Goal: Task Accomplishment & Management: Complete application form

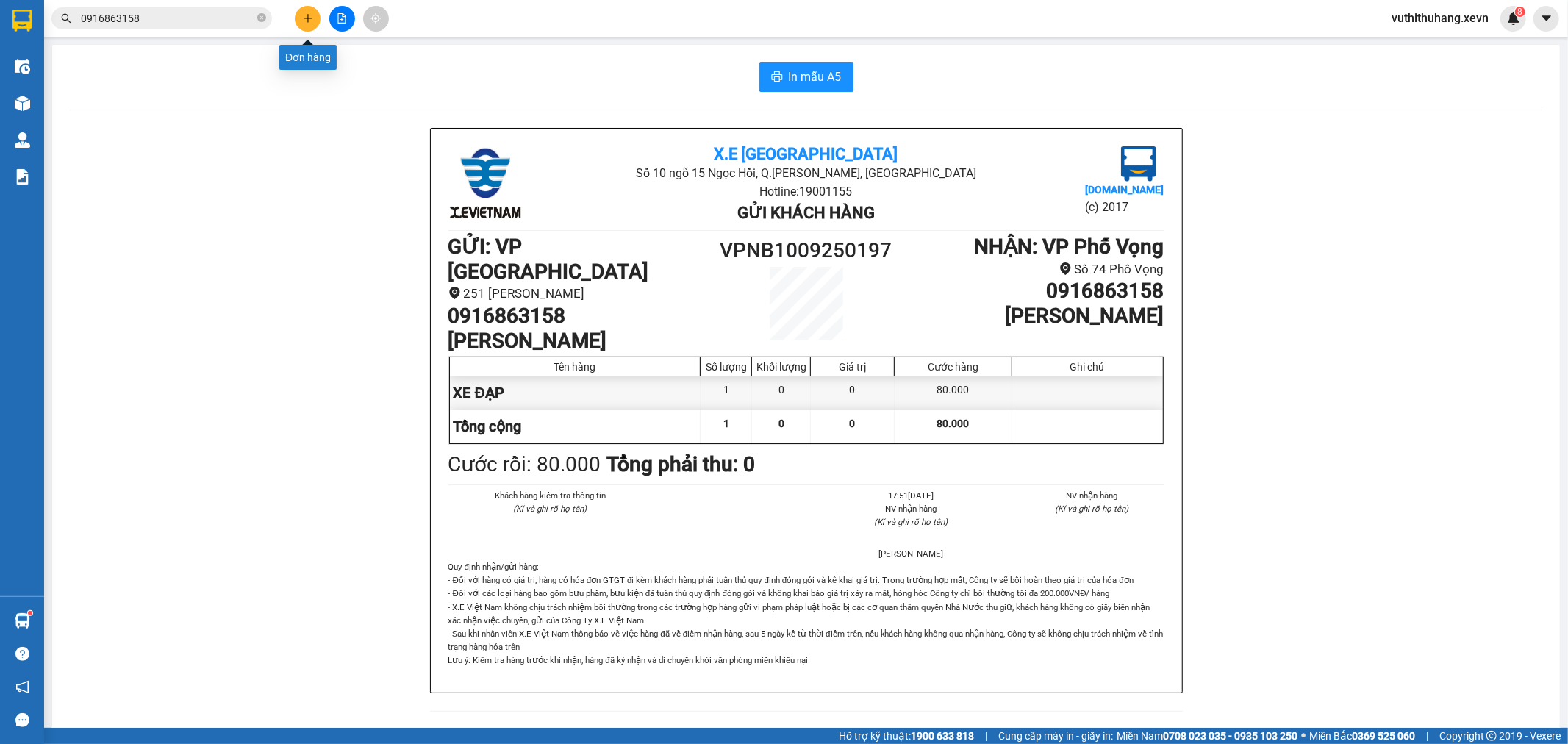
click at [303, 22] on button at bounding box center [308, 19] width 25 height 25
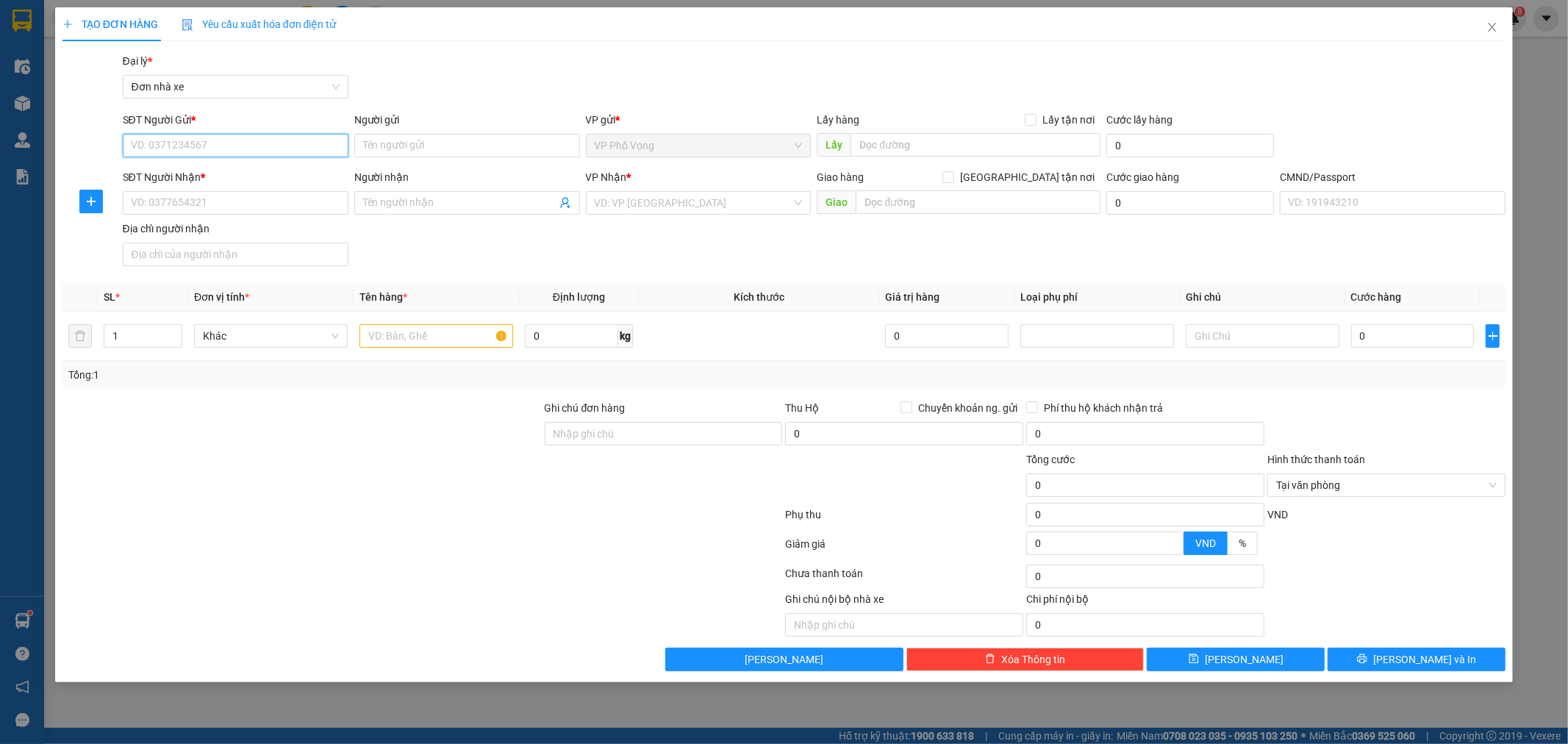
click at [257, 148] on input "SĐT Người Gửi *" at bounding box center [236, 145] width 226 height 23
type input "0963767722"
click at [259, 172] on div "0963767722 - [PERSON_NAME]" at bounding box center [236, 174] width 208 height 17
type input "VÂN"
type input "0943677686"
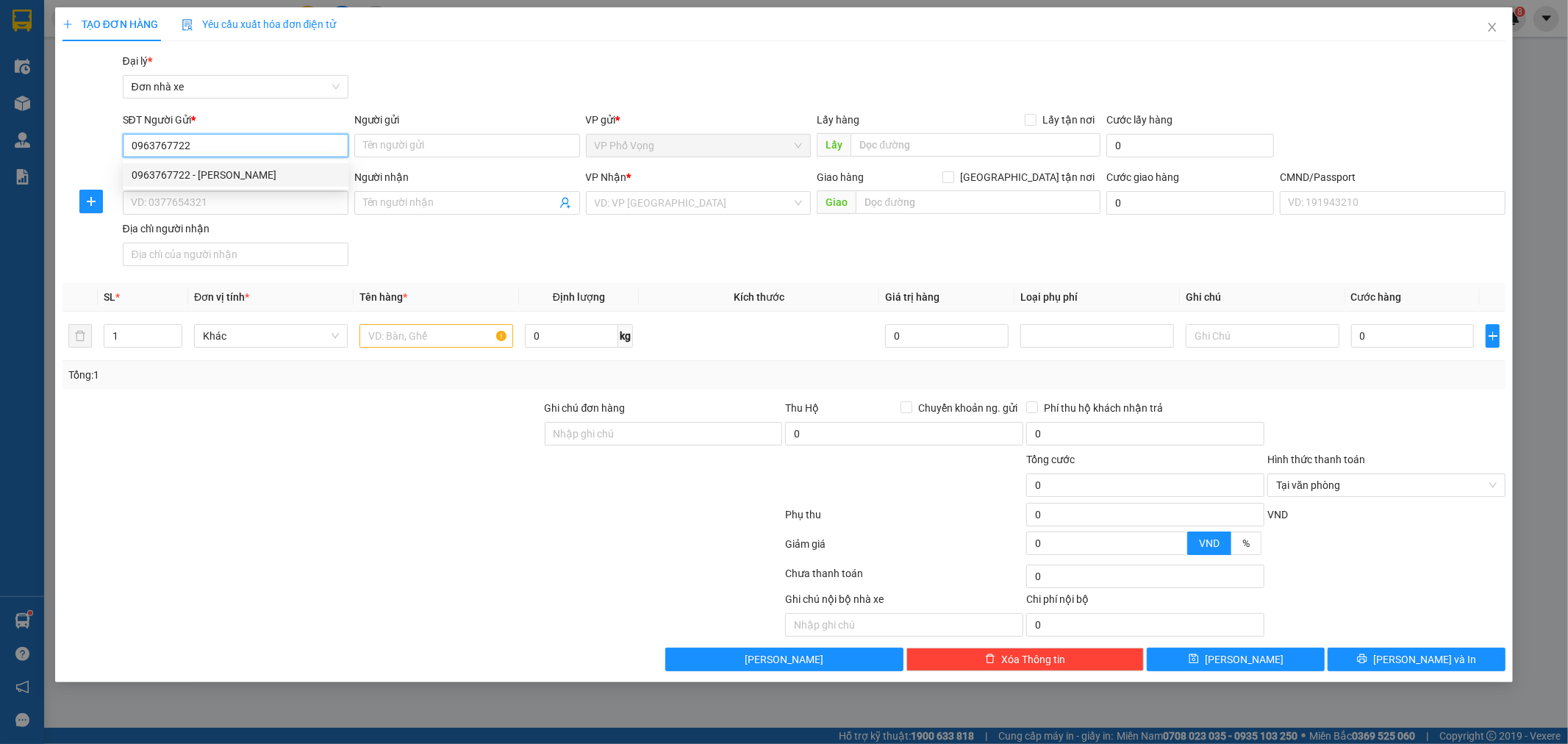
type input "[PERSON_NAME]"
type input "037169001770 [PERSON_NAME]"
type input "0963767722"
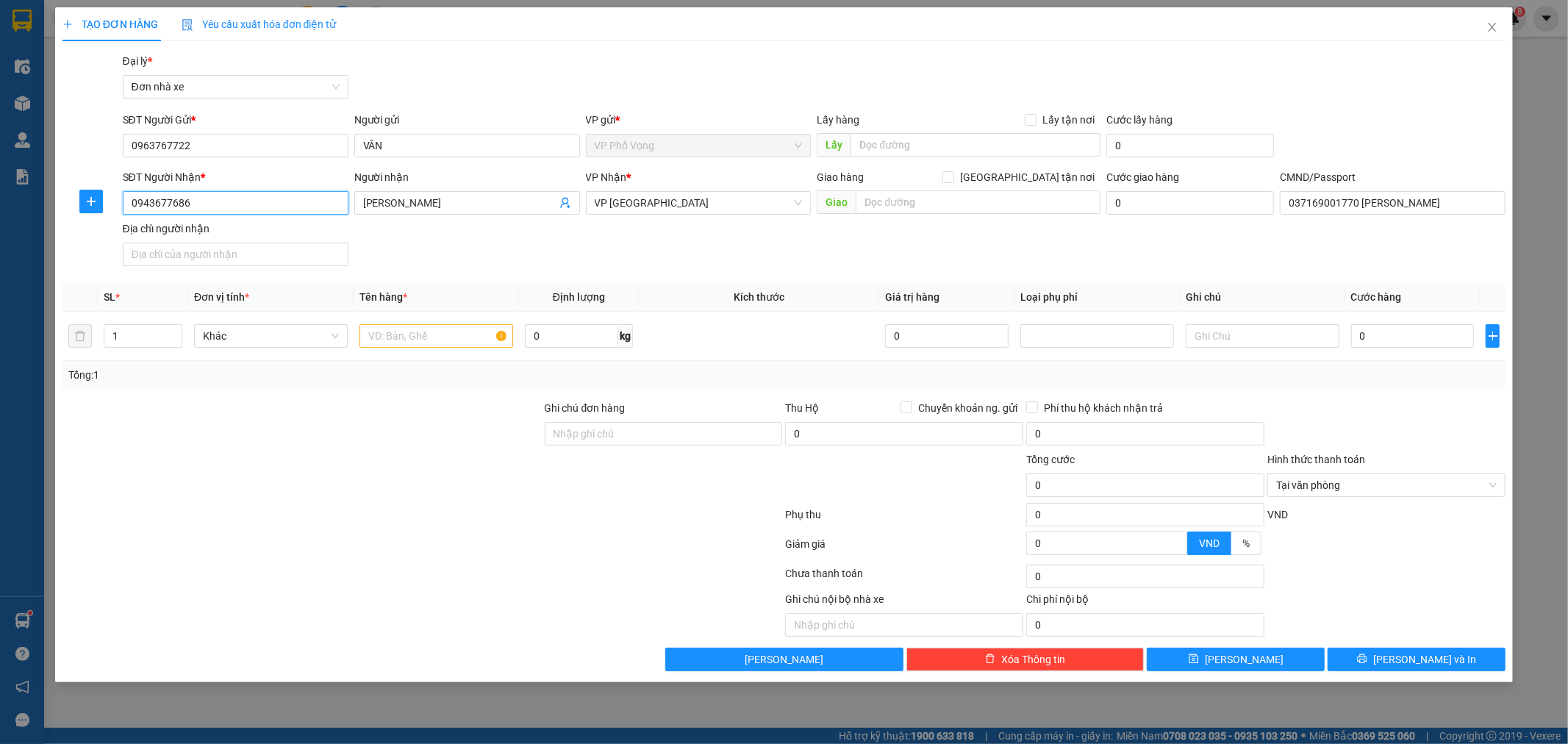
click at [242, 200] on input "0943677686" at bounding box center [236, 203] width 226 height 23
type input "0982379500"
click at [480, 193] on span "[PERSON_NAME]" at bounding box center [467, 203] width 226 height 23
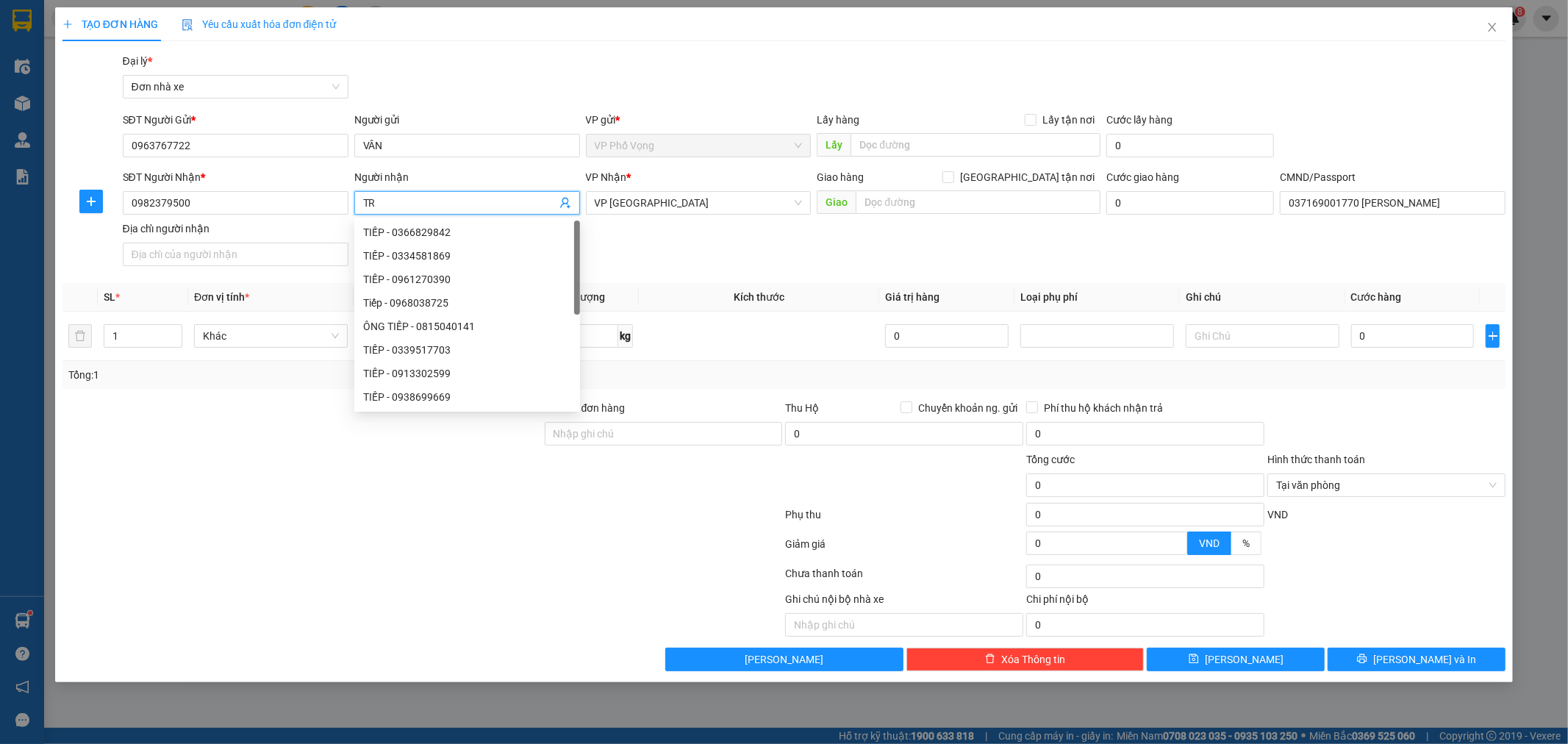
type input "T"
type input "LOAN"
drag, startPoint x: 673, startPoint y: 270, endPoint x: 667, endPoint y: 238, distance: 32.6
click at [672, 270] on div "SĐT Người Nhận * 0982379500 Người nhận LOAN VP Nhận * VP Ninh Bình Giao hàng Gi…" at bounding box center [814, 221] width 1390 height 103
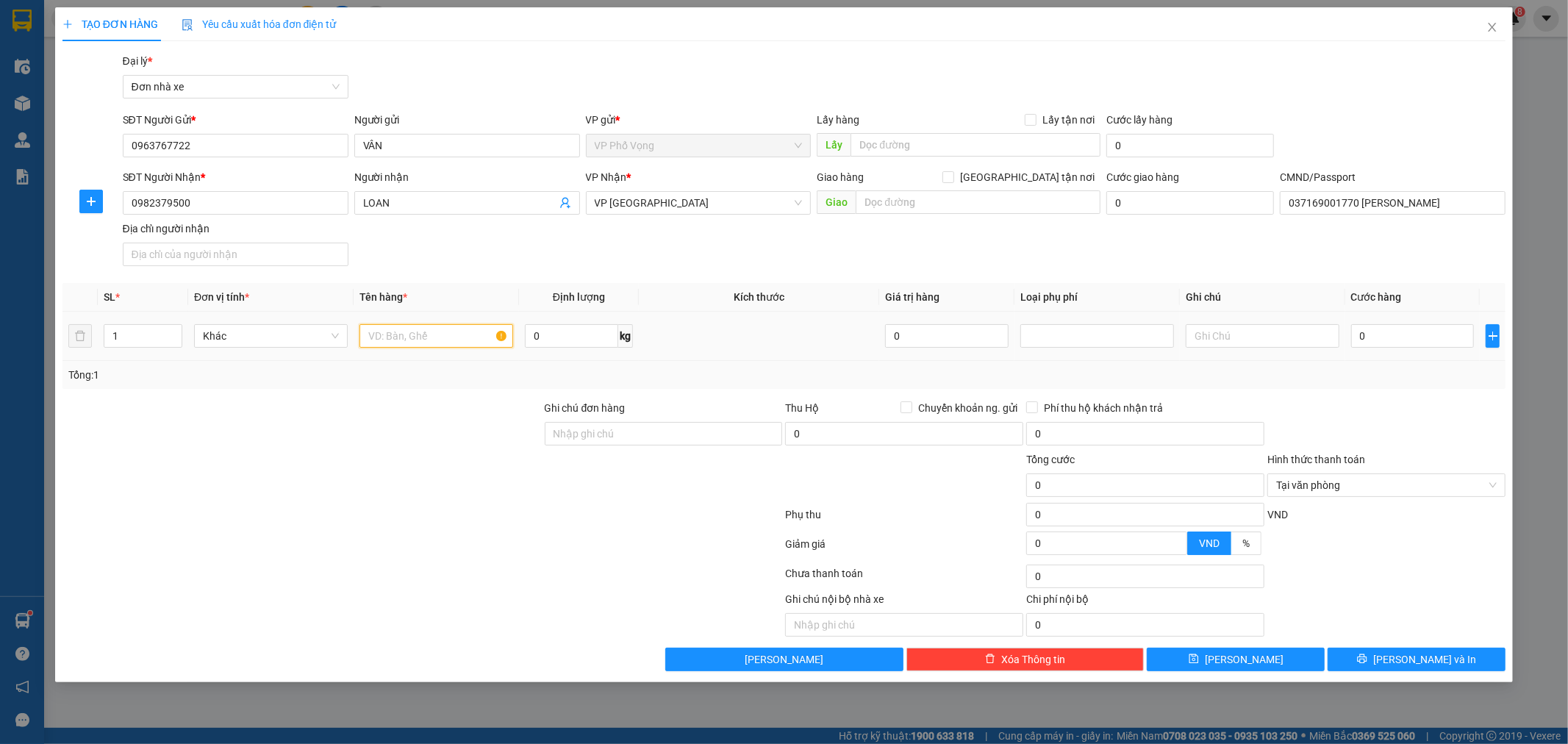
click at [442, 334] on input "text" at bounding box center [436, 336] width 154 height 23
type input "QUẦN ÁO"
click at [1394, 338] on input "0" at bounding box center [1412, 336] width 124 height 23
type input "02"
type input "2"
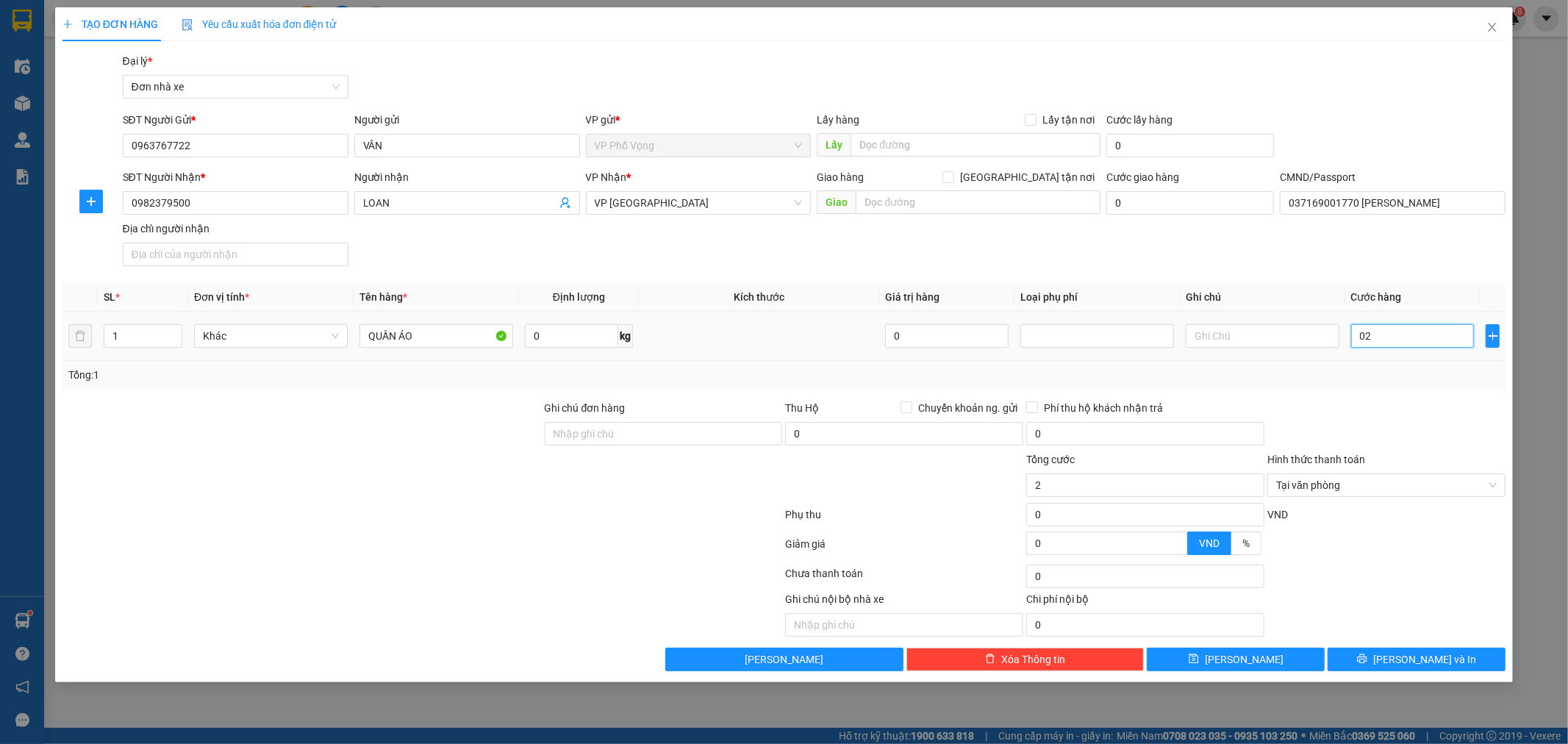
type input "025"
type input "25"
type input "25.000"
drag, startPoint x: 1475, startPoint y: 395, endPoint x: 1477, endPoint y: 416, distance: 21.1
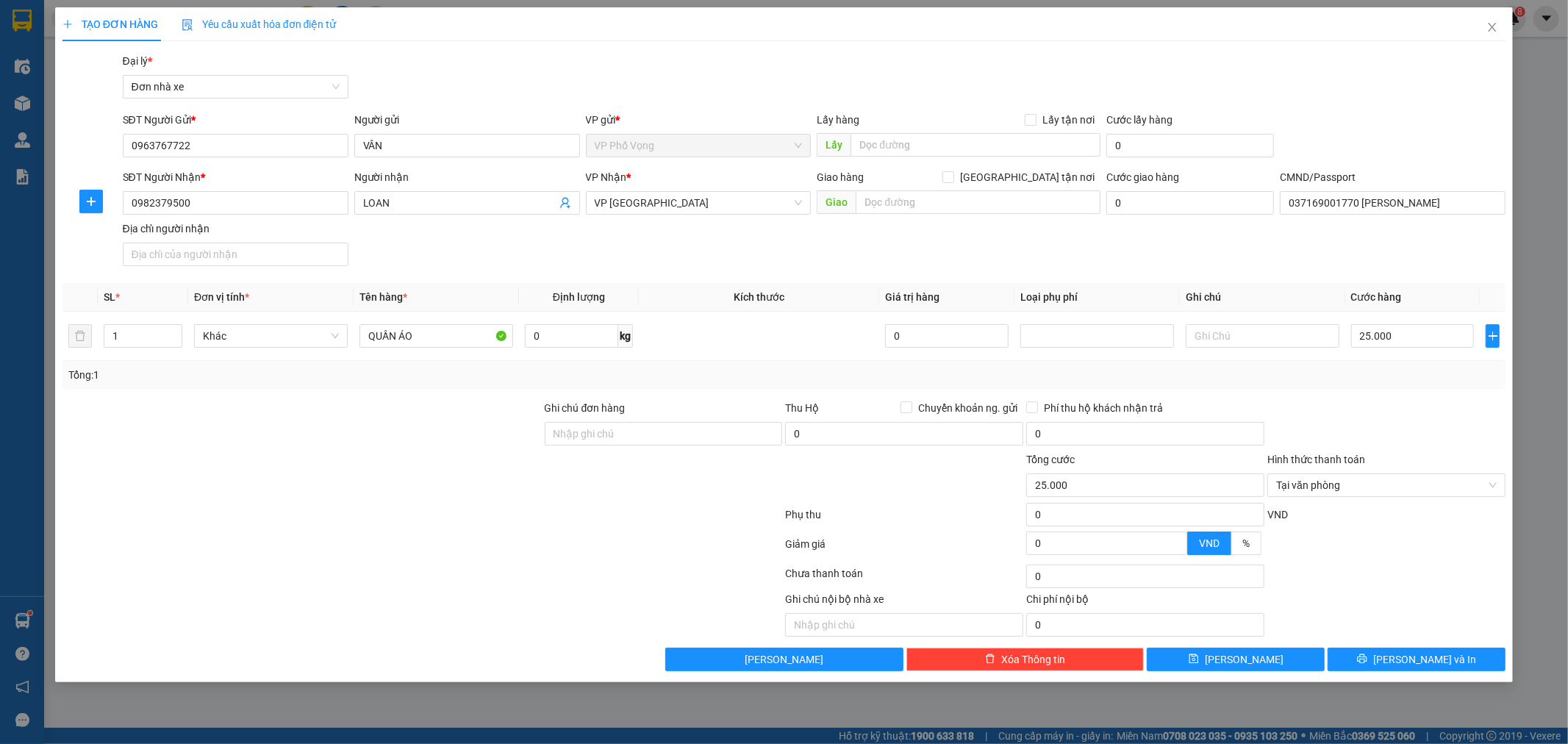
click at [1474, 395] on div "Transit Pickup Surcharge Ids Transit Deliver Surcharge Ids Transit Deliver Surc…" at bounding box center [784, 361] width 1444 height 618
type input "25.000"
click at [1453, 659] on button "[PERSON_NAME] và In" at bounding box center [1416, 659] width 178 height 23
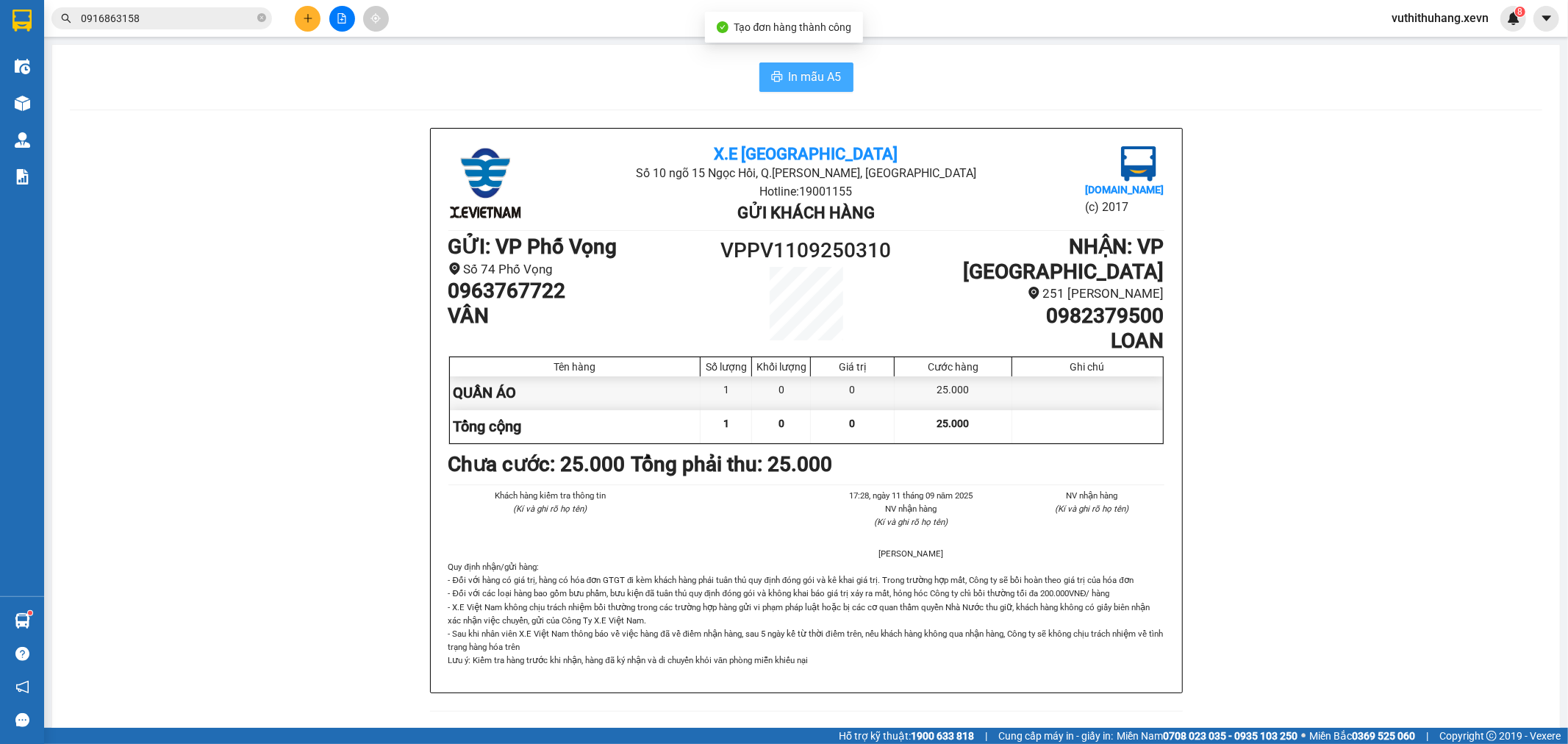
click at [820, 78] on span "In mẫu A5" at bounding box center [815, 76] width 53 height 19
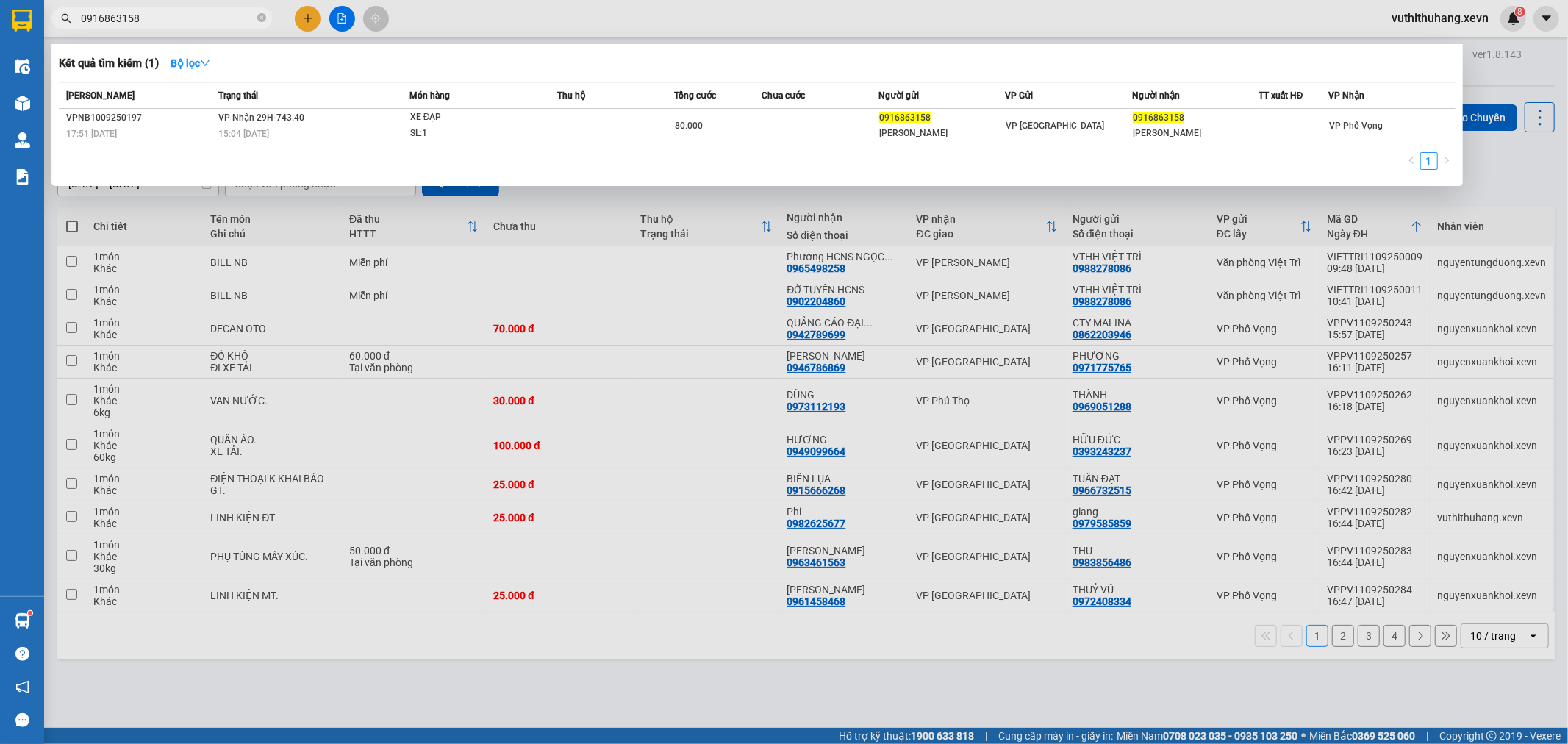
click at [233, 17] on input "0916863158" at bounding box center [168, 19] width 173 height 17
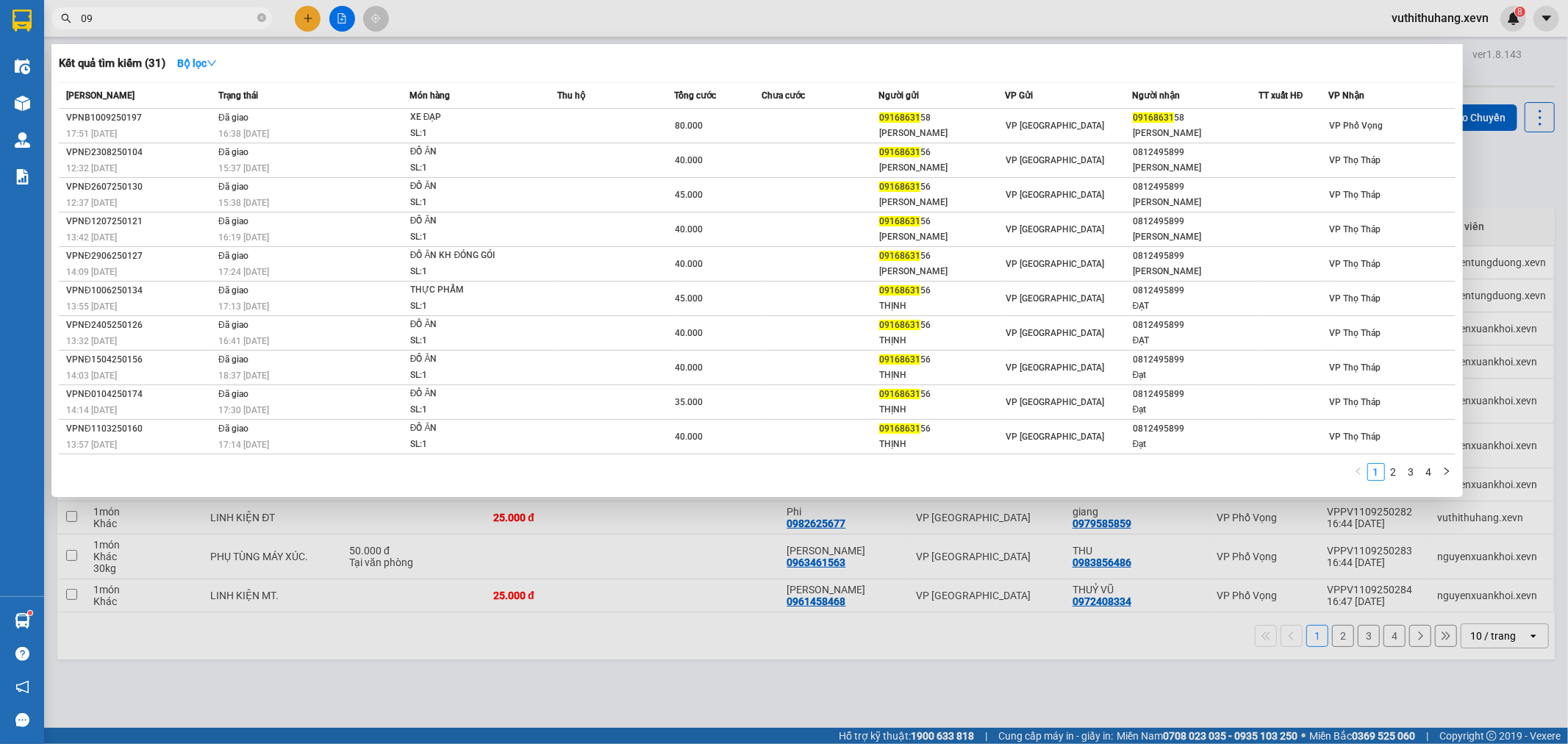
type input "0"
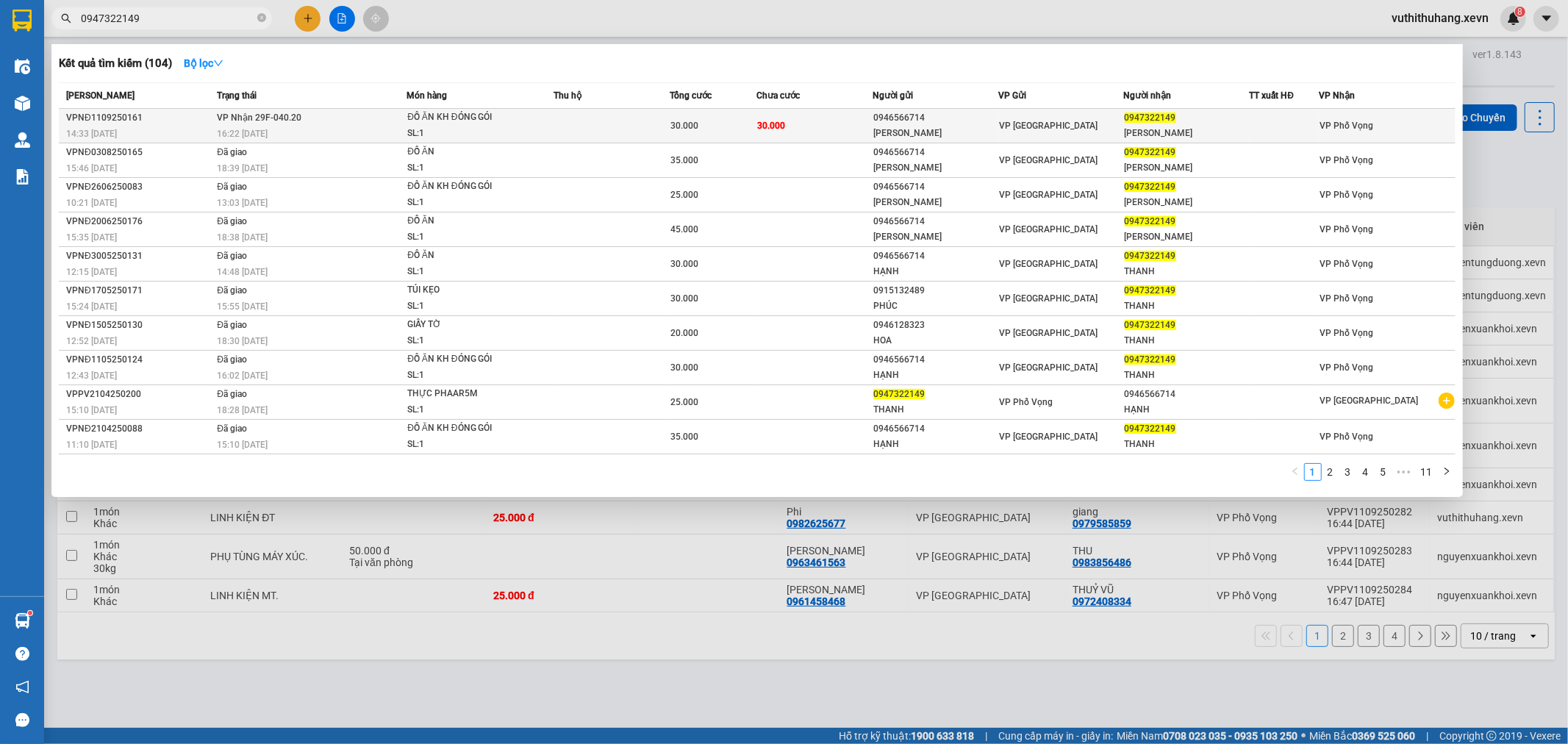
type input "0947322149"
click at [804, 132] on td "30.000" at bounding box center [814, 126] width 116 height 34
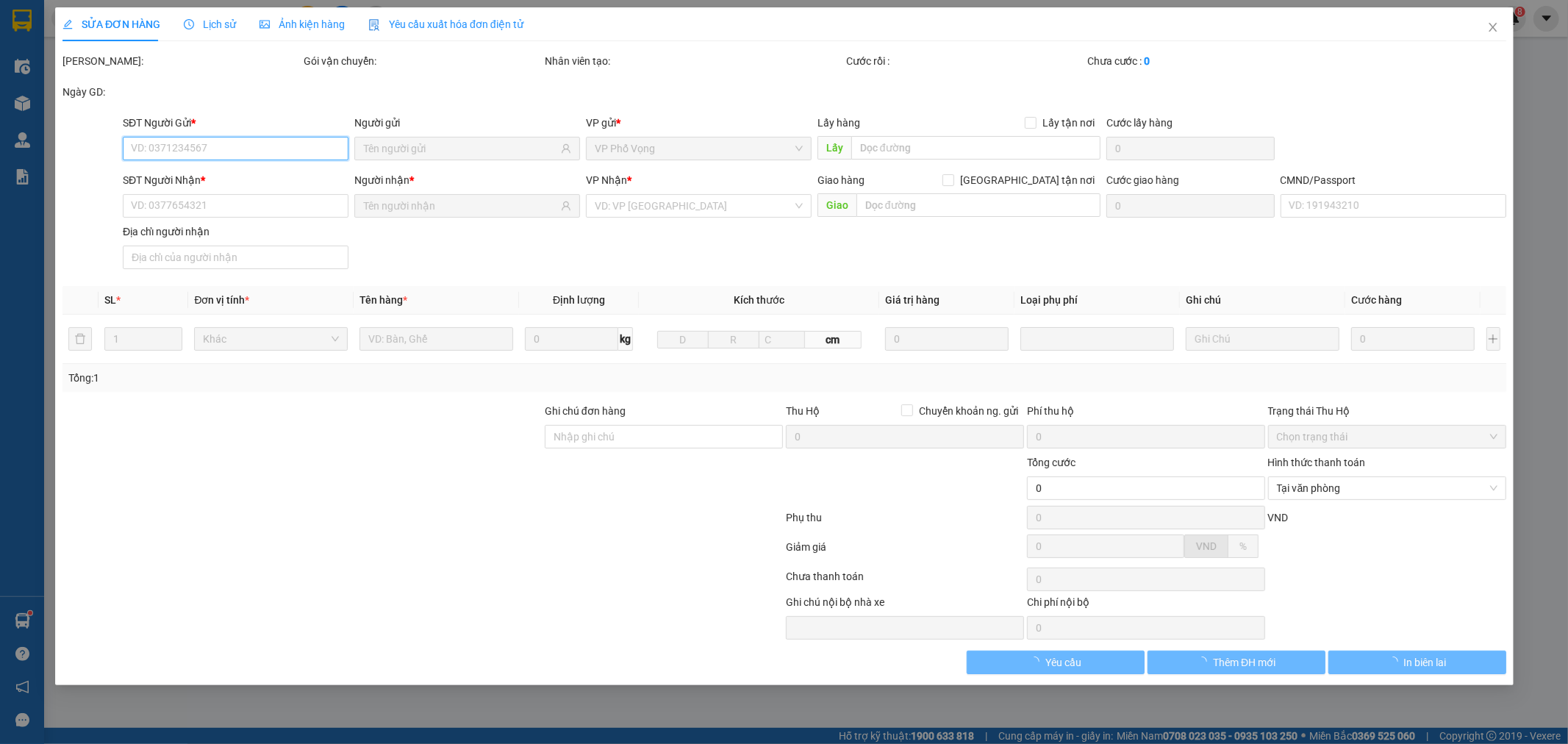
type input "0946566714"
type input "[PERSON_NAME]"
type input "0947322149"
type input "[PERSON_NAME]"
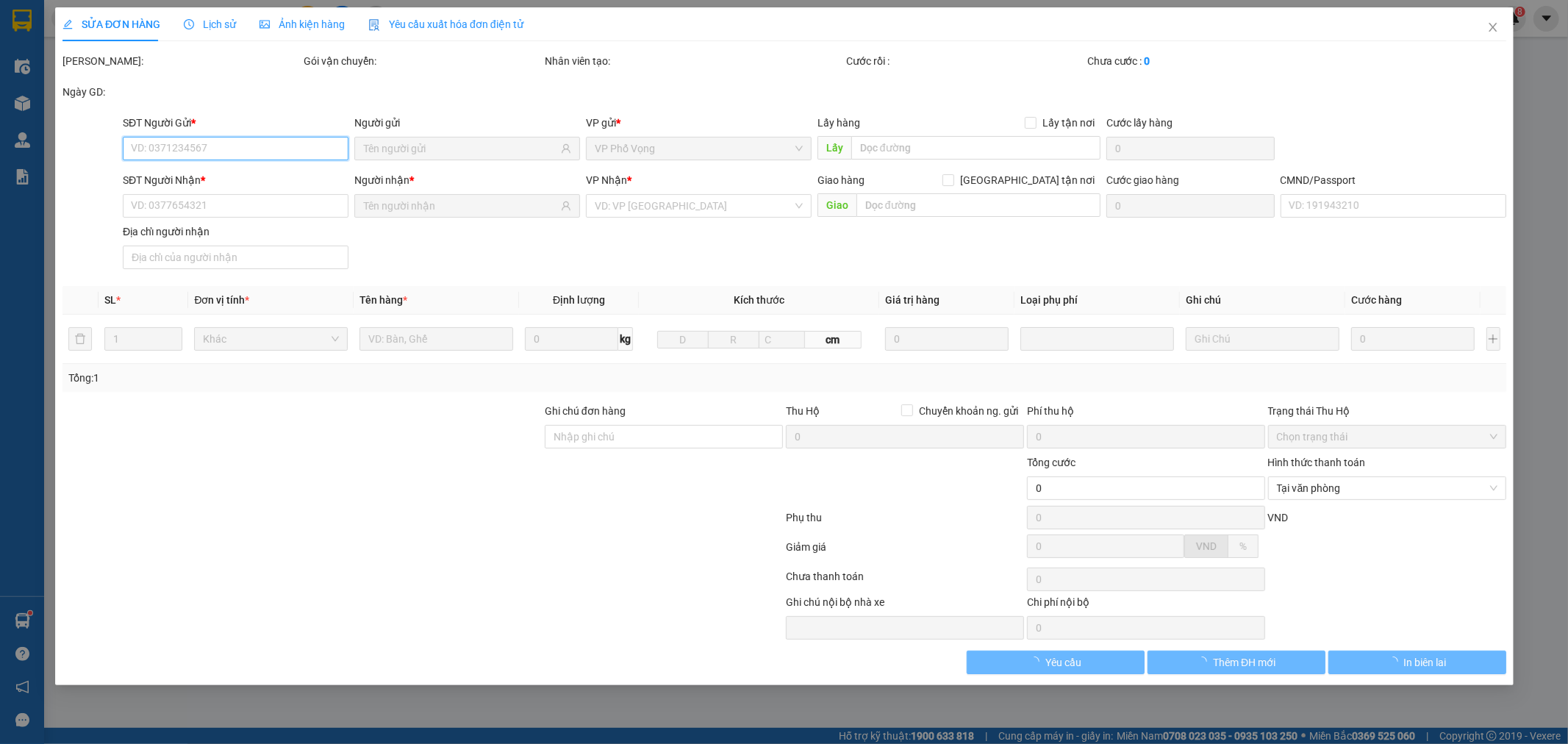
type input "30.000"
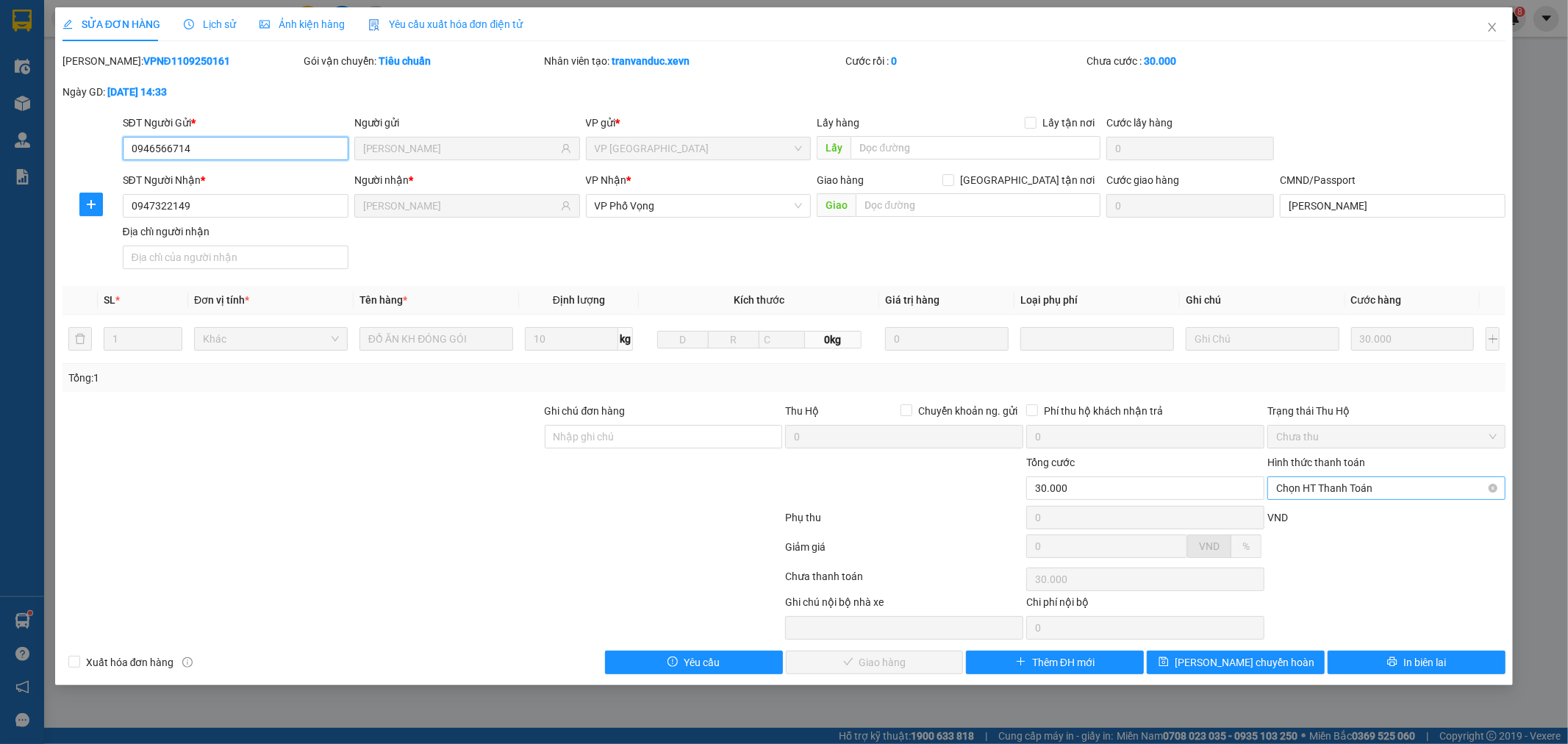
click at [1433, 484] on span "Chọn HT Thanh Toán" at bounding box center [1386, 488] width 220 height 22
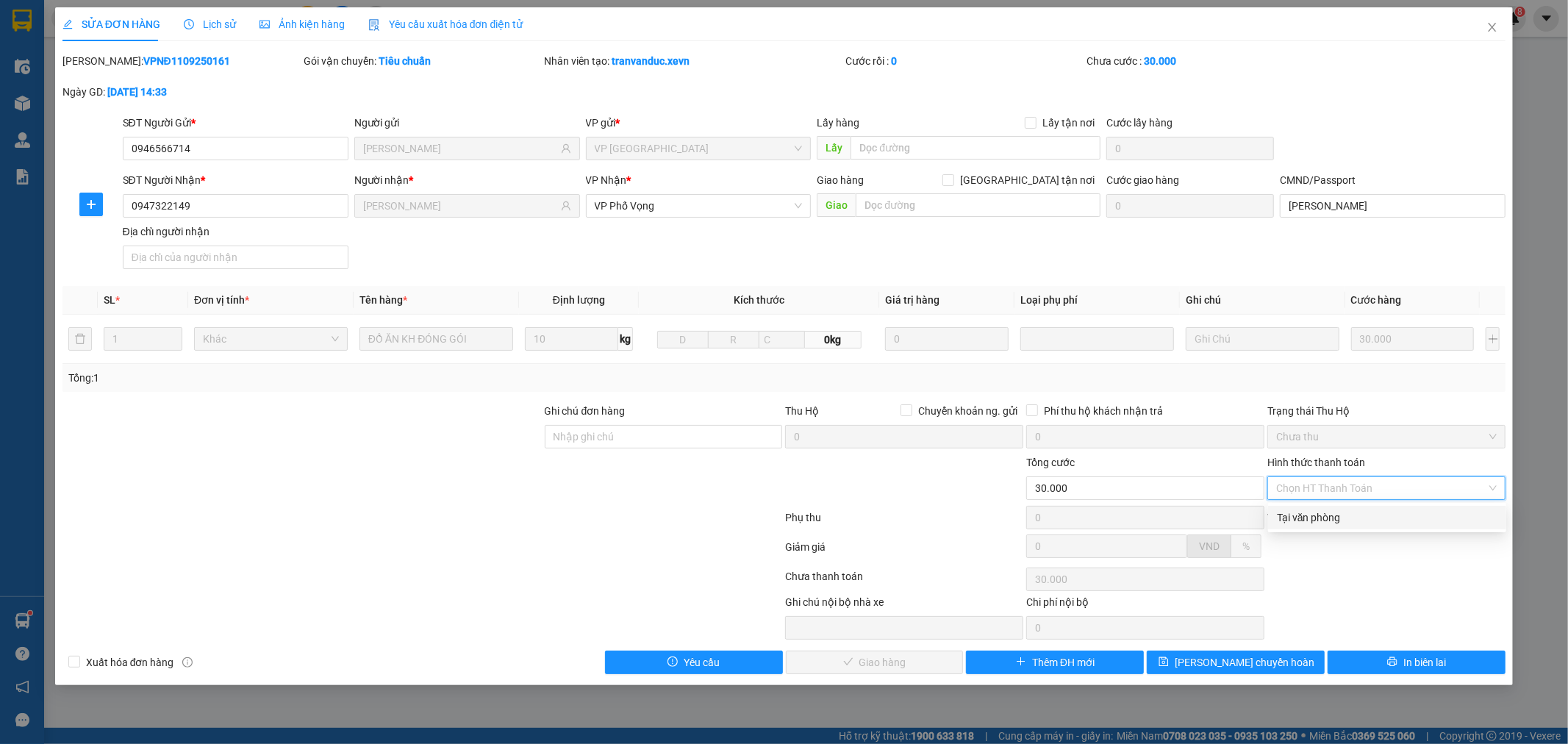
click at [1402, 532] on div "Total Paid Fee 0 Total UnPaid Fee 30.000 Cash Collection Total Fee Mã ĐH: VPNĐ1…" at bounding box center [784, 363] width 1444 height 621
click at [1390, 486] on span "Chọn HT Thanh Toán" at bounding box center [1386, 488] width 220 height 22
click at [1372, 516] on div "Tại văn phòng" at bounding box center [1387, 517] width 220 height 17
type input "0"
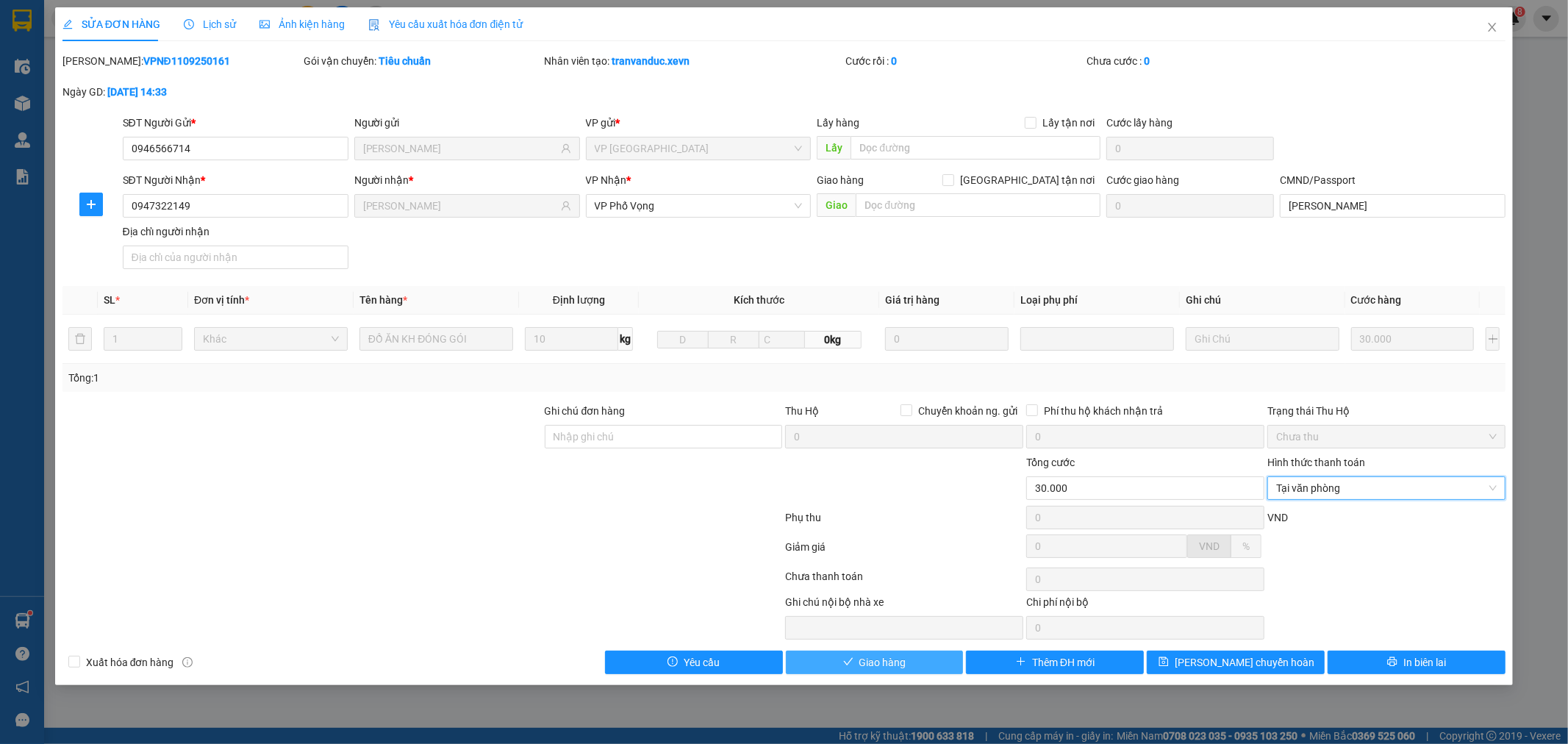
click at [931, 655] on button "Giao hàng" at bounding box center [875, 662] width 178 height 23
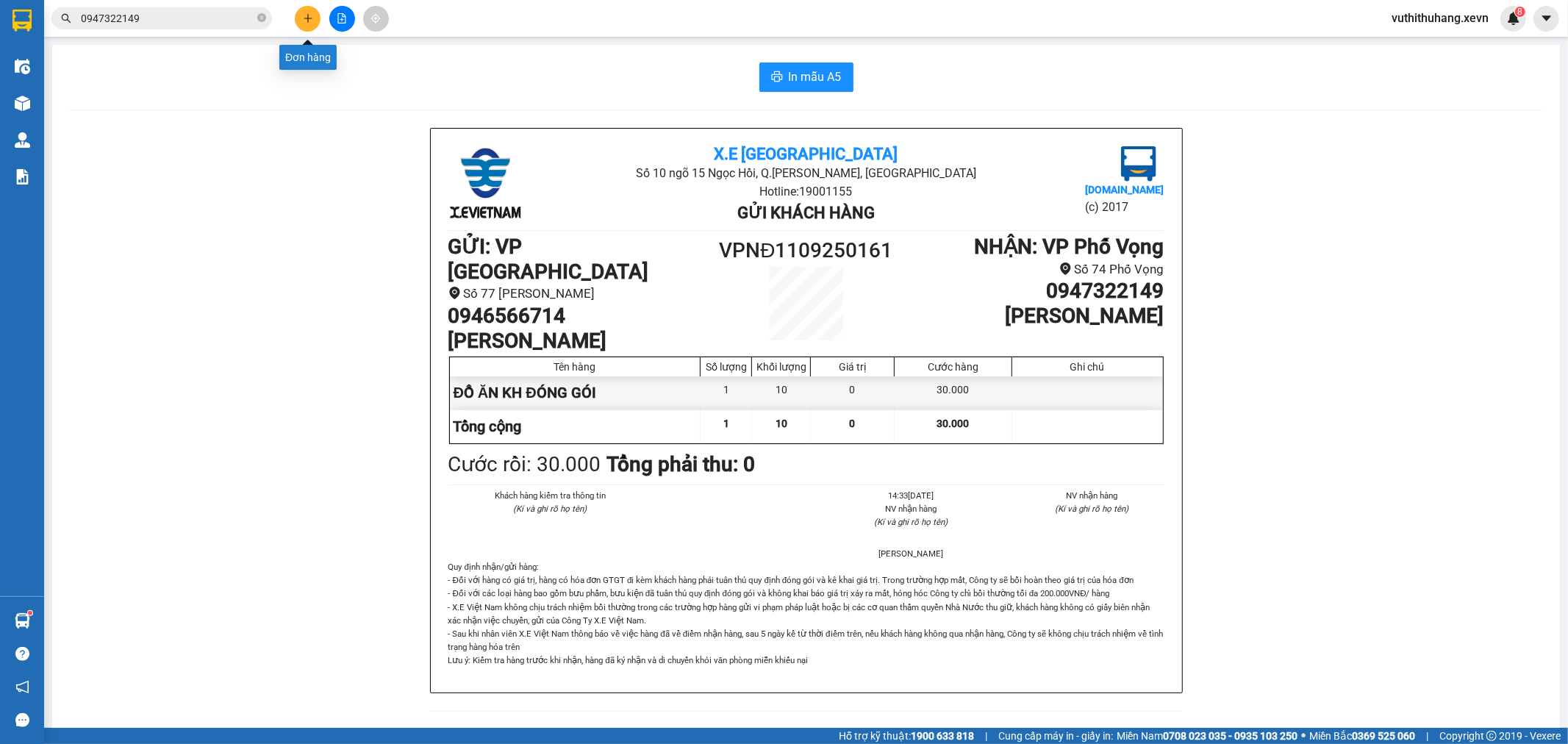
click at [311, 17] on icon "plus" at bounding box center [308, 19] width 11 height 11
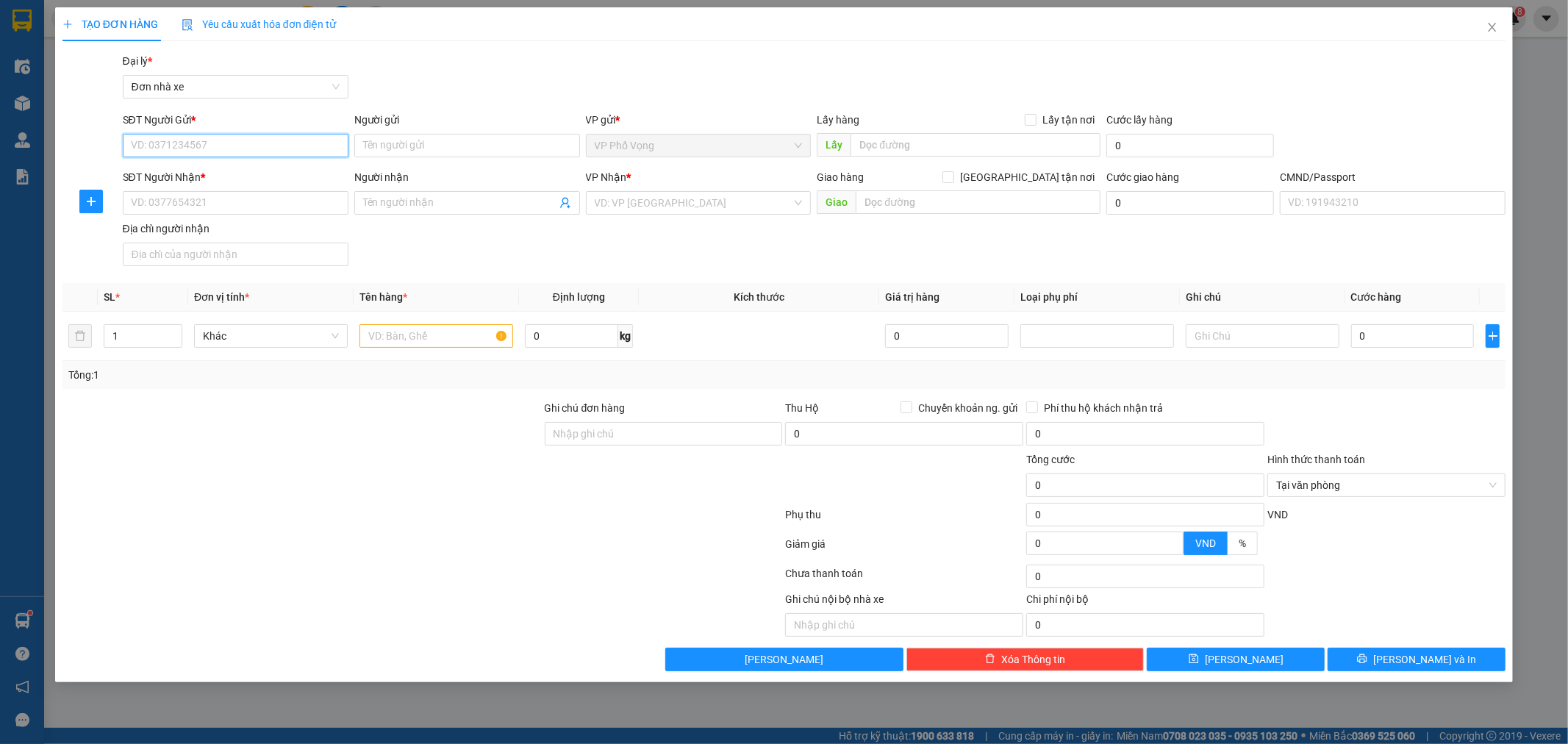
click at [283, 148] on input "SĐT Người Gửi *" at bounding box center [236, 145] width 226 height 23
type input "0982303017"
drag, startPoint x: 203, startPoint y: 187, endPoint x: 230, endPoint y: 192, distance: 27.5
click at [224, 194] on body "Kết quả tìm kiếm ( 104 ) Bộ lọc Mã ĐH Trạng thái Món hàng Thu hộ Tổng cước Chưa…" at bounding box center [784, 372] width 1568 height 744
click at [237, 173] on div "0982303017 - THANH" at bounding box center [236, 174] width 208 height 17
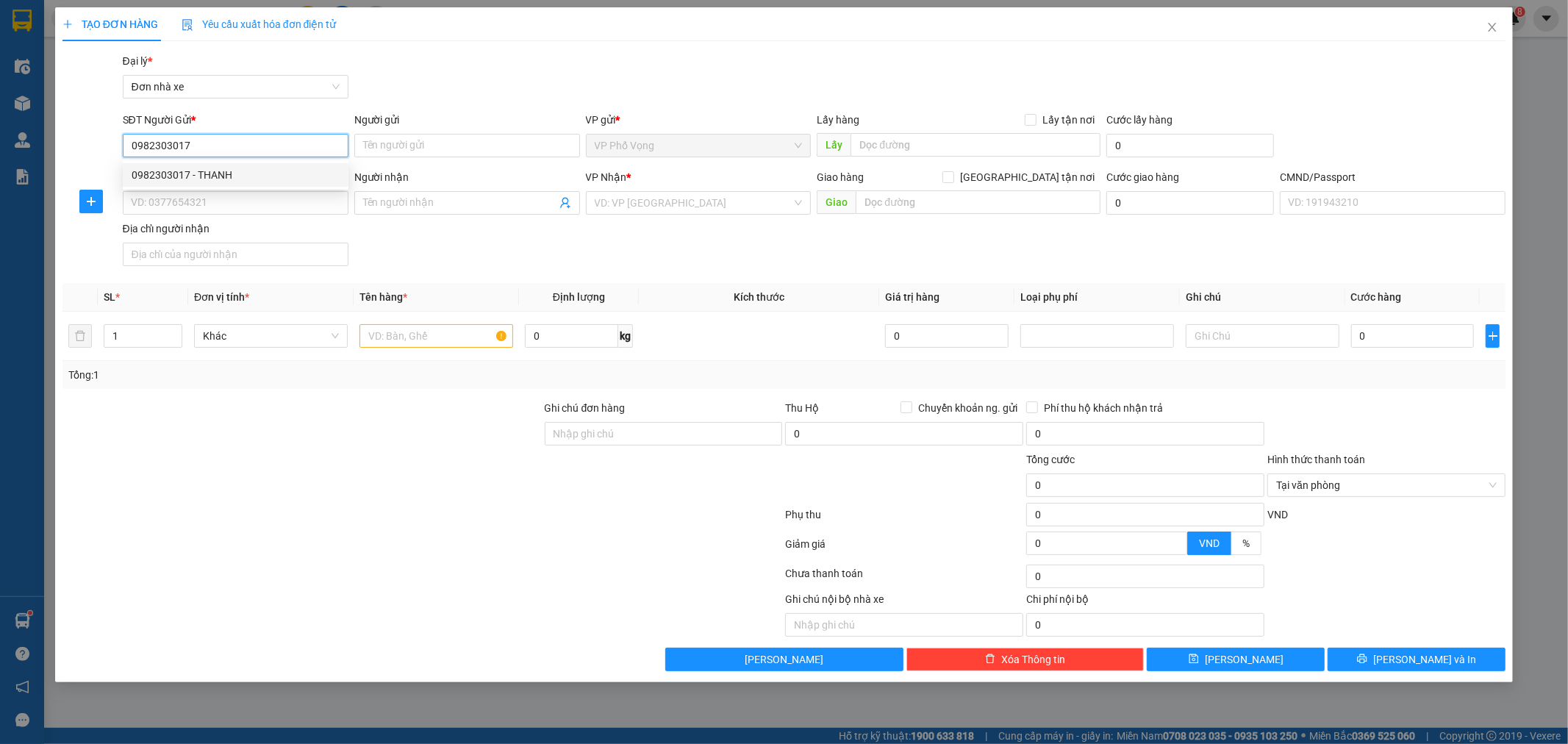
type input "THANH"
type input "0853803333"
type input "TÙNG"
type input "037191008788 [PERSON_NAME]"
type input "0982303017"
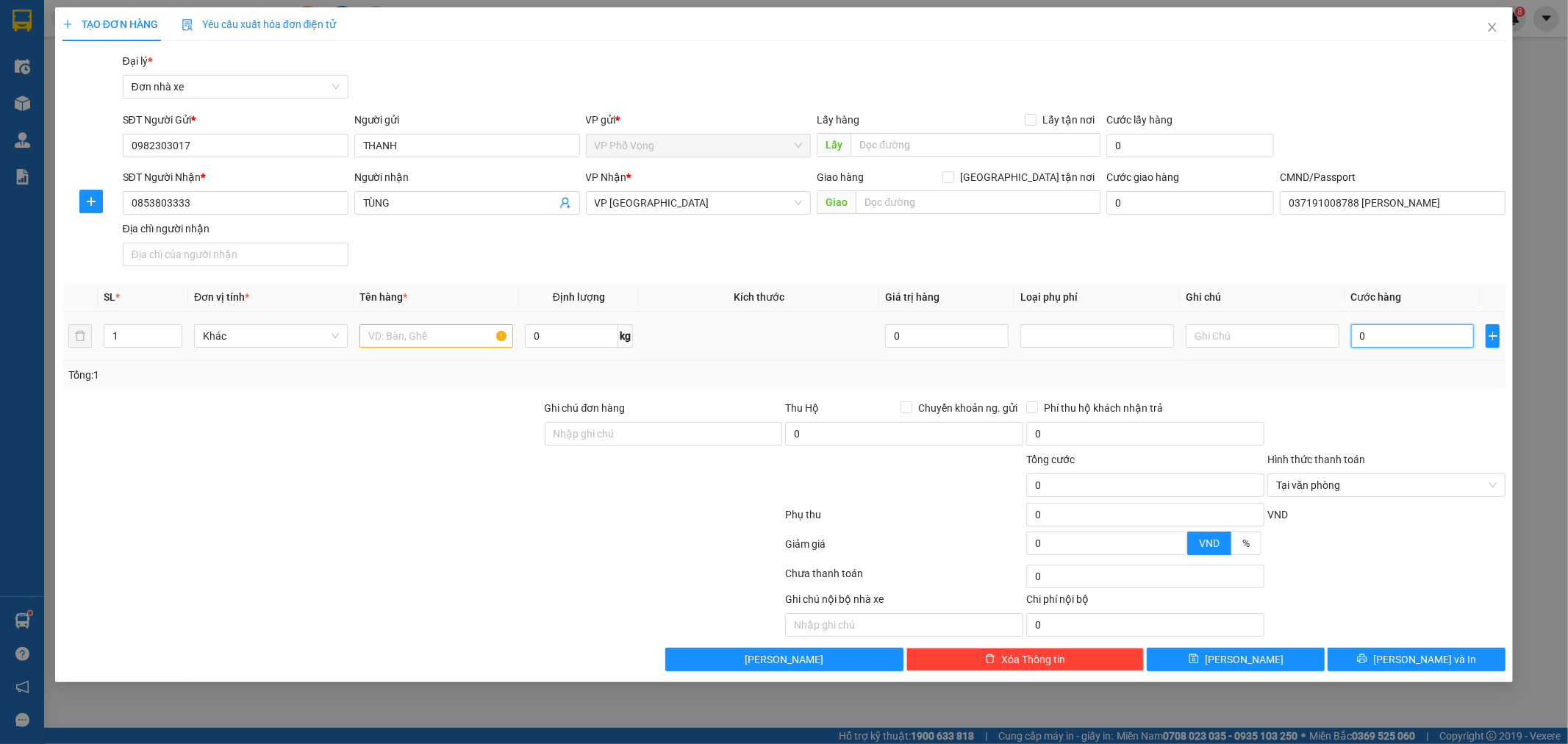
click at [1396, 339] on input "0" at bounding box center [1412, 336] width 124 height 23
type input "1"
type input "11"
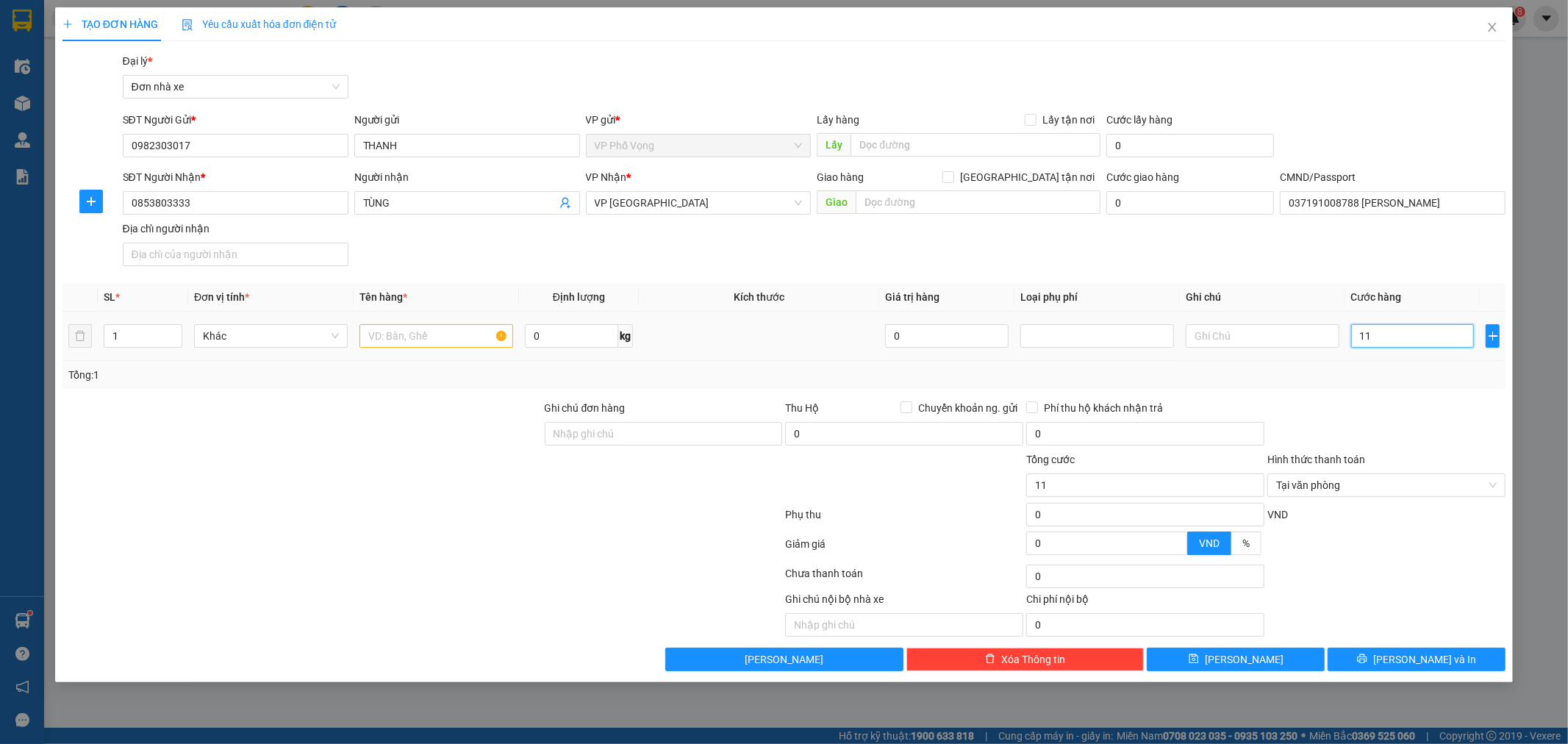
type input "115"
type input "115.000"
click at [1400, 394] on div "Transit Pickup Surcharge Ids Transit Deliver Surcharge Ids Transit Deliver Surc…" at bounding box center [784, 361] width 1444 height 618
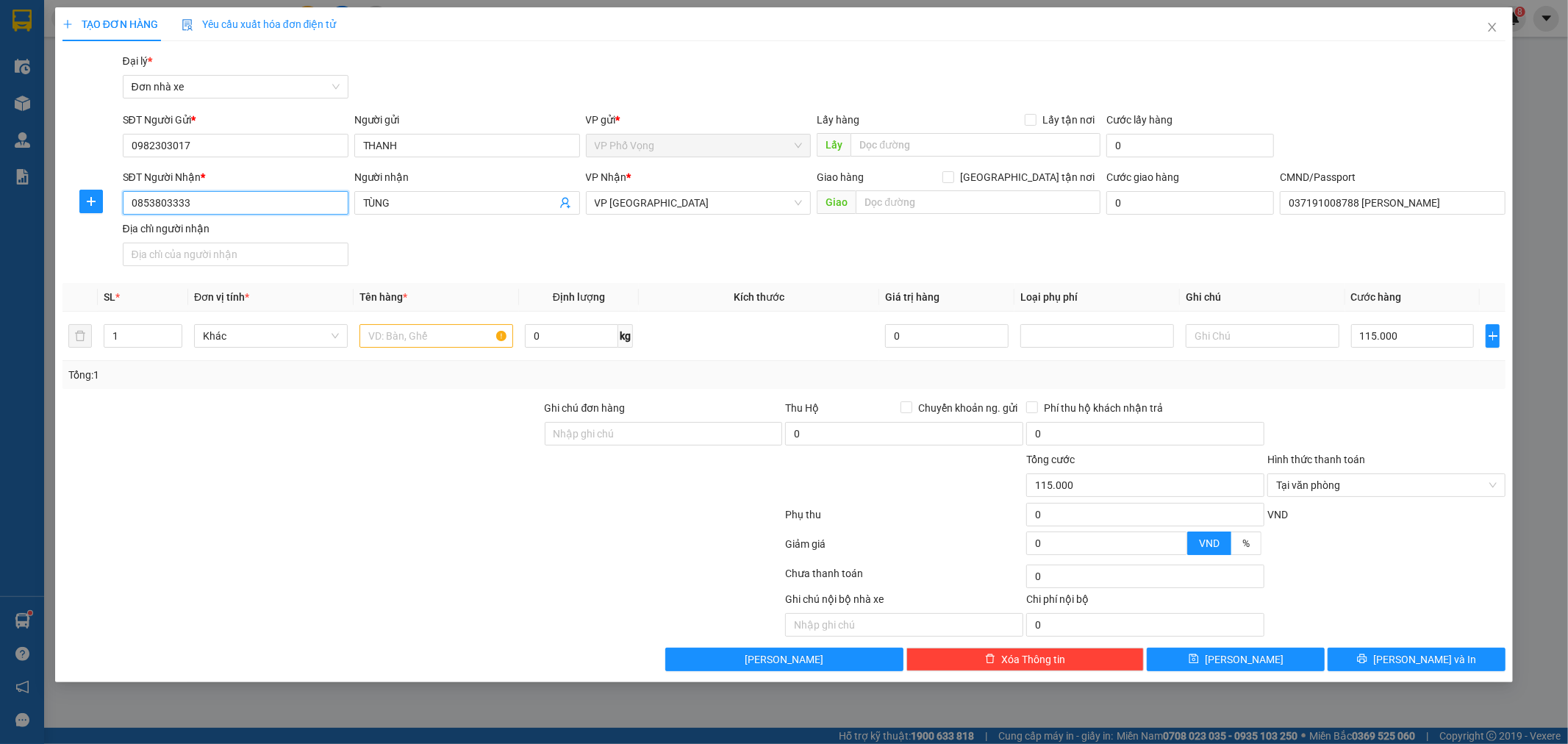
click at [273, 205] on input "0853803333" at bounding box center [236, 203] width 226 height 23
click at [203, 281] on div "0984781111 - MẠNH" at bounding box center [236, 279] width 208 height 17
type input "0984781111"
type input "MẠNH"
type input "025200000385 ng ngọc long"
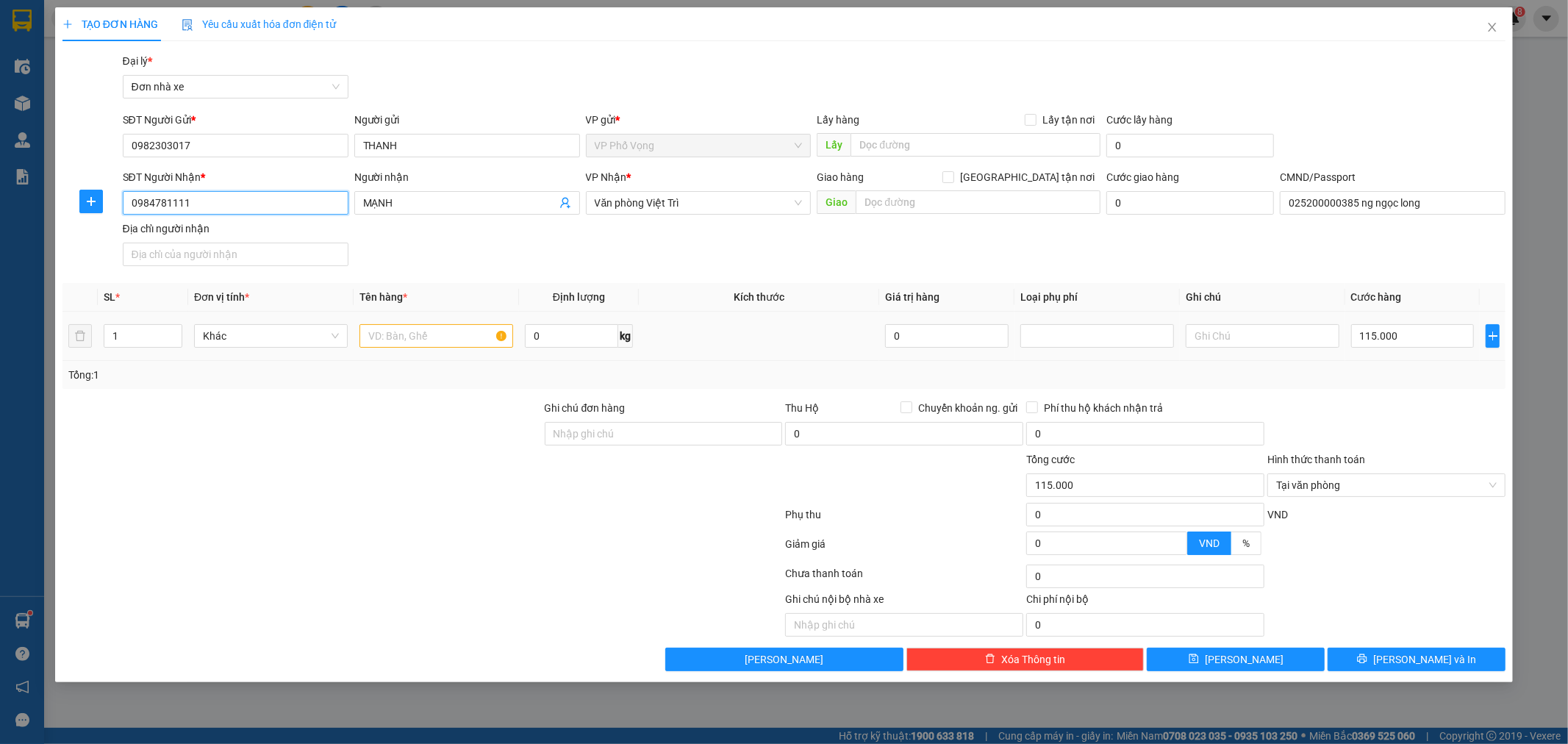
type input "0984781111"
click at [429, 341] on input "text" at bounding box center [436, 336] width 154 height 23
click at [140, 331] on input "1" at bounding box center [142, 336] width 77 height 22
type input "3"
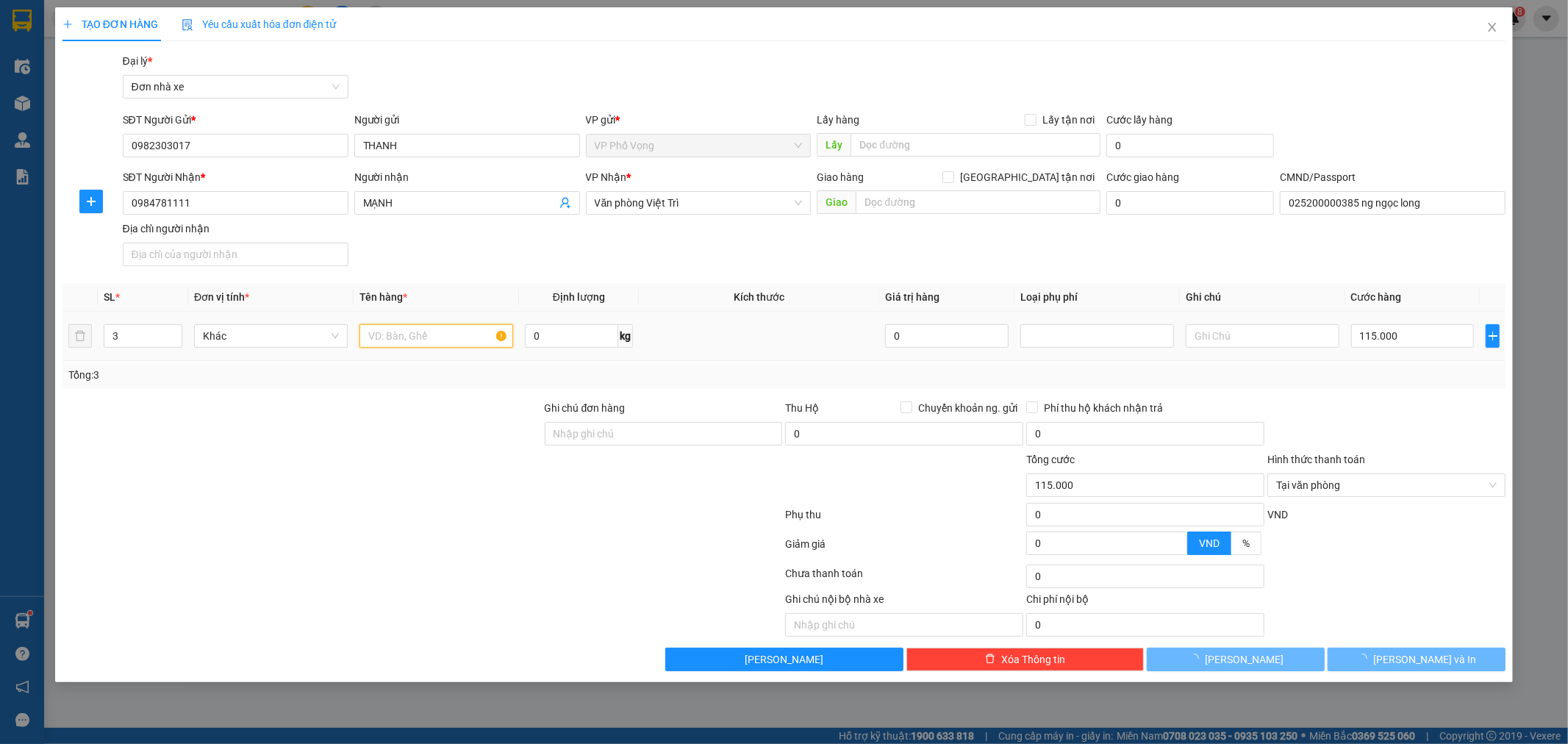
click at [393, 334] on input "text" at bounding box center [436, 336] width 154 height 23
type input "0"
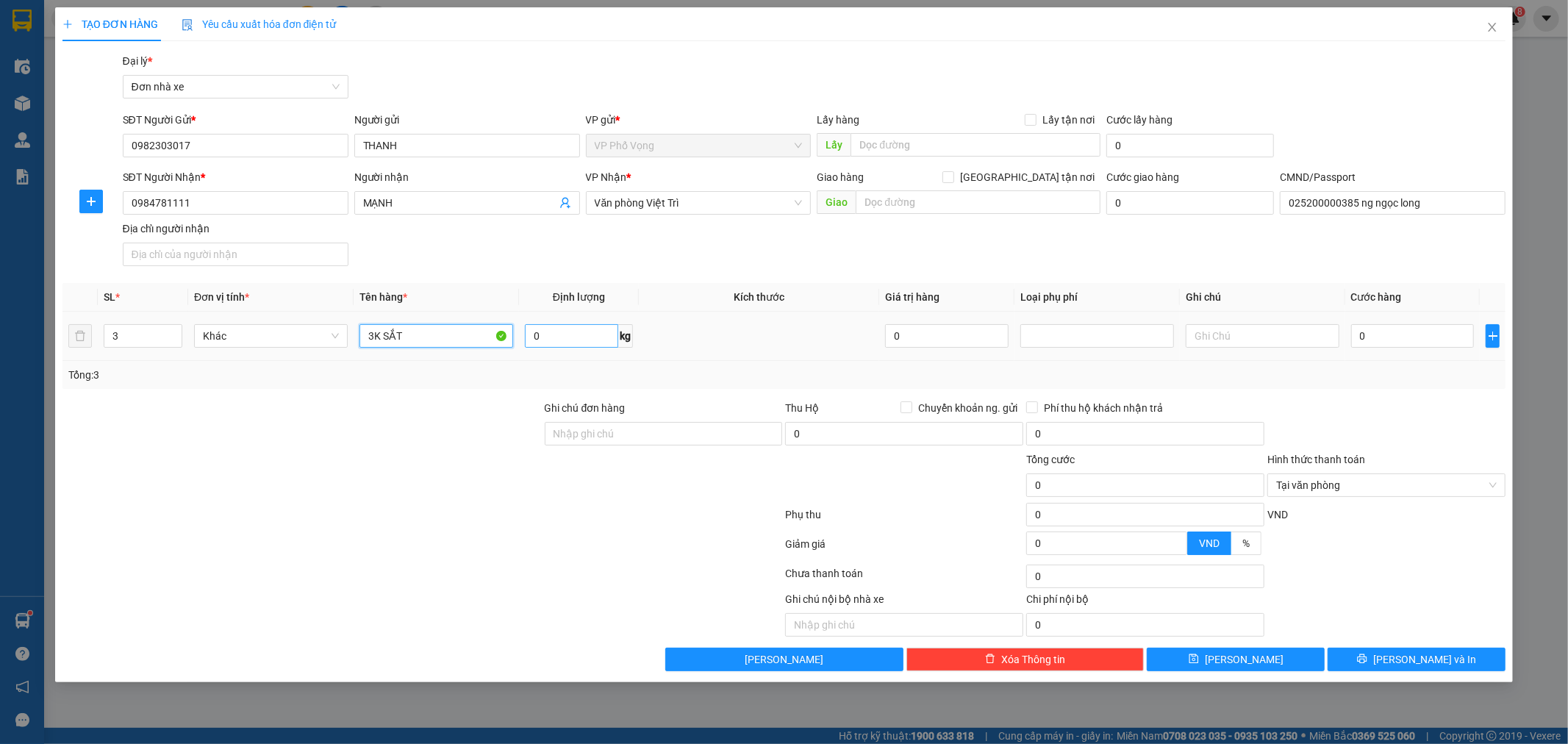
type input "3K SẮT"
click at [556, 340] on input "0" at bounding box center [572, 336] width 93 height 23
type input "80"
click at [1420, 344] on input "0" at bounding box center [1412, 336] width 124 height 23
type input "1"
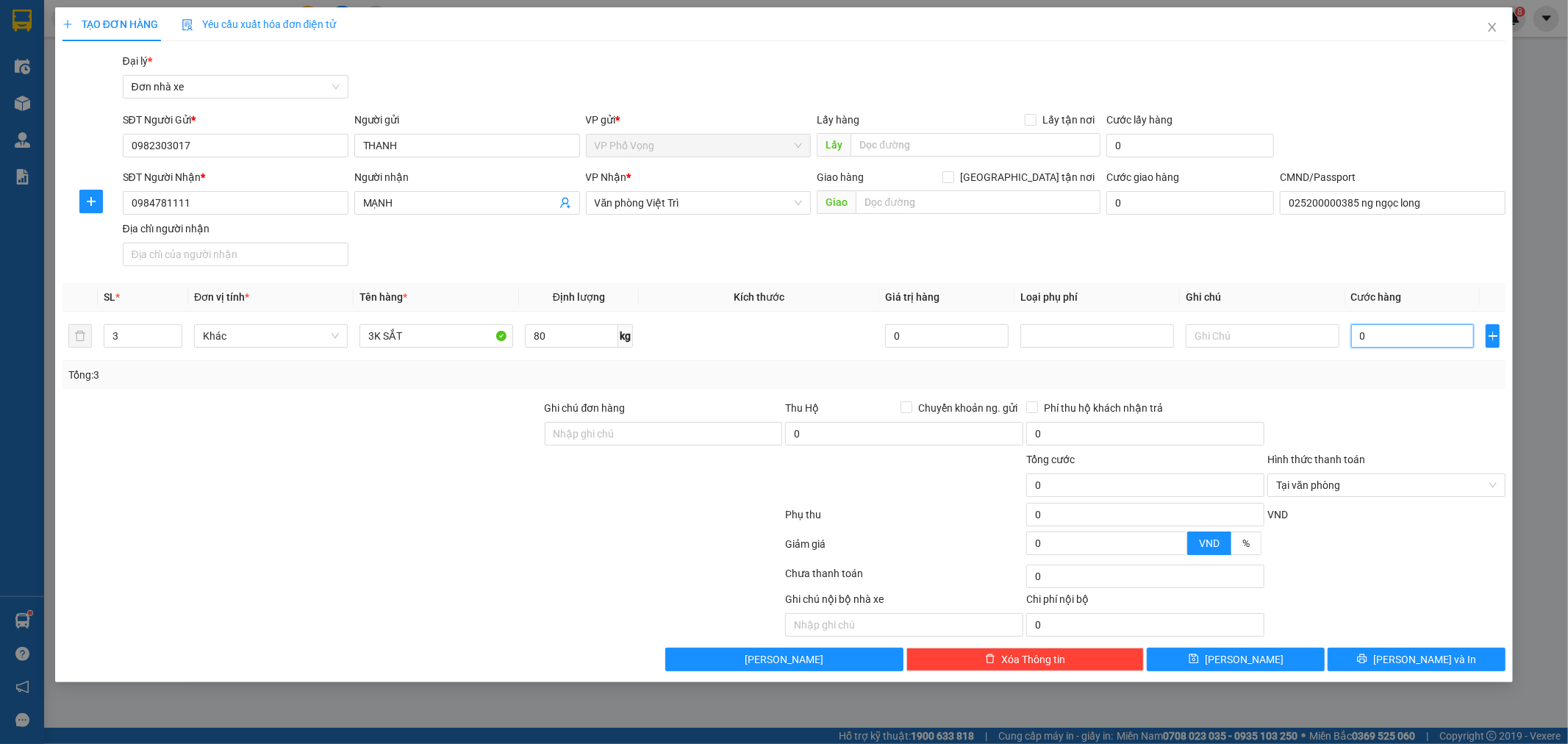
type input "1"
type input "11"
type input "115"
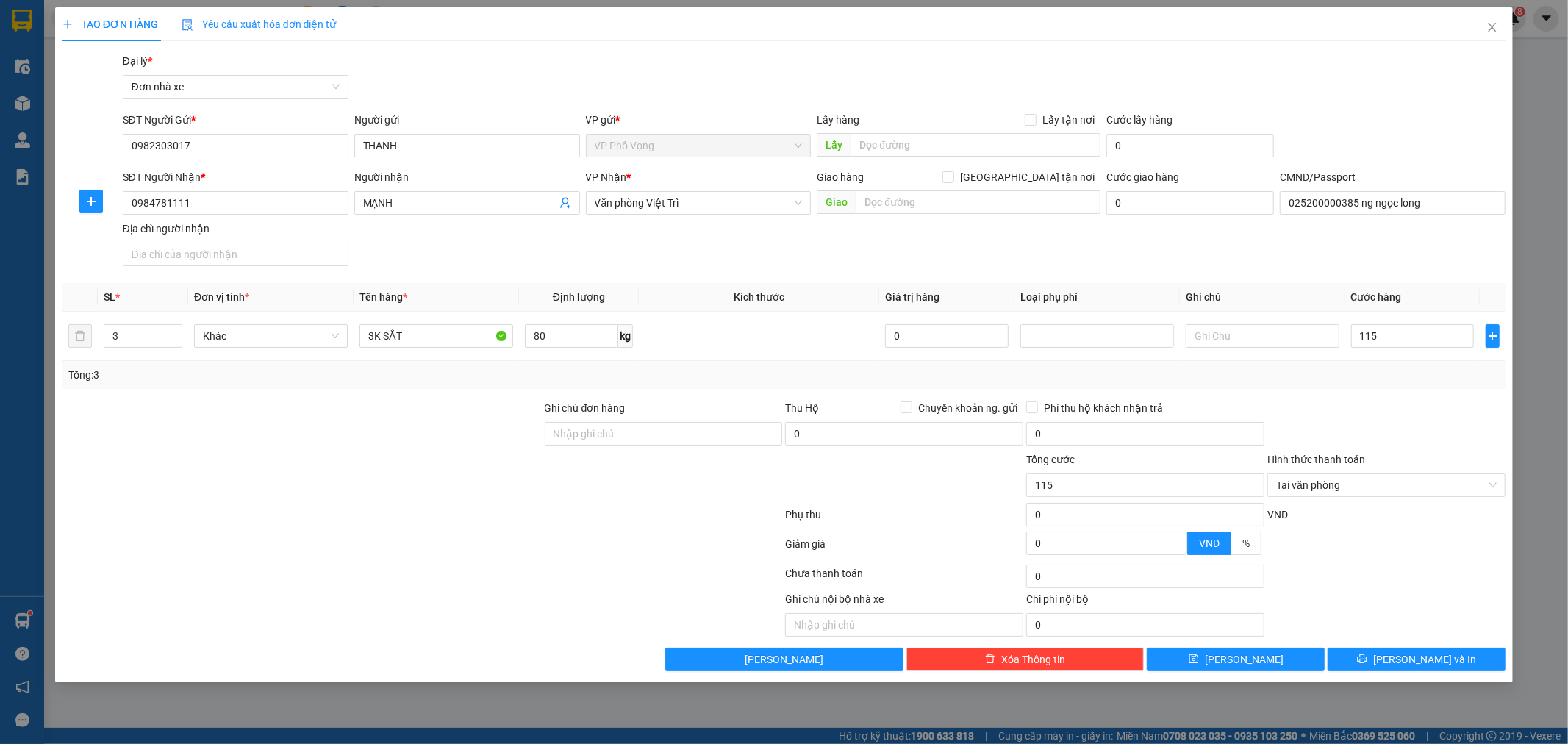
type input "115.000"
click at [1417, 398] on div "Transit Pickup Surcharge Ids Transit Deliver Surcharge Ids Transit Deliver Surc…" at bounding box center [784, 361] width 1444 height 618
type input "115.000"
click at [1429, 658] on span "[PERSON_NAME] và In" at bounding box center [1425, 659] width 103 height 17
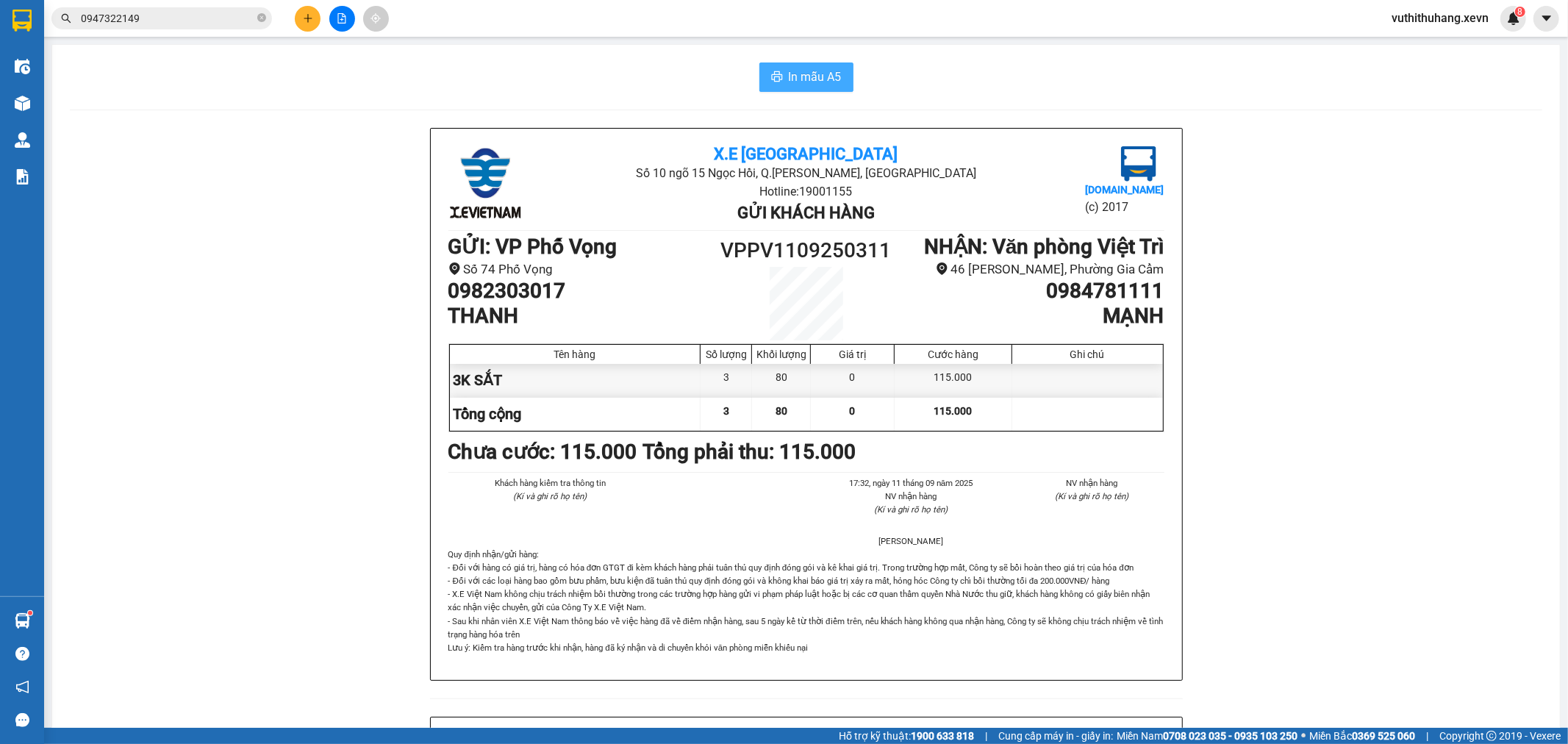
drag, startPoint x: 814, startPoint y: 83, endPoint x: 802, endPoint y: 63, distance: 23.3
click at [821, 91] on button "In mẫu A5" at bounding box center [806, 77] width 94 height 29
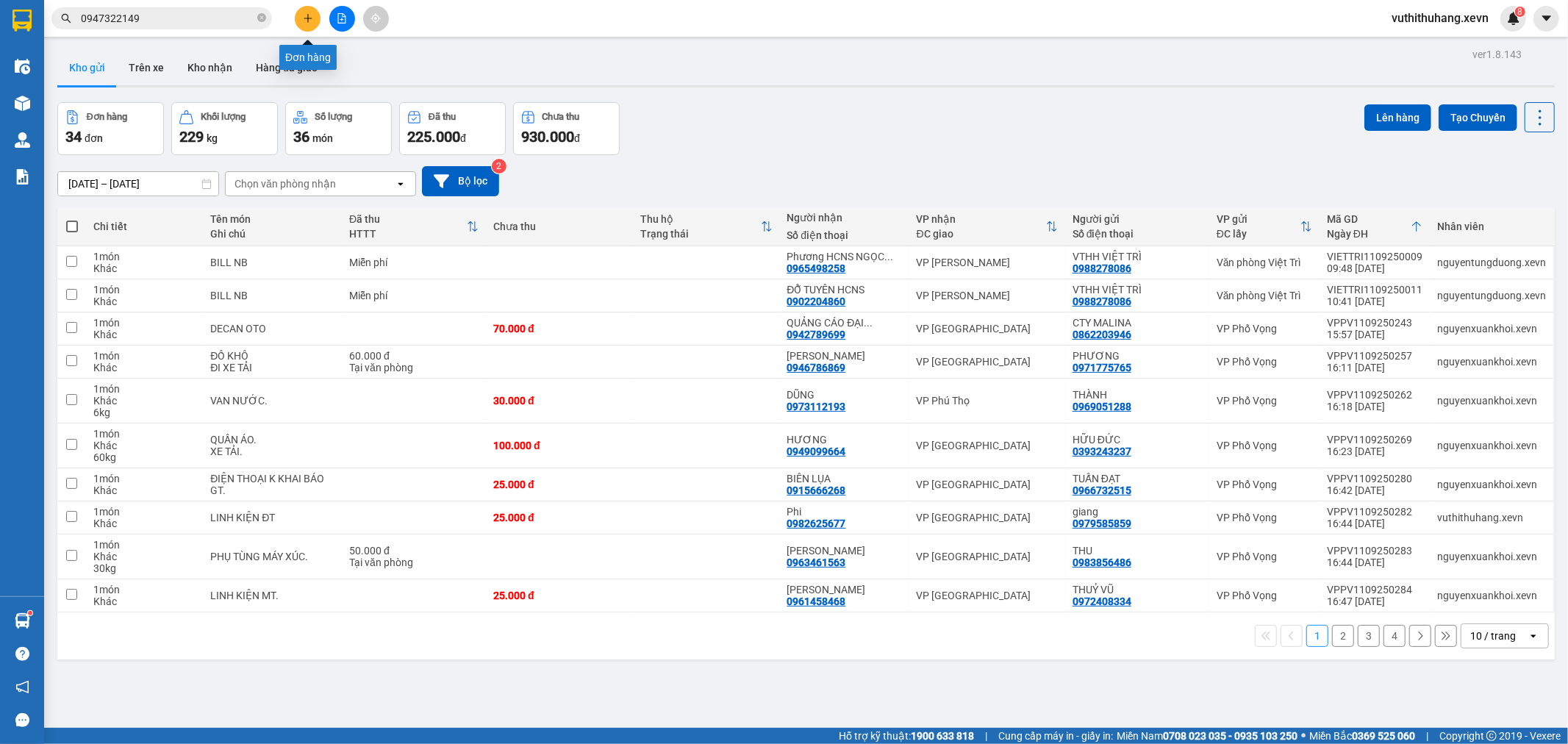
click at [308, 18] on icon "plus" at bounding box center [308, 18] width 8 height 1
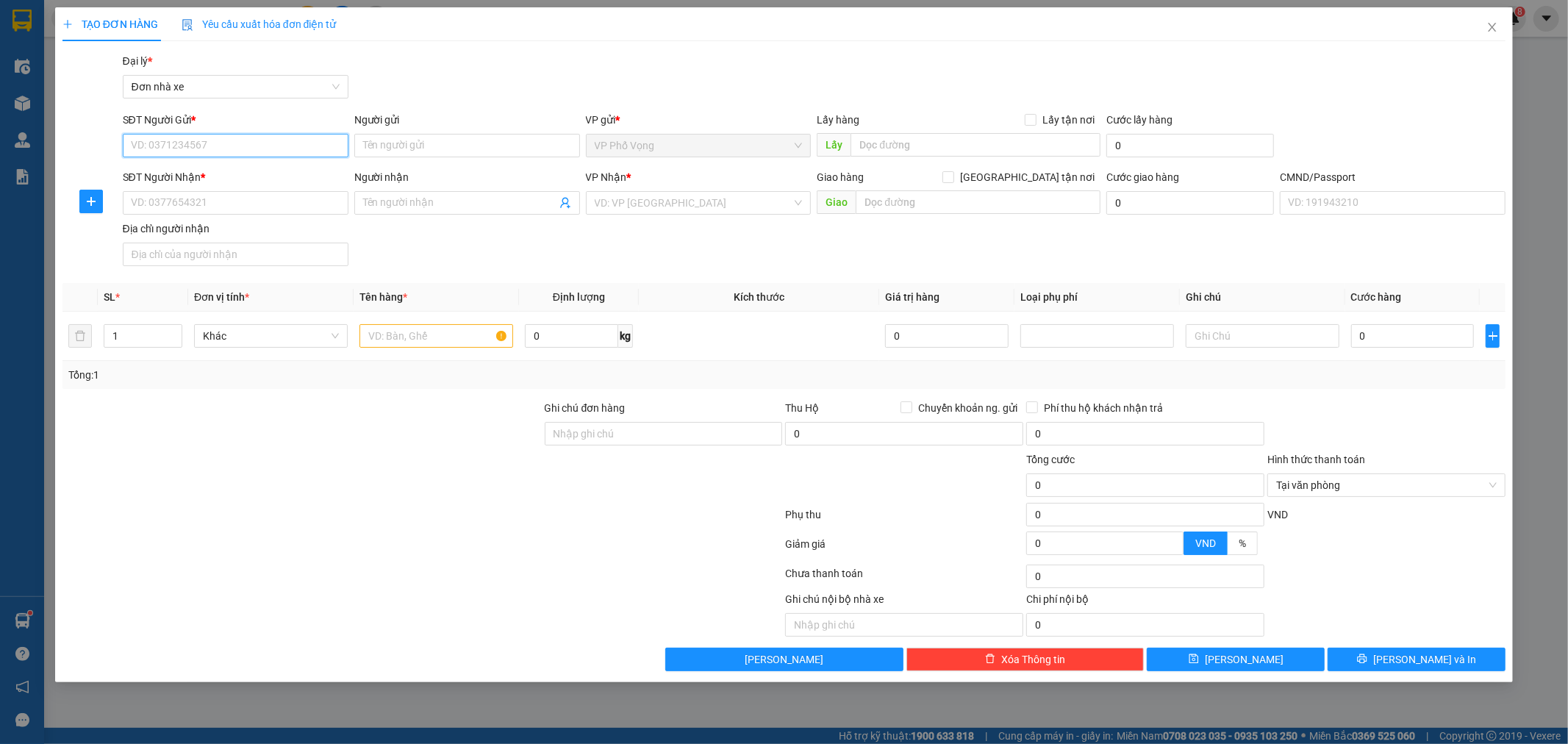
click at [204, 138] on input "SĐT Người Gửi *" at bounding box center [236, 145] width 226 height 23
type input "0973428830"
click at [250, 177] on div "0973428830 - [GEOGRAPHIC_DATA]" at bounding box center [236, 174] width 208 height 17
type input "[PERSON_NAME]"
type input "0888532555"
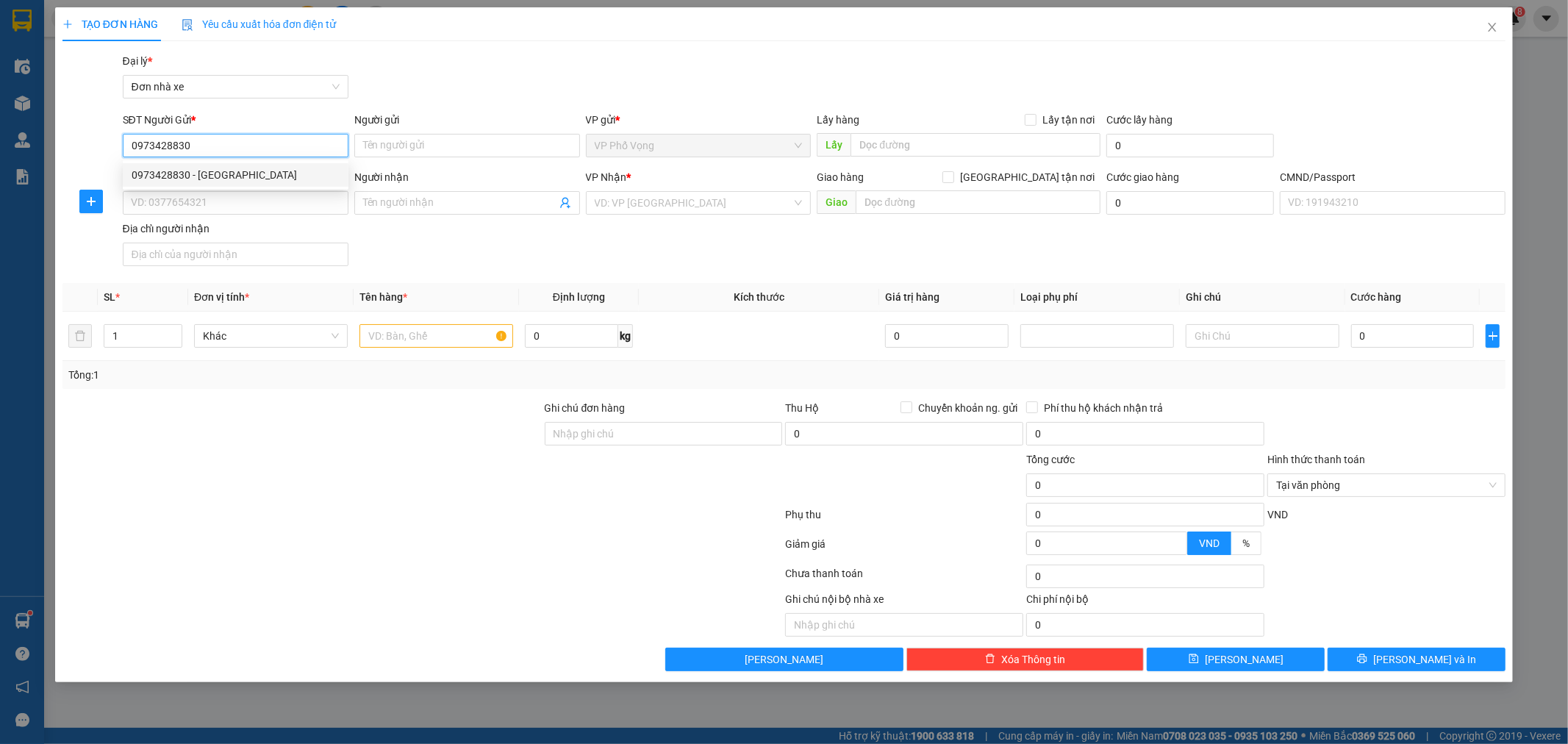
type input "[PERSON_NAME]"
checkbox input "true"
type input "BAN QUẢN LÝ DỰ ÁN ĐẦU TƯ XÂY DỰNG CÔNG TRÌNH GIAO THÔNG TỈNH [GEOGRAPHIC_DATA]"
type input "036084002664 [PERSON_NAME]"
type input "40.000"
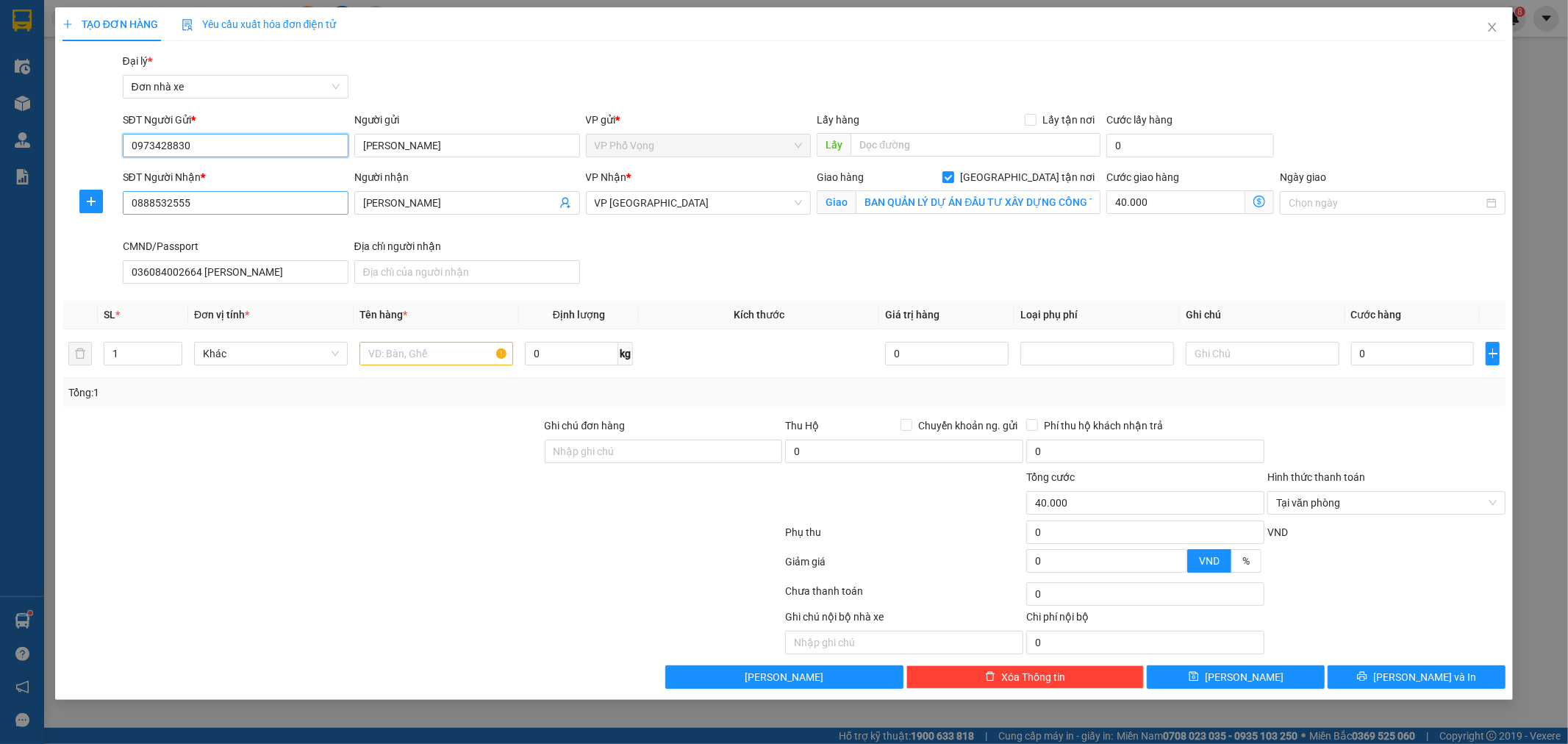
type input "0973428830"
click at [275, 204] on input "0888532555" at bounding box center [236, 203] width 226 height 23
type input "0"
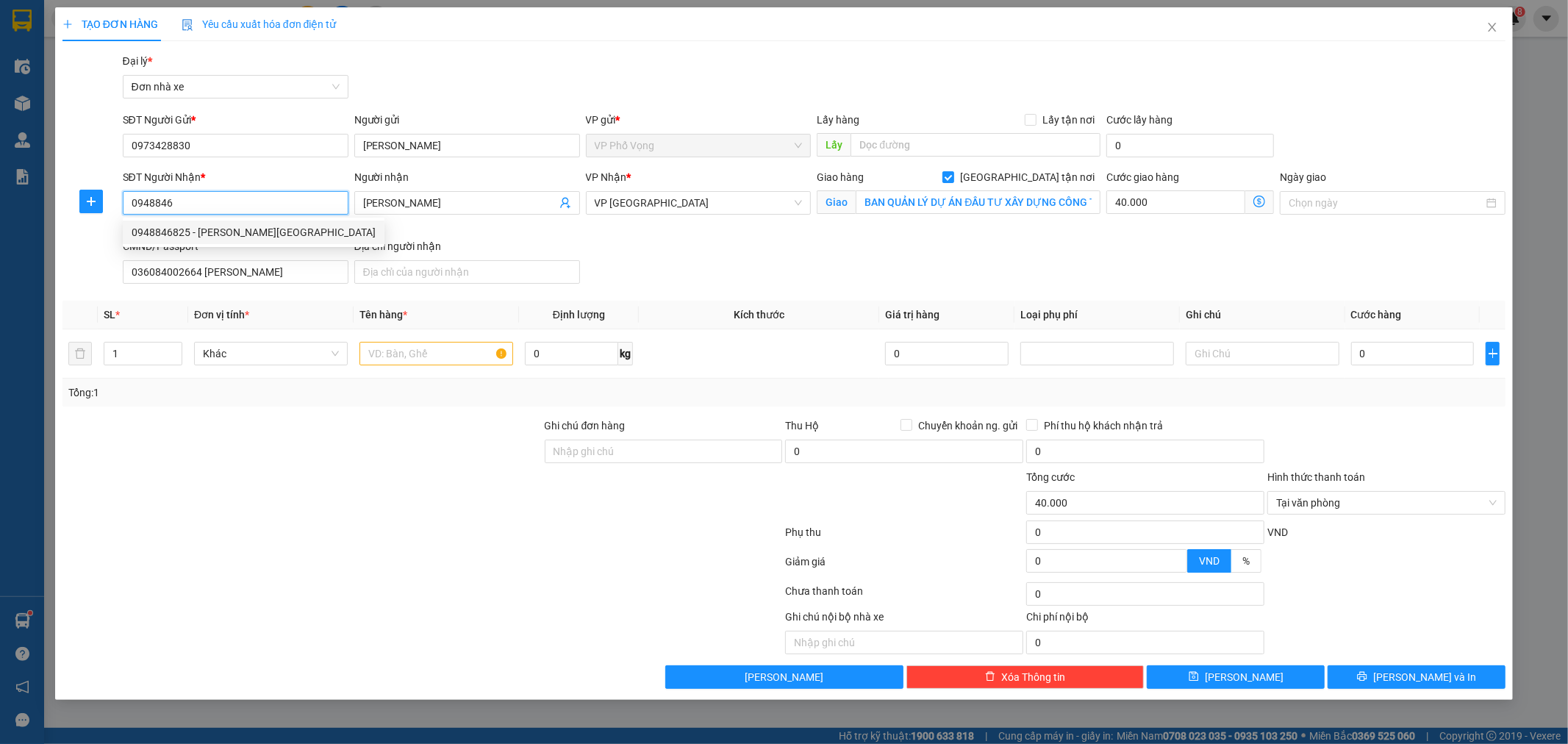
click at [233, 227] on div "0948846825 - [PERSON_NAME][GEOGRAPHIC_DATA]" at bounding box center [253, 232] width 244 height 17
type input "0948846825"
type input "[PERSON_NAME]"
checkbox input "false"
type input "037093005751 [PERSON_NAME]"
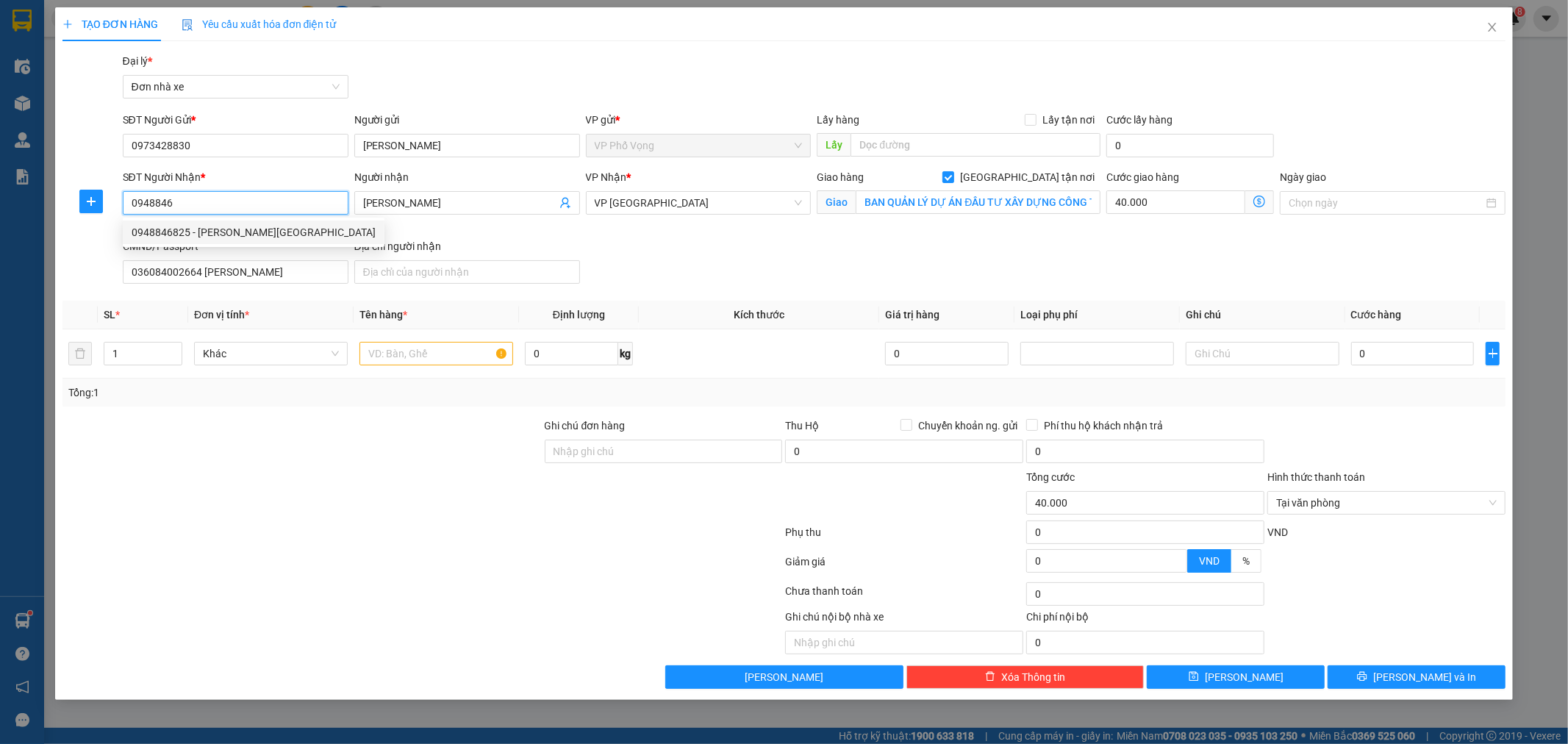
type input "0"
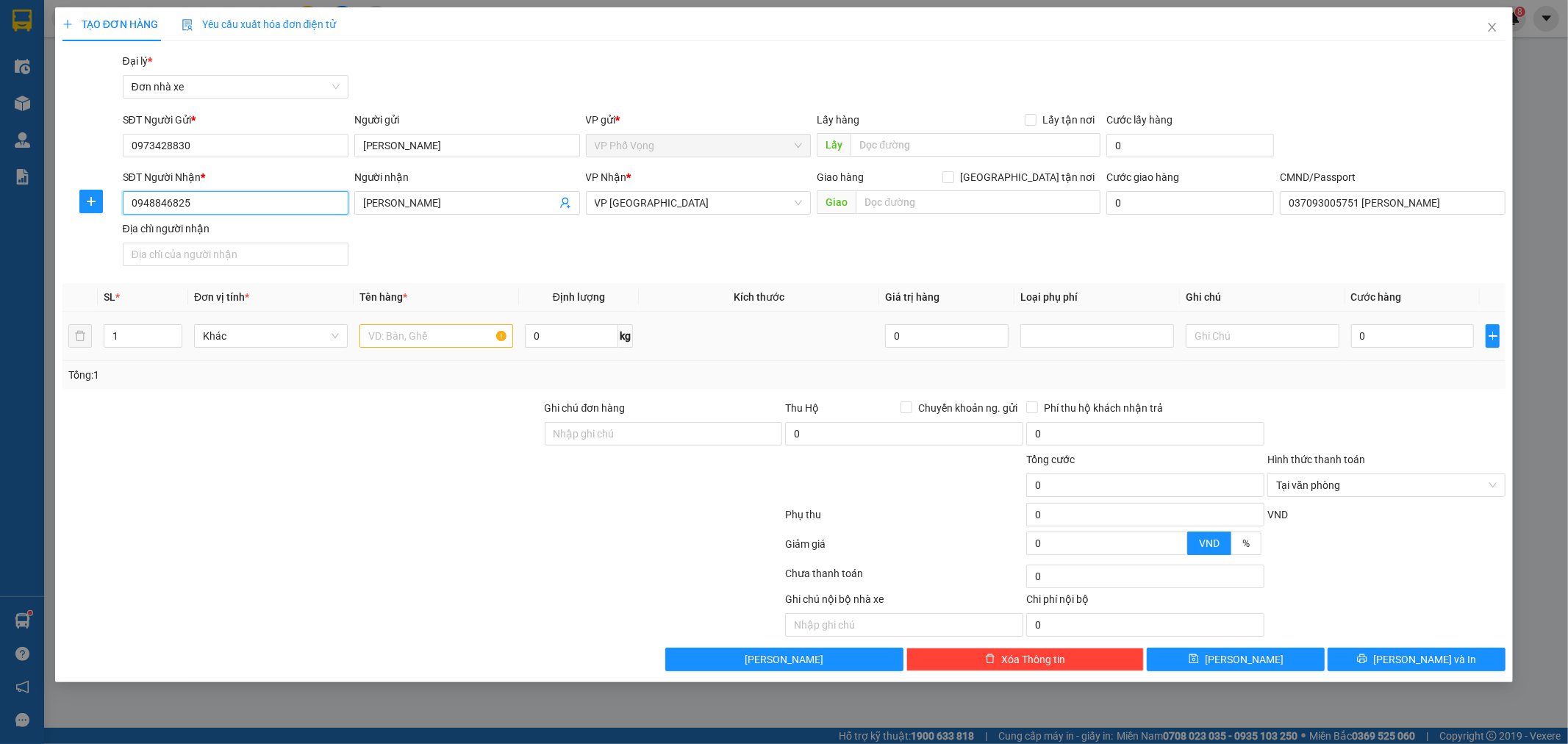
type input "0948846825"
click at [388, 341] on input "text" at bounding box center [436, 336] width 154 height 23
type input "GIẤY TỜ"
click at [1402, 341] on input "0" at bounding box center [1412, 336] width 124 height 23
type input "2"
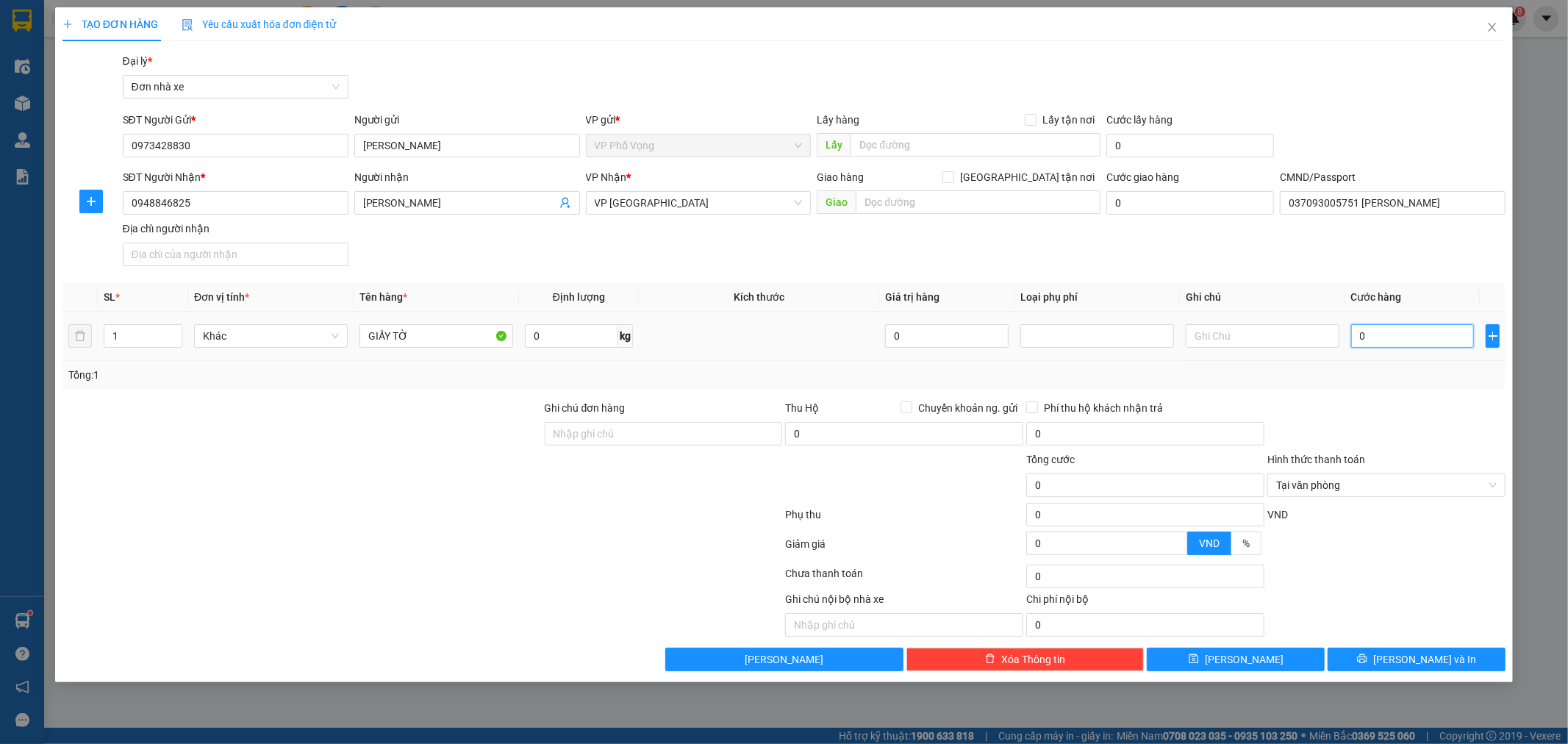
type input "2"
type input "20"
type input "20.000"
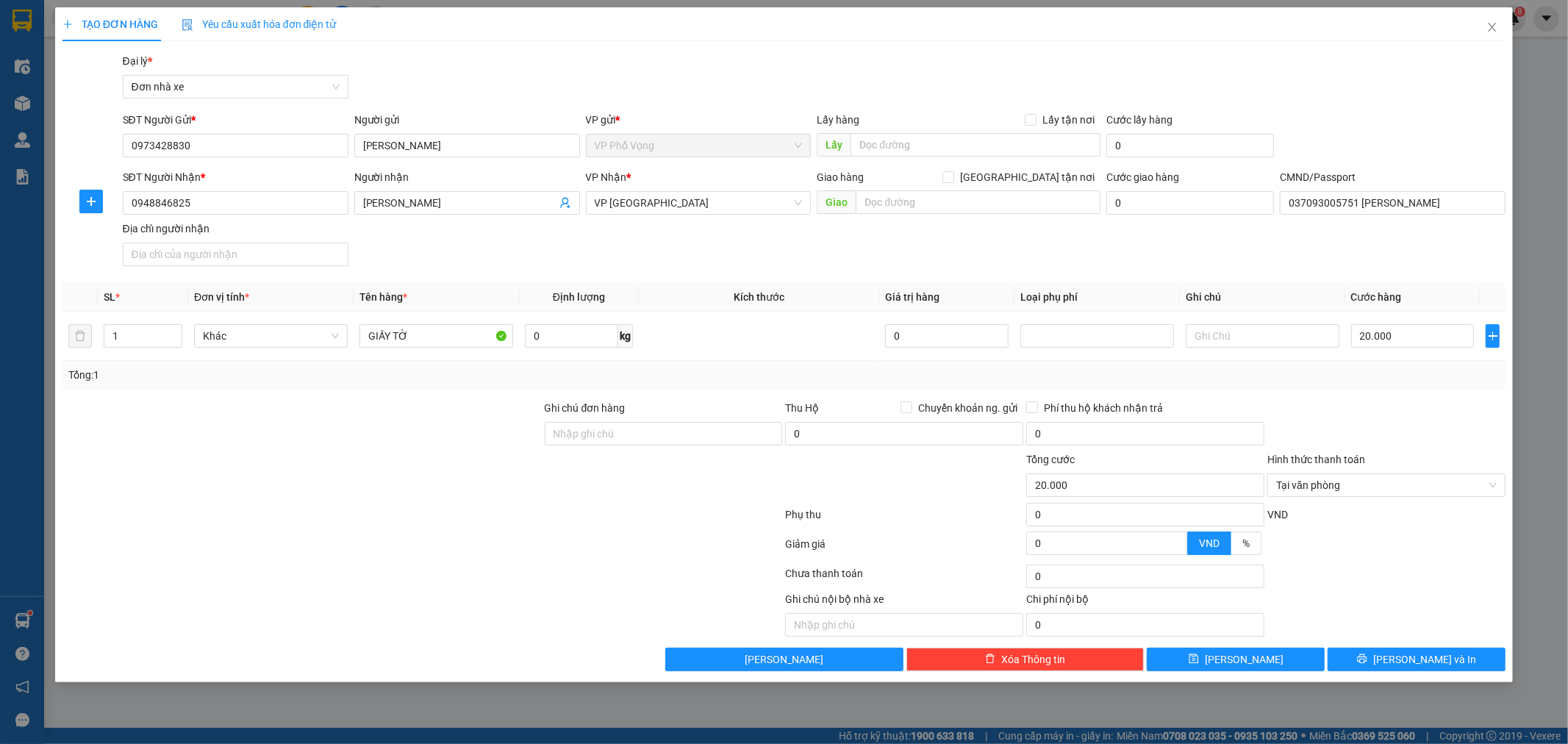
click at [1309, 386] on div "Tổng: 1" at bounding box center [784, 375] width 1444 height 28
click at [1445, 654] on button "[PERSON_NAME] và In" at bounding box center [1416, 659] width 178 height 23
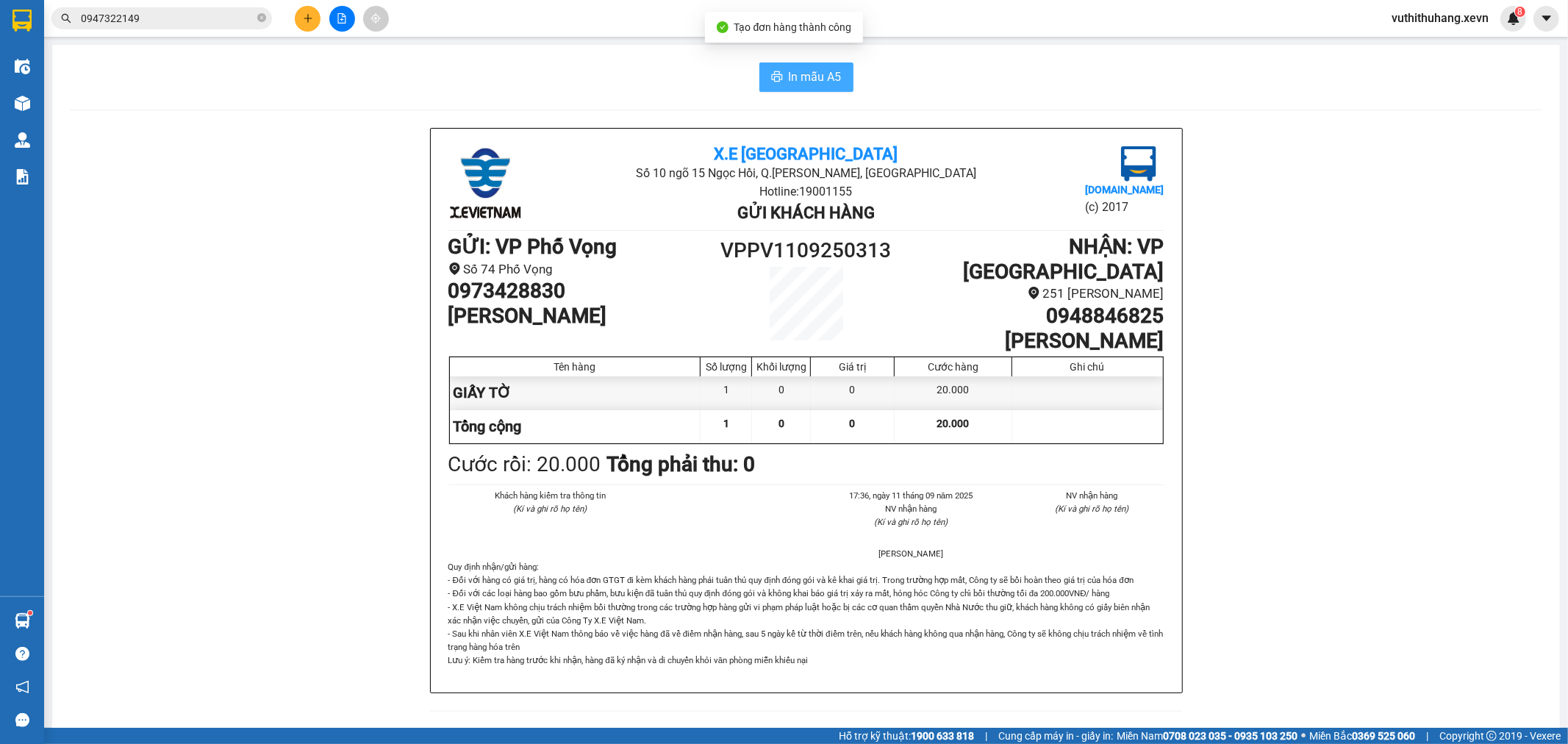
click at [829, 67] on span "In mẫu A5" at bounding box center [815, 76] width 53 height 19
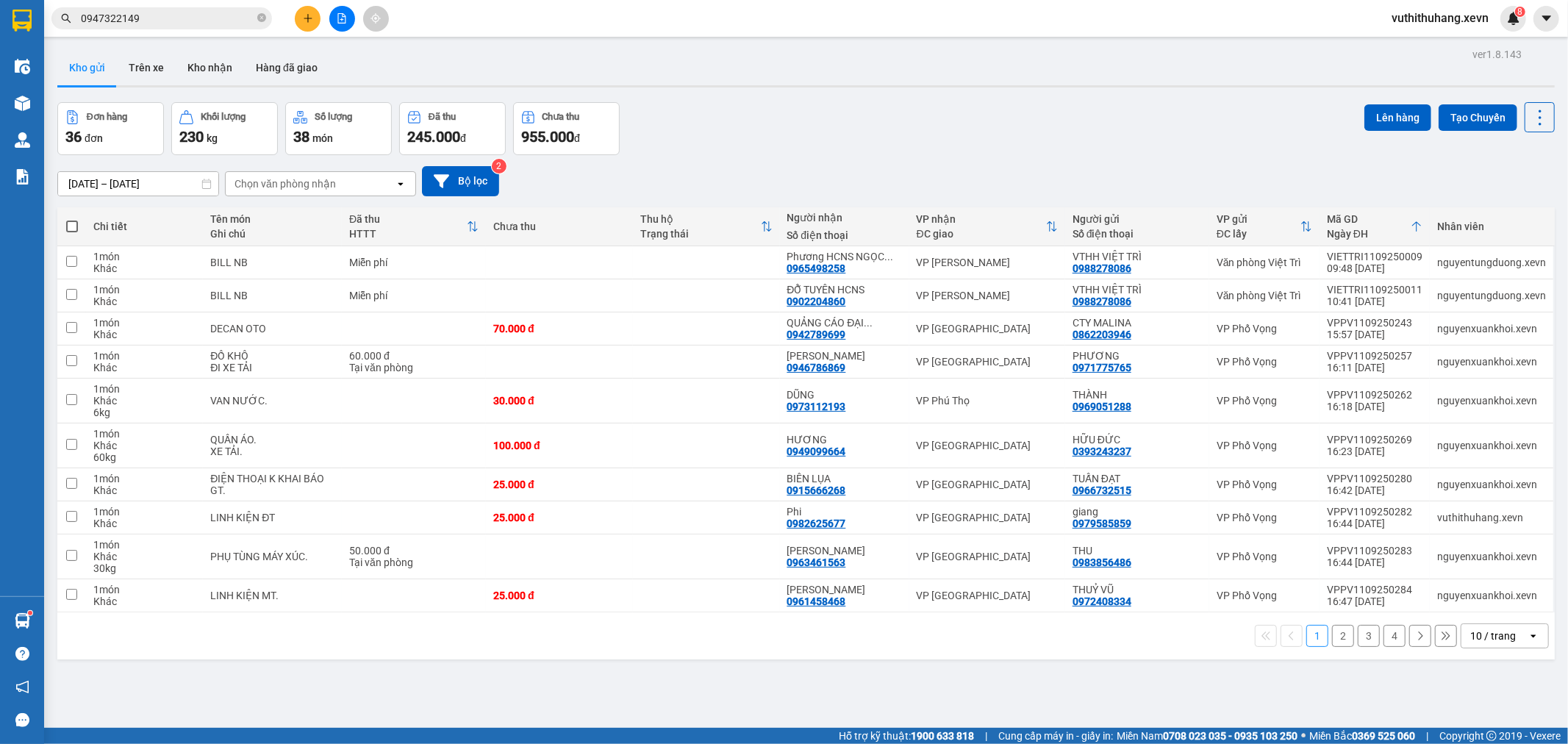
click at [190, 23] on input "0947322149" at bounding box center [168, 19] width 173 height 17
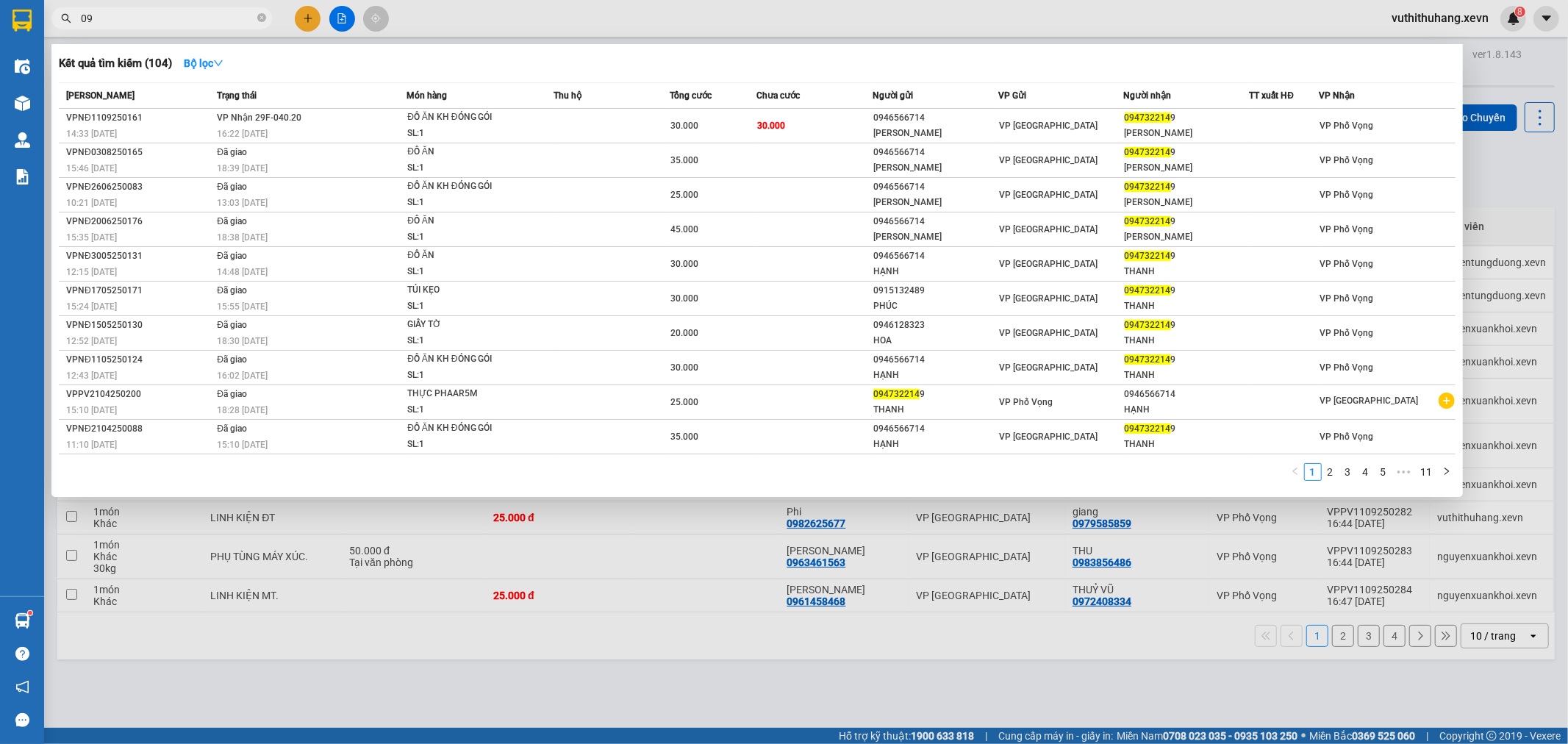
type input "0"
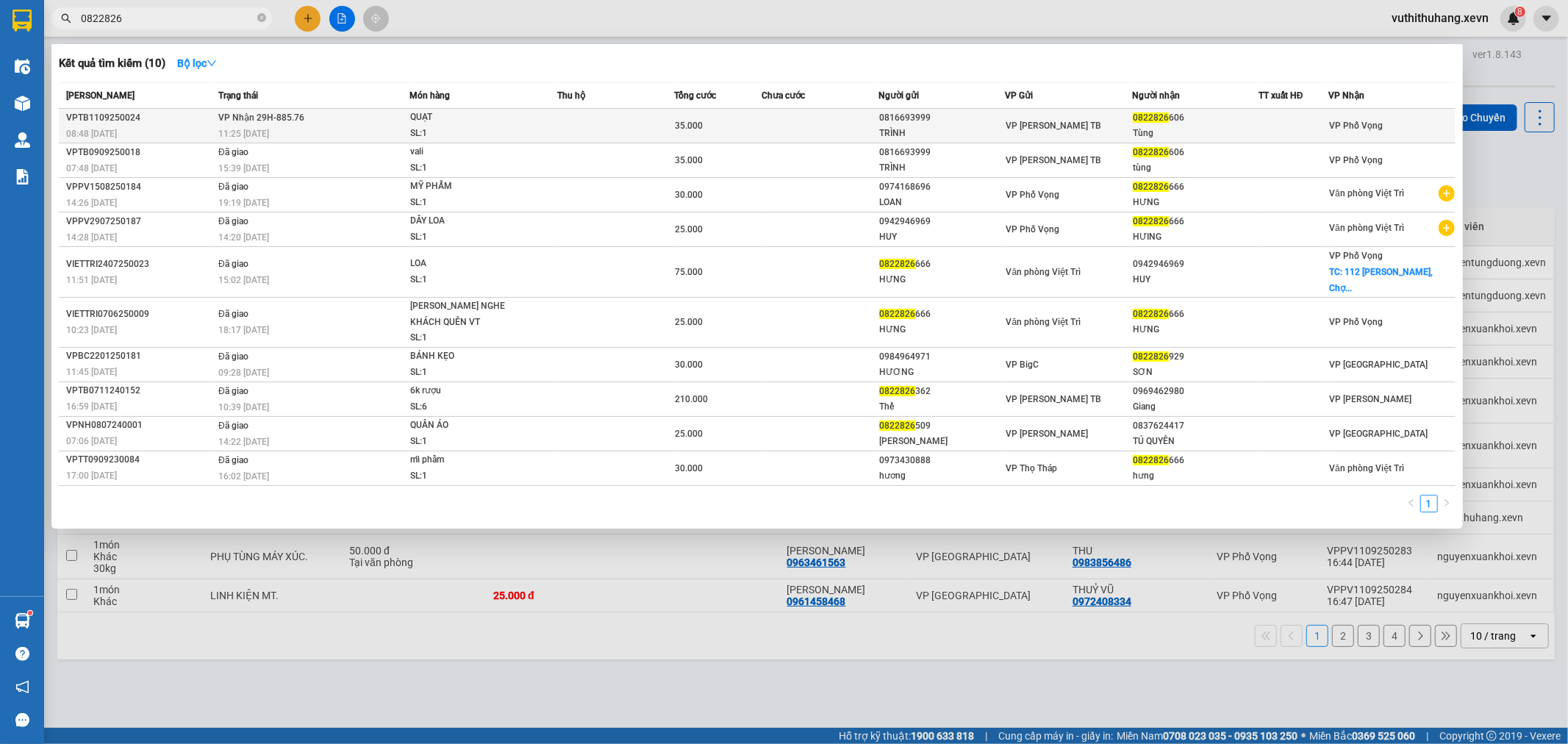
type input "0822826"
click at [736, 121] on div "35.000" at bounding box center [718, 126] width 86 height 17
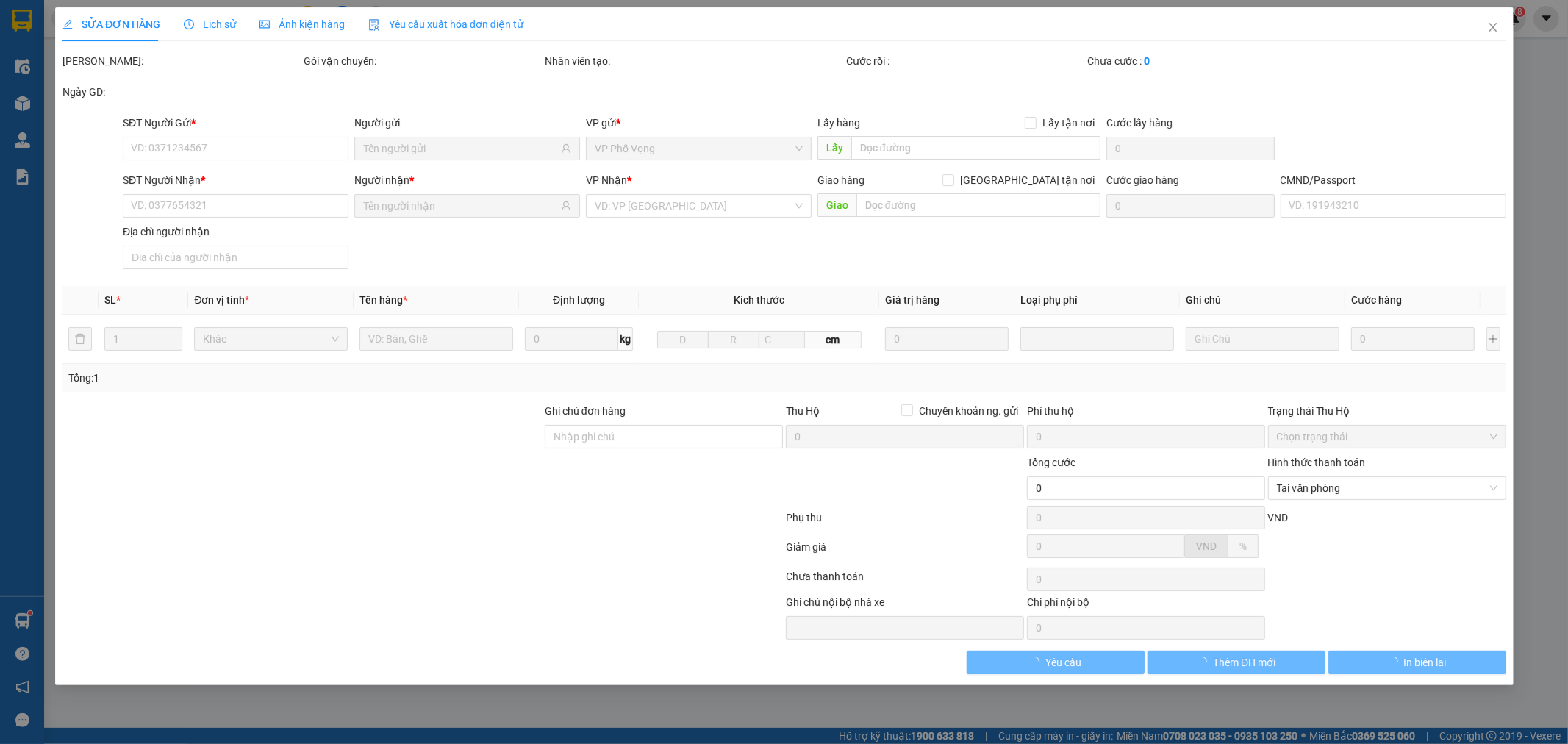
type input "0816693999"
type input "TRÌNH"
type input "0822826606"
type input "Tùng"
type input "001076005826 ĐÀO VIẾT ĐỨC 1976"
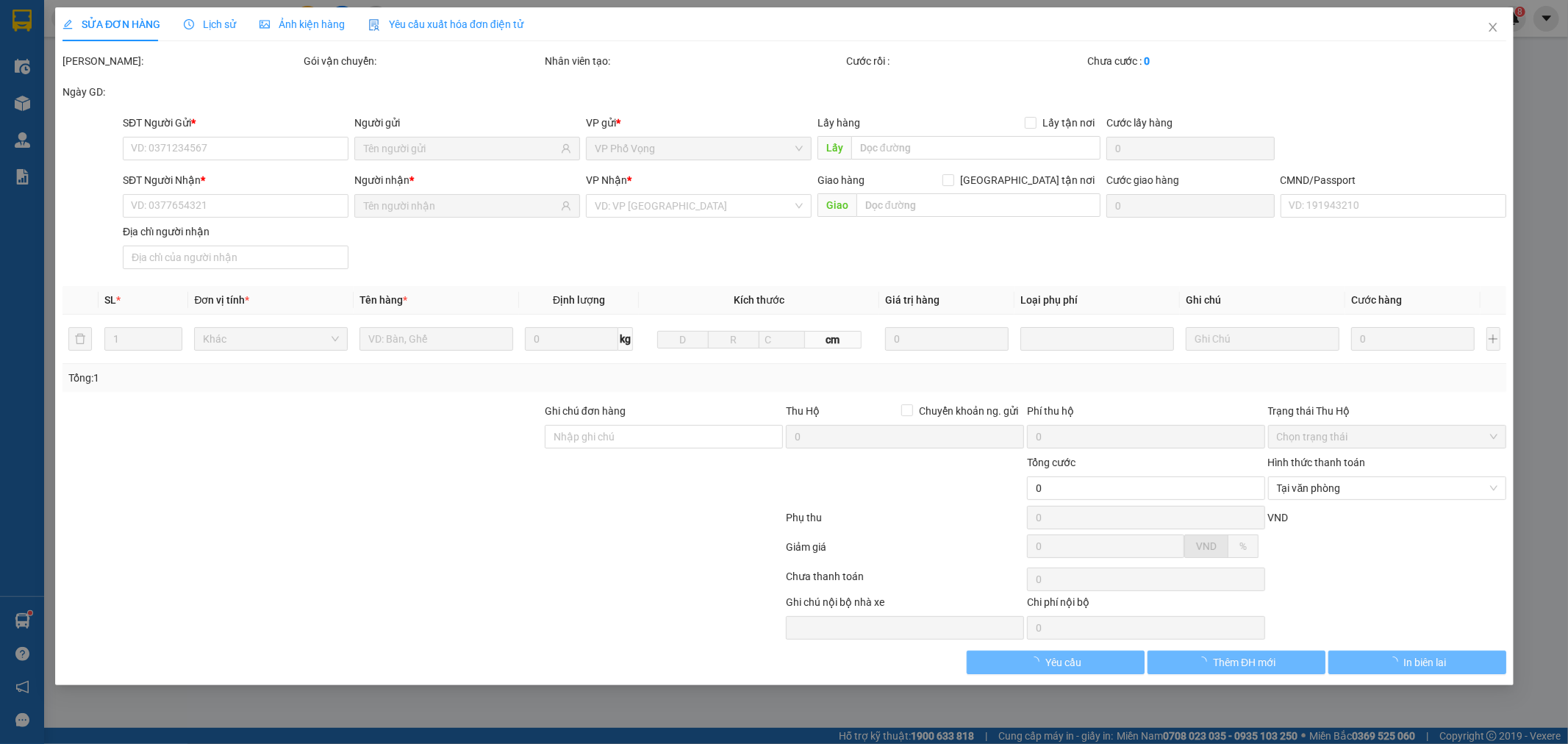
type input "35.000"
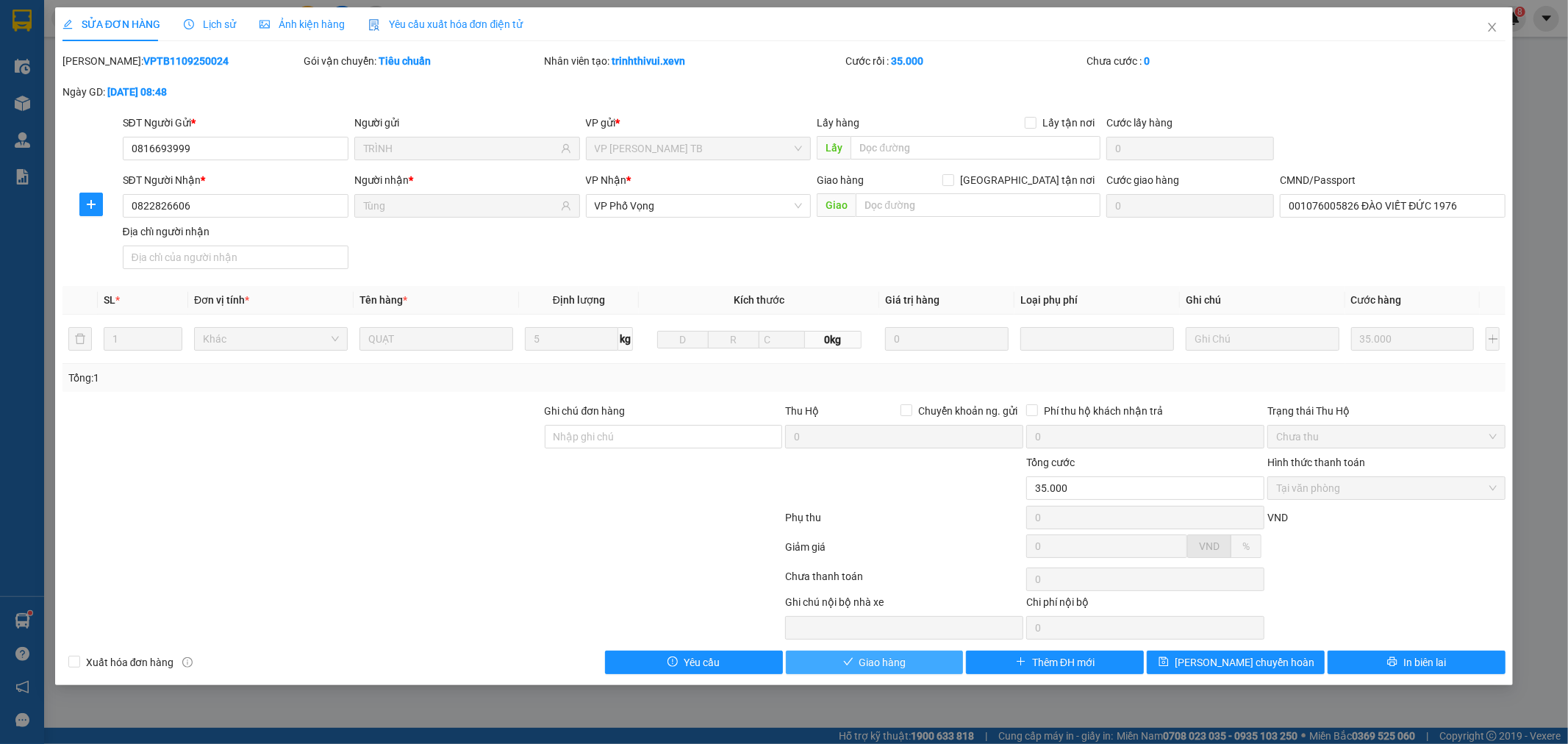
click at [891, 669] on span "Giao hàng" at bounding box center [882, 662] width 47 height 17
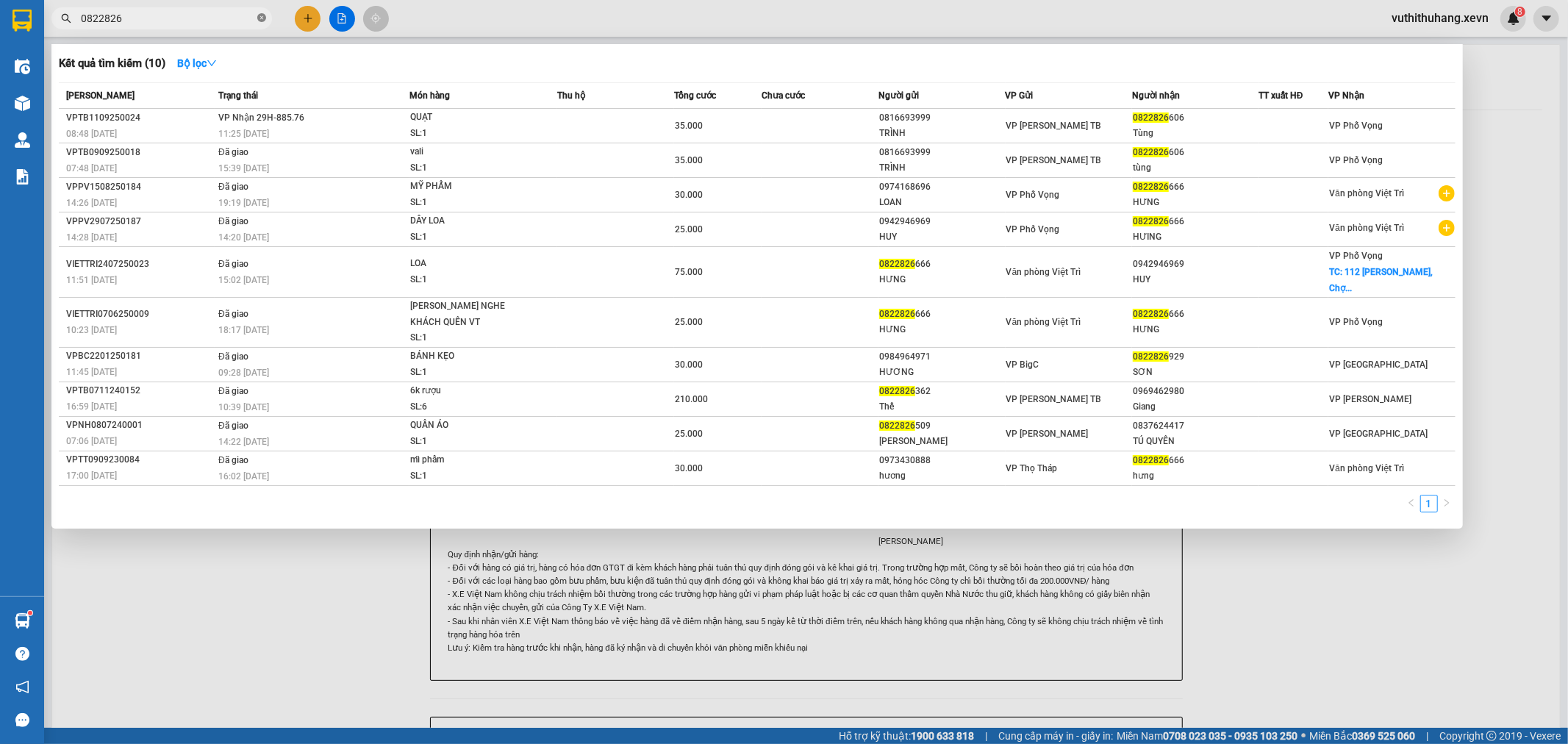
click at [258, 17] on icon "close-circle" at bounding box center [261, 18] width 9 height 9
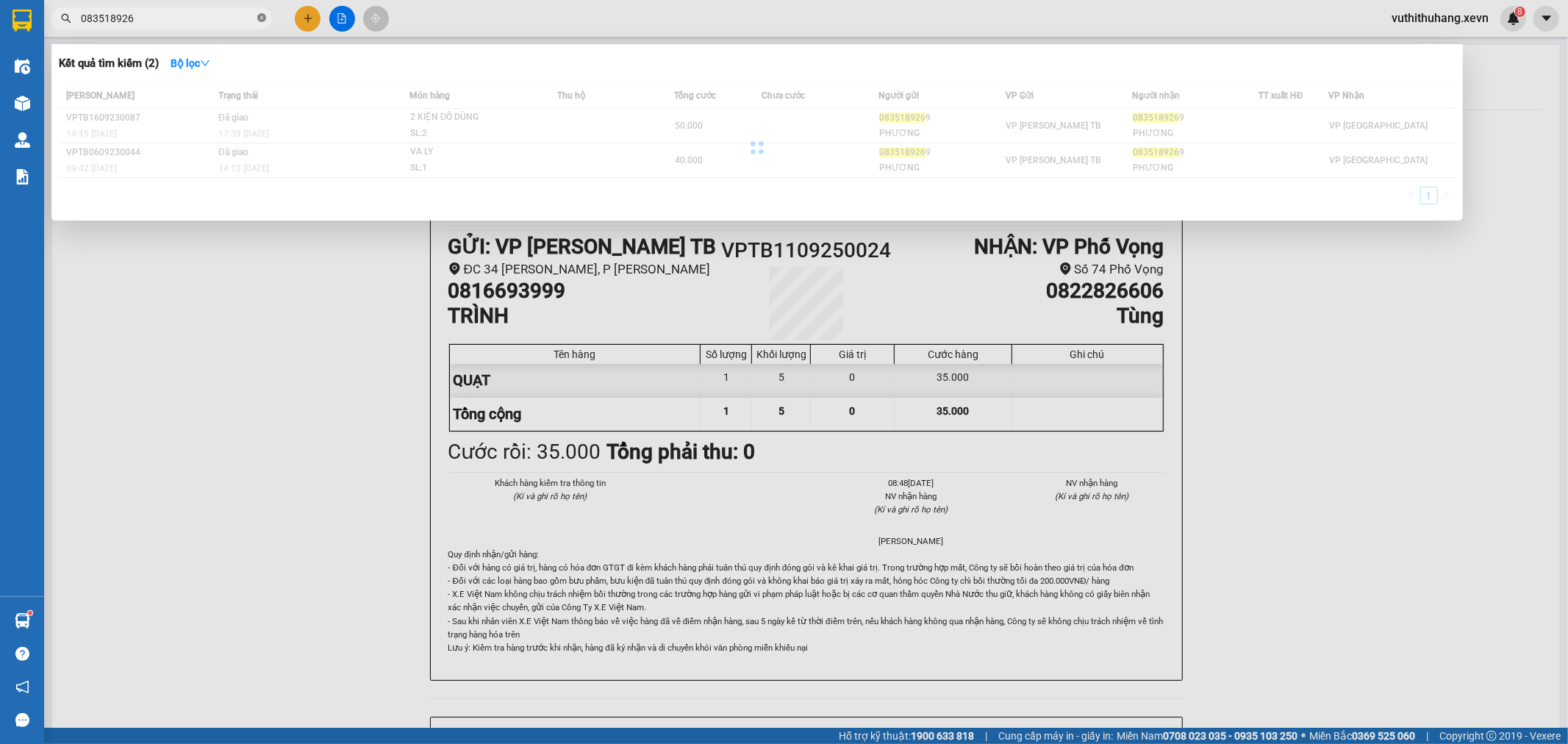
type input "0835189269"
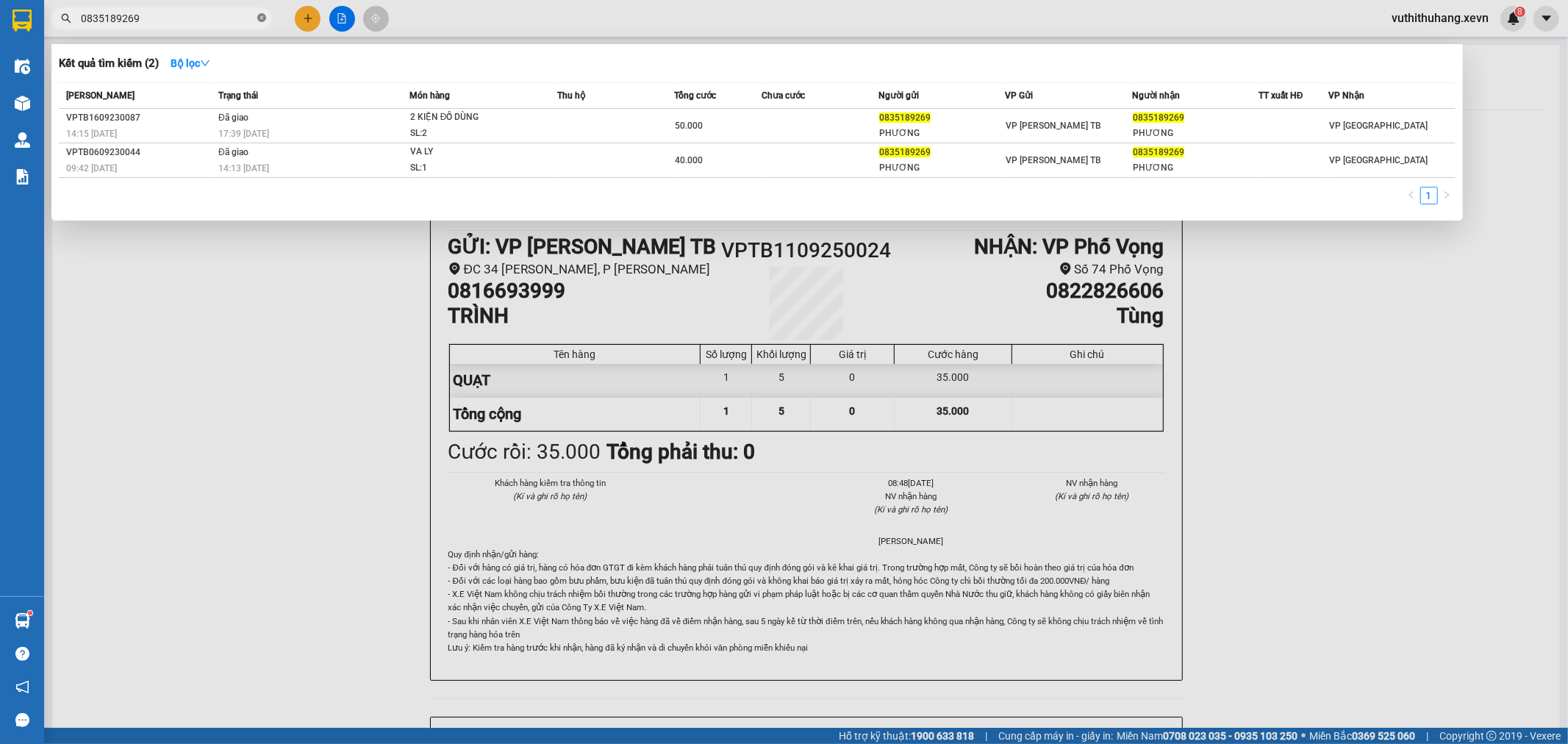
click at [260, 18] on icon "close-circle" at bounding box center [261, 18] width 9 height 9
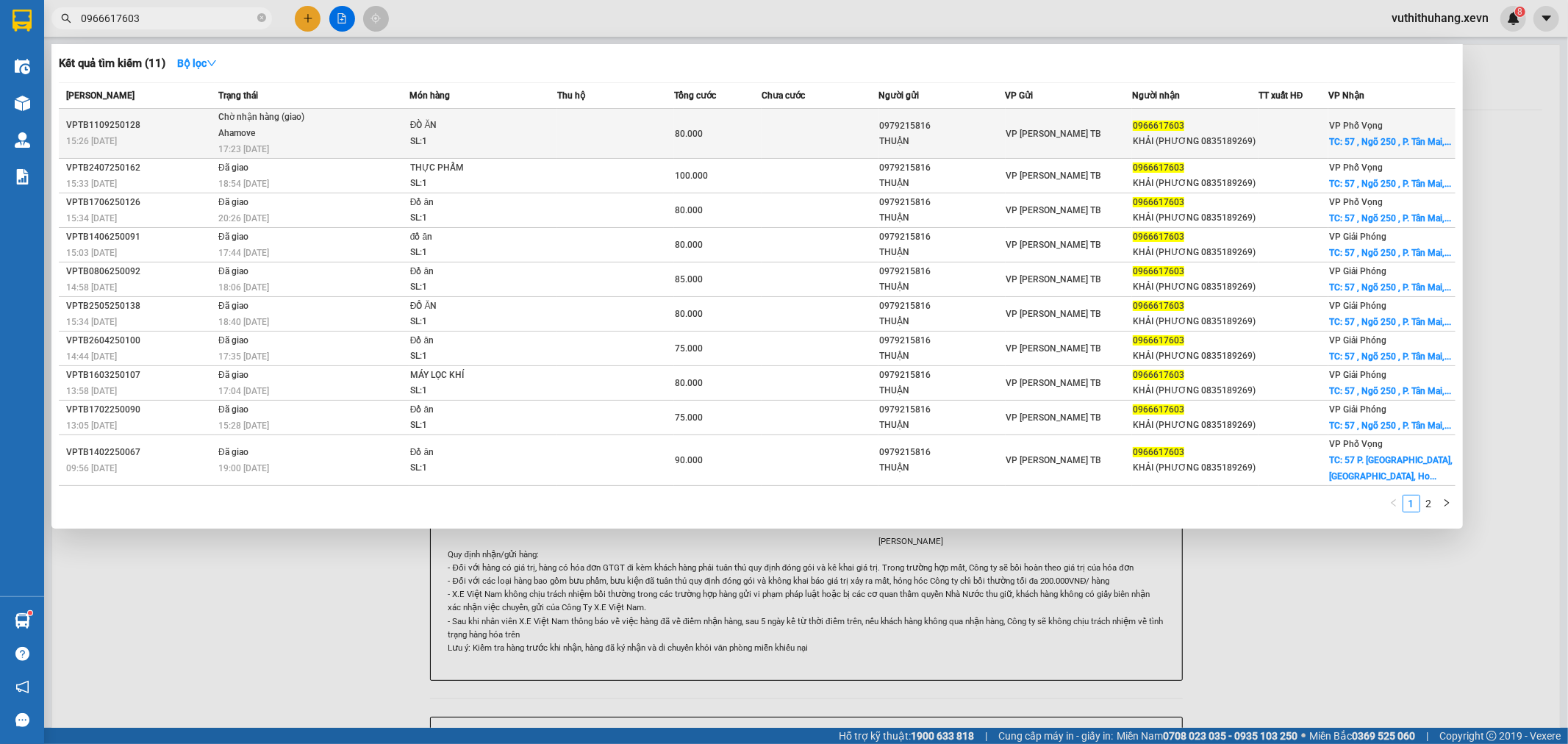
type input "0966617603"
click at [532, 143] on span "ĐÒ ĂN SL: 1" at bounding box center [483, 133] width 146 height 31
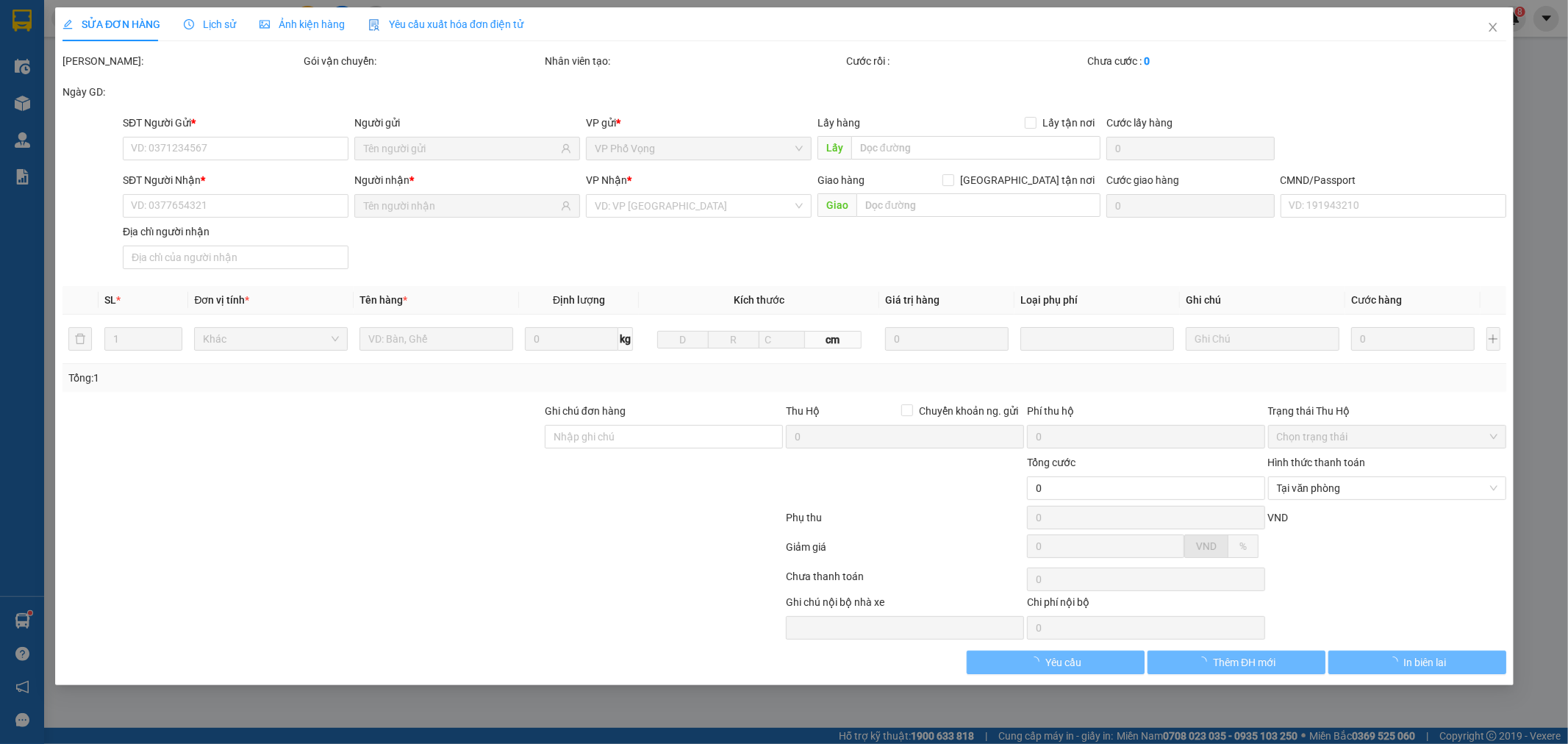
type input "0979215816"
type input "THUẬN"
type input "0966617603"
type input "KHẢI (PHƯƠNG 0835189269)"
checkbox input "true"
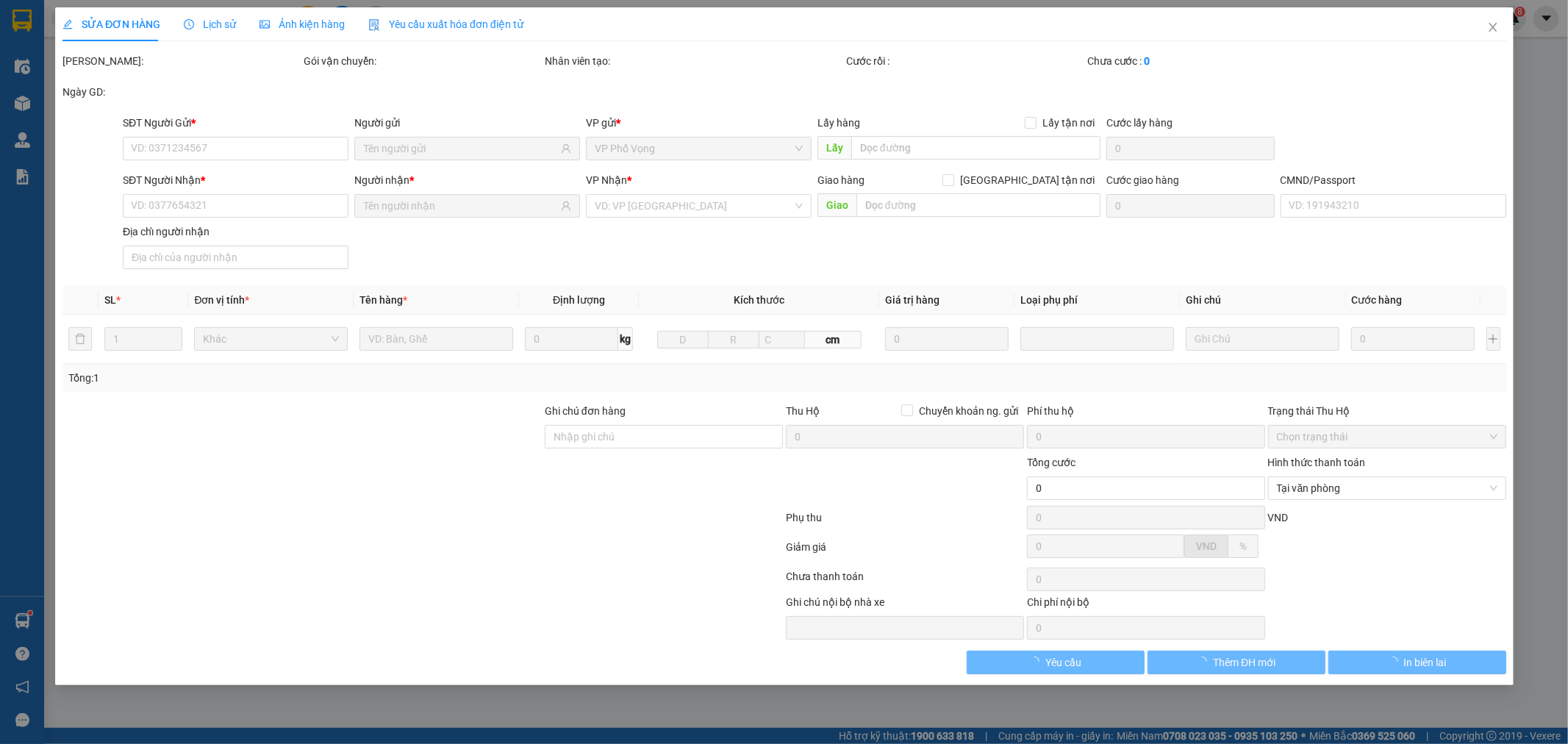
type input "57 , Ngõ 250 , P. [GEOGRAPHIC_DATA], [GEOGRAPHIC_DATA], [GEOGRAPHIC_DATA], [GEO…"
type input "45.000"
type input "123"
type input "cần dây, lhe số 0835189269 để giao"
type input "80.000"
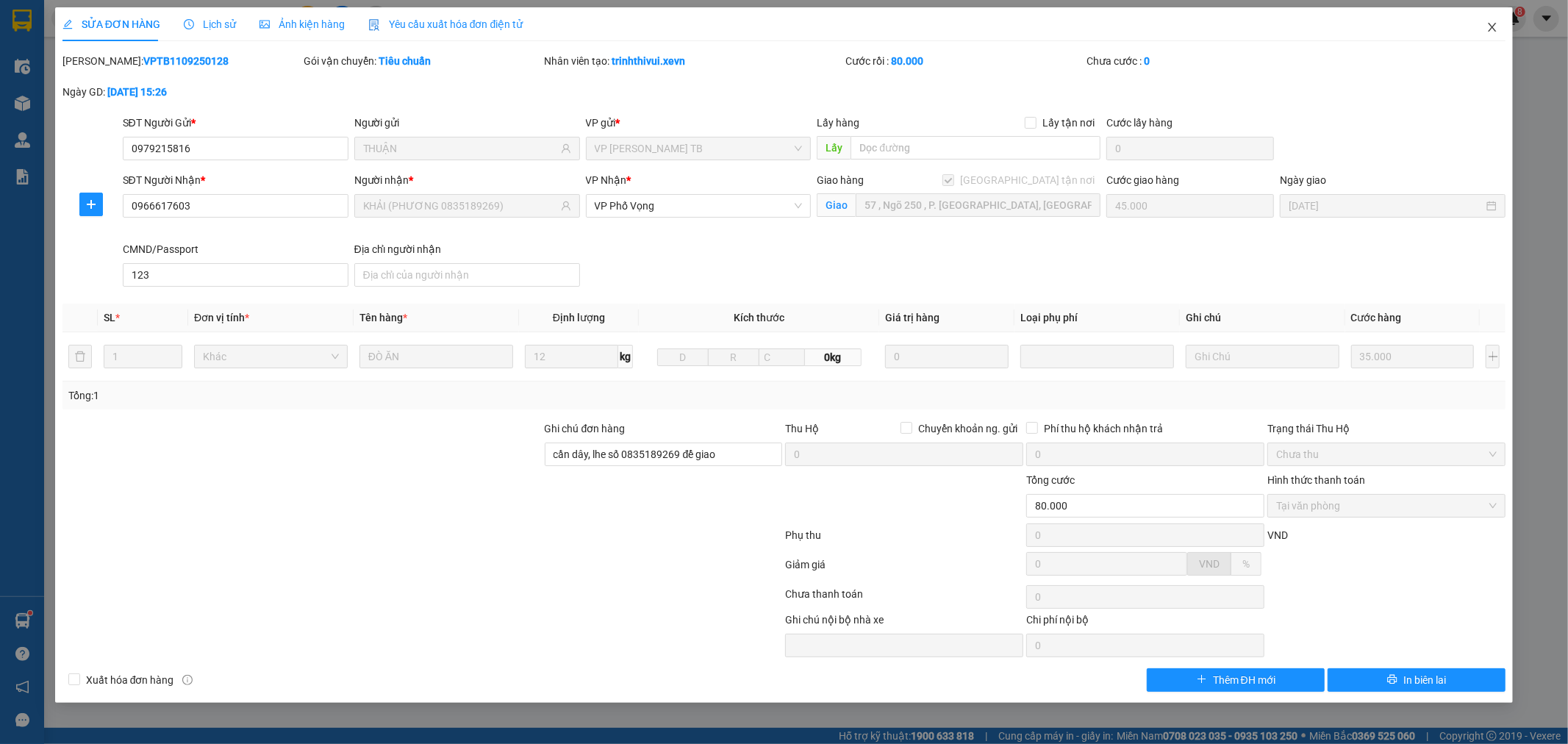
click at [1491, 22] on icon "close" at bounding box center [1492, 27] width 12 height 12
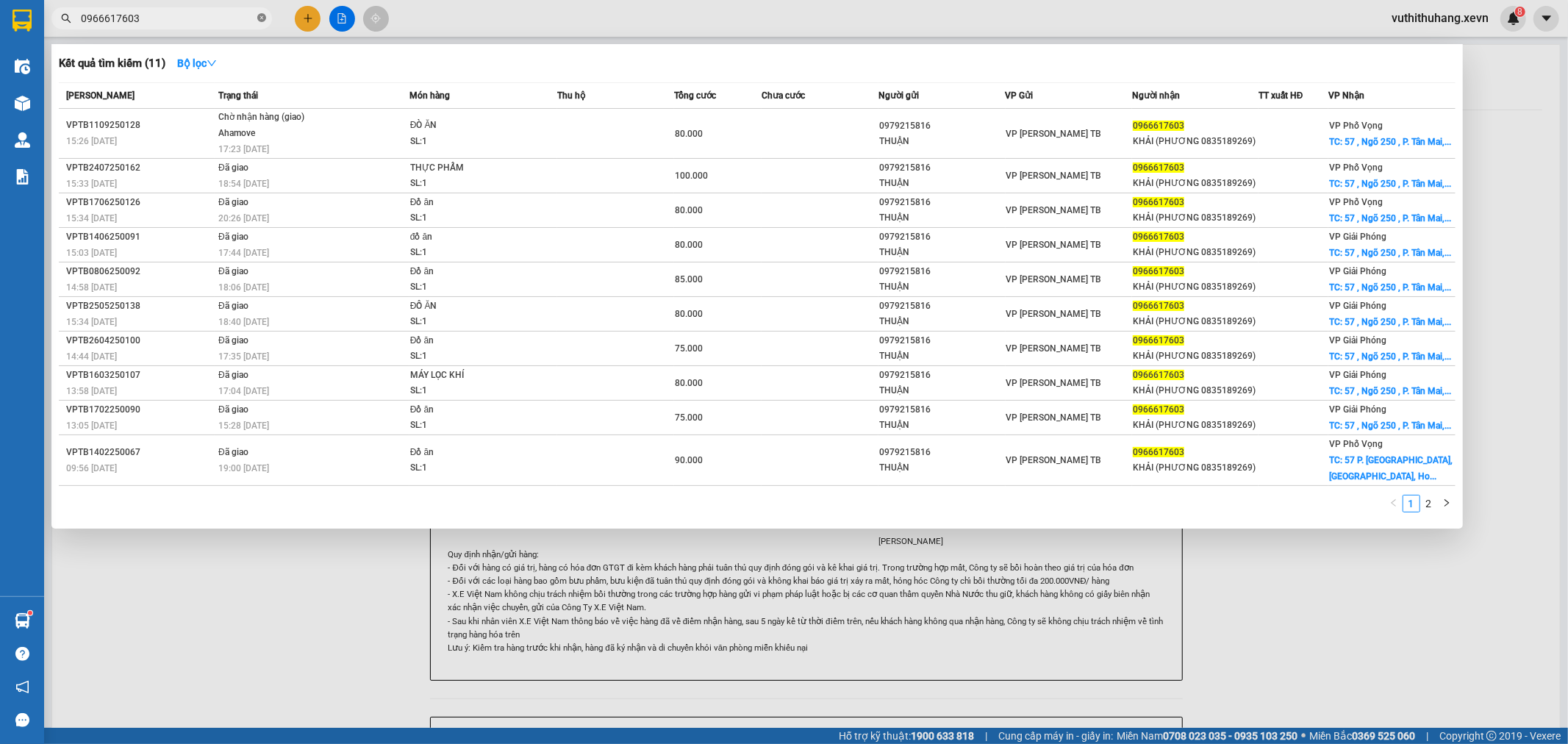
click at [266, 18] on icon "close-circle" at bounding box center [261, 18] width 9 height 9
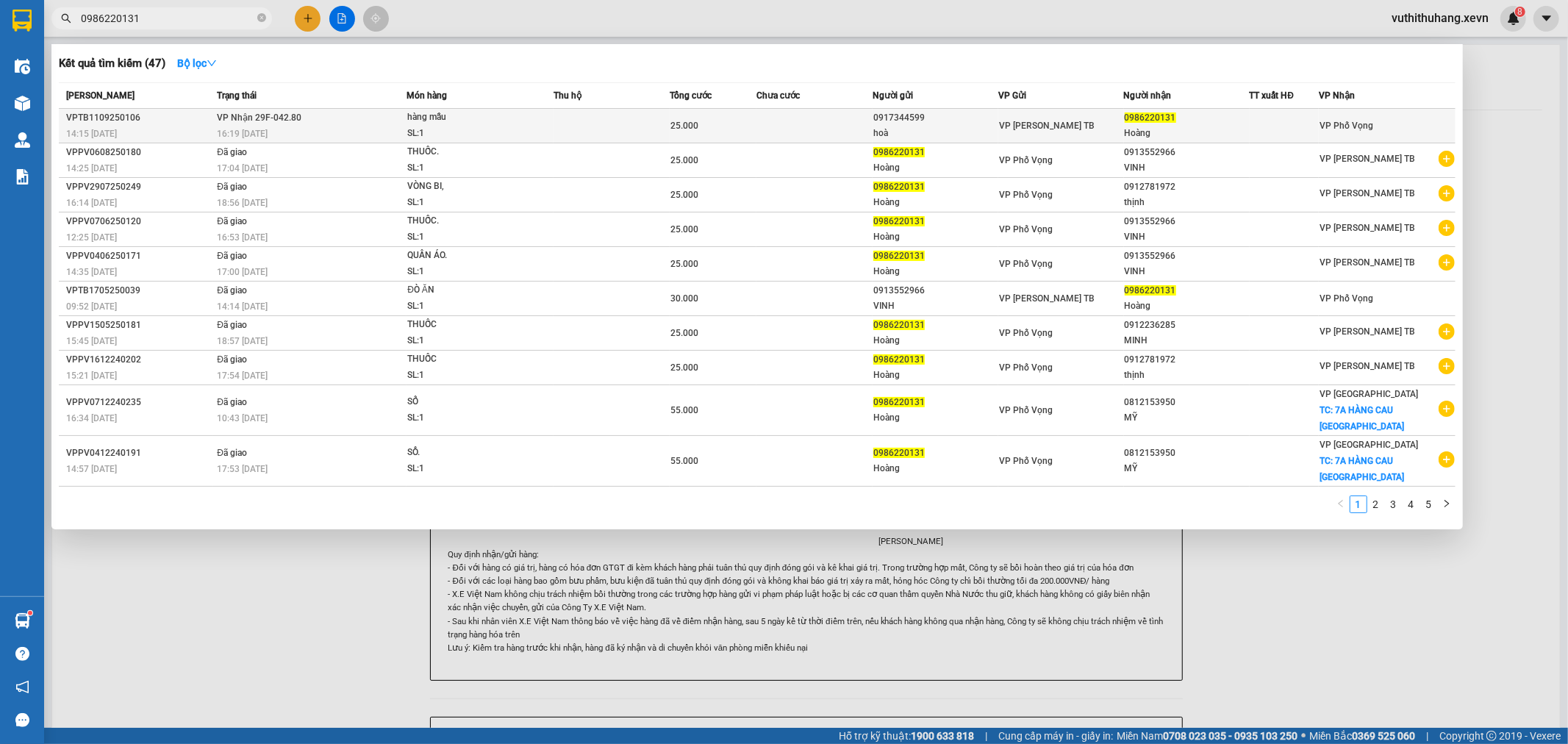
type input "0986220131"
click at [508, 115] on div "hàng mẫu" at bounding box center [462, 117] width 110 height 17
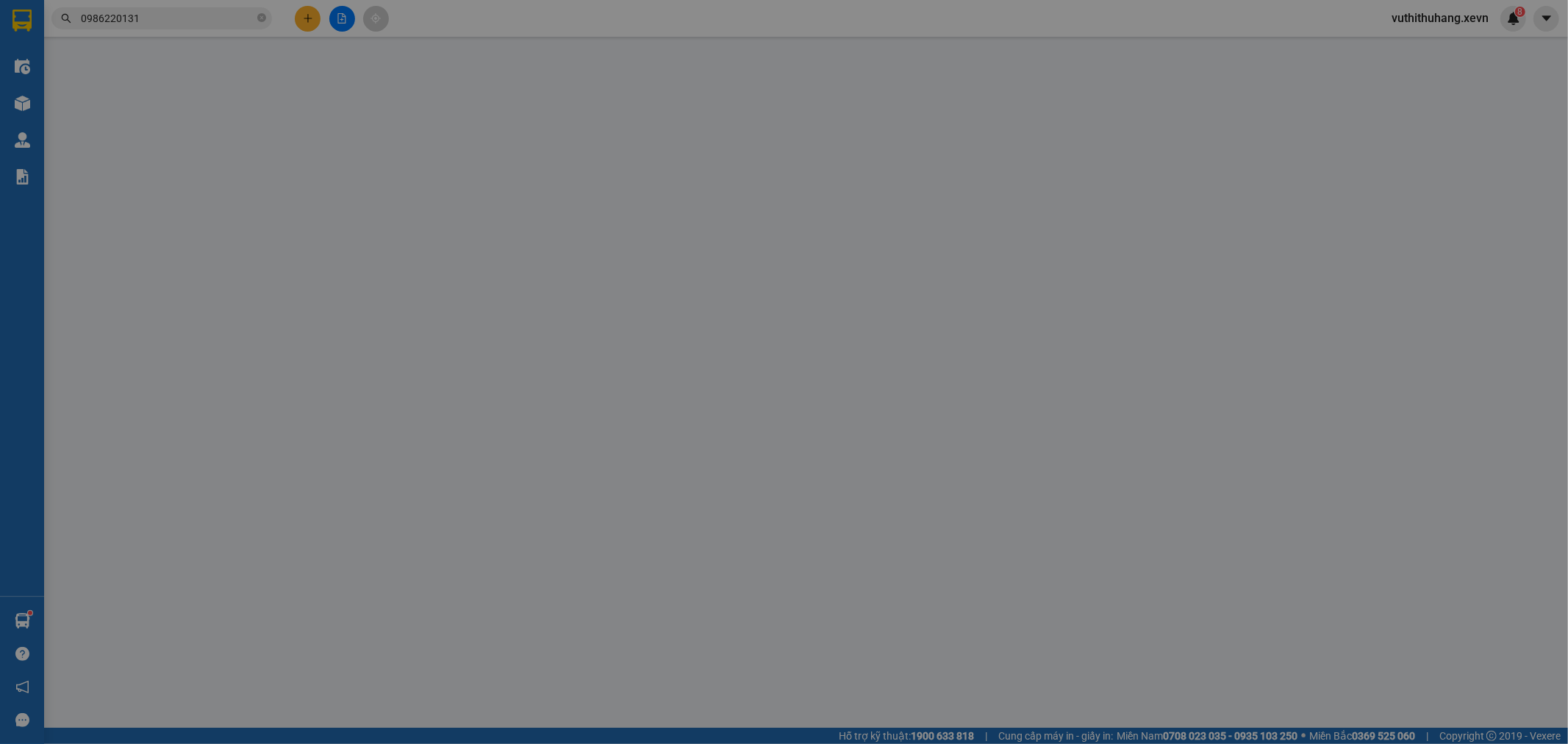
type input "0917344599"
type input "hoà"
type input "0986220131"
type input "Hoàng"
type input "001088000207 [PERSON_NAME]"
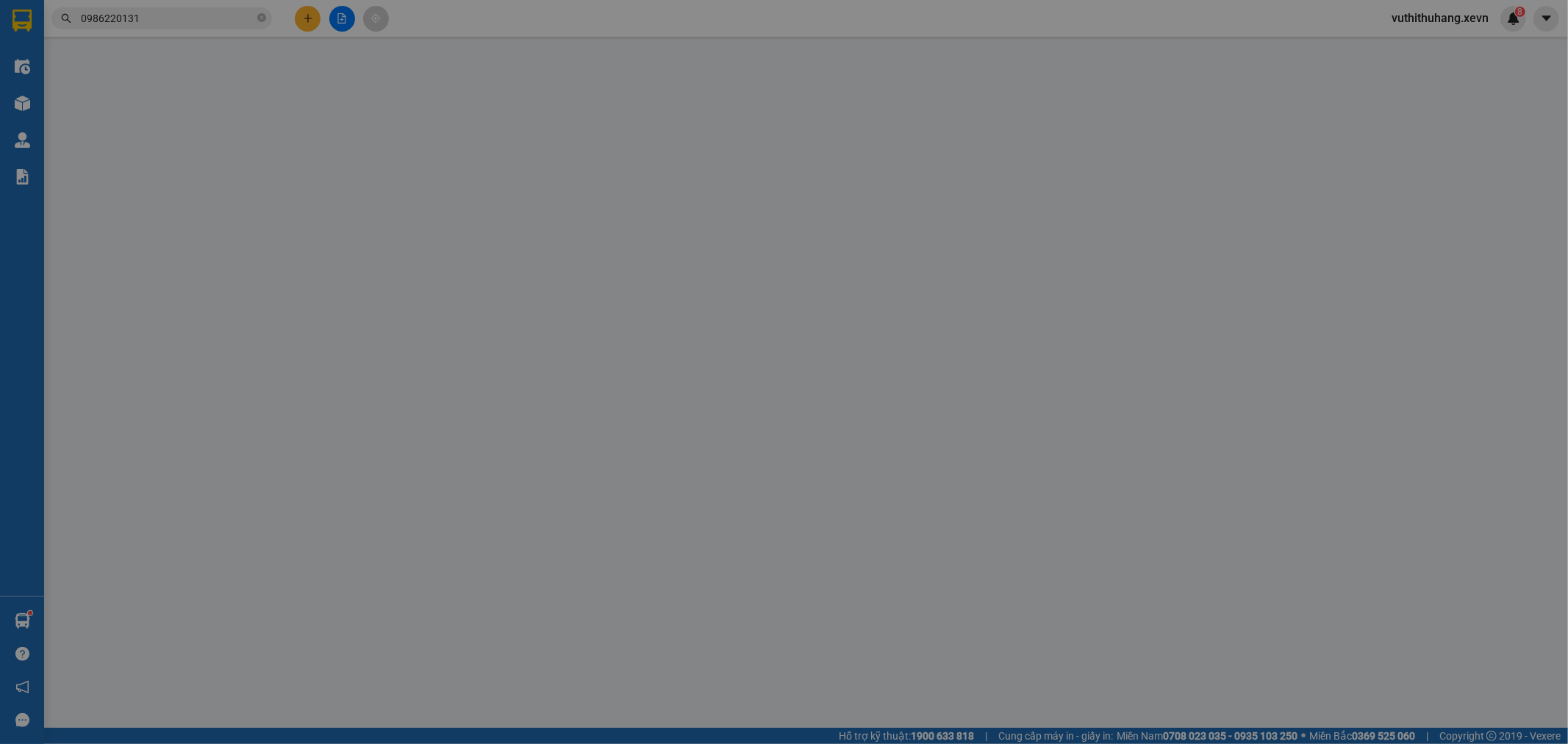
type input "25.000"
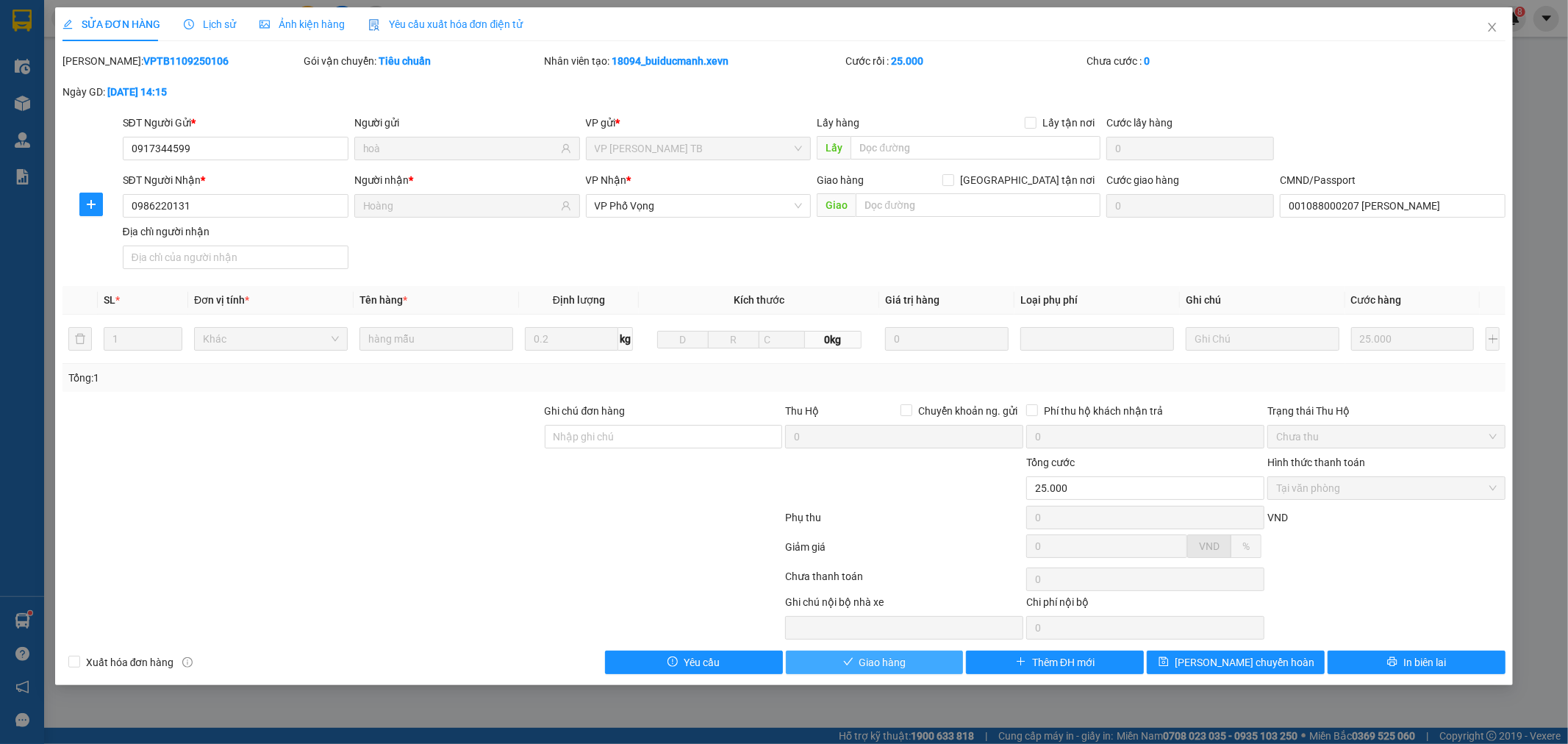
click at [890, 663] on span "Giao hàng" at bounding box center [882, 662] width 47 height 17
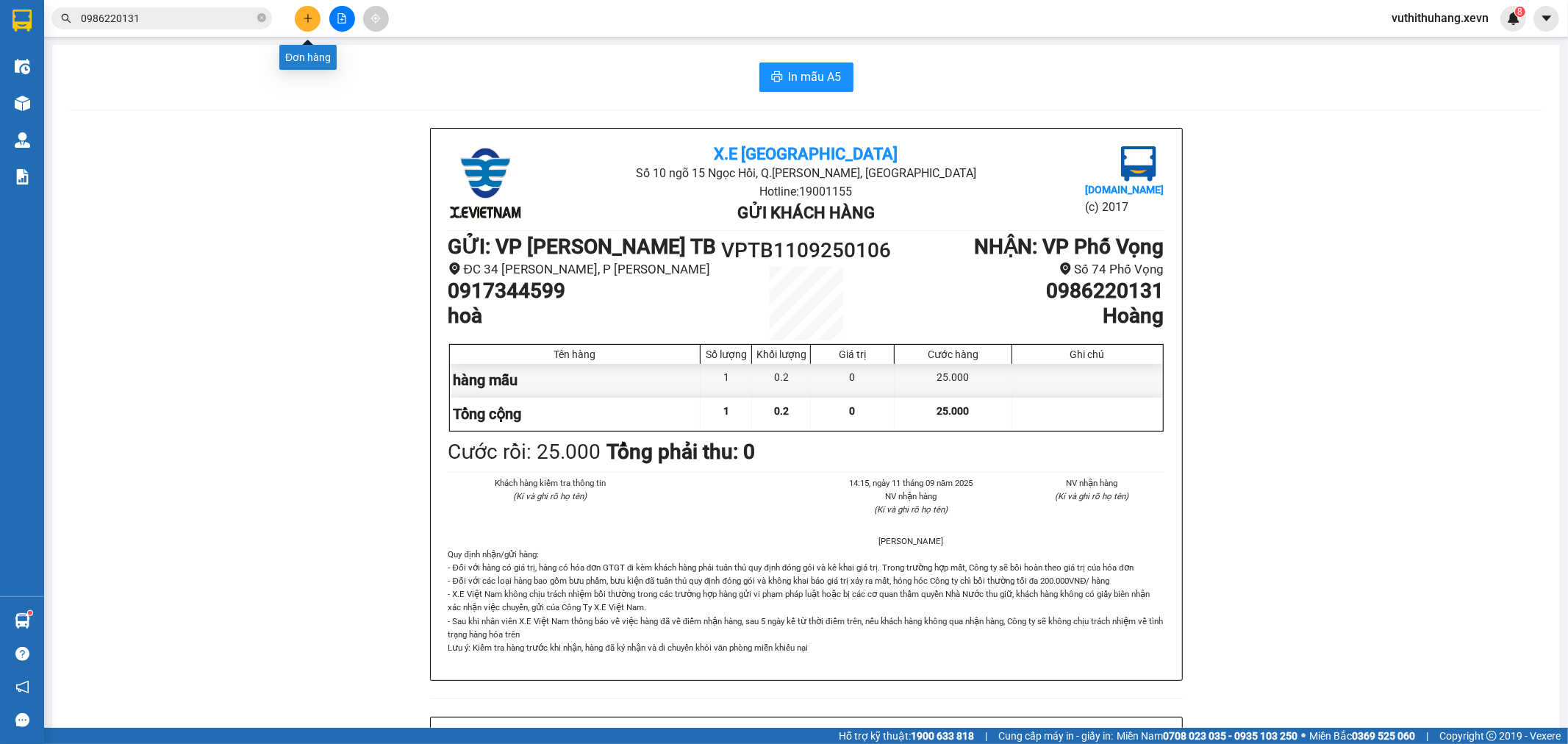
click at [304, 16] on icon "plus" at bounding box center [308, 19] width 11 height 11
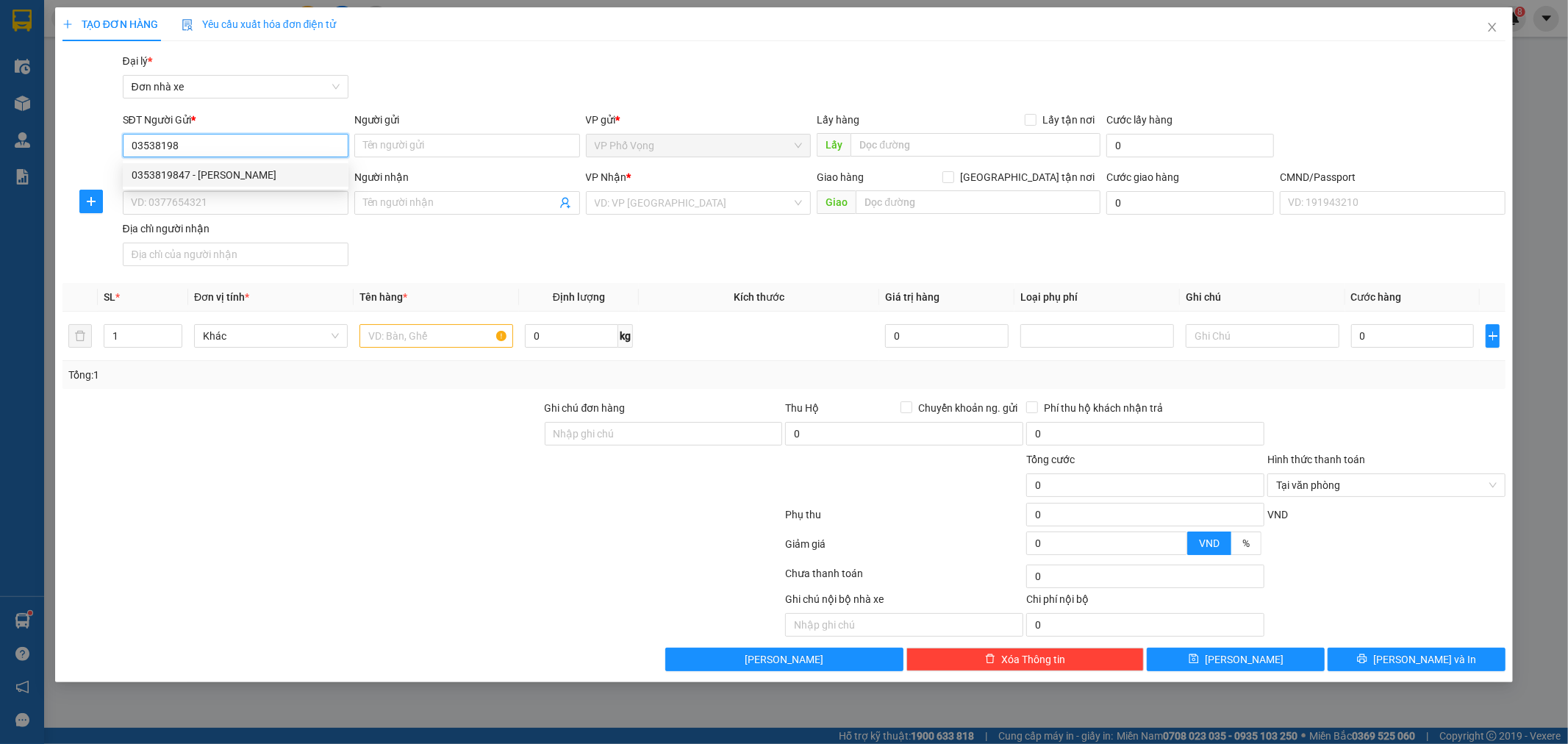
click at [231, 172] on div "0353819847 - [PERSON_NAME]" at bounding box center [236, 174] width 208 height 17
type input "0353819847"
type input "[PERSON_NAME]"
type input "0326604703"
type input "VINH"
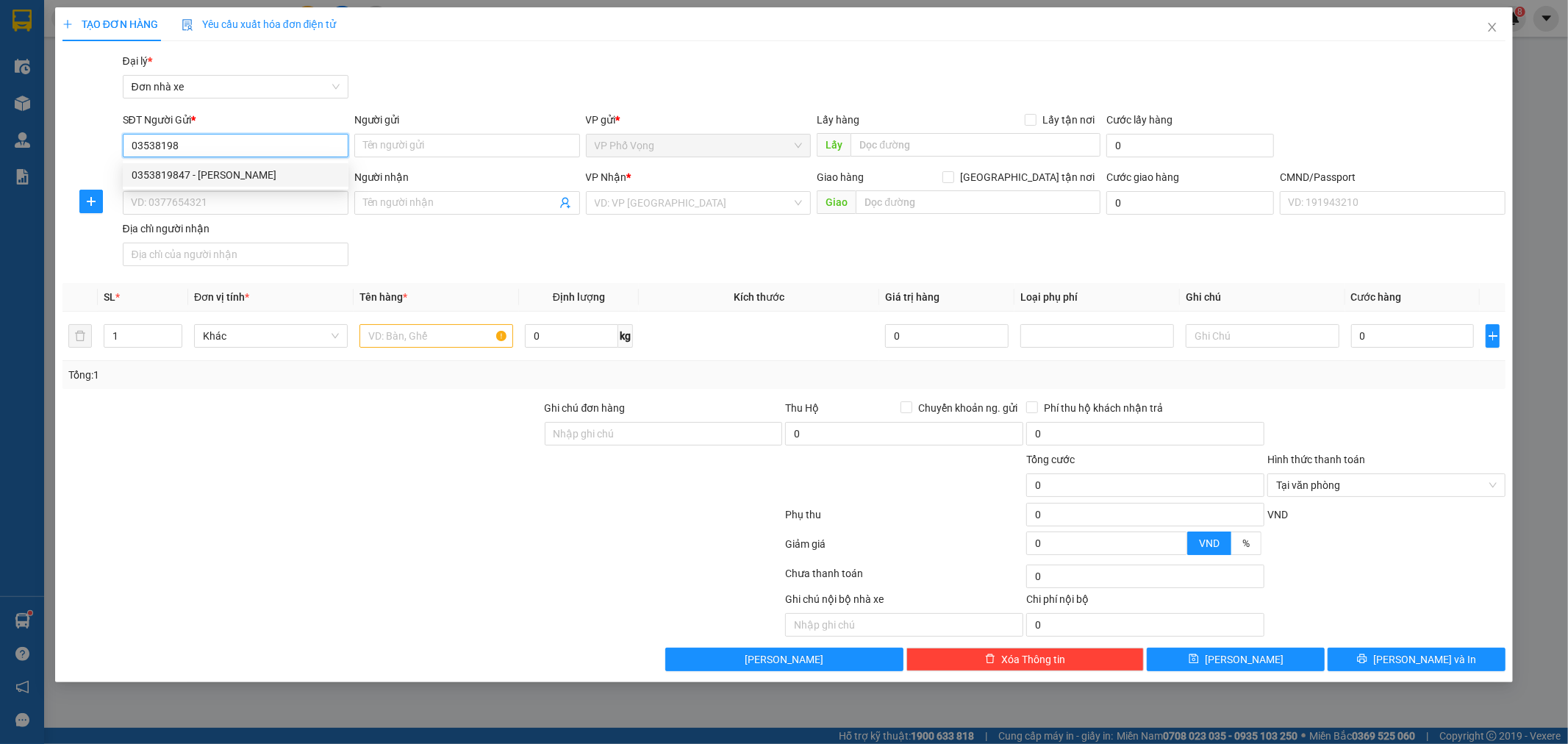
type input "025081007993"
type input "0353819847"
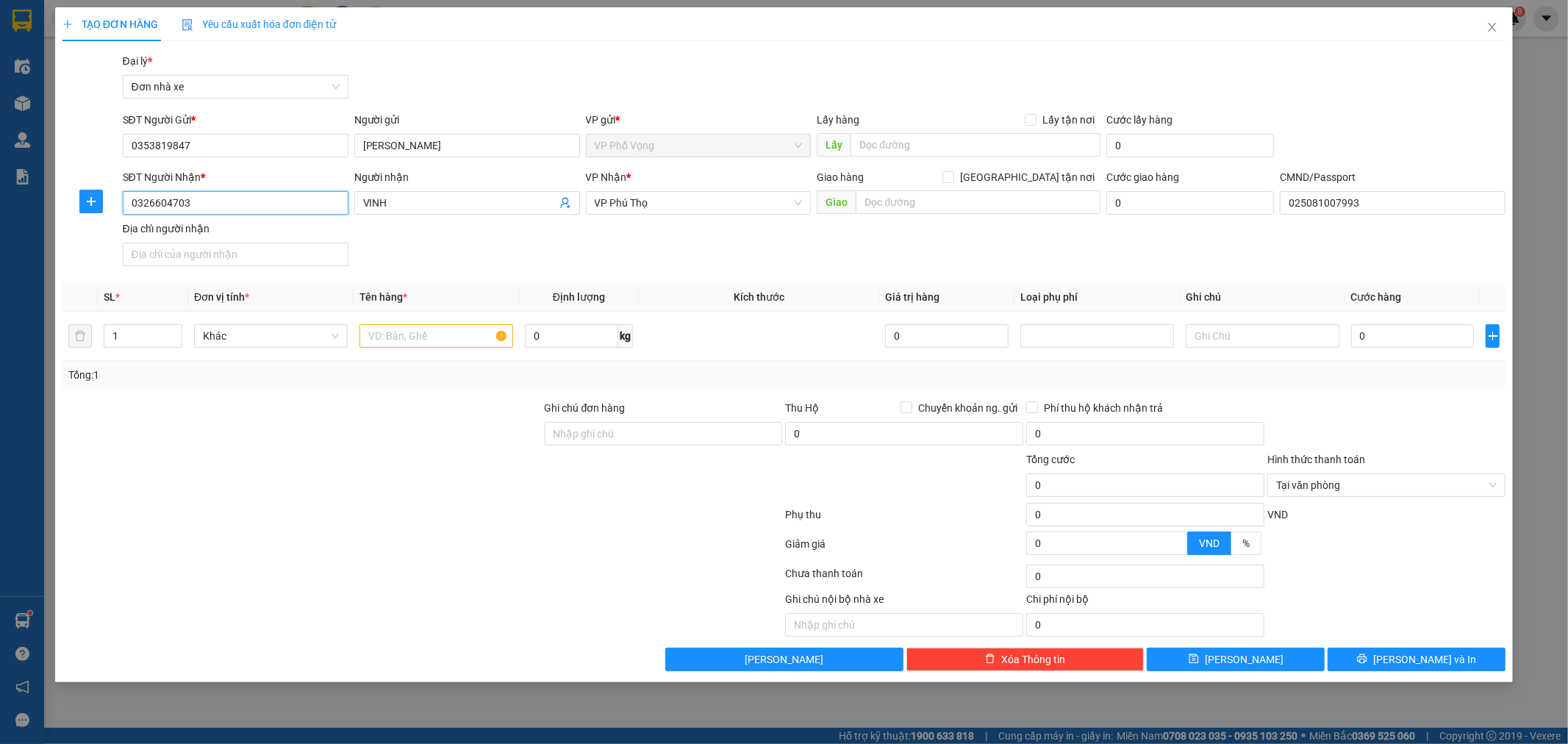
click at [222, 201] on input "0326604703" at bounding box center [236, 203] width 226 height 23
click at [400, 227] on div "SĐT Người Nhận * 0326604703 Người nhận VINH VP Nhận * VP Phú Thọ Giao hàng Giao…" at bounding box center [814, 221] width 1390 height 103
click at [446, 334] on input "text" at bounding box center [436, 336] width 154 height 23
click at [1388, 331] on input "0" at bounding box center [1412, 336] width 124 height 23
click at [456, 340] on input "DEALCAN" at bounding box center [436, 336] width 154 height 23
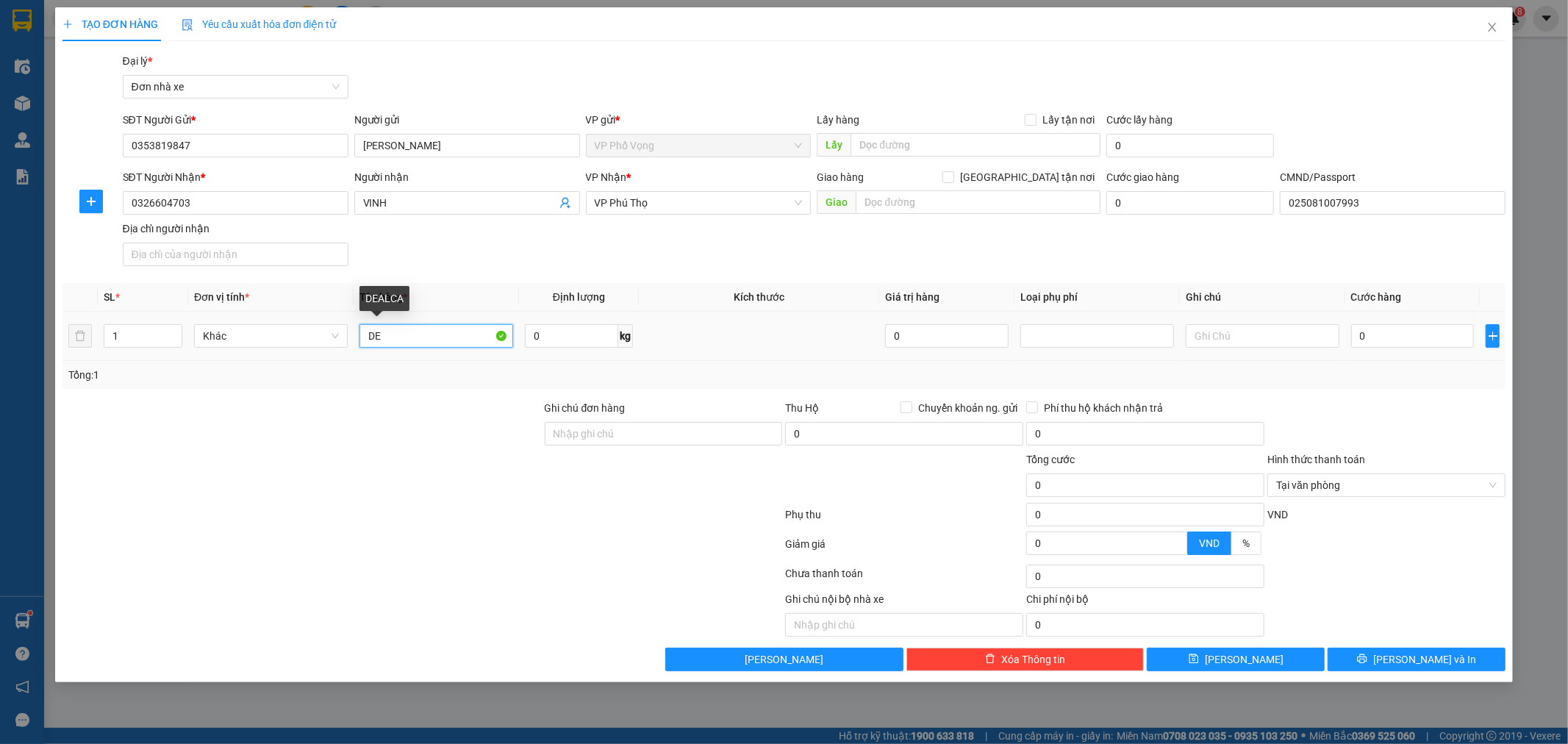
type input "D"
type input "ĐỀ CAN"
click at [1377, 333] on input "0" at bounding box center [1412, 336] width 124 height 23
type input "3"
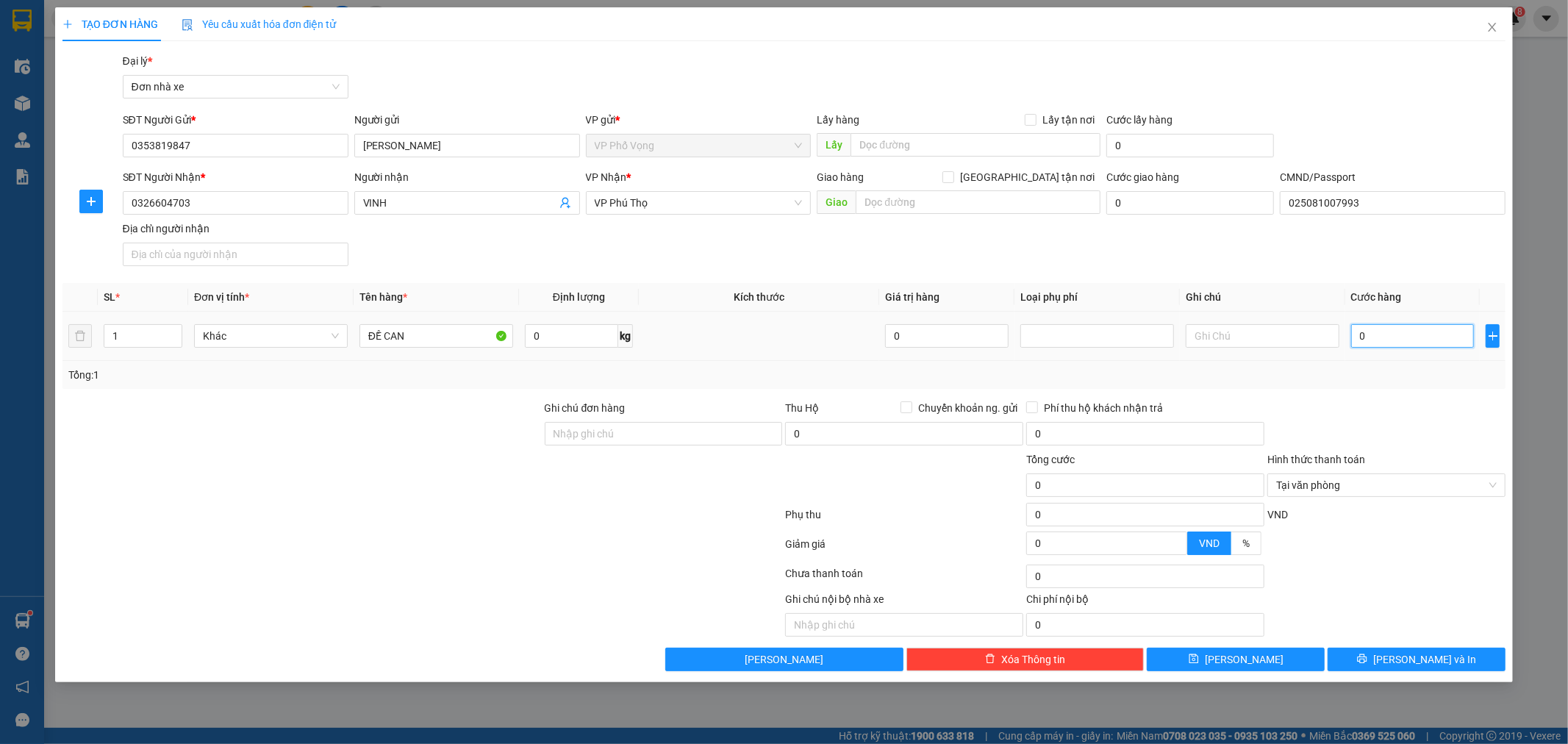
type input "3"
type input "30"
type input "30.000"
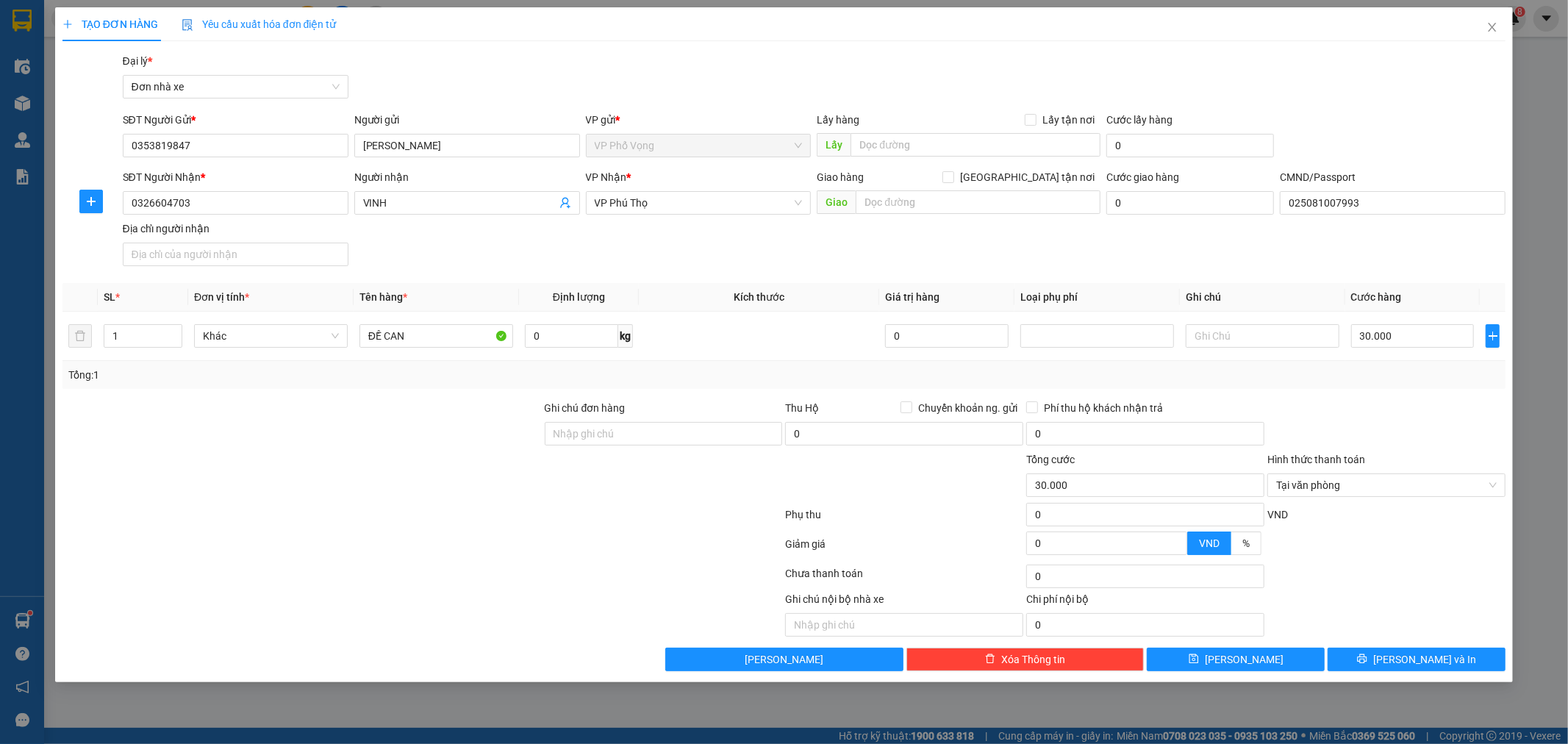
click at [1405, 403] on div at bounding box center [1387, 426] width 242 height 52
type input "30.000"
click at [1429, 651] on button "[PERSON_NAME] và In" at bounding box center [1416, 659] width 178 height 23
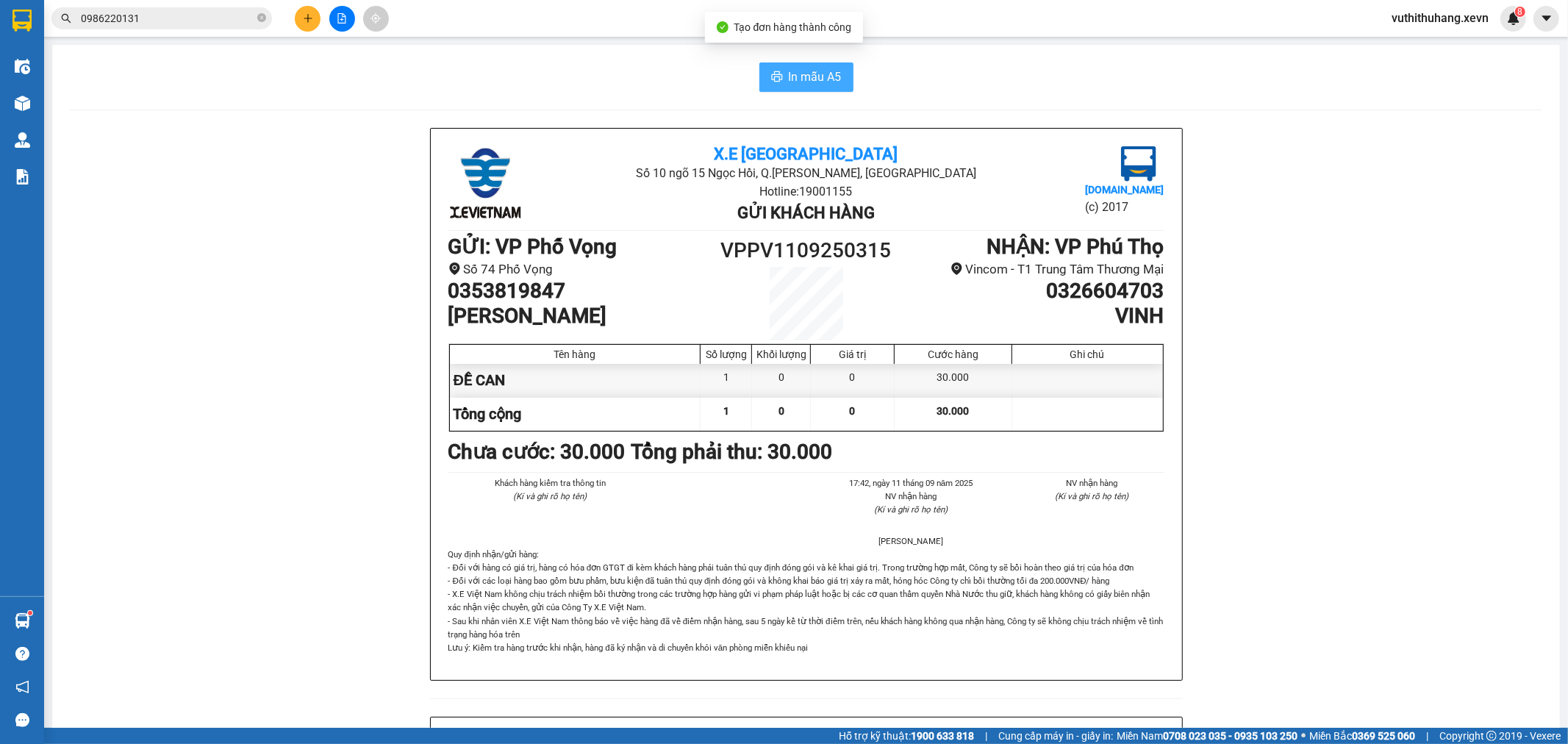
click at [820, 71] on span "In mẫu A5" at bounding box center [815, 76] width 53 height 19
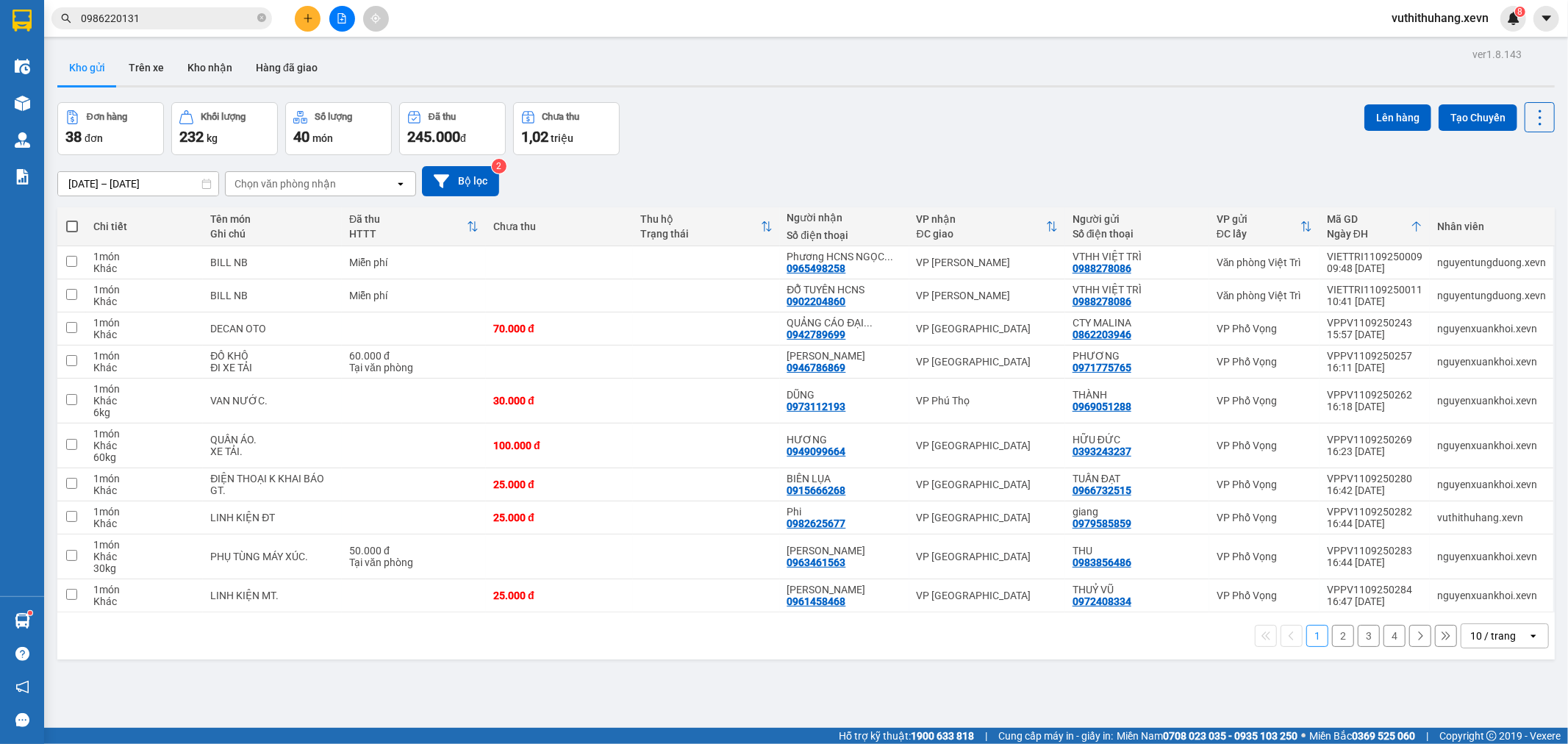
click at [218, 6] on div "Kết quả tìm kiếm ( 47 ) Bộ lọc Mã ĐH Trạng thái Món hàng Thu hộ Tổng cước Chưa …" at bounding box center [143, 19] width 286 height 25
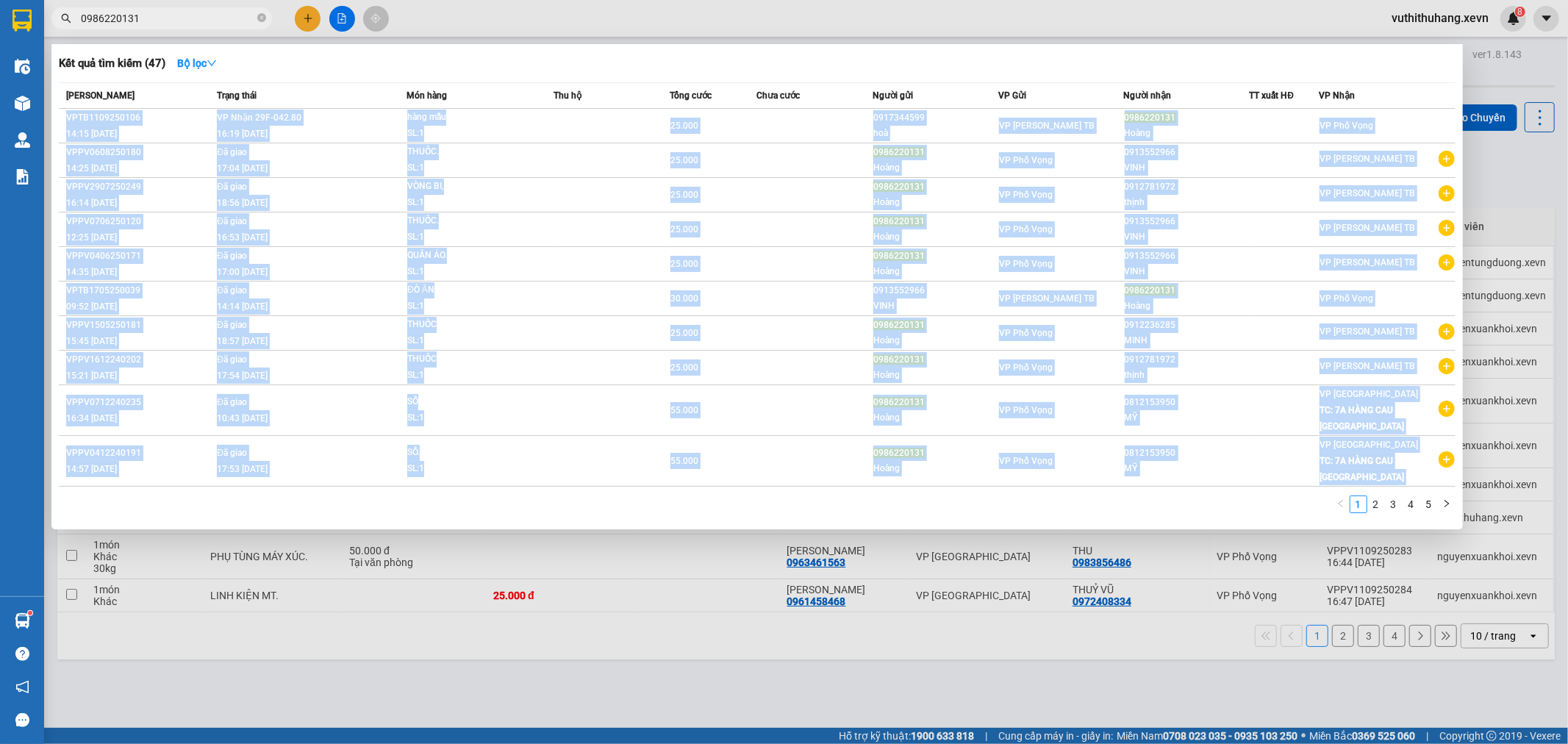
drag, startPoint x: 230, startPoint y: 27, endPoint x: 243, endPoint y: 44, distance: 21.4
click at [243, 31] on div "Kết quả tìm kiếm ( 47 ) Bộ lọc Mã ĐH Trạng thái Món hàng Thu hộ Tổng cước Chưa …" at bounding box center [143, 19] width 286 height 25
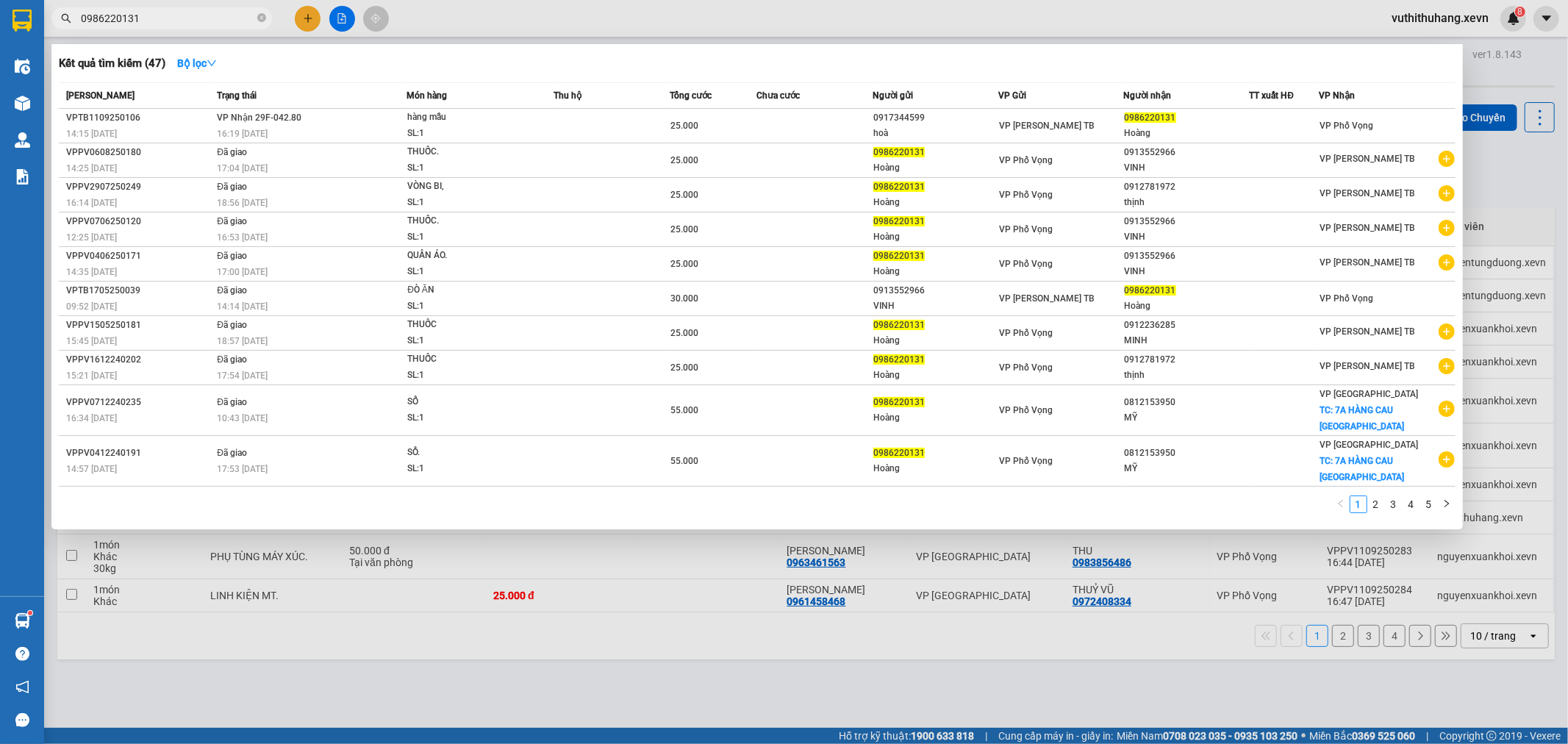
click at [218, 14] on input "0986220131" at bounding box center [168, 19] width 173 height 17
type input "0"
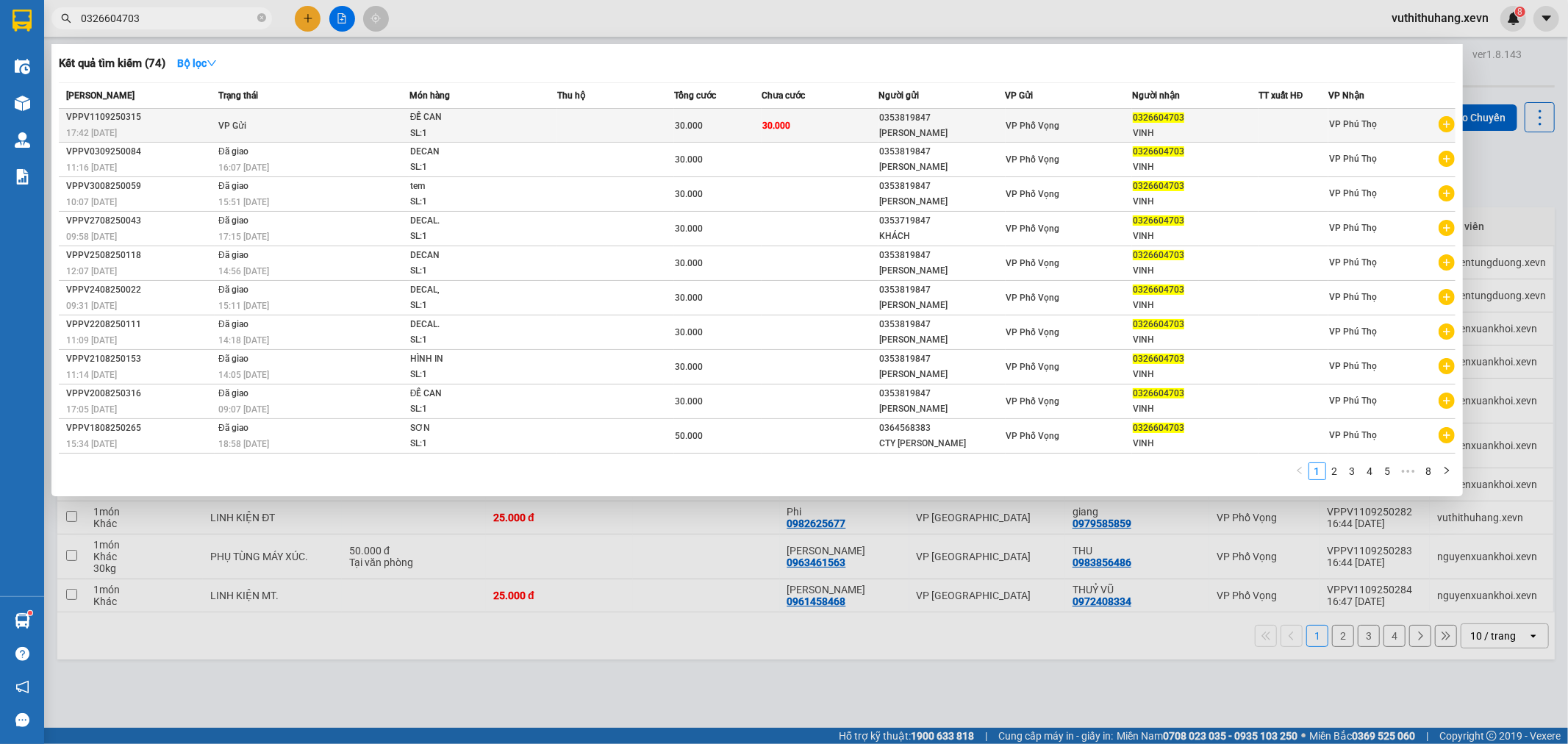
type input "0326604703"
click at [493, 130] on div "SL: 1" at bounding box center [465, 133] width 110 height 17
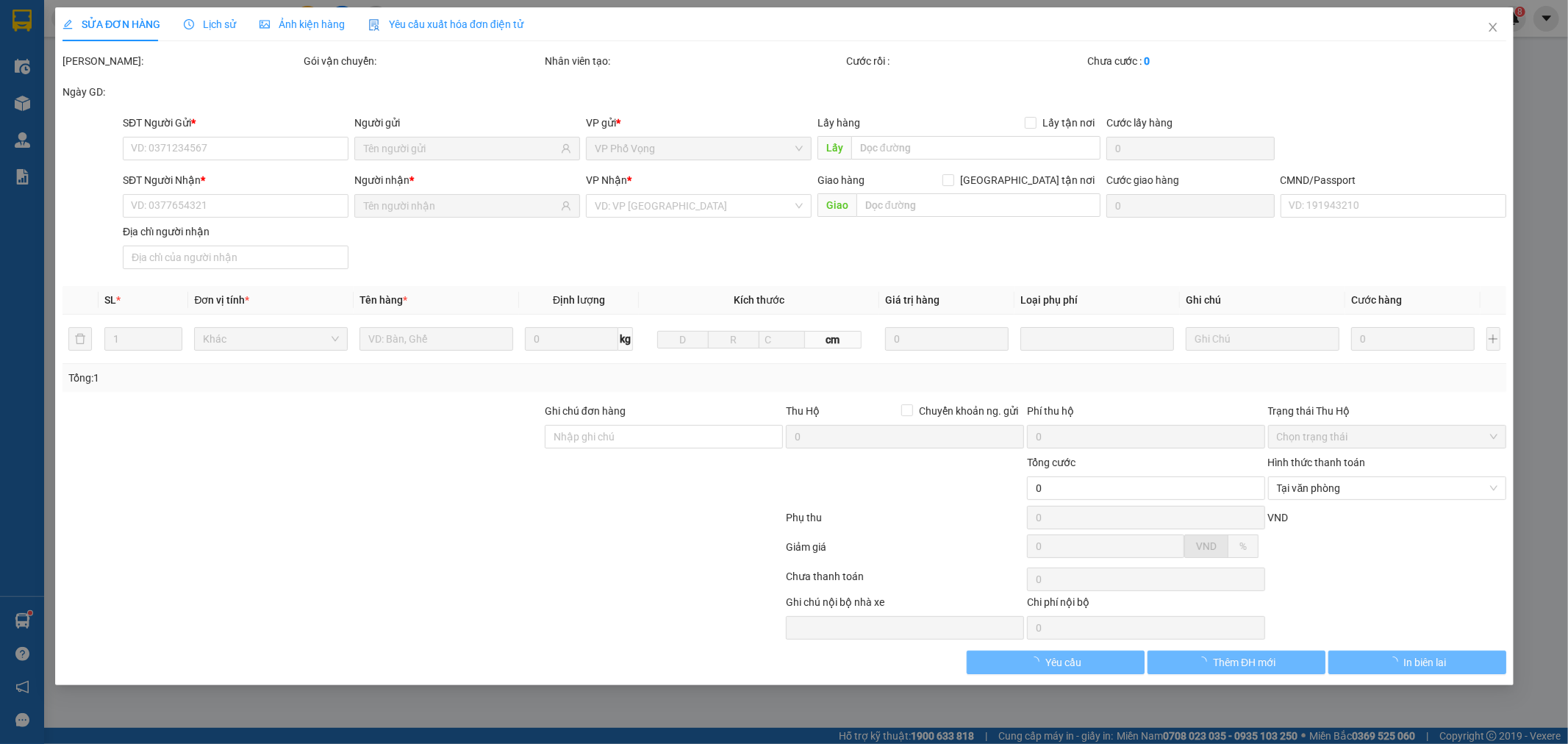
type input "0353819847"
type input "0326604703"
type input "025081007993"
type input "30.000"
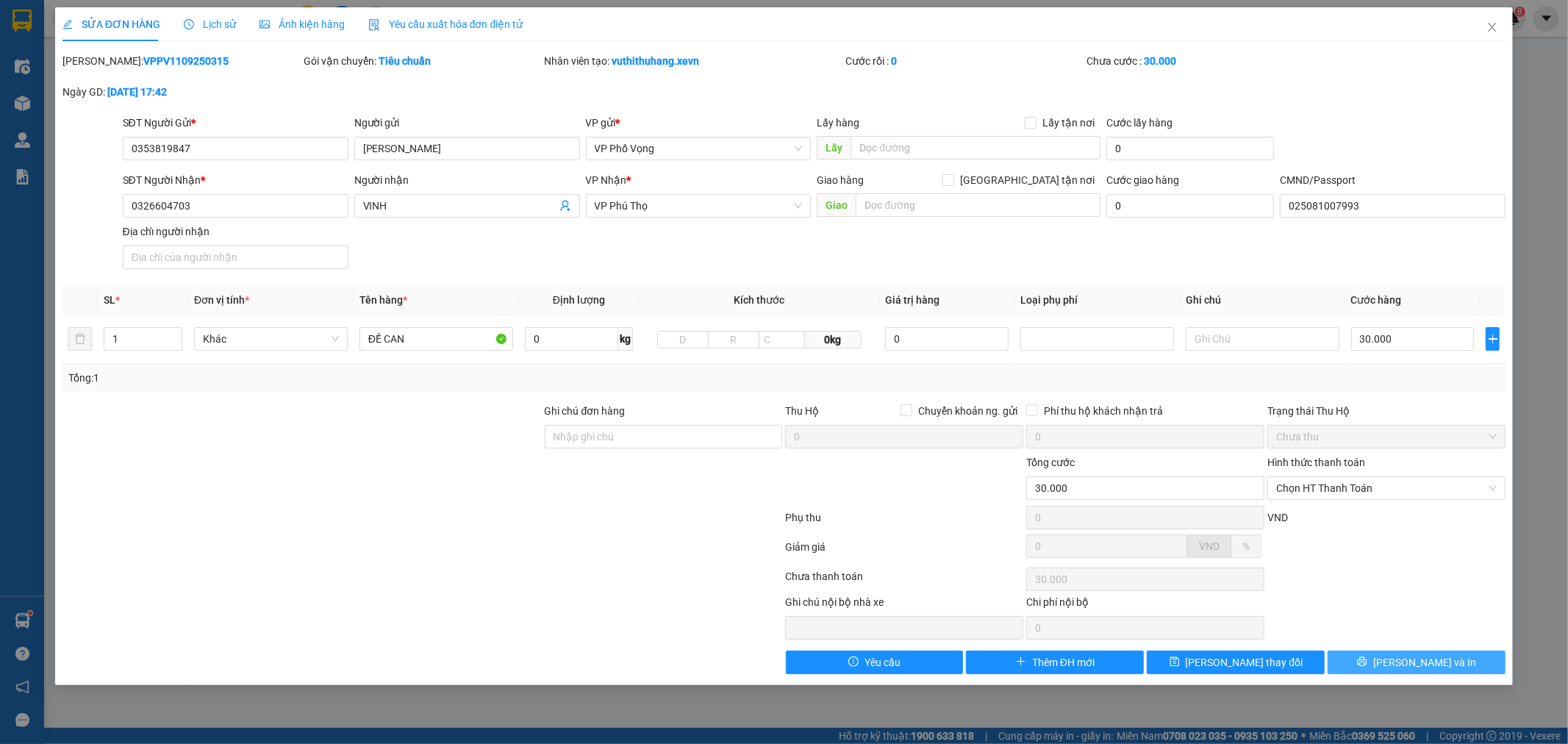
click at [1429, 658] on span "[PERSON_NAME] và In" at bounding box center [1425, 662] width 103 height 17
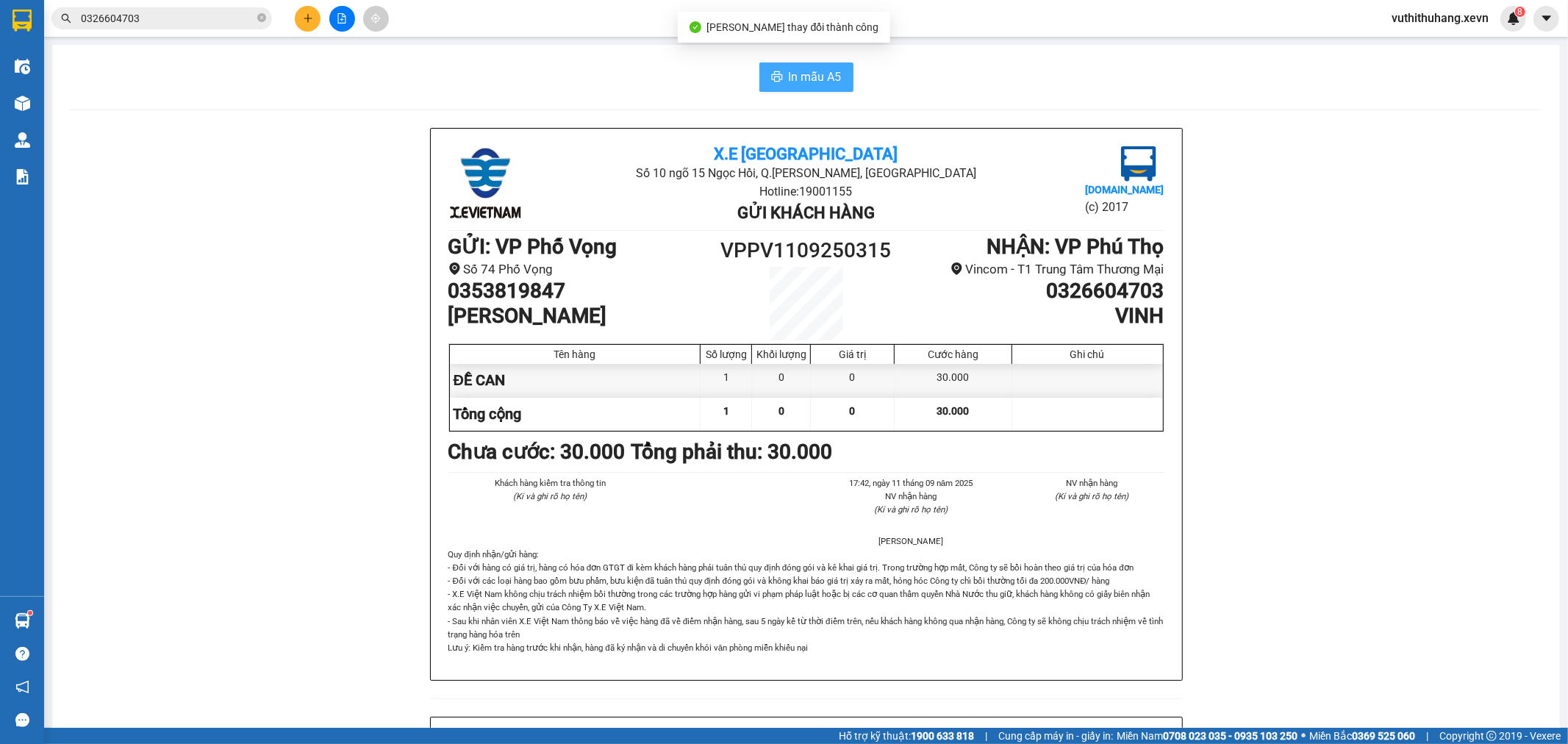
click at [829, 69] on span "In mẫu A5" at bounding box center [815, 76] width 53 height 19
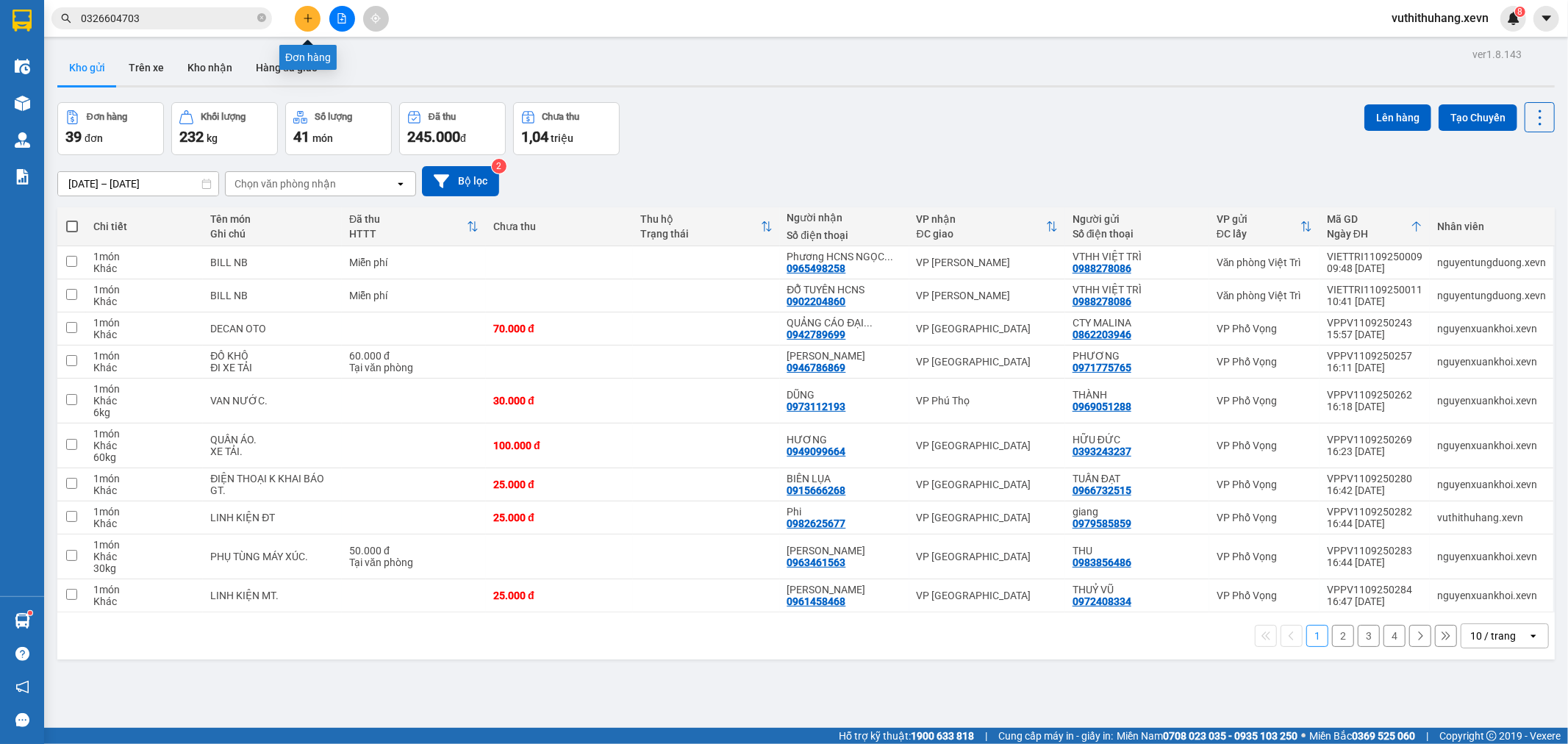
click at [308, 11] on button at bounding box center [308, 19] width 25 height 25
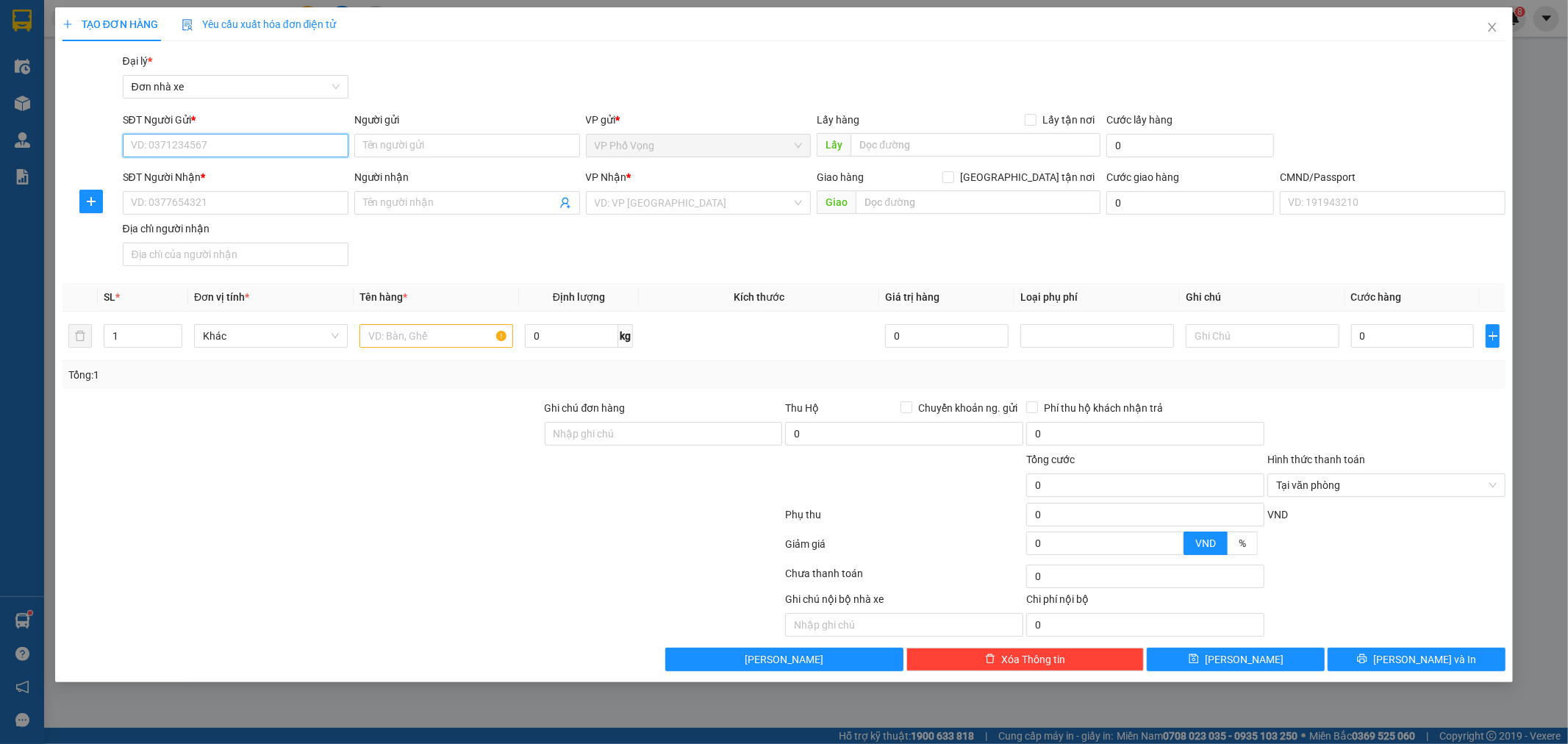
click at [314, 143] on input "SĐT Người Gửi *" at bounding box center [236, 145] width 226 height 23
type input "0974247998"
drag, startPoint x: 173, startPoint y: 178, endPoint x: 191, endPoint y: 169, distance: 20.1
click at [191, 169] on div "0974247998 - [PERSON_NAME]" at bounding box center [236, 174] width 208 height 17
type input "DUY ANH"
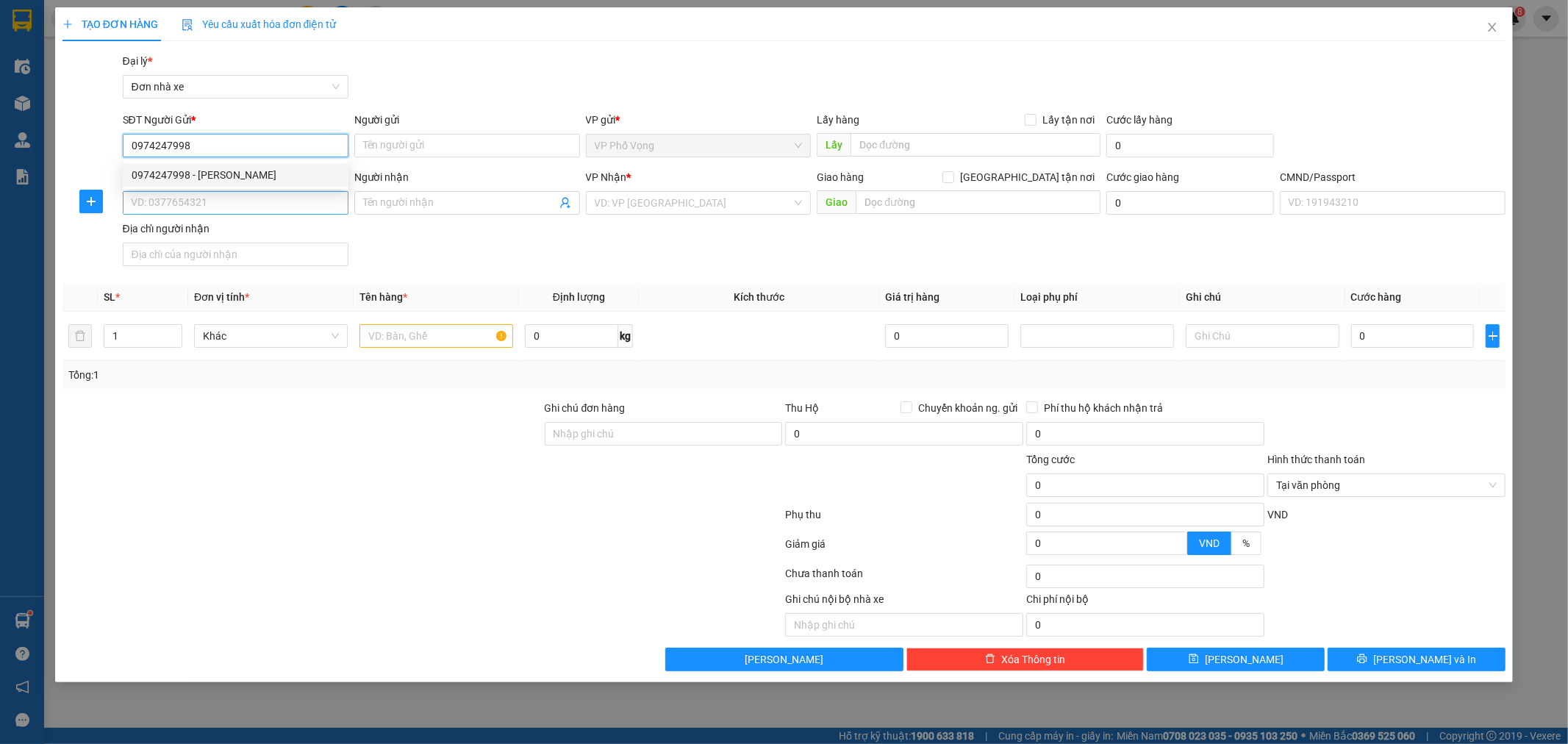
type input "0944441366"
type input "TRÌNH"
type input "036208010194 [PERSON_NAME] 1 [GEOGRAPHIC_DATA][PERSON_NAME]"
type input "[PERSON_NAME] 8/192 [PERSON_NAME]"
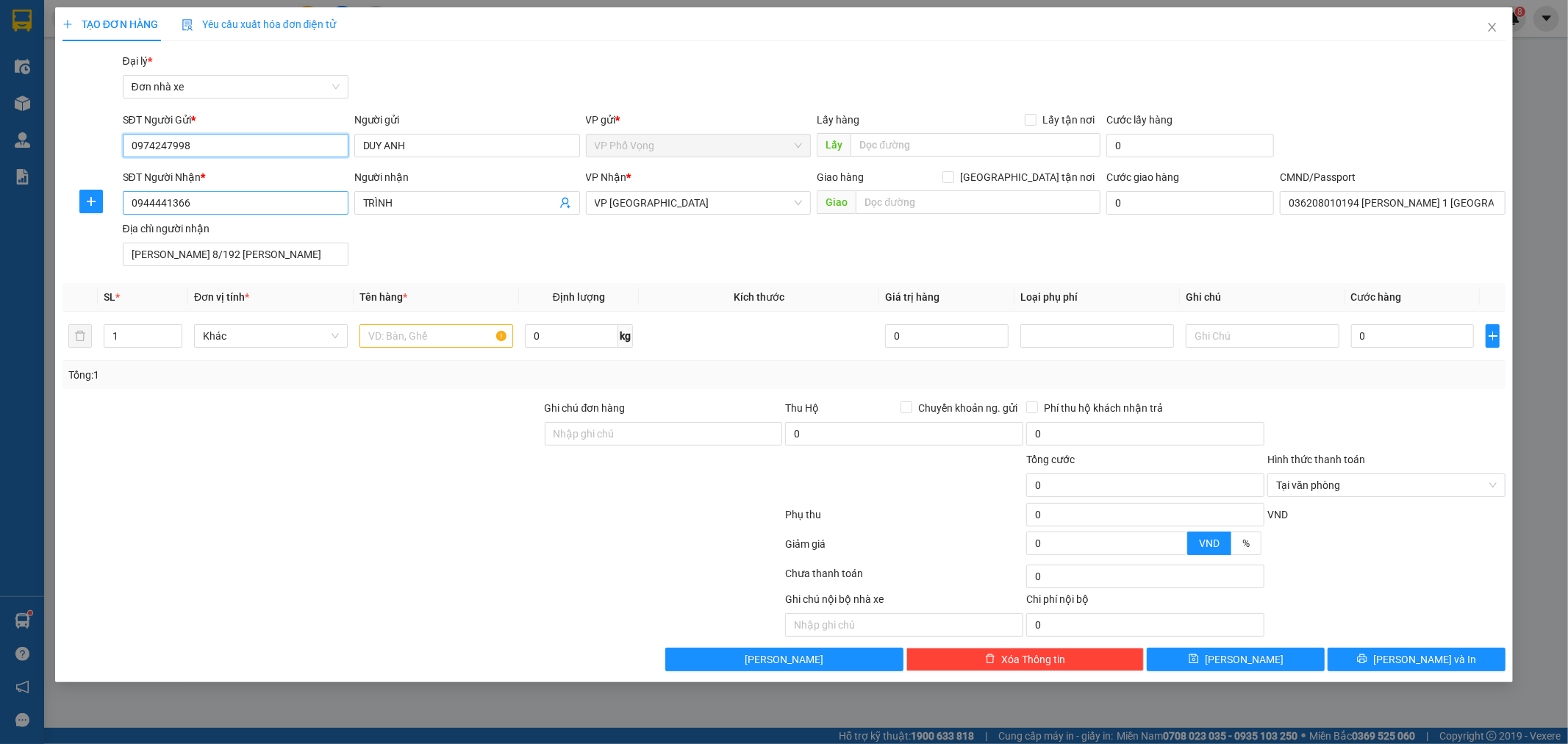
type input "0974247998"
click at [262, 205] on input "0944441366" at bounding box center [236, 203] width 226 height 23
type input "0"
click at [287, 276] on div "0932363000 - HUY" at bounding box center [236, 279] width 208 height 17
type input "0932363000"
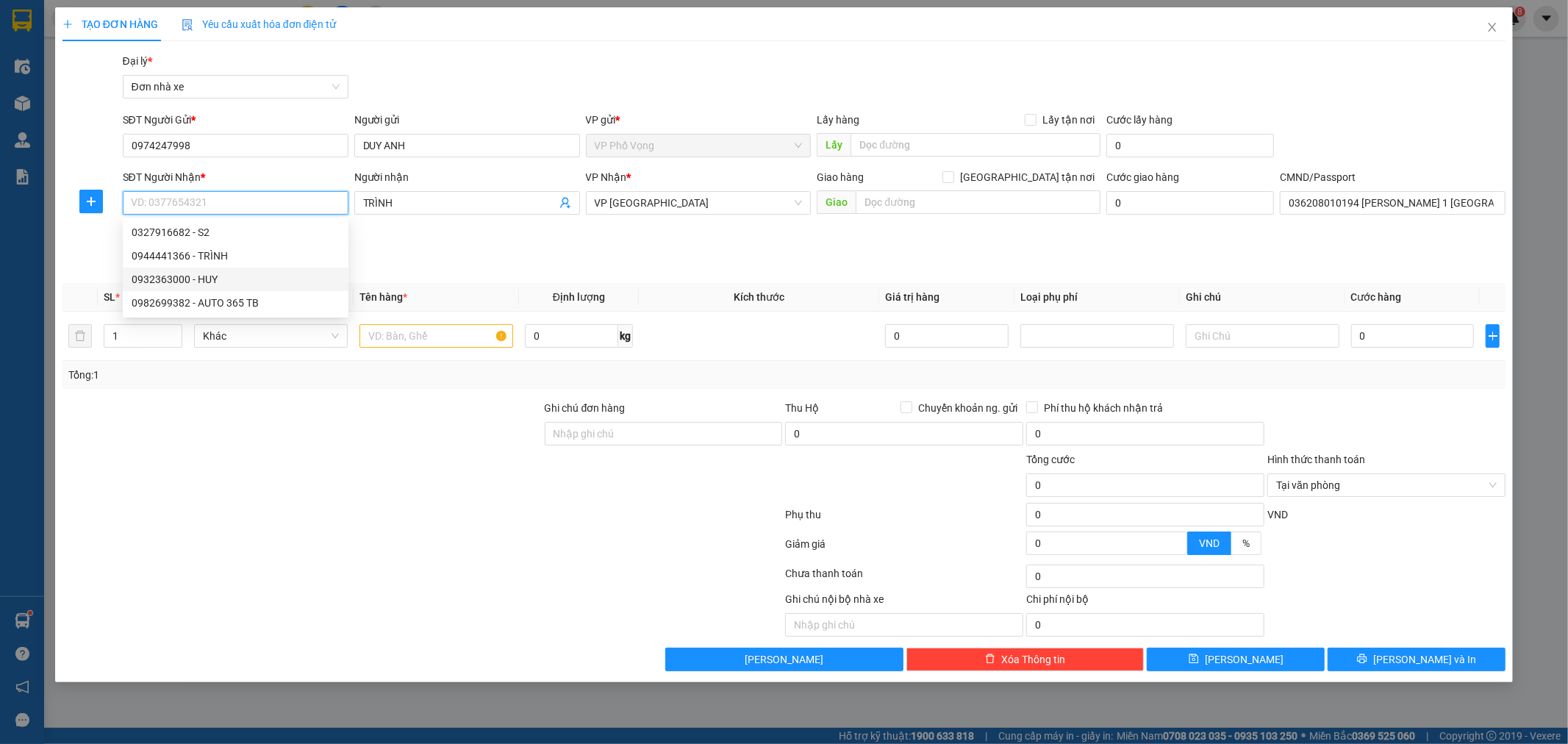
type input "HUY"
type input "035098001027 [PERSON_NAME]"
type input "123"
type input "0932363000"
click at [448, 338] on input "text" at bounding box center [436, 336] width 154 height 23
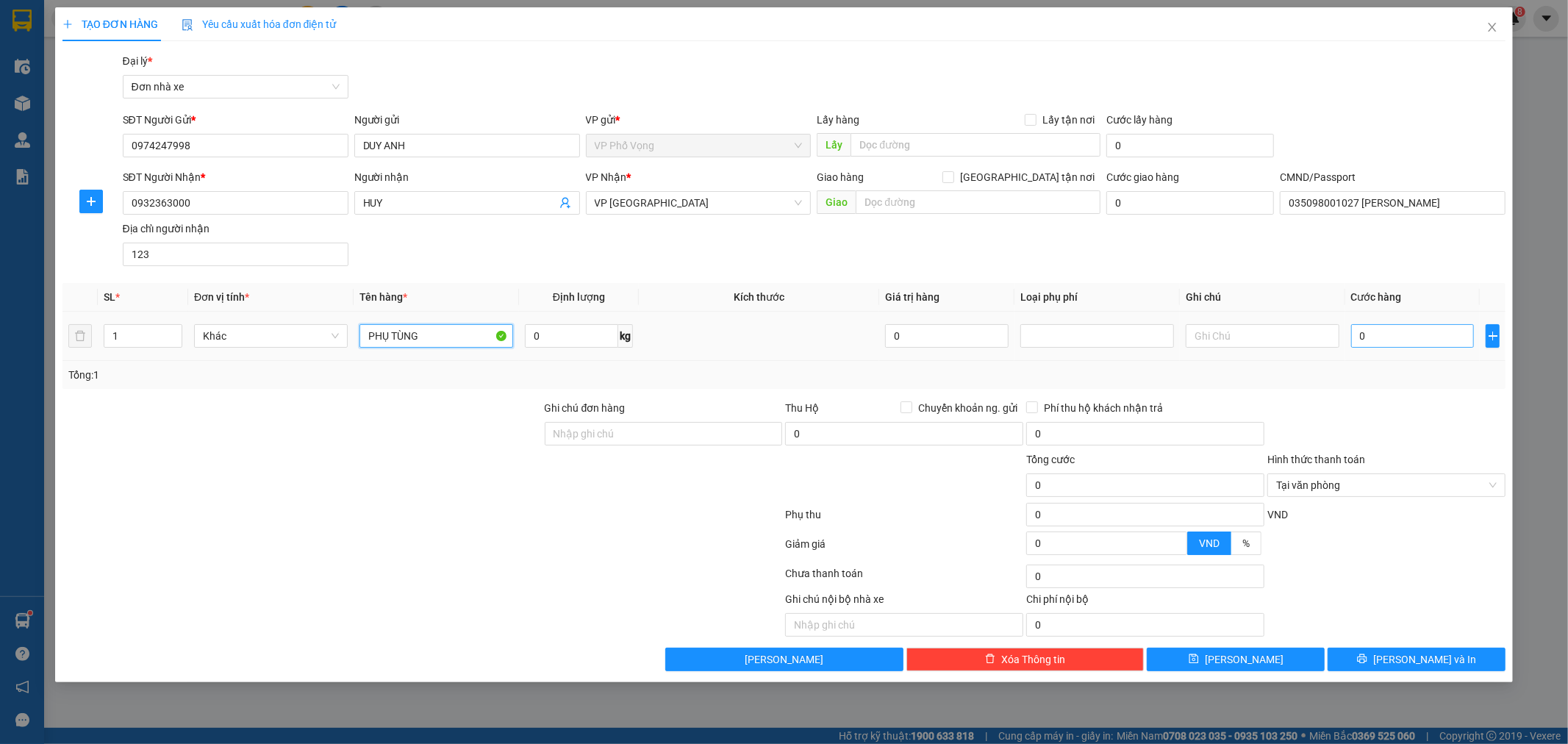
type input "PHỤ TÙNG"
click at [1430, 338] on input "0" at bounding box center [1412, 336] width 124 height 23
type input "2"
type input "25"
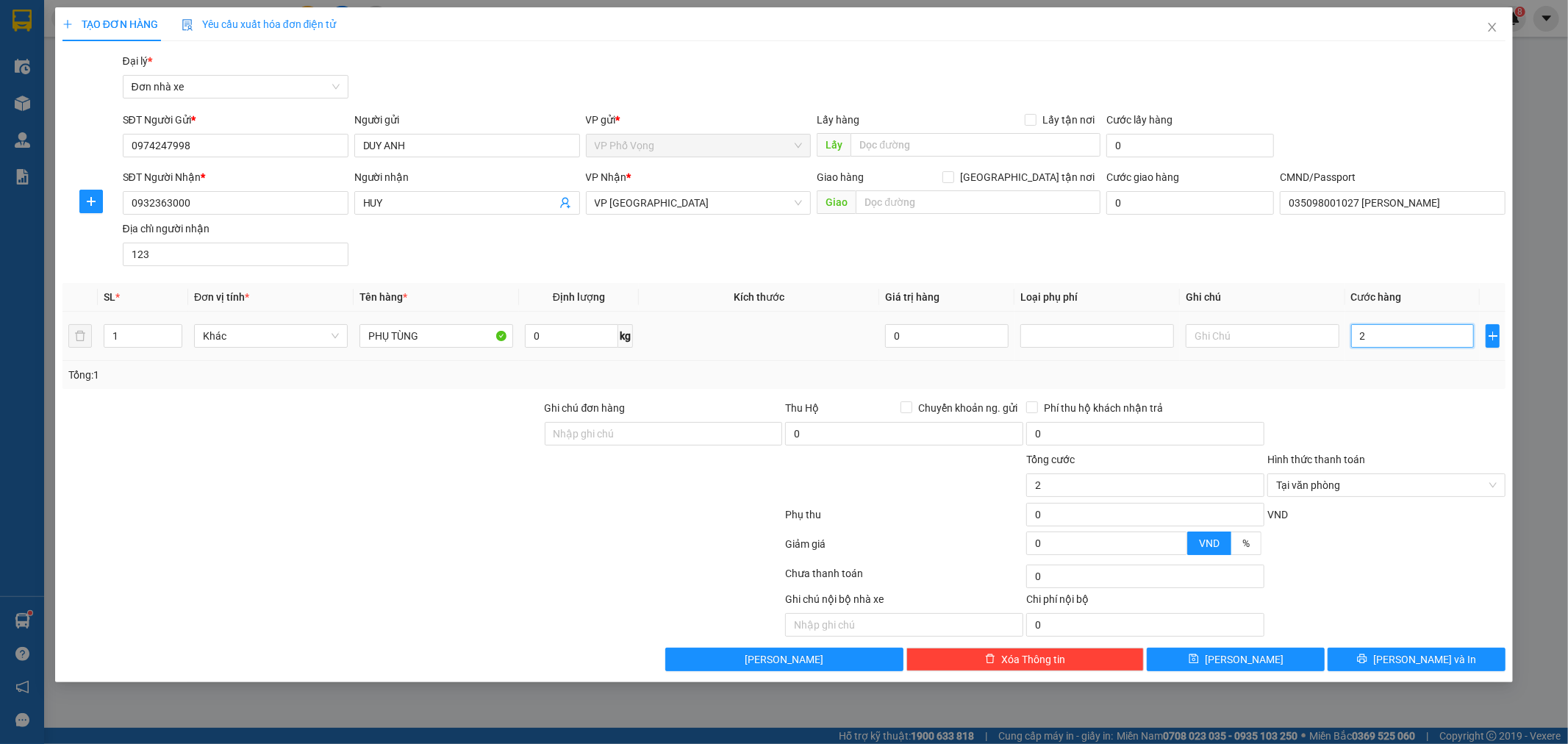
type input "25"
type input "25.000"
click at [1361, 428] on div at bounding box center [1387, 426] width 242 height 52
type input "25.000"
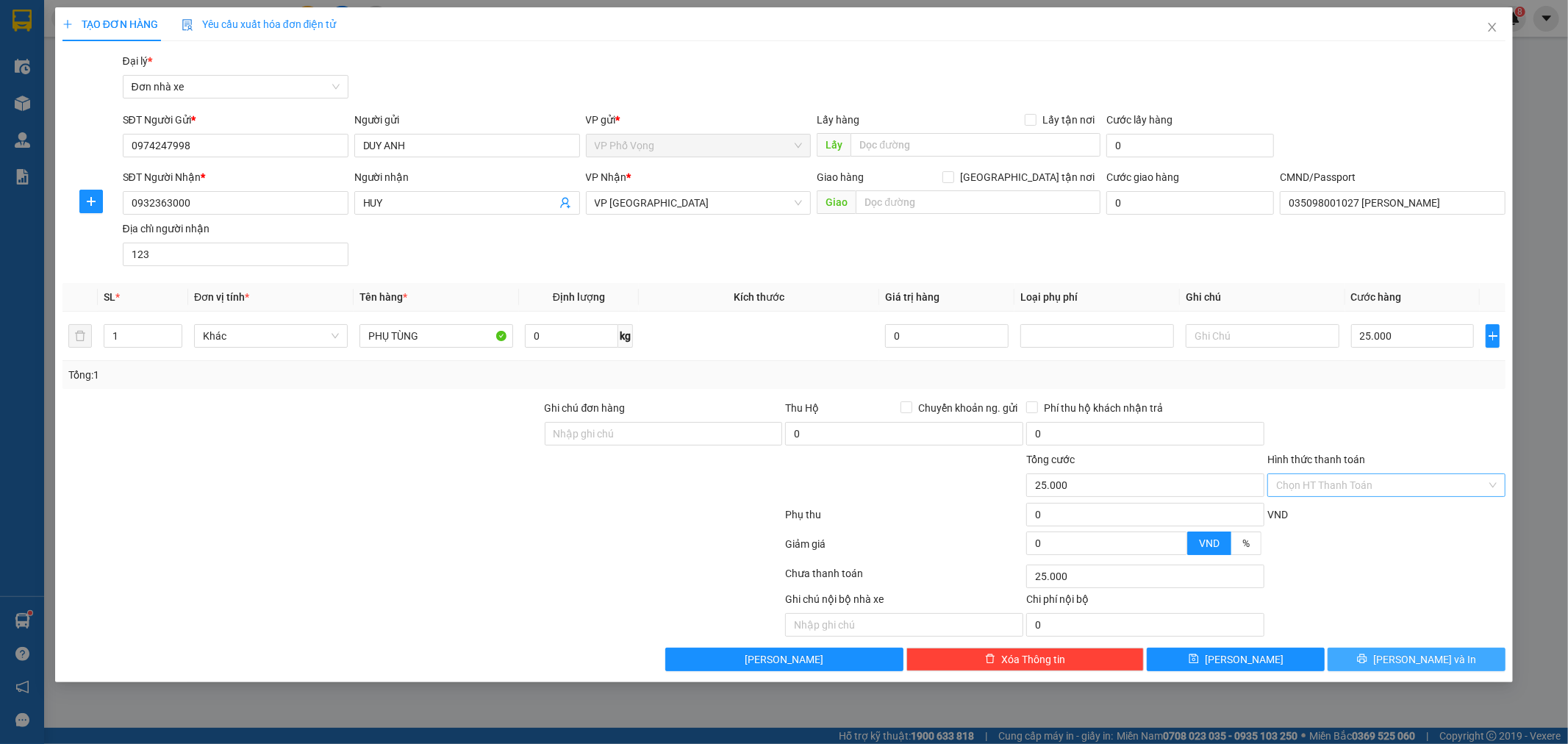
click at [1420, 661] on span "[PERSON_NAME] và In" at bounding box center [1425, 659] width 103 height 17
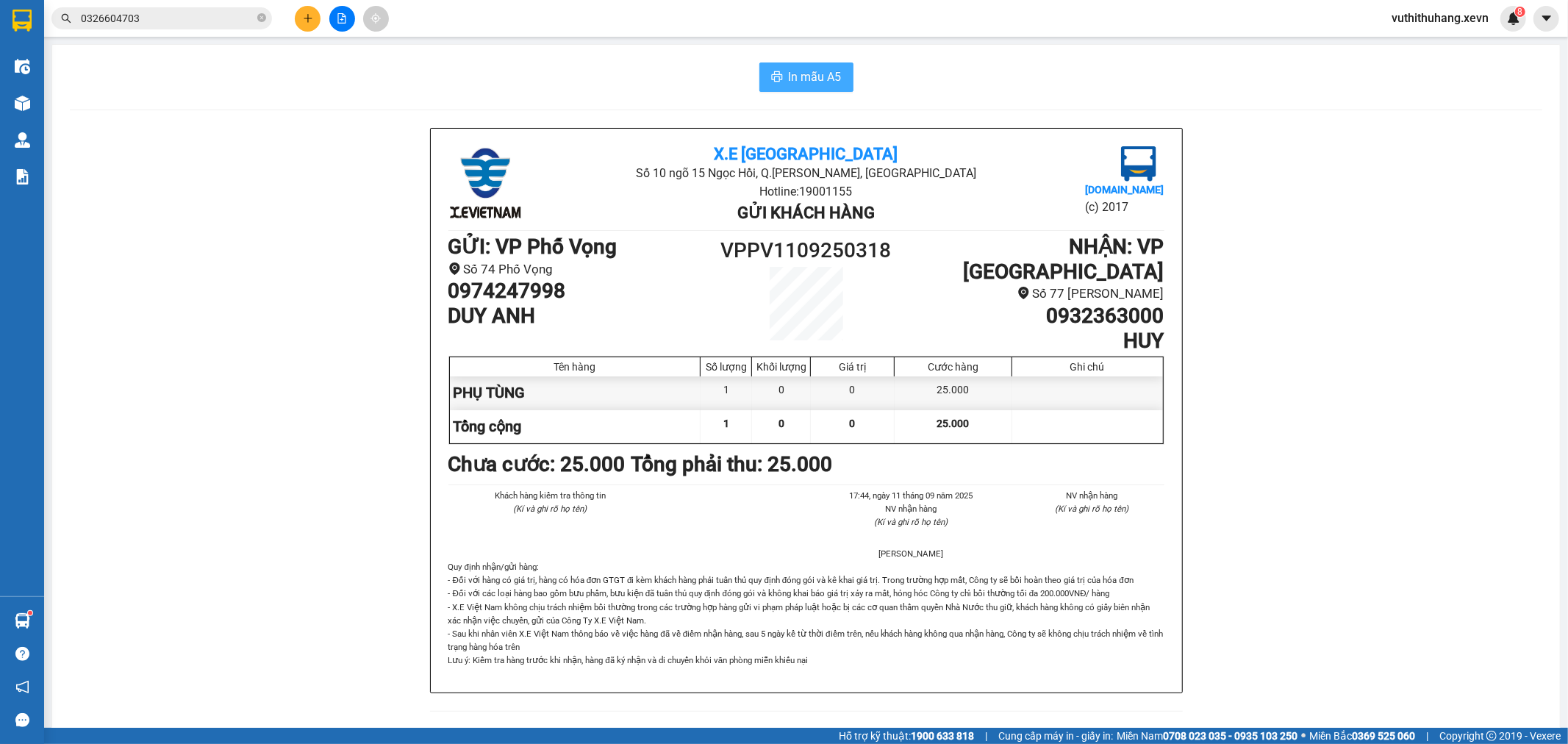
click at [813, 80] on span "In mẫu A5" at bounding box center [815, 76] width 53 height 19
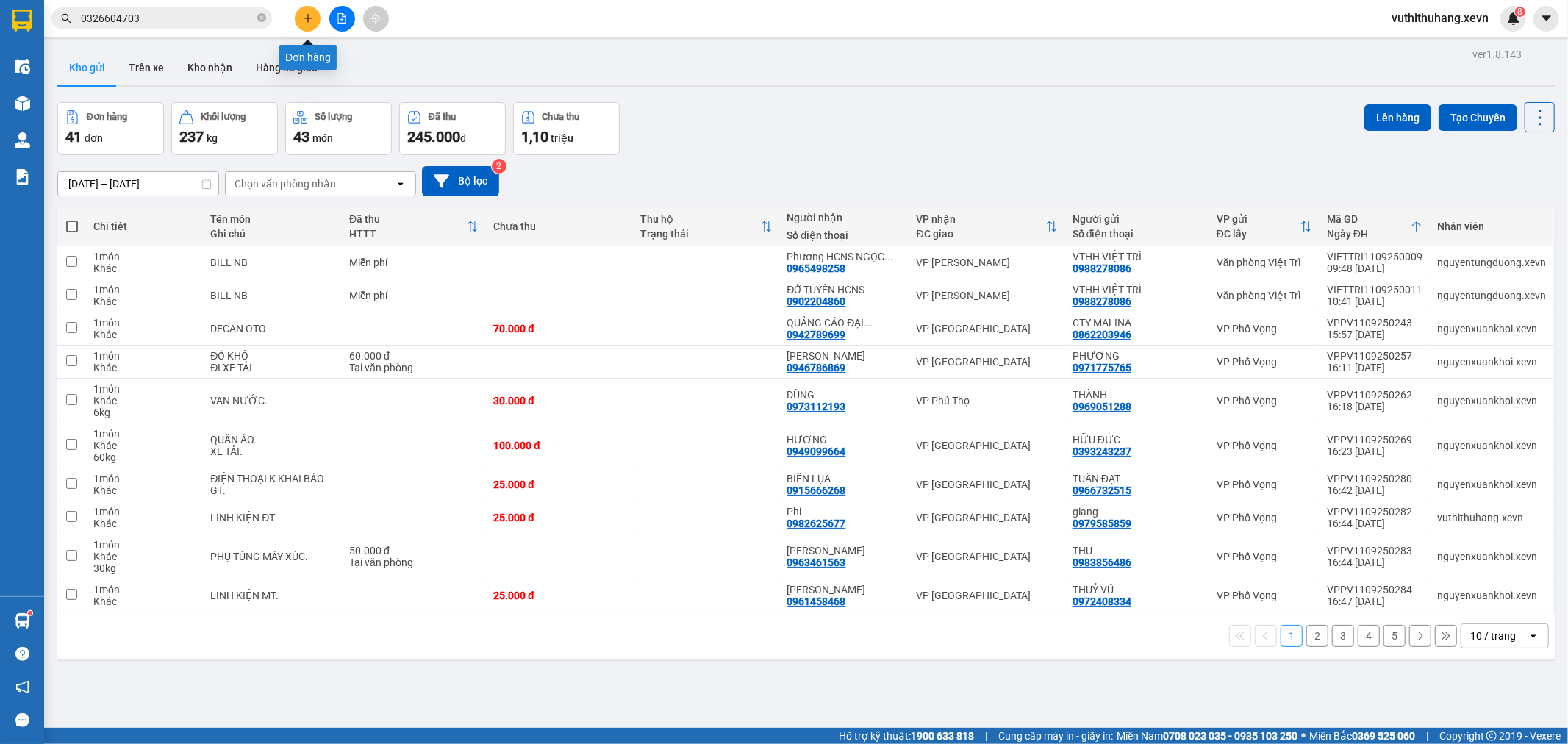
click at [308, 19] on icon "plus" at bounding box center [308, 18] width 1 height 8
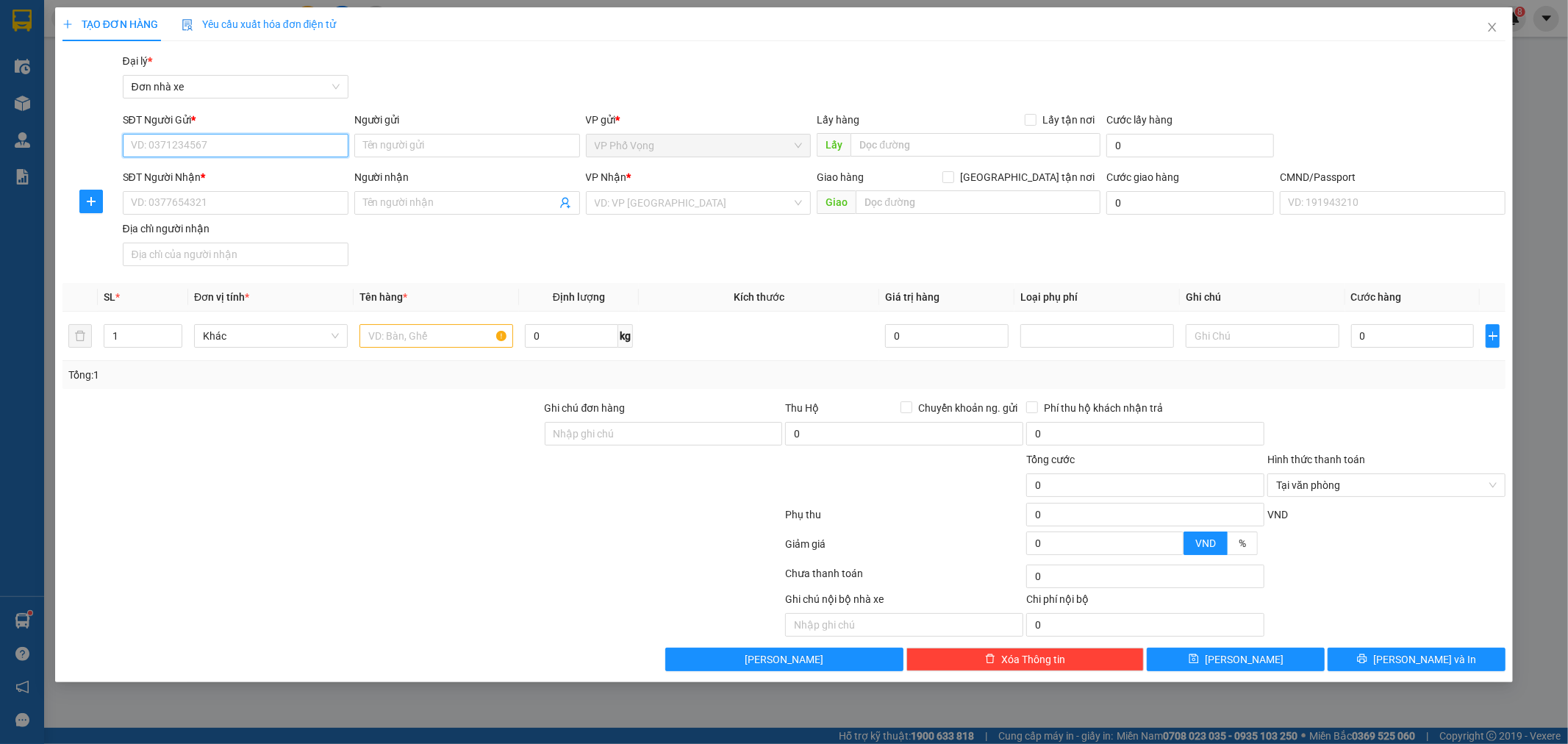
click at [243, 140] on input "SĐT Người Gửi *" at bounding box center [236, 145] width 226 height 23
click at [227, 172] on div "0819860997 - [GEOGRAPHIC_DATA]" at bounding box center [236, 174] width 208 height 17
type input "0819860997"
type input "VIỆT ANH"
type input "0981887532"
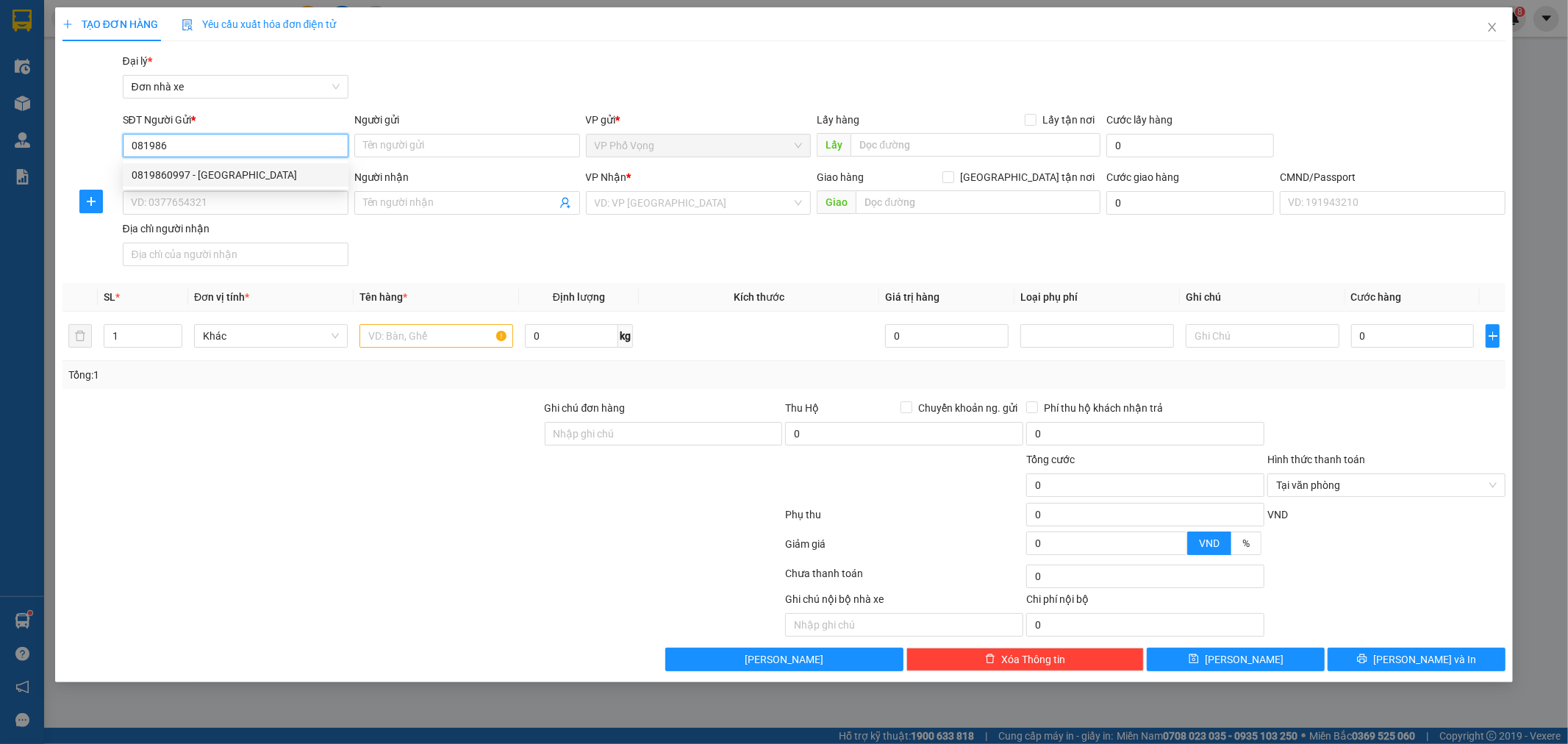
type input "THUỶ"
type input "[PERSON_NAME] 0982676293.CC034093004439"
type input "0819860997"
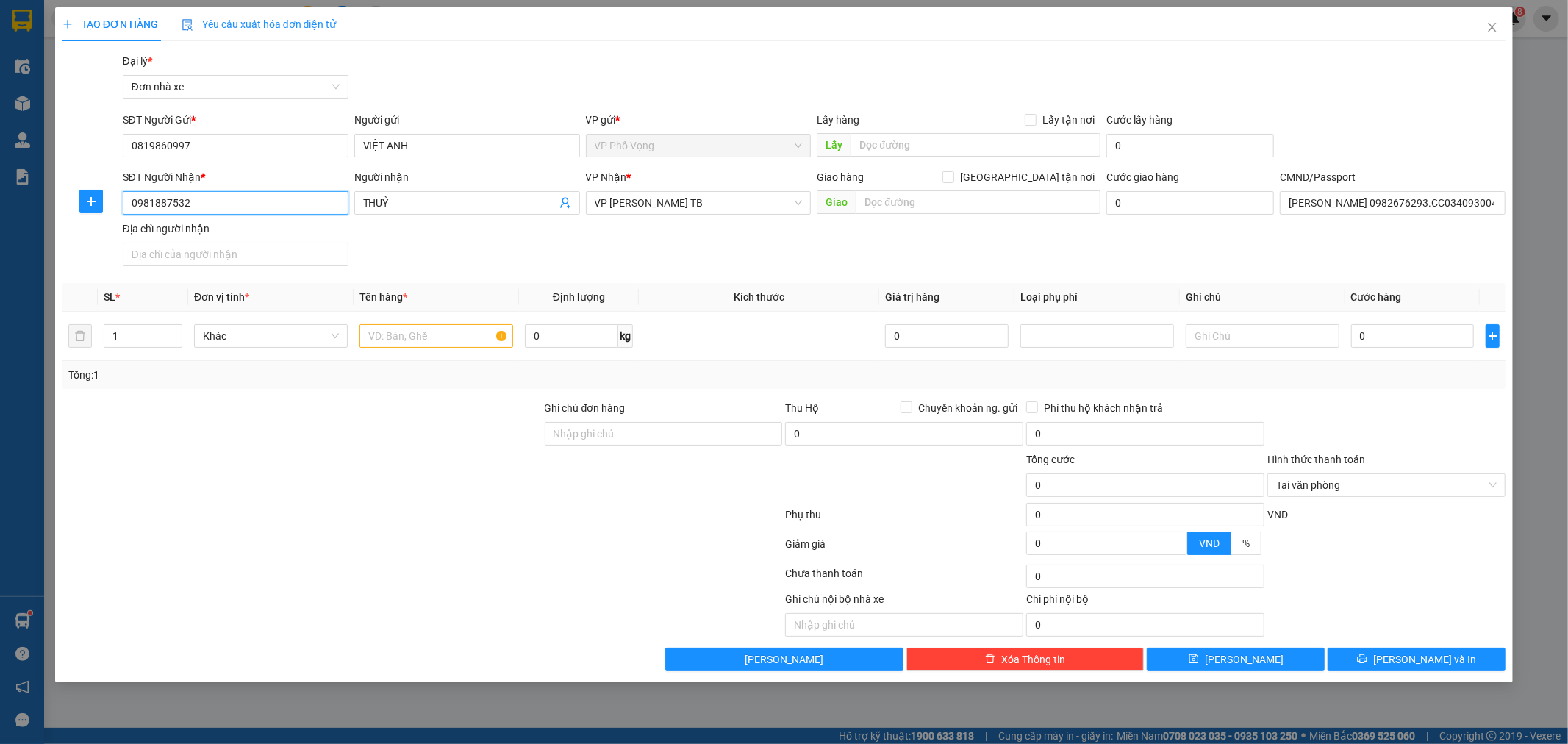
click at [230, 203] on input "0981887532" at bounding box center [236, 203] width 226 height 23
type input "0"
type input "0988430997"
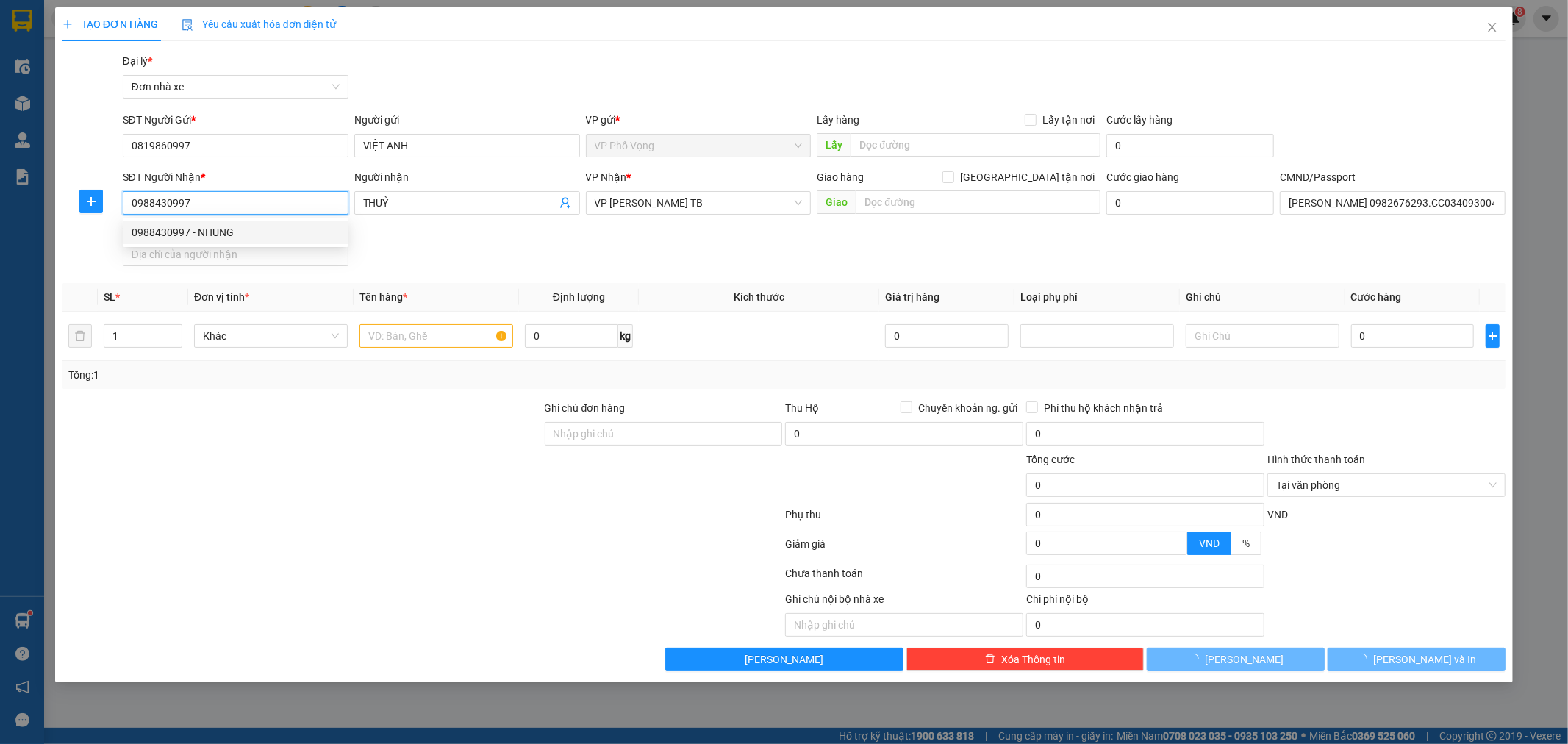
click at [282, 231] on div "0988430997 - NHUNG" at bounding box center [236, 232] width 208 height 17
type input "NHUNG"
type input "[PERSON_NAME]"
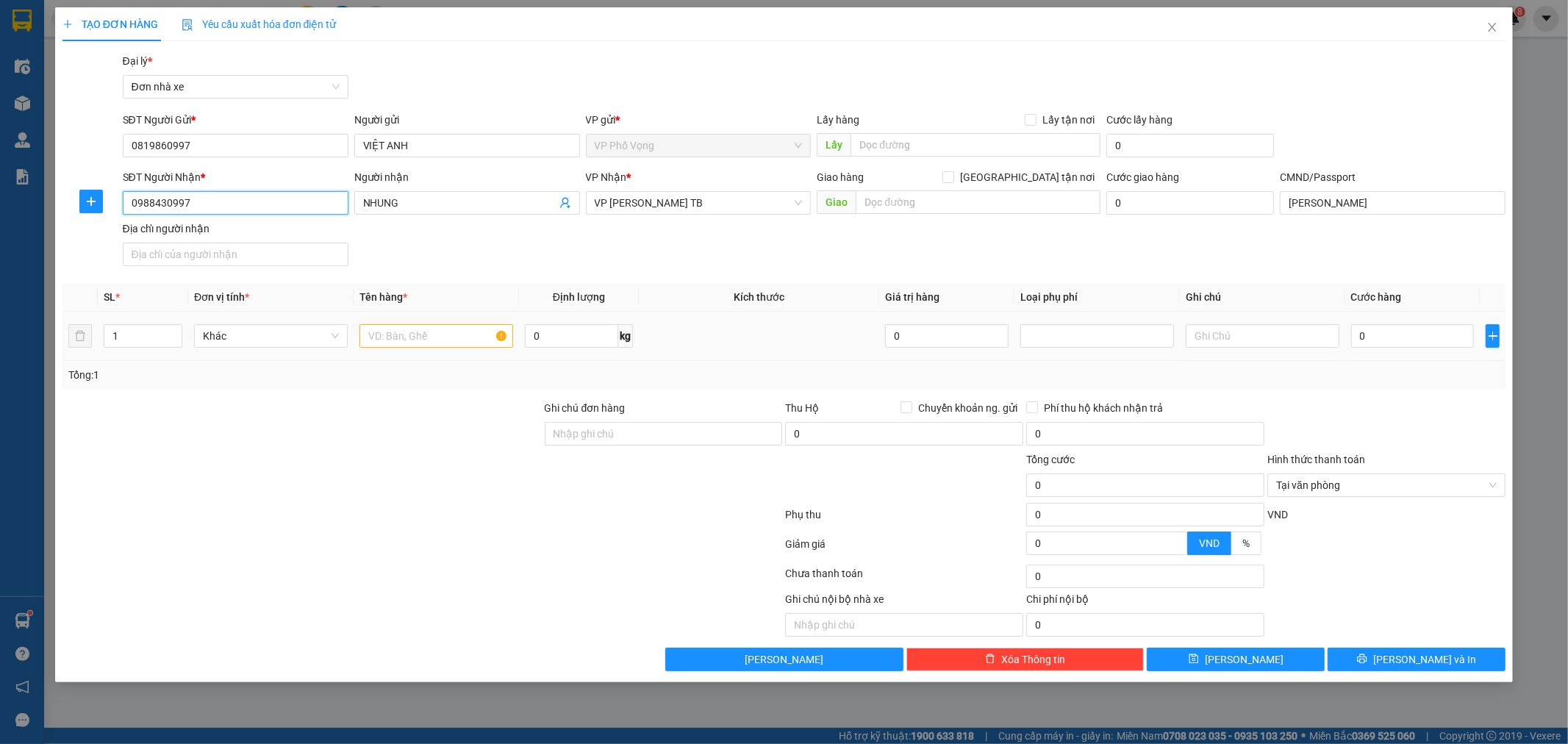
type input "0988430997"
click at [420, 341] on input "text" at bounding box center [436, 336] width 154 height 23
type input "GIẤY TỜ"
click at [1387, 341] on input "0" at bounding box center [1412, 336] width 124 height 23
type input "2"
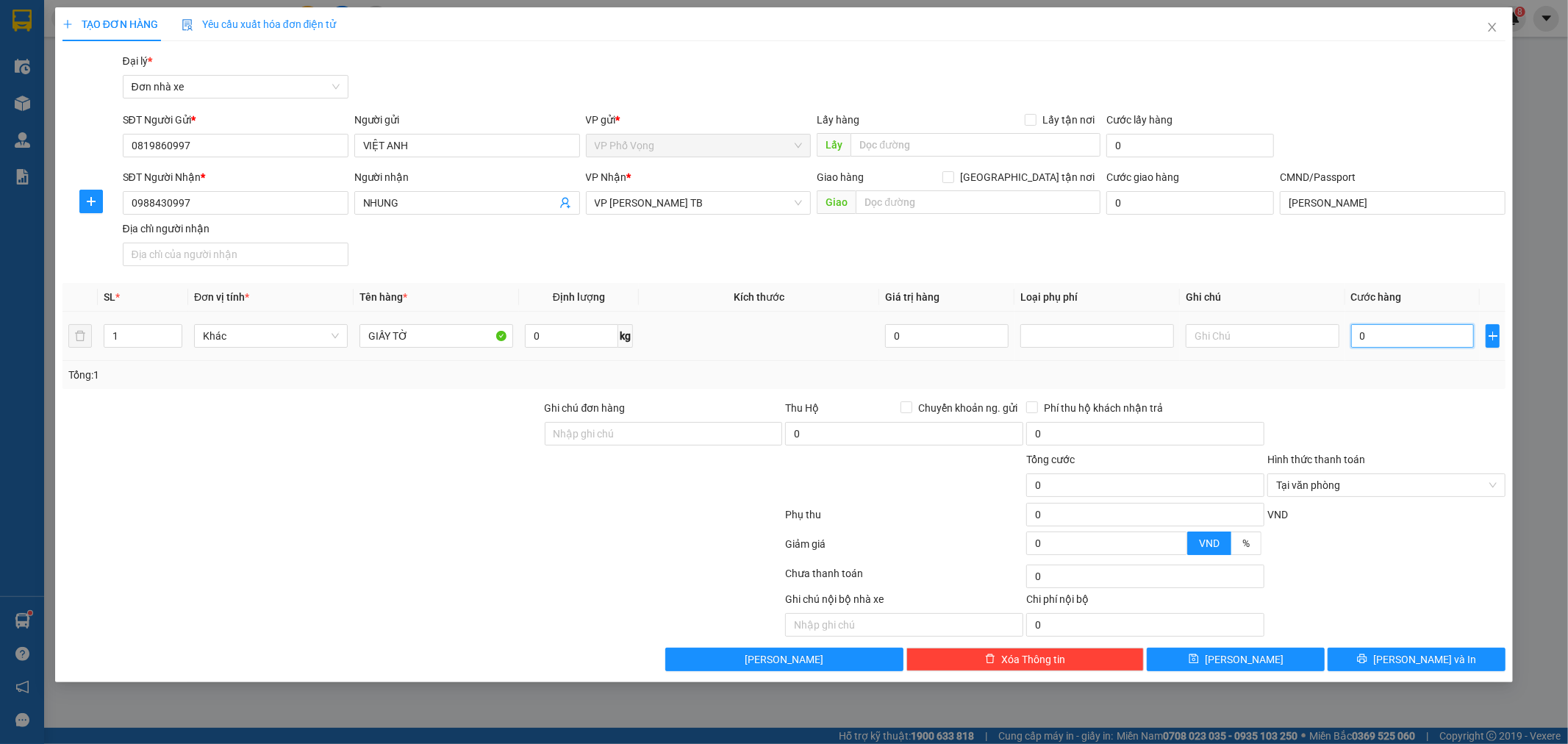
type input "2"
type input "20"
type input "20.000"
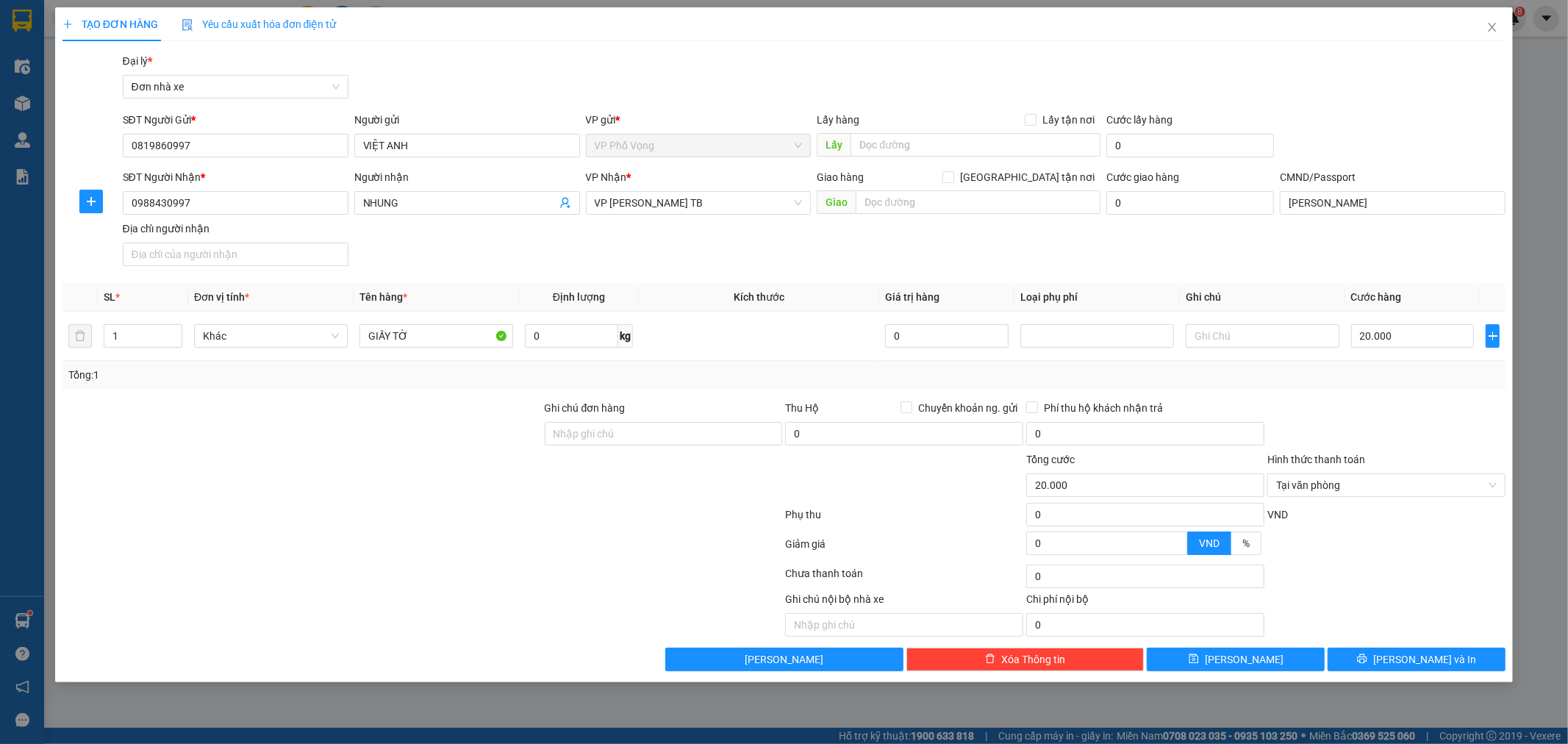
click at [1456, 424] on div at bounding box center [1387, 426] width 242 height 52
click at [1417, 670] on button "[PERSON_NAME] và In" at bounding box center [1416, 659] width 178 height 23
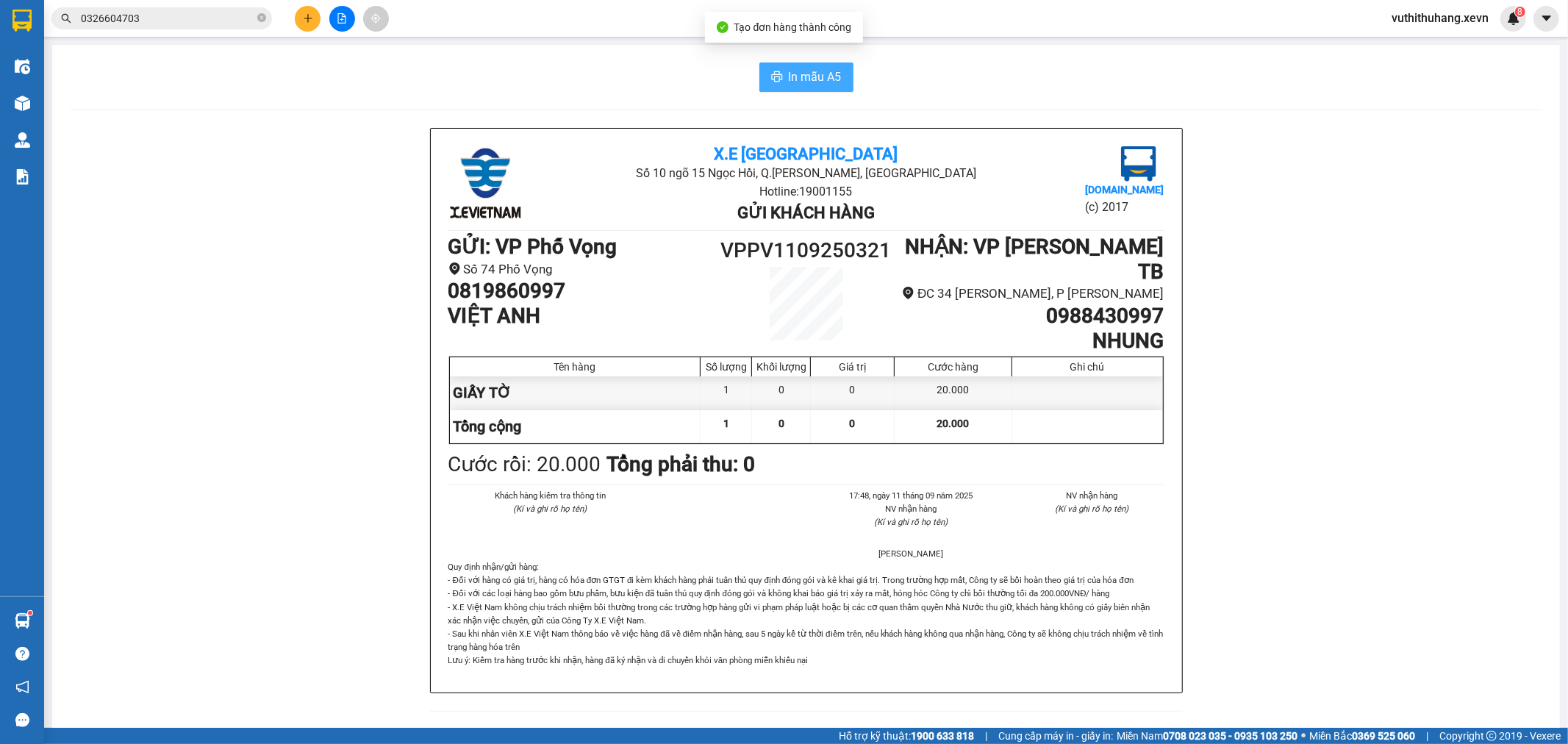
click at [814, 75] on span "In mẫu A5" at bounding box center [815, 76] width 53 height 19
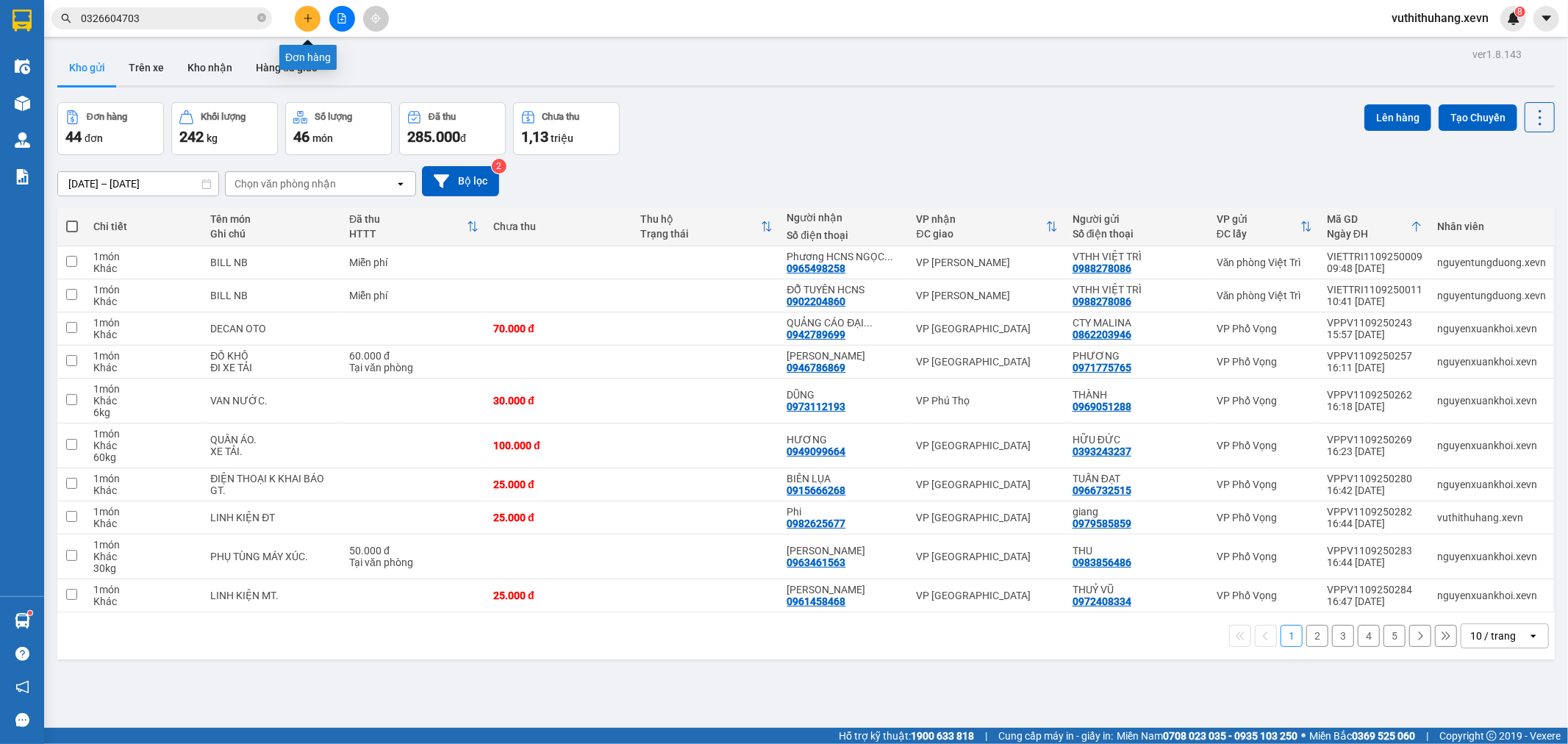
click at [312, 17] on icon "plus" at bounding box center [308, 19] width 11 height 11
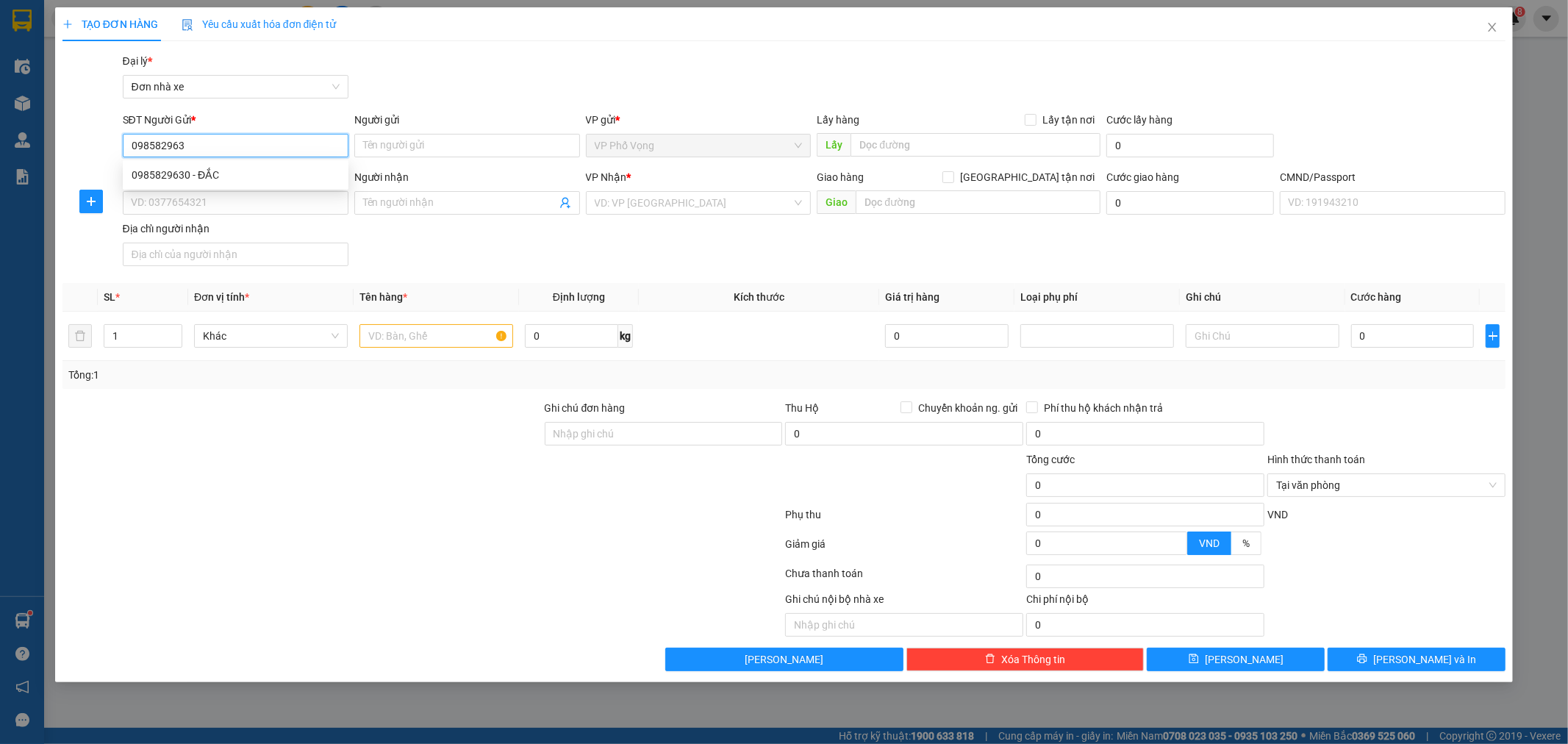
type input "0985829630"
click at [250, 172] on div "0985829630 - ĐẮC" at bounding box center [236, 174] width 208 height 17
type input "ĐẮC"
type input "0971828000"
type input "ĐÔNG NAM Á"
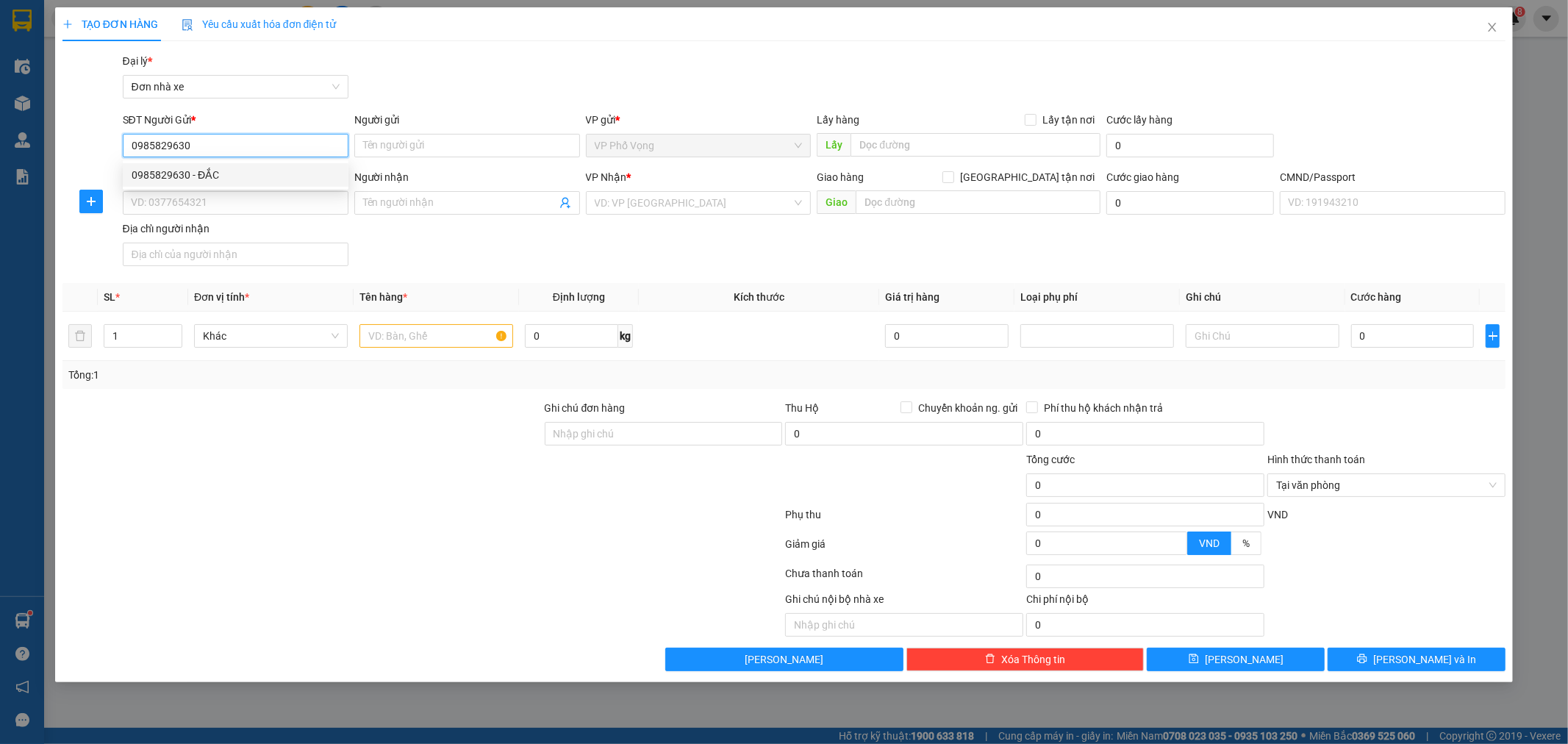
type input "036099016600 [PERSON_NAME]"
type input "0985829630"
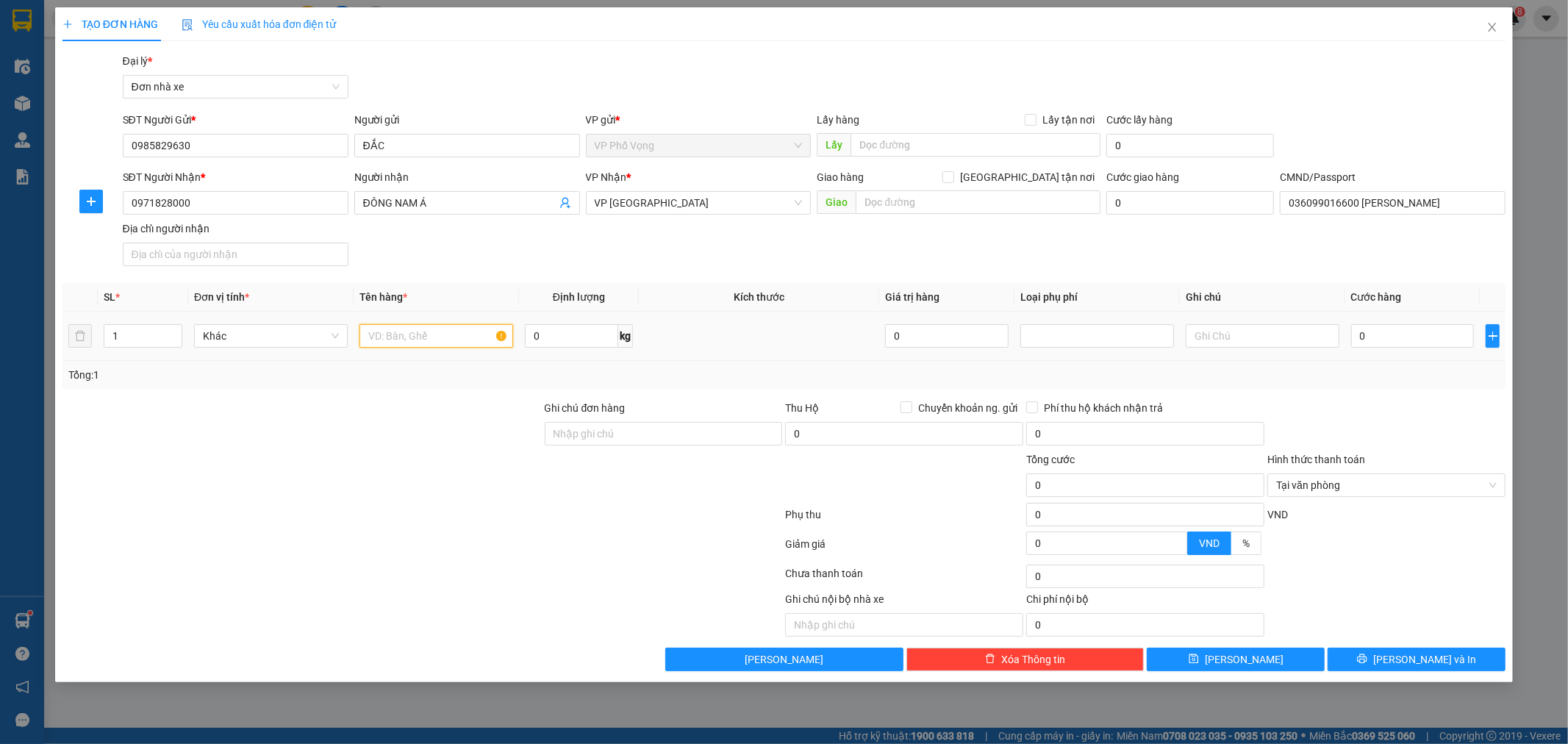
click at [438, 339] on input "text" at bounding box center [436, 336] width 154 height 23
type input "PHỤ TÙNG"
click at [1405, 335] on input "0" at bounding box center [1412, 336] width 124 height 23
type input "3"
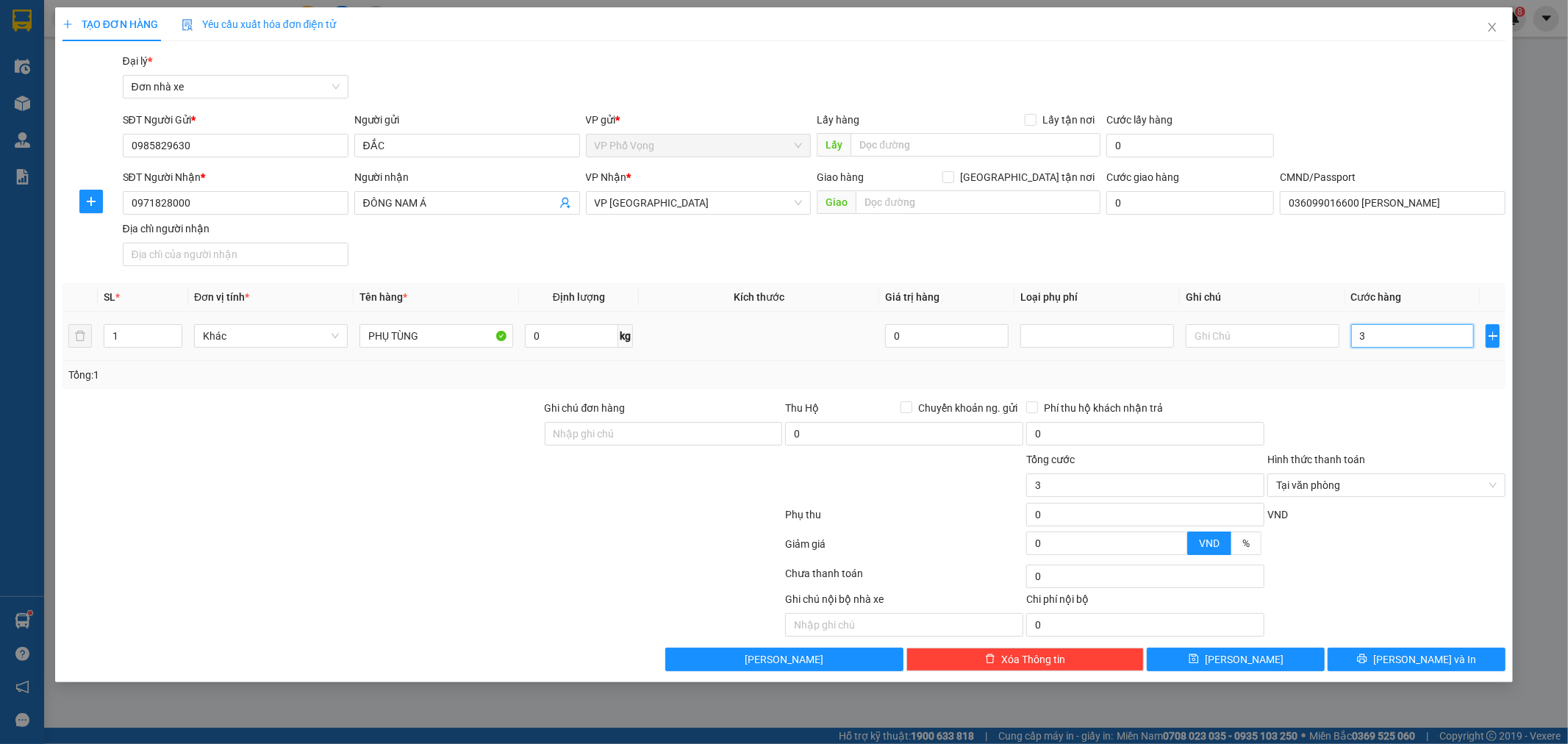
type input "30"
type input "30.000"
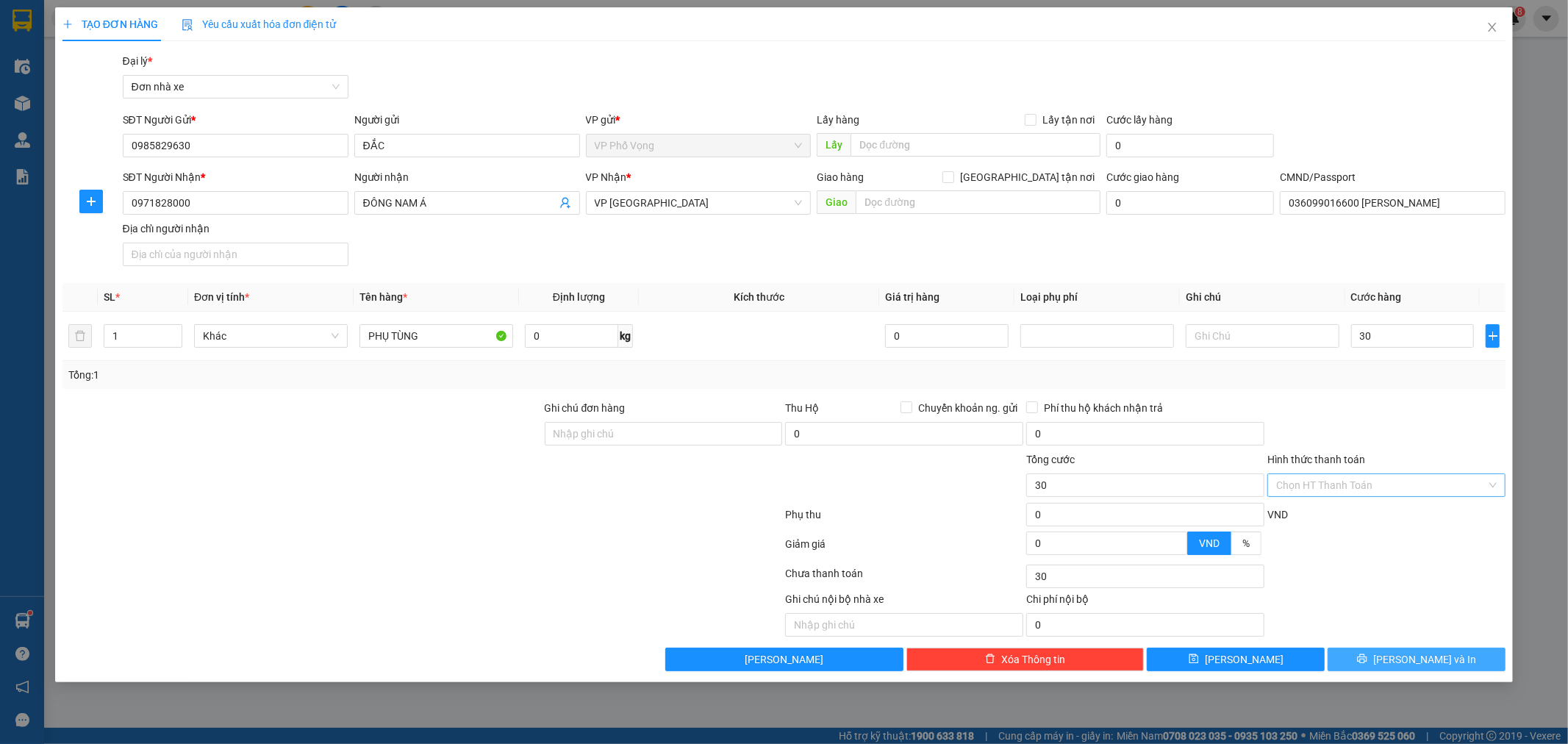
type input "30.000"
click at [1444, 663] on span "[PERSON_NAME] và In" at bounding box center [1425, 659] width 103 height 17
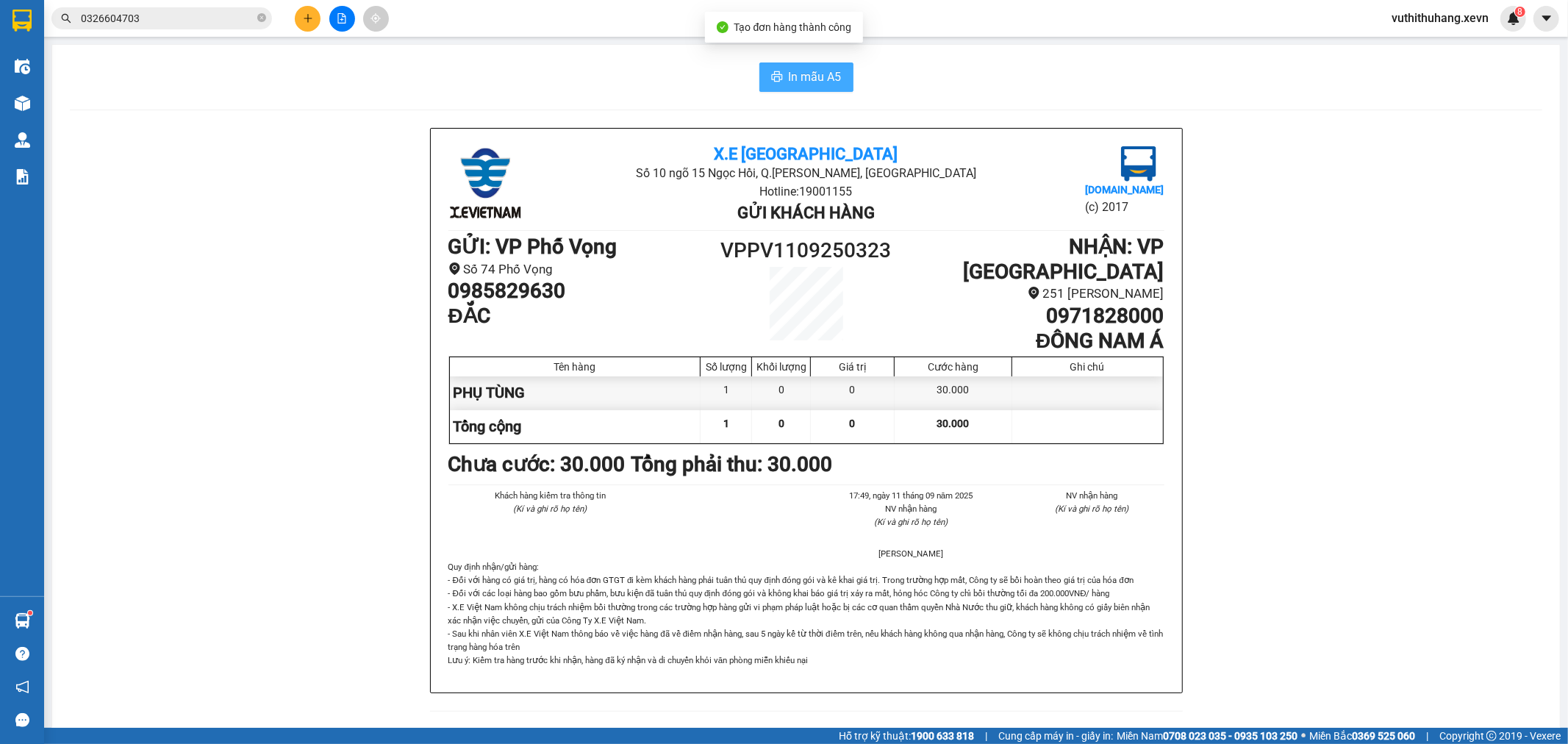
click at [794, 77] on span "In mẫu A5" at bounding box center [815, 76] width 53 height 19
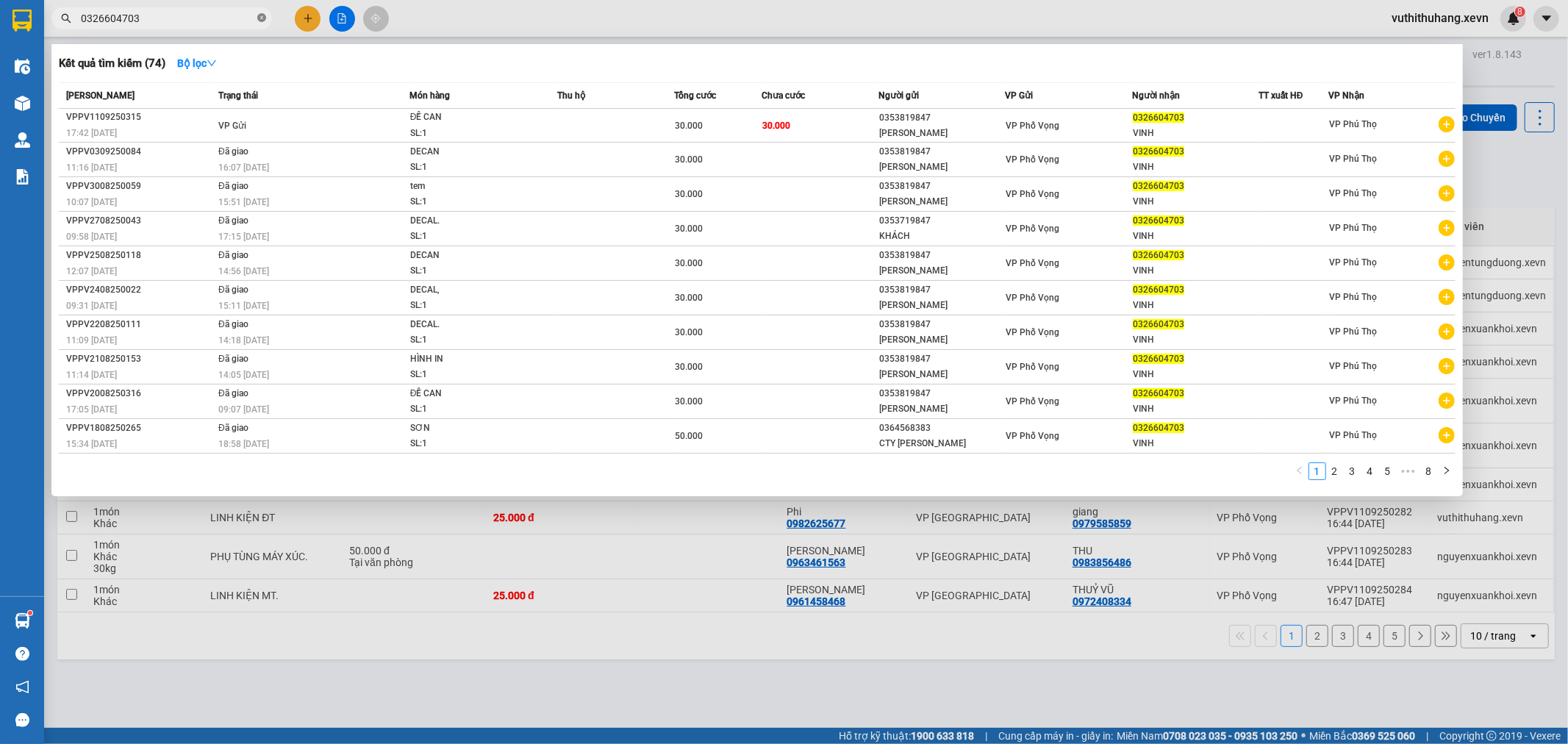
click at [259, 15] on icon "close-circle" at bounding box center [261, 18] width 9 height 9
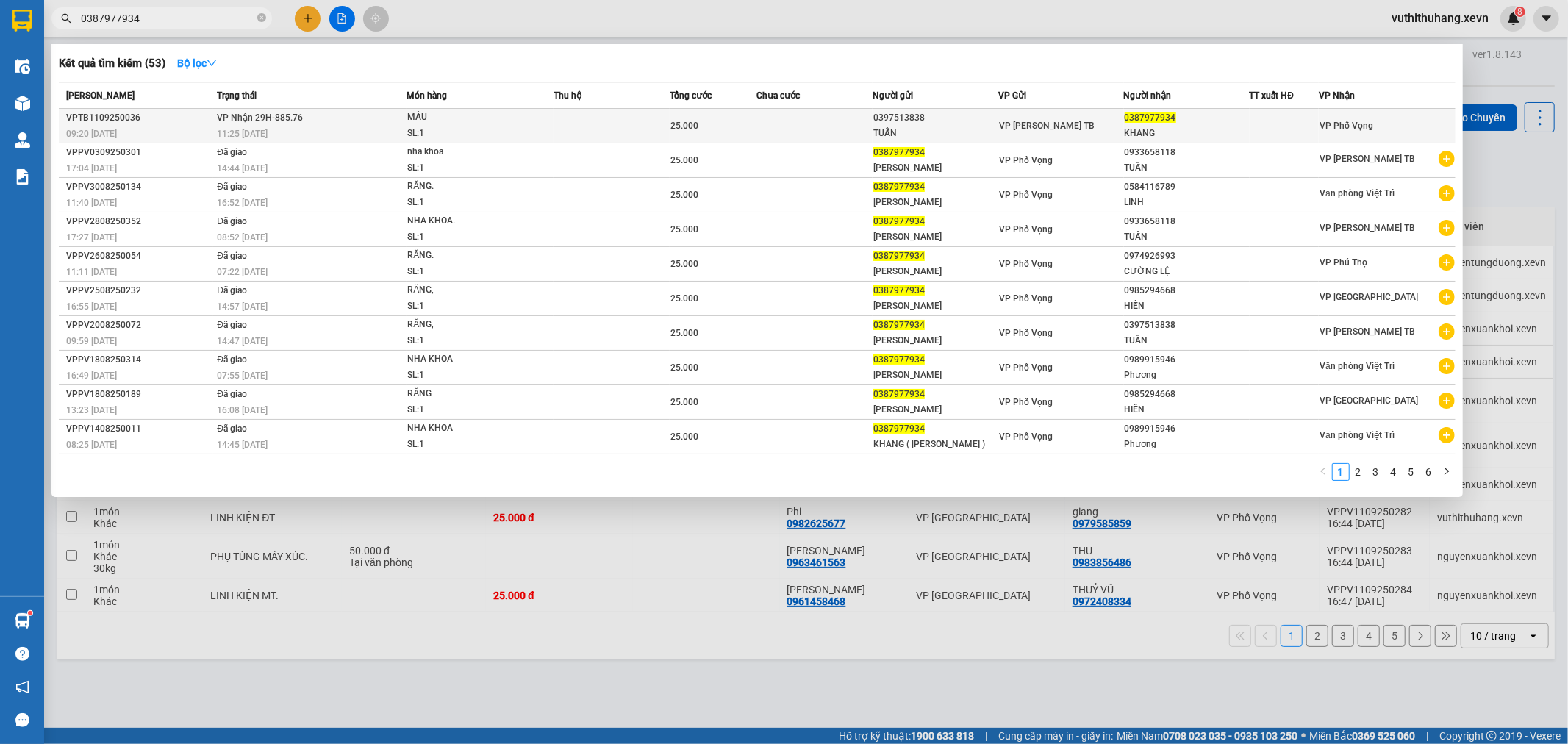
type input "0387977934"
click at [484, 121] on div "MẪU" at bounding box center [462, 117] width 110 height 17
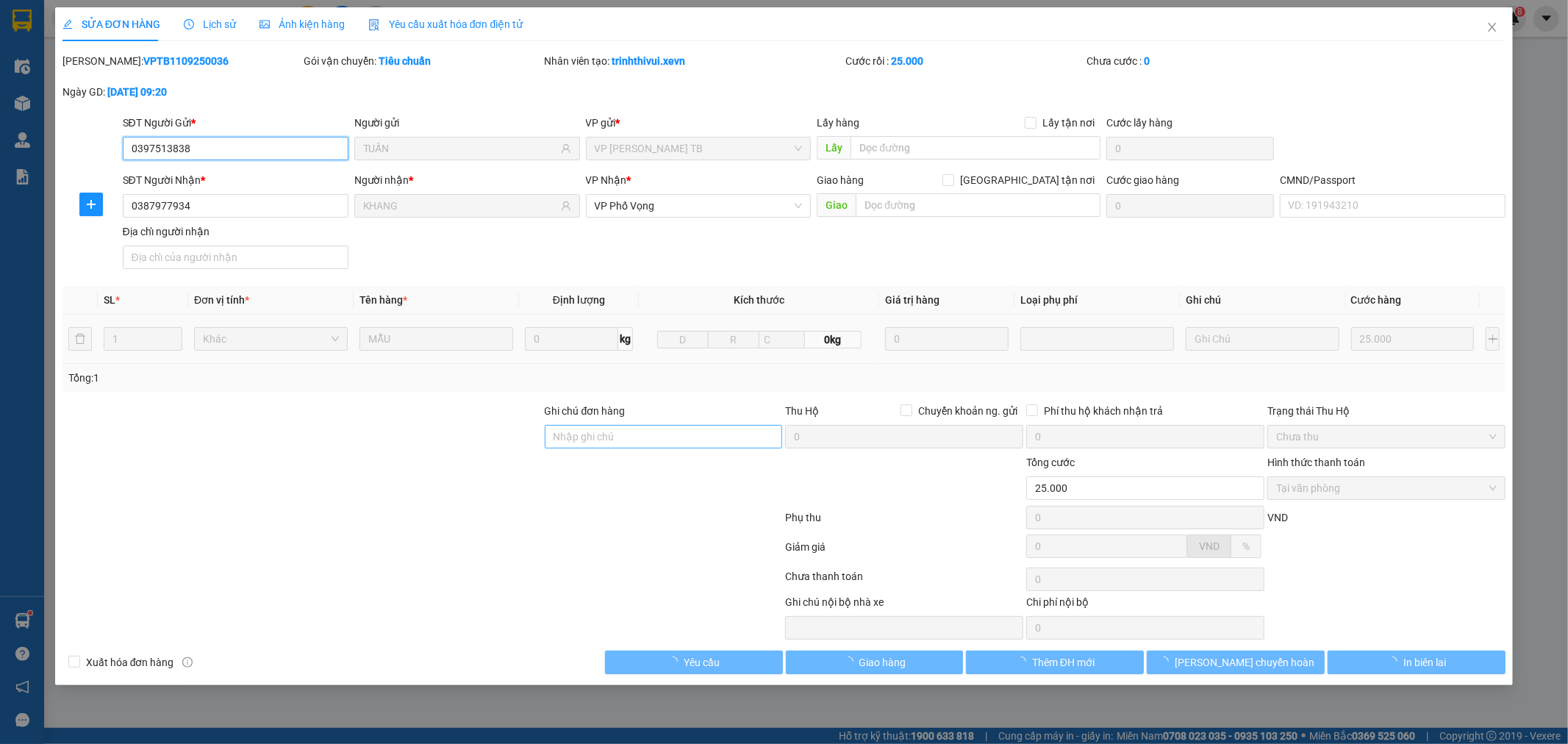
type input "0397513838"
type input "TUẤN"
type input "0387977934"
type input "KHANG"
type input "25.000"
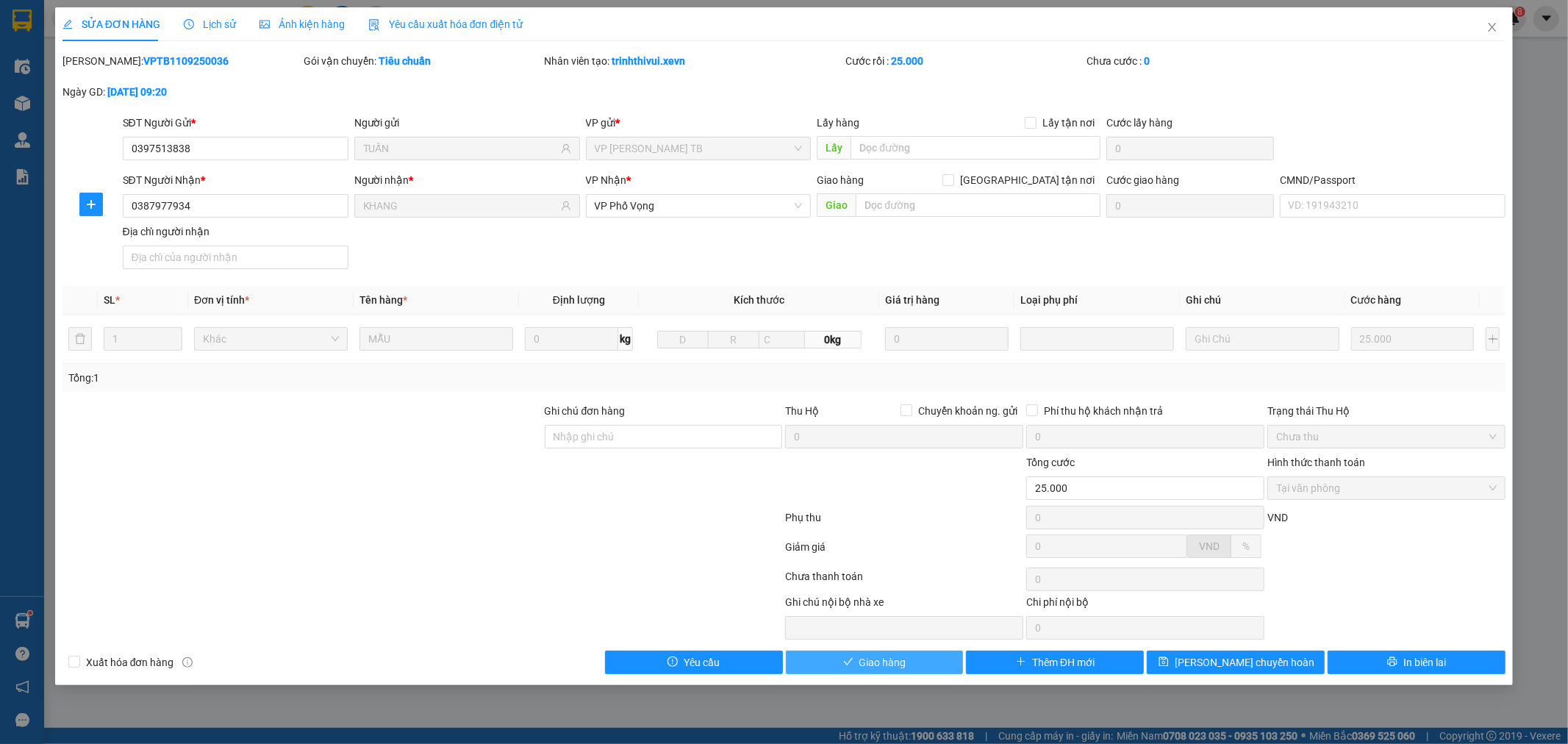
click at [903, 662] on span "Giao hàng" at bounding box center [882, 662] width 47 height 17
click at [882, 667] on span "Giao hàng" at bounding box center [882, 662] width 47 height 17
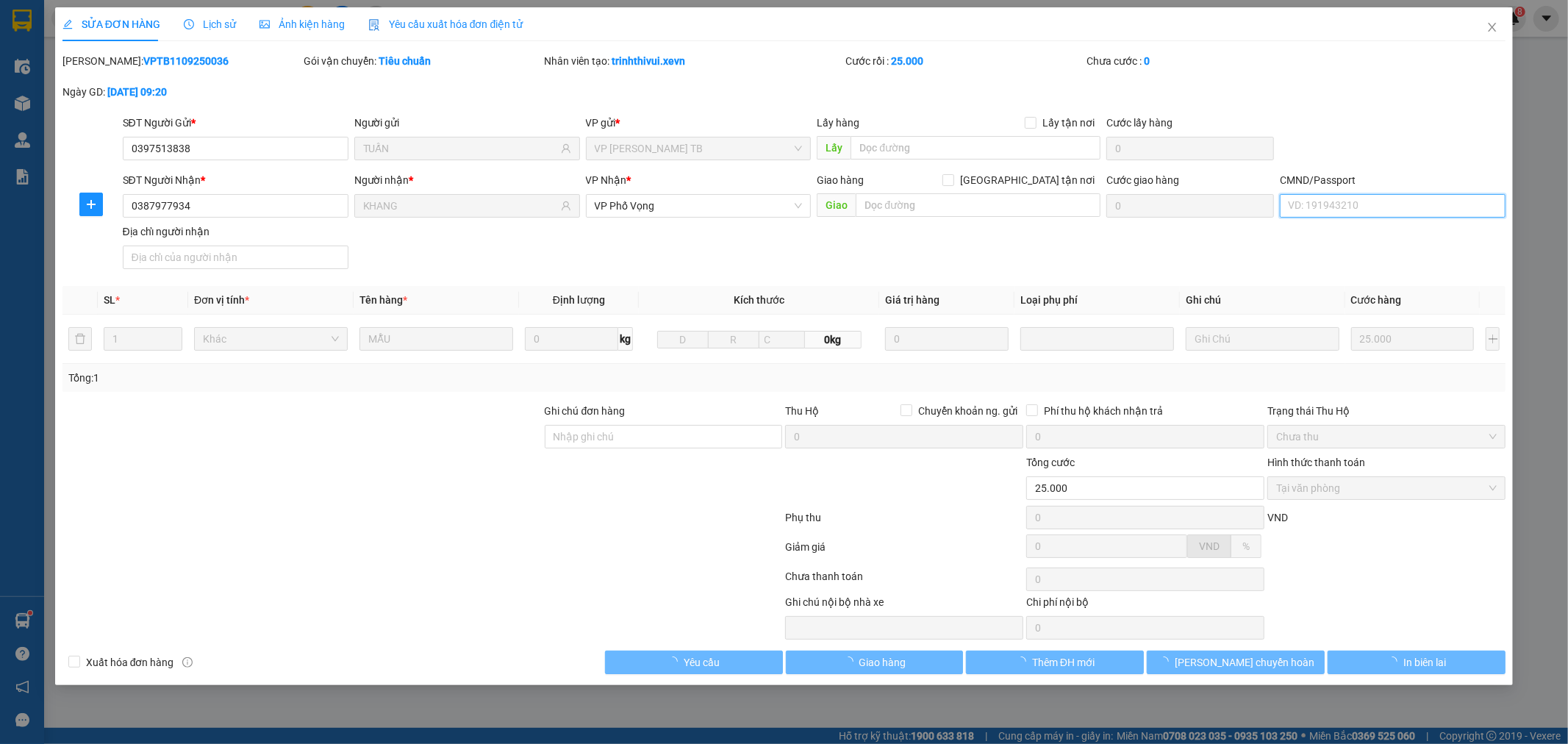
click at [1407, 214] on input "CMND/Passport" at bounding box center [1393, 205] width 226 height 23
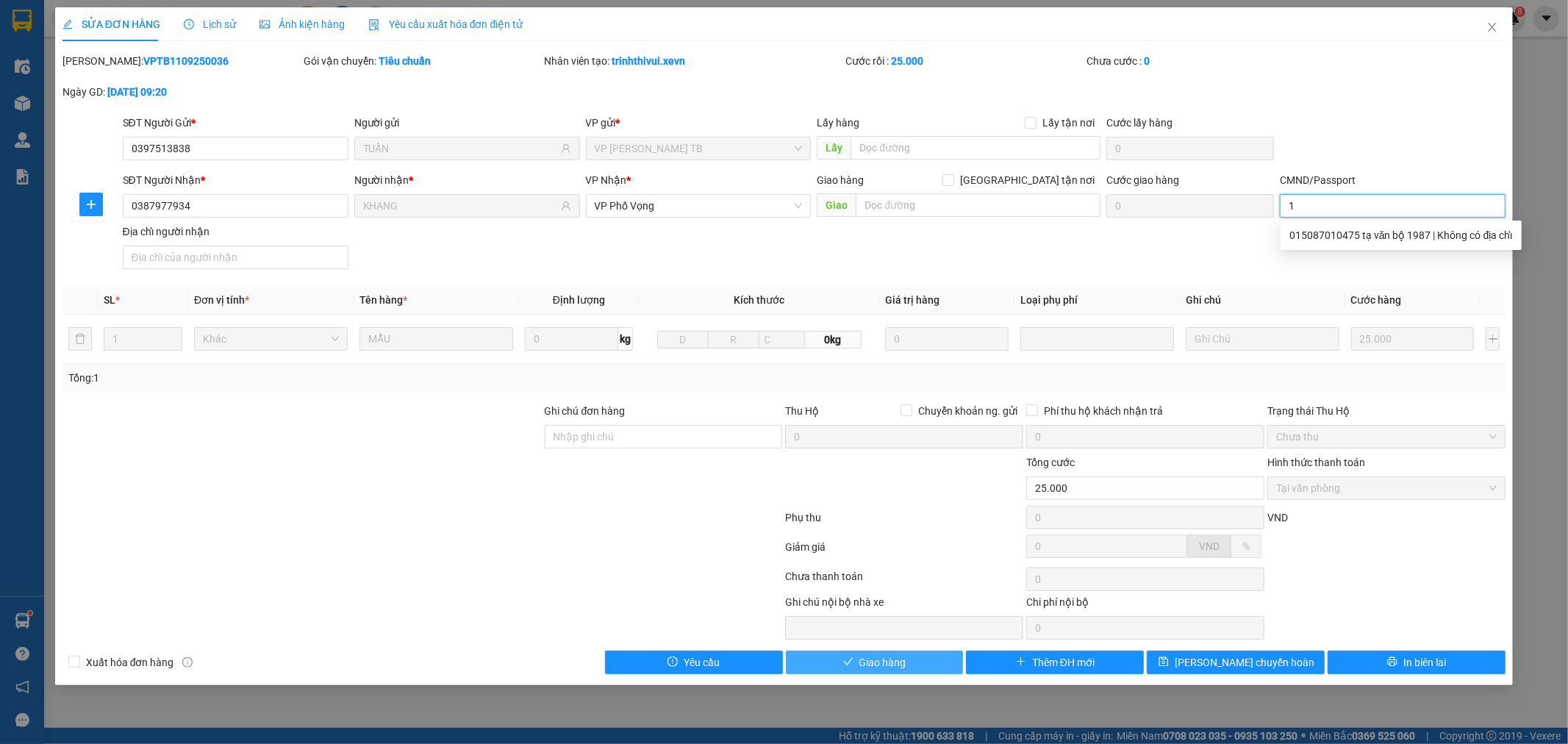
type input "1"
click at [814, 654] on button "Giao hàng" at bounding box center [875, 662] width 178 height 23
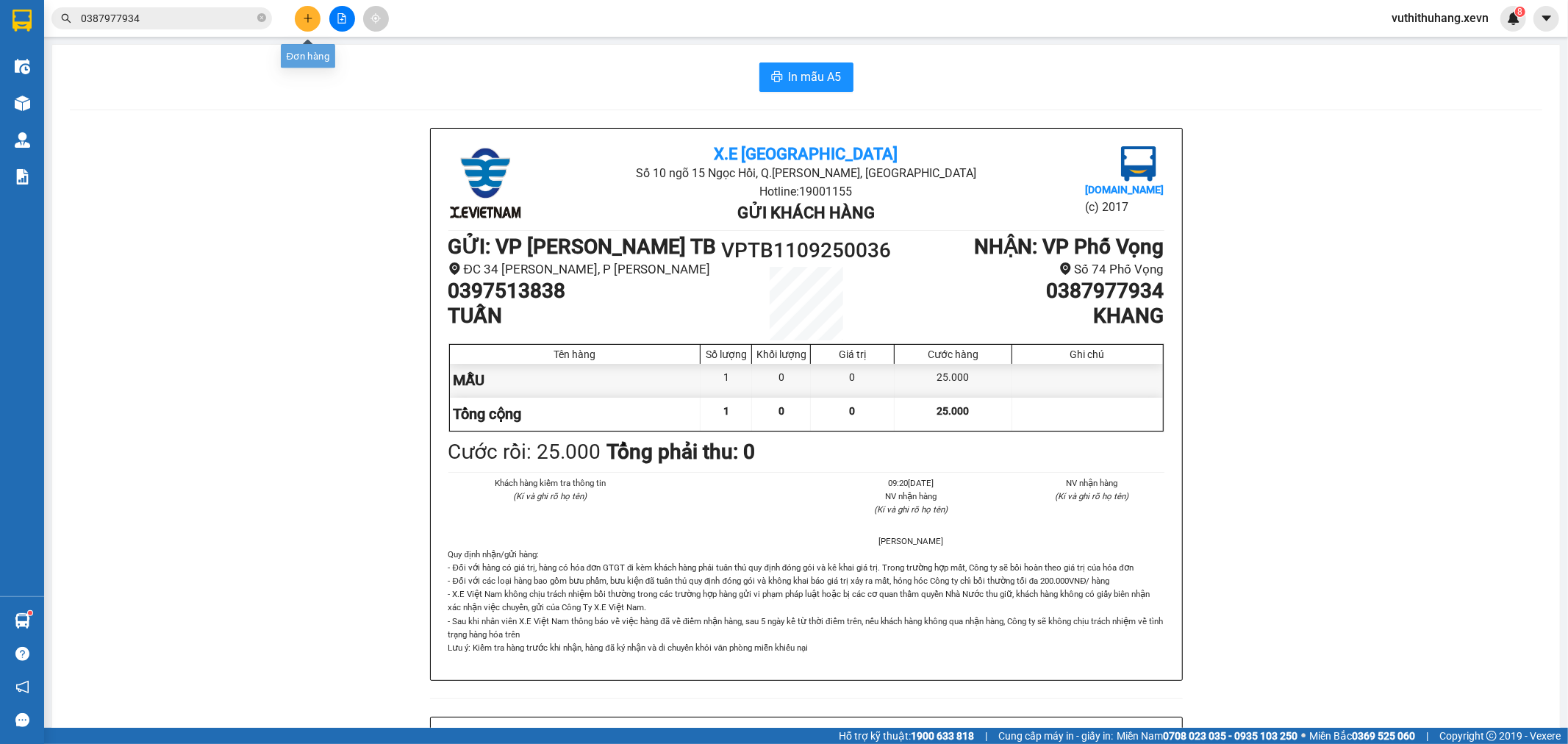
click at [312, 11] on button at bounding box center [308, 19] width 25 height 25
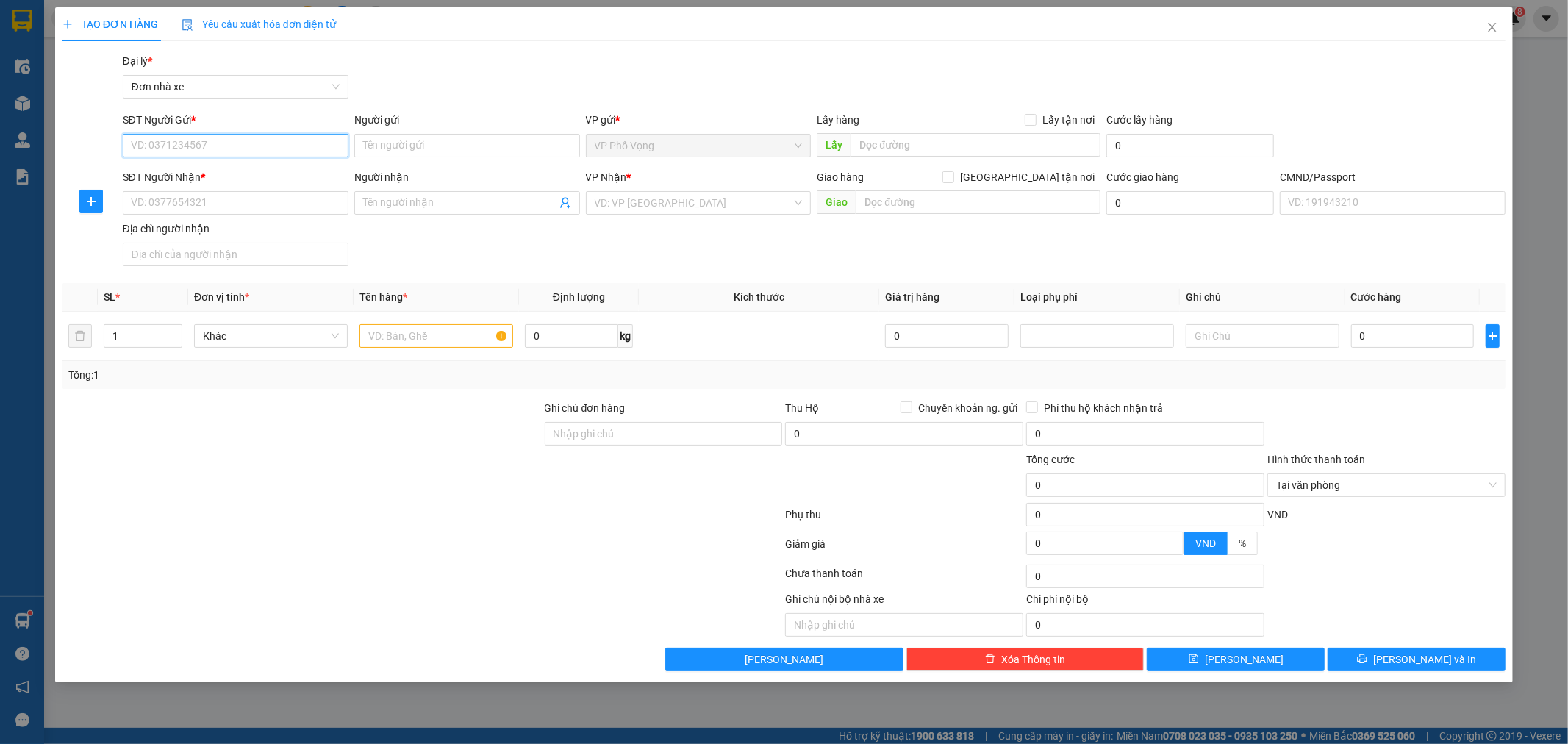
click at [221, 142] on input "SĐT Người Gửi *" at bounding box center [236, 145] width 226 height 23
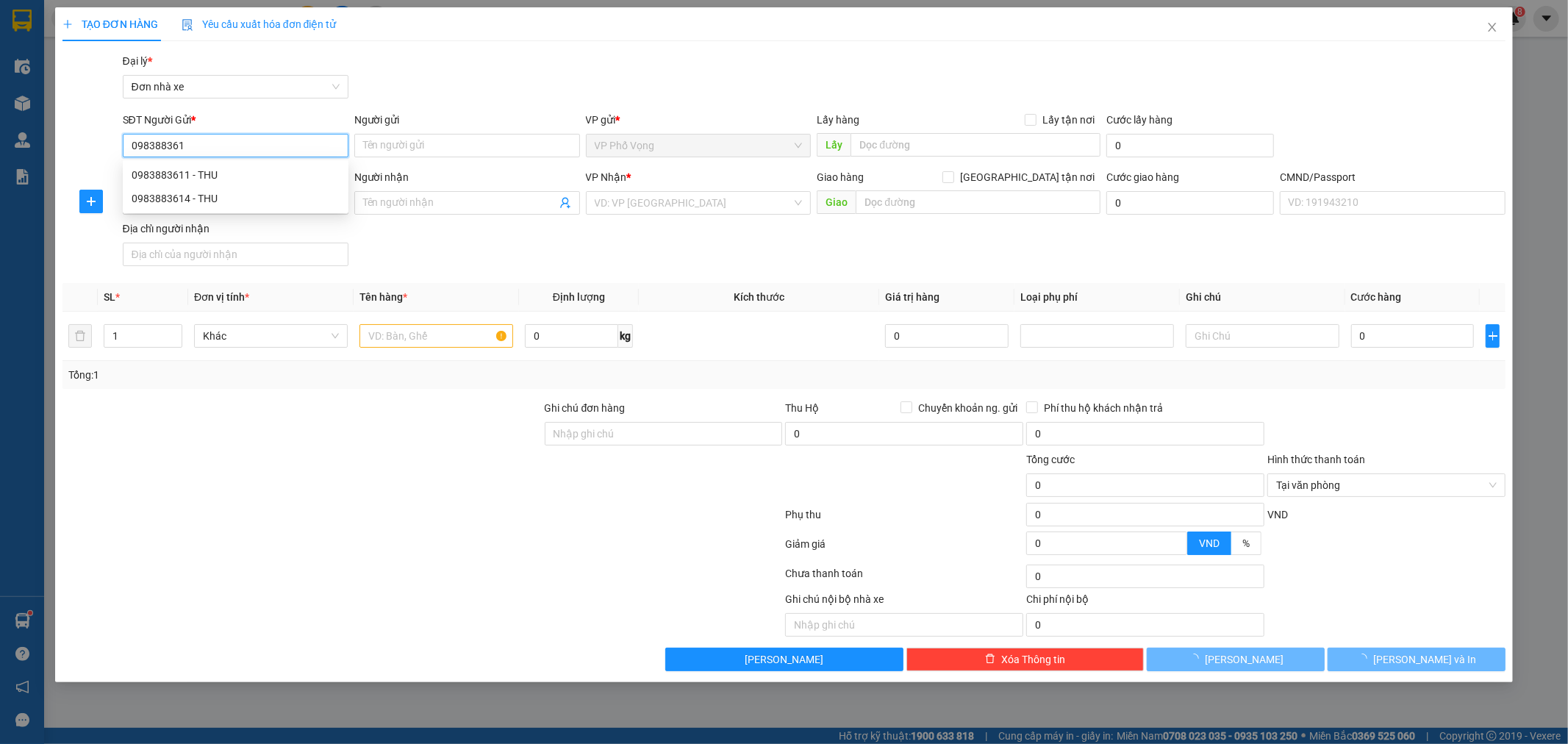
type input "0983883614"
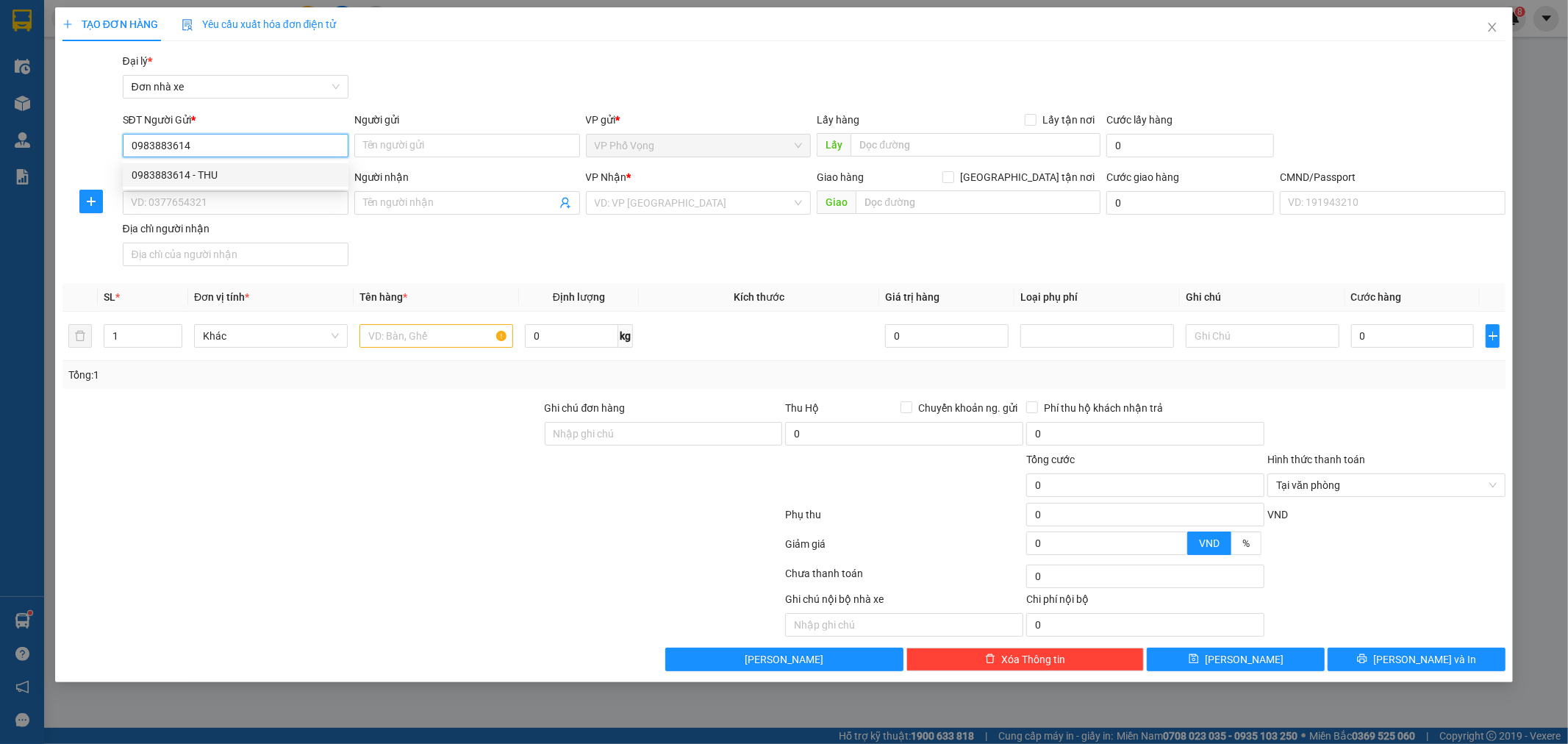
click at [262, 173] on div "0983883614 - THU" at bounding box center [236, 174] width 208 height 17
type input "THU"
type input "0948903456"
type input "TUẤN"
type input "035088000169 [PERSON_NAME] 424 [PERSON_NAME]"
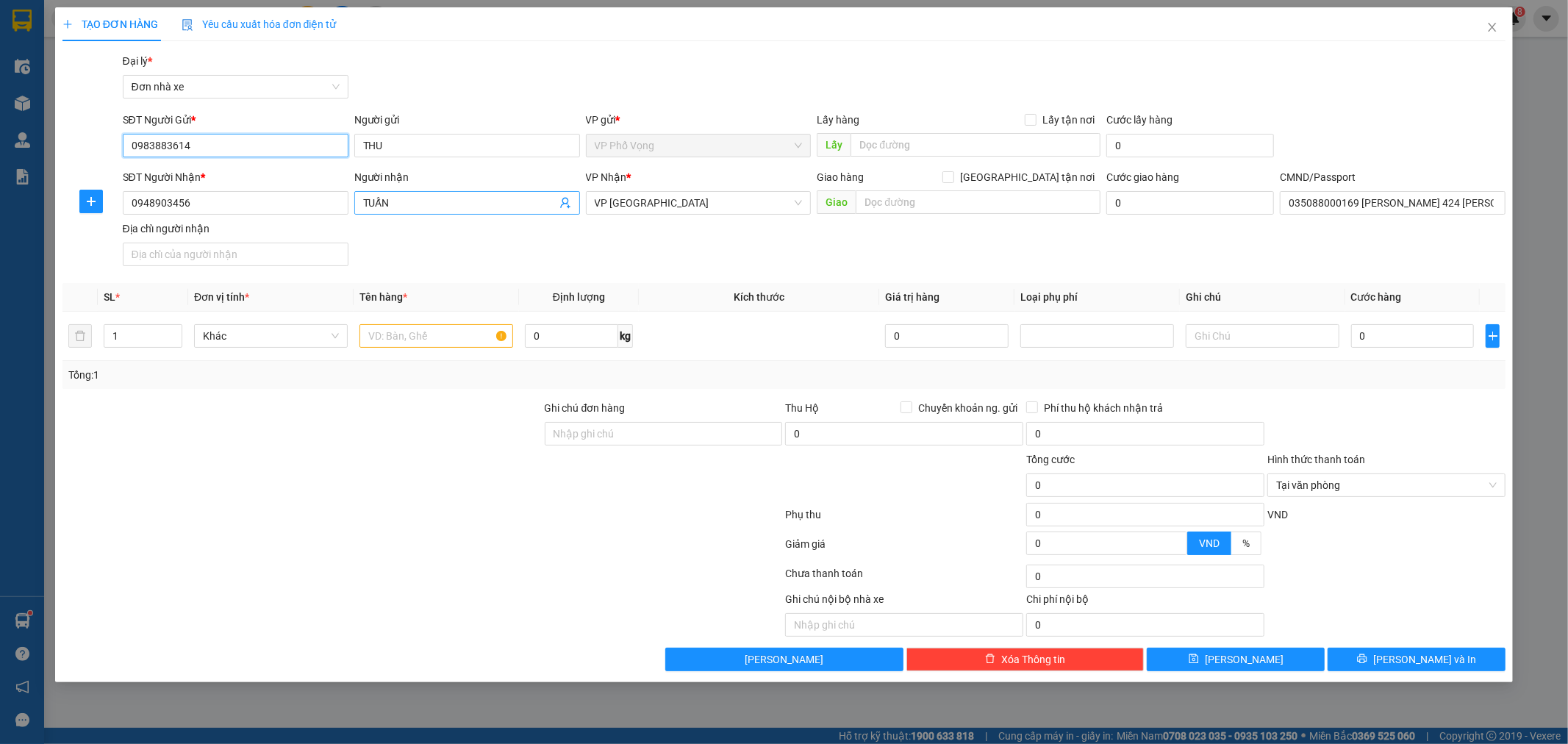
type input "0983883614"
click at [566, 203] on icon "user-add" at bounding box center [565, 203] width 12 height 12
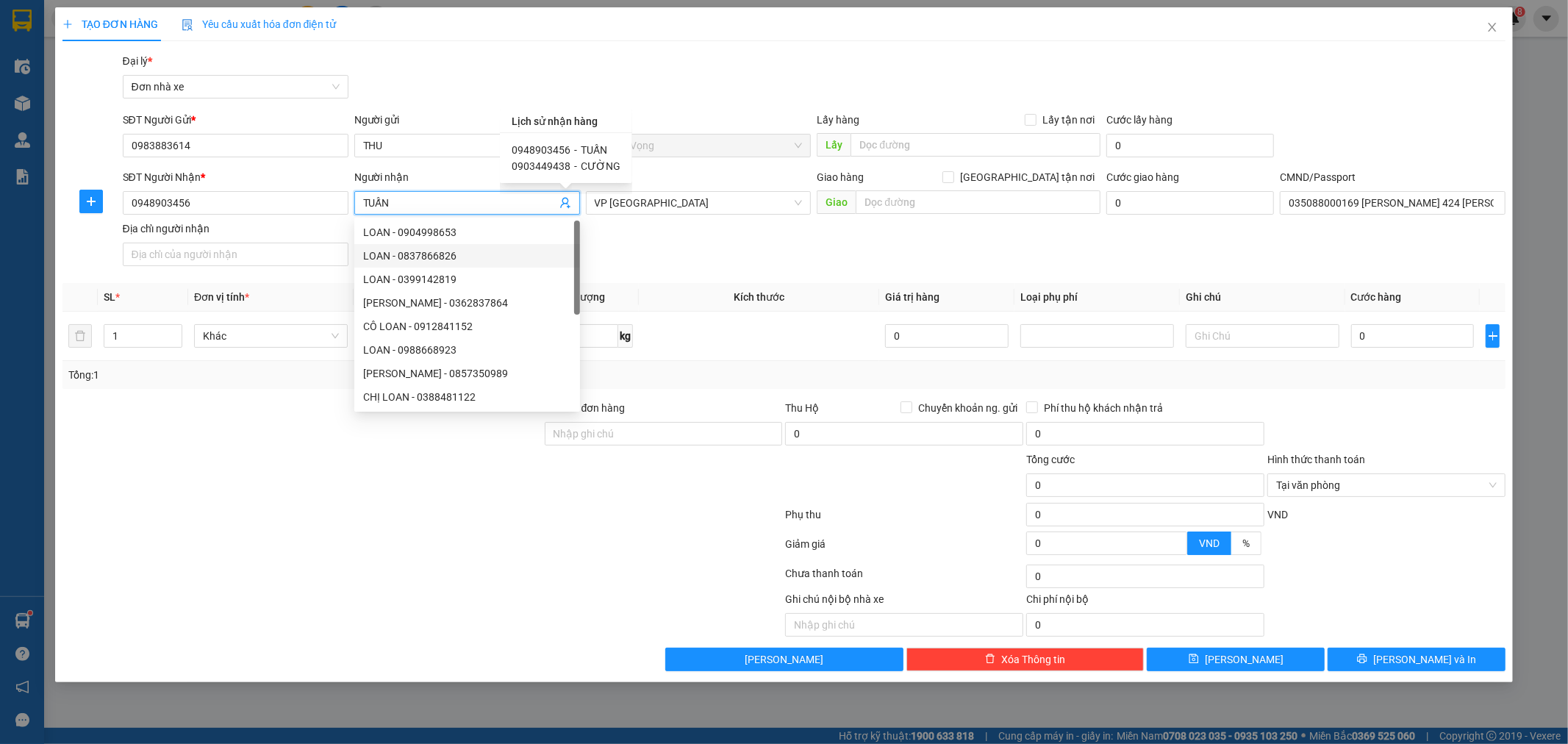
click at [619, 244] on div "SĐT Người Nhận * 0948903456 Người nhận TUẤN VP Nhận * VP Nam Định Giao hàng Gia…" at bounding box center [814, 221] width 1390 height 103
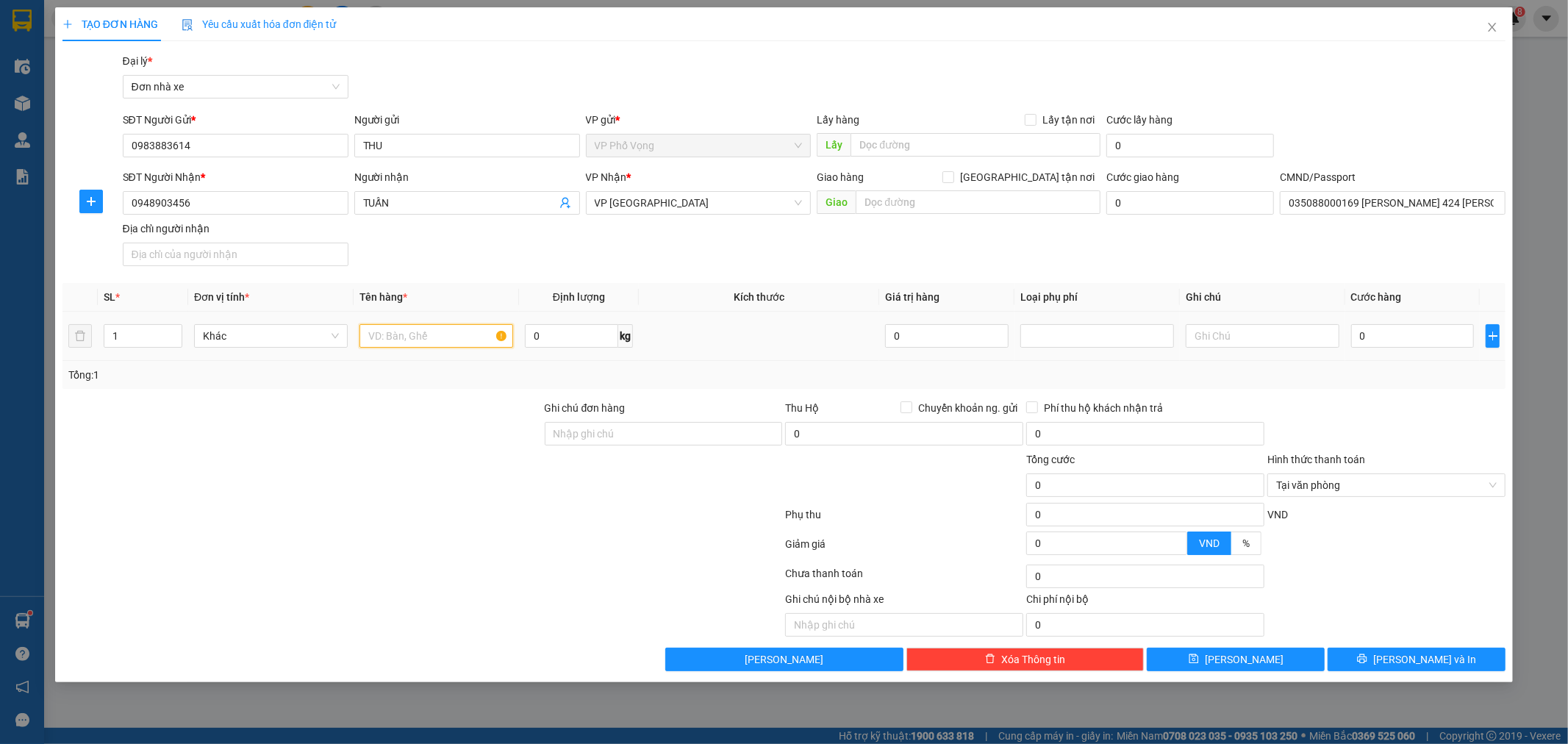
click at [448, 339] on input "text" at bounding box center [436, 336] width 154 height 23
type input "LINH KIỆN"
click at [601, 340] on input "0" at bounding box center [572, 336] width 93 height 23
click at [1410, 340] on input "0" at bounding box center [1412, 336] width 124 height 23
click at [1417, 419] on div at bounding box center [1387, 426] width 242 height 52
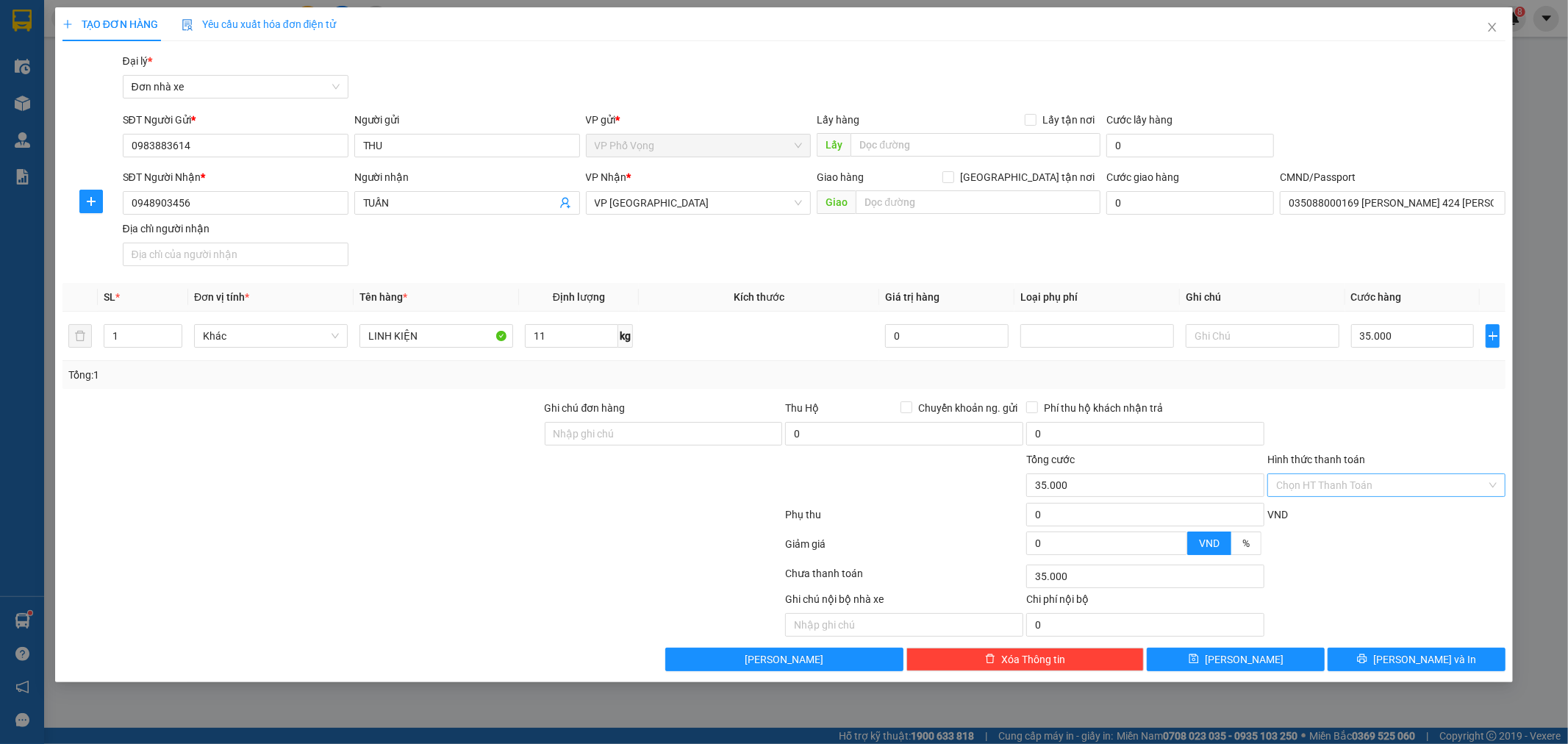
click at [1483, 478] on input "Hình thức thanh toán" at bounding box center [1381, 485] width 210 height 22
click at [1445, 515] on div "Tại văn phòng" at bounding box center [1387, 514] width 220 height 17
click at [1449, 657] on button "[PERSON_NAME] và In" at bounding box center [1416, 659] width 178 height 23
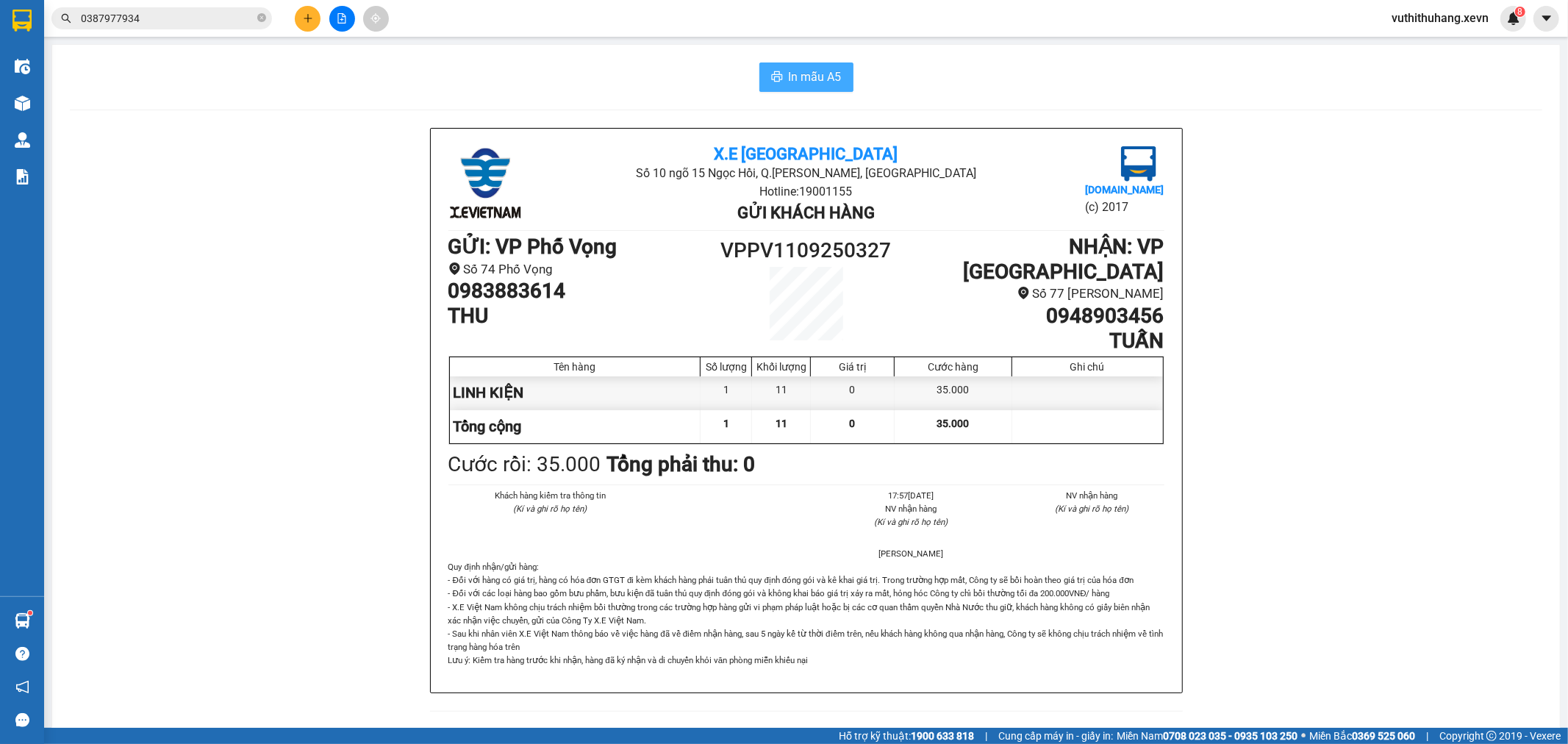
click at [814, 75] on span "In mẫu A5" at bounding box center [815, 76] width 53 height 19
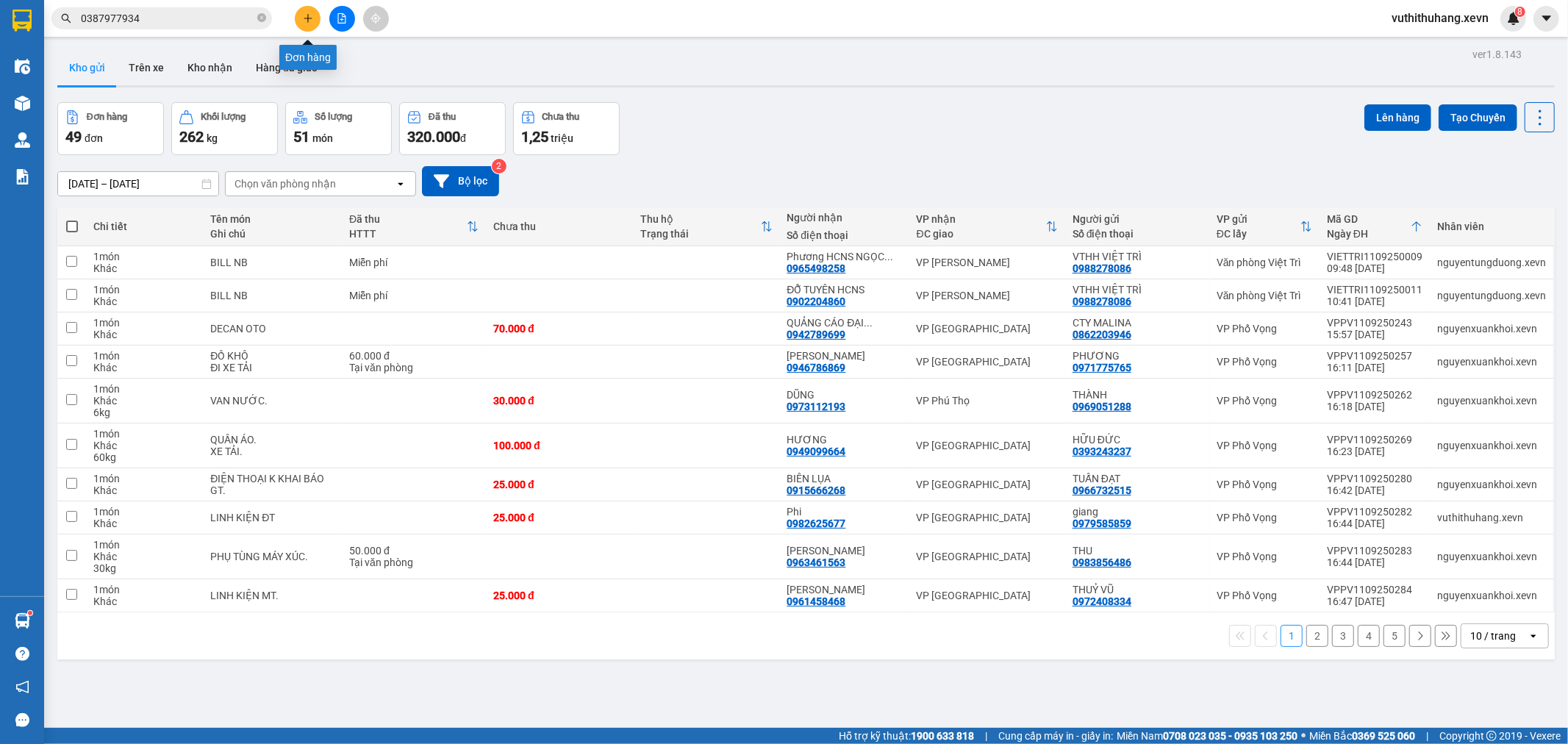
click at [314, 19] on button at bounding box center [308, 19] width 25 height 25
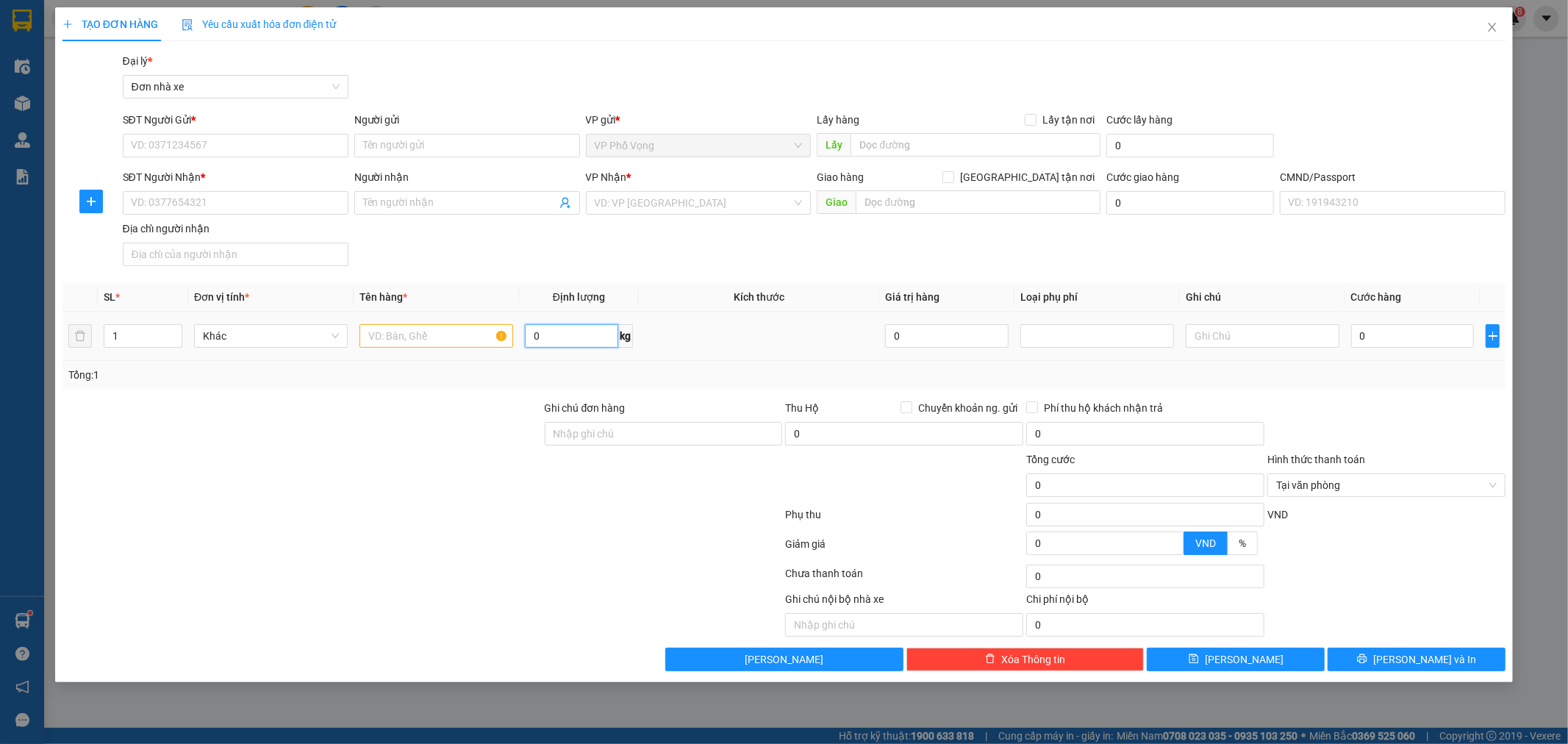
click at [592, 340] on input "0" at bounding box center [572, 336] width 93 height 23
click at [188, 147] on input "SĐT Người Gửi *" at bounding box center [236, 145] width 226 height 23
drag, startPoint x: 386, startPoint y: 144, endPoint x: 391, endPoint y: 136, distance: 9.4
click at [390, 137] on input "Người gửi" at bounding box center [467, 145] width 226 height 23
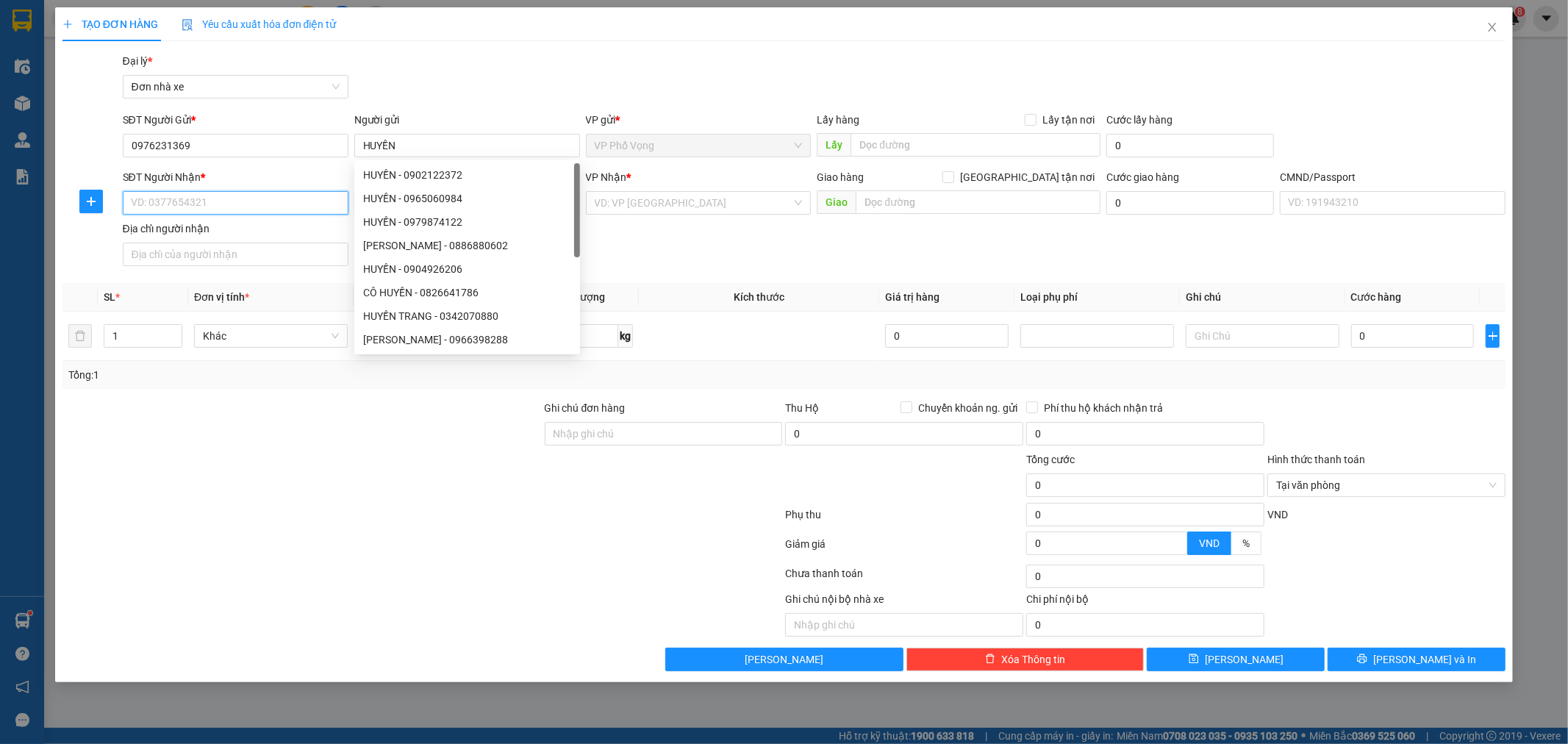
click at [274, 200] on input "SĐT Người Nhận *" at bounding box center [236, 203] width 226 height 23
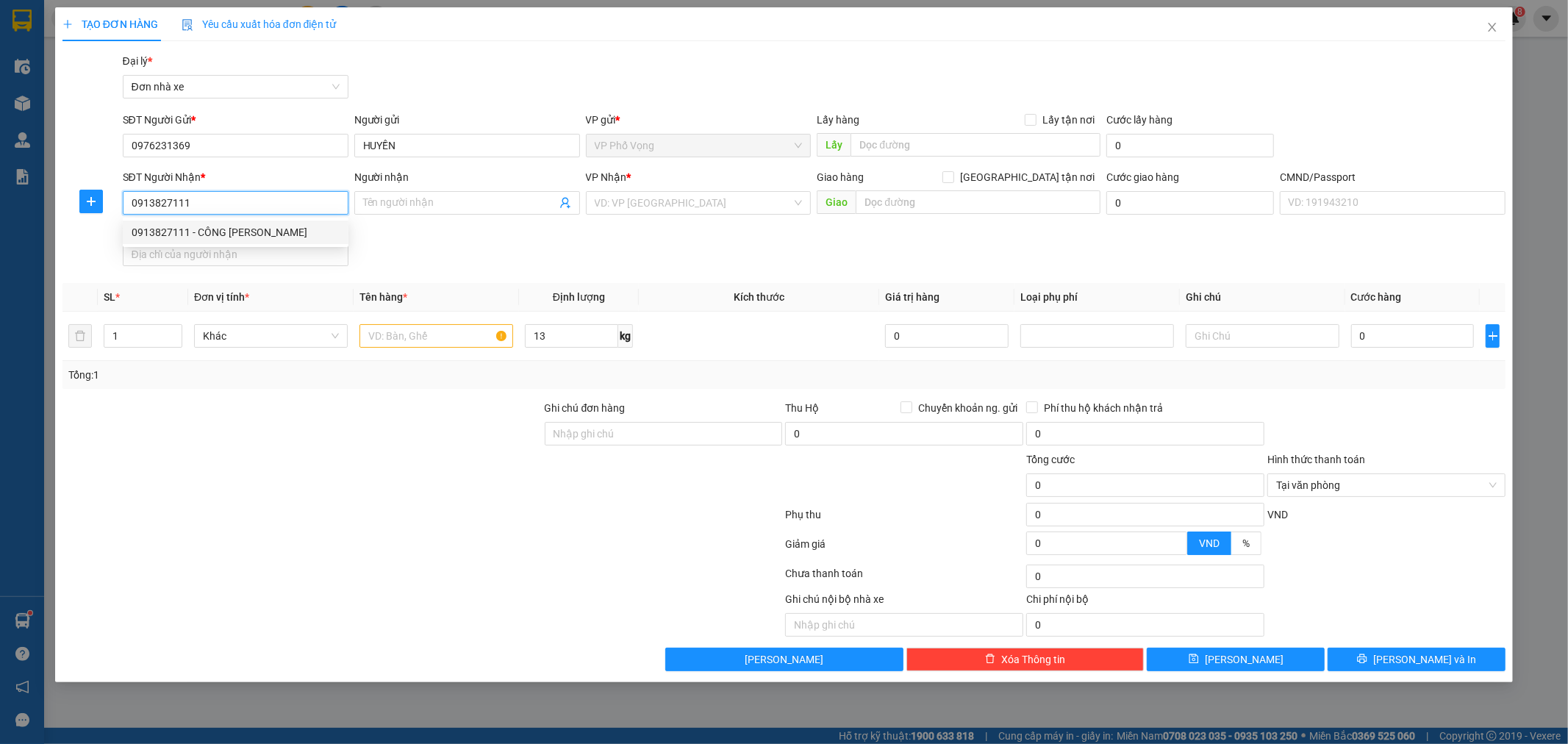
click at [299, 230] on div "0913827111 - CÔNG [PERSON_NAME]" at bounding box center [236, 232] width 208 height 17
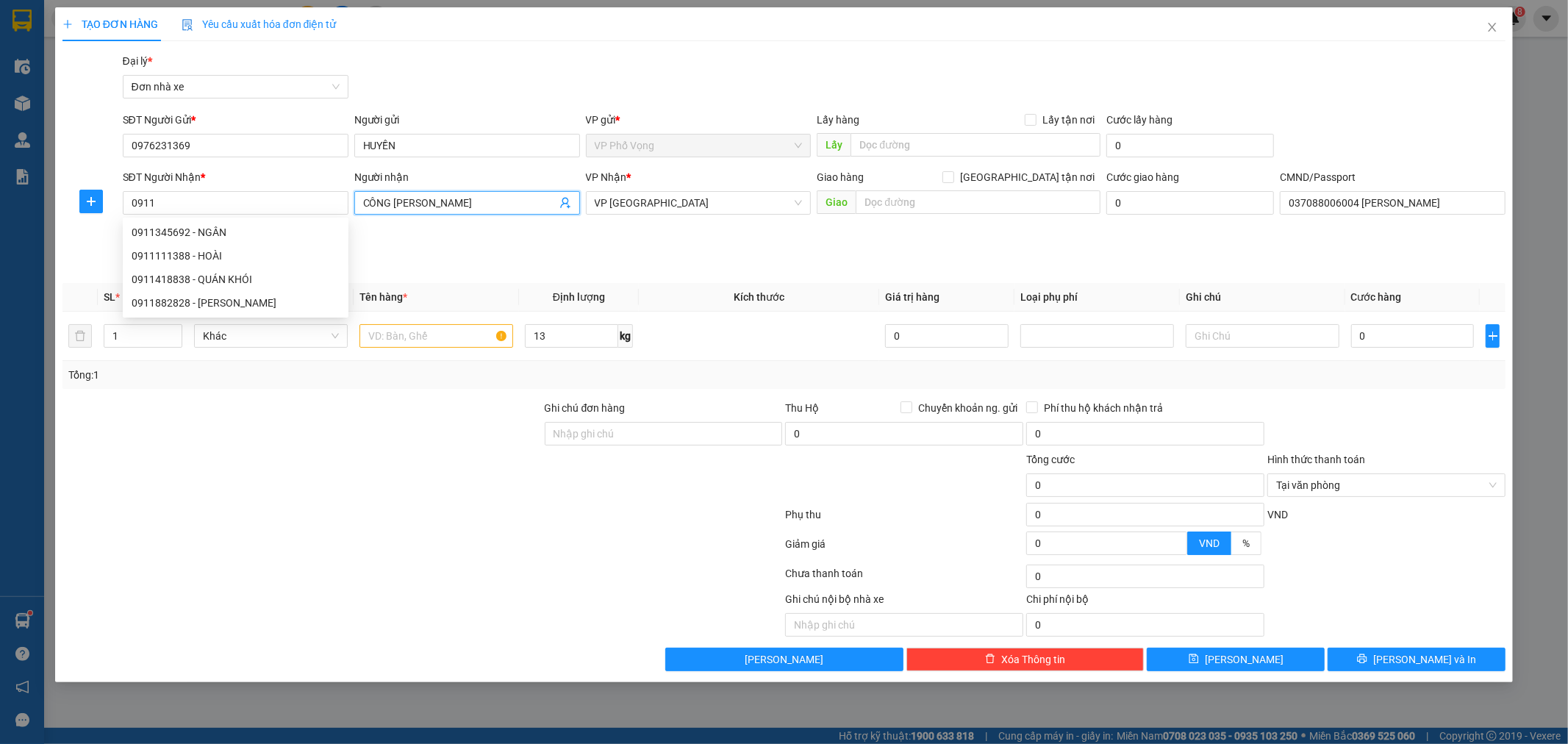
click at [562, 201] on icon "user-add" at bounding box center [565, 203] width 12 height 12
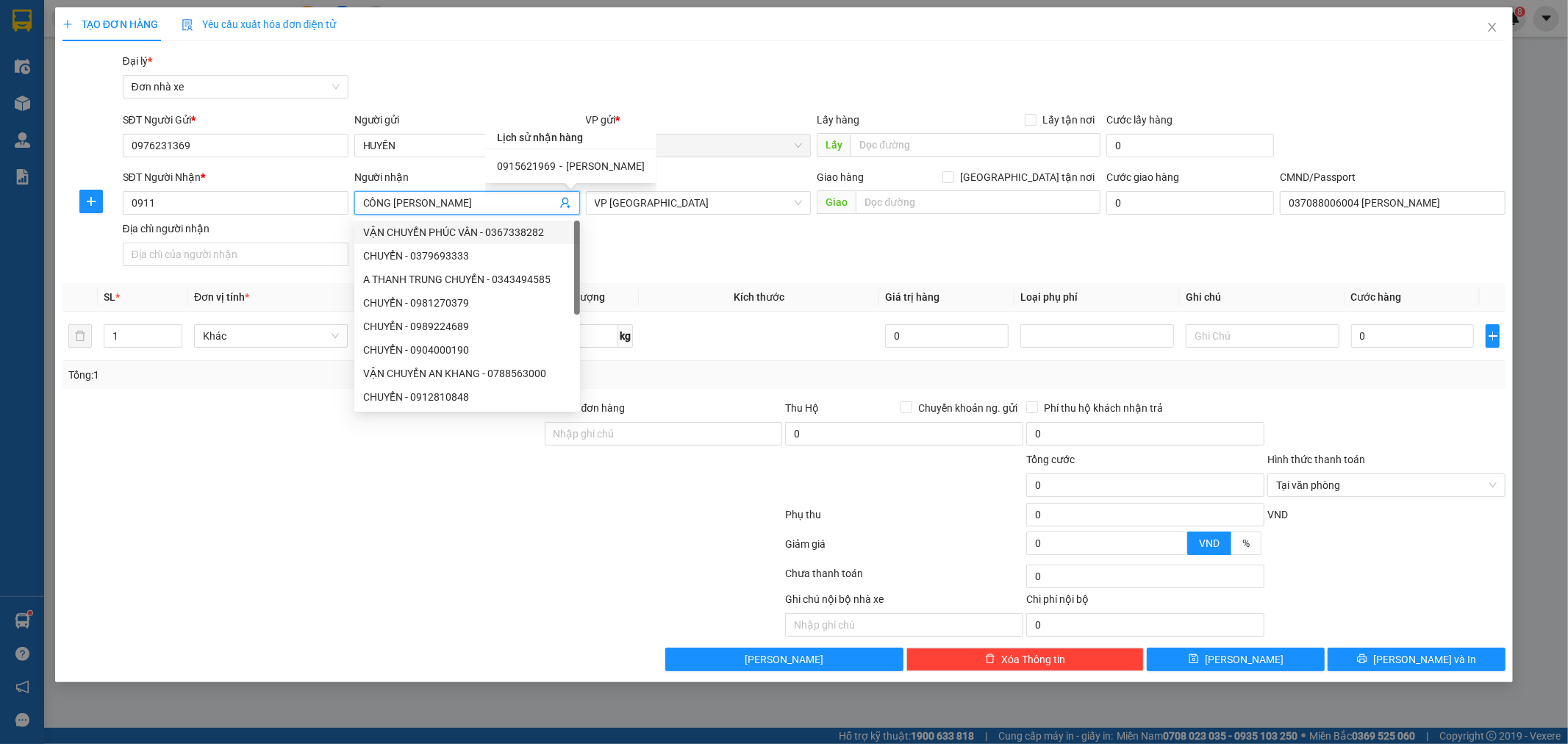
click at [481, 203] on input "CÔNG [PERSON_NAME]" at bounding box center [460, 203] width 194 height 17
click at [251, 215] on div "SĐT Người Nhận * 0911" at bounding box center [236, 195] width 226 height 52
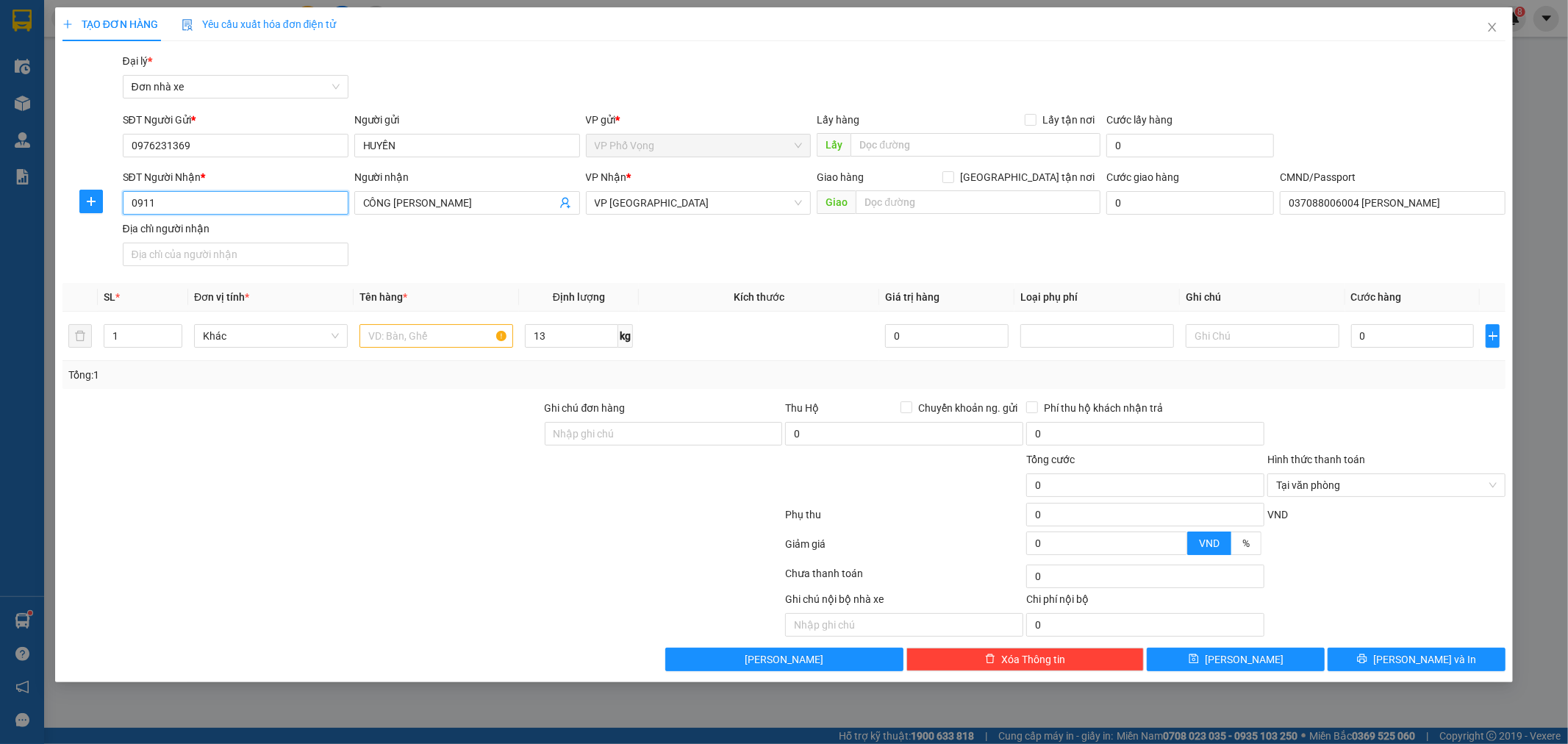
click at [248, 211] on input "0911" at bounding box center [236, 203] width 226 height 23
click at [192, 225] on div "0913827111 - CÔNG [PERSON_NAME]" at bounding box center [236, 232] width 208 height 17
click at [431, 338] on input "text" at bounding box center [436, 336] width 154 height 23
click at [1405, 339] on input "0" at bounding box center [1412, 336] width 124 height 23
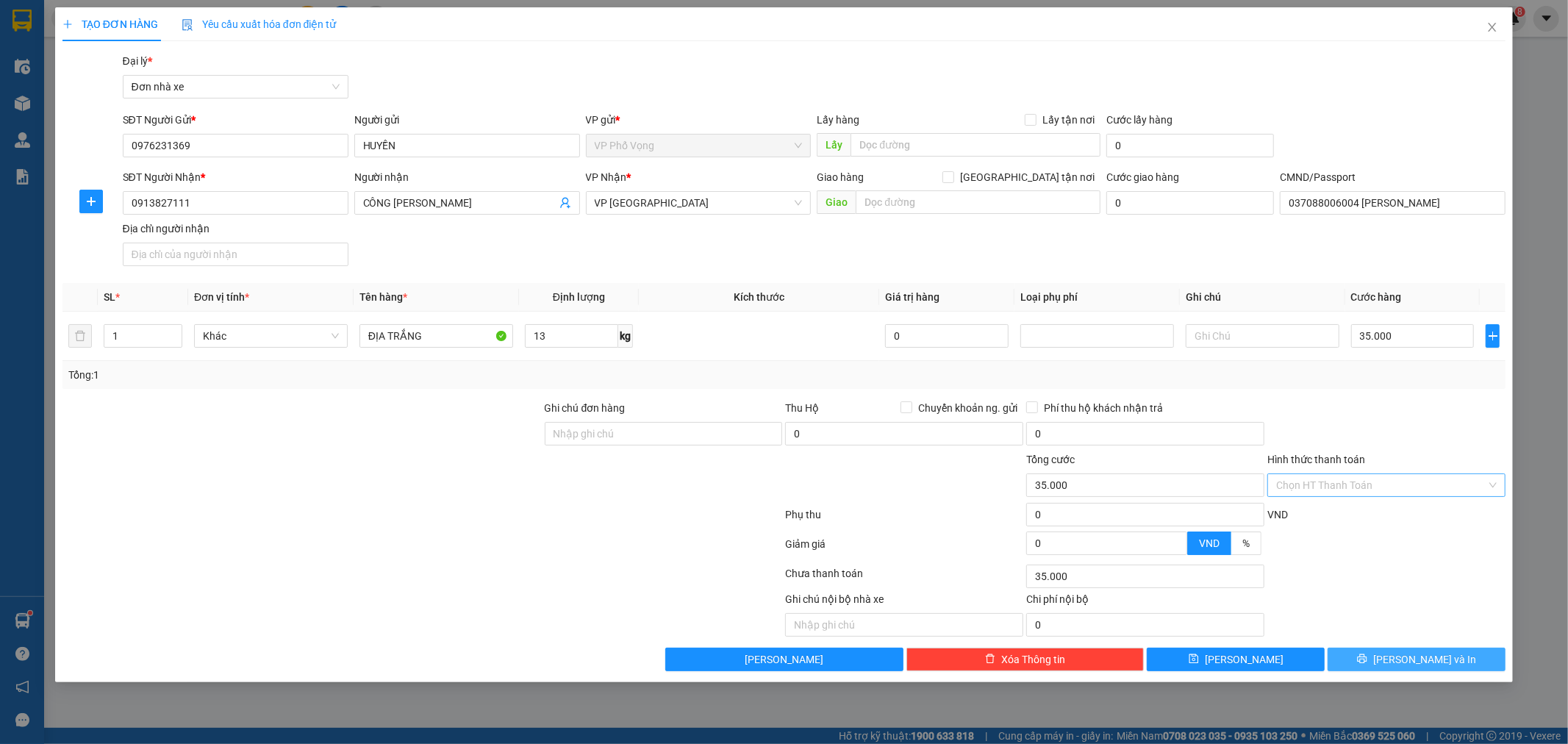
click at [1443, 655] on span "[PERSON_NAME] và In" at bounding box center [1425, 659] width 103 height 17
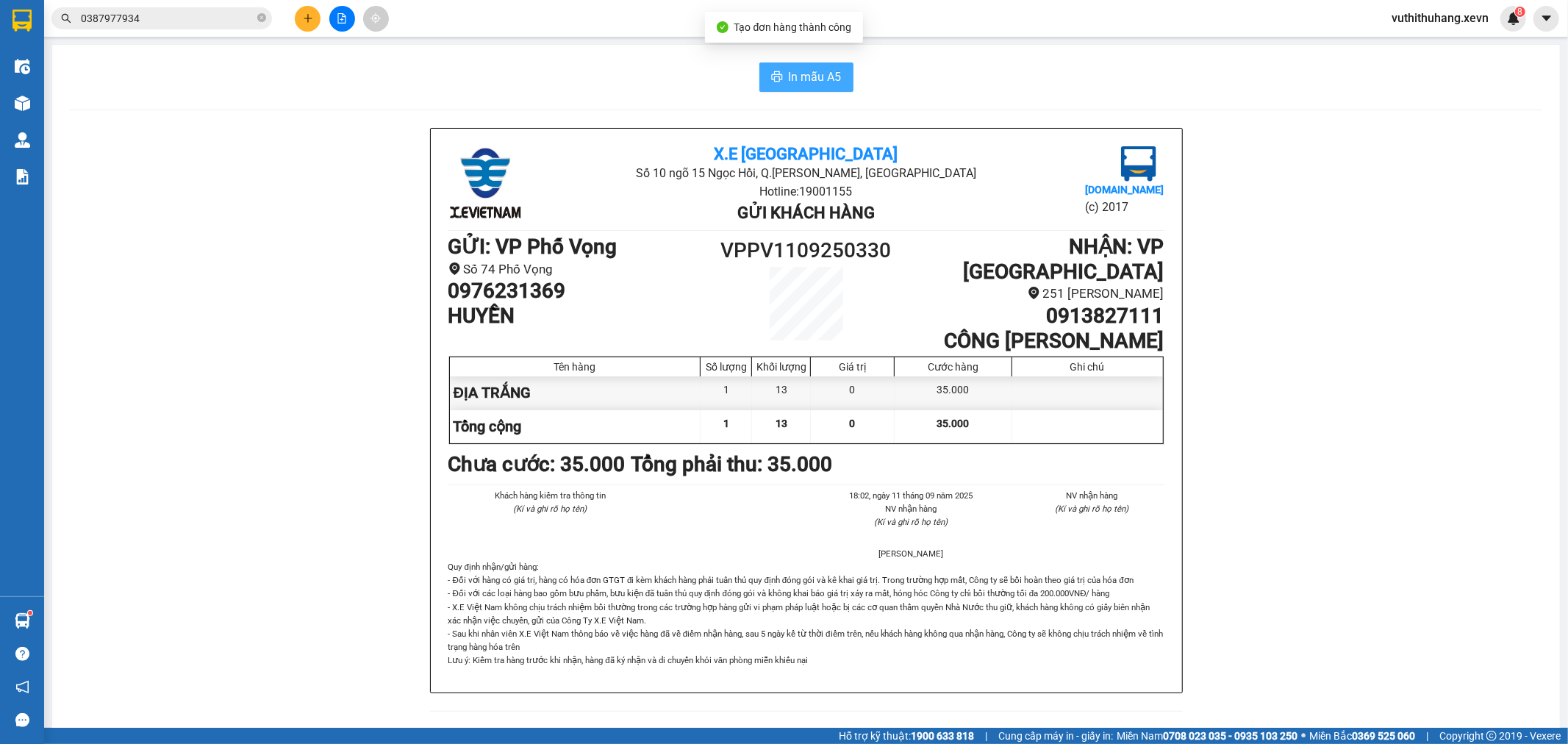
click at [818, 84] on span "In mẫu A5" at bounding box center [815, 76] width 53 height 19
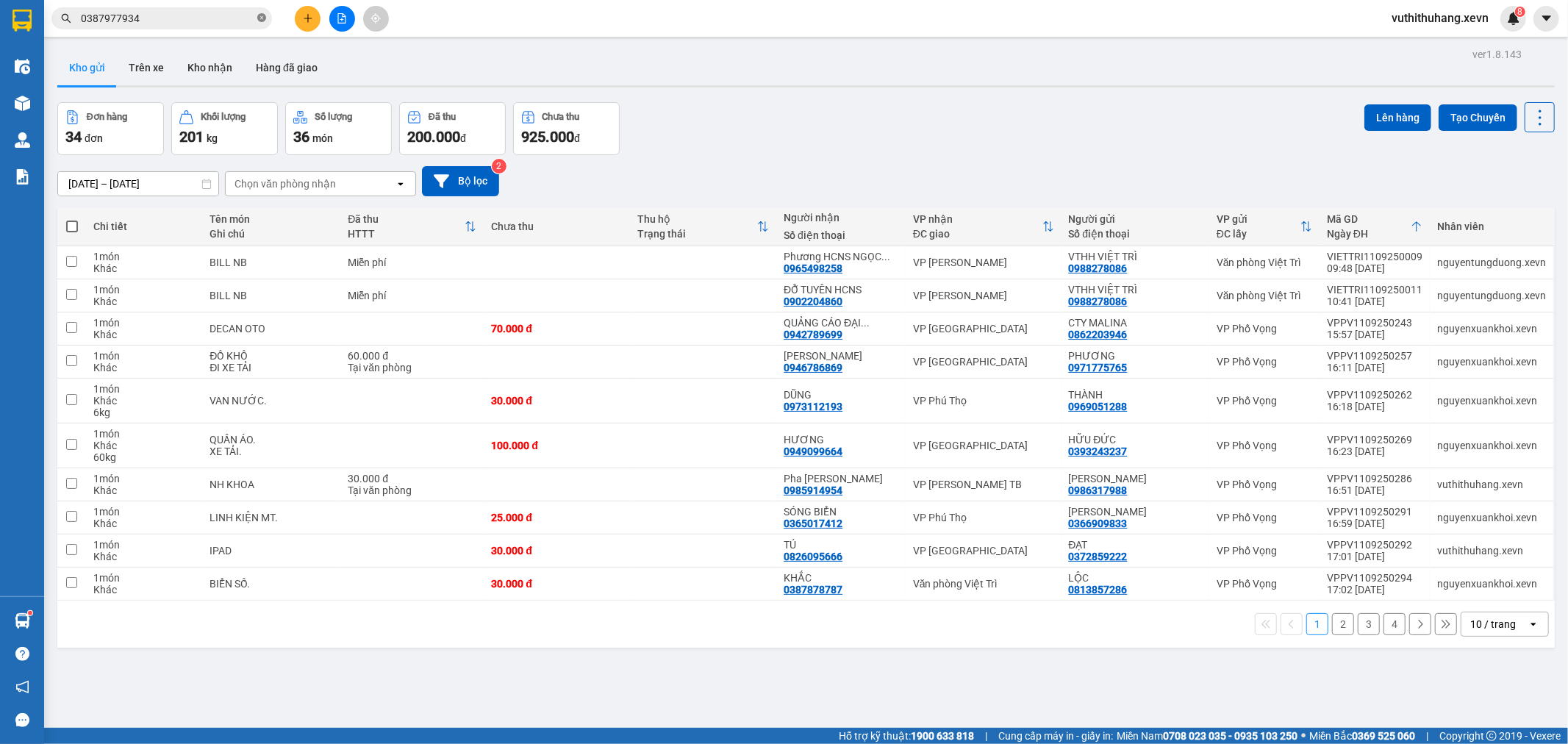
click at [266, 19] on icon "close-circle" at bounding box center [261, 18] width 9 height 9
click at [233, 17] on input "text" at bounding box center [168, 19] width 173 height 17
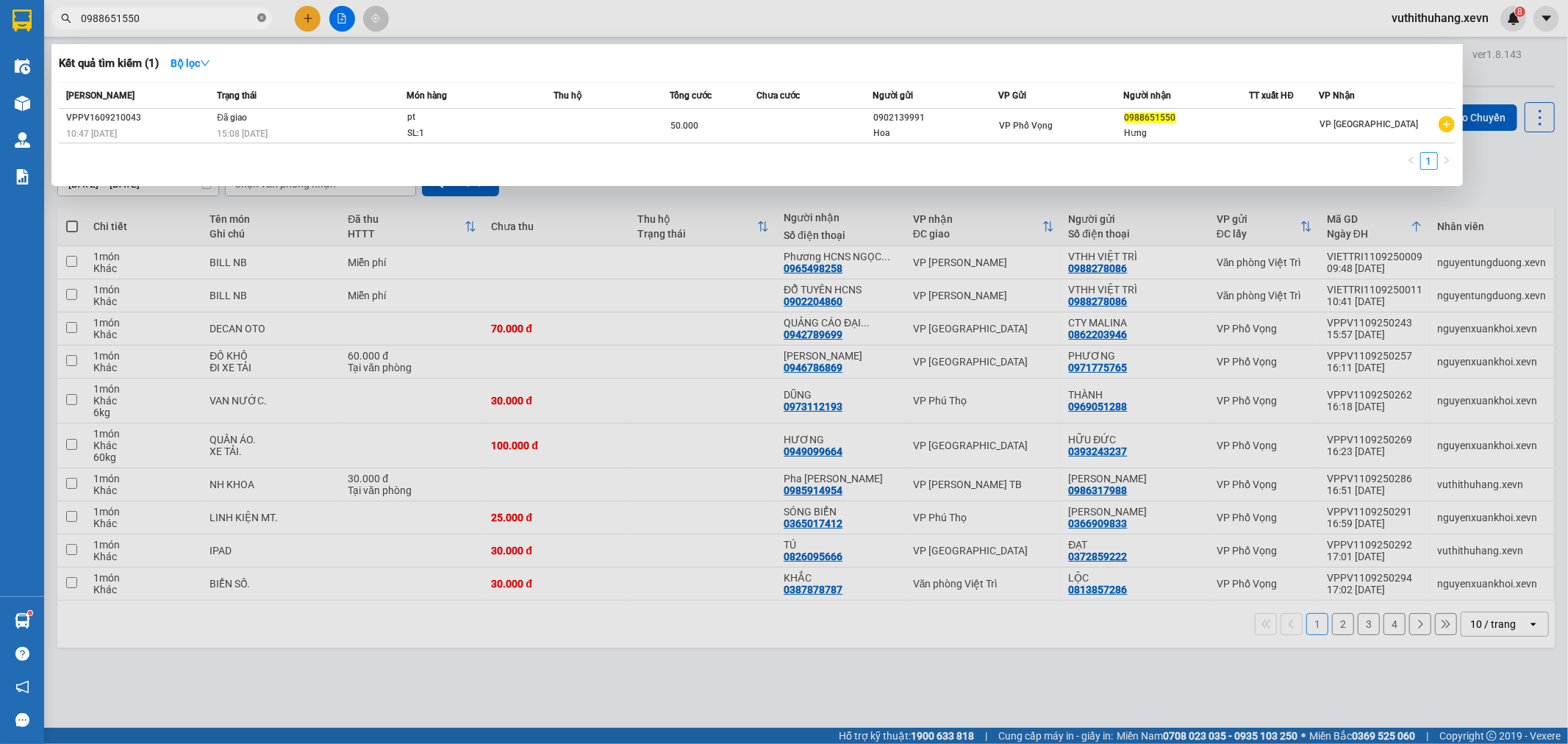
click at [263, 14] on icon "close-circle" at bounding box center [261, 18] width 9 height 9
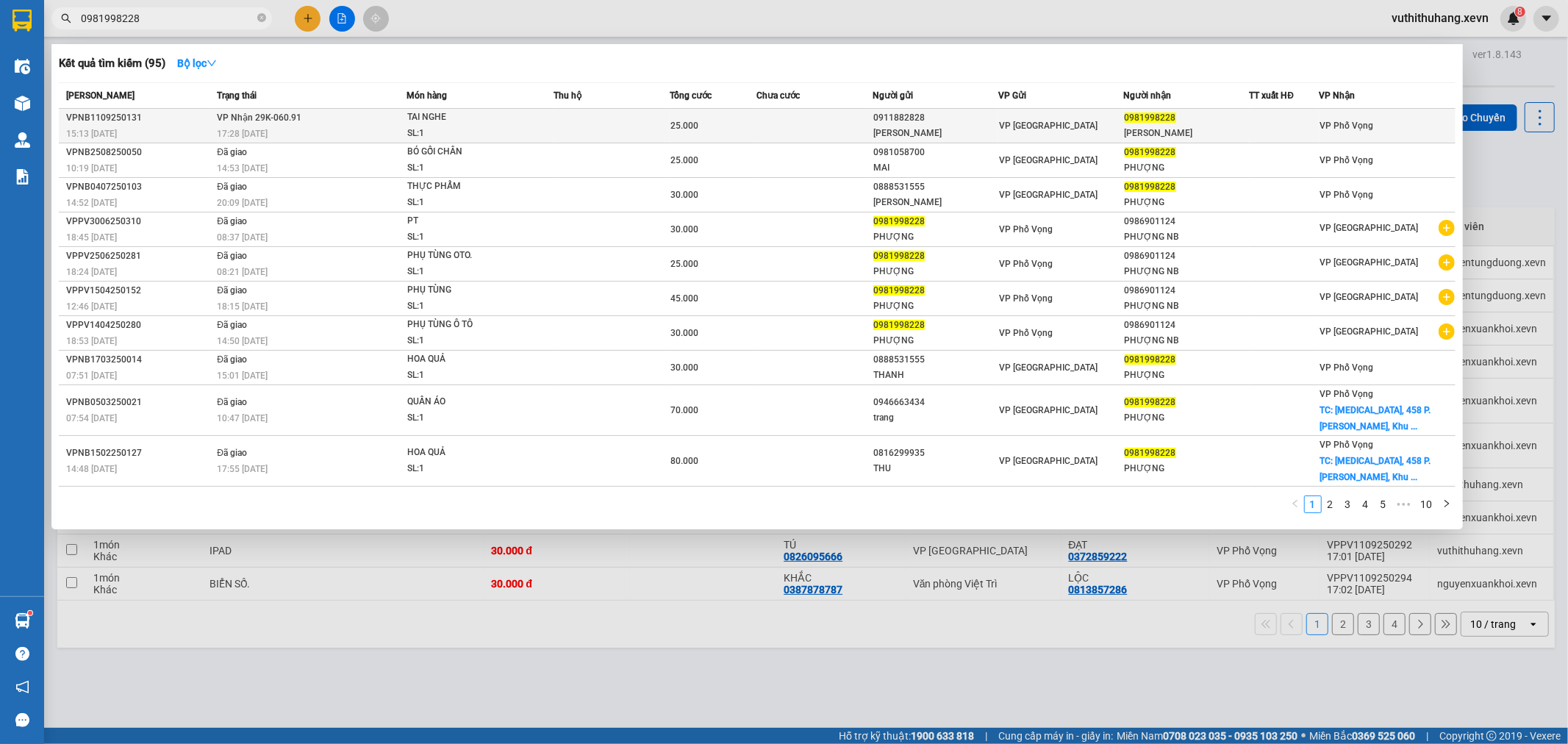
click at [989, 122] on div "0911882828" at bounding box center [936, 118] width 125 height 16
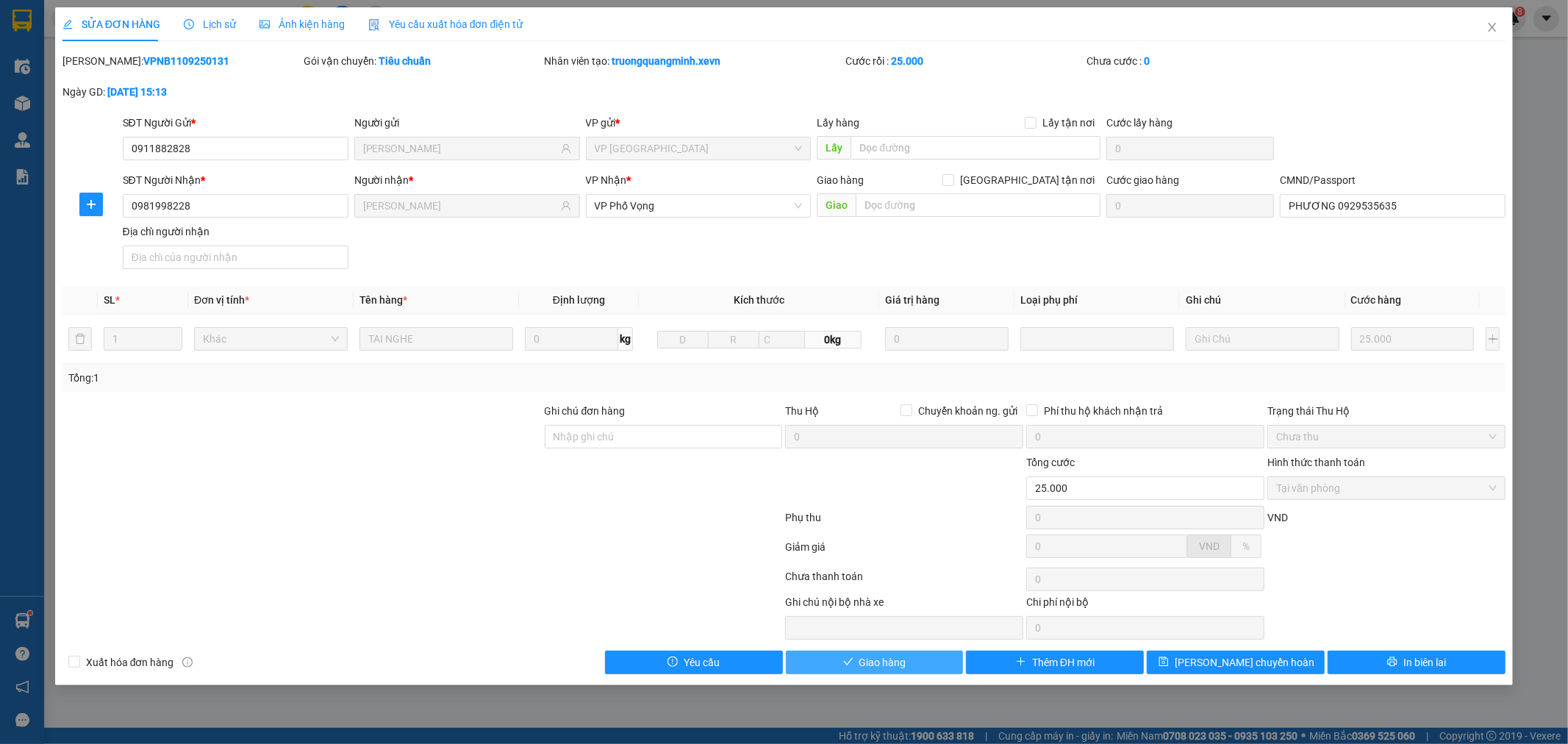
click at [905, 671] on button "Giao hàng" at bounding box center [875, 662] width 178 height 23
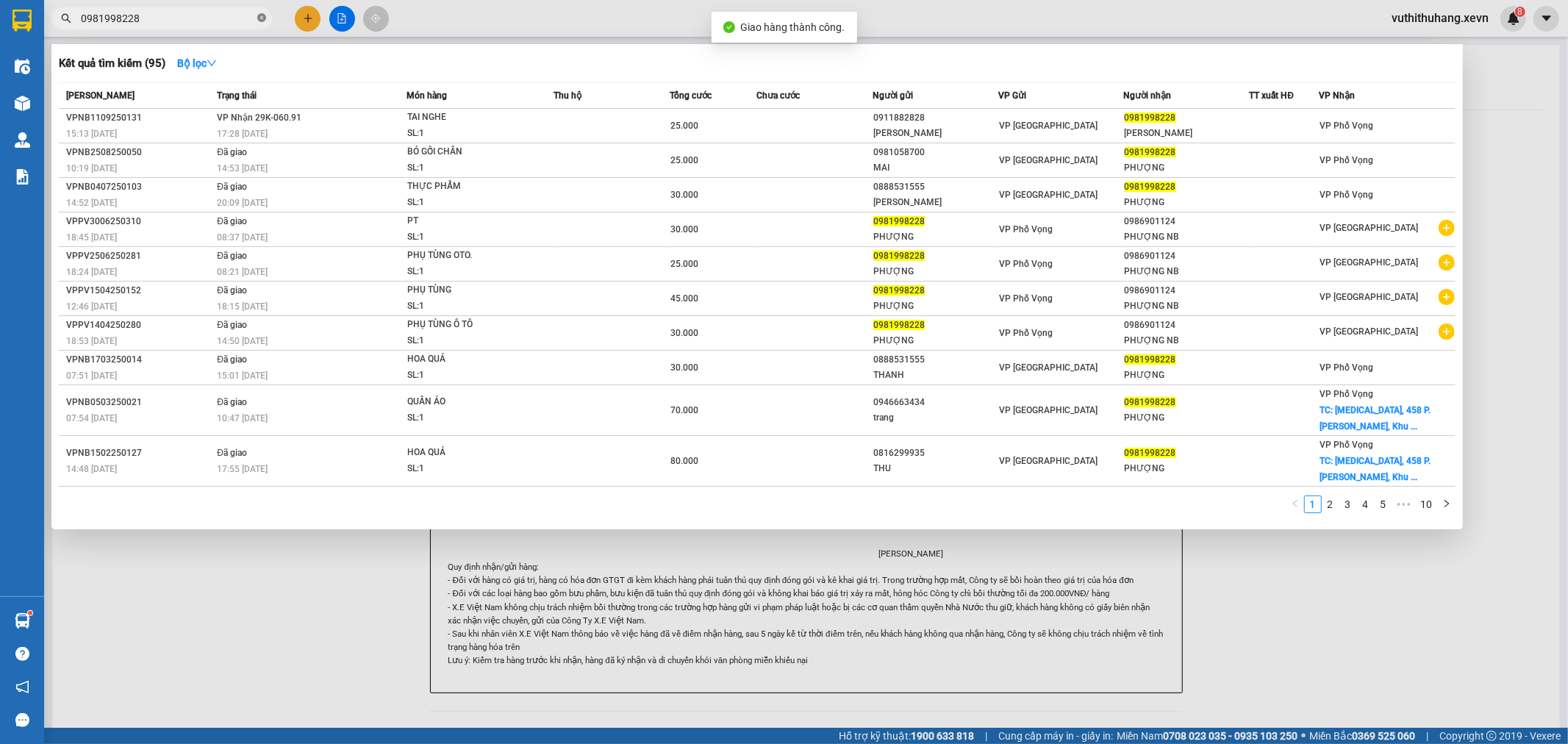
click at [258, 14] on icon "close-circle" at bounding box center [261, 18] width 9 height 9
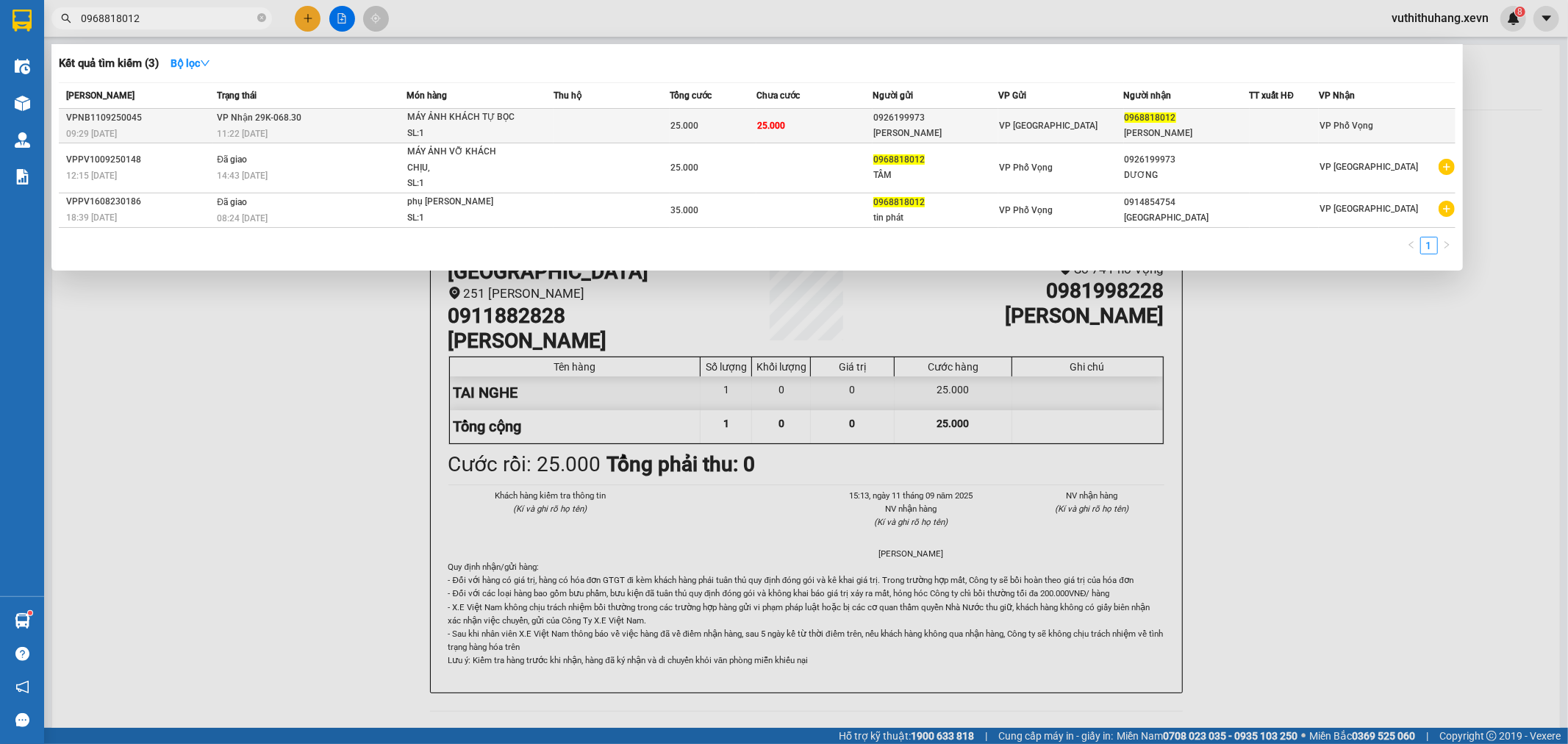
click at [628, 119] on td at bounding box center [611, 126] width 116 height 34
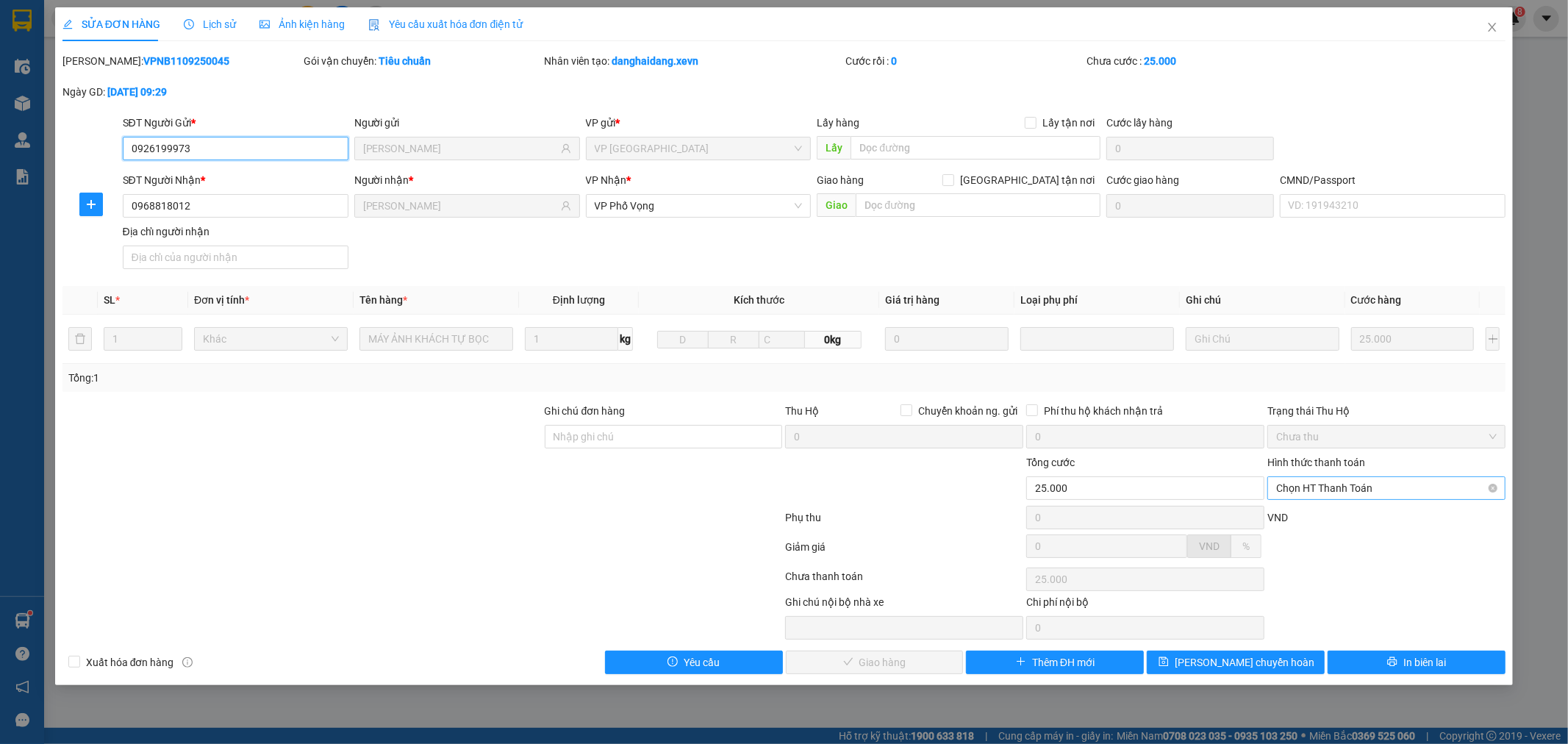
click at [1436, 490] on span "Chọn HT Thanh Toán" at bounding box center [1386, 488] width 220 height 22
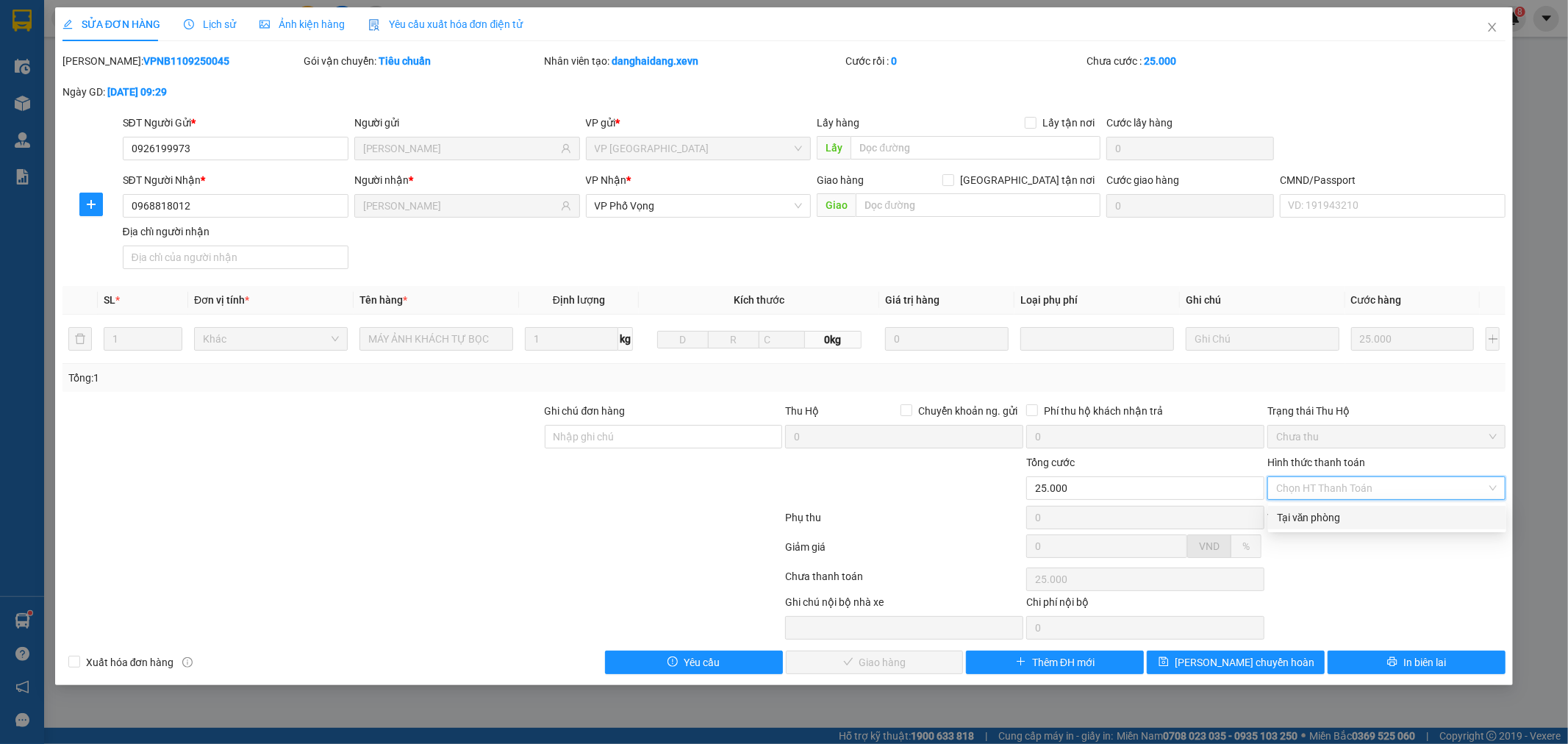
click at [1400, 526] on div "Tại văn phòng" at bounding box center [1387, 517] width 239 height 23
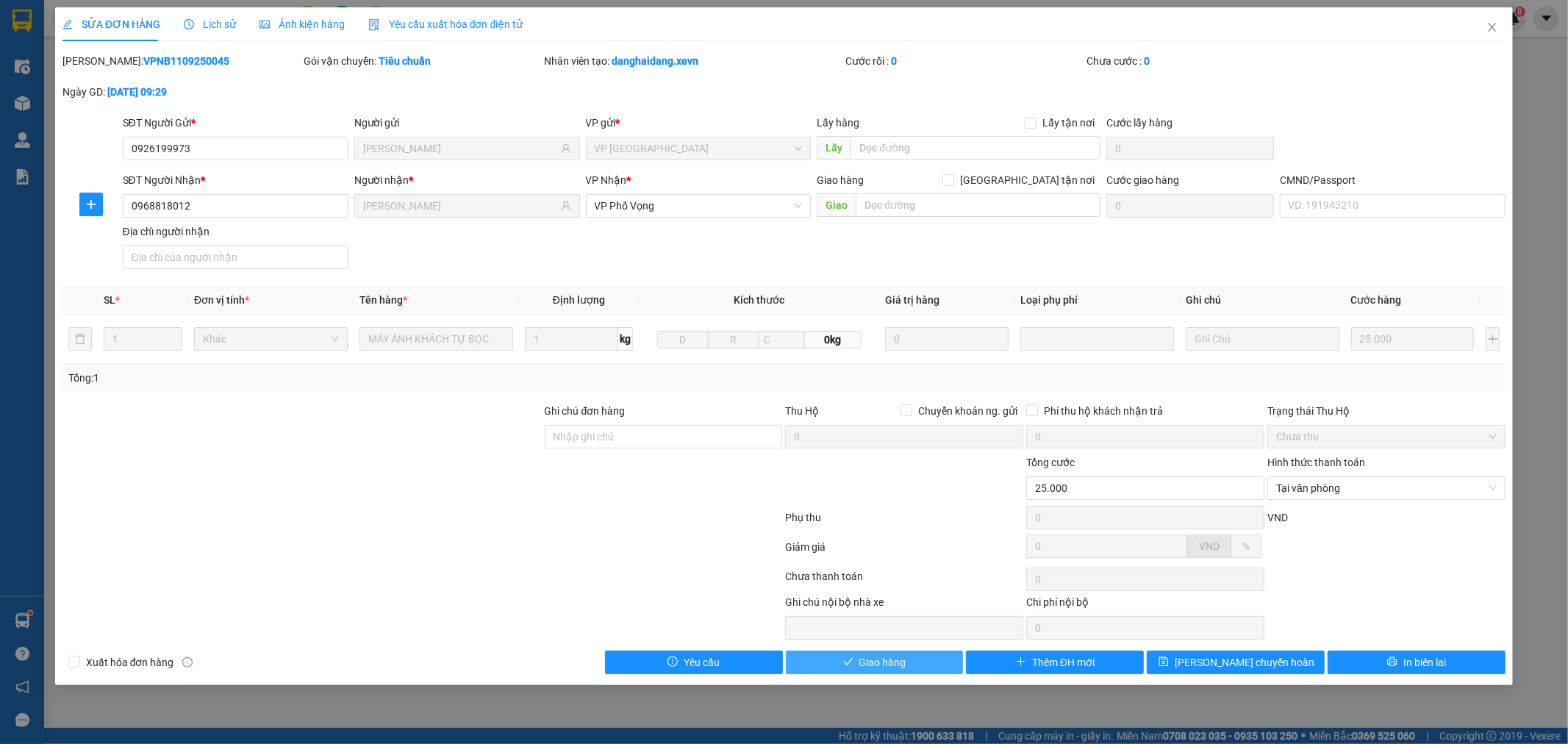
click at [846, 663] on icon "check" at bounding box center [848, 661] width 11 height 11
click at [910, 664] on button "Giao hàng" at bounding box center [875, 662] width 178 height 23
click at [1342, 214] on input "CMND/Passport" at bounding box center [1393, 205] width 226 height 23
click at [890, 662] on span "Giao hàng" at bounding box center [882, 662] width 47 height 17
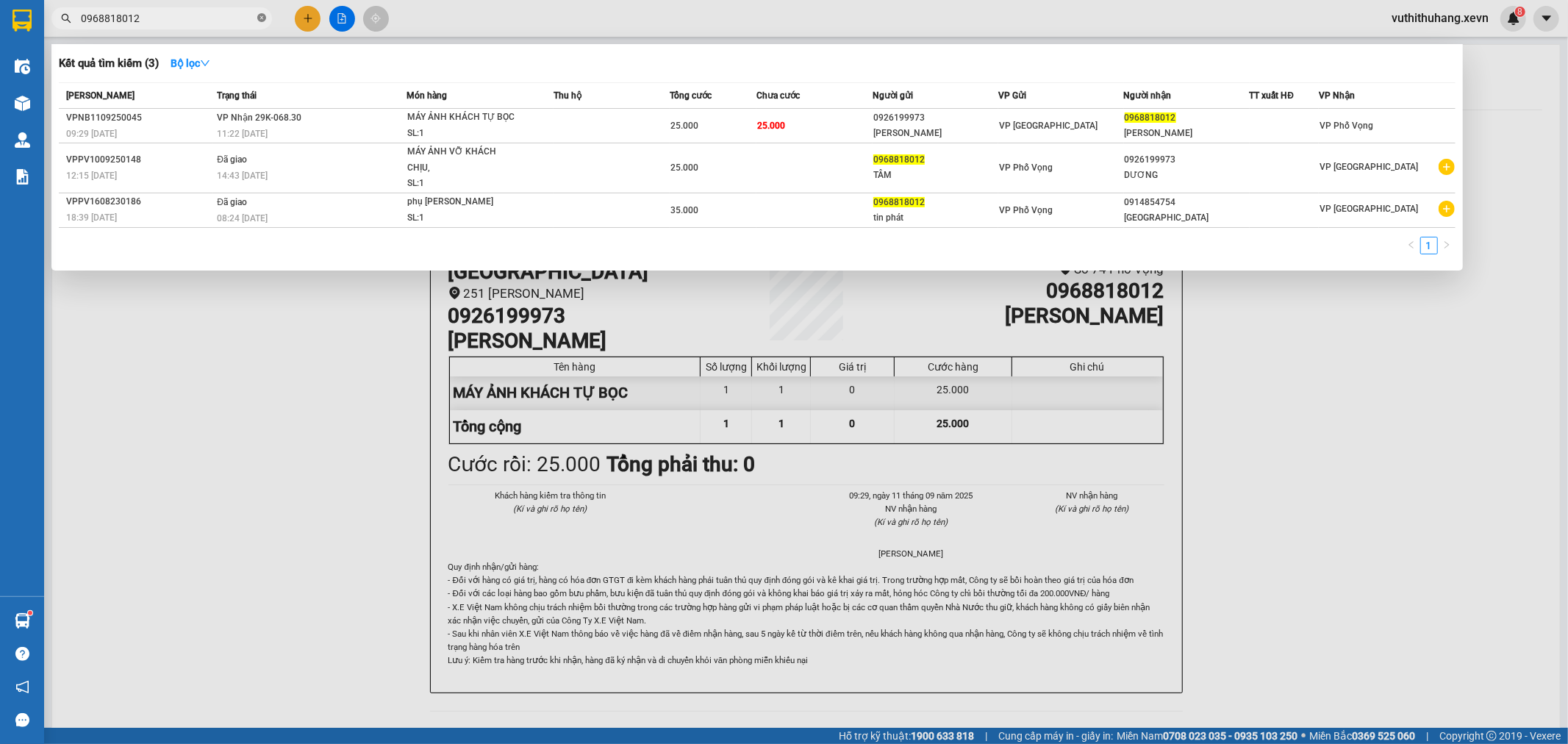
click at [259, 14] on icon "close-circle" at bounding box center [261, 18] width 9 height 9
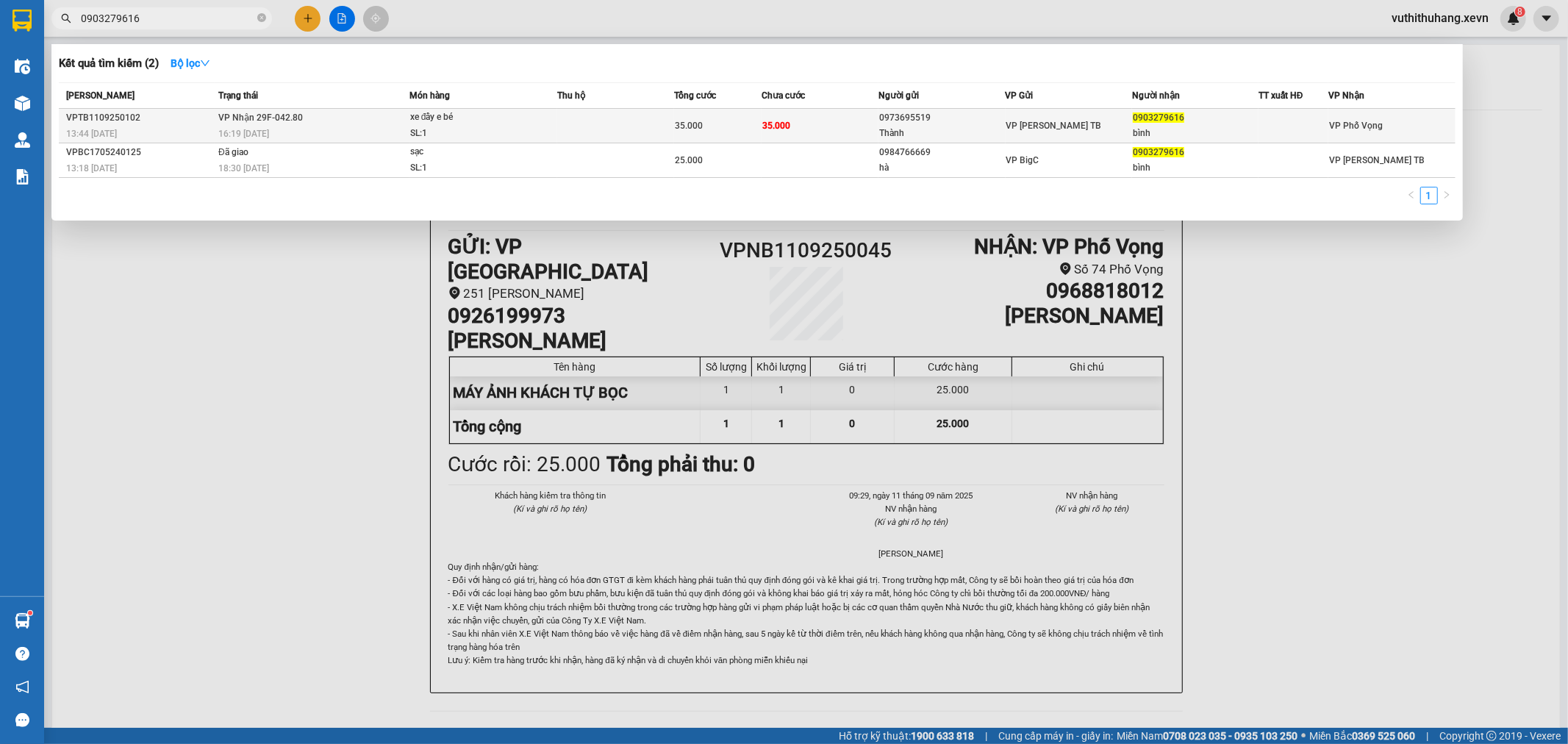
click at [595, 127] on td at bounding box center [616, 126] width 117 height 34
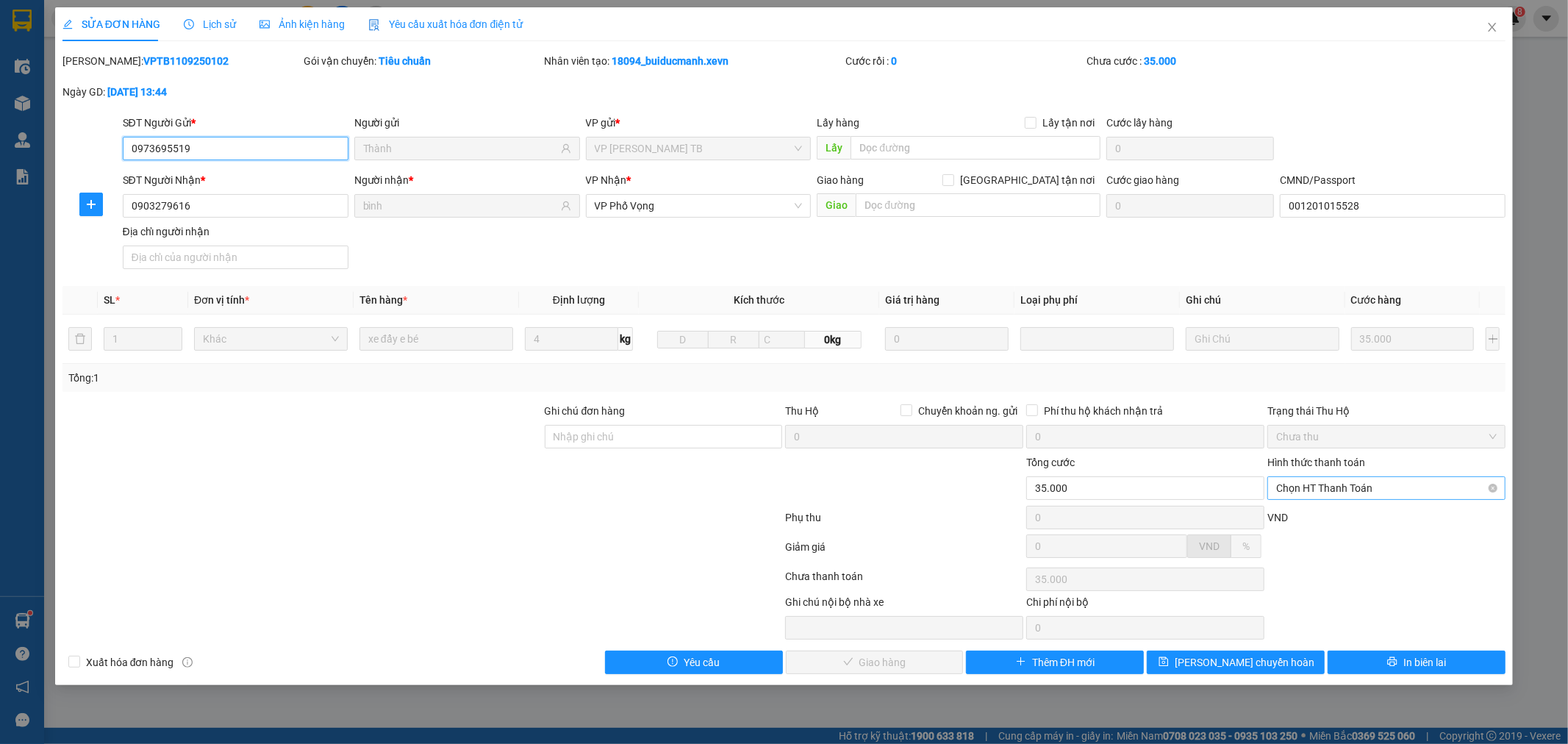
click at [1383, 487] on span "Chọn HT Thanh Toán" at bounding box center [1386, 488] width 220 height 22
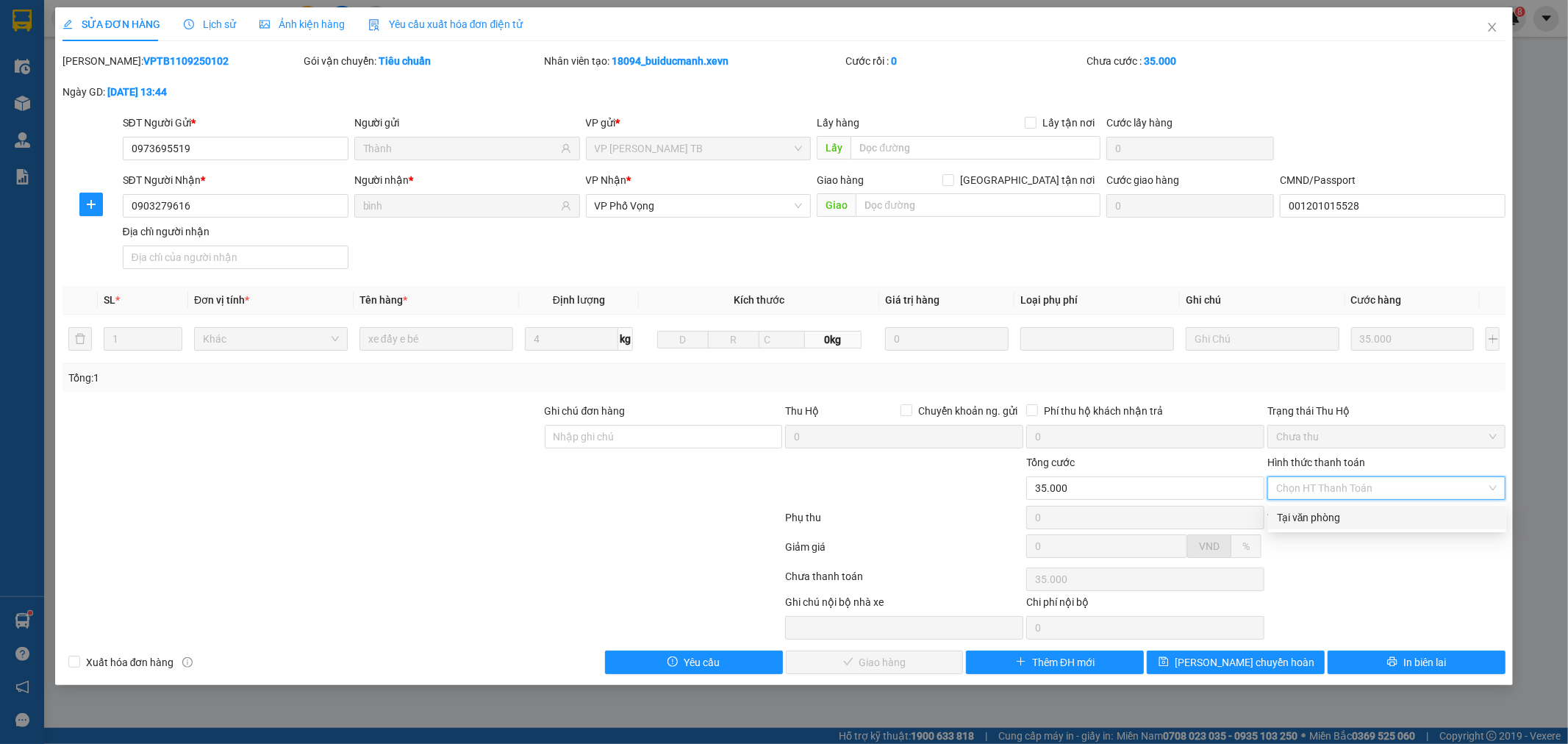
click at [1361, 517] on div "Tại văn phòng" at bounding box center [1387, 517] width 220 height 17
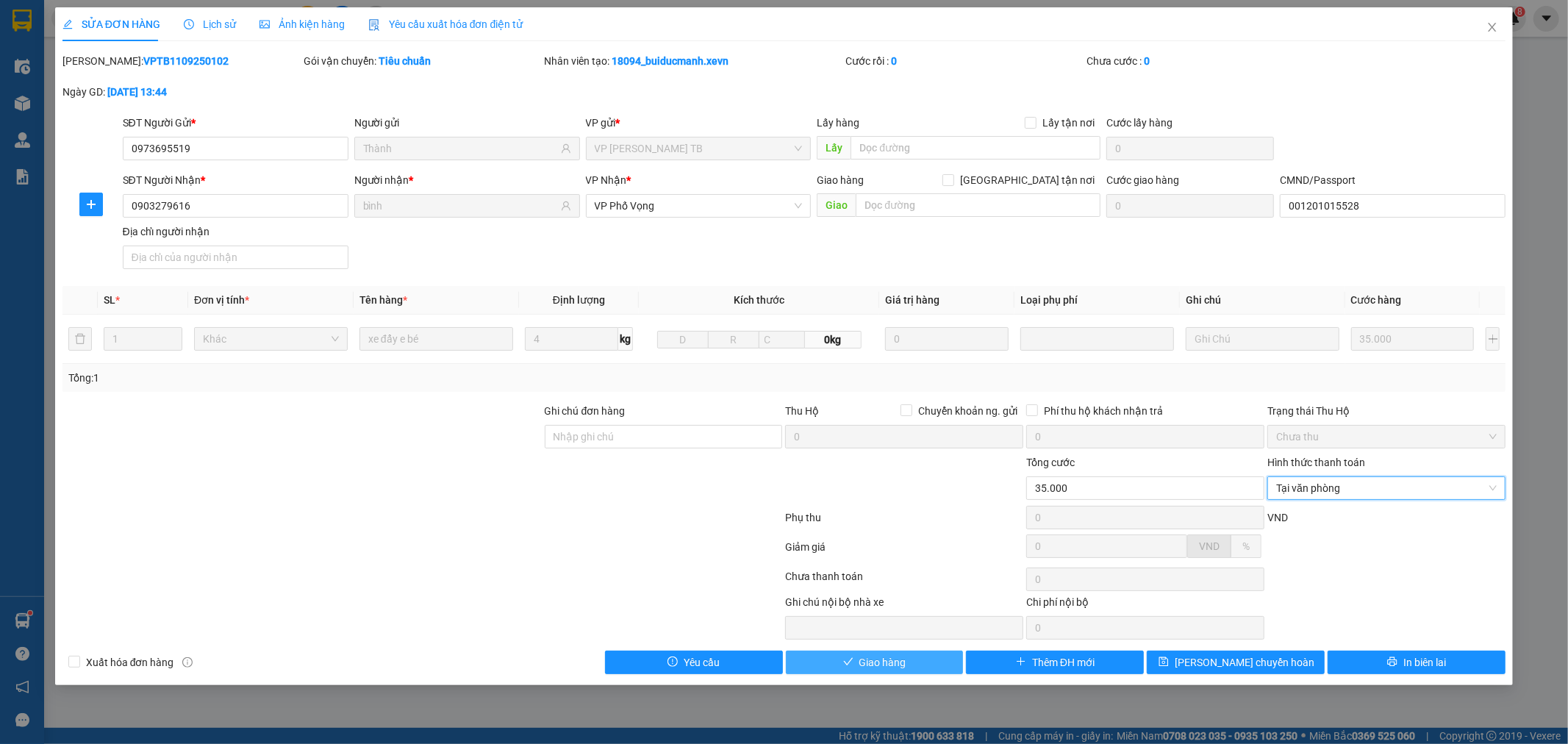
click at [905, 660] on span "Giao hàng" at bounding box center [882, 662] width 47 height 17
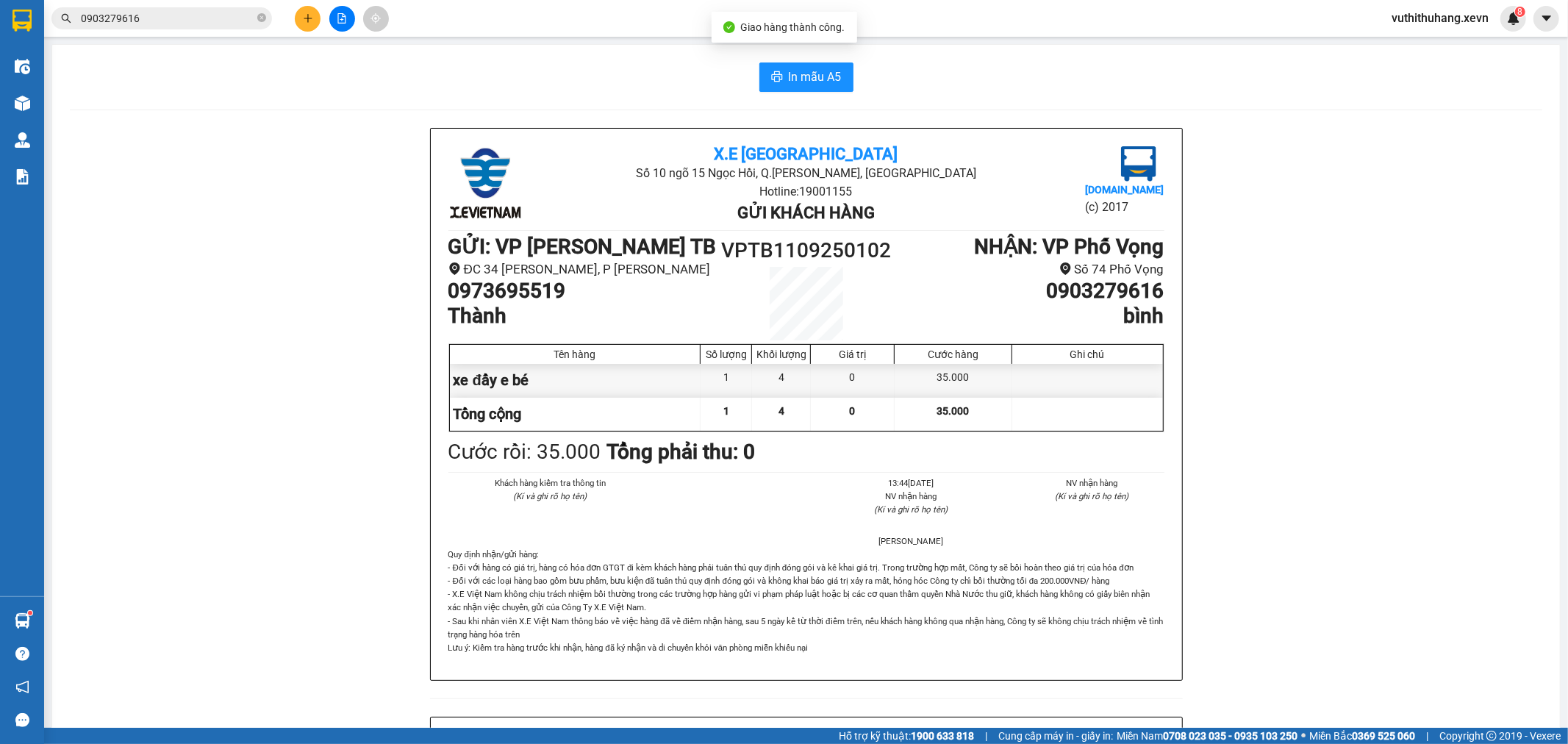
click at [311, 28] on button at bounding box center [308, 19] width 25 height 25
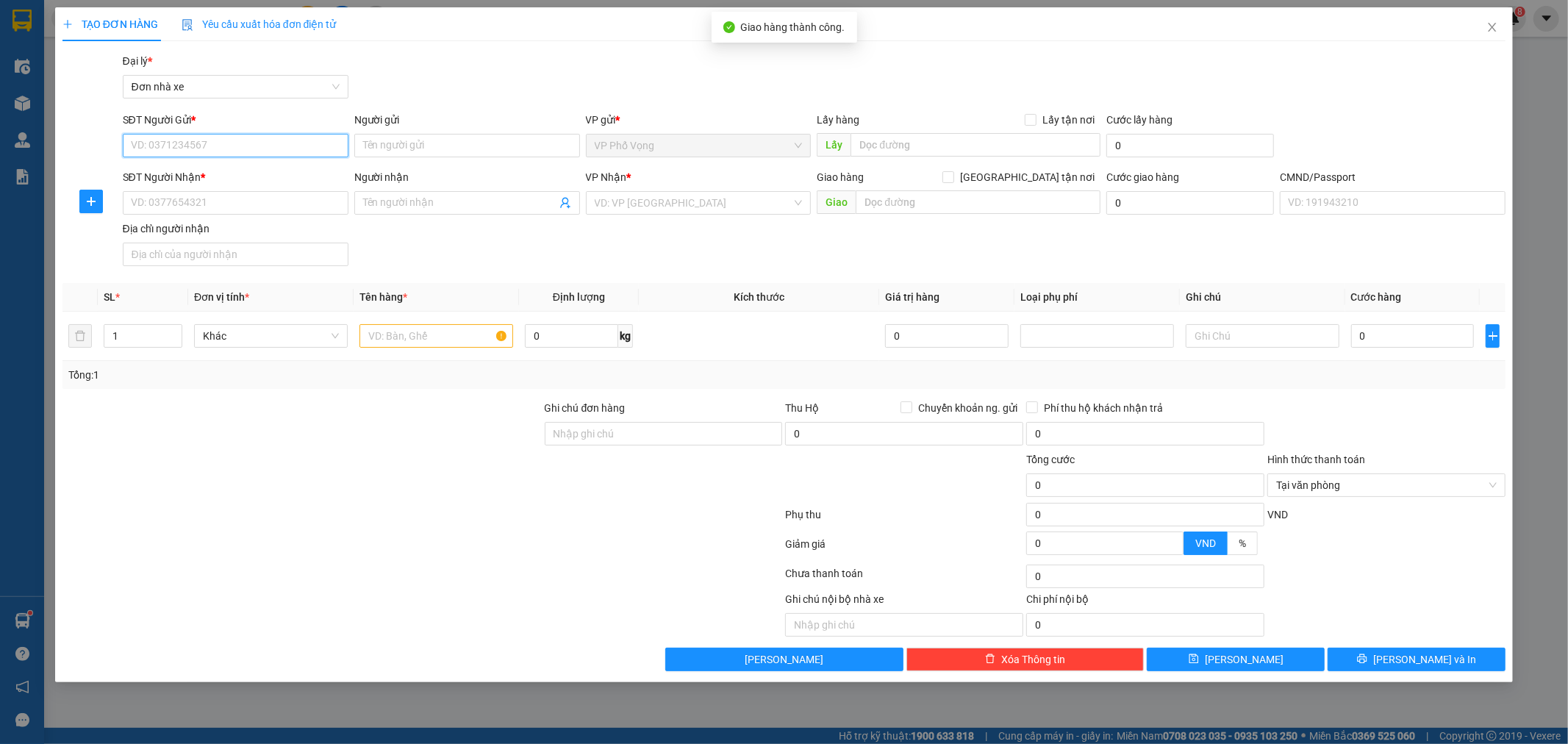
click at [214, 153] on input "SĐT Người Gửi *" at bounding box center [236, 145] width 226 height 23
click at [258, 166] on div "0914323199 - [PERSON_NAME]" at bounding box center [236, 175] width 226 height 23
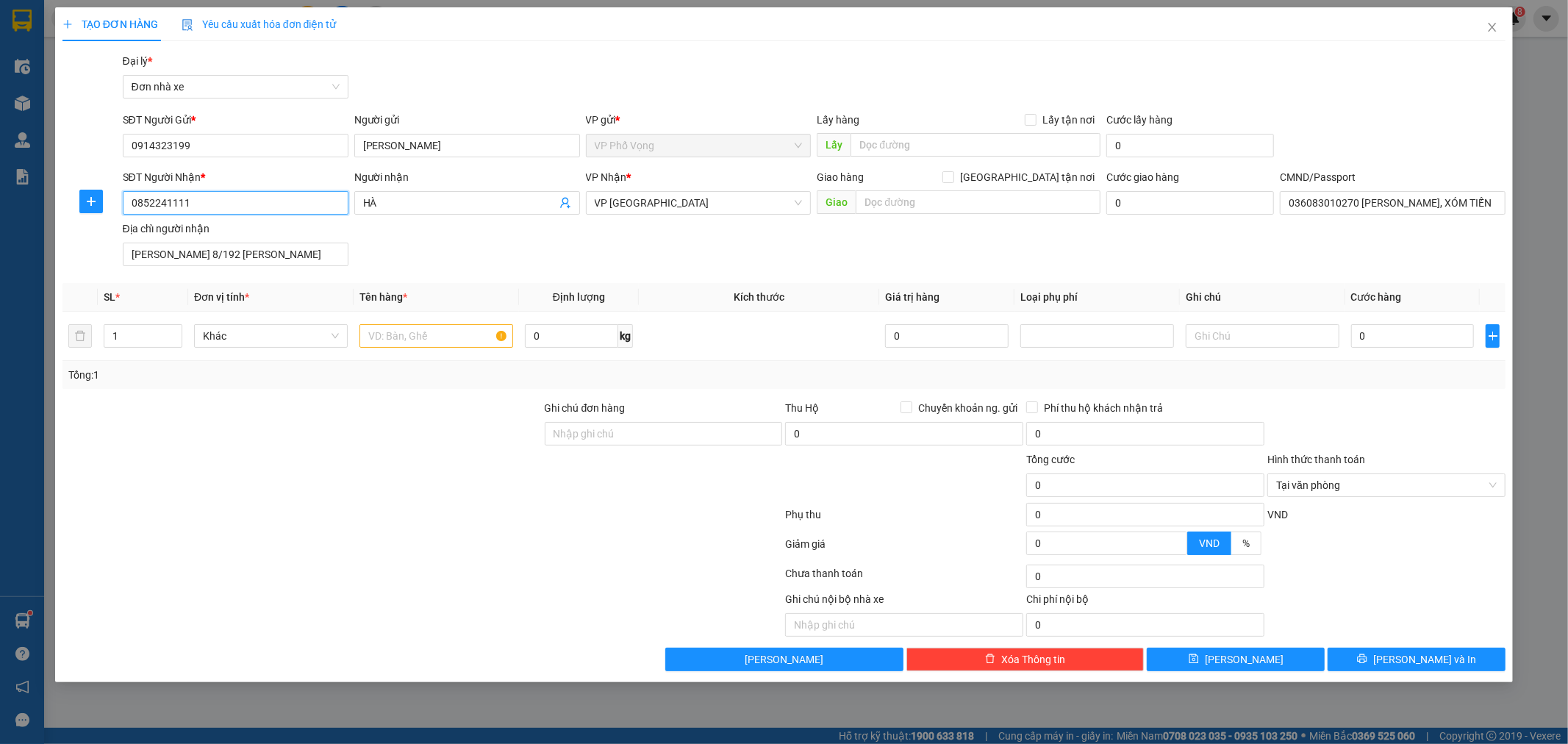
click at [266, 205] on input "0852241111" at bounding box center [236, 203] width 226 height 23
click at [292, 230] on div "0355407939 - 365 AUTO" at bounding box center [236, 232] width 208 height 17
drag, startPoint x: 418, startPoint y: 336, endPoint x: 419, endPoint y: 344, distance: 8.1
click at [419, 344] on input "text" at bounding box center [436, 336] width 154 height 23
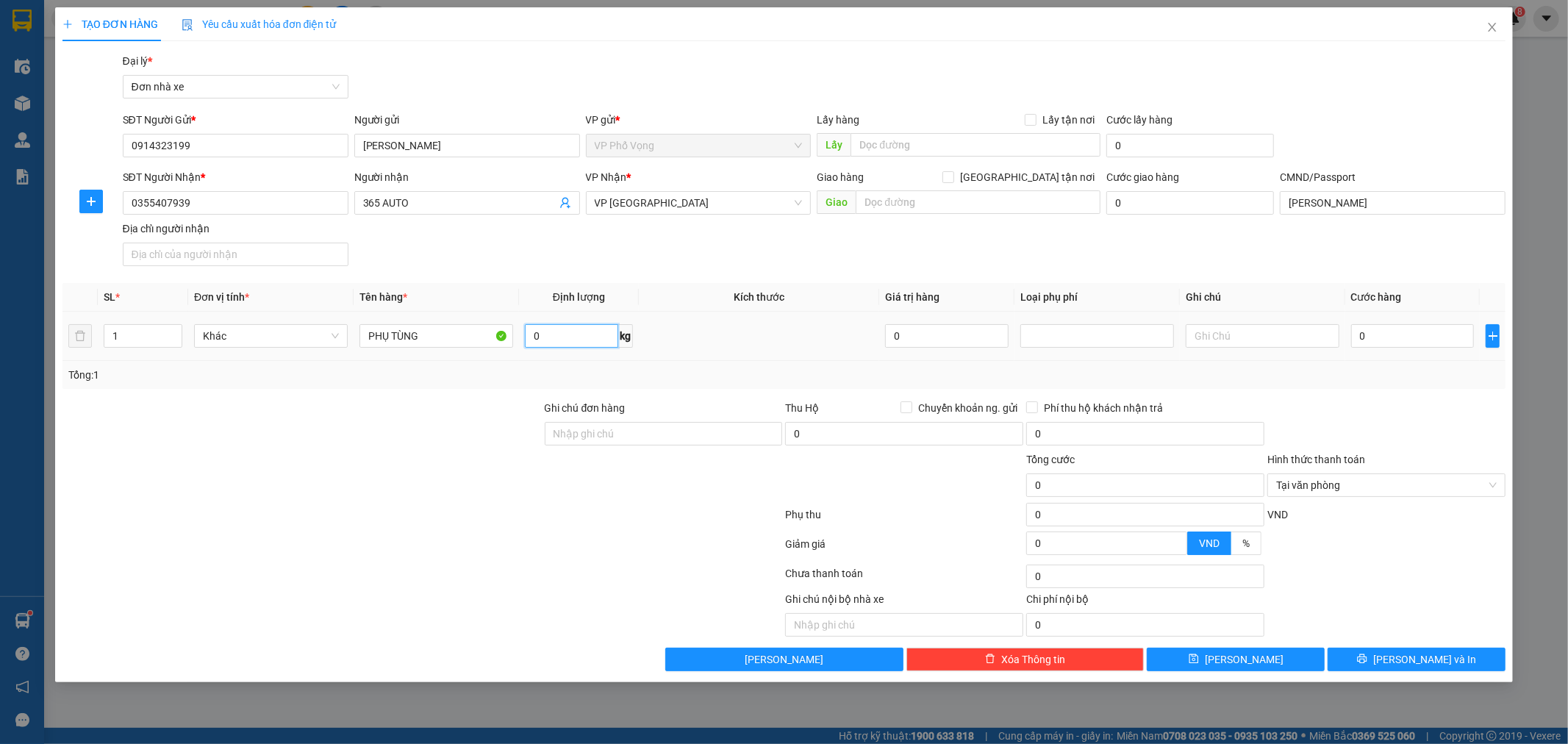
click at [547, 335] on input "0" at bounding box center [572, 336] width 93 height 23
click at [1380, 333] on input "0" at bounding box center [1412, 336] width 124 height 23
click at [1375, 391] on div "Transit Pickup Surcharge Ids Transit Deliver Surcharge Ids Transit Deliver Surc…" at bounding box center [784, 361] width 1444 height 618
click at [1453, 655] on button "[PERSON_NAME] và In" at bounding box center [1416, 659] width 178 height 23
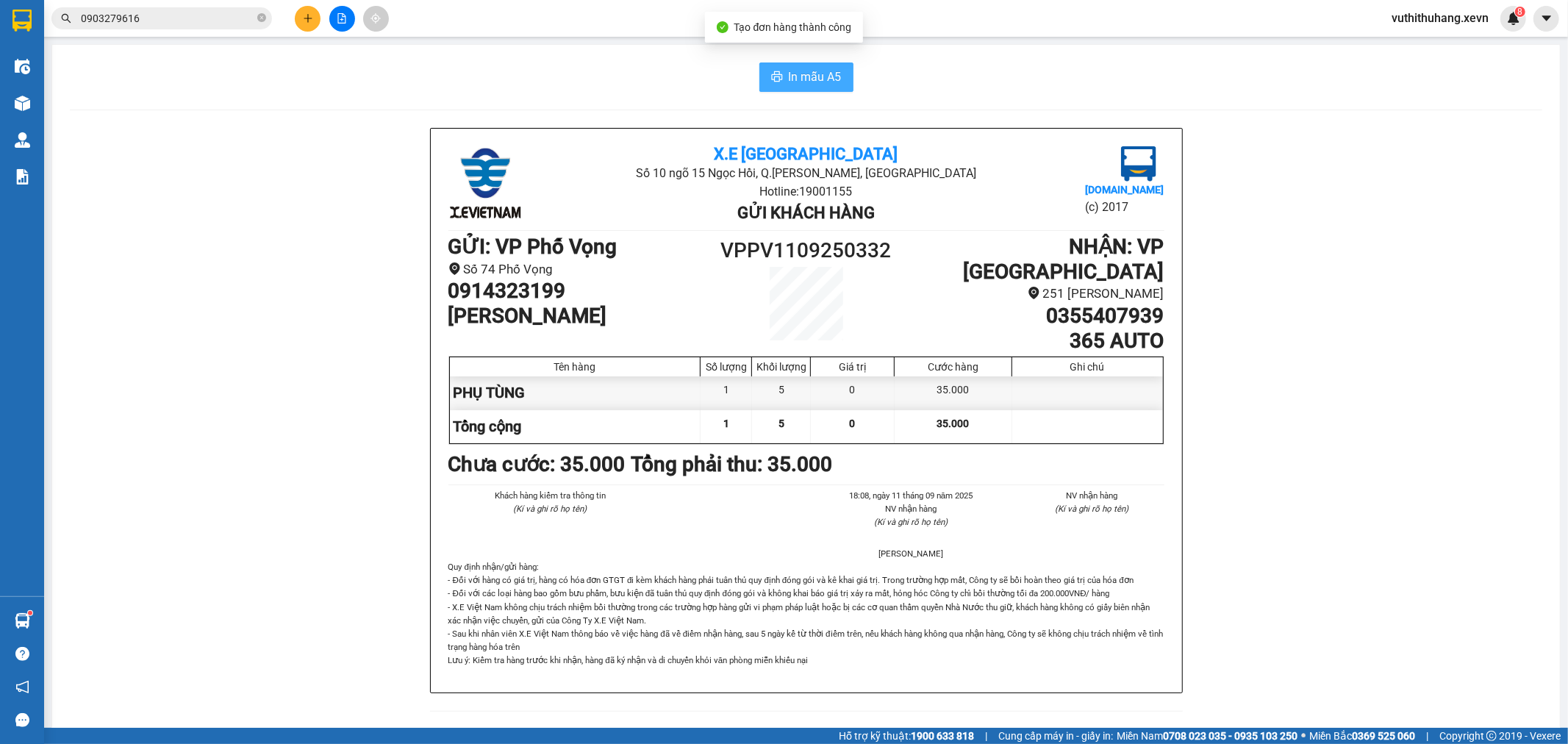
click at [799, 76] on span "In mẫu A5" at bounding box center [815, 76] width 53 height 19
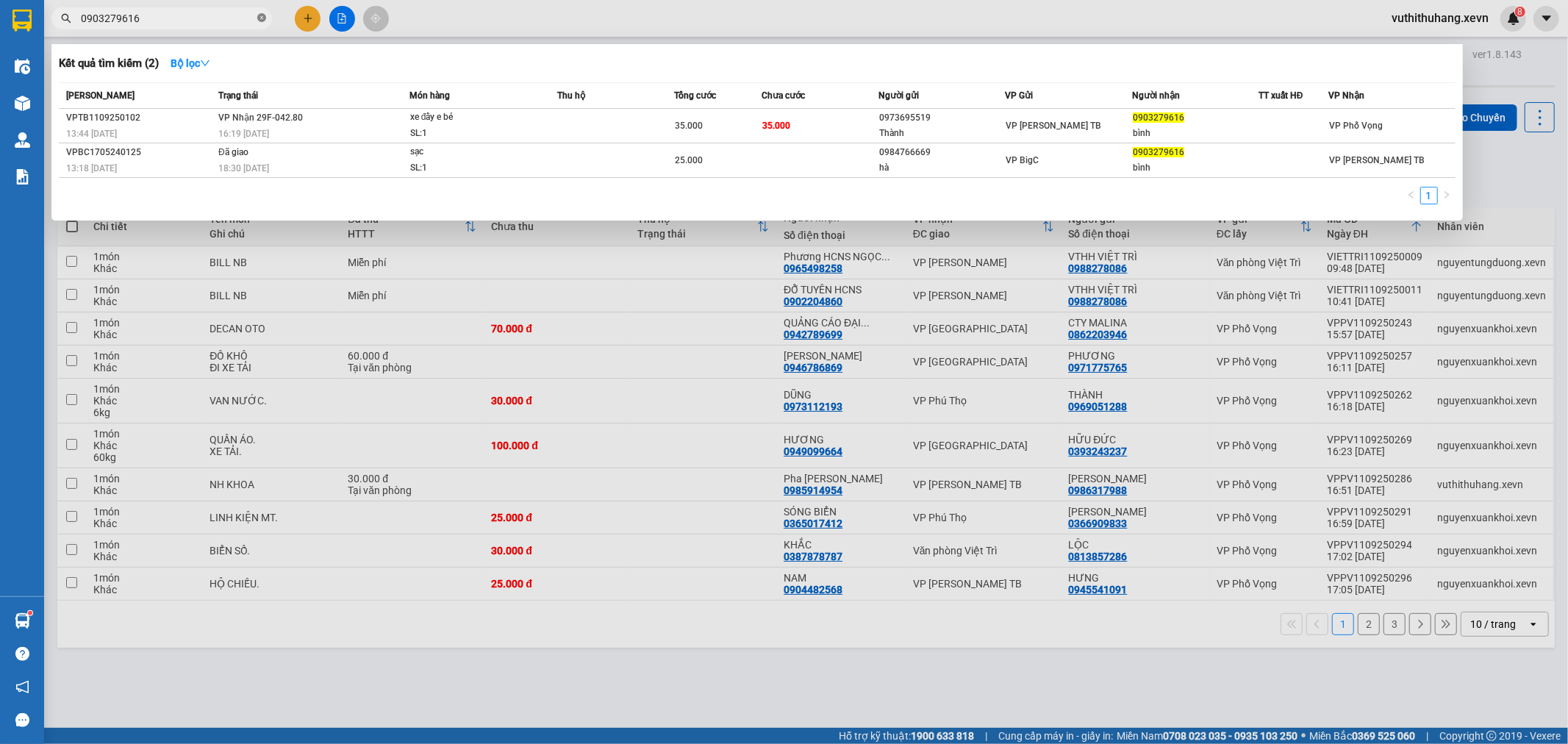
click at [259, 18] on icon "close-circle" at bounding box center [261, 18] width 9 height 9
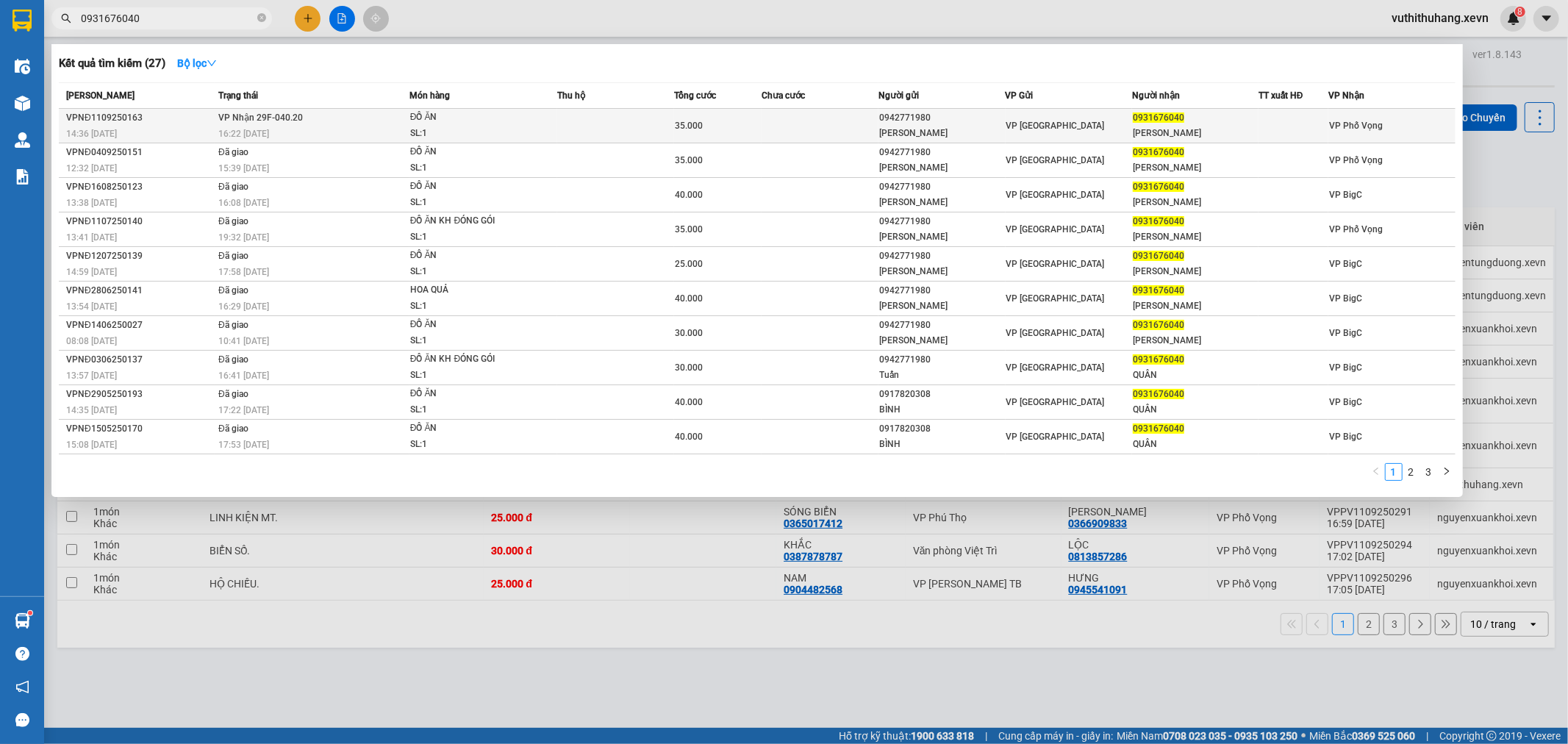
click at [691, 128] on span "35.000" at bounding box center [689, 126] width 28 height 11
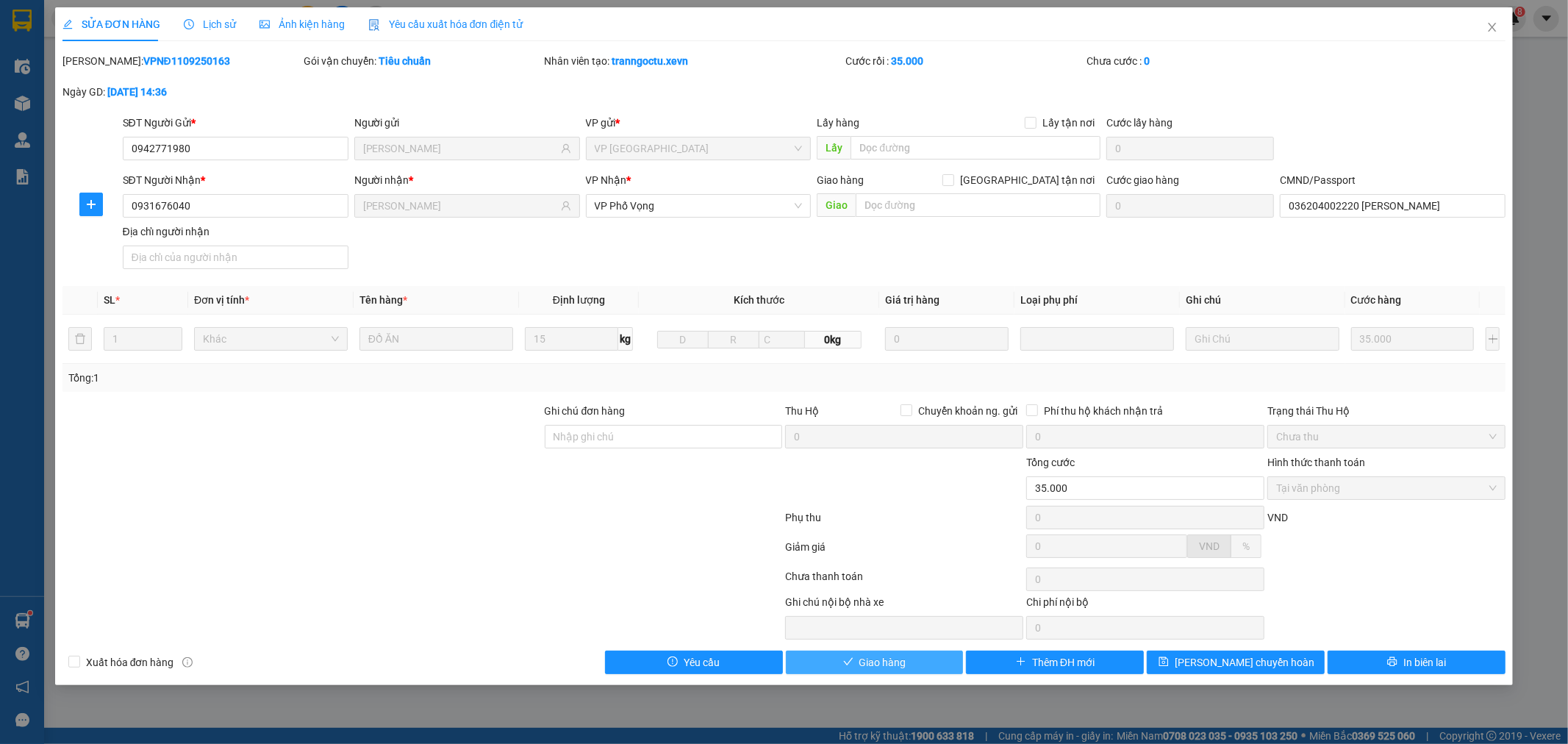
click at [879, 657] on span "Giao hàng" at bounding box center [882, 662] width 47 height 17
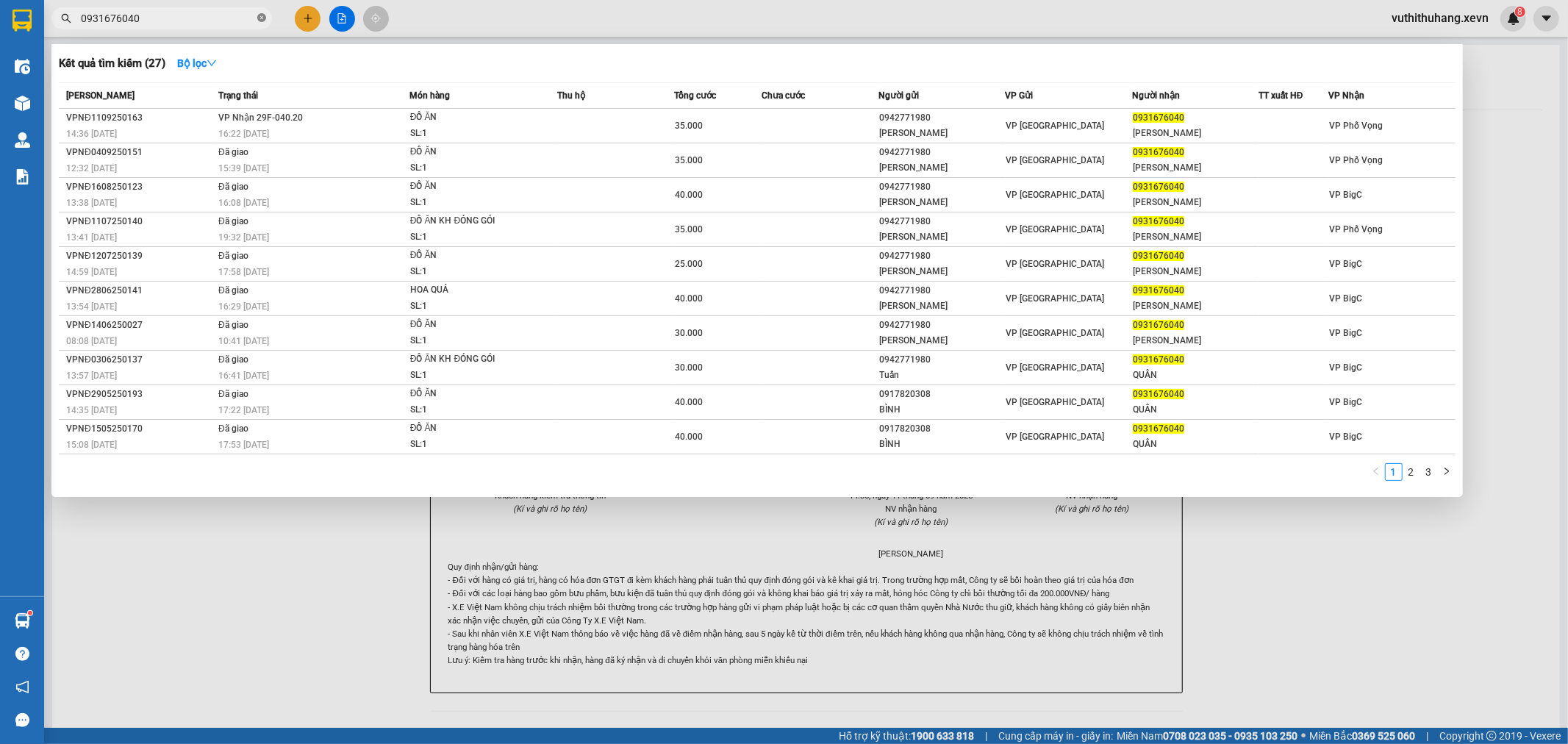
click at [259, 16] on icon "close-circle" at bounding box center [261, 18] width 9 height 9
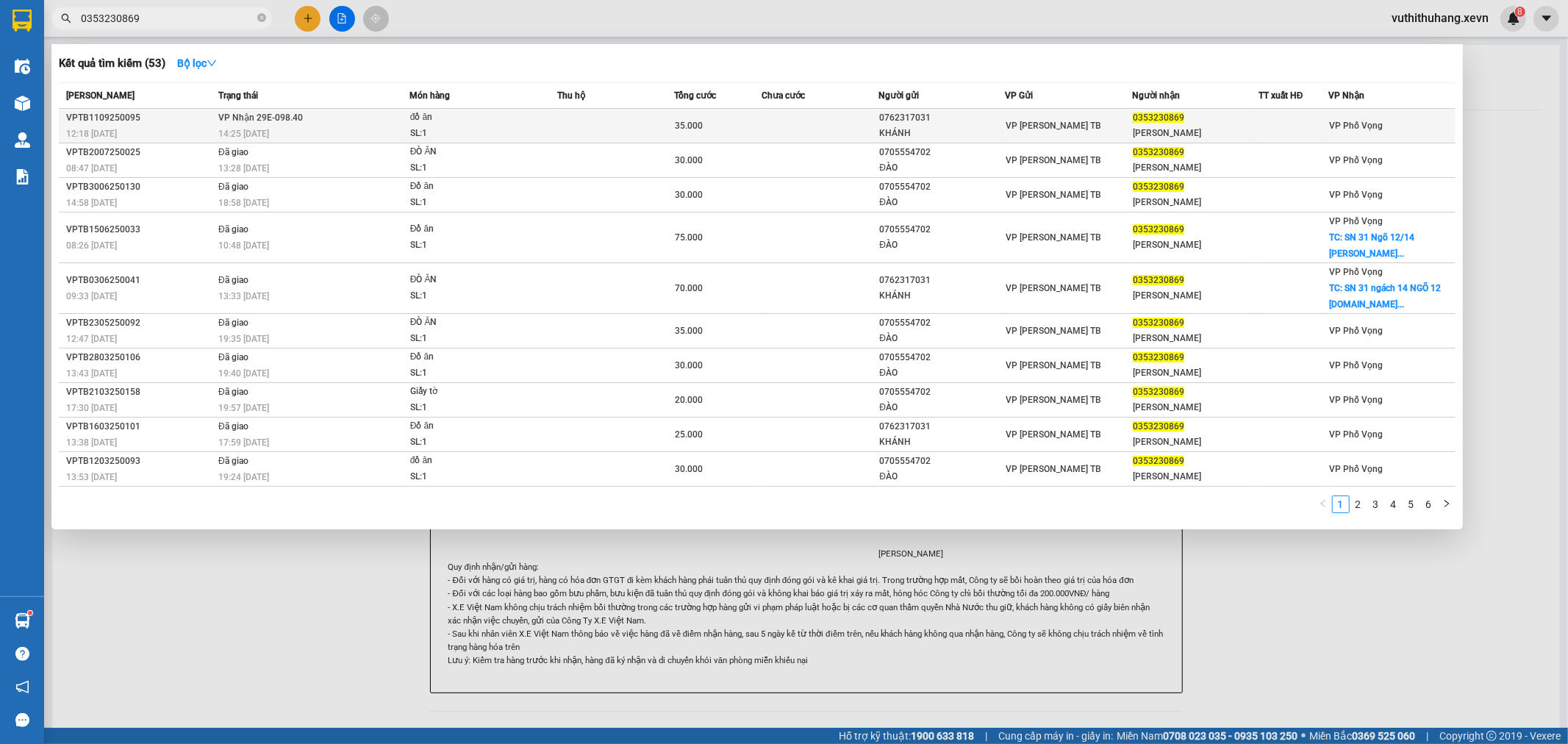
click at [736, 118] on div "35.000" at bounding box center [718, 126] width 86 height 17
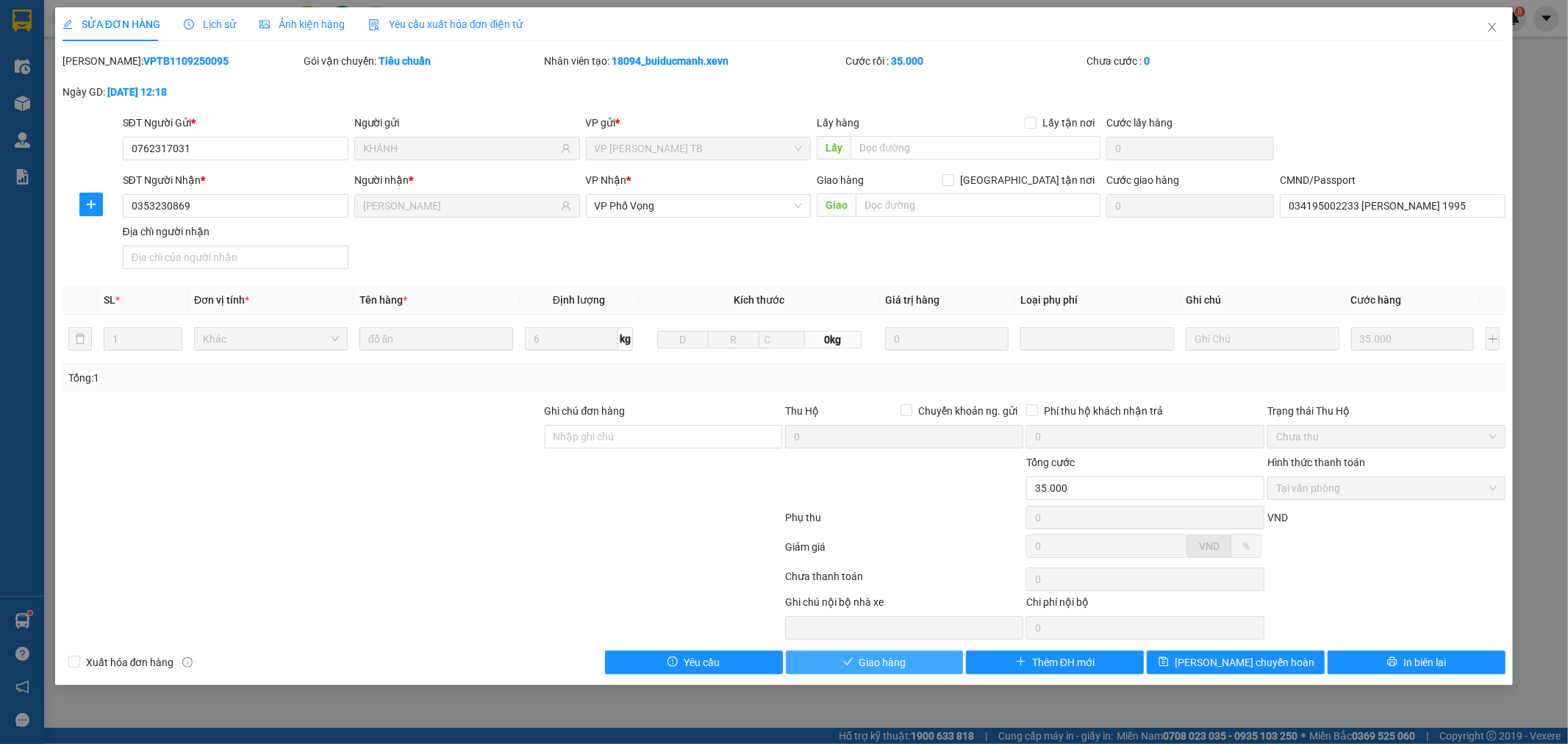
click at [919, 664] on button "Giao hàng" at bounding box center [875, 662] width 178 height 23
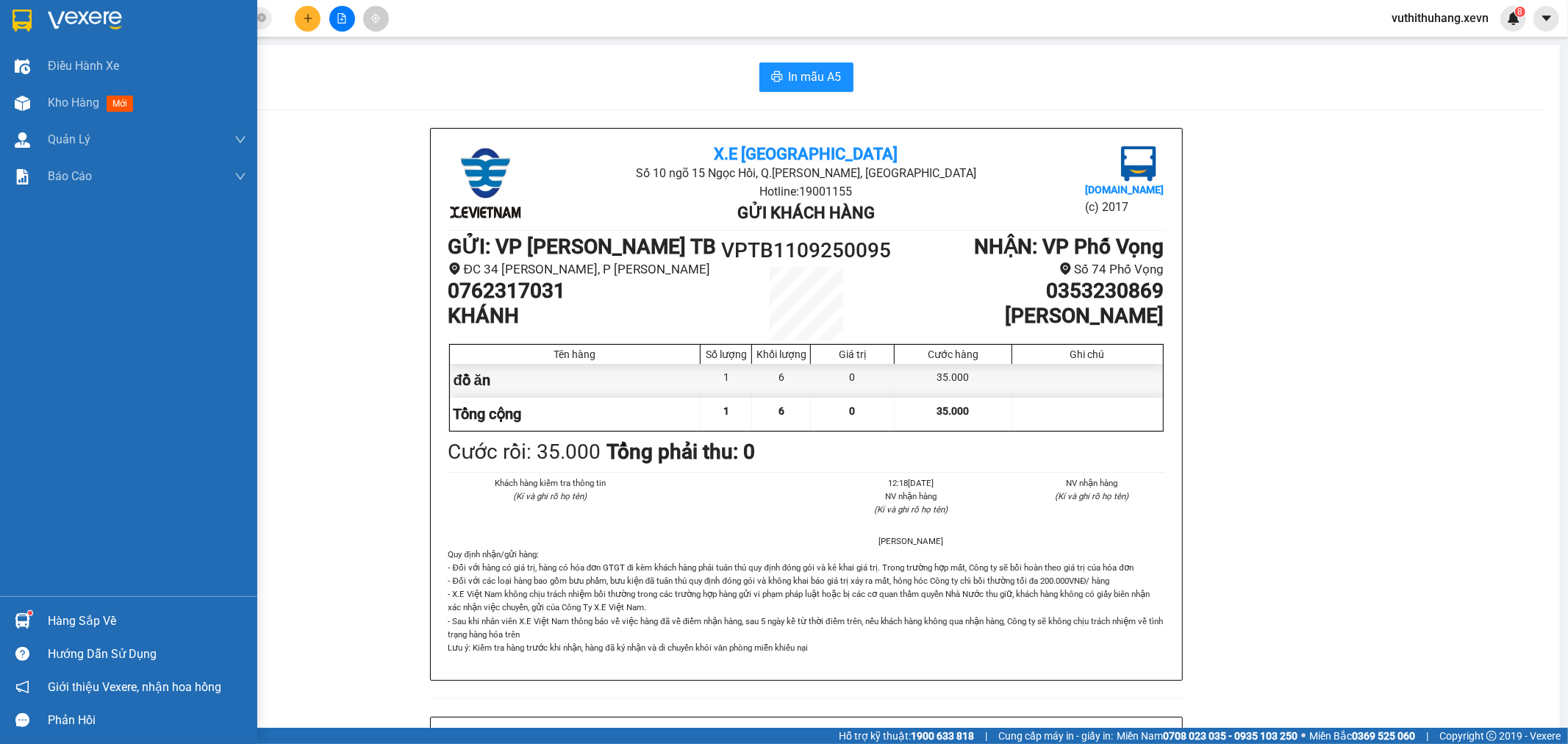
click at [32, 615] on div at bounding box center [22, 620] width 25 height 25
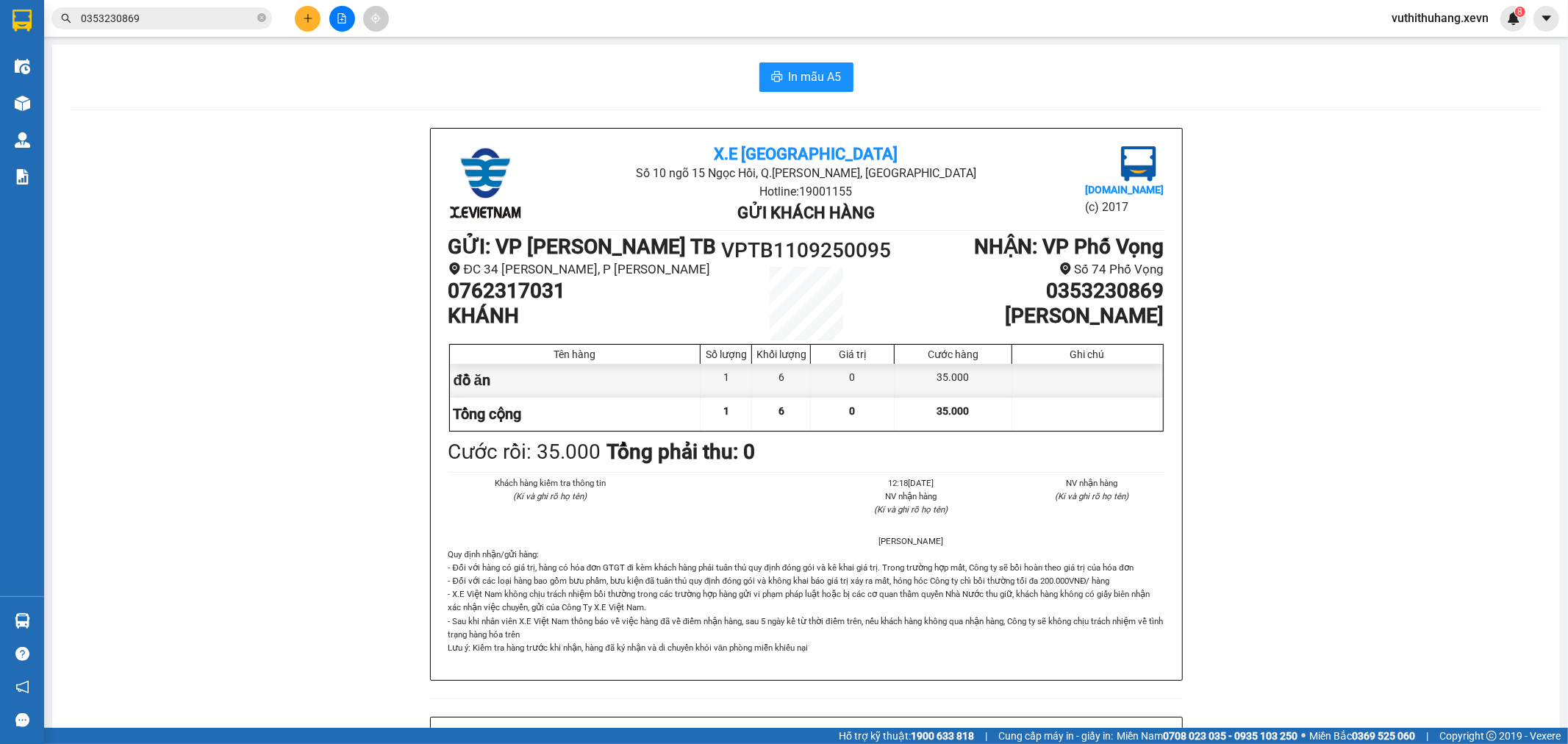
click at [262, 320] on section "Kết quả tìm kiếm ( 53 ) Bộ lọc Mã ĐH Trạng thái Món hàng Thu hộ Tổng cước Chưa …" at bounding box center [784, 372] width 1568 height 744
drag, startPoint x: 309, startPoint y: 11, endPoint x: 311, endPoint y: -8, distance: 19.1
click at [311, 0] on html "Kết quả tìm kiếm ( 53 ) Bộ lọc Mã ĐH Trạng thái Món hàng Thu hộ Tổng cước Chưa …" at bounding box center [784, 372] width 1568 height 744
click at [307, 11] on button at bounding box center [308, 19] width 25 height 25
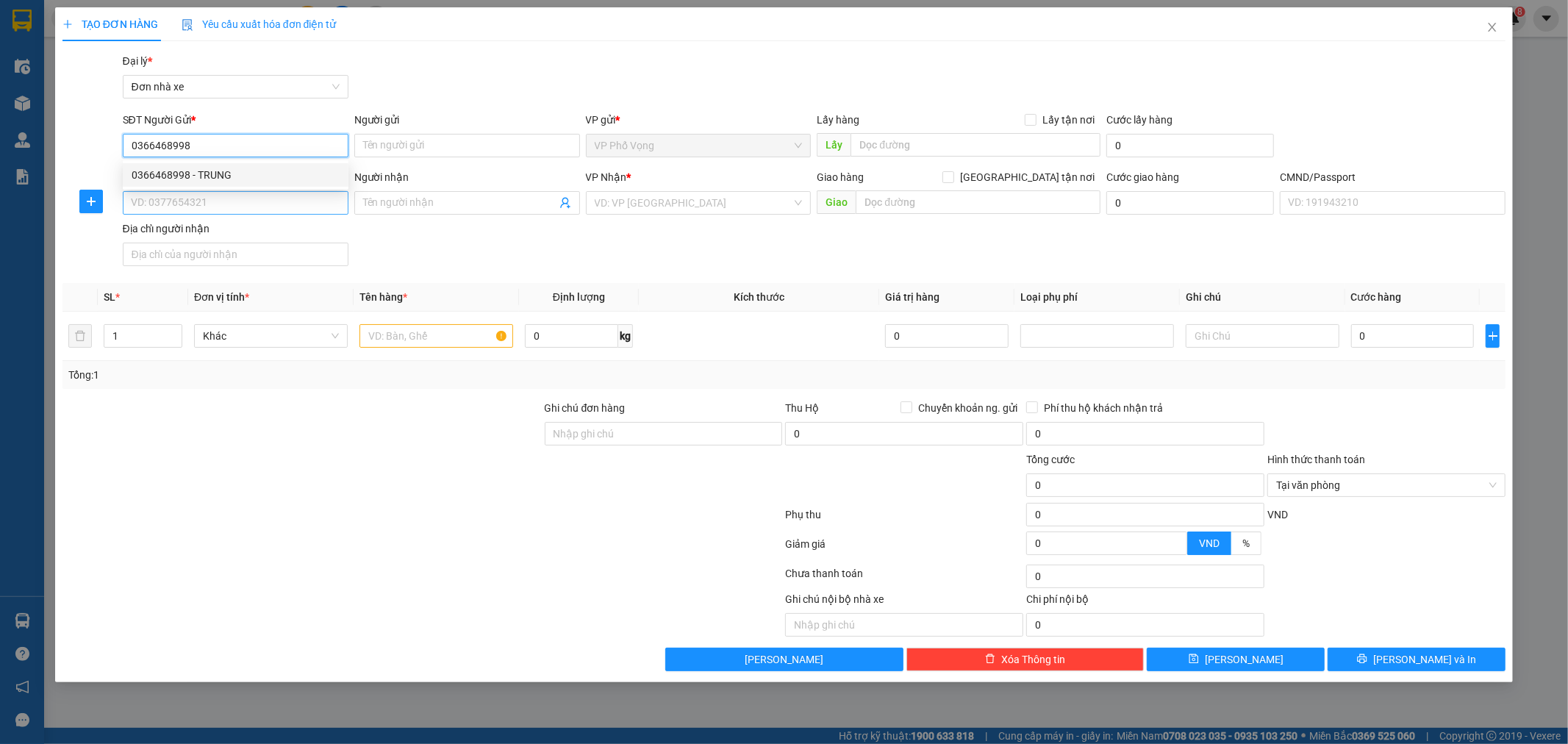
drag, startPoint x: 270, startPoint y: 167, endPoint x: 223, endPoint y: 210, distance: 63.7
click at [267, 169] on div "0366468998 - TRUNG" at bounding box center [236, 174] width 208 height 17
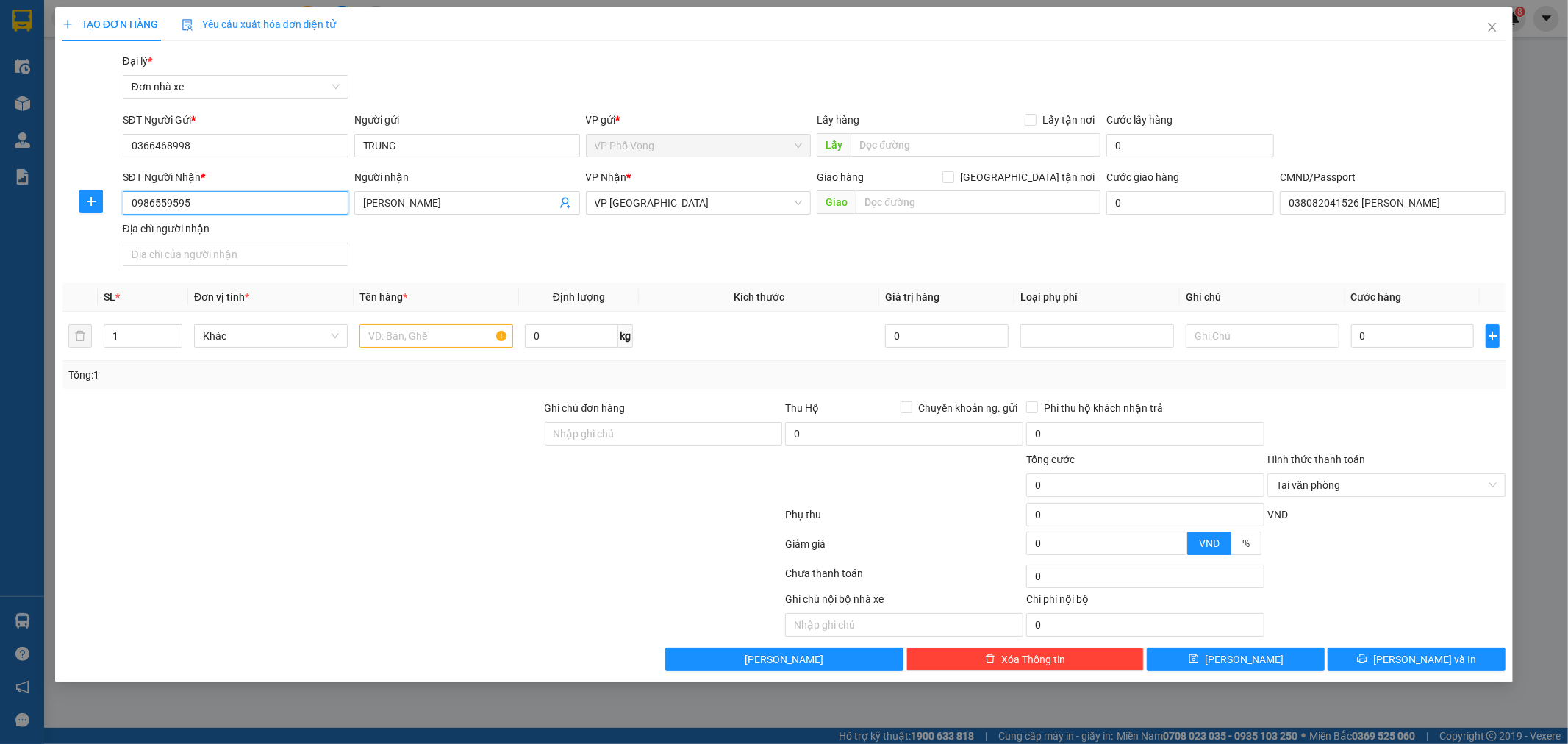
click at [241, 204] on input "0986559595" at bounding box center [236, 203] width 226 height 23
click at [474, 252] on div "SĐT Người Nhận * 0986559595 Người nhận QUÁCH CÔNG KHÁNH VP Nhận * VP Ninh Bình …" at bounding box center [814, 221] width 1390 height 103
click at [437, 344] on input "text" at bounding box center [436, 336] width 154 height 23
click at [1430, 331] on input "0" at bounding box center [1412, 336] width 124 height 23
drag, startPoint x: 1489, startPoint y: 486, endPoint x: 1489, endPoint y: 472, distance: 14.0
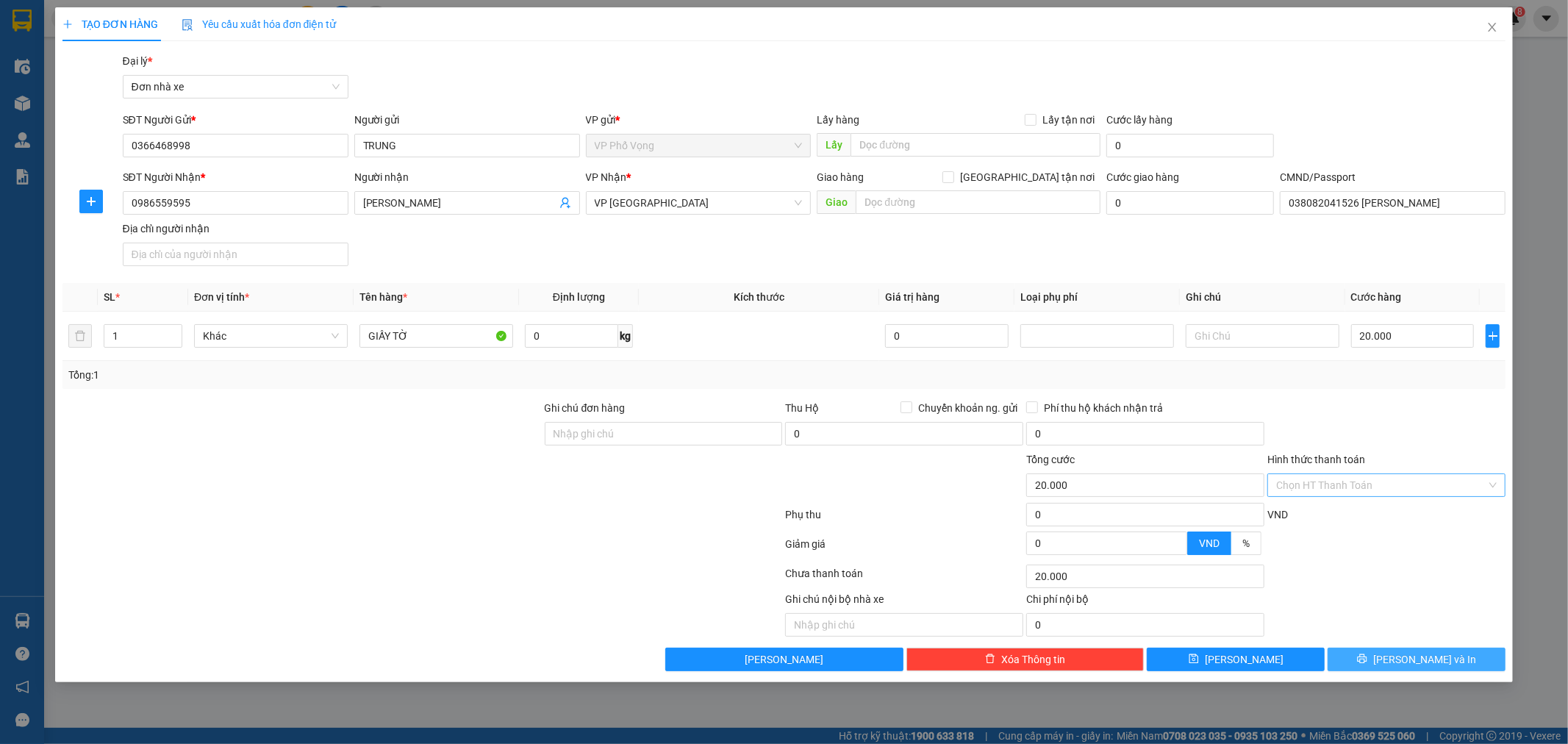
click at [1414, 650] on button "[PERSON_NAME] và In" at bounding box center [1416, 659] width 178 height 23
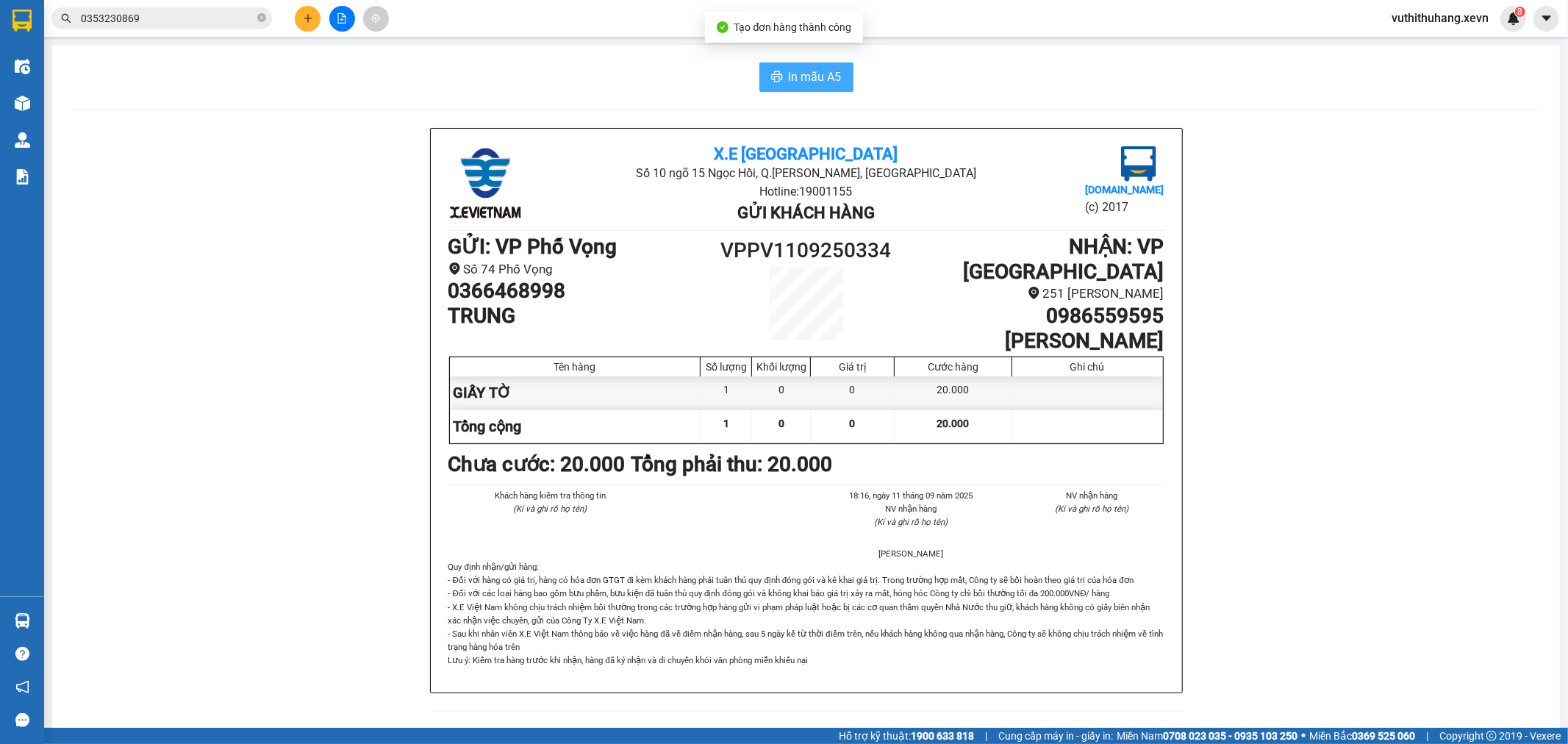
click at [789, 77] on span "In mẫu A5" at bounding box center [815, 76] width 53 height 19
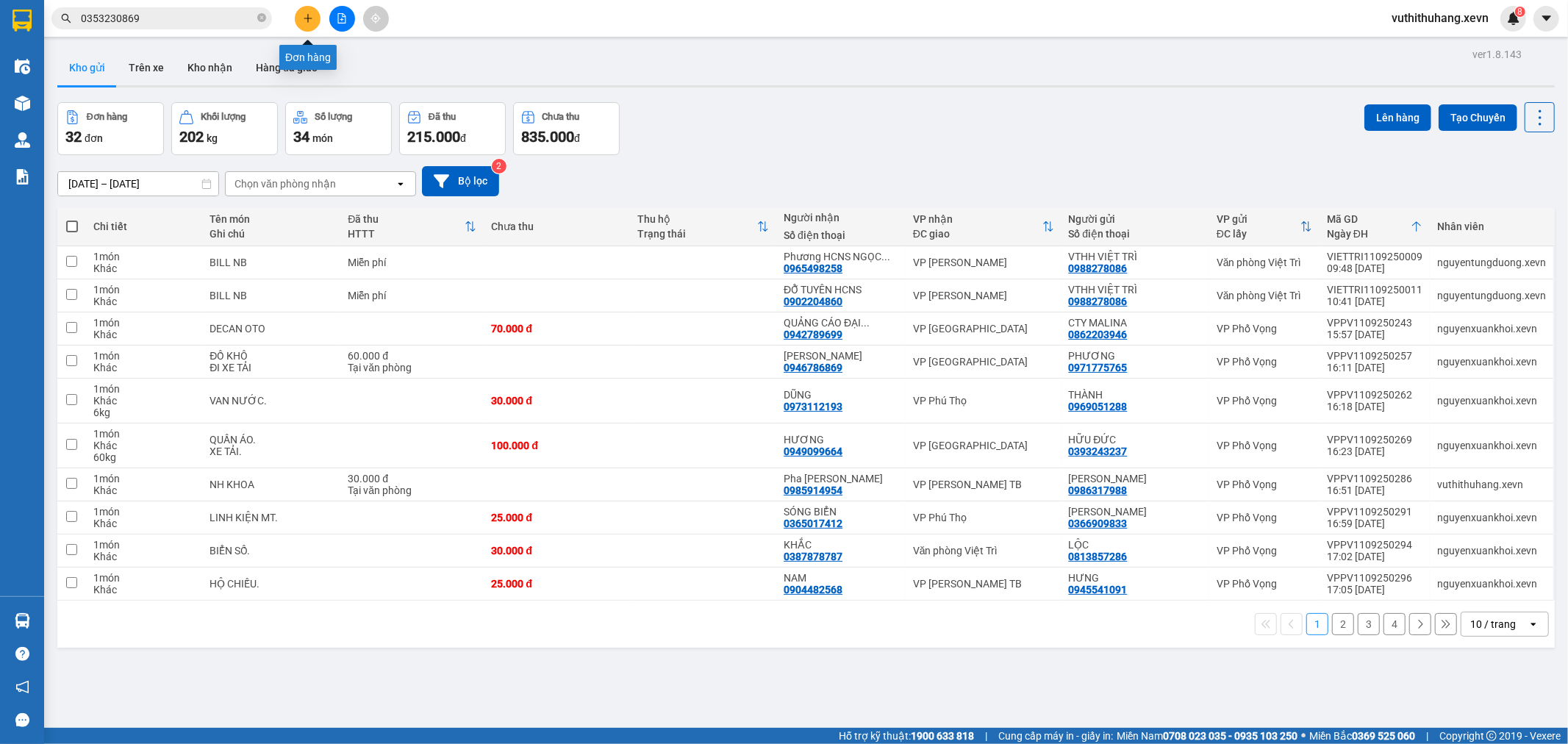
click at [311, 17] on icon "plus" at bounding box center [308, 19] width 11 height 11
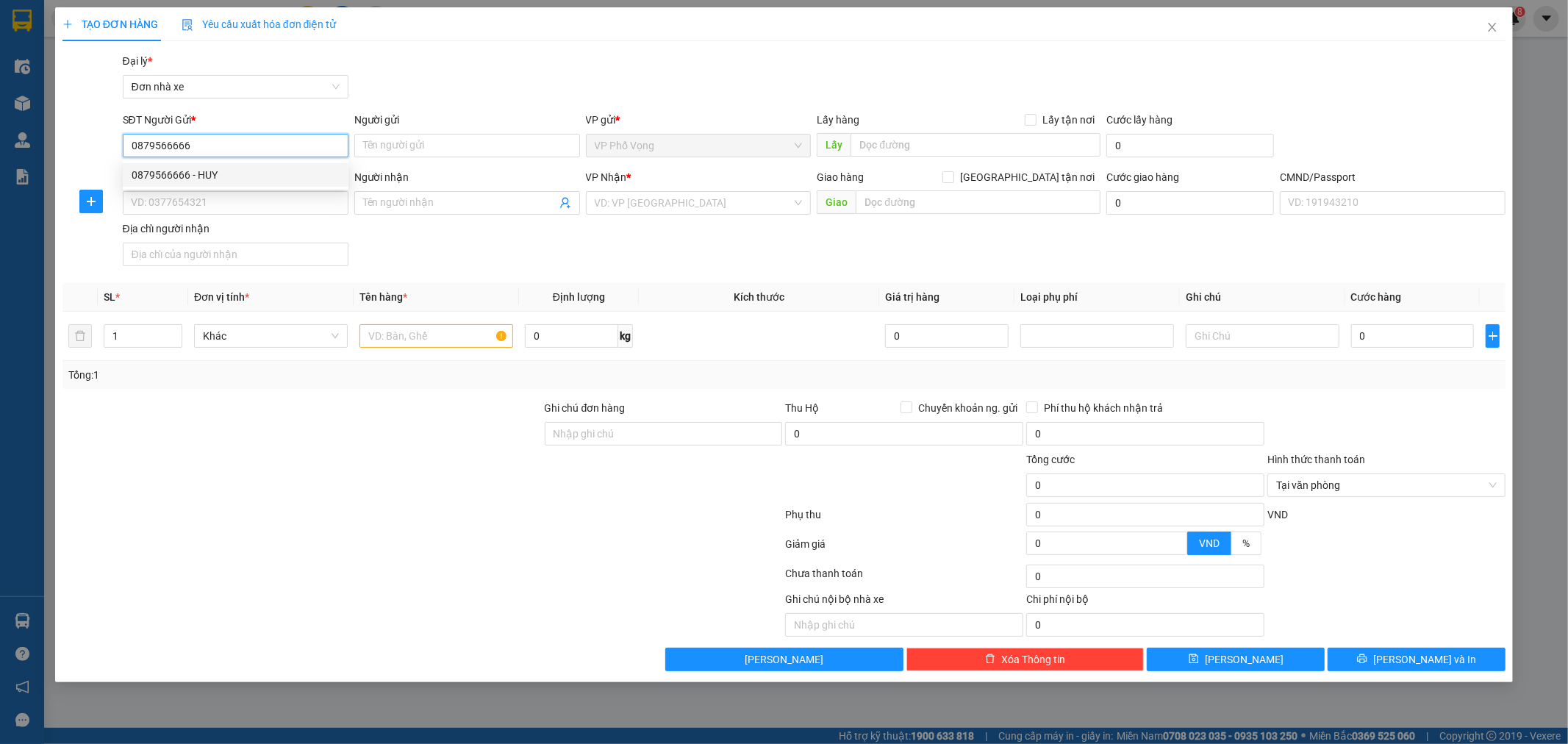
click at [229, 164] on div "0879566666 - HUY" at bounding box center [236, 175] width 226 height 23
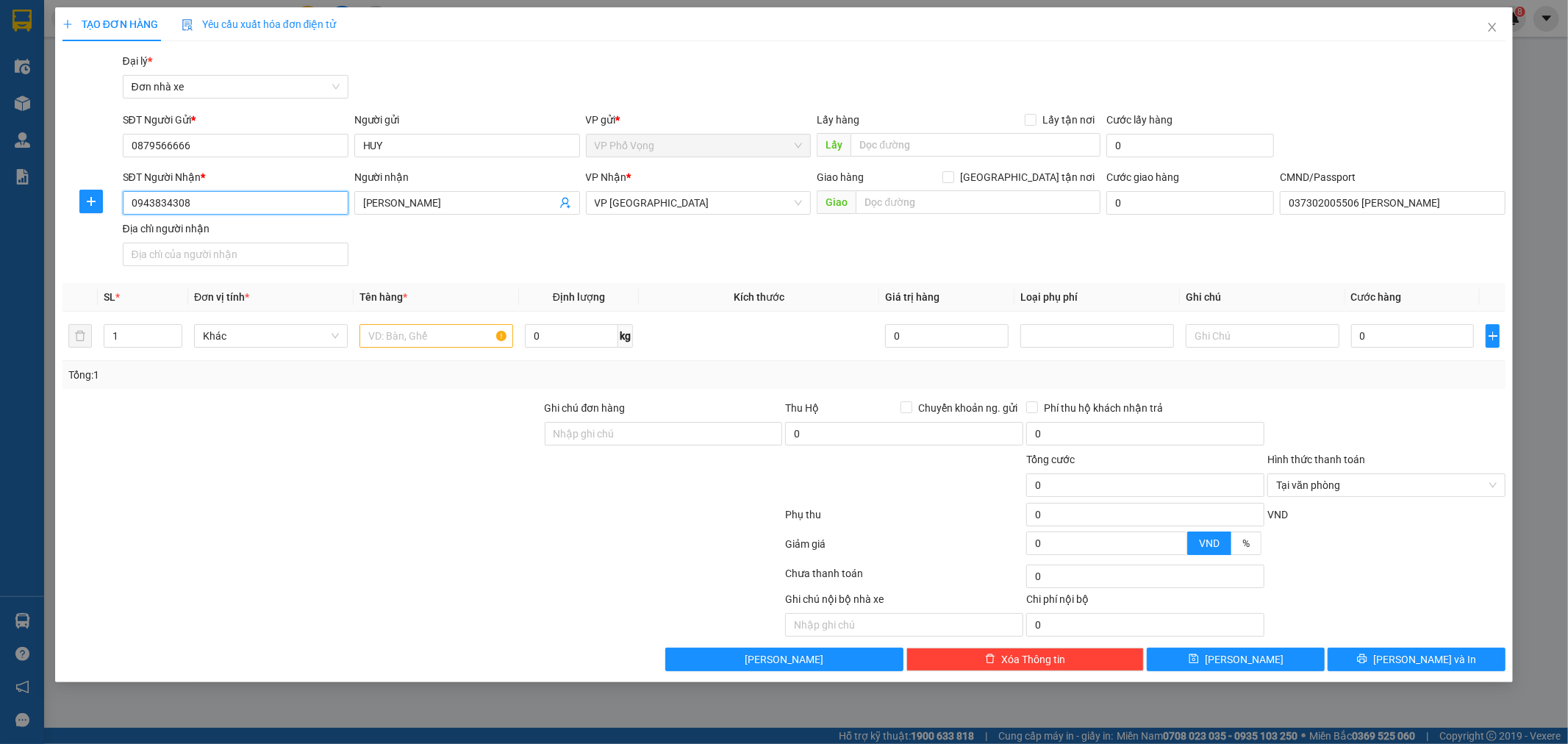
click at [211, 206] on input "0943834308" at bounding box center [236, 203] width 226 height 23
click at [230, 224] on div "0966677794 - TRƯỜNG" at bounding box center [236, 232] width 208 height 17
click at [230, 223] on body "Kết quả tìm kiếm ( 53 ) Bộ lọc Mã ĐH Trạng thái Món hàng Thu hộ Tổng cước Chưa …" at bounding box center [784, 372] width 1568 height 744
click at [230, 223] on div "Địa chỉ người nhận" at bounding box center [236, 228] width 226 height 17
click at [230, 242] on input "Địa chỉ người nhận" at bounding box center [236, 254] width 226 height 23
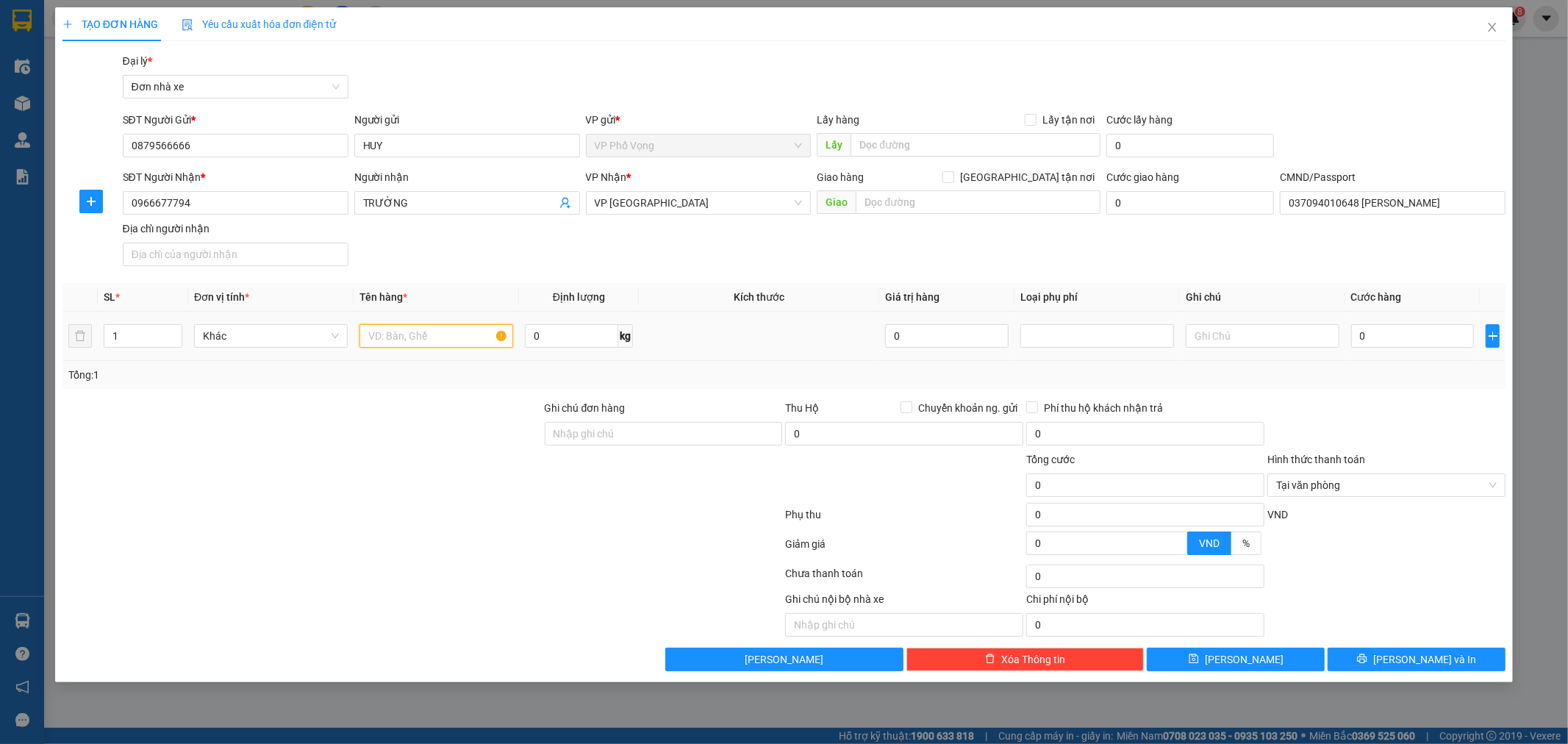
click at [416, 337] on input "text" at bounding box center [436, 336] width 154 height 23
click at [1378, 329] on input "0" at bounding box center [1412, 336] width 124 height 23
click at [1400, 448] on div at bounding box center [1387, 426] width 242 height 52
click at [1417, 661] on span "[PERSON_NAME] và In" at bounding box center [1425, 659] width 103 height 17
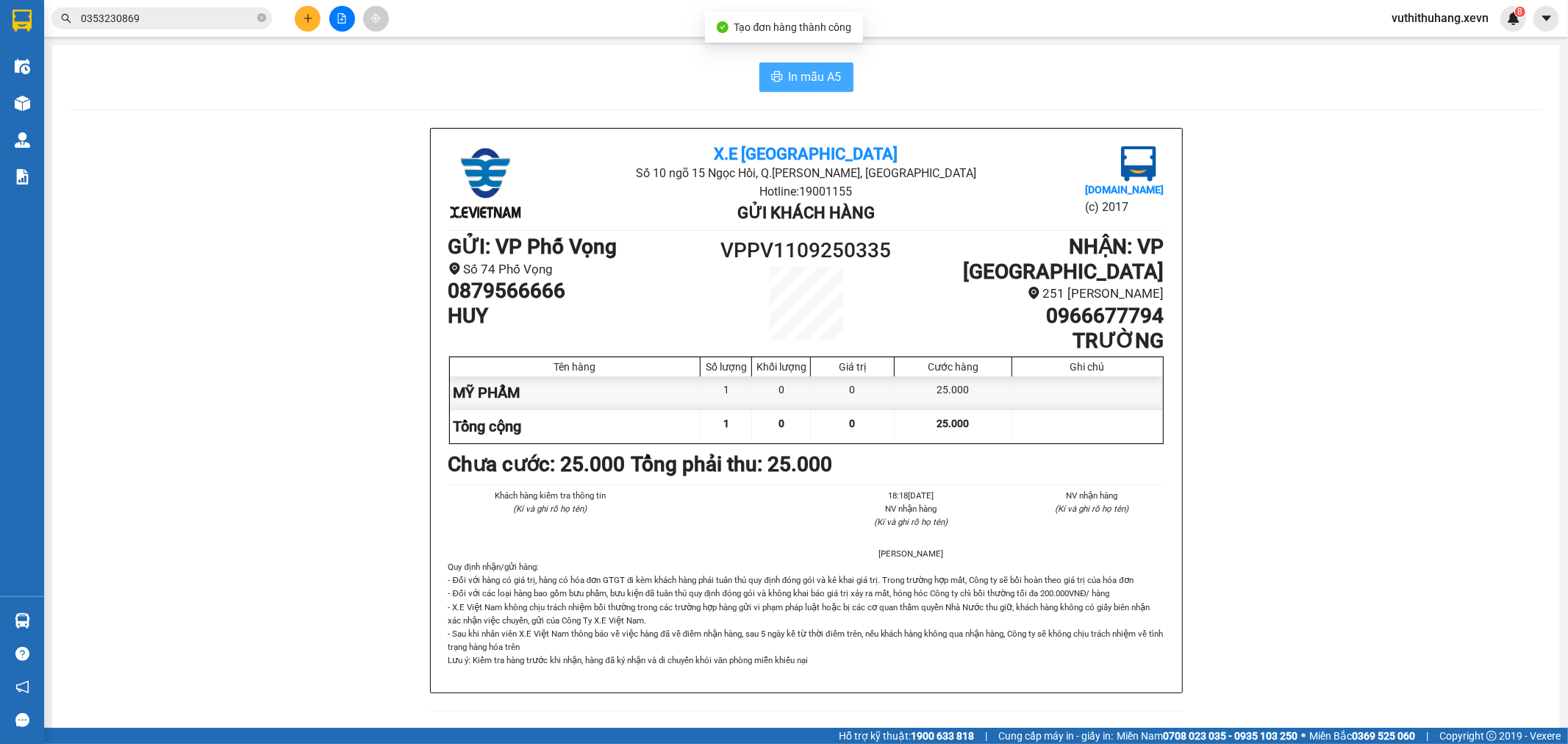
click at [778, 85] on button "In mẫu A5" at bounding box center [806, 77] width 94 height 29
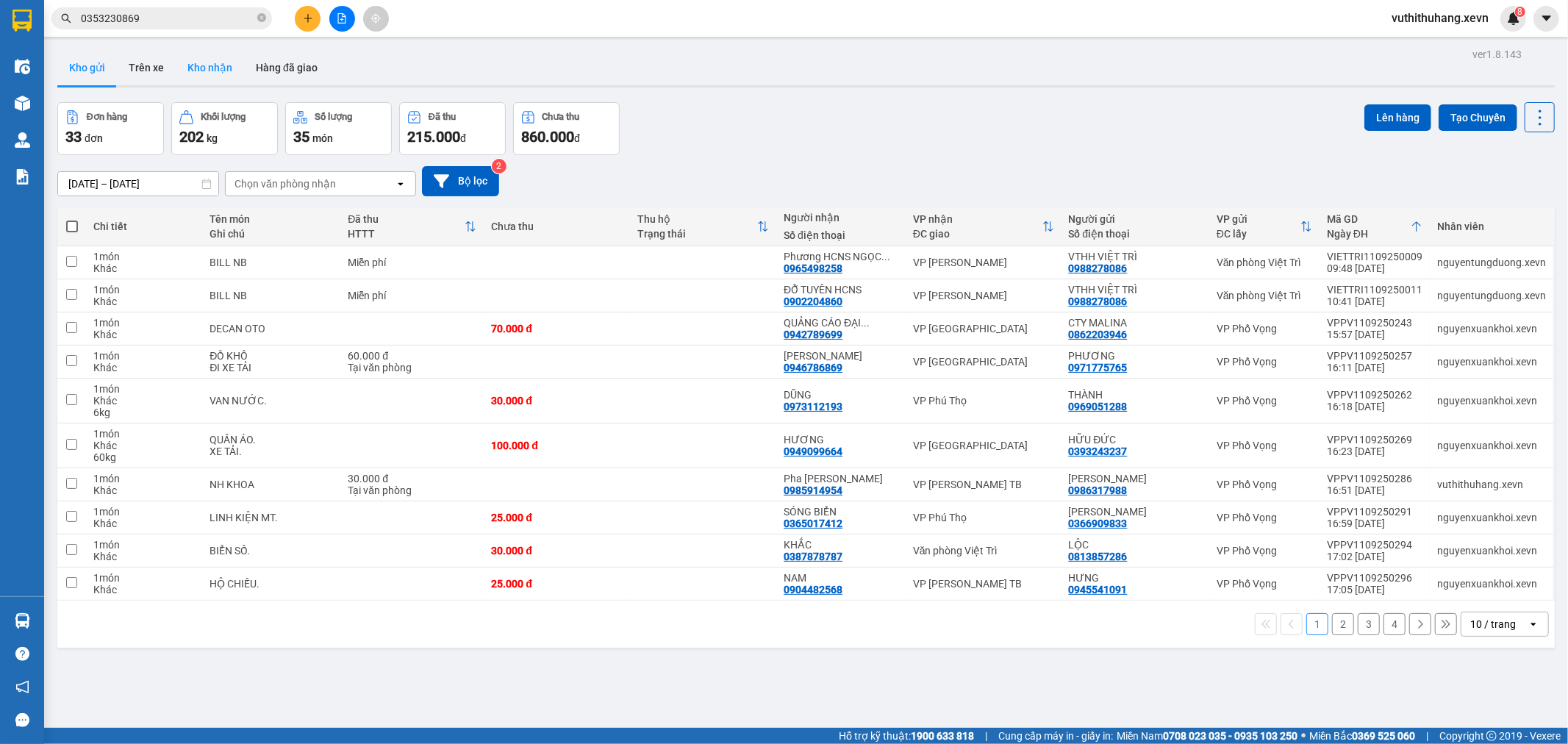
click at [203, 68] on button "Kho nhận" at bounding box center [209, 67] width 68 height 35
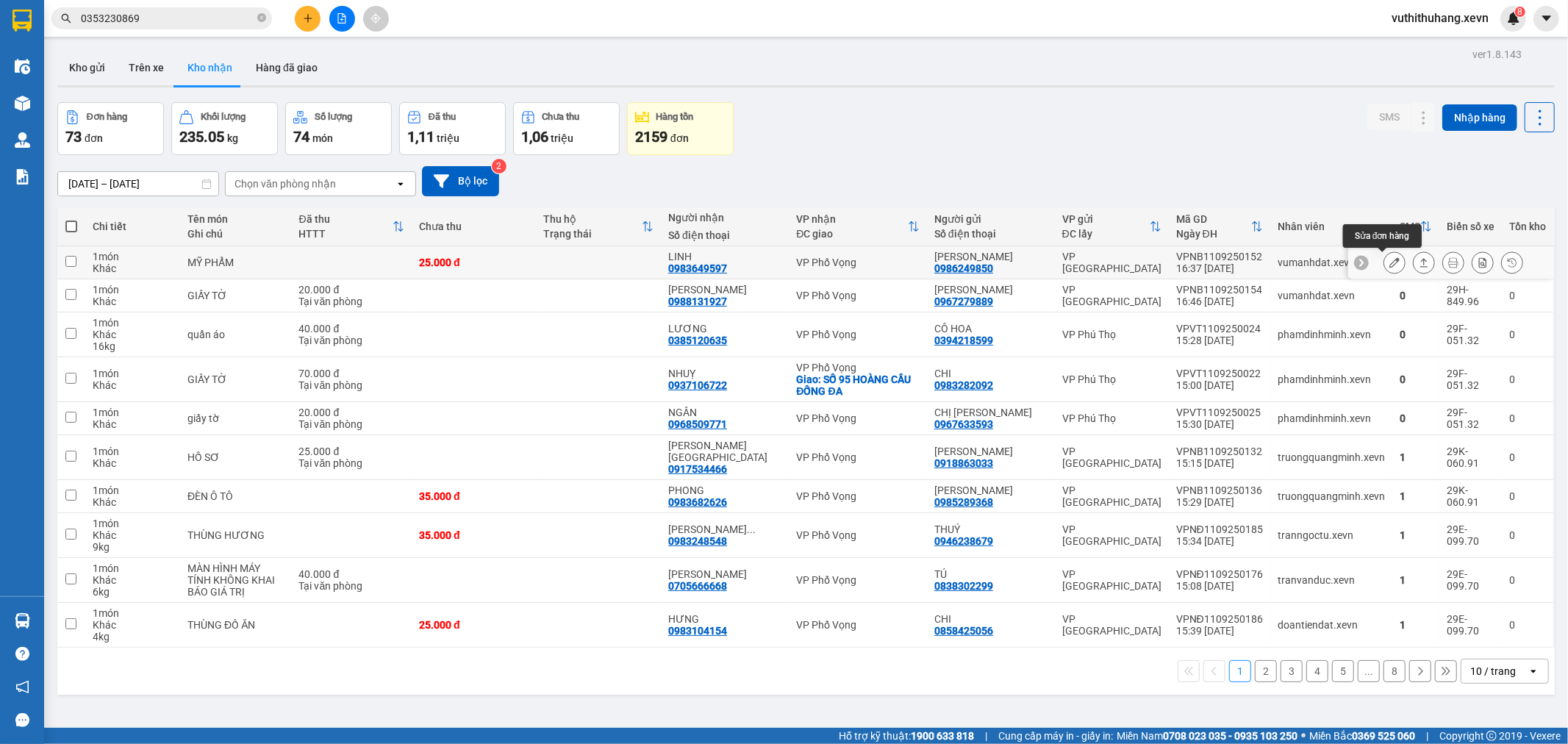
click at [1390, 258] on icon at bounding box center [1395, 262] width 11 height 11
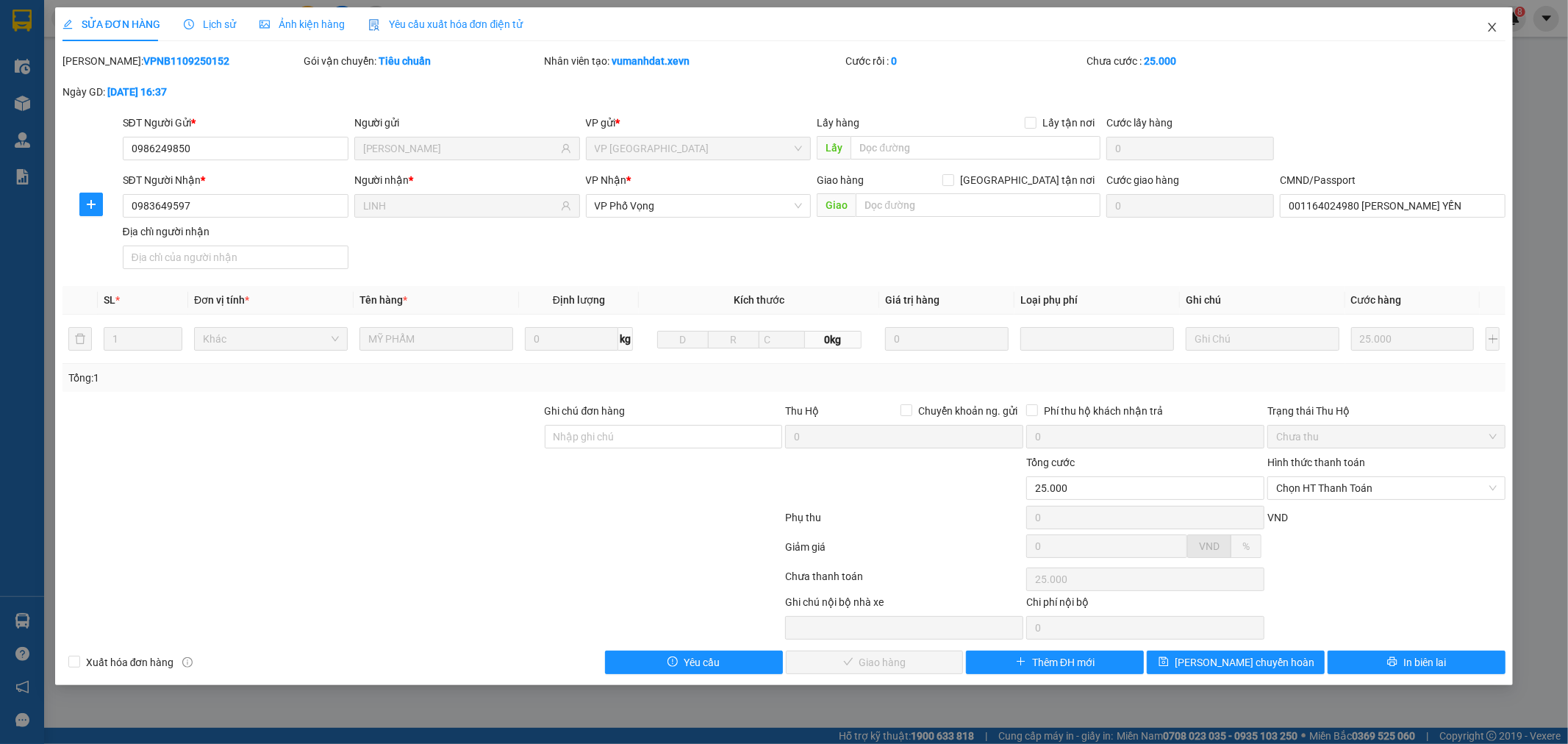
click at [1490, 28] on icon "close" at bounding box center [1492, 27] width 12 height 12
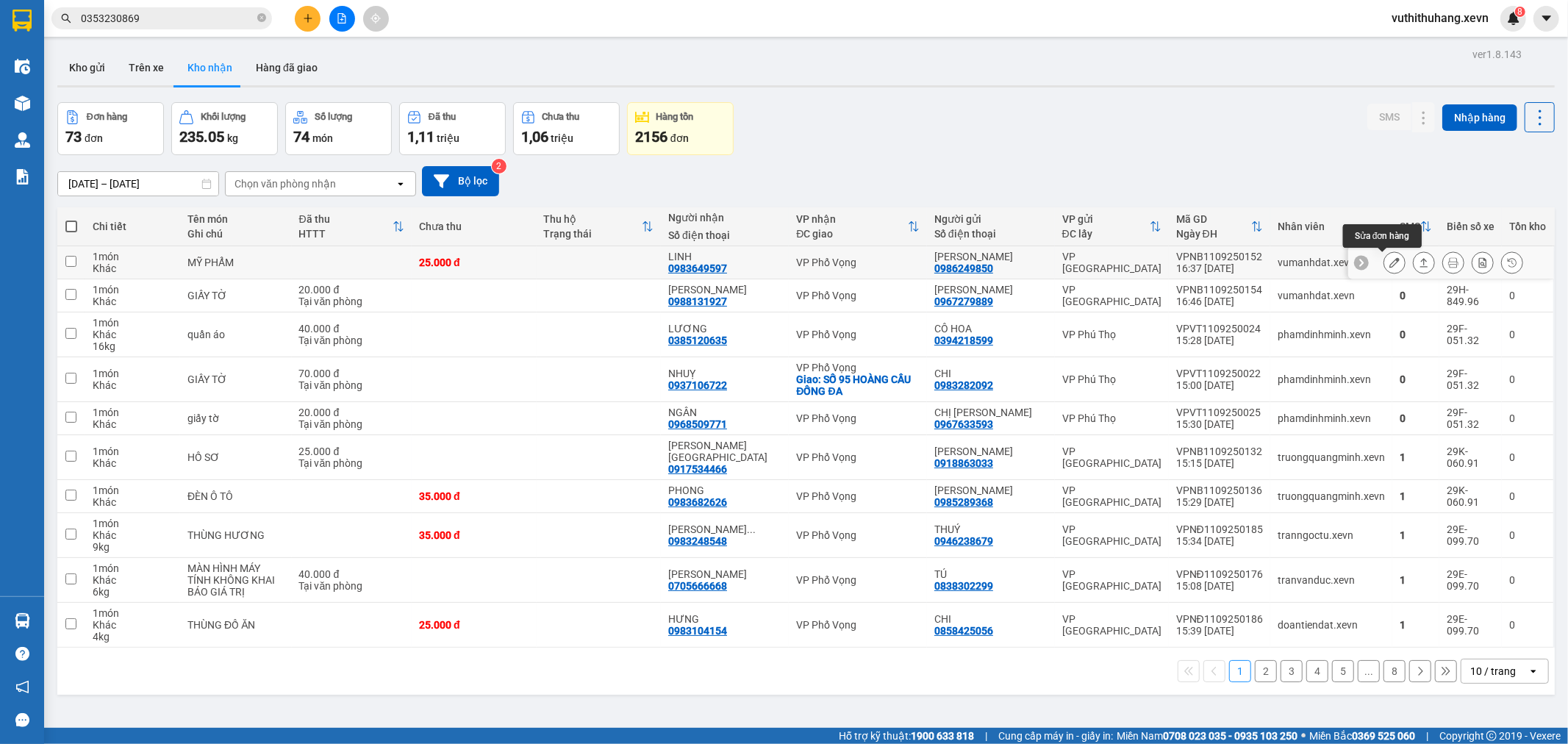
click at [1390, 259] on icon at bounding box center [1395, 262] width 11 height 11
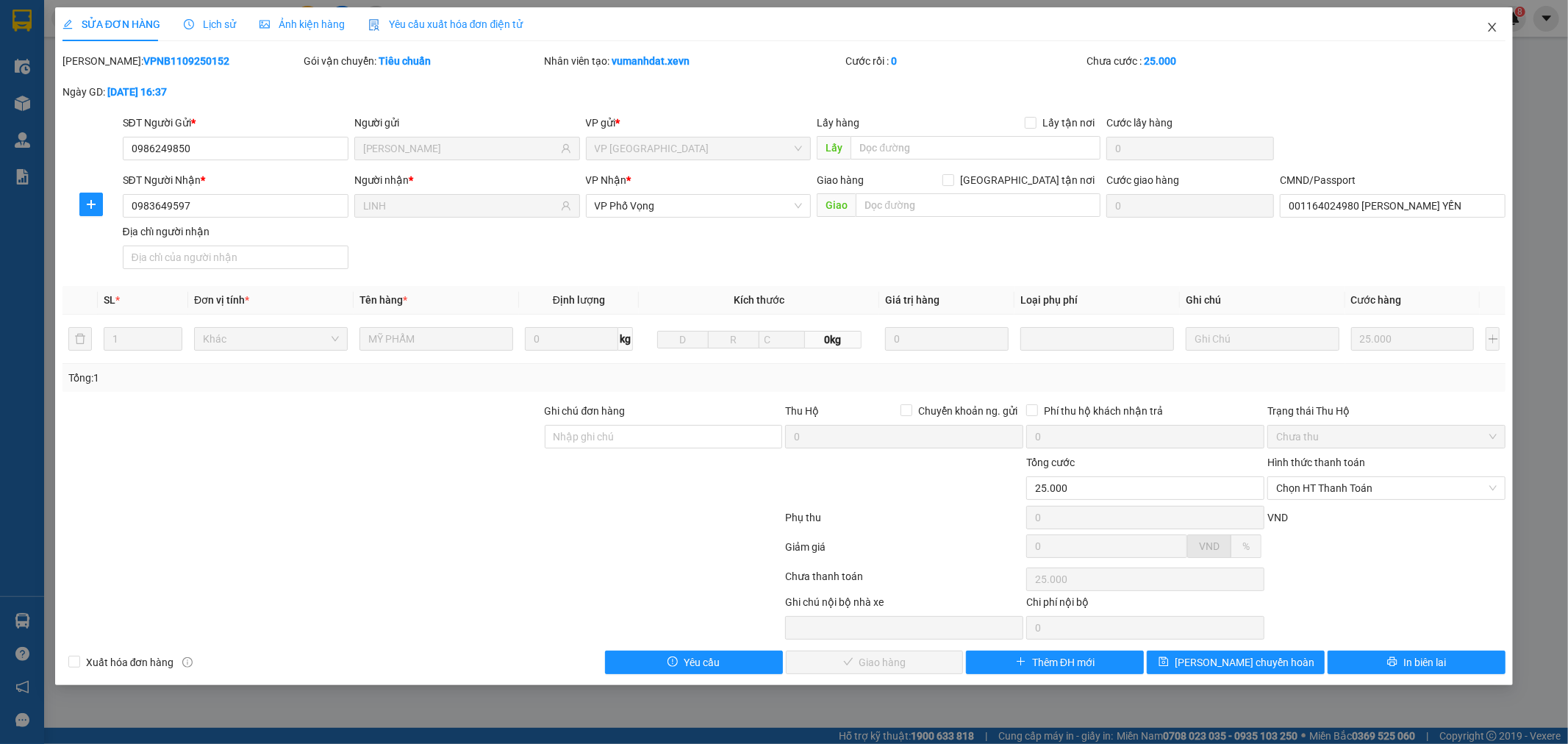
click at [1488, 26] on icon "close" at bounding box center [1492, 27] width 12 height 12
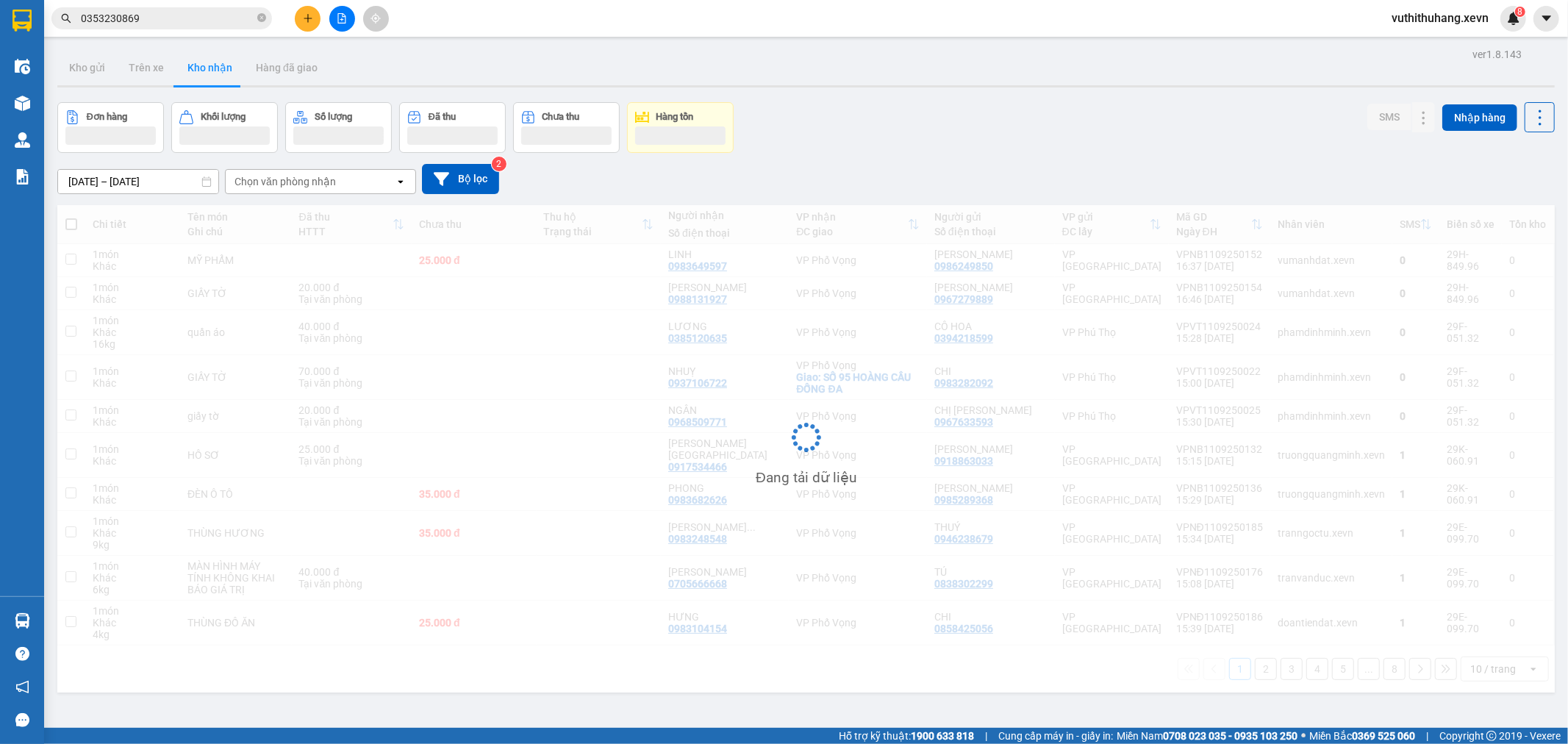
click at [1489, 23] on span "vuthithuhang.xevn" at bounding box center [1440, 18] width 121 height 19
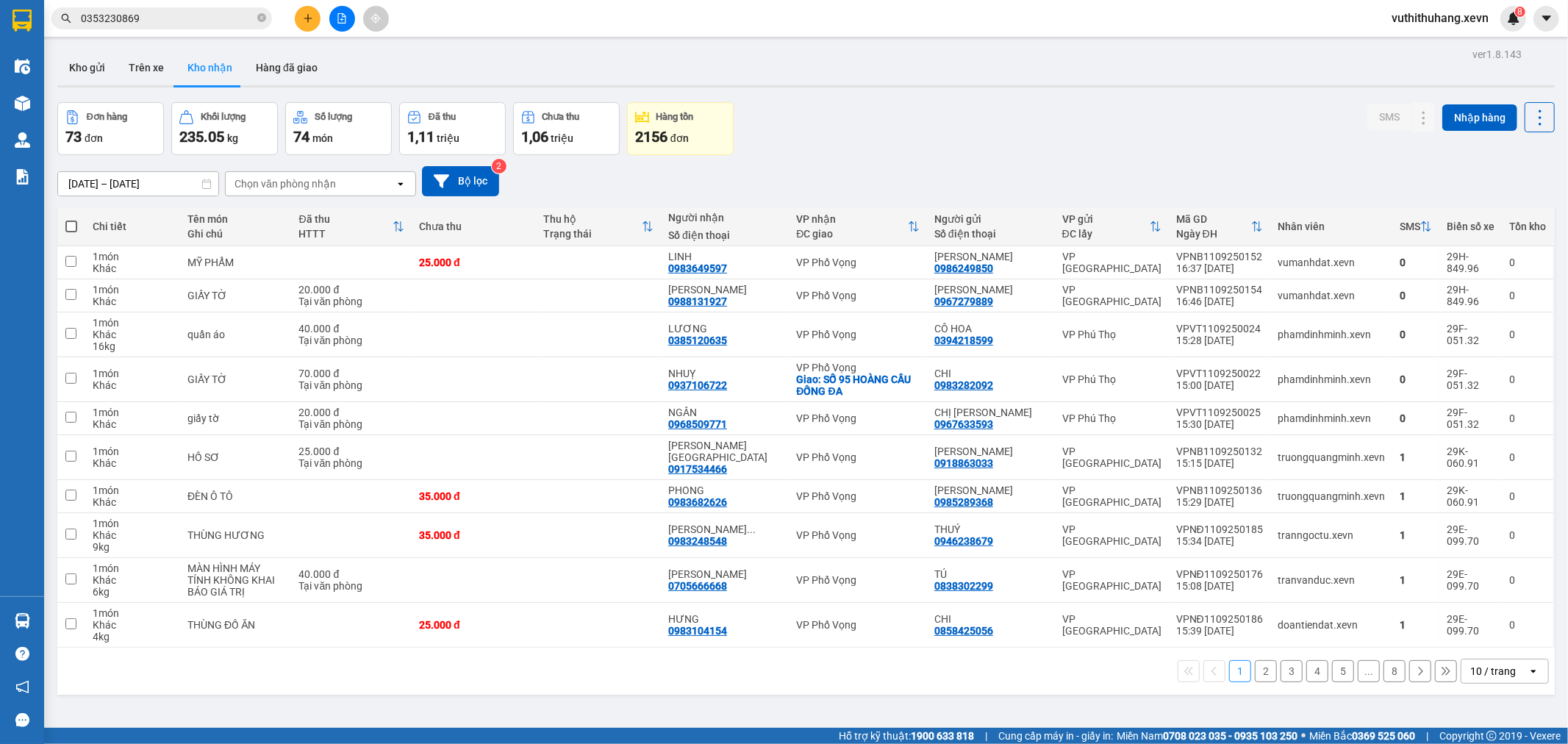
click at [318, 182] on div "Chọn văn phòng nhận" at bounding box center [285, 183] width 101 height 15
click at [317, 184] on div "Chọn văn phòng nhận" at bounding box center [285, 183] width 101 height 15
click at [89, 66] on button "Kho gửi" at bounding box center [87, 67] width 59 height 35
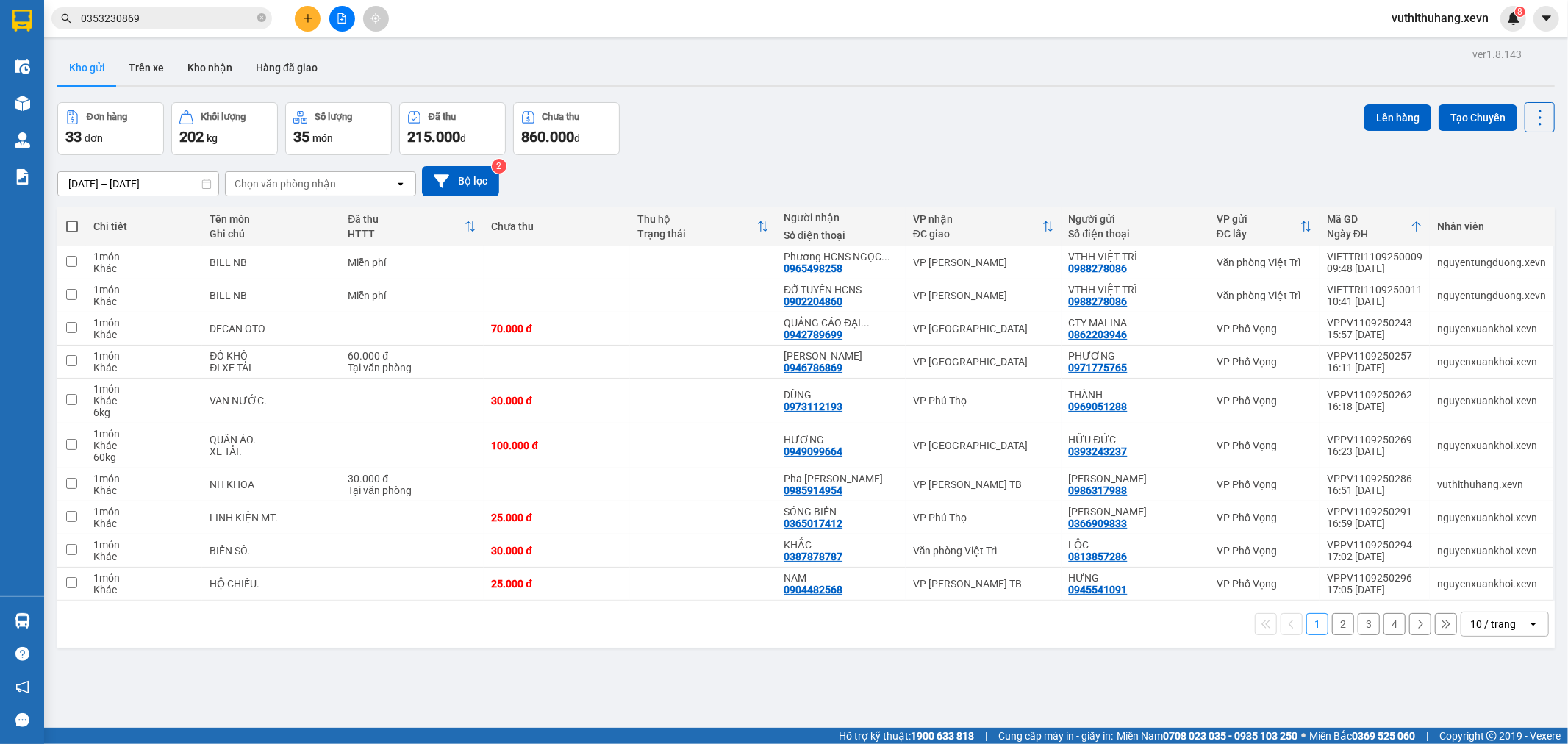
click at [305, 181] on div "Chọn văn phòng nhận" at bounding box center [285, 183] width 101 height 15
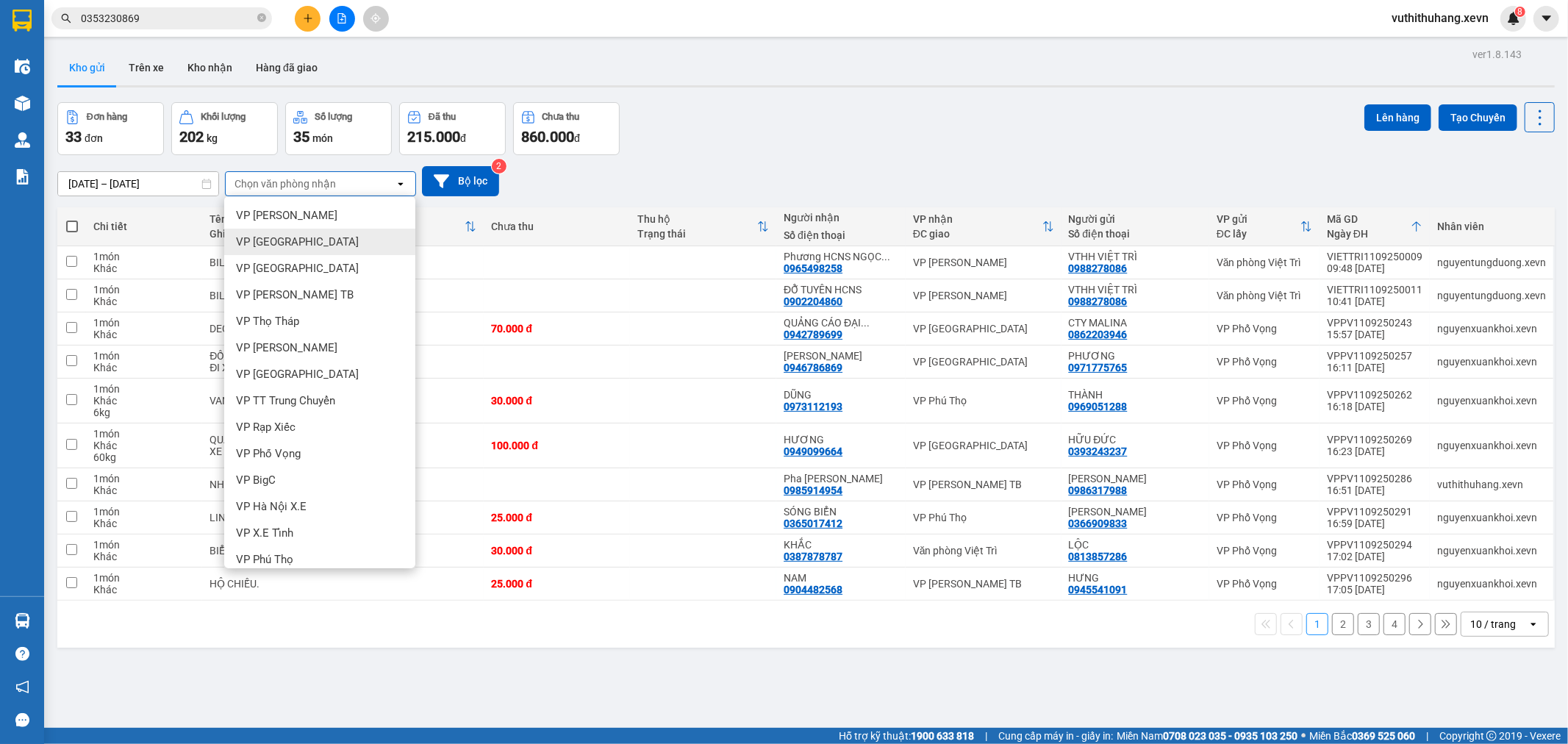
click at [306, 246] on div "VP [GEOGRAPHIC_DATA]" at bounding box center [319, 242] width 191 height 26
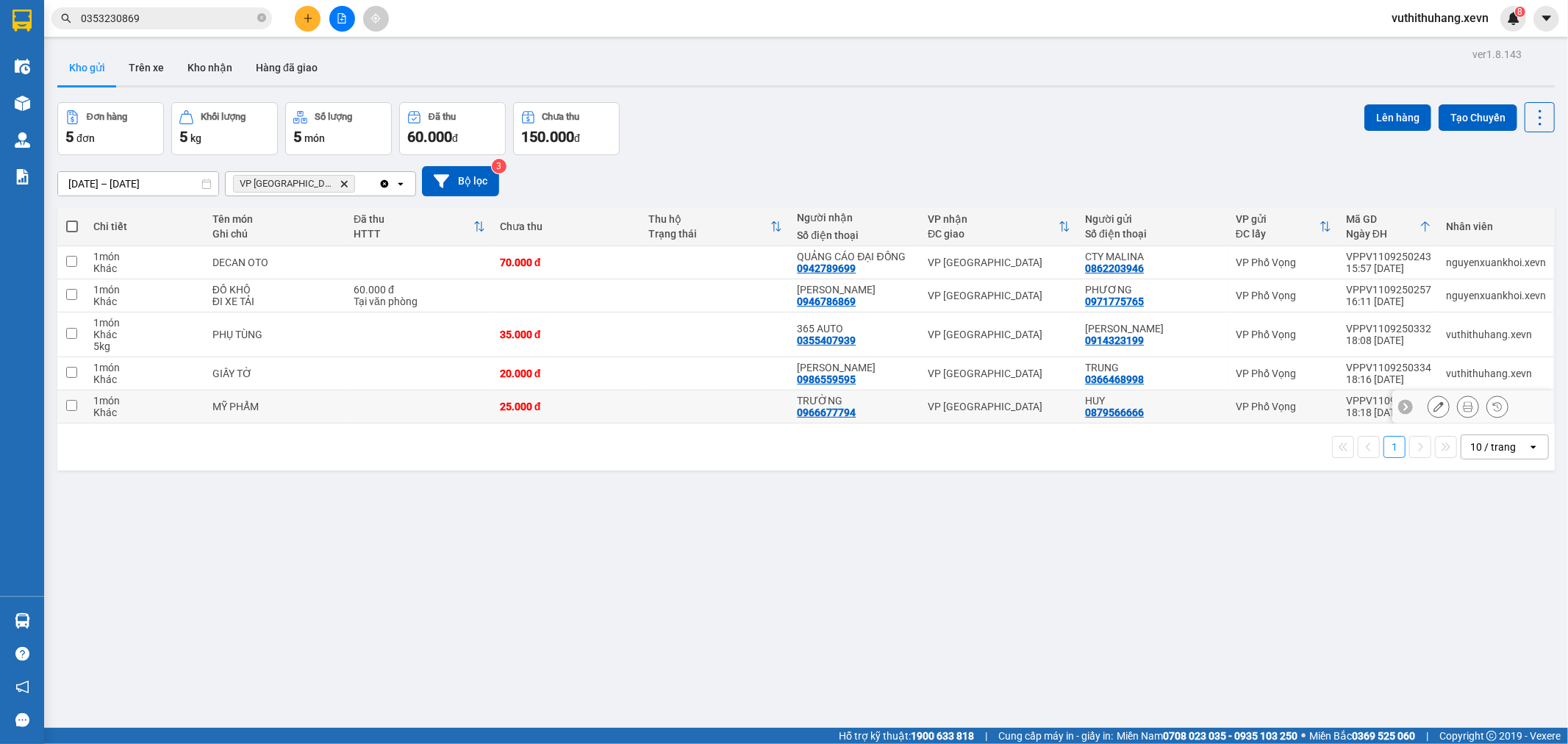
click at [380, 412] on td at bounding box center [420, 407] width 146 height 33
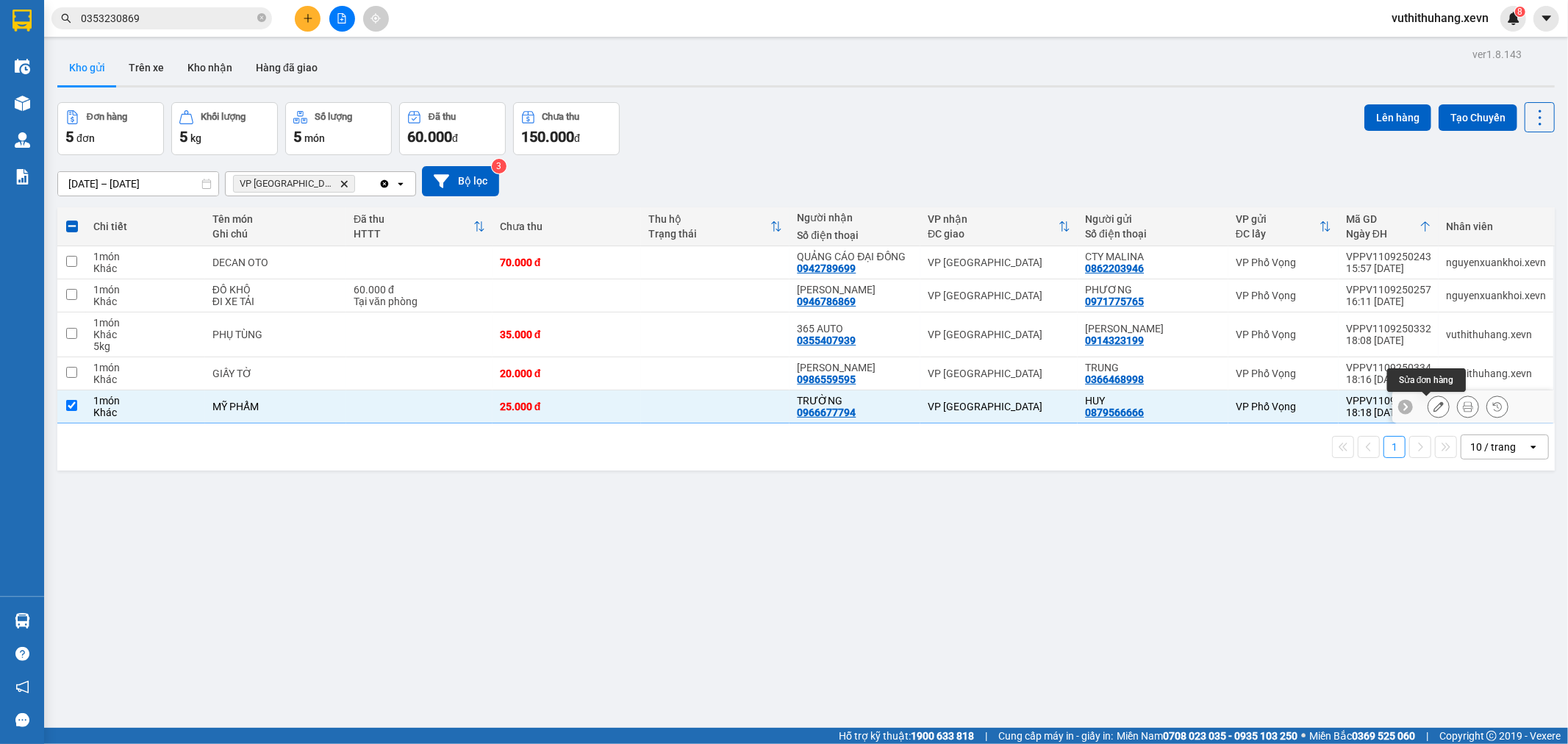
click at [1429, 407] on button at bounding box center [1438, 407] width 20 height 25
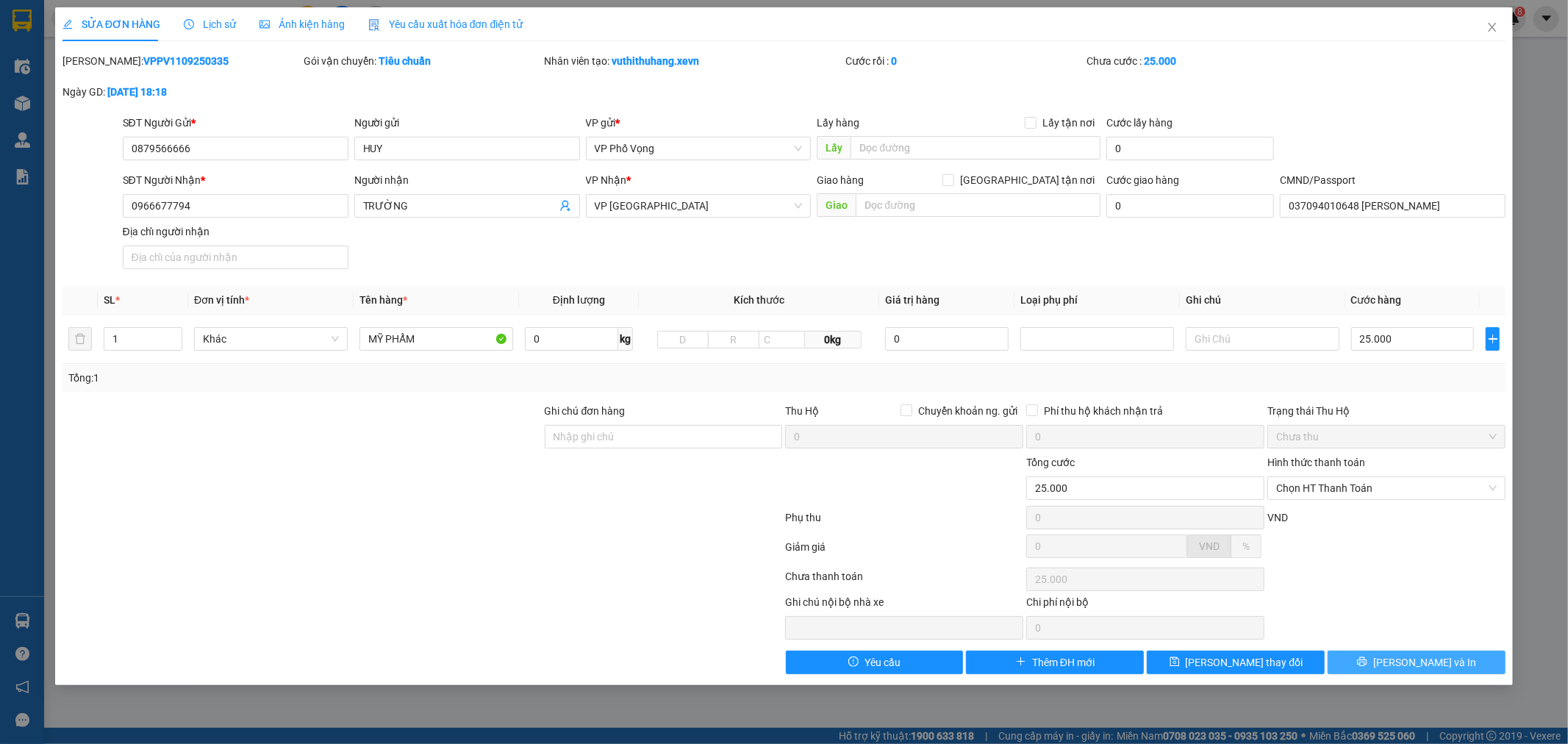
click at [1420, 658] on span "[PERSON_NAME] và In" at bounding box center [1425, 662] width 103 height 17
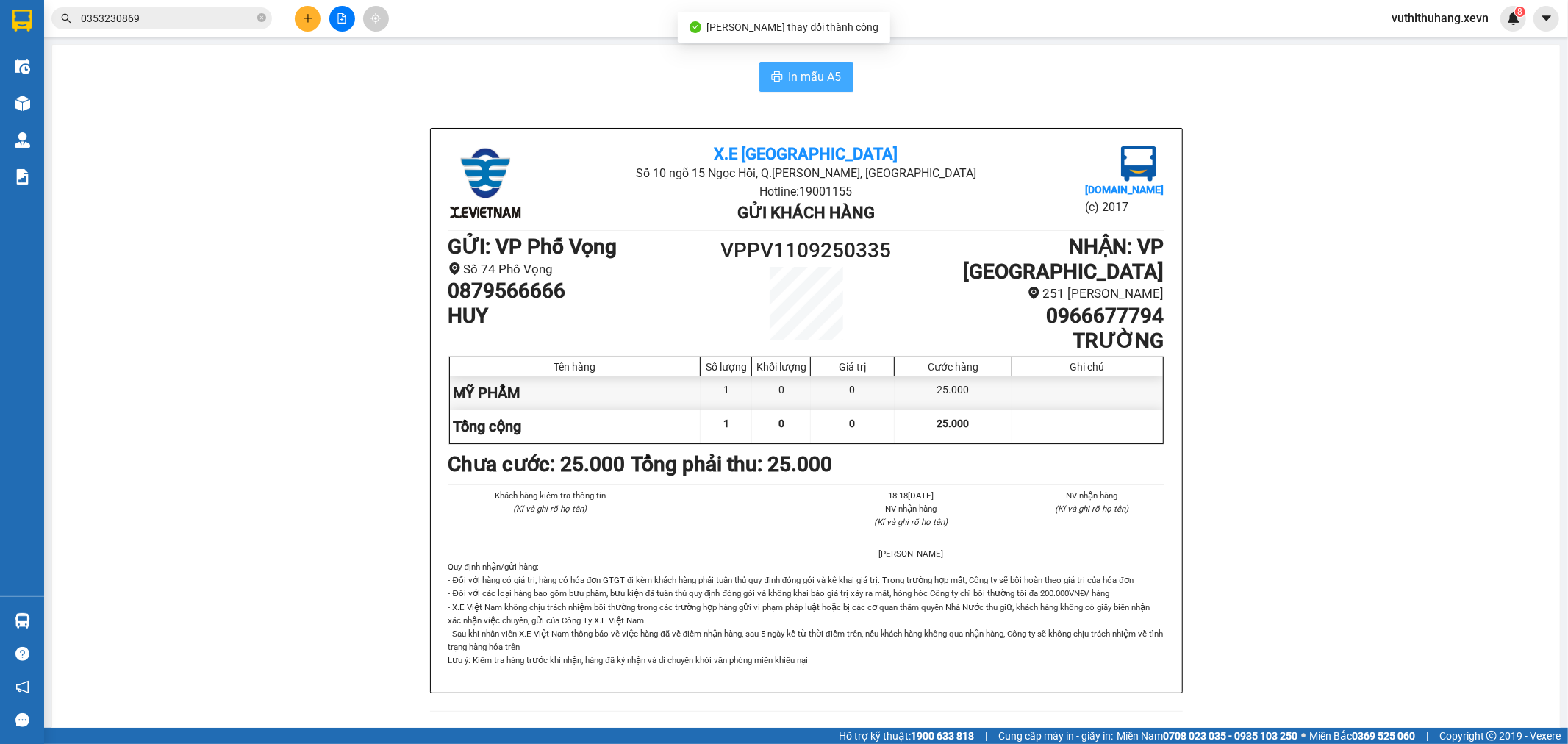
click at [809, 71] on span "In mẫu A5" at bounding box center [815, 76] width 53 height 19
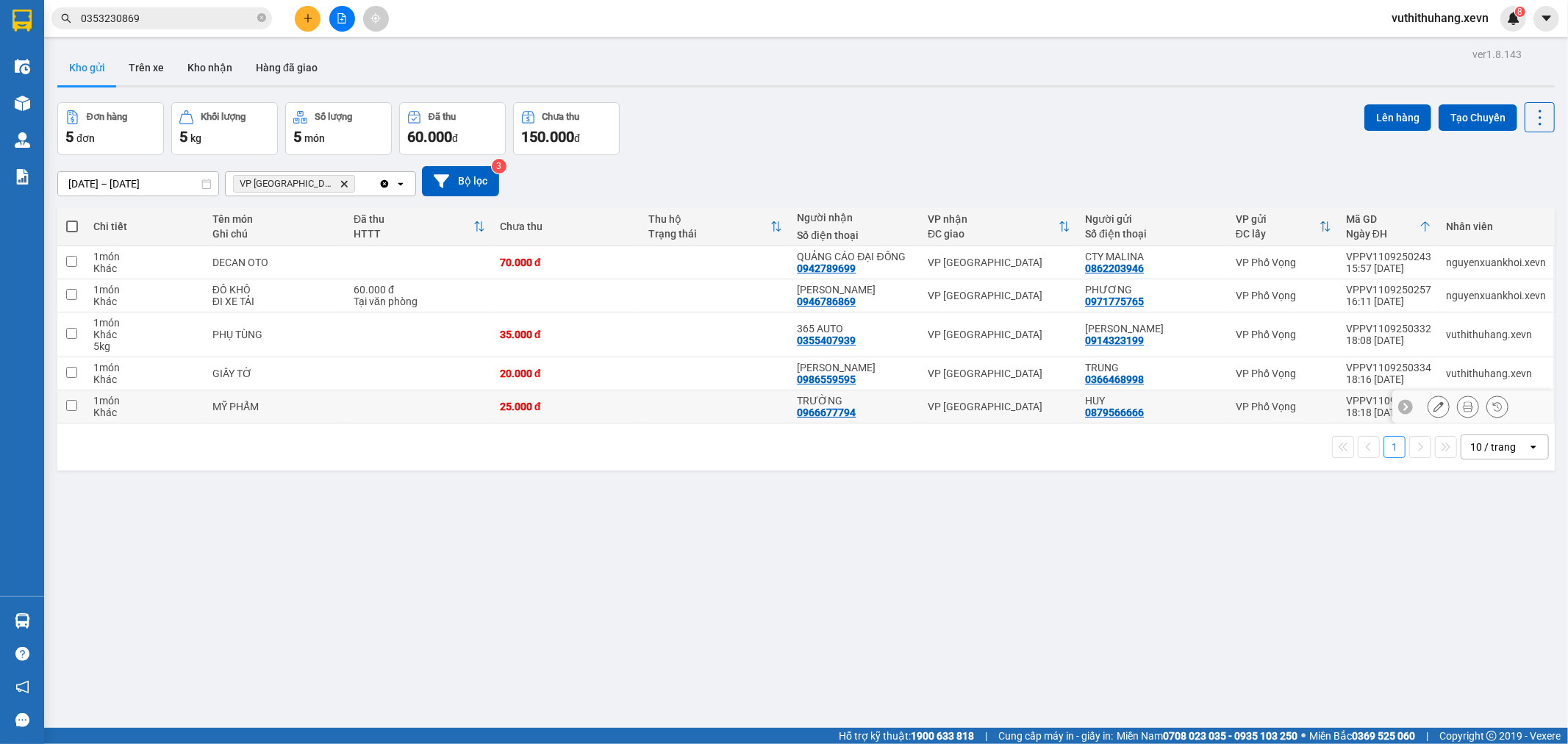
click at [383, 419] on td at bounding box center [420, 407] width 146 height 33
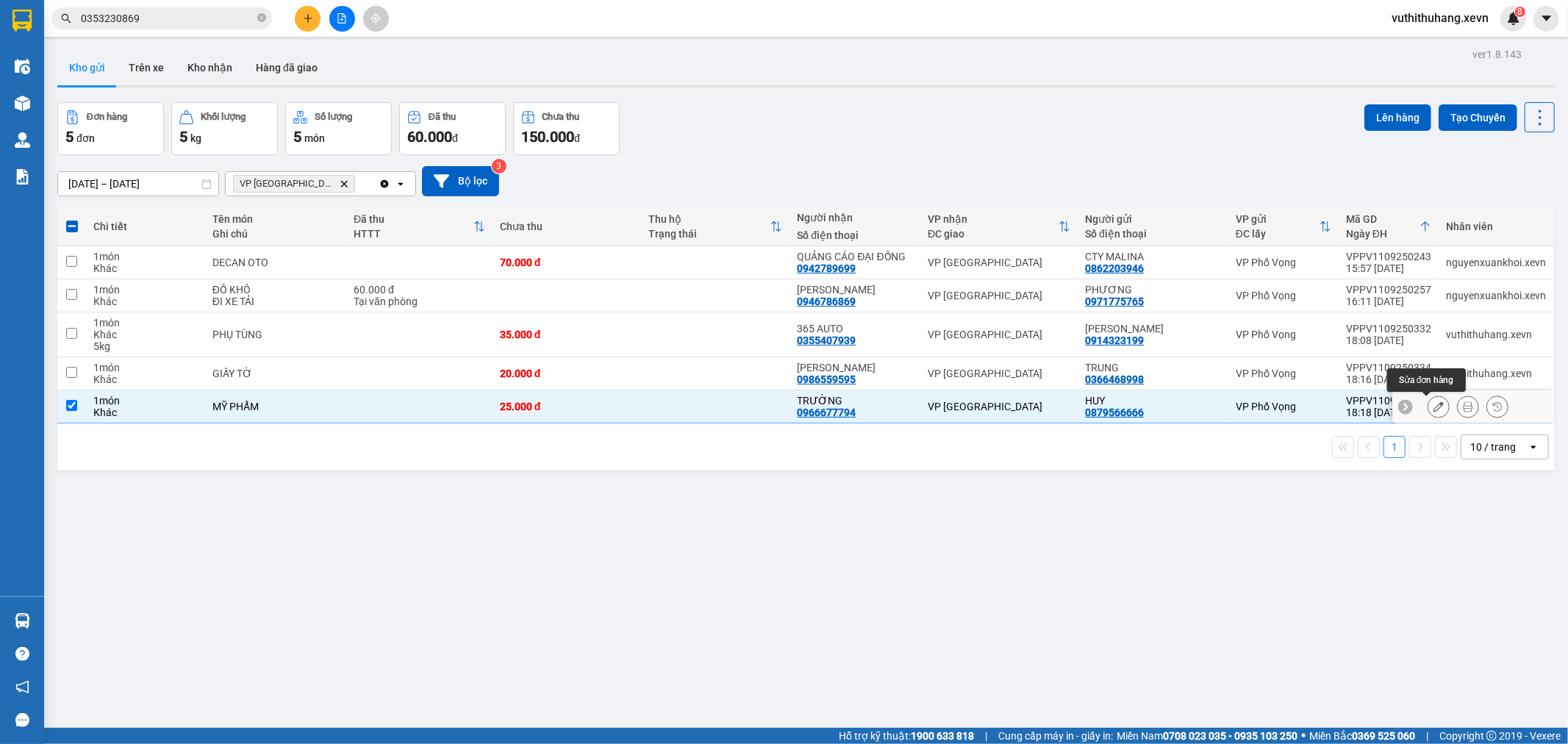
click at [1434, 406] on icon at bounding box center [1438, 406] width 11 height 11
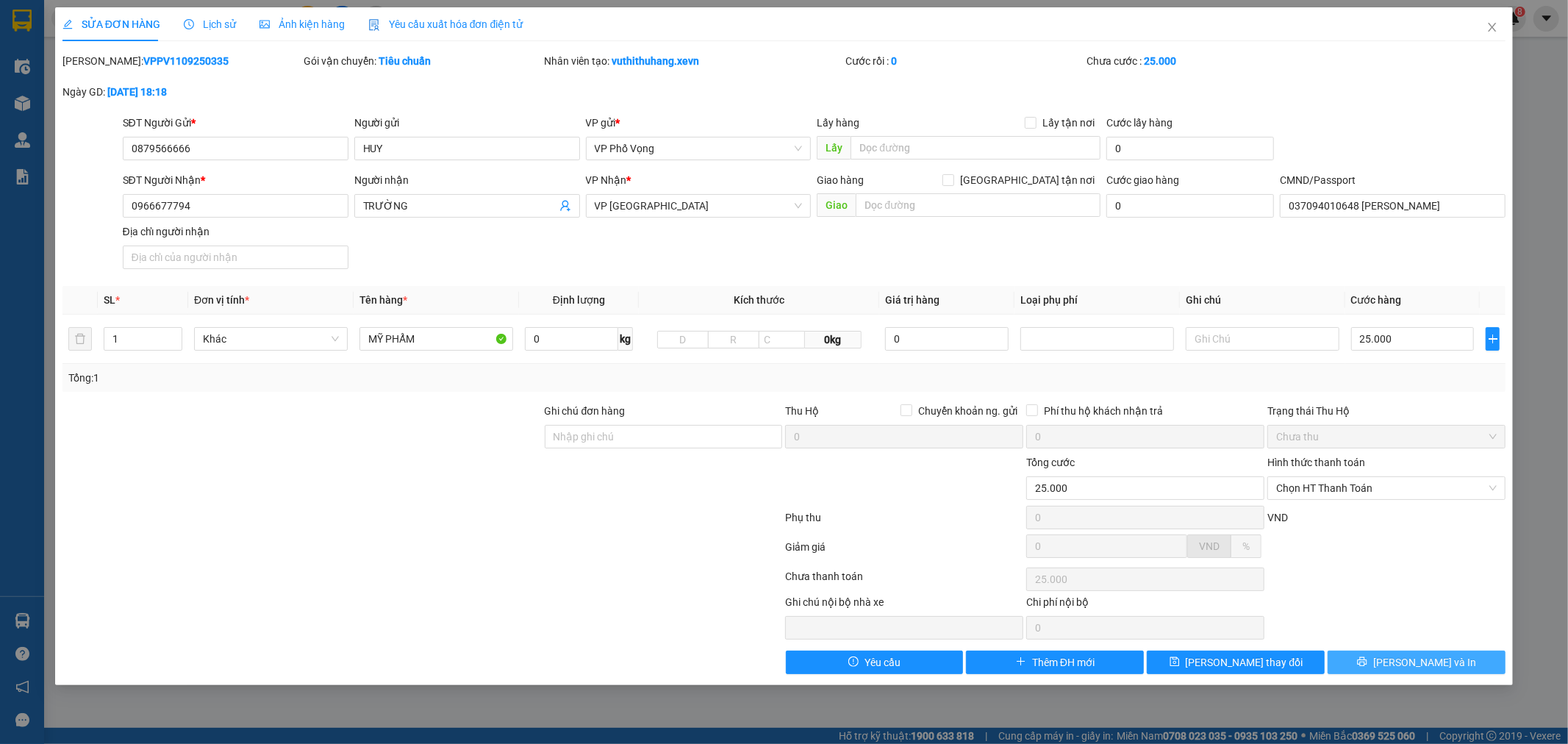
click at [1423, 656] on span "[PERSON_NAME] và In" at bounding box center [1425, 662] width 103 height 17
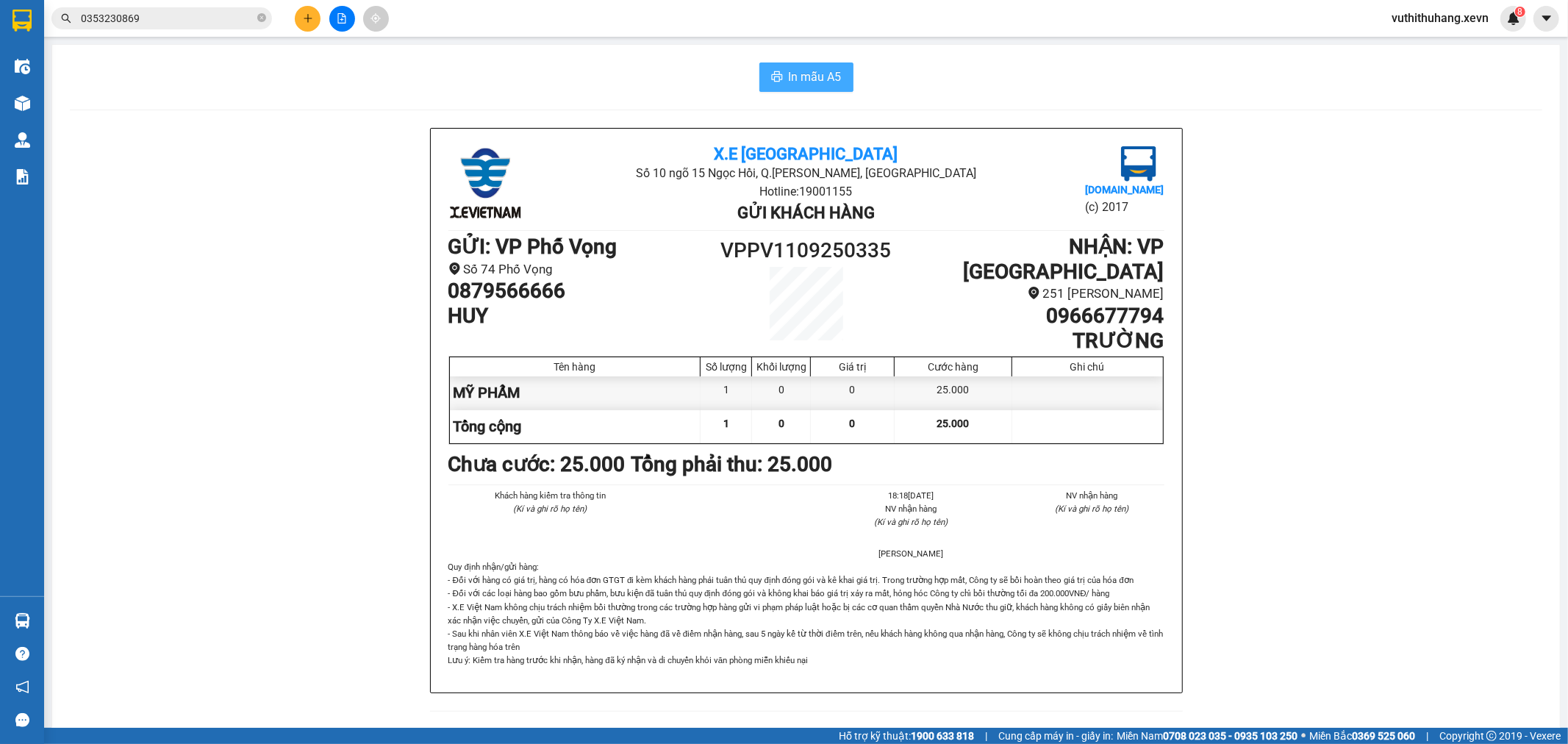
click at [797, 78] on span "In mẫu A5" at bounding box center [815, 76] width 53 height 19
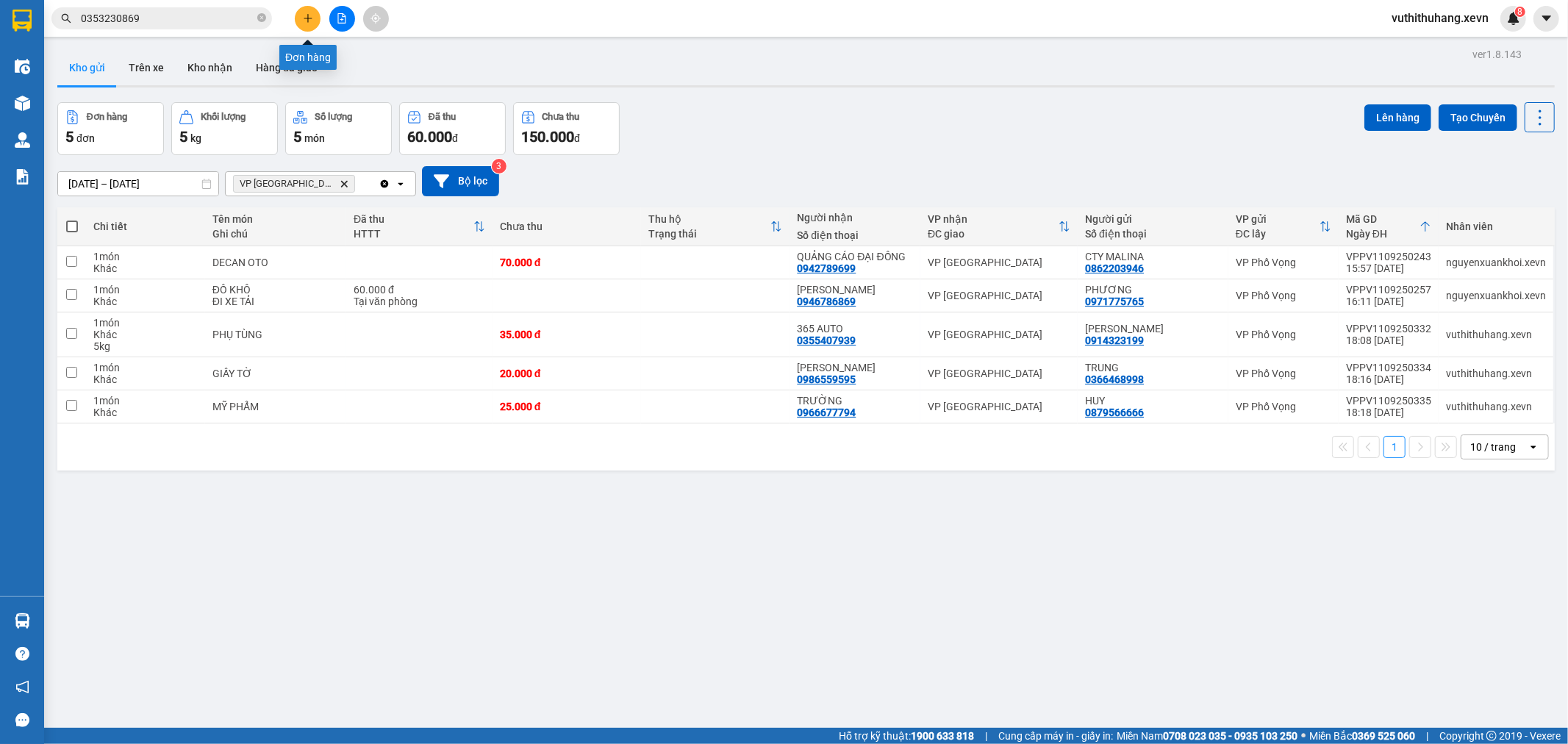
click at [307, 16] on icon "plus" at bounding box center [308, 19] width 11 height 11
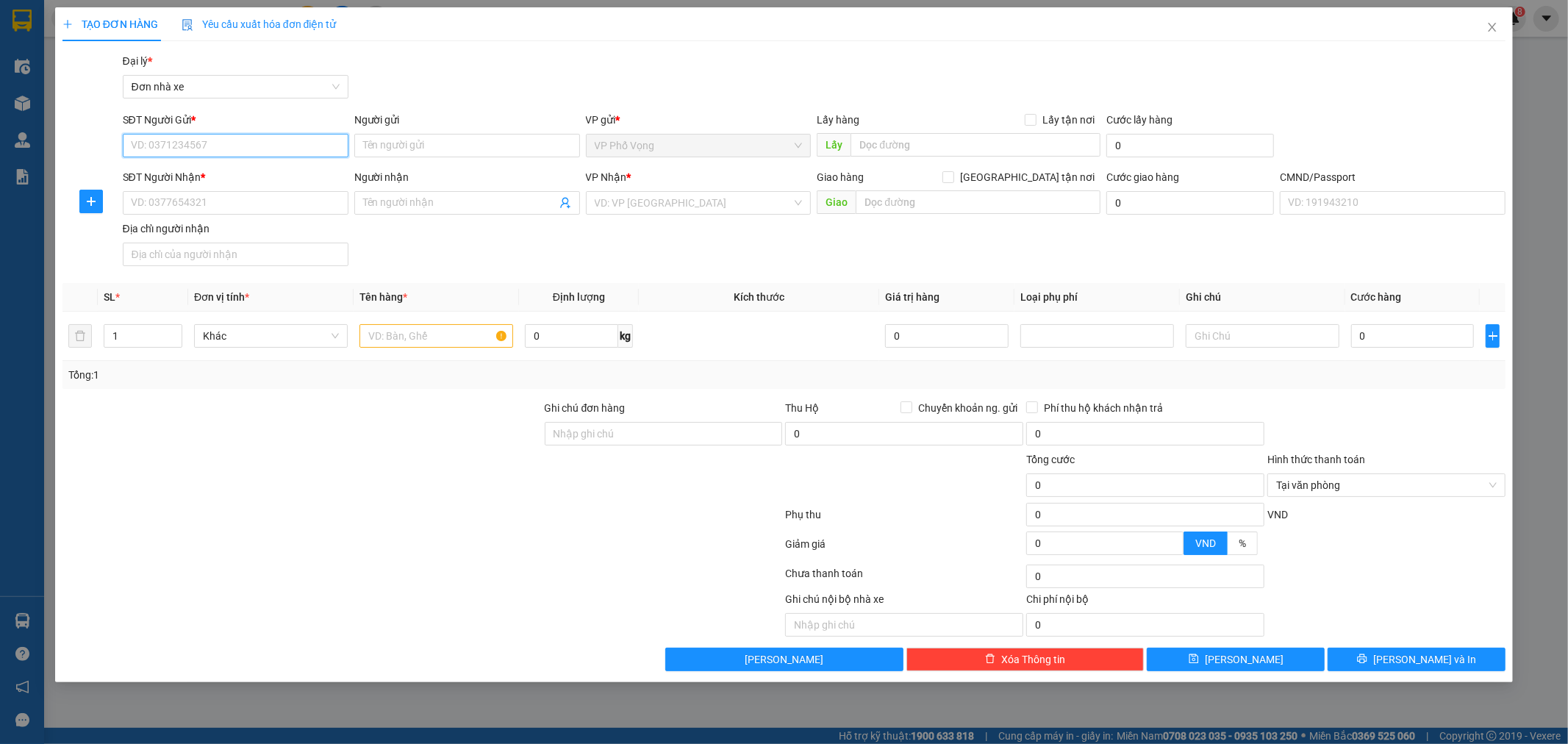
click at [254, 139] on input "SĐT Người Gửi *" at bounding box center [236, 145] width 226 height 23
click at [275, 169] on div "0942376666 - DŨNG" at bounding box center [236, 174] width 208 height 17
click at [415, 340] on input "text" at bounding box center [436, 336] width 154 height 23
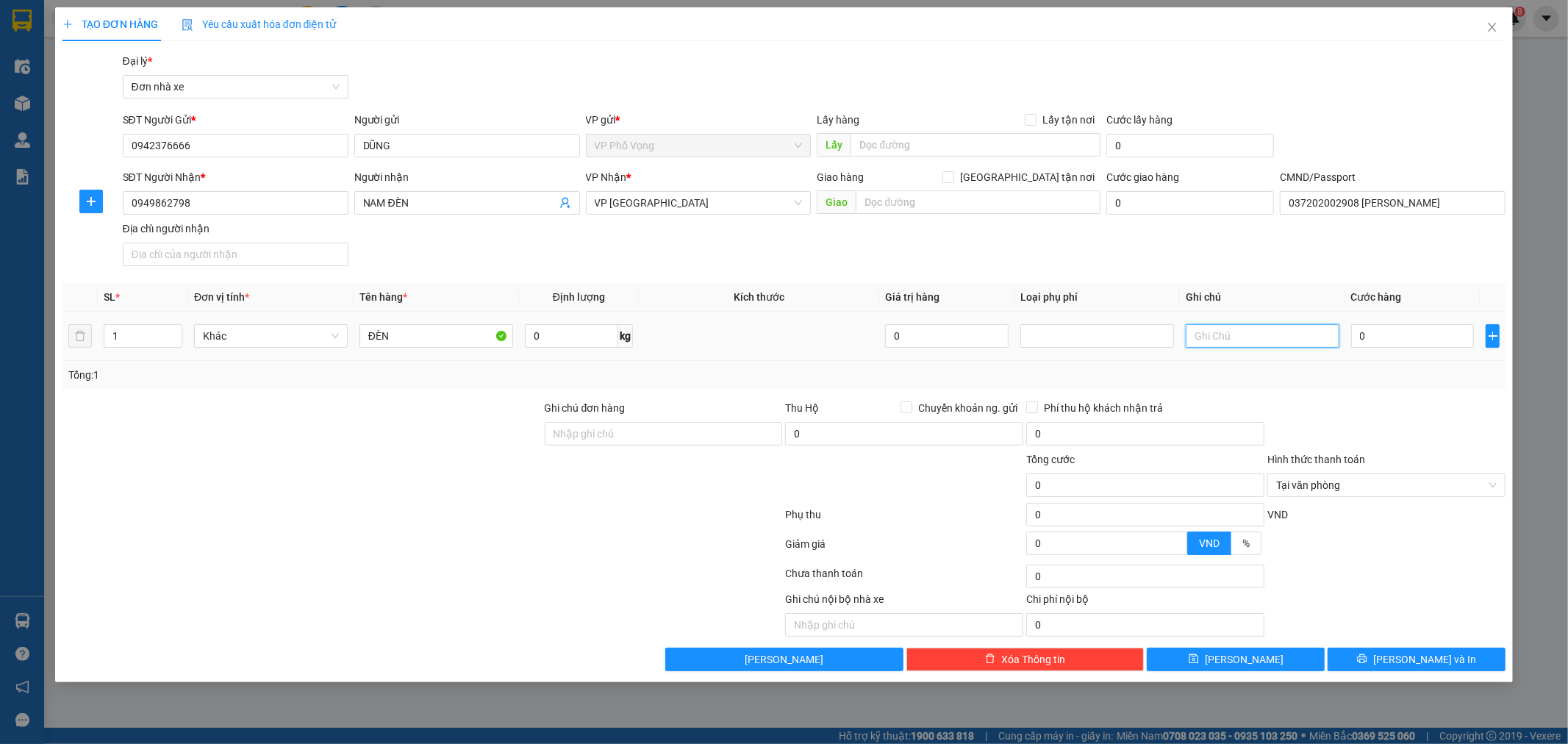
click at [1260, 340] on input "text" at bounding box center [1263, 336] width 154 height 23
click at [1408, 336] on input "0" at bounding box center [1412, 336] width 124 height 23
click at [1457, 428] on div at bounding box center [1387, 426] width 242 height 52
click at [1448, 656] on button "[PERSON_NAME] và In" at bounding box center [1416, 659] width 178 height 23
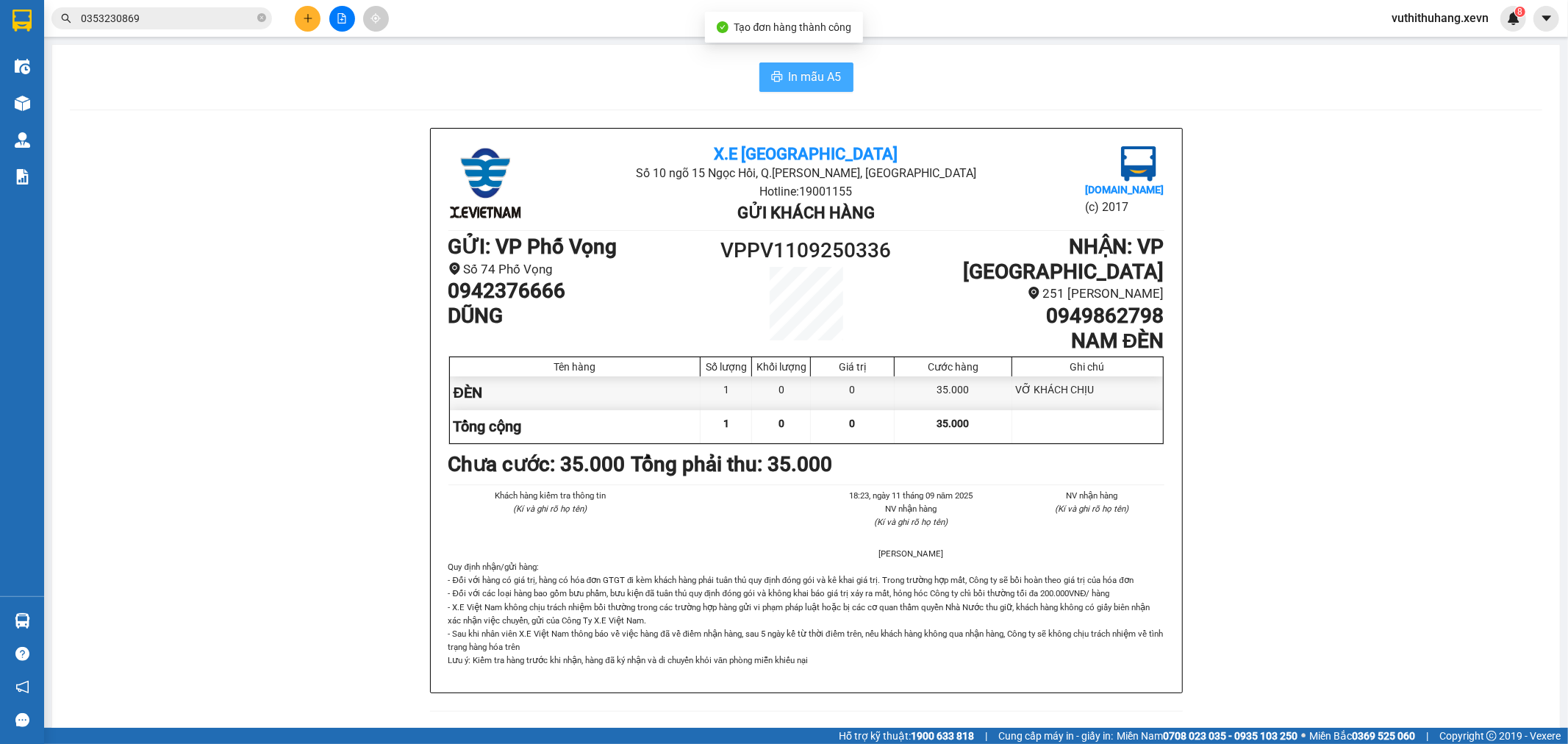
click at [789, 67] on button "In mẫu A5" at bounding box center [806, 77] width 94 height 29
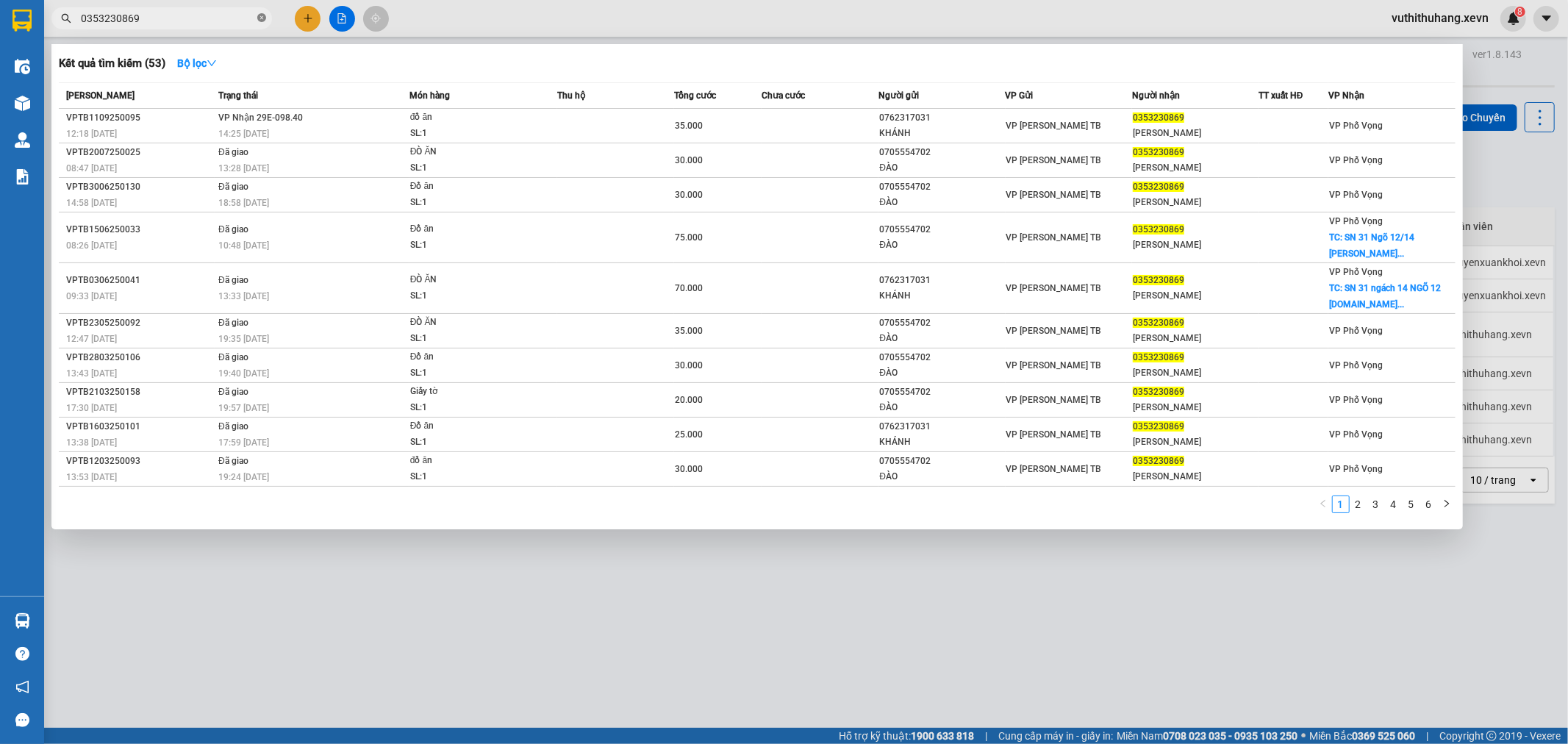
click at [263, 17] on icon "close-circle" at bounding box center [261, 18] width 9 height 9
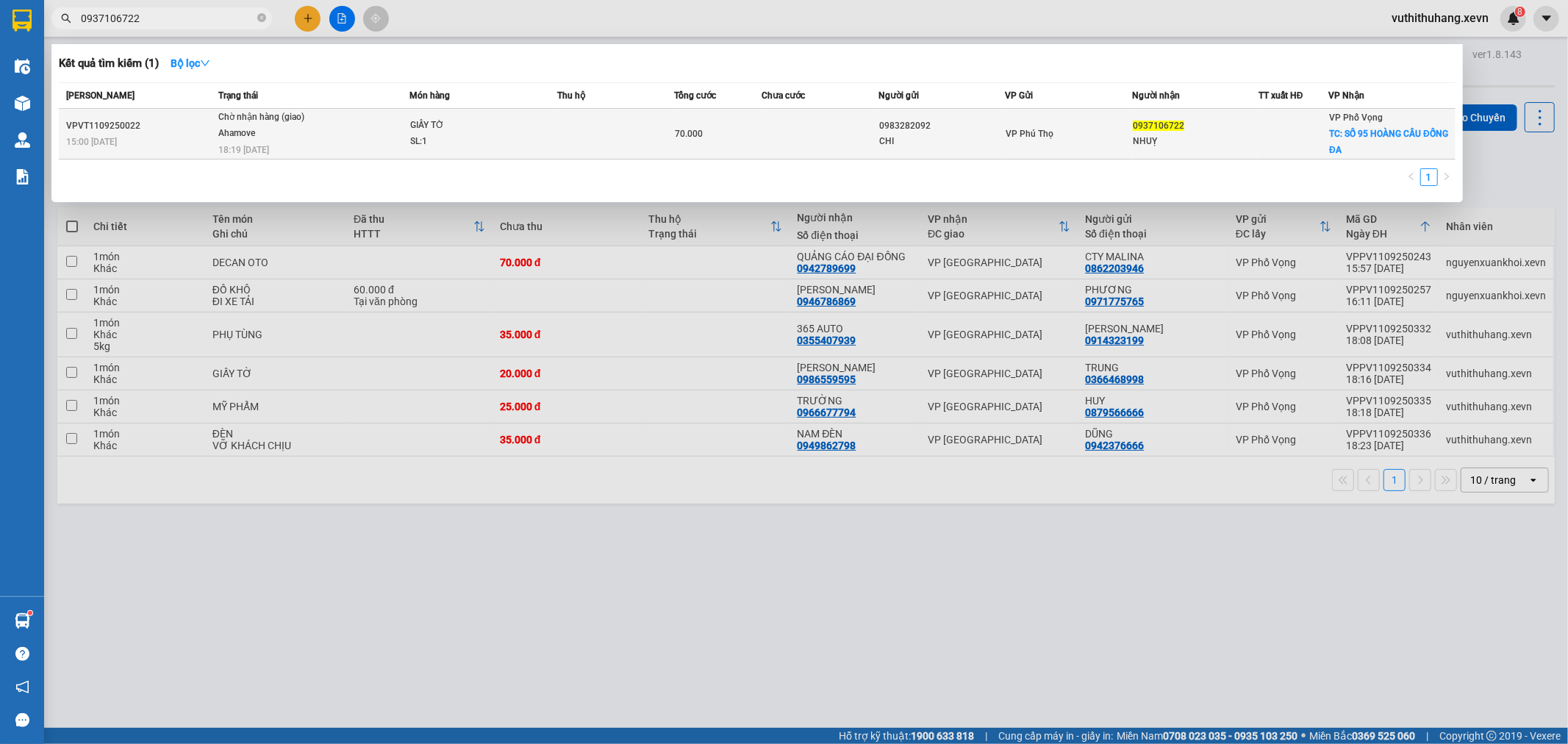
click at [403, 115] on span "Chờ nhận hàng (giao) Ahamove 18:19 [DATE]" at bounding box center [314, 131] width 191 height 45
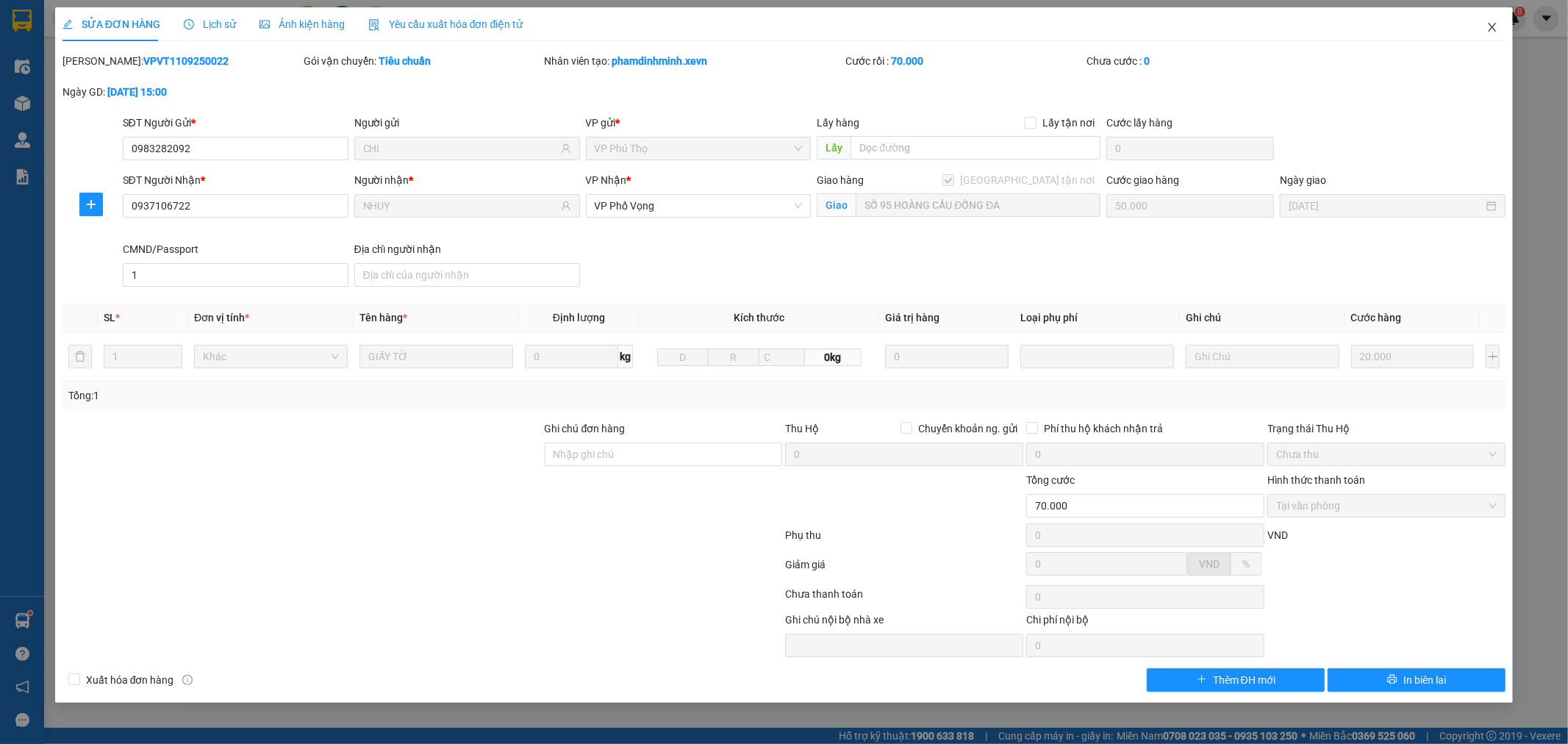
click at [1495, 24] on icon "close" at bounding box center [1493, 26] width 8 height 9
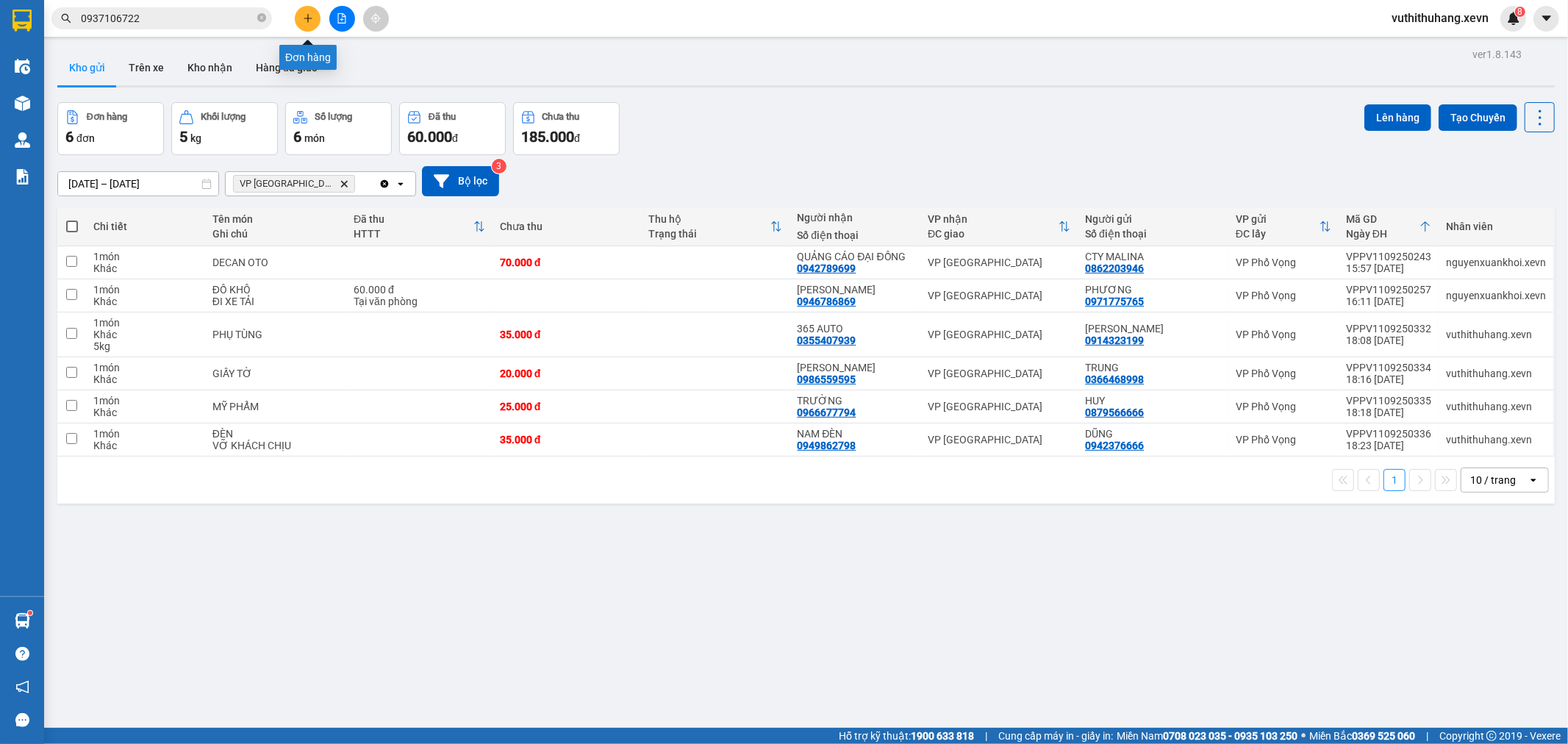
click at [305, 19] on icon "plus" at bounding box center [308, 19] width 11 height 11
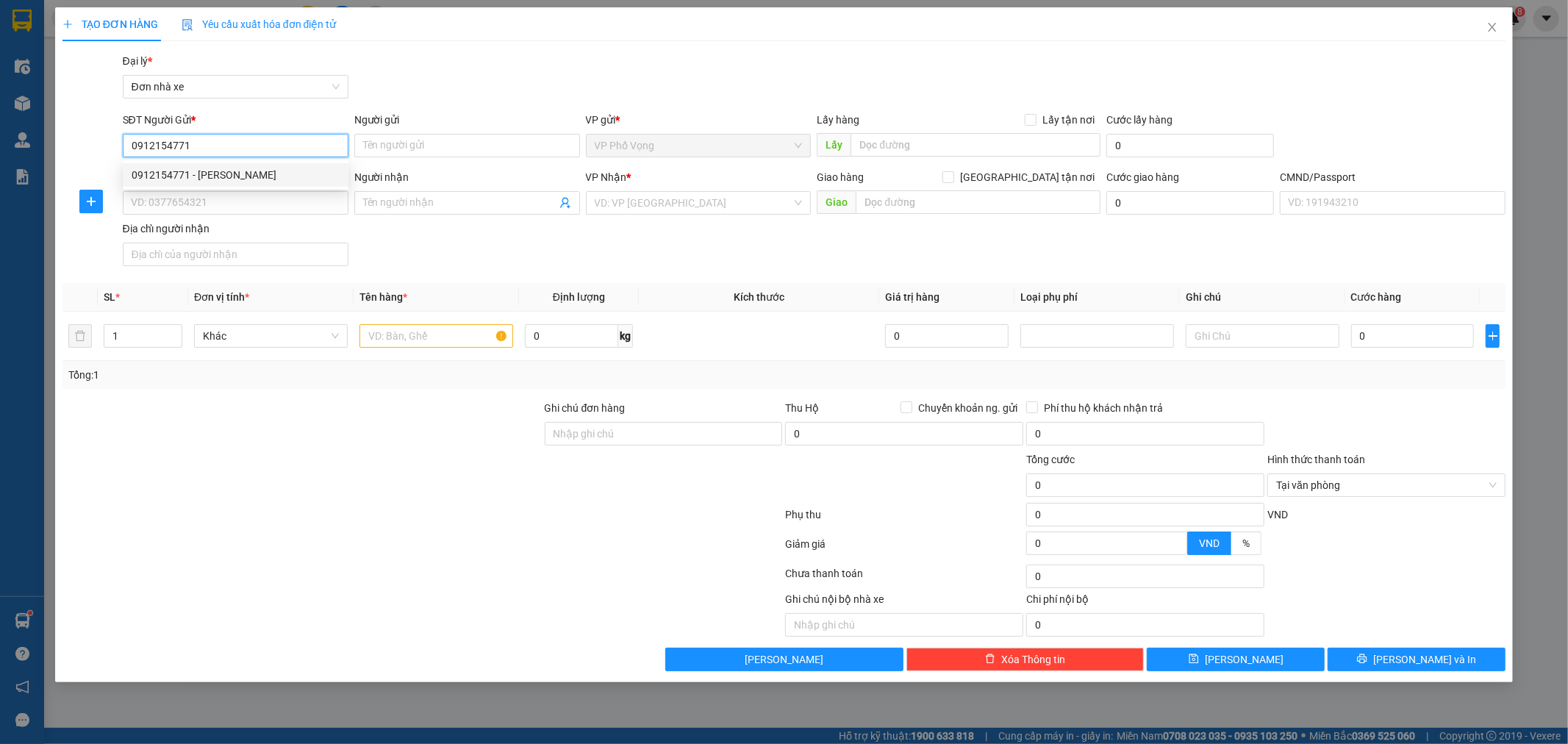
click at [286, 176] on div "0912154771 - [PERSON_NAME]" at bounding box center [236, 174] width 208 height 17
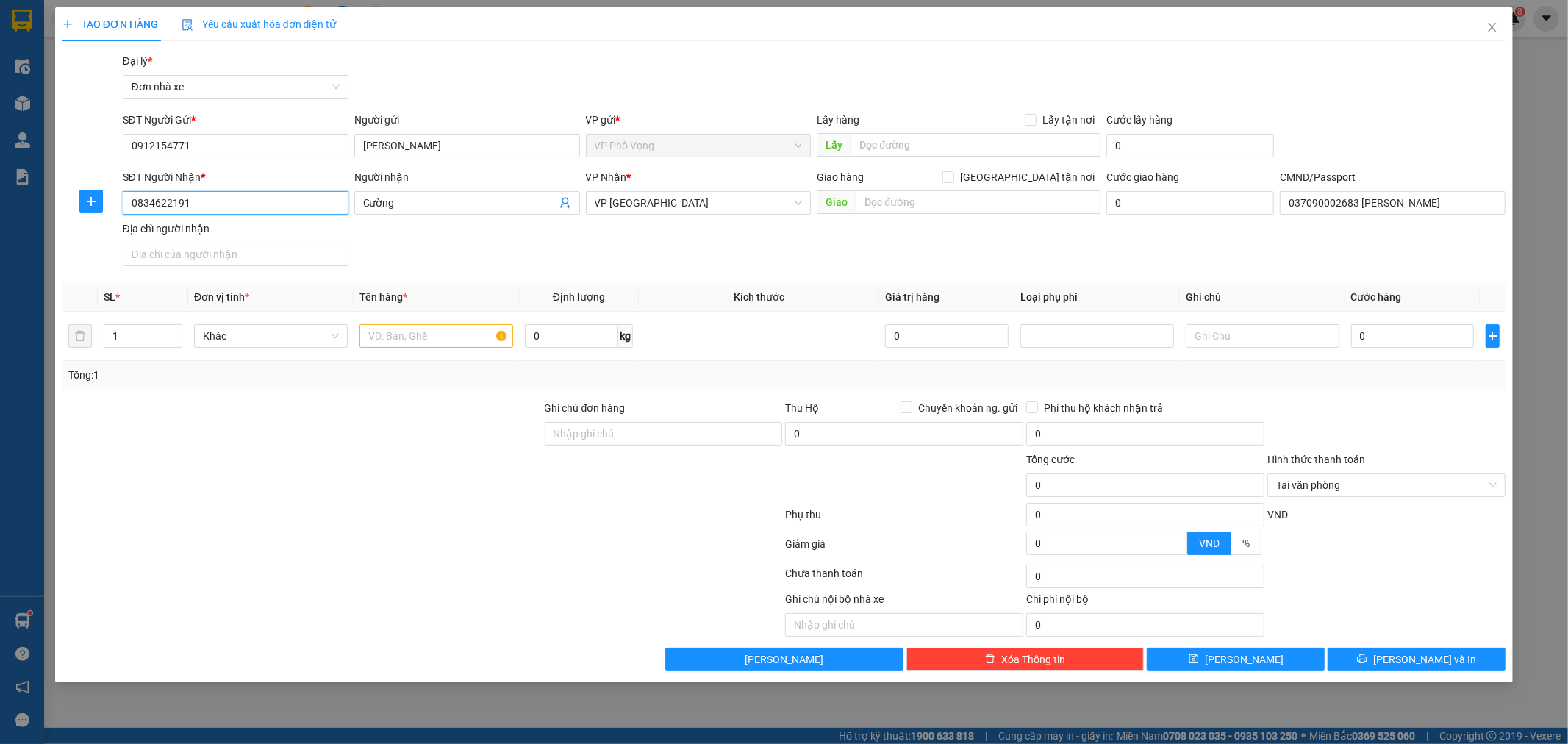
click at [295, 203] on input "0834622191" at bounding box center [236, 203] width 226 height 23
type input "0"
type input "0974063625"
click at [309, 225] on div "0974063625 - BÙI ĐÌNH ĐÔNG" at bounding box center [236, 232] width 208 height 17
type input "BÙI ĐÌNH ĐÔNG"
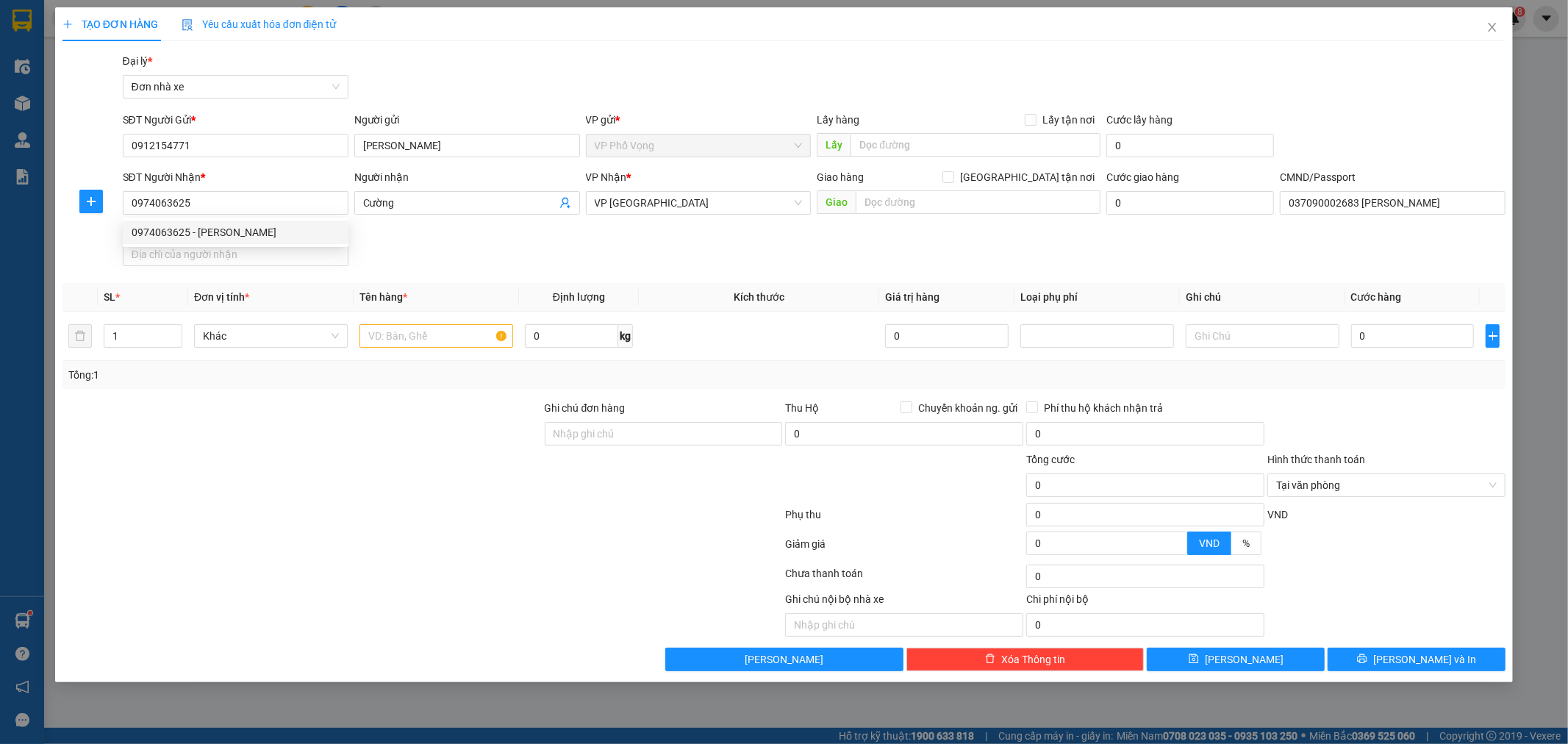
type input "037086003616 BÙI ĐÌNH ĐÔNG"
type input "0974063625"
click at [451, 326] on input "text" at bounding box center [436, 336] width 154 height 23
type input "LINH KIỆN MÁY IN"
click at [1429, 337] on input "0" at bounding box center [1412, 336] width 124 height 23
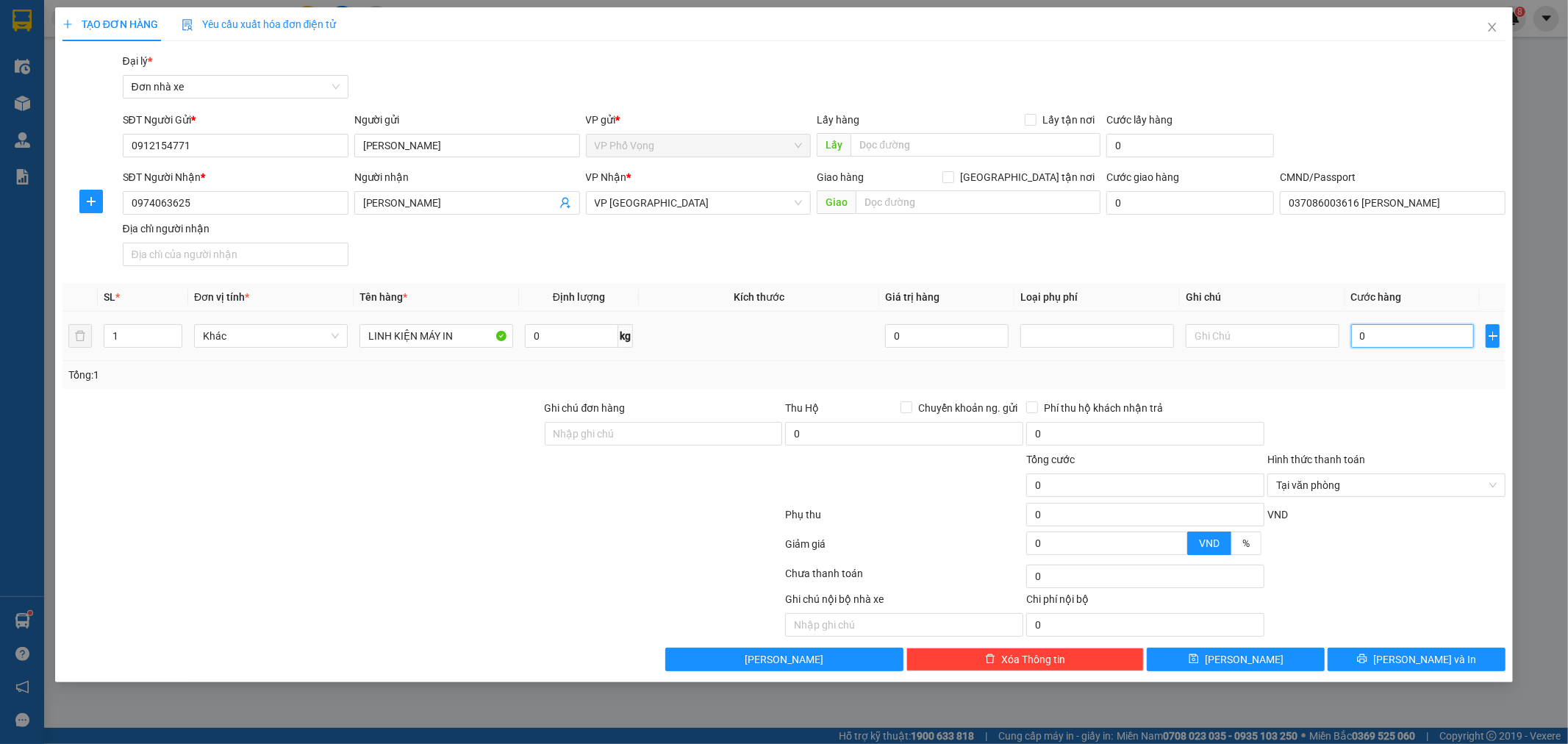
type input "2"
type input "25"
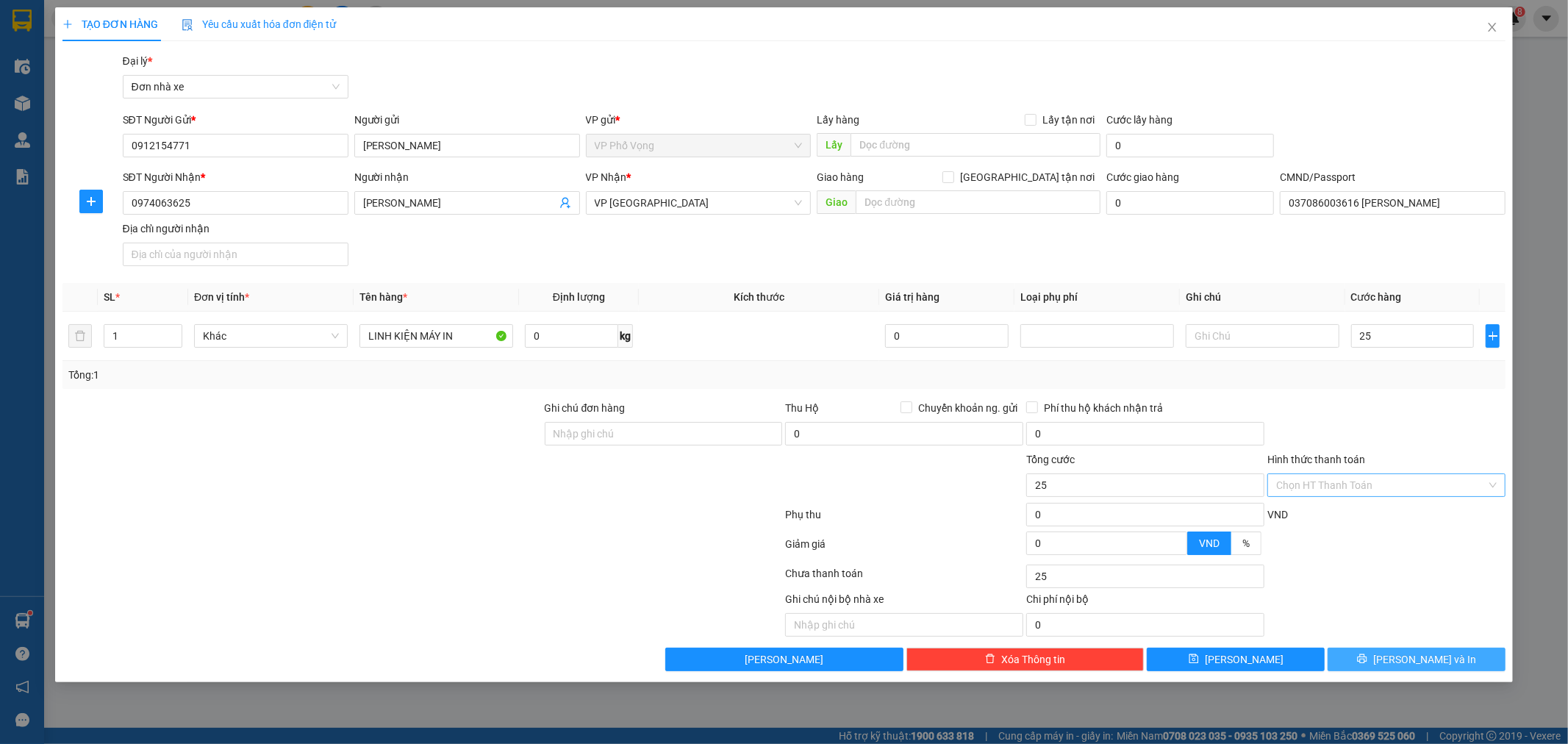
type input "25.000"
click at [1414, 655] on span "[PERSON_NAME] và In" at bounding box center [1425, 659] width 103 height 17
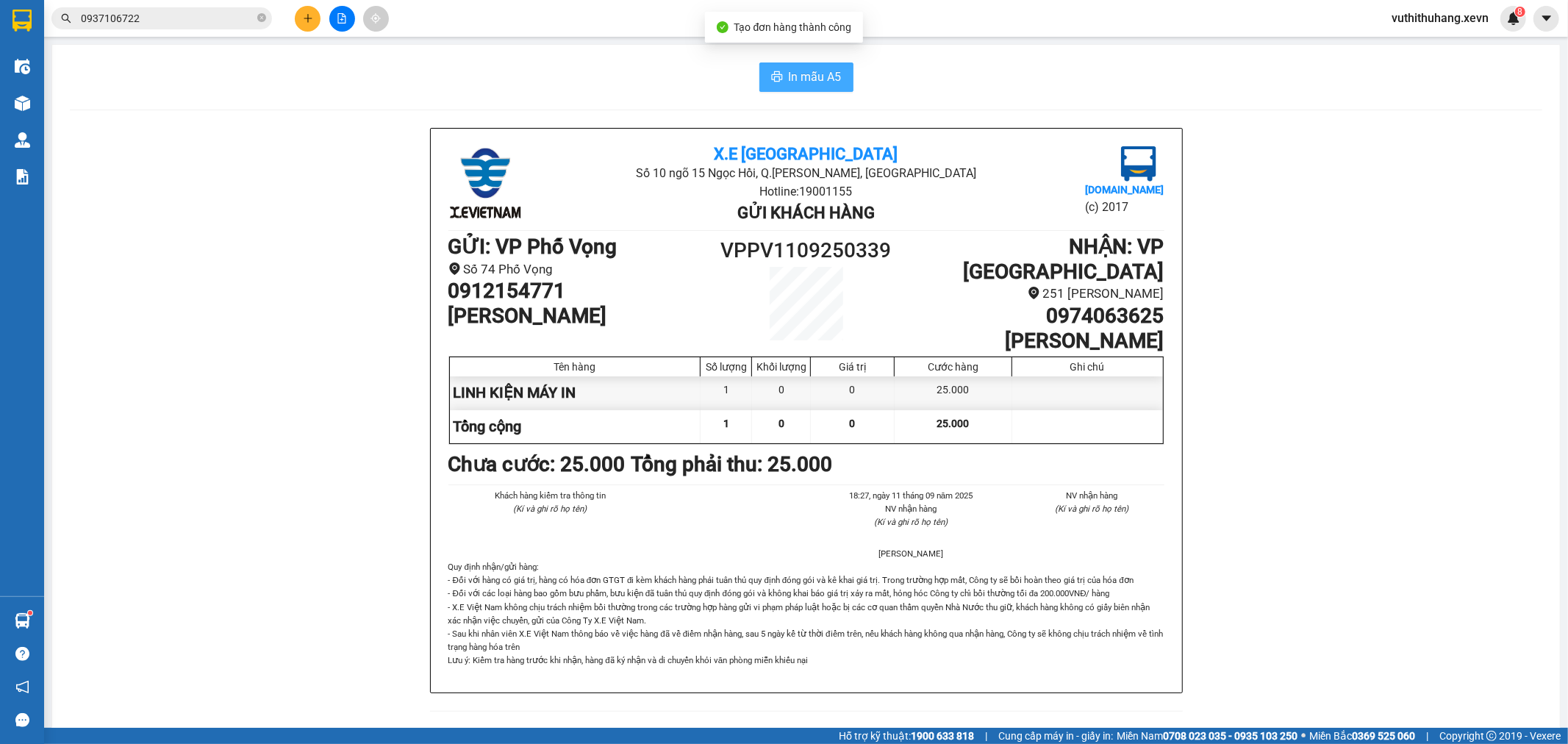
click at [814, 68] on span "In mẫu A5" at bounding box center [815, 76] width 53 height 19
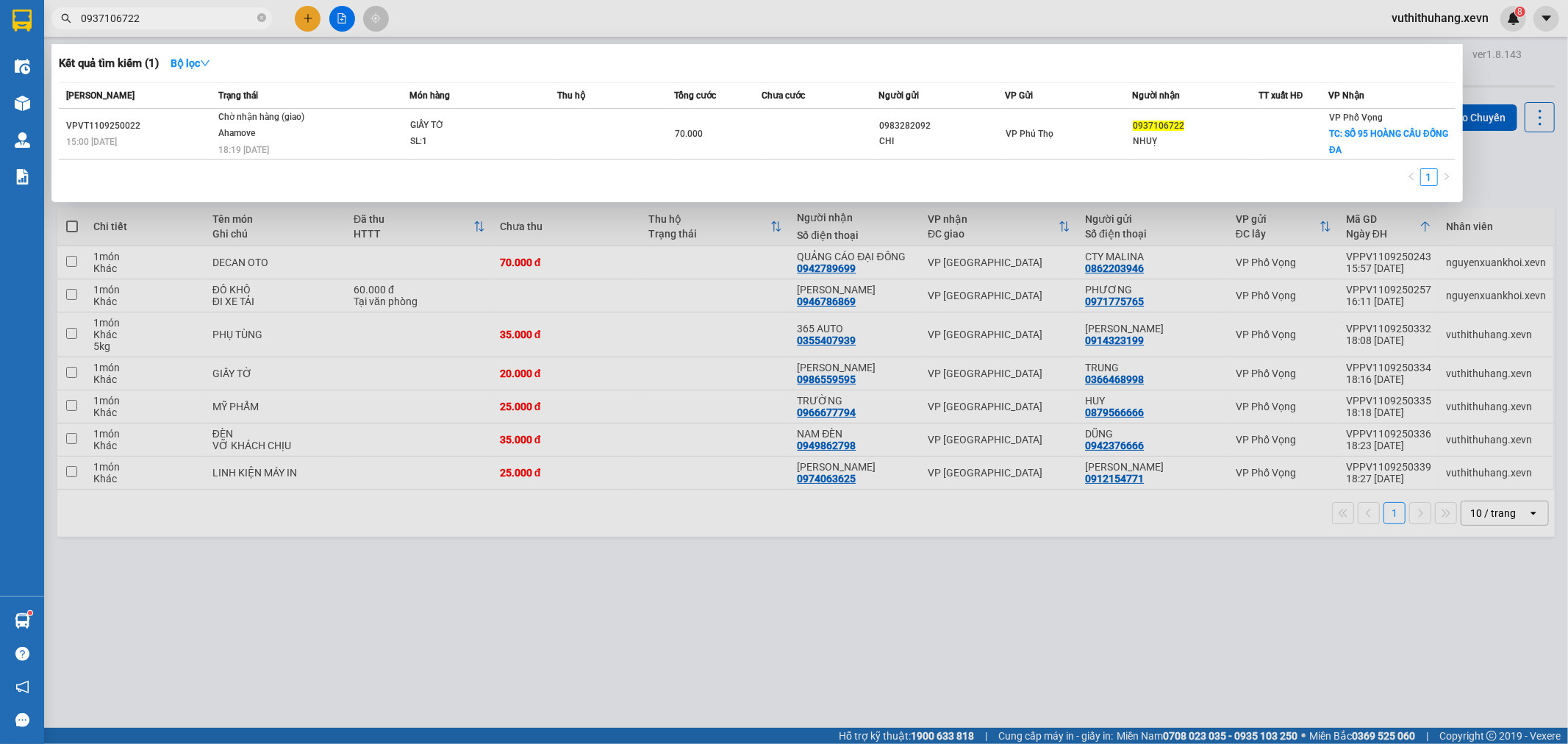
drag, startPoint x: 225, startPoint y: 22, endPoint x: 244, endPoint y: 34, distance: 22.5
click at [225, 25] on input "0937106722" at bounding box center [168, 19] width 173 height 17
click at [260, 20] on icon "close-circle" at bounding box center [261, 18] width 9 height 9
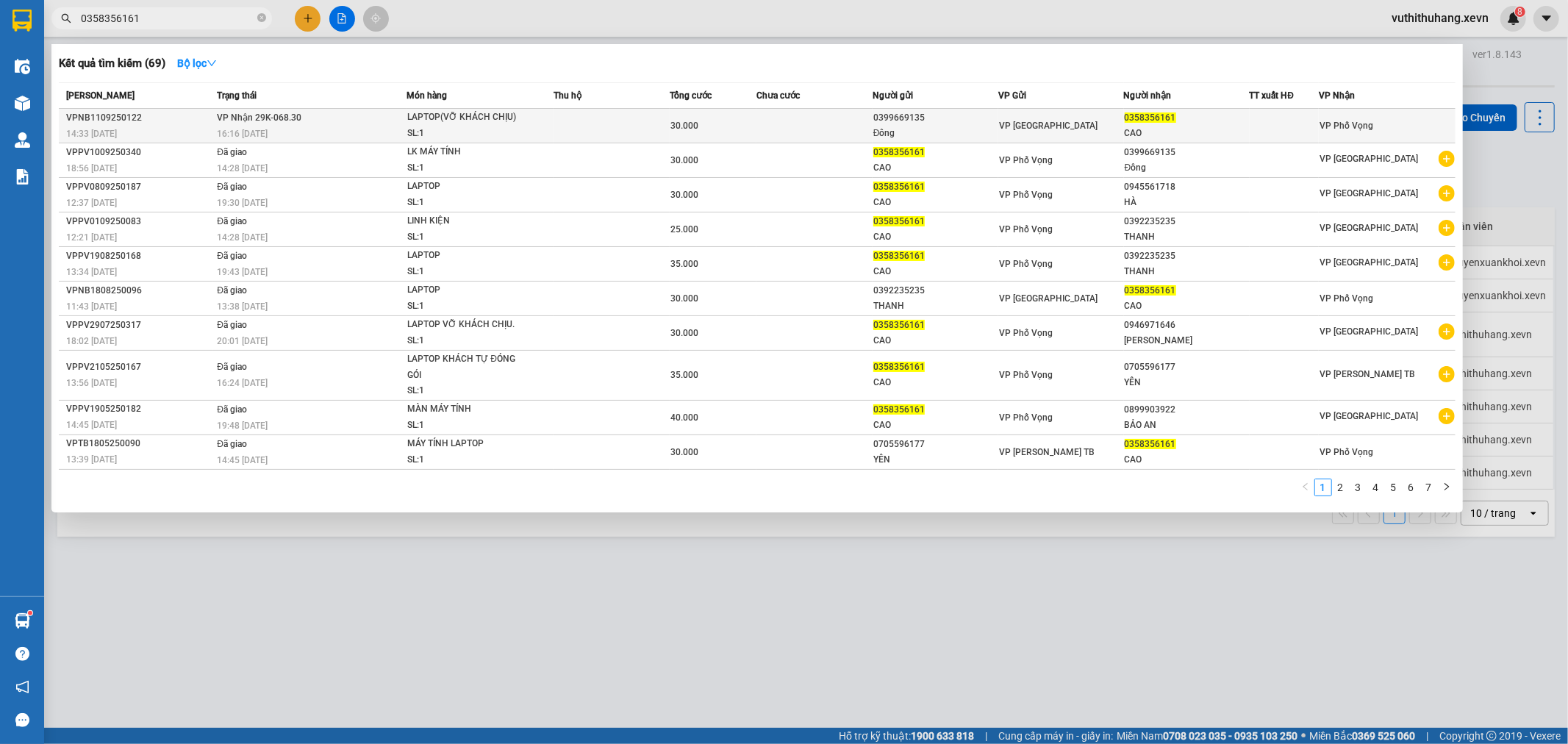
type input "0358356161"
click at [742, 114] on td "30.000" at bounding box center [713, 126] width 87 height 34
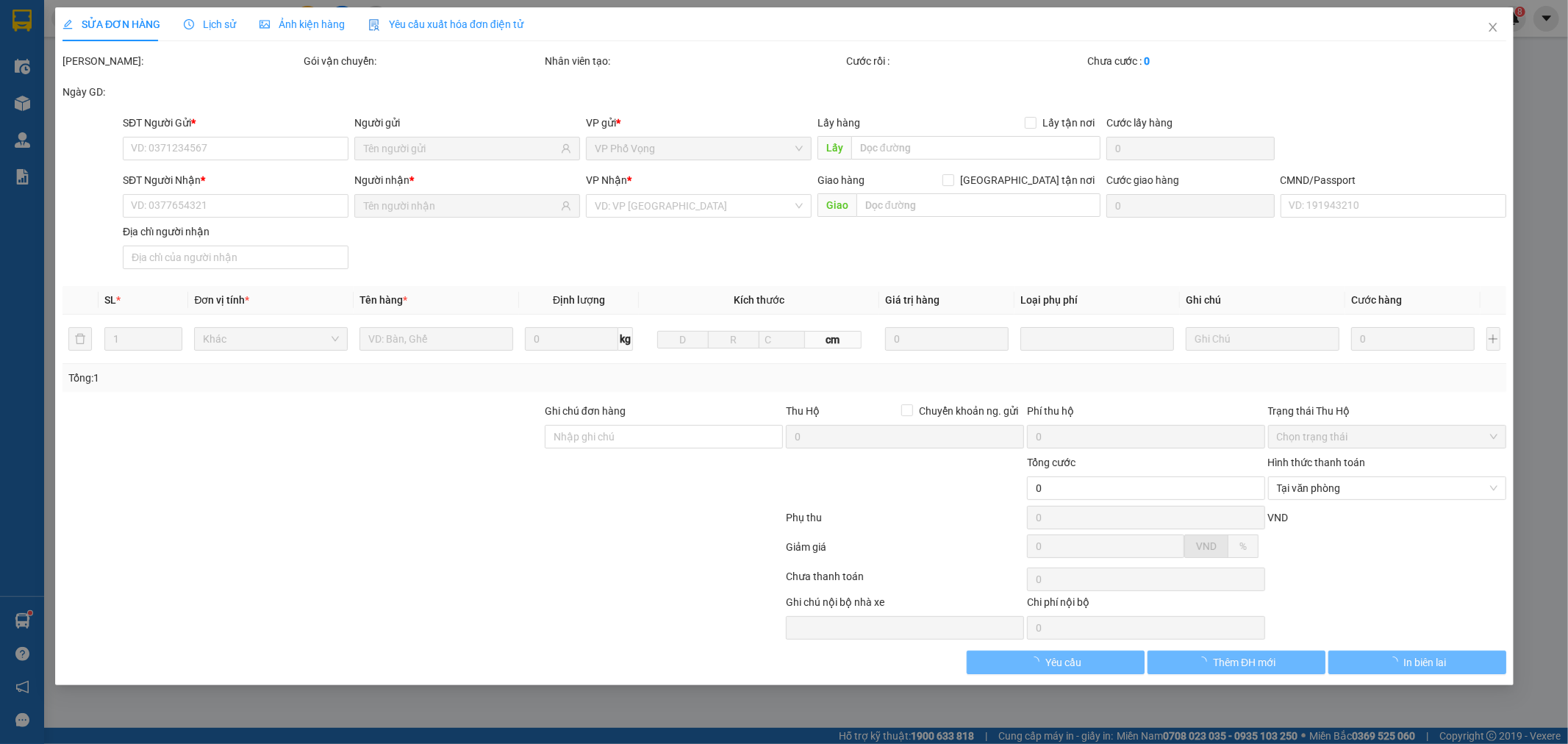
type input "0399669135"
type input "Đông"
type input "0358356161"
type input "CAO"
type input "037097001087 NGUYỄN VĂN CAO 1997"
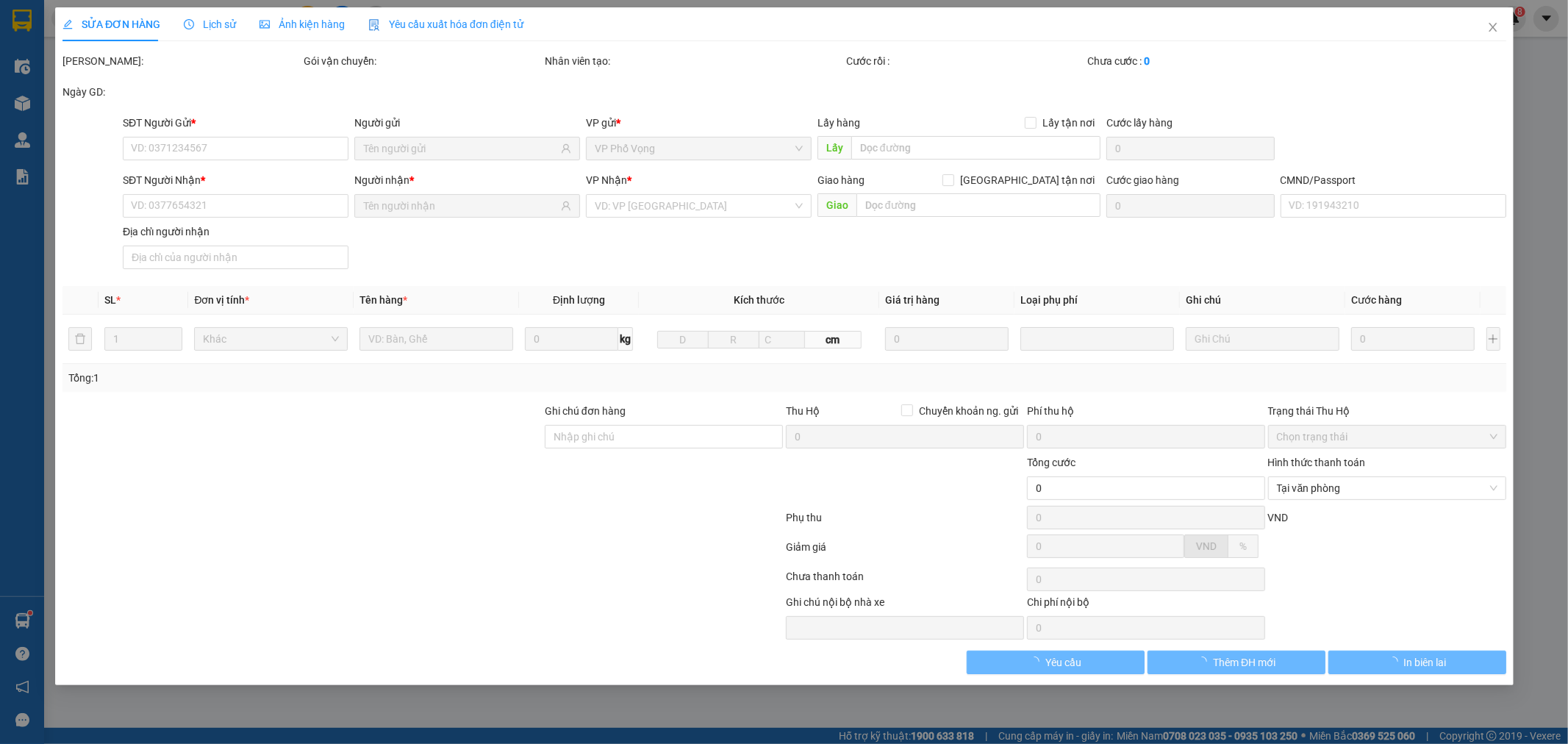
type input "30.000"
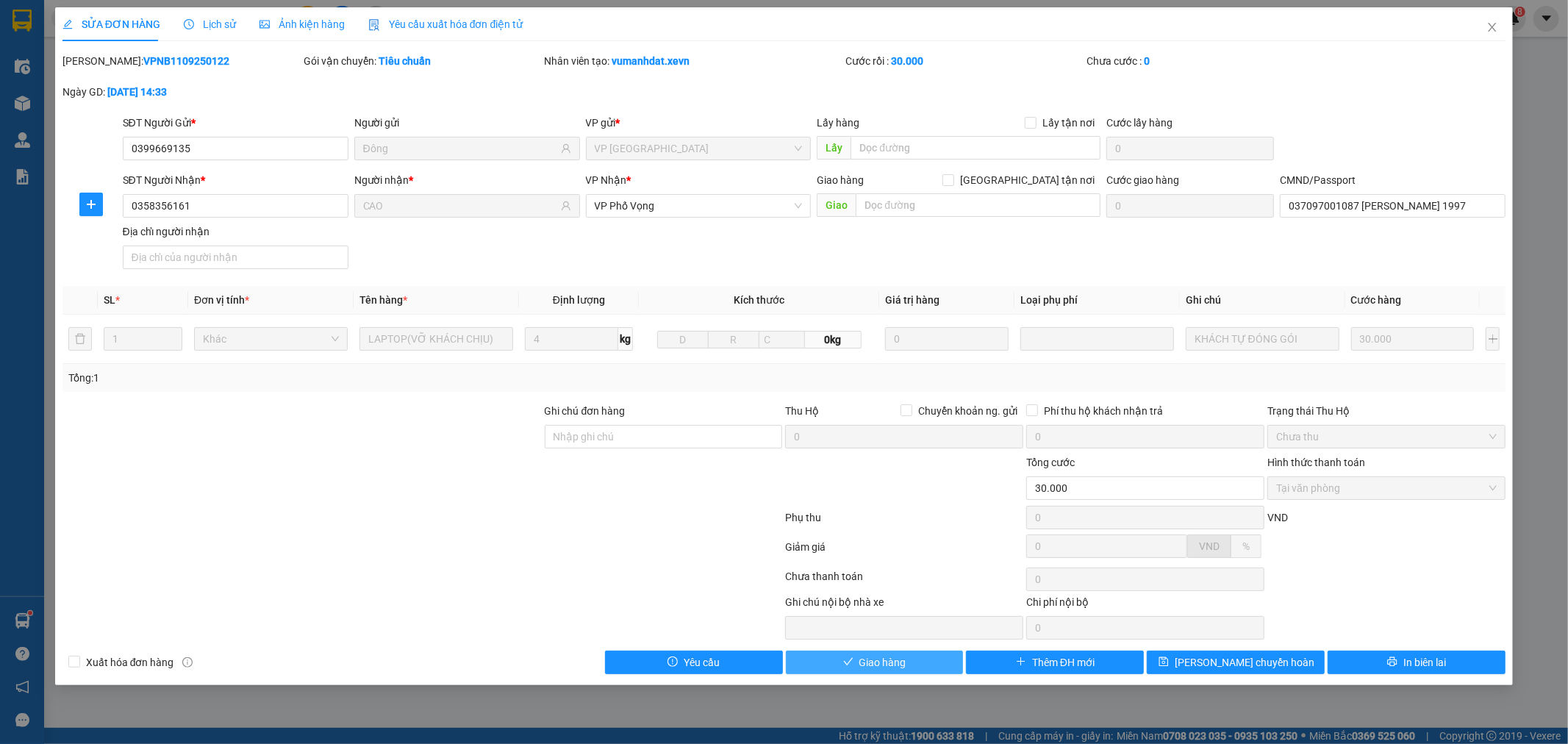
click at [916, 663] on button "Giao hàng" at bounding box center [875, 662] width 178 height 23
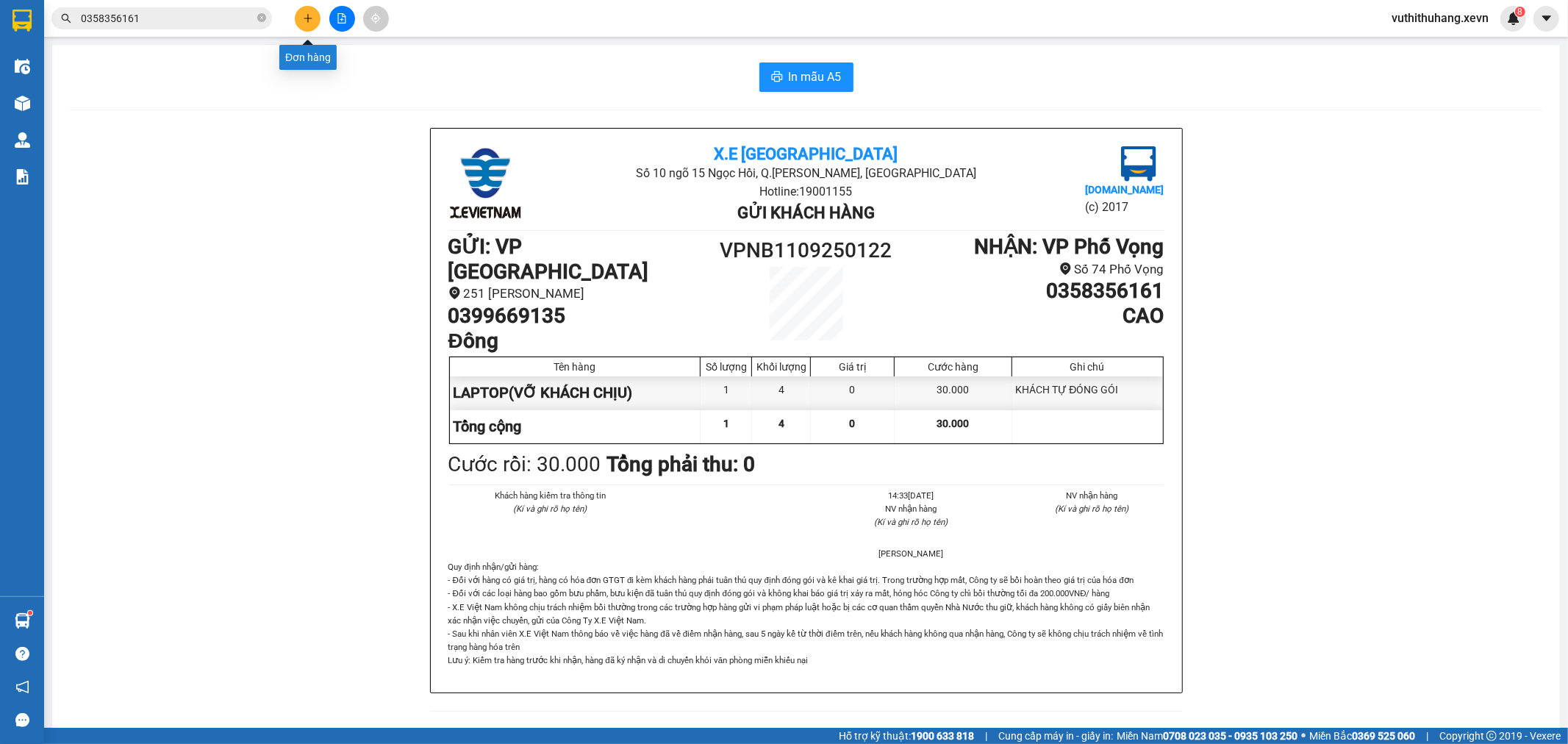
click at [309, 25] on button at bounding box center [308, 19] width 25 height 25
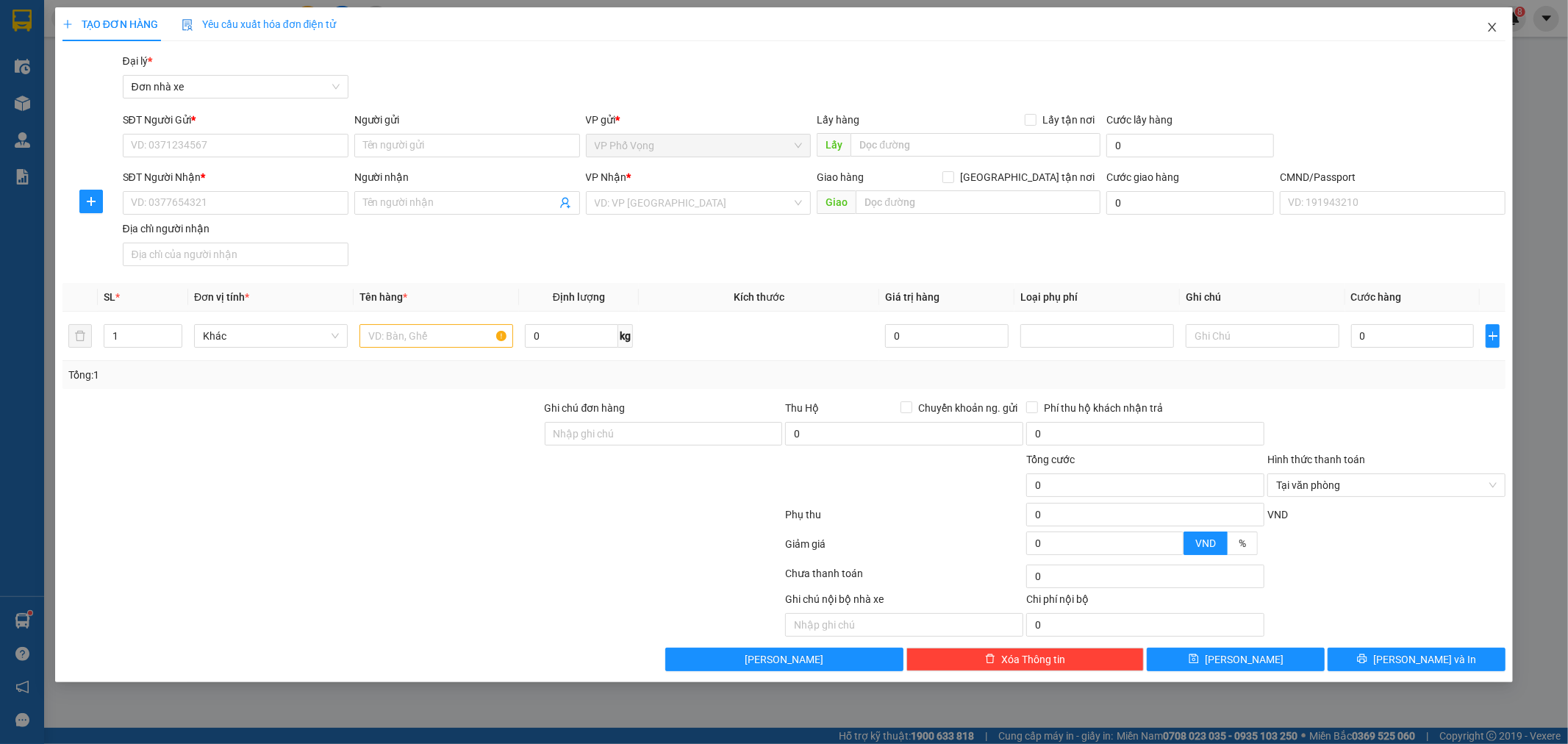
click at [1492, 28] on icon "close" at bounding box center [1493, 26] width 8 height 9
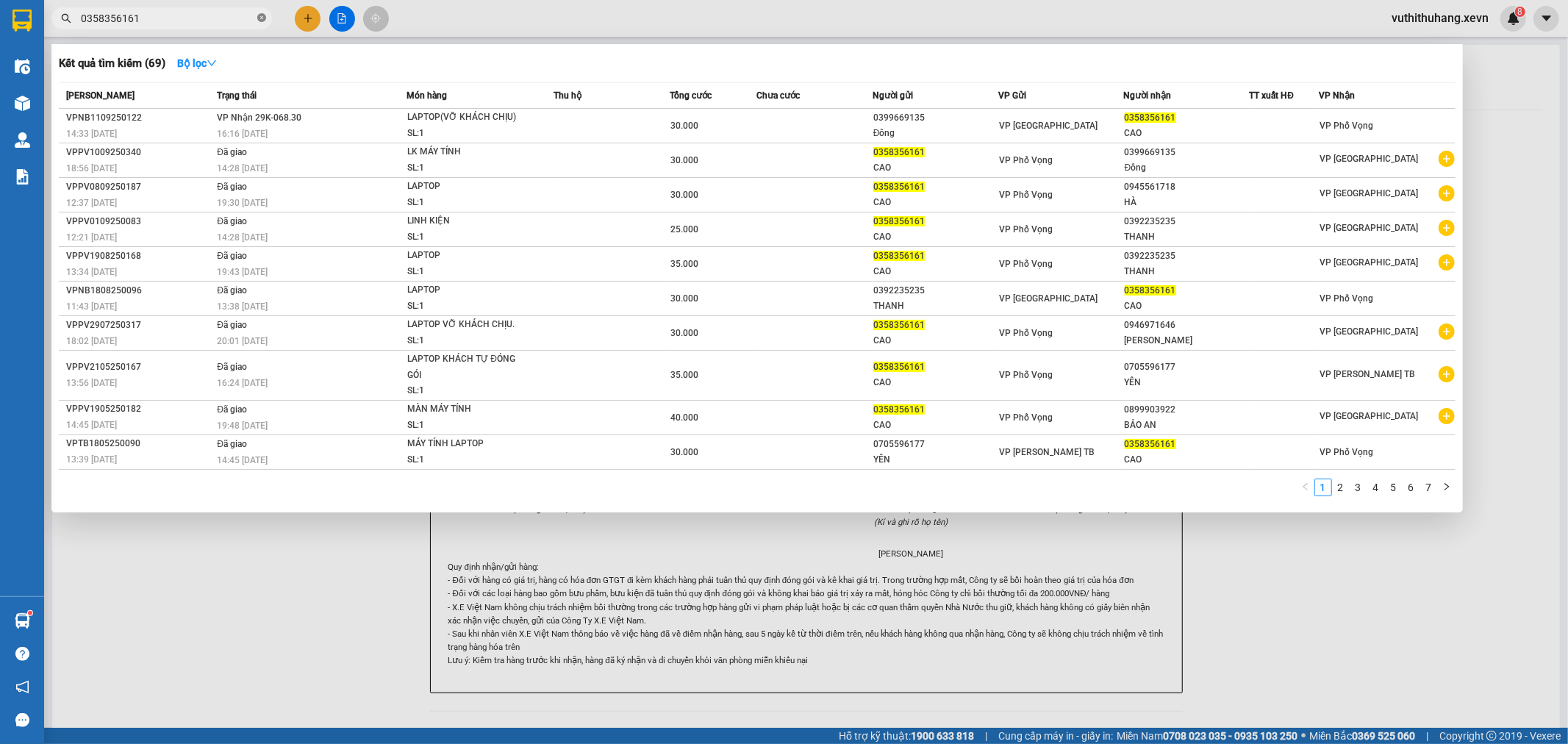
click at [259, 17] on icon "close-circle" at bounding box center [261, 18] width 9 height 9
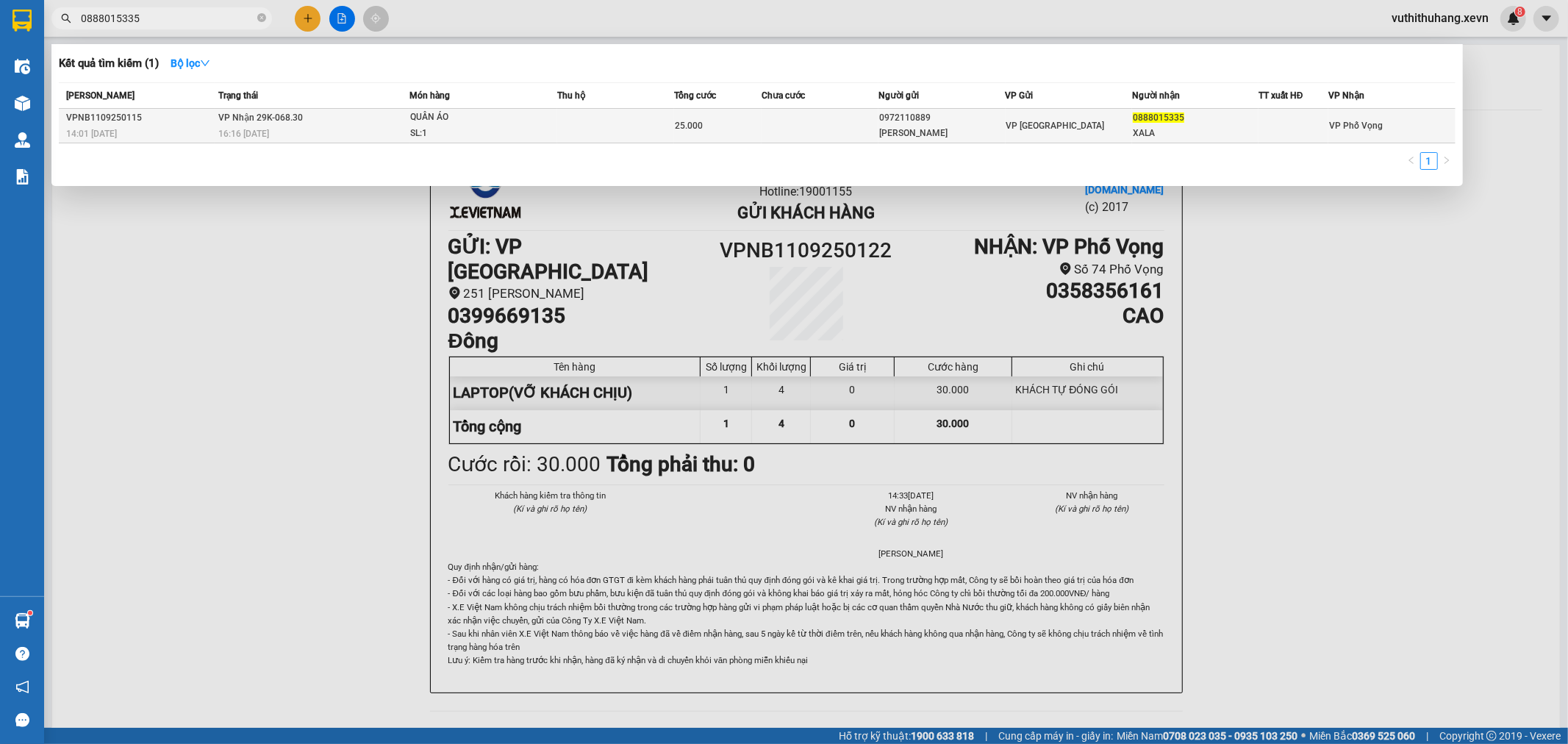
type input "0888015335"
click at [387, 115] on td "VP Nhận 29K-068.30 16:16 - 11/09" at bounding box center [312, 126] width 195 height 34
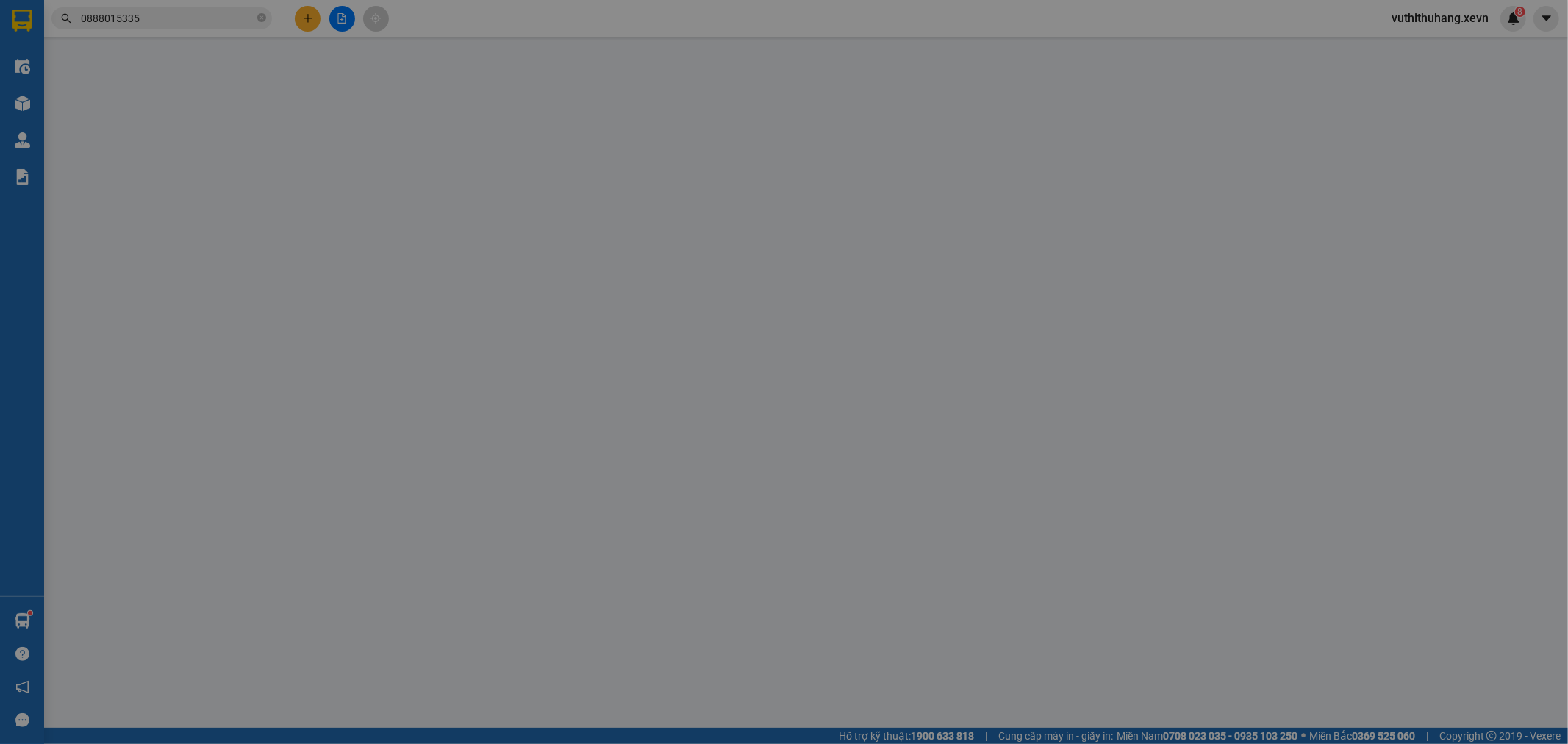
click at [388, 113] on div "Total Paid Fee Total UnPaid Fee Cash Collection Total Fee Mã ĐH: Gói vận chuyển…" at bounding box center [784, 363] width 1444 height 621
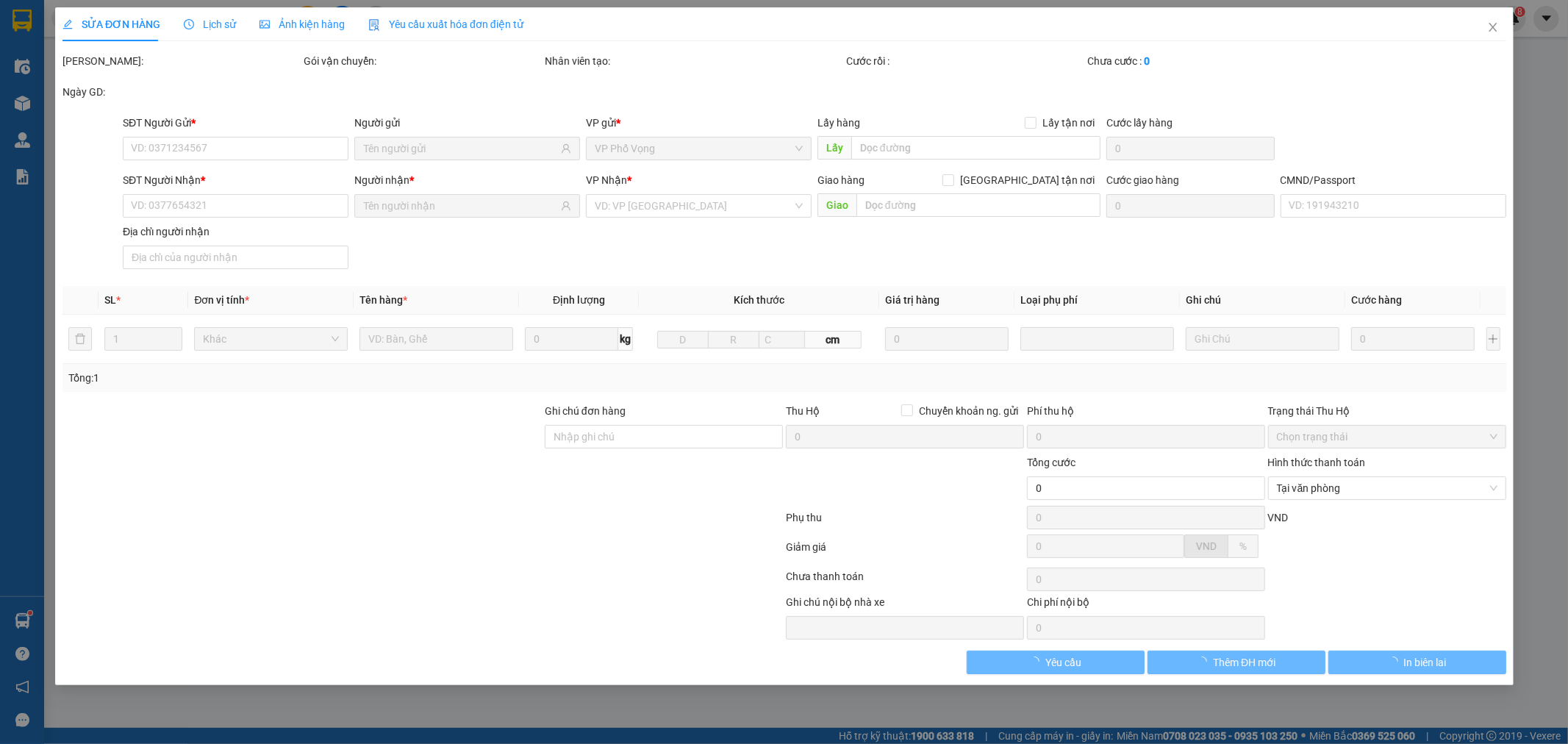
type input "0972110889"
type input "PHẠM VIỆT HÀ"
type input "0888015335"
type input "XALA"
type input "037093005700 NGUYỄN TUẤN CƯƠNG"
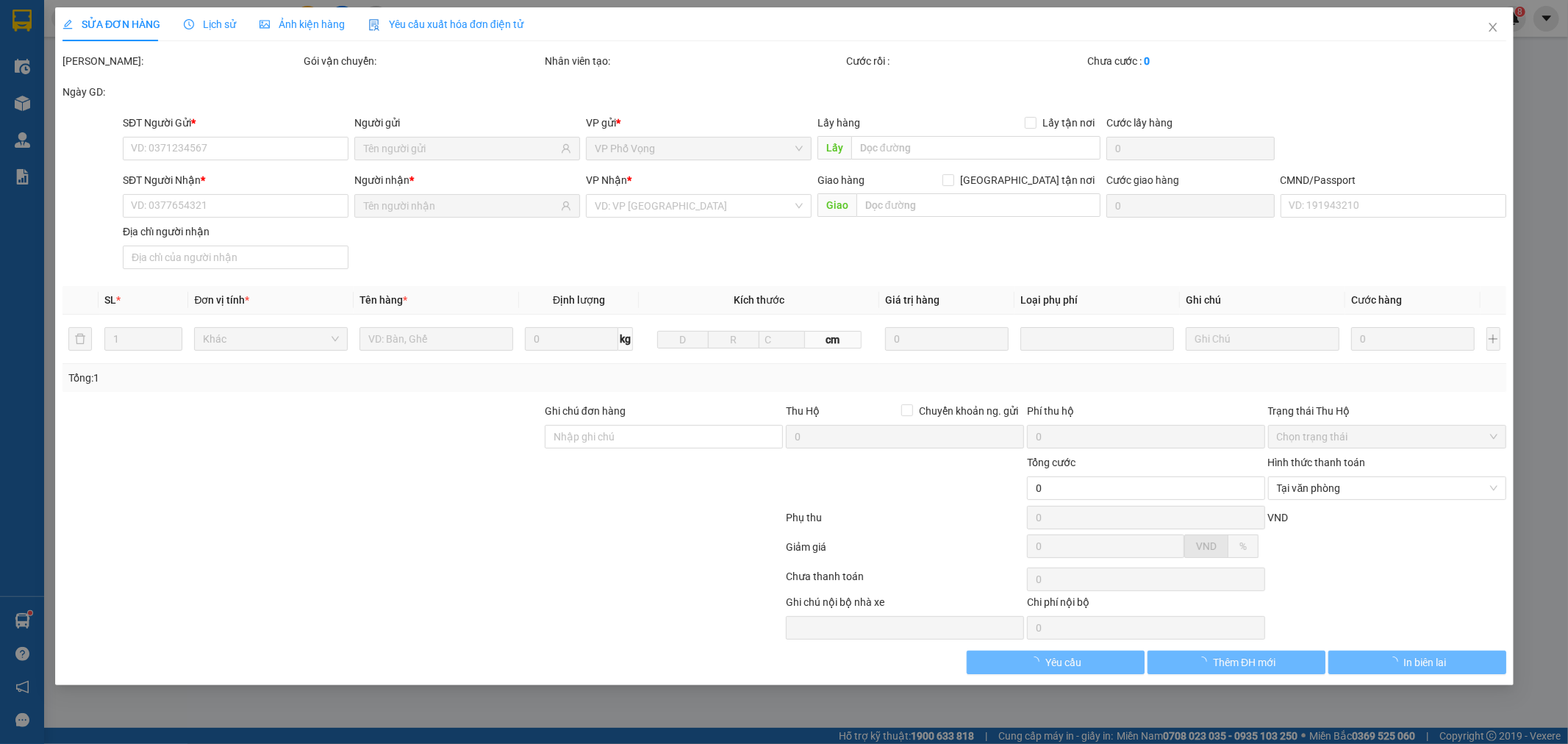
type input "25.000"
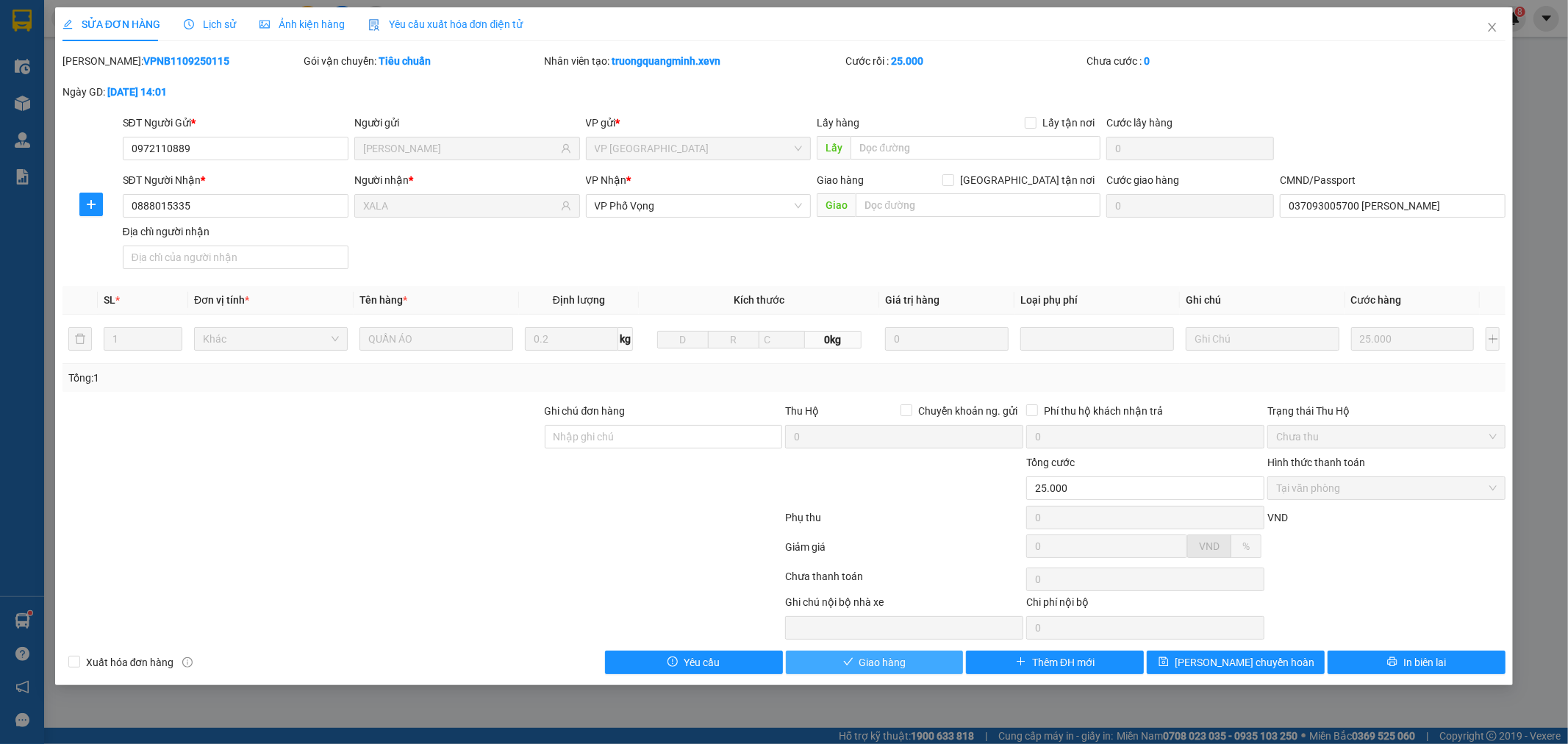
click at [898, 666] on span "Giao hàng" at bounding box center [882, 662] width 47 height 17
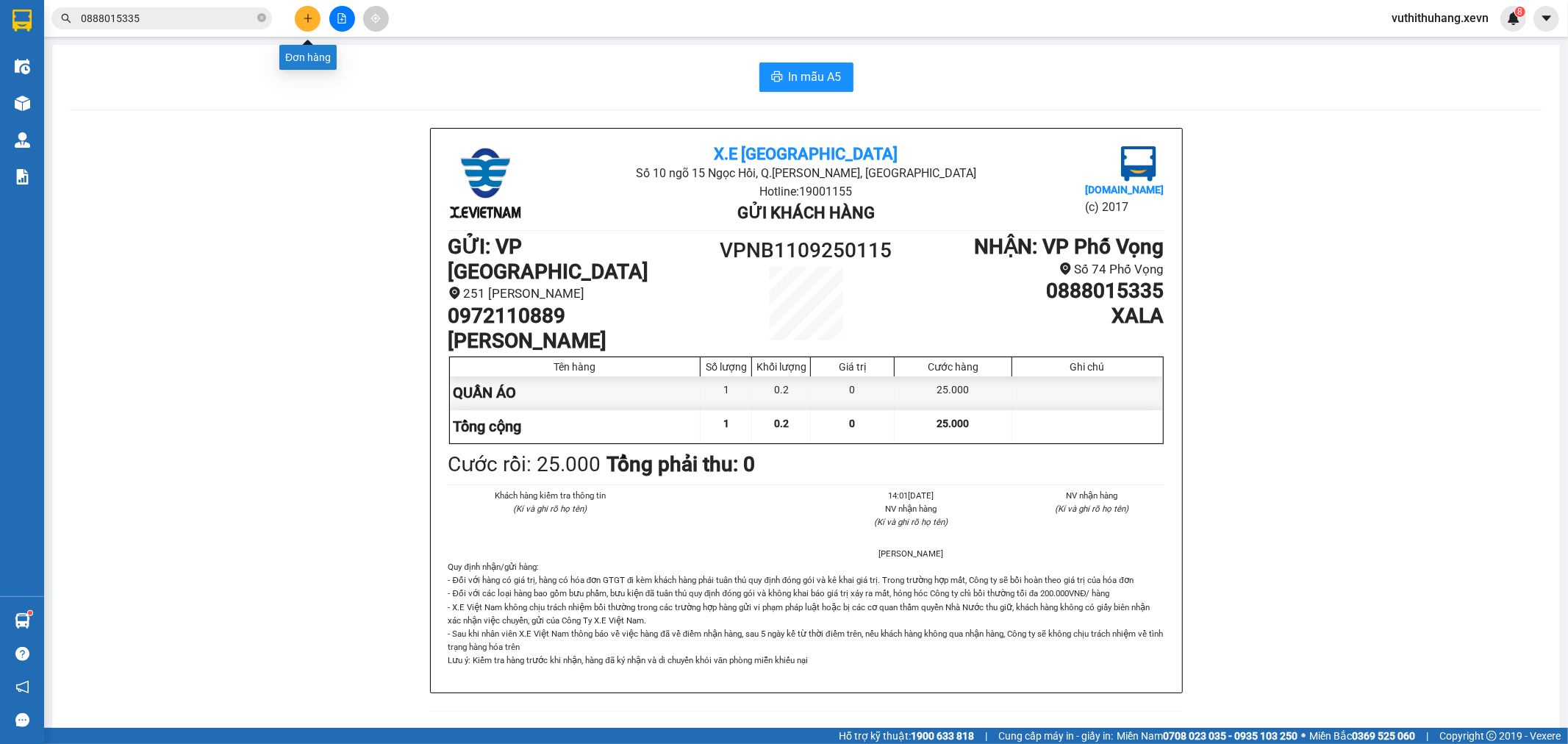
click at [305, 8] on button at bounding box center [308, 19] width 25 height 25
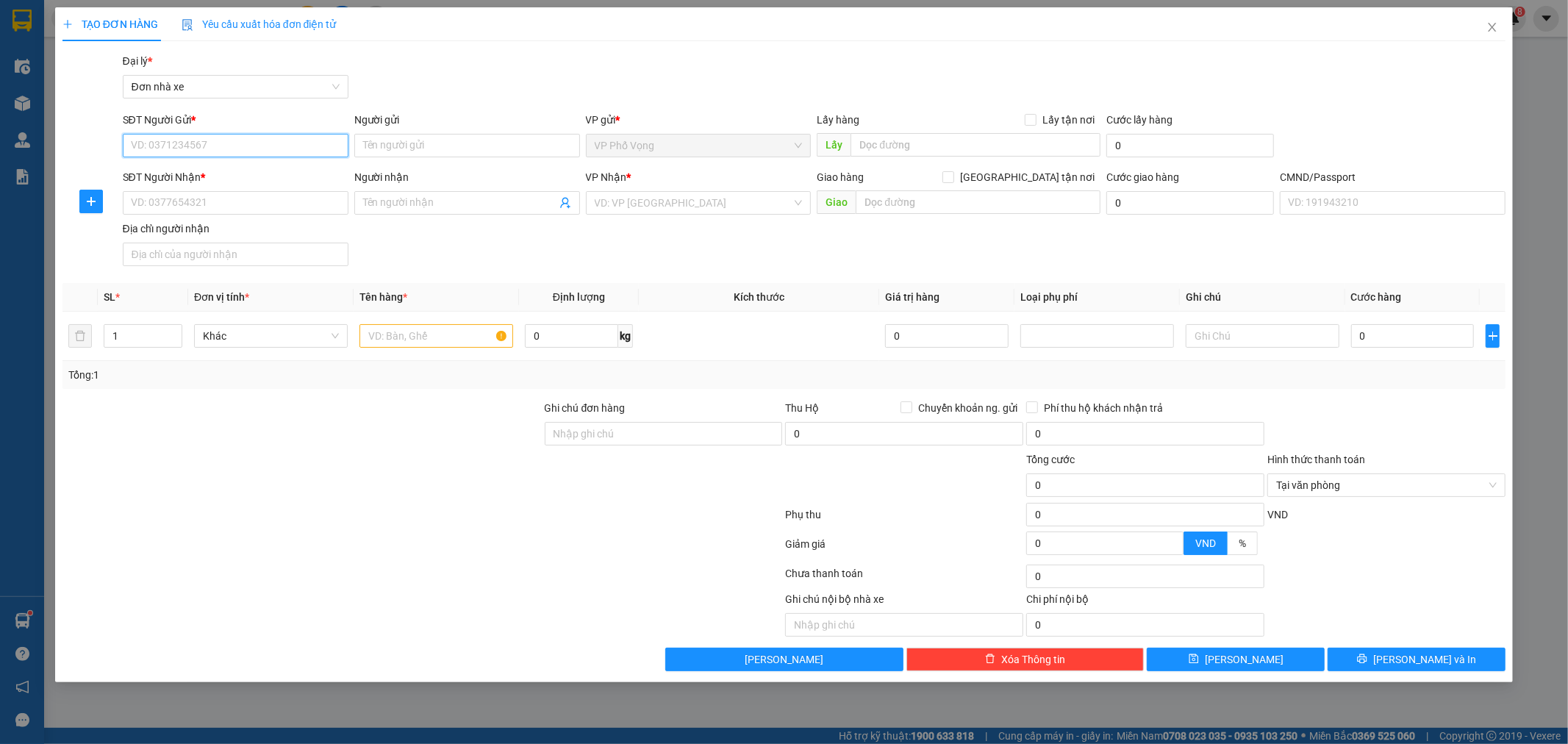
click at [220, 142] on input "SĐT Người Gửi *" at bounding box center [236, 145] width 226 height 23
type input "0868120141"
click at [247, 173] on div "0868120141 - VHN" at bounding box center [236, 174] width 208 height 17
type input "VHN"
type input "0969262381"
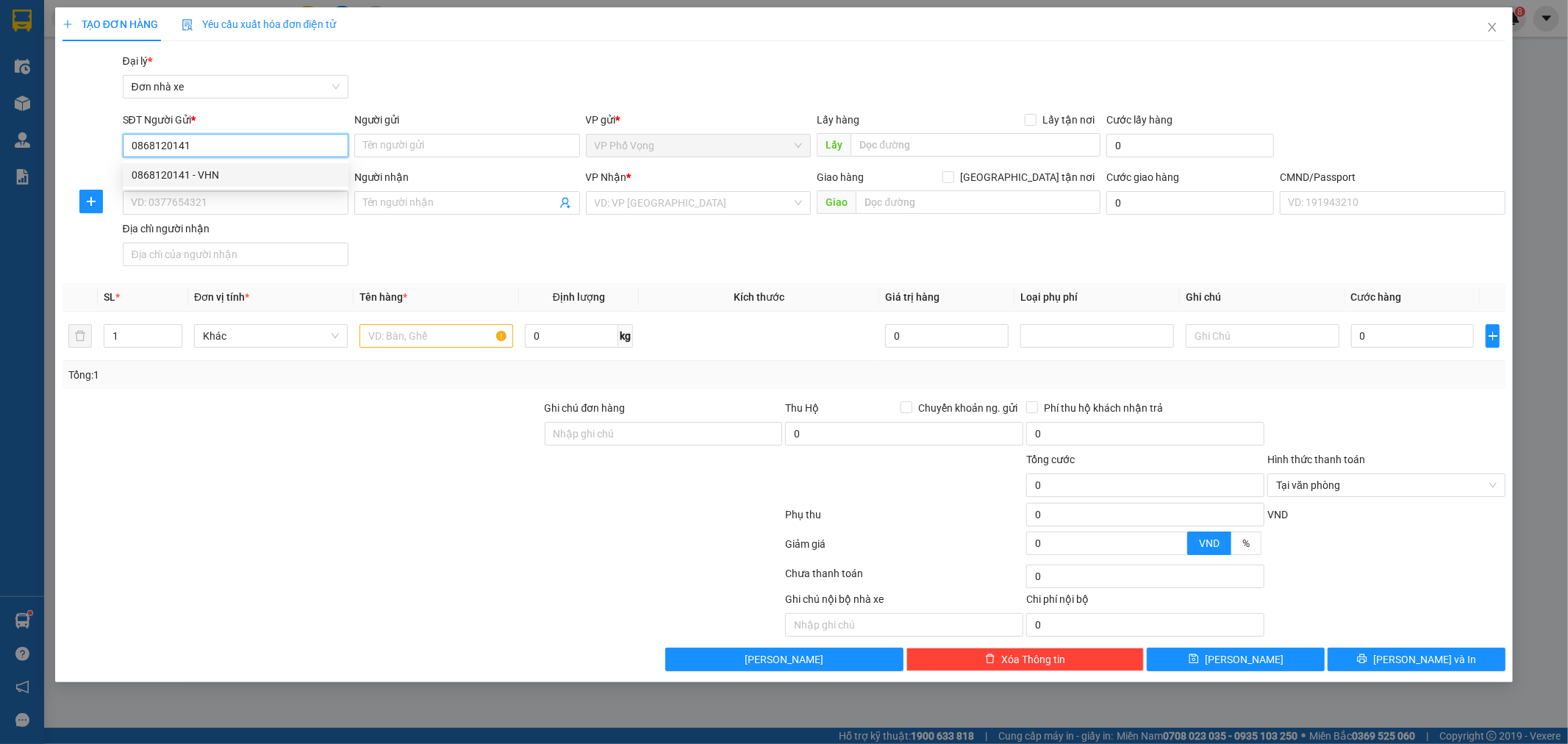
type input "KHÁNH HUYỀN"
type input "lê đoàn yên nhi"
type input "0868120141"
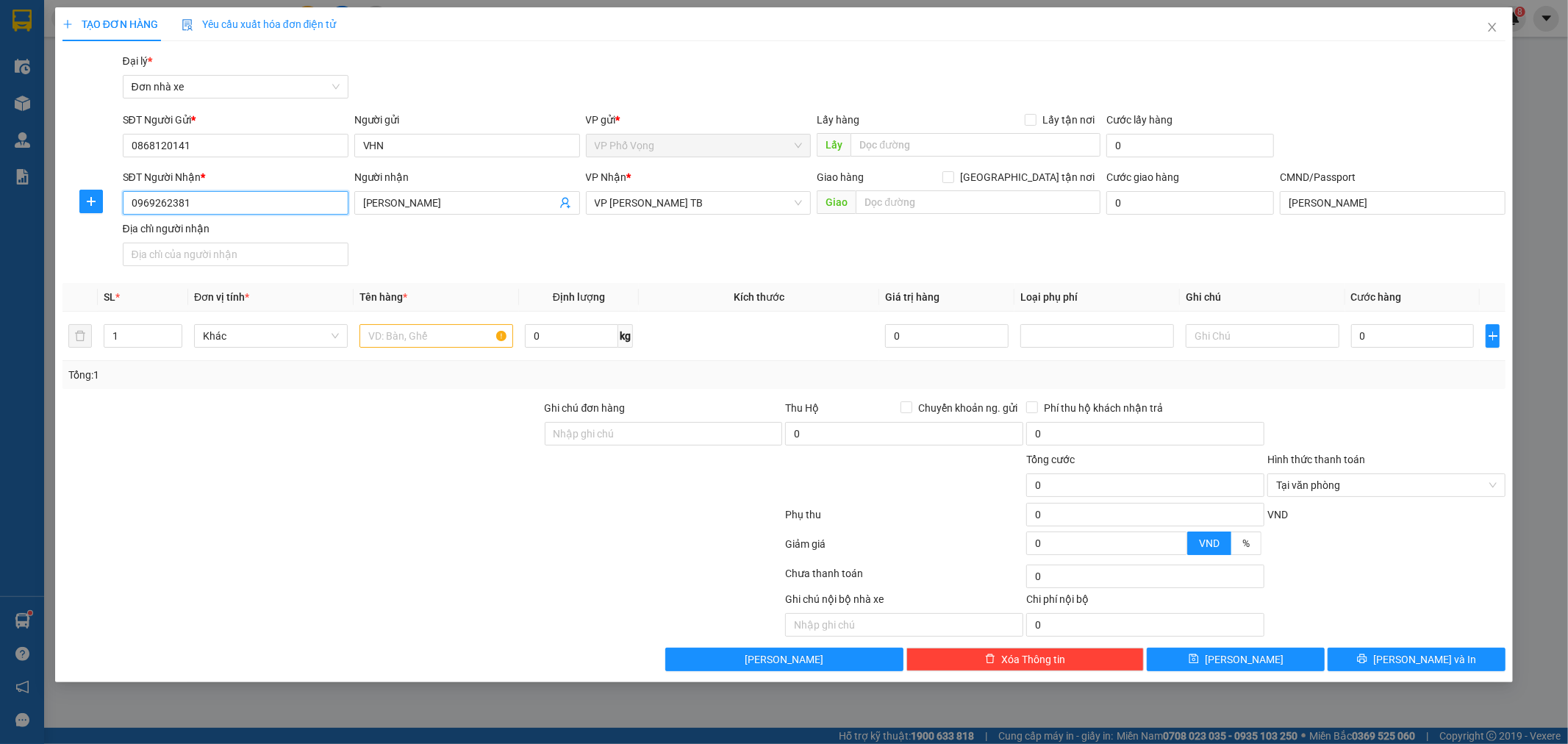
click at [325, 205] on input "0969262381" at bounding box center [236, 203] width 226 height 23
type input "0"
type input "0983638368"
click at [291, 229] on div "0983638368 - LIÊN" at bounding box center [236, 232] width 208 height 17
type input "LIÊN"
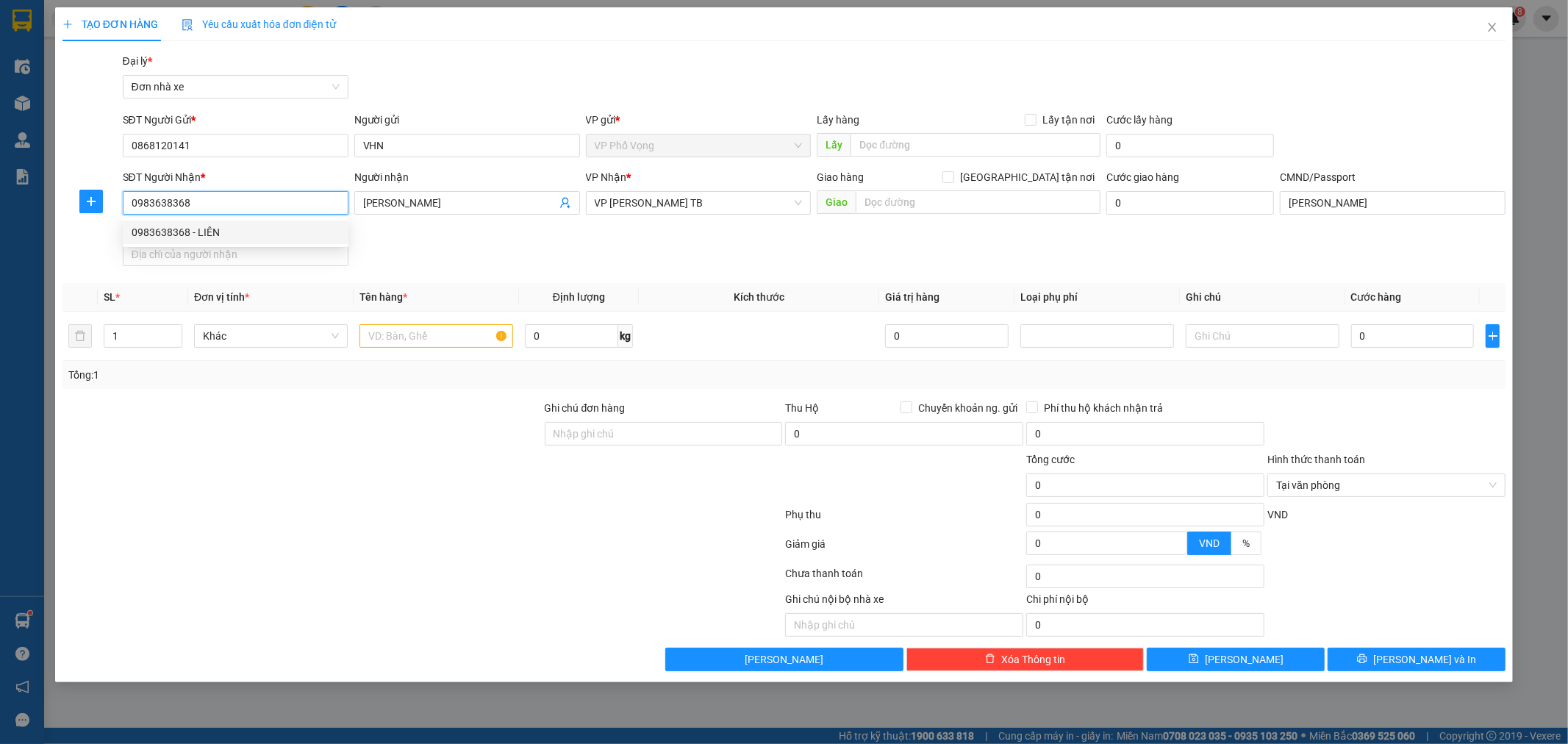
type input "CHÍNH CHỦ LẤY"
type input "0983638368"
click at [390, 338] on input "text" at bounding box center [436, 336] width 154 height 23
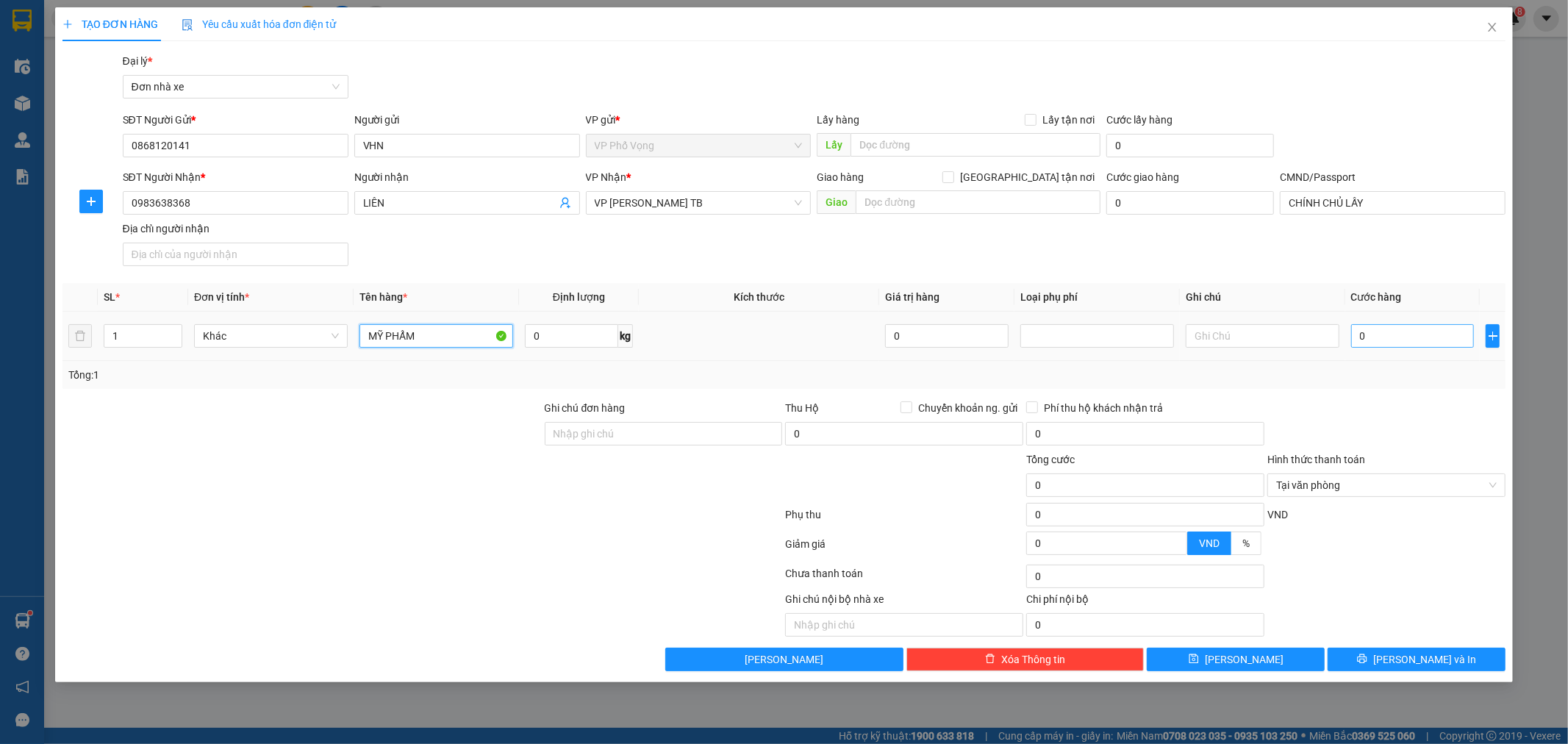
type input "MỸ PHẨM"
click at [1405, 338] on input "0" at bounding box center [1412, 336] width 124 height 23
type input "3"
type input "30"
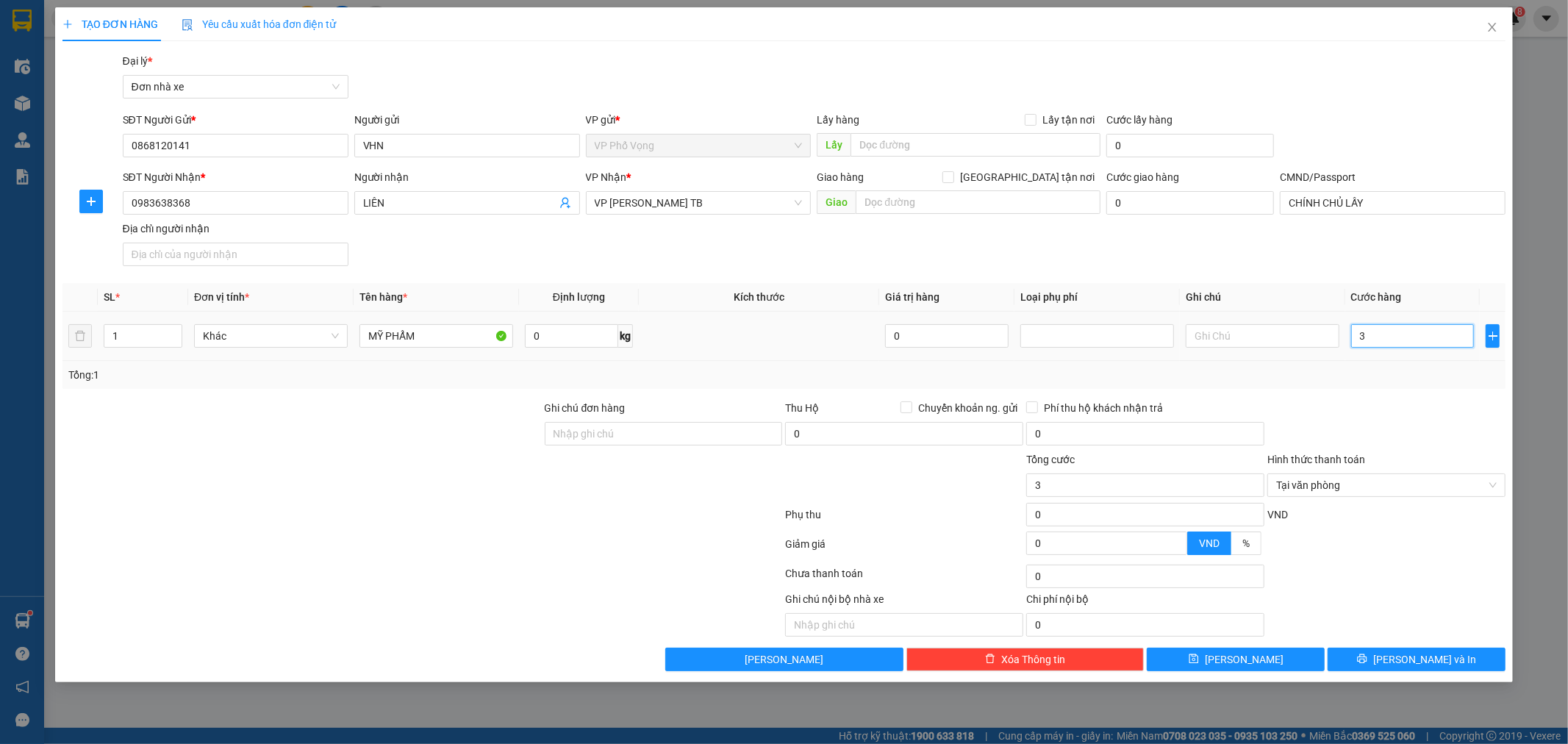
type input "30"
click at [1487, 485] on span "Tại văn phòng" at bounding box center [1386, 485] width 220 height 22
type input "30.000"
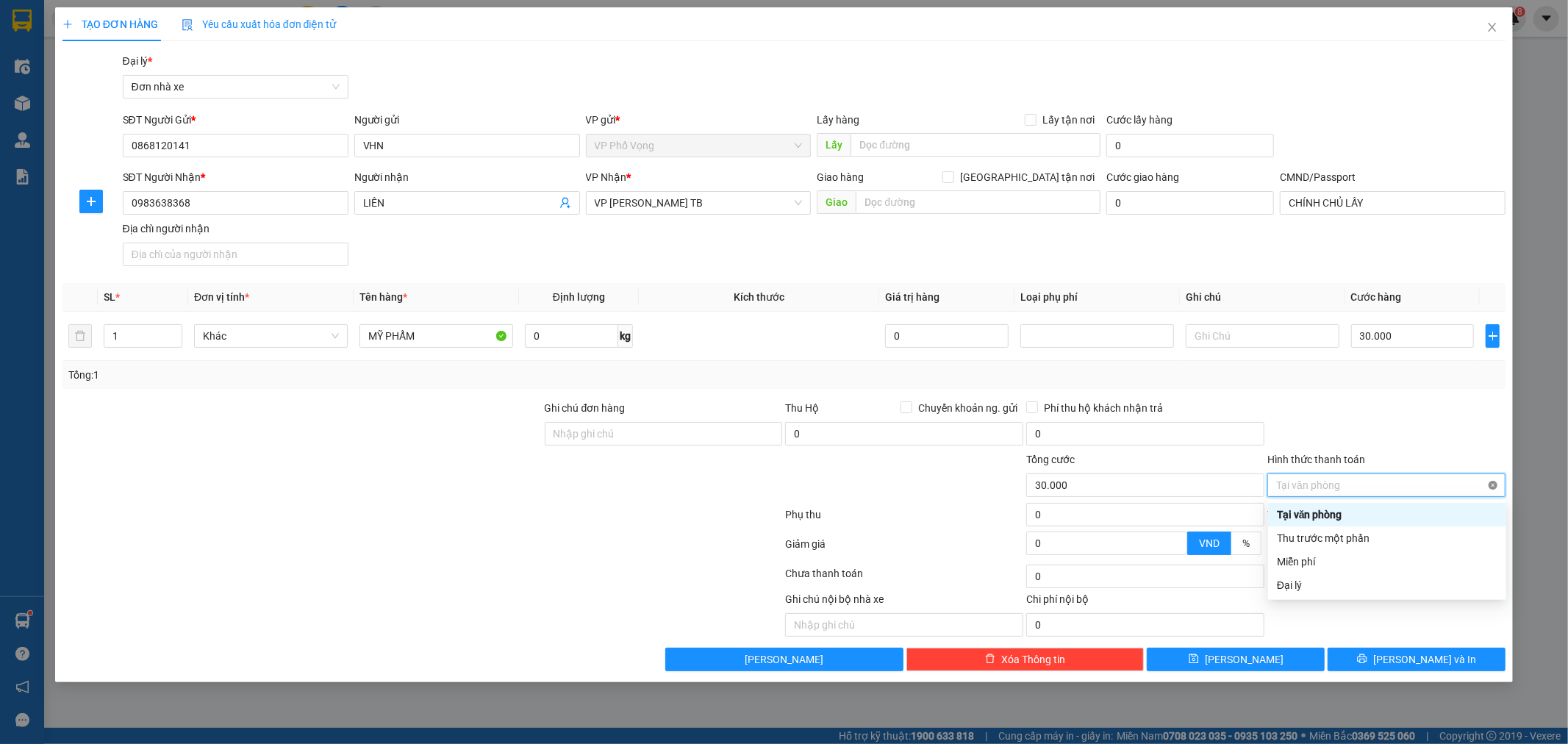
type input "30.000"
click at [1424, 636] on div "Ghi chú nội bộ nhà xe Chi phí nội bộ 0" at bounding box center [785, 614] width 1447 height 46
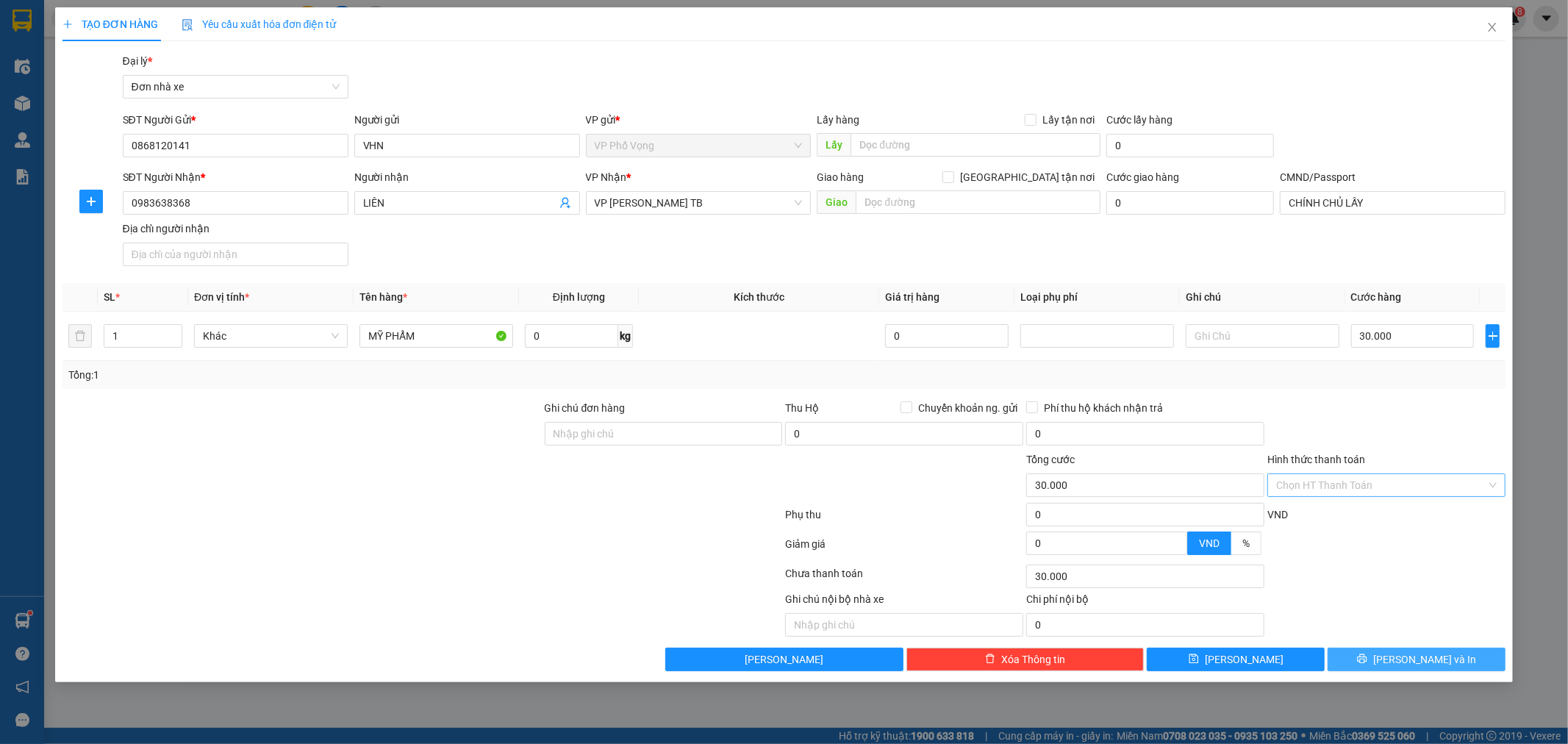
click at [1436, 655] on span "[PERSON_NAME] và In" at bounding box center [1425, 659] width 103 height 17
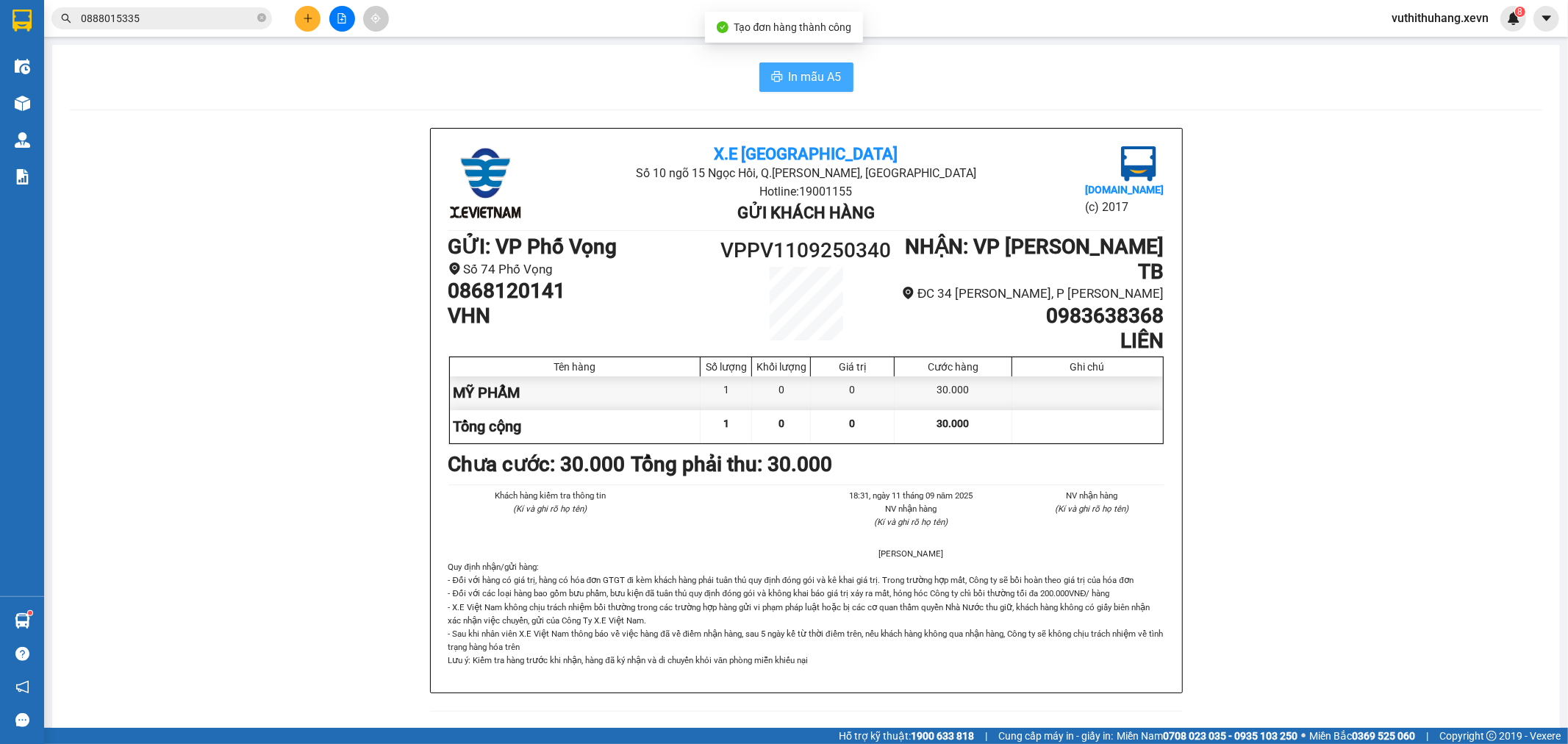
click at [817, 86] on span "In mẫu A5" at bounding box center [815, 76] width 53 height 19
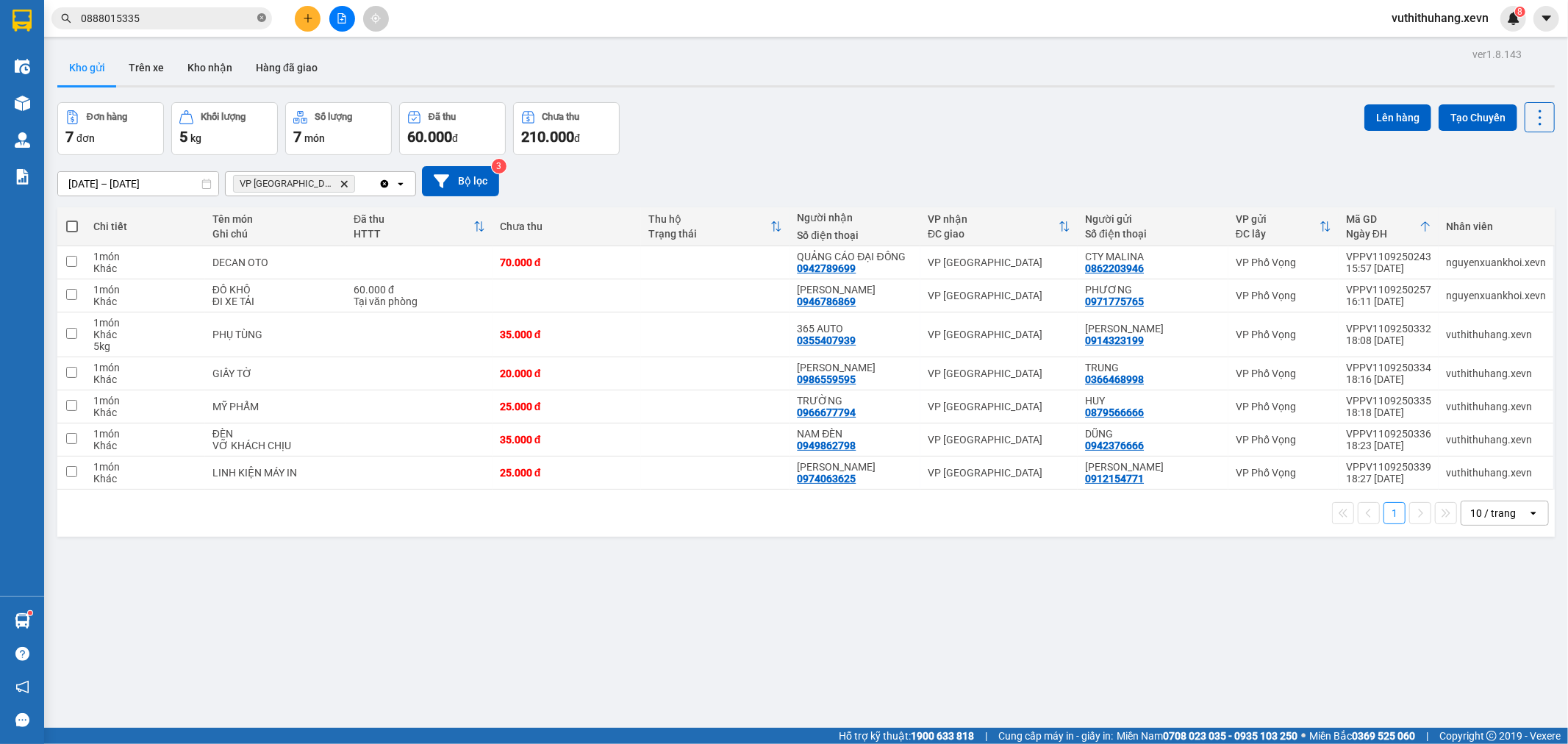
click at [260, 19] on icon "close-circle" at bounding box center [261, 18] width 9 height 9
click at [239, 22] on input "text" at bounding box center [168, 19] width 173 height 17
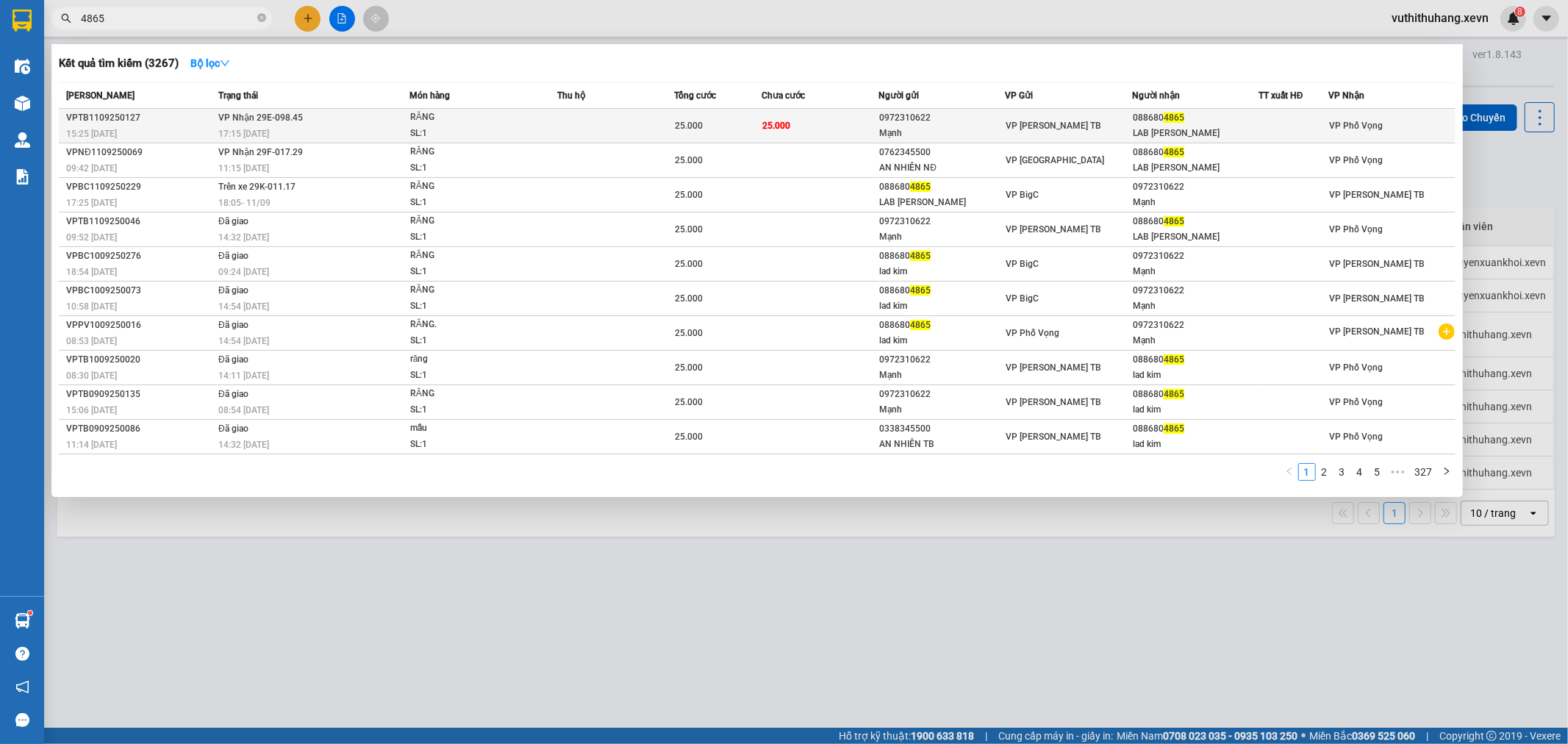
type input "4865"
click at [392, 130] on div "17:15 [DATE]" at bounding box center [314, 133] width 191 height 17
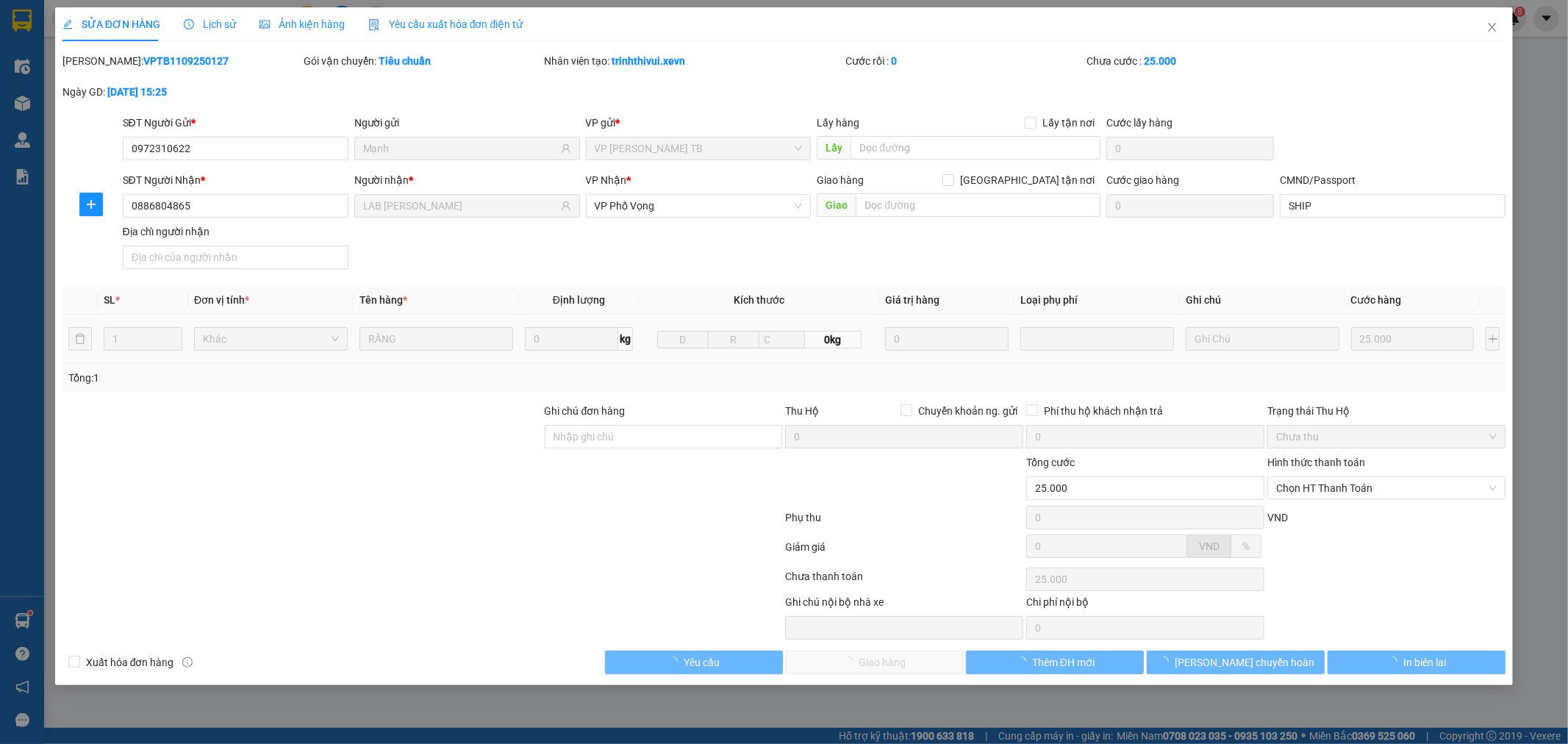
type input "0972310622"
type input "Mạnh"
type input "0886804865"
type input "LAB KIM"
type input "SHIP"
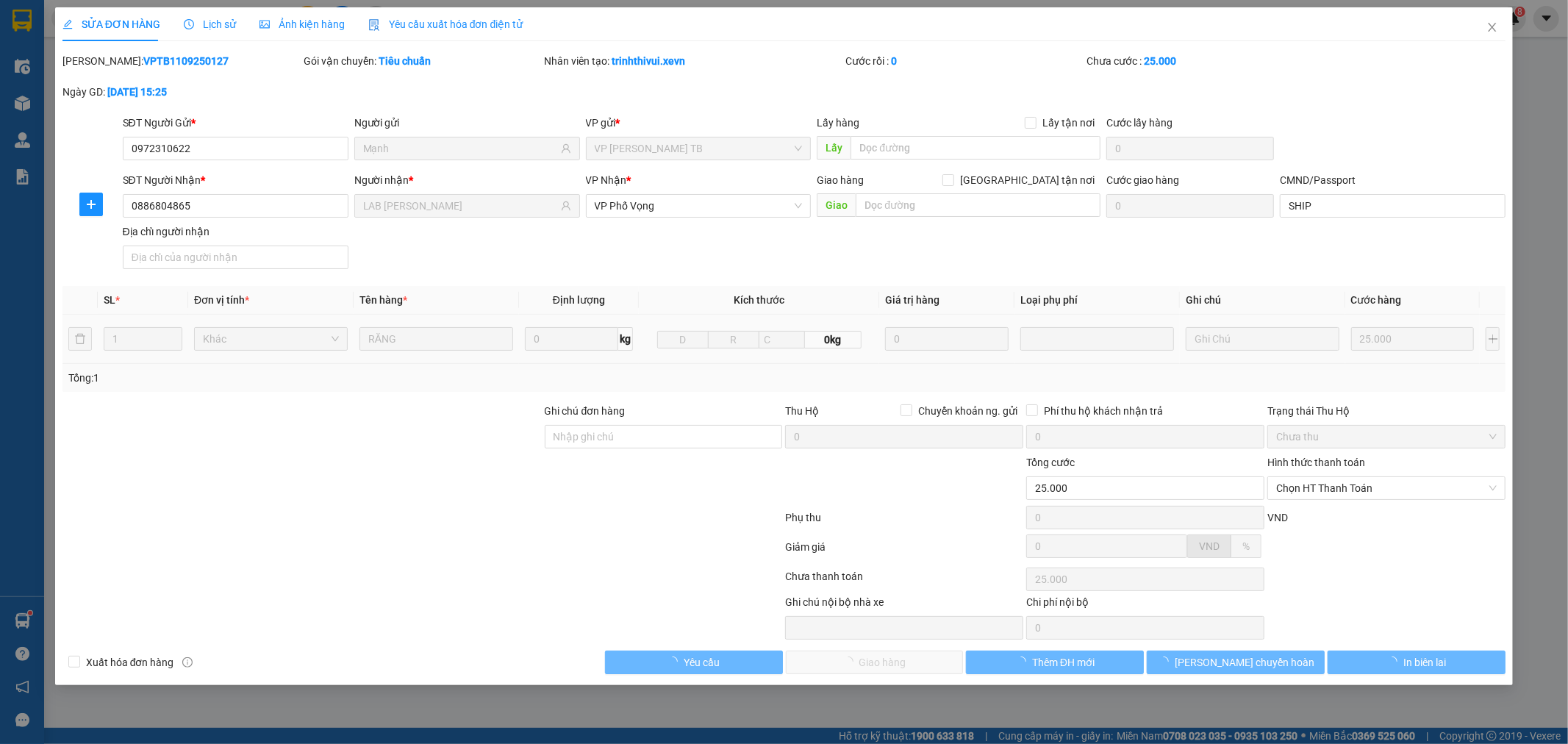
type input "25.000"
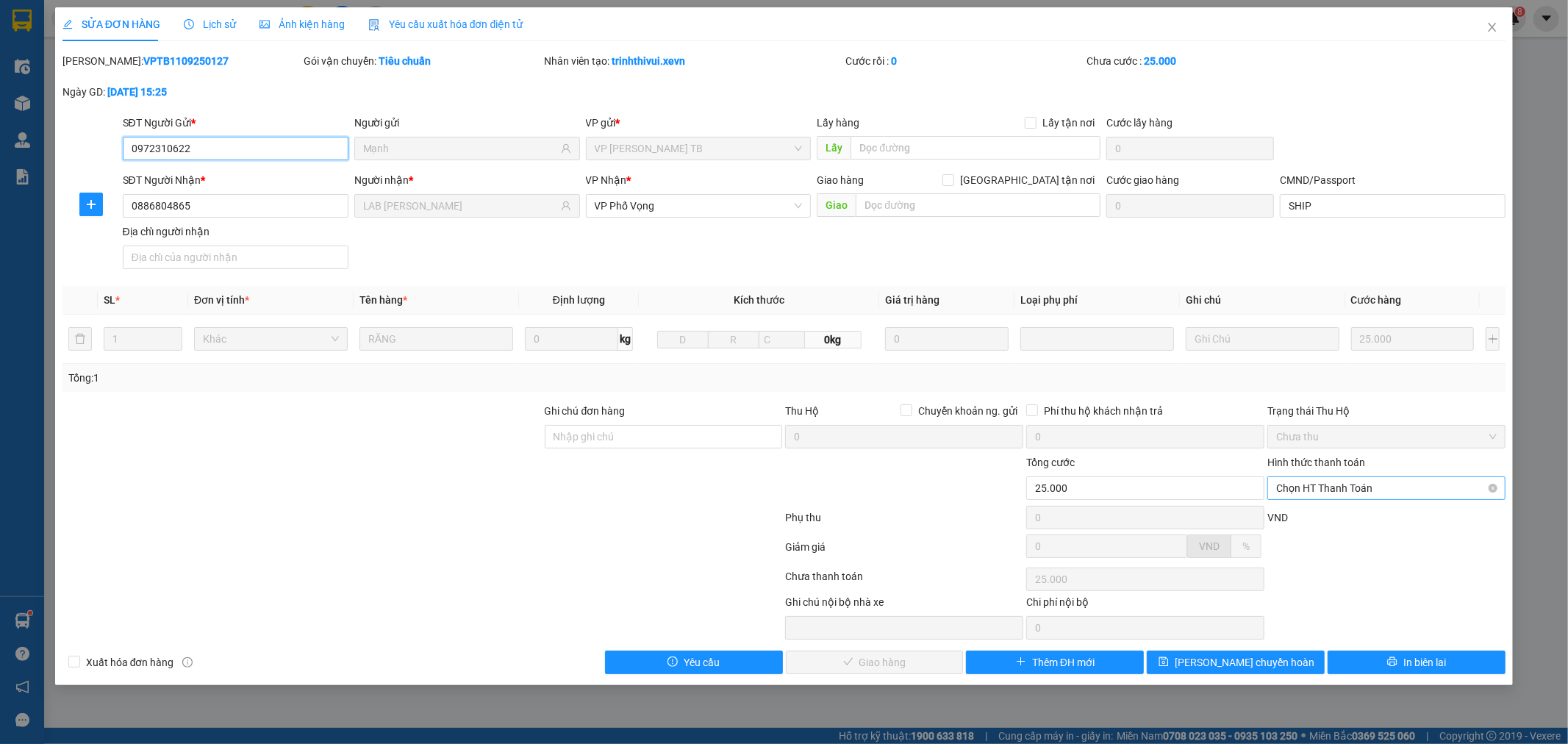
click at [1326, 483] on span "Chọn HT Thanh Toán" at bounding box center [1386, 488] width 220 height 22
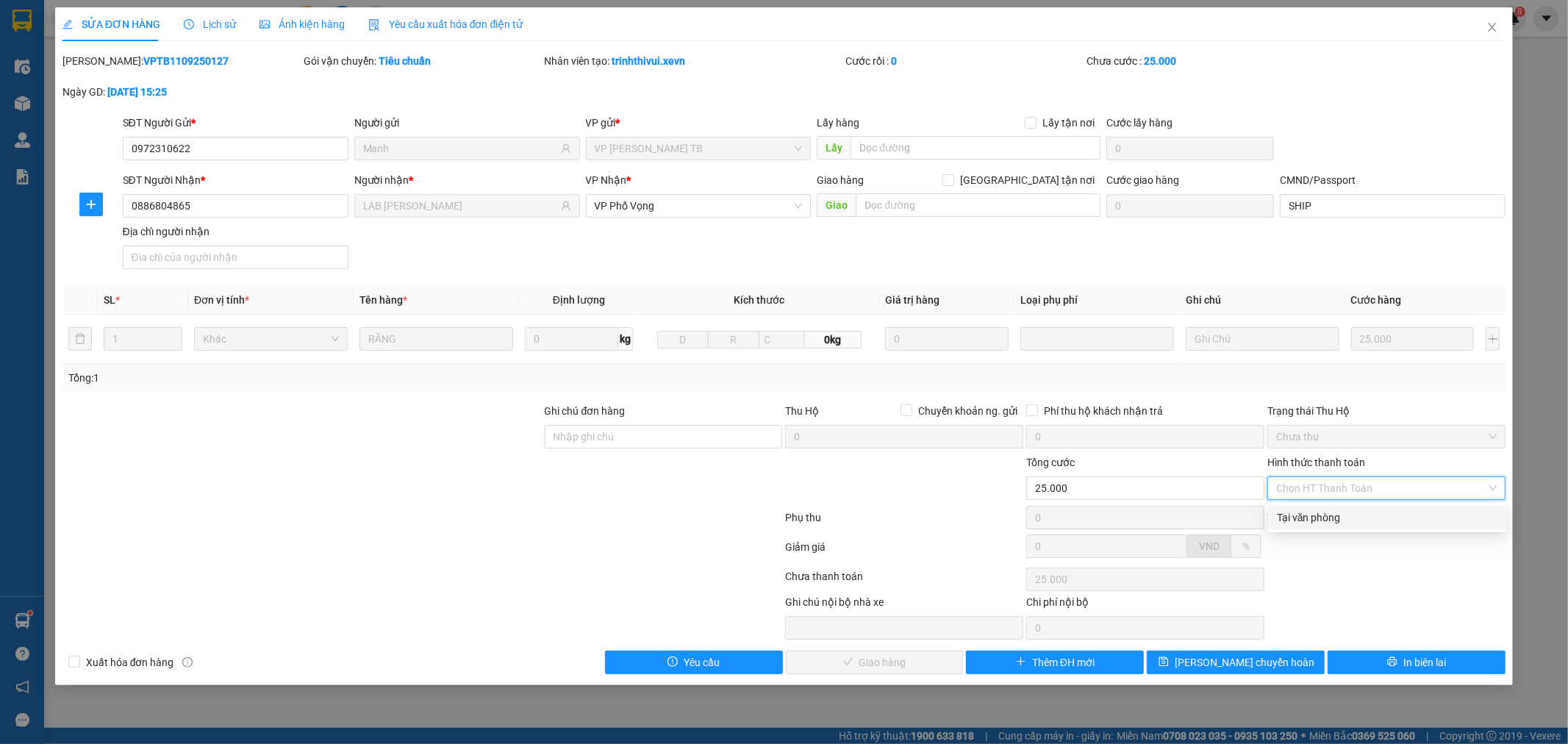
click at [1310, 519] on div "Tại văn phòng" at bounding box center [1387, 517] width 220 height 17
type input "0"
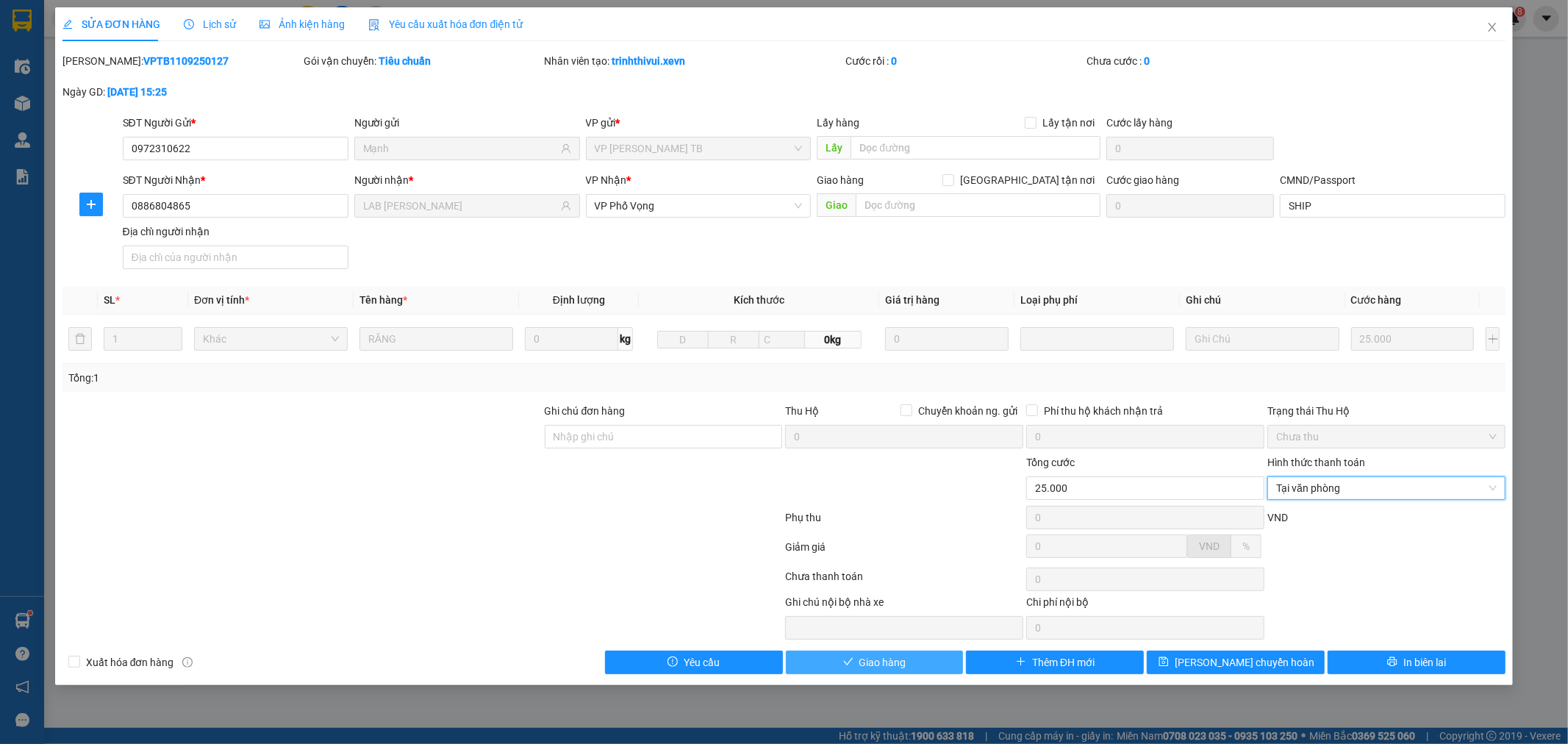
click at [887, 651] on button "Giao hàng" at bounding box center [875, 662] width 178 height 23
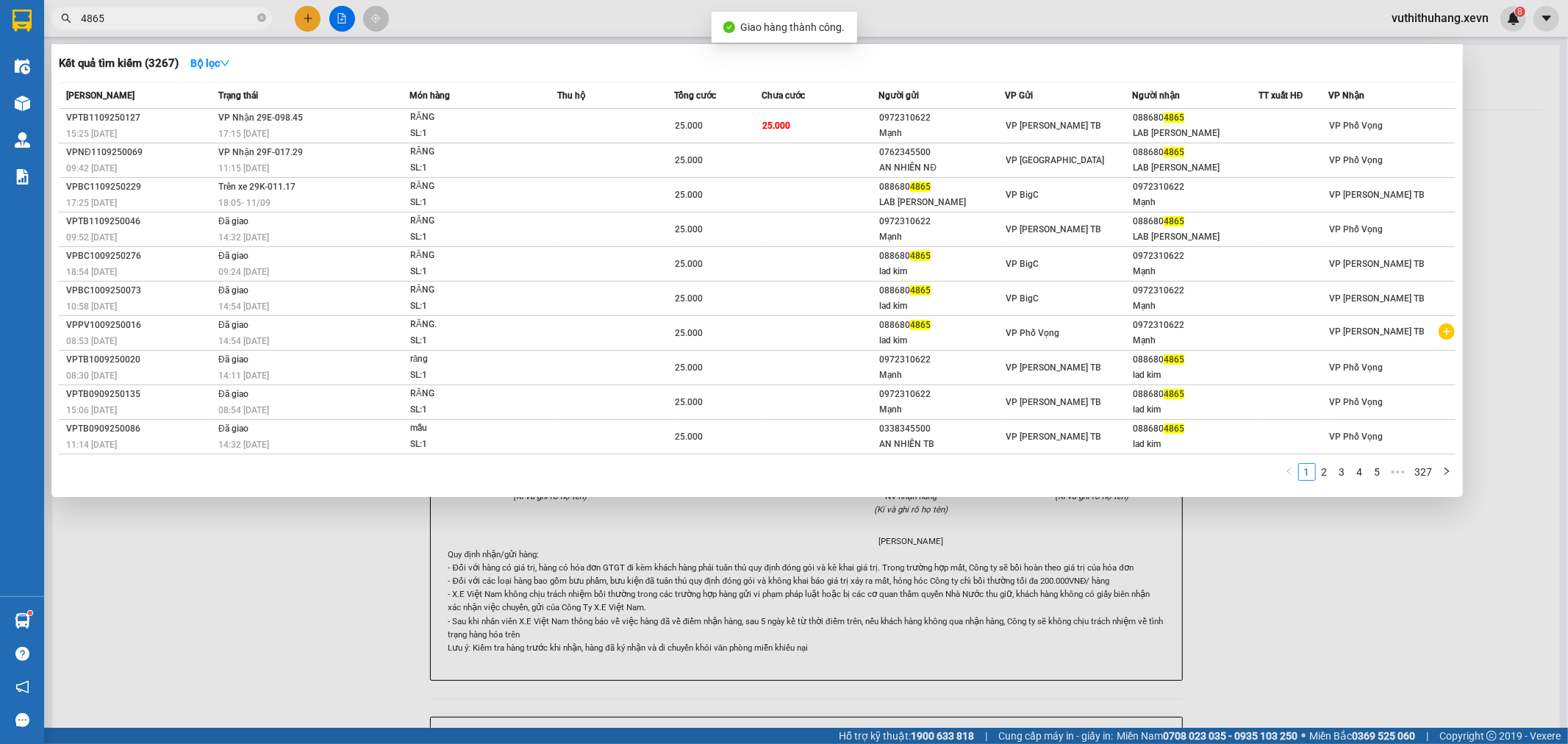
click at [205, 16] on input "4865" at bounding box center [168, 19] width 173 height 17
click at [490, 121] on div "RĂNG" at bounding box center [465, 117] width 110 height 17
click at [187, 22] on input "4865" at bounding box center [168, 19] width 173 height 17
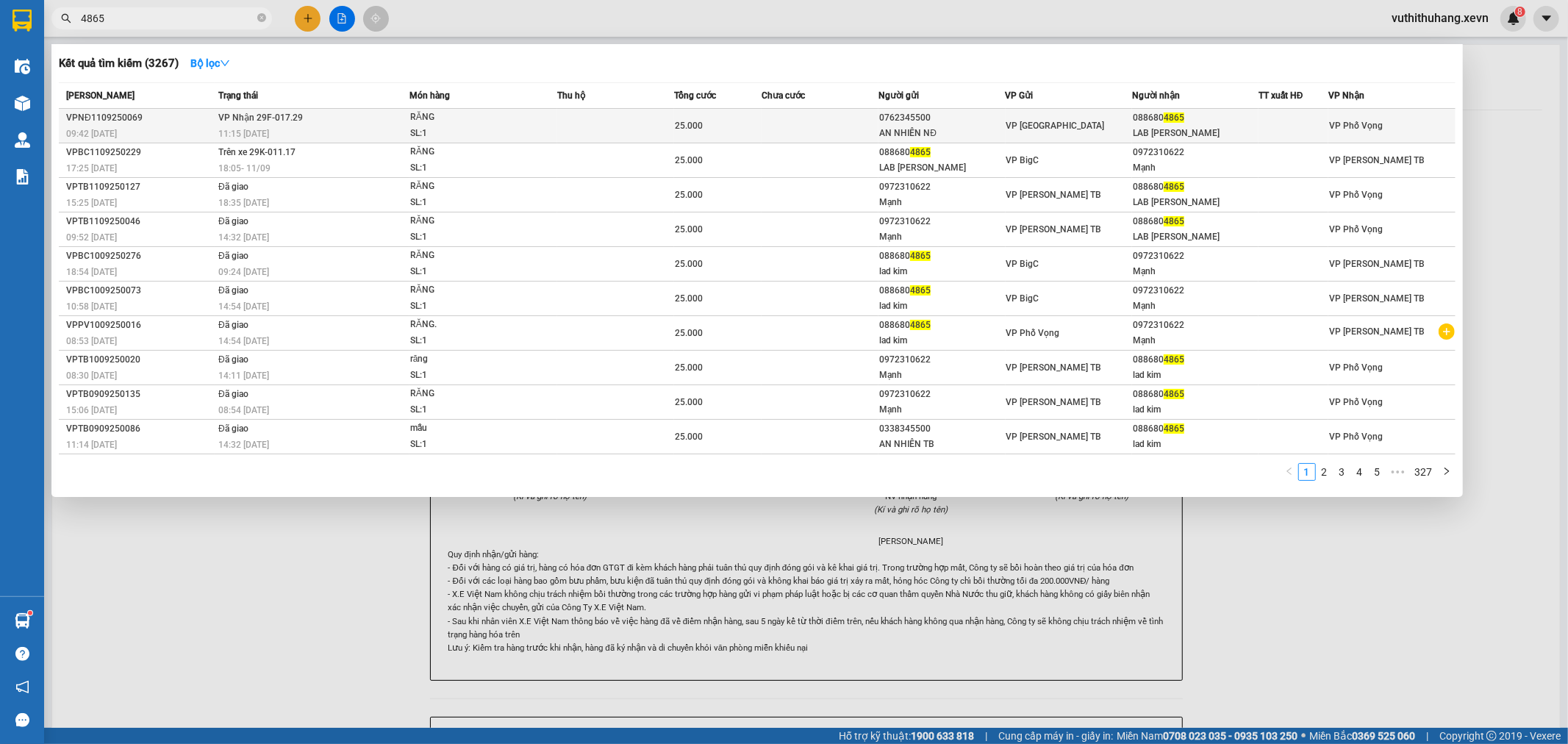
click at [520, 128] on div "SL: 1" at bounding box center [465, 133] width 110 height 17
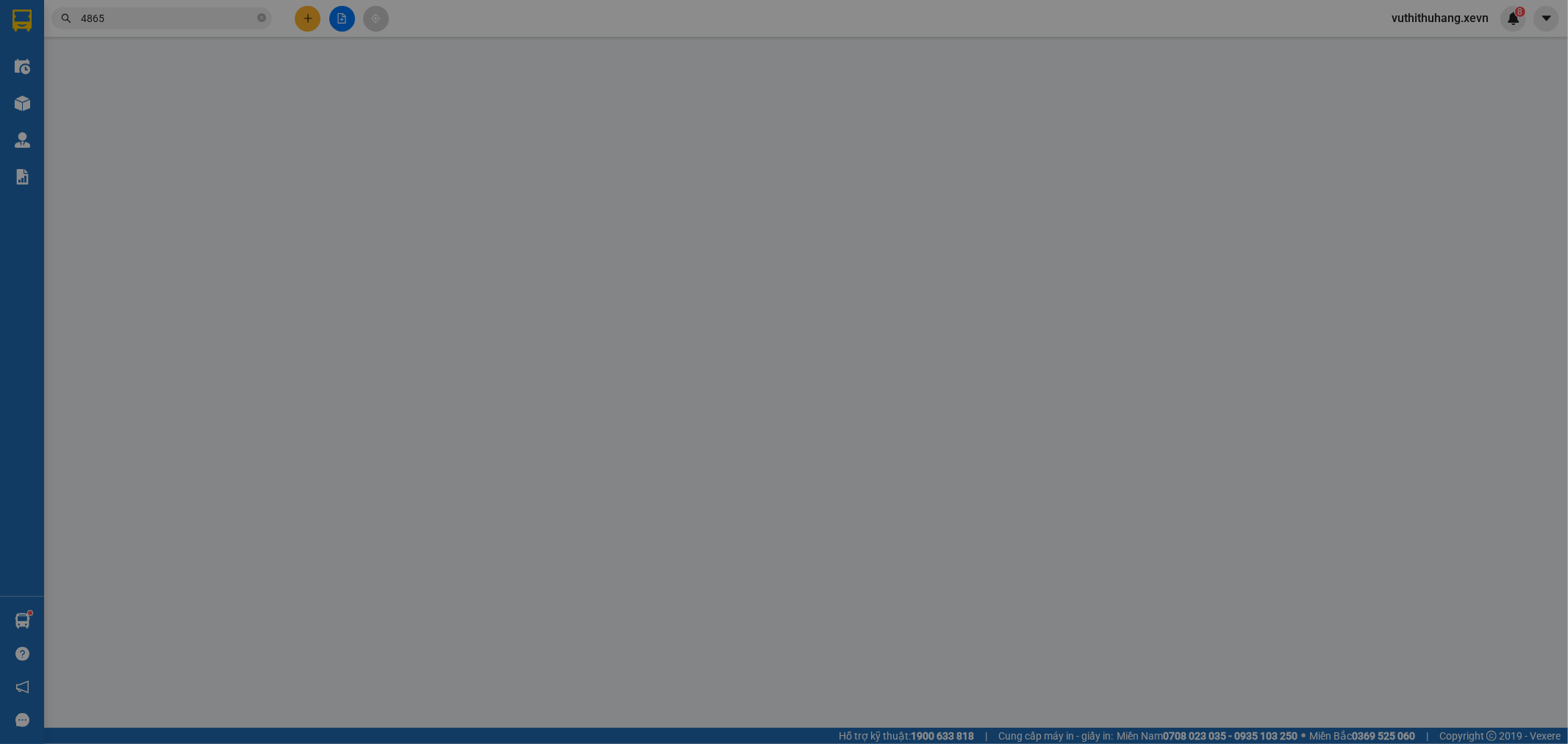
type input "0762345500"
type input "AN NHIÊN NĐ"
type input "0886804865"
type input "LAB KIM"
type input "NGUYỄN HẢI ĐƯỜNG"
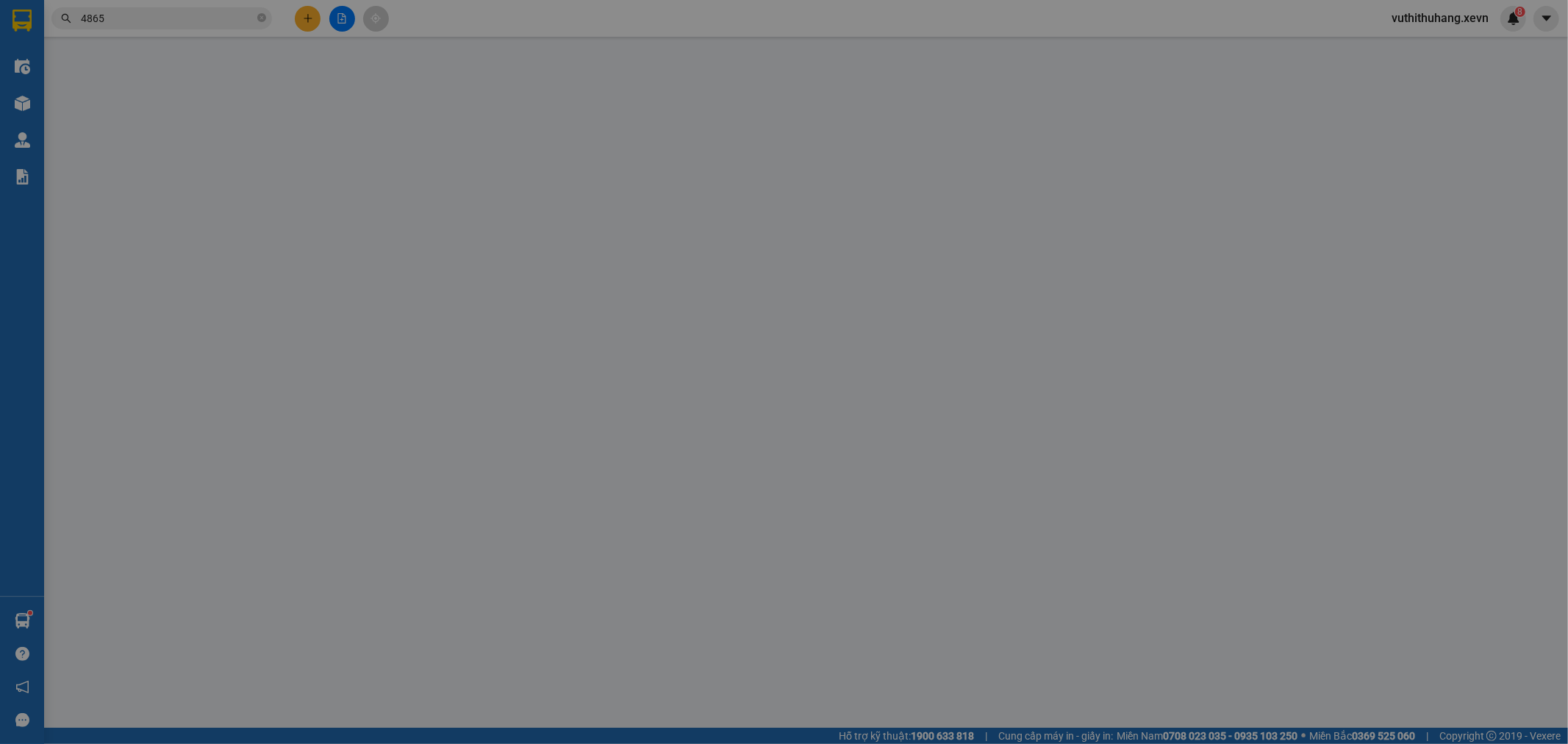
type input "25.000"
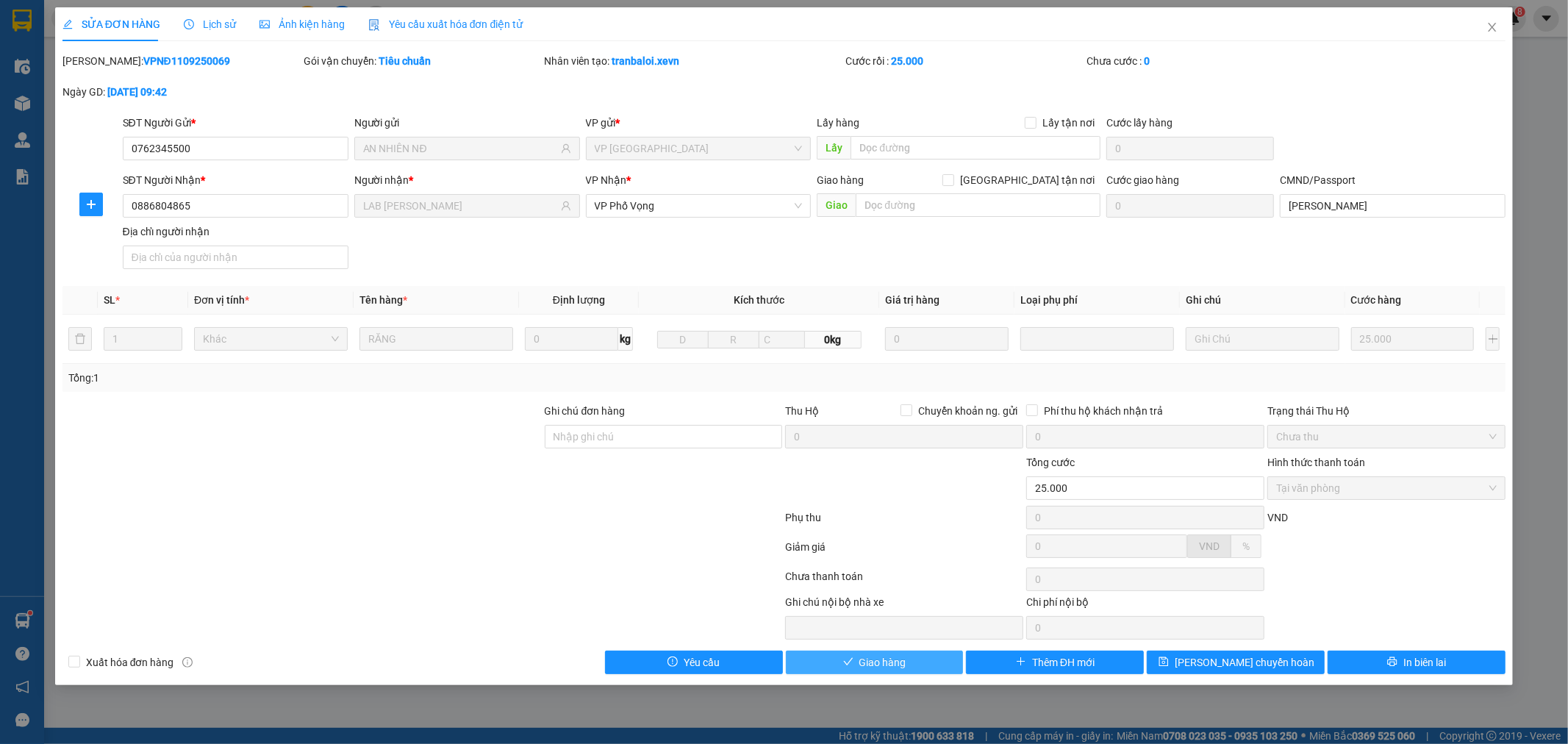
click at [869, 664] on span "Giao hàng" at bounding box center [882, 662] width 47 height 17
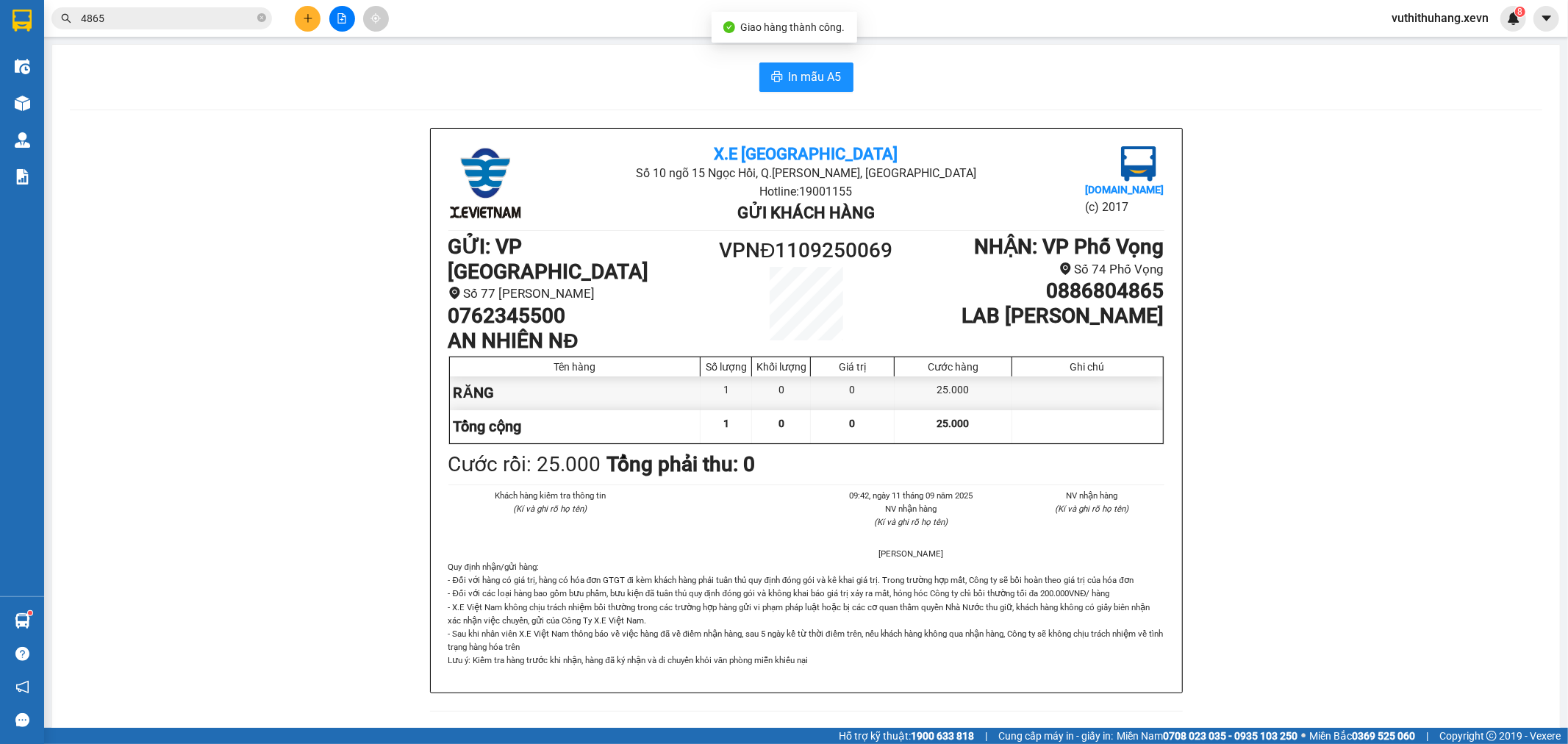
click at [153, 19] on input "4865" at bounding box center [168, 19] width 173 height 17
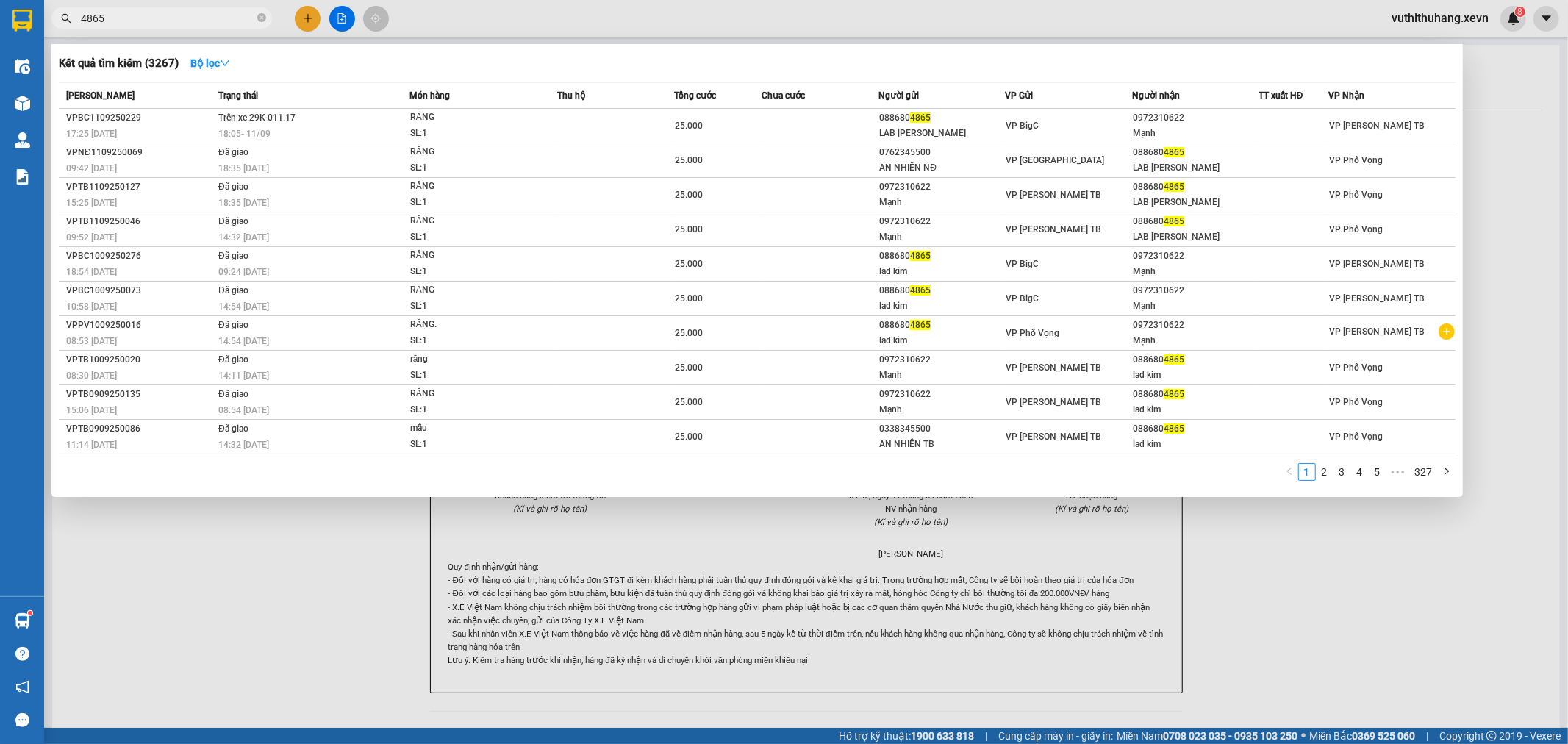
click at [239, 17] on input "4865" at bounding box center [168, 19] width 173 height 17
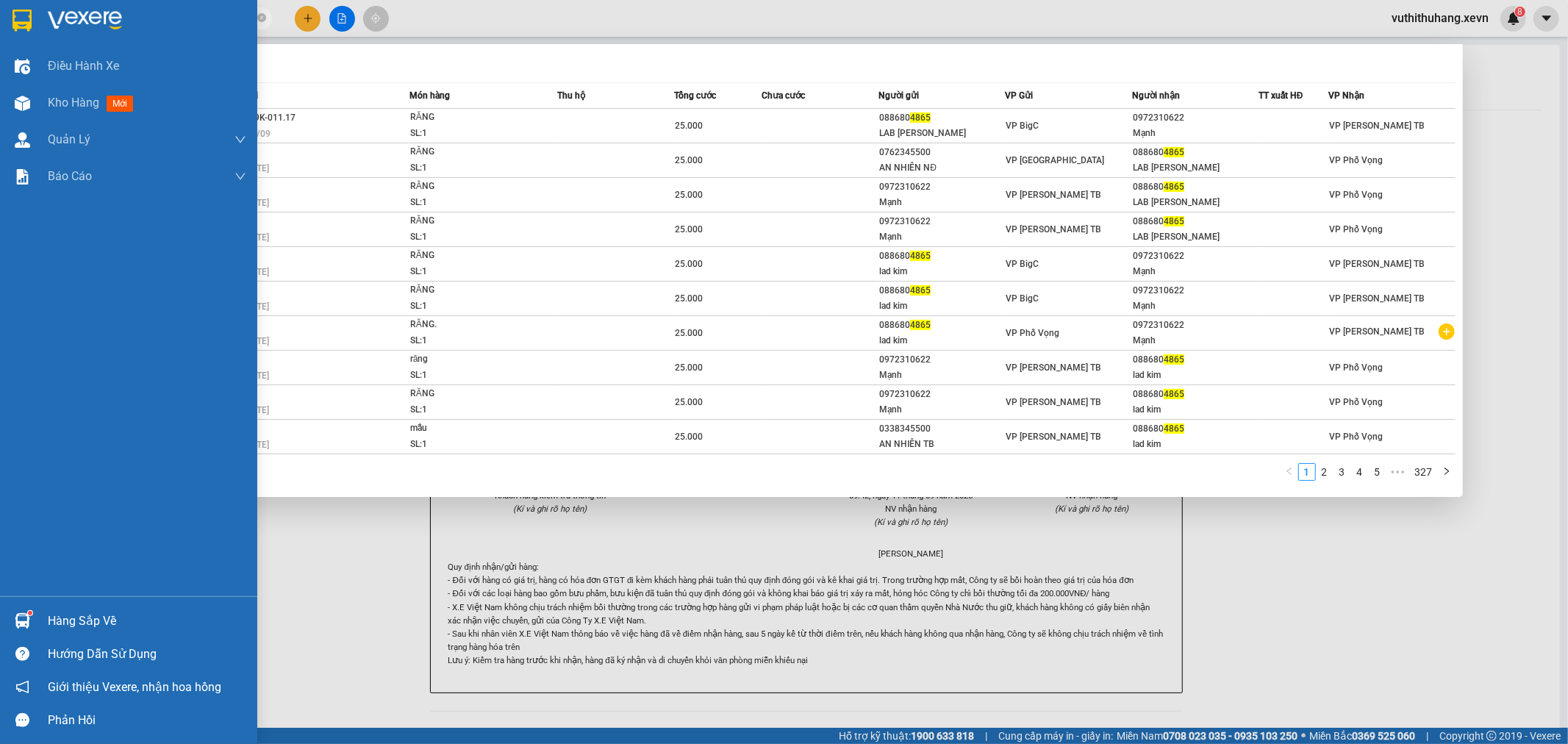
click at [97, 622] on div "Hàng sắp về" at bounding box center [147, 621] width 199 height 22
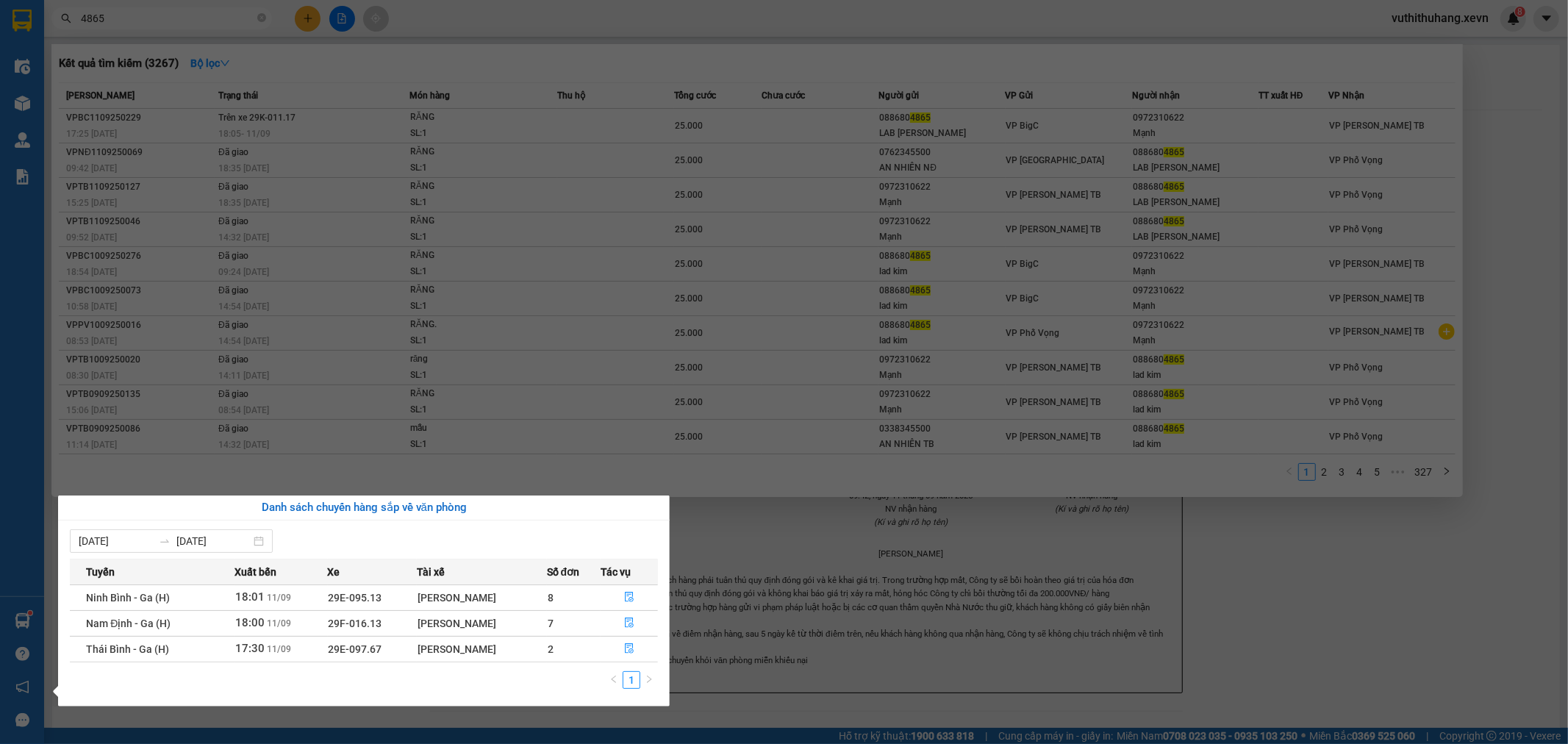
click at [208, 19] on section "Kết quả tìm kiếm ( 3267 ) Bộ lọc Mã ĐH Trạng thái Món hàng Thu hộ Tổng cước Chư…" at bounding box center [784, 372] width 1568 height 744
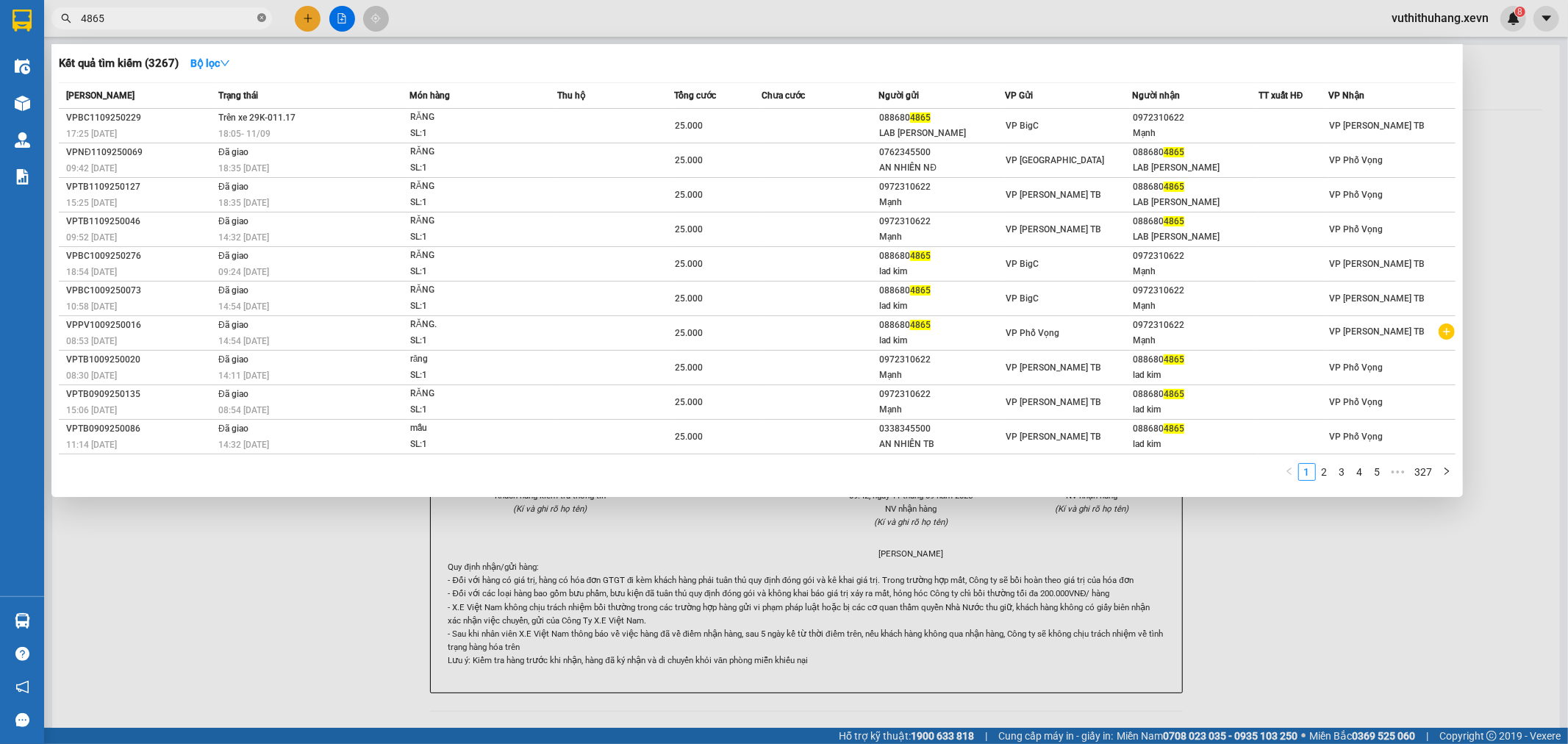
click at [260, 14] on icon "close-circle" at bounding box center [261, 18] width 9 height 9
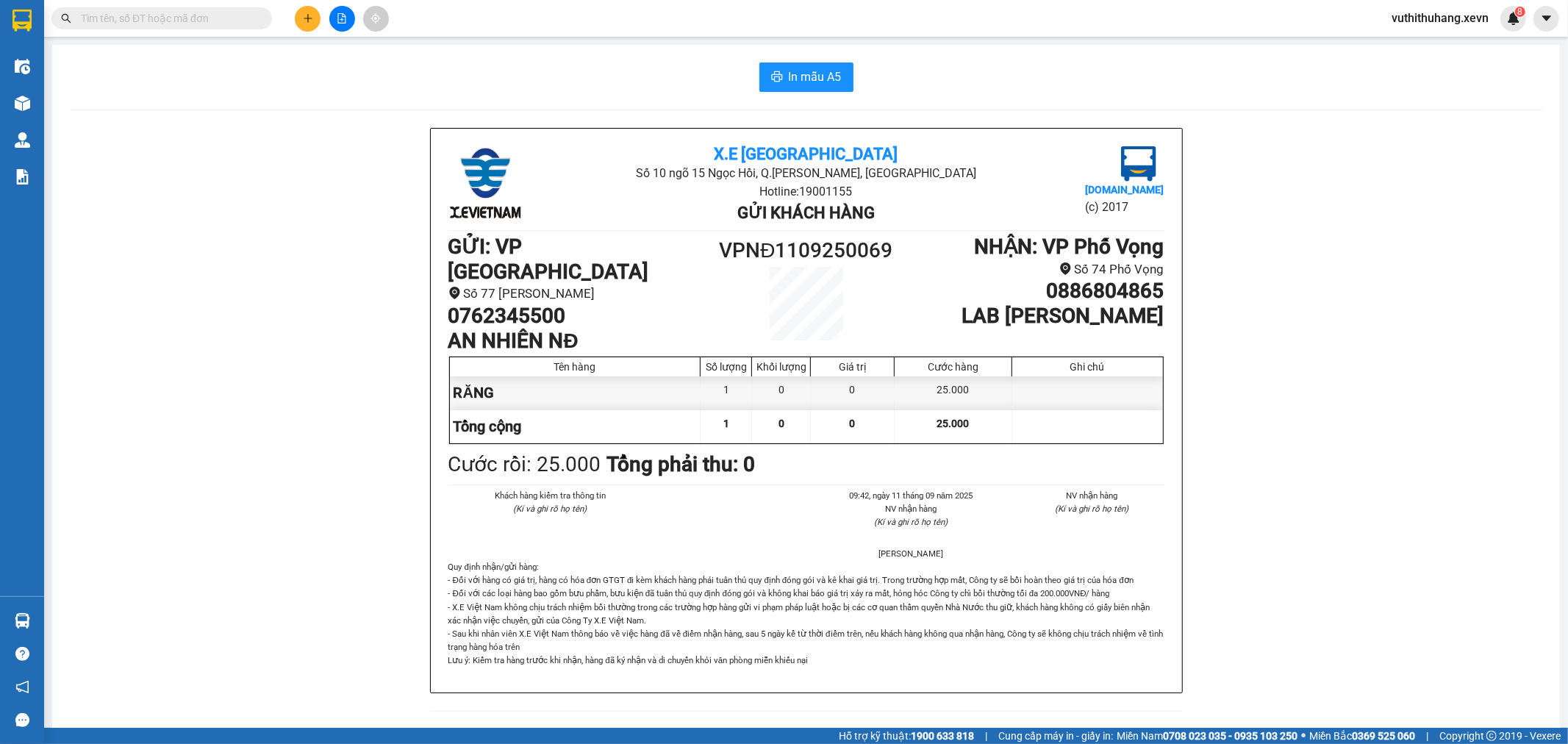
click at [217, 13] on input "text" at bounding box center [168, 19] width 173 height 17
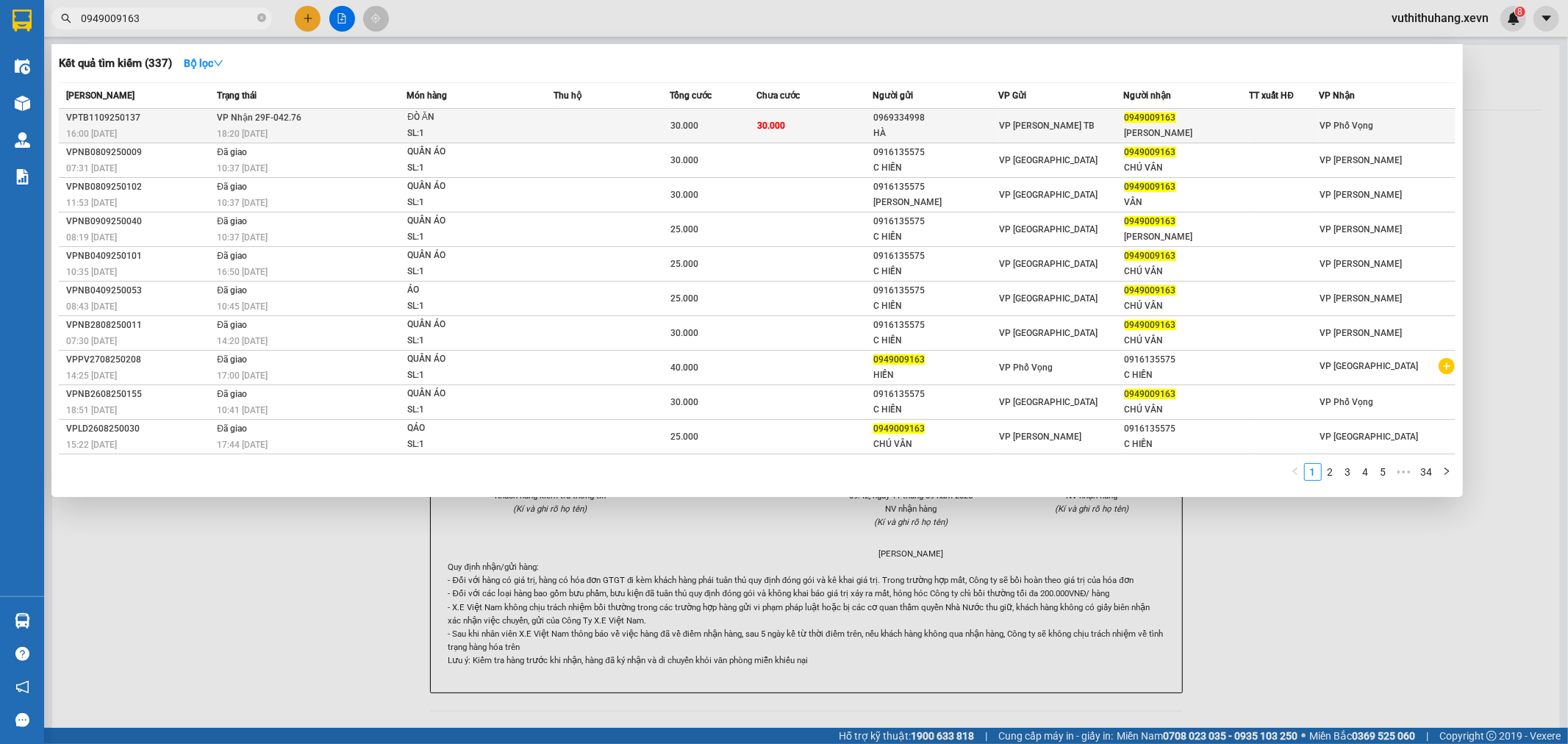
type input "0949009163"
click at [505, 124] on div "ĐÒ ĂN" at bounding box center [462, 117] width 110 height 17
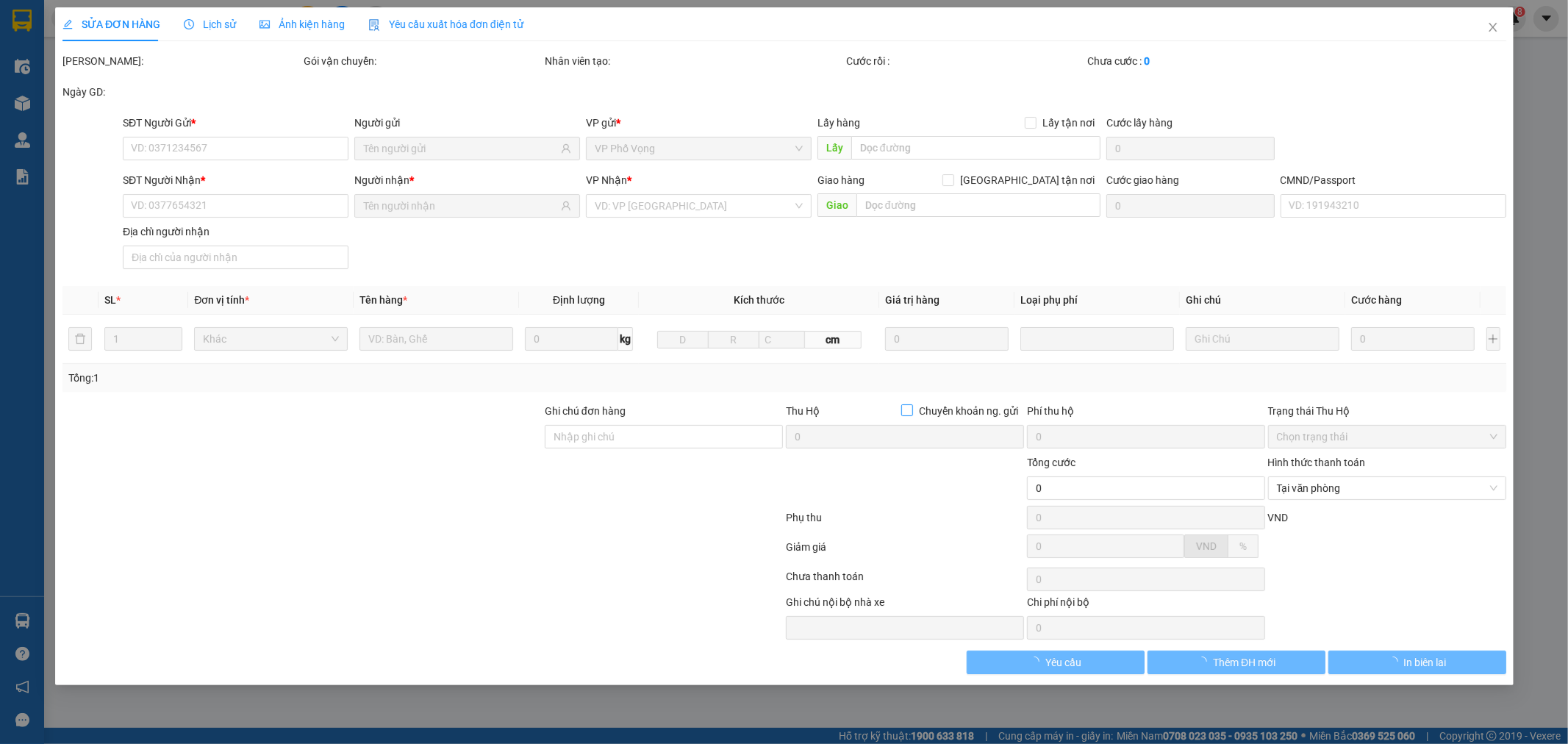
type input "0969334998"
type input "HÀ"
type input "0949009163"
type input "C VÂN"
type input "031203000699 nguyễn đức thắng"
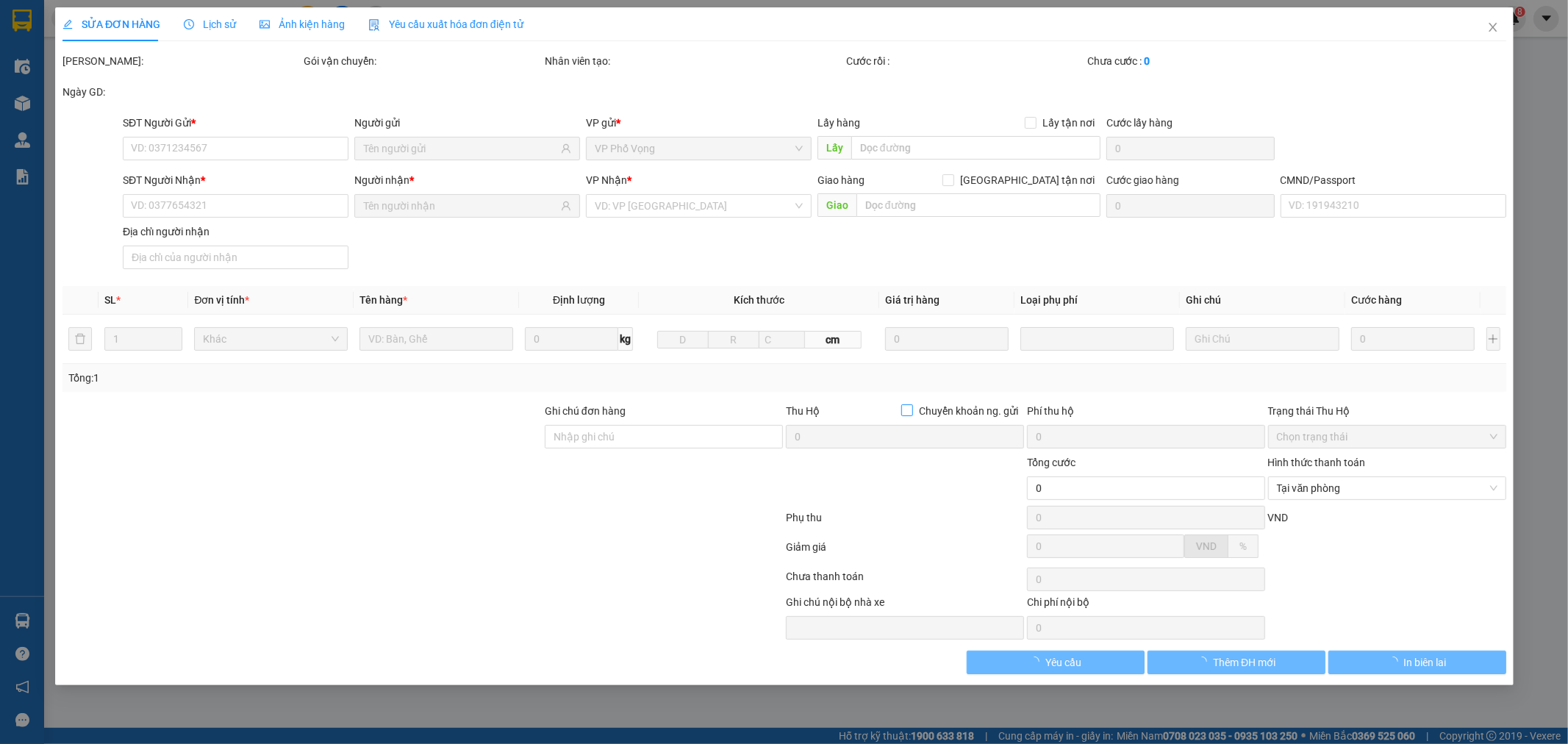
type input "30.000"
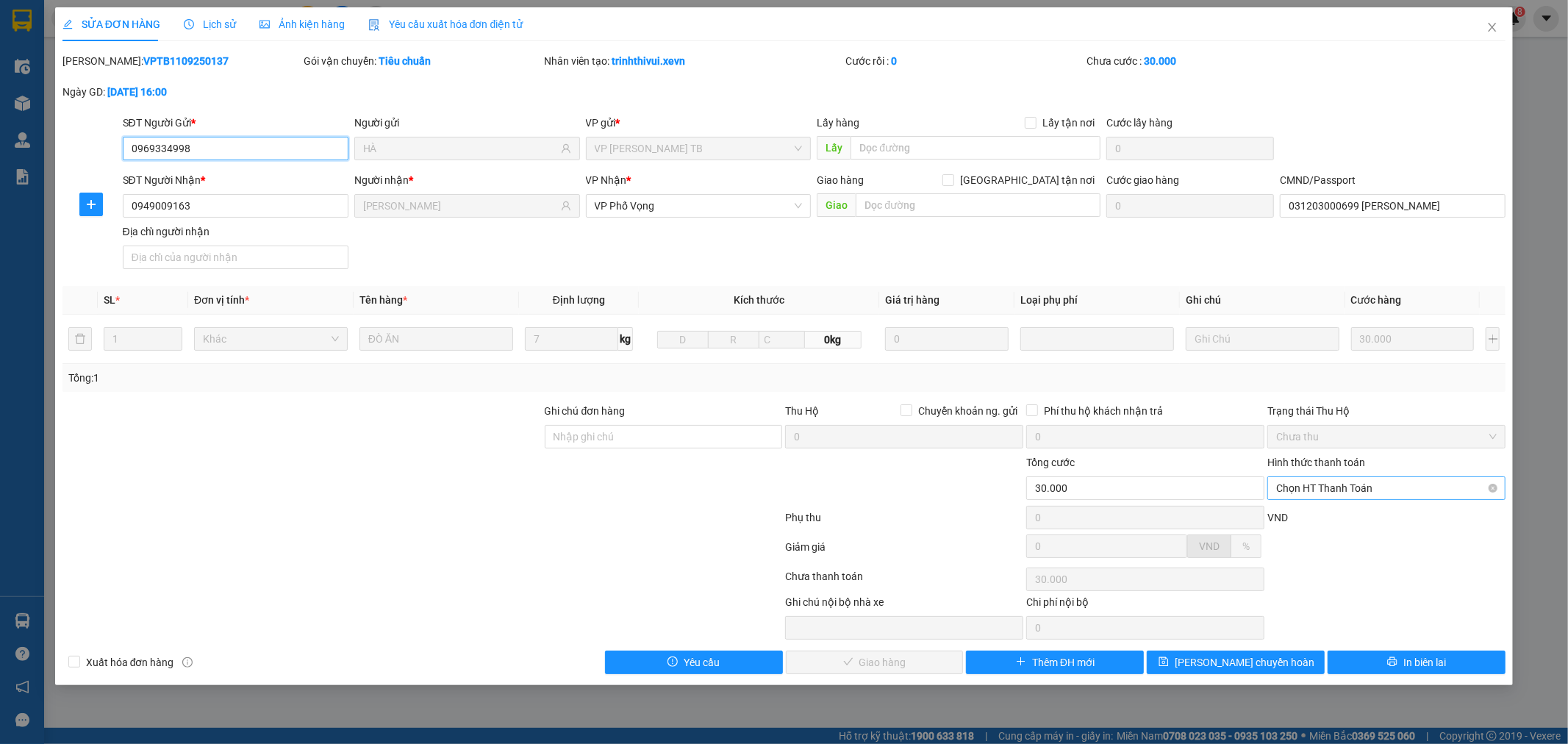
click at [1350, 485] on span "Chọn HT Thanh Toán" at bounding box center [1386, 488] width 220 height 22
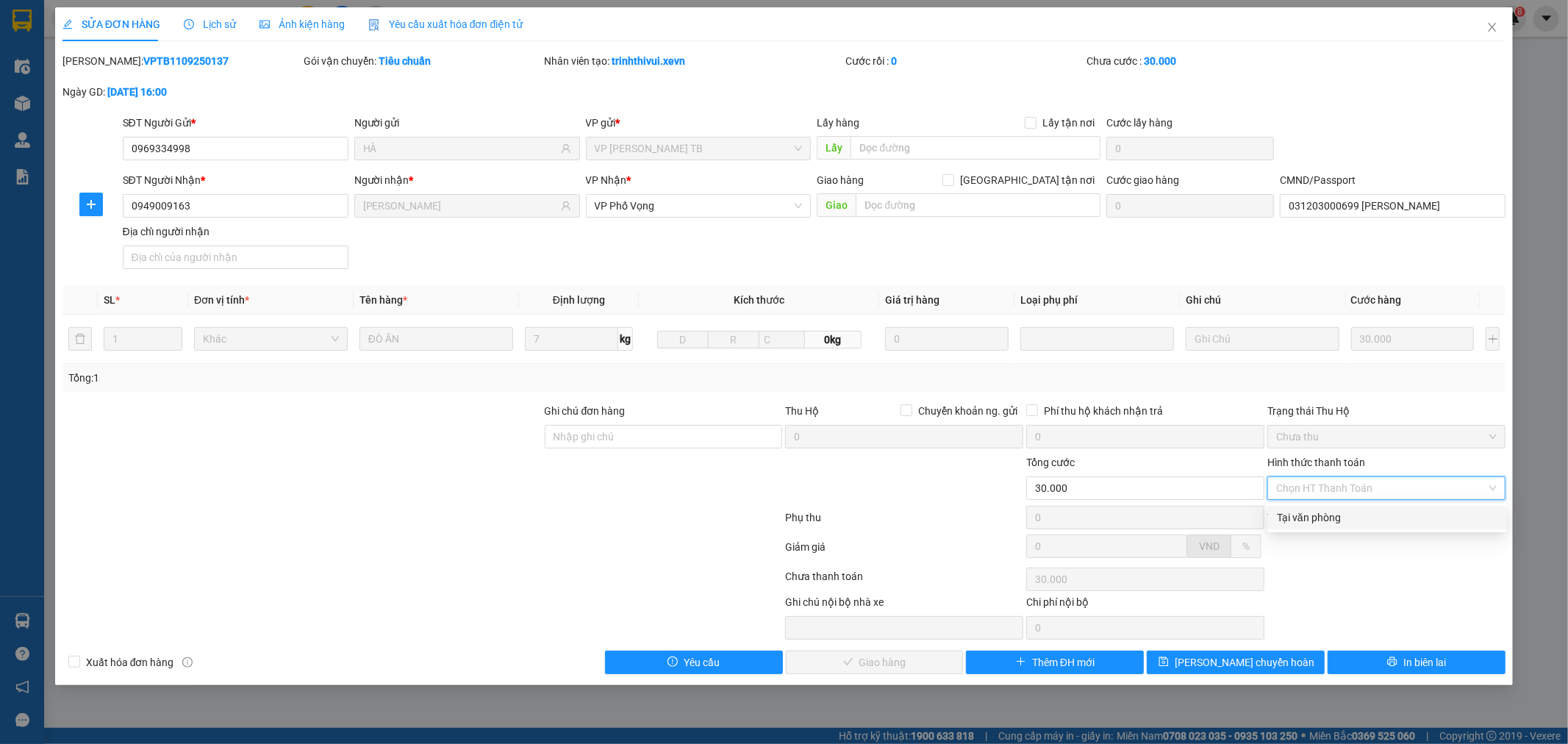
drag, startPoint x: 1330, startPoint y: 517, endPoint x: 1309, endPoint y: 517, distance: 21.0
click at [1329, 517] on div "Tại văn phòng" at bounding box center [1387, 517] width 220 height 17
type input "0"
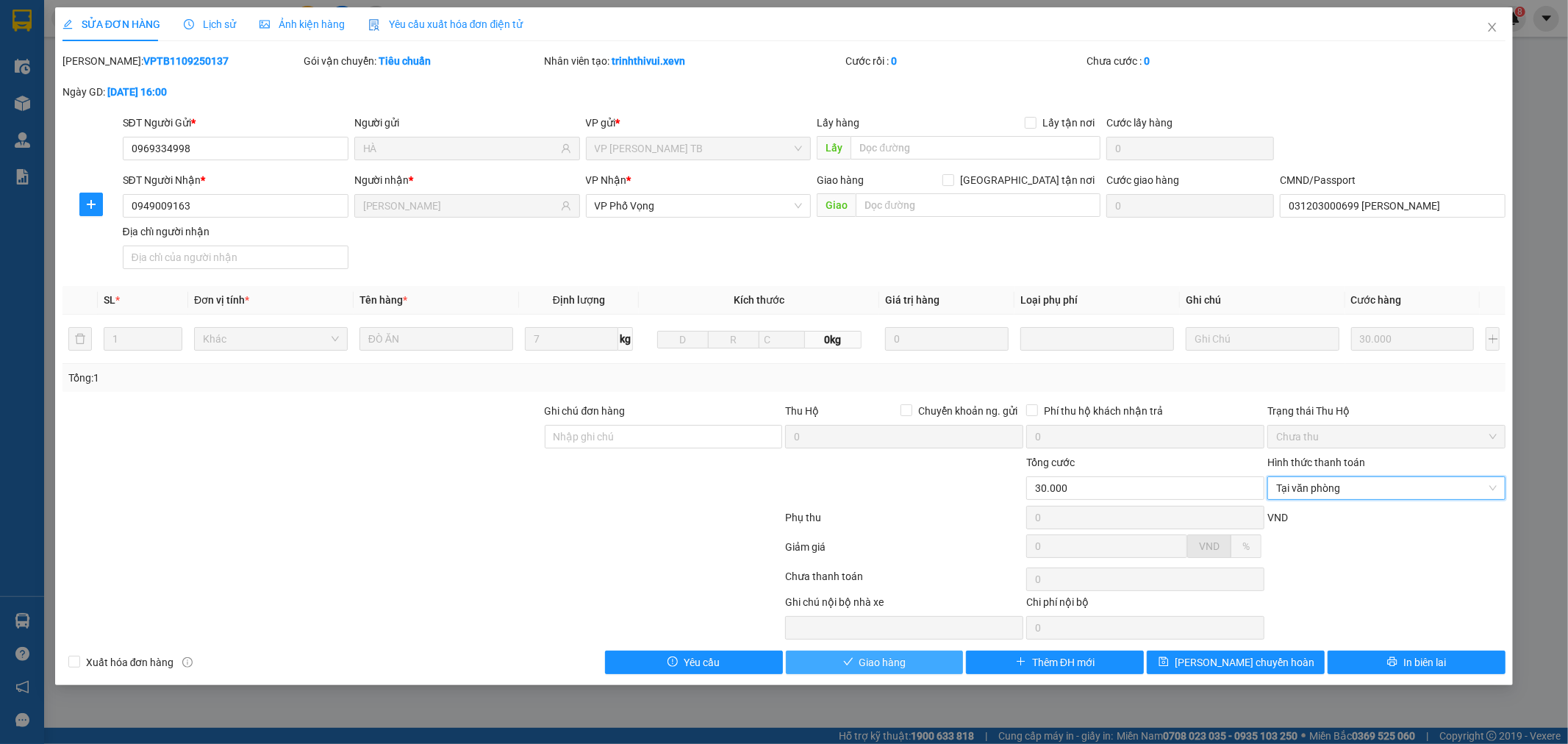
click at [871, 651] on button "Giao hàng" at bounding box center [875, 662] width 178 height 23
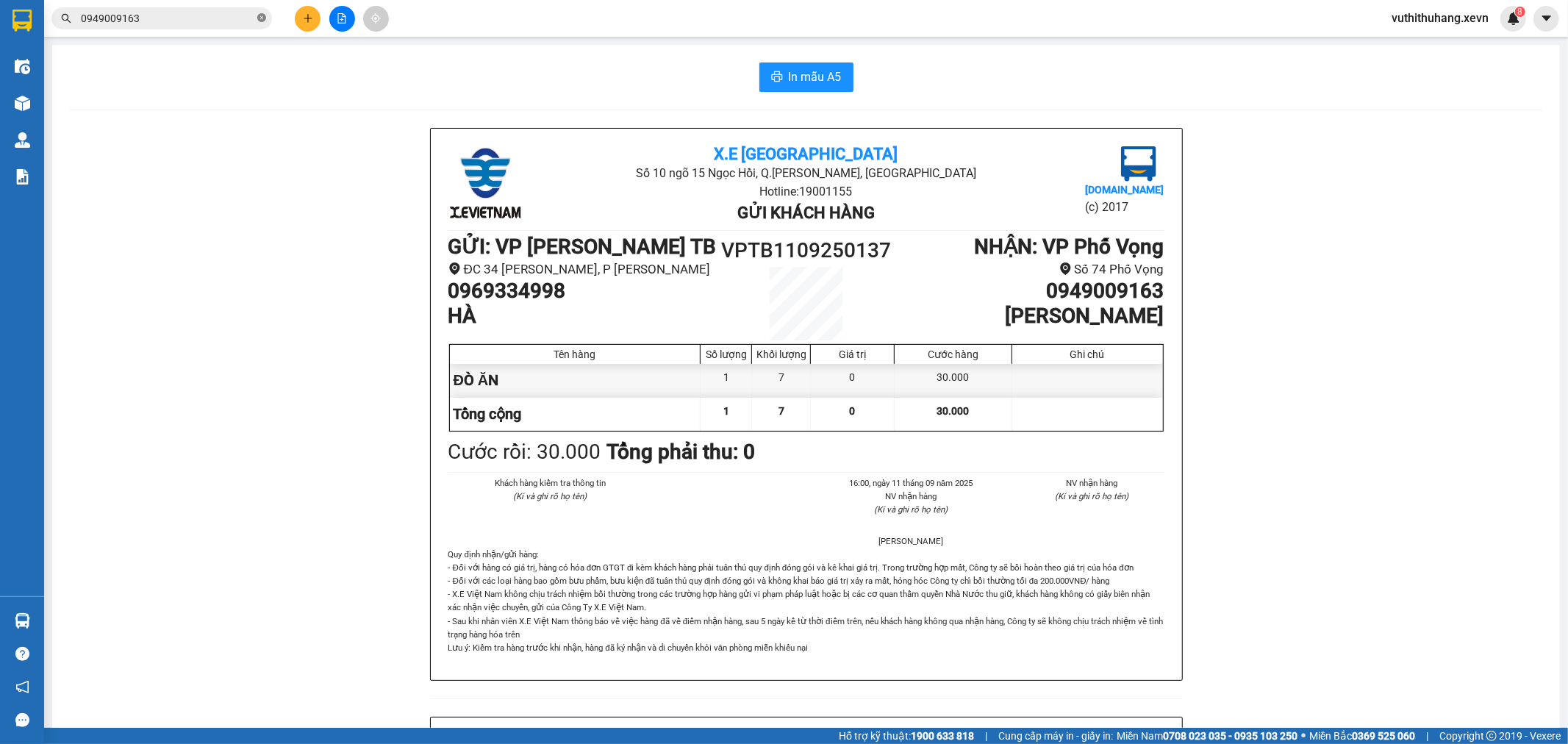
click at [266, 19] on icon "close-circle" at bounding box center [261, 18] width 9 height 9
drag, startPoint x: 200, startPoint y: 20, endPoint x: 217, endPoint y: 20, distance: 17.0
click at [217, 20] on input "text" at bounding box center [168, 19] width 173 height 17
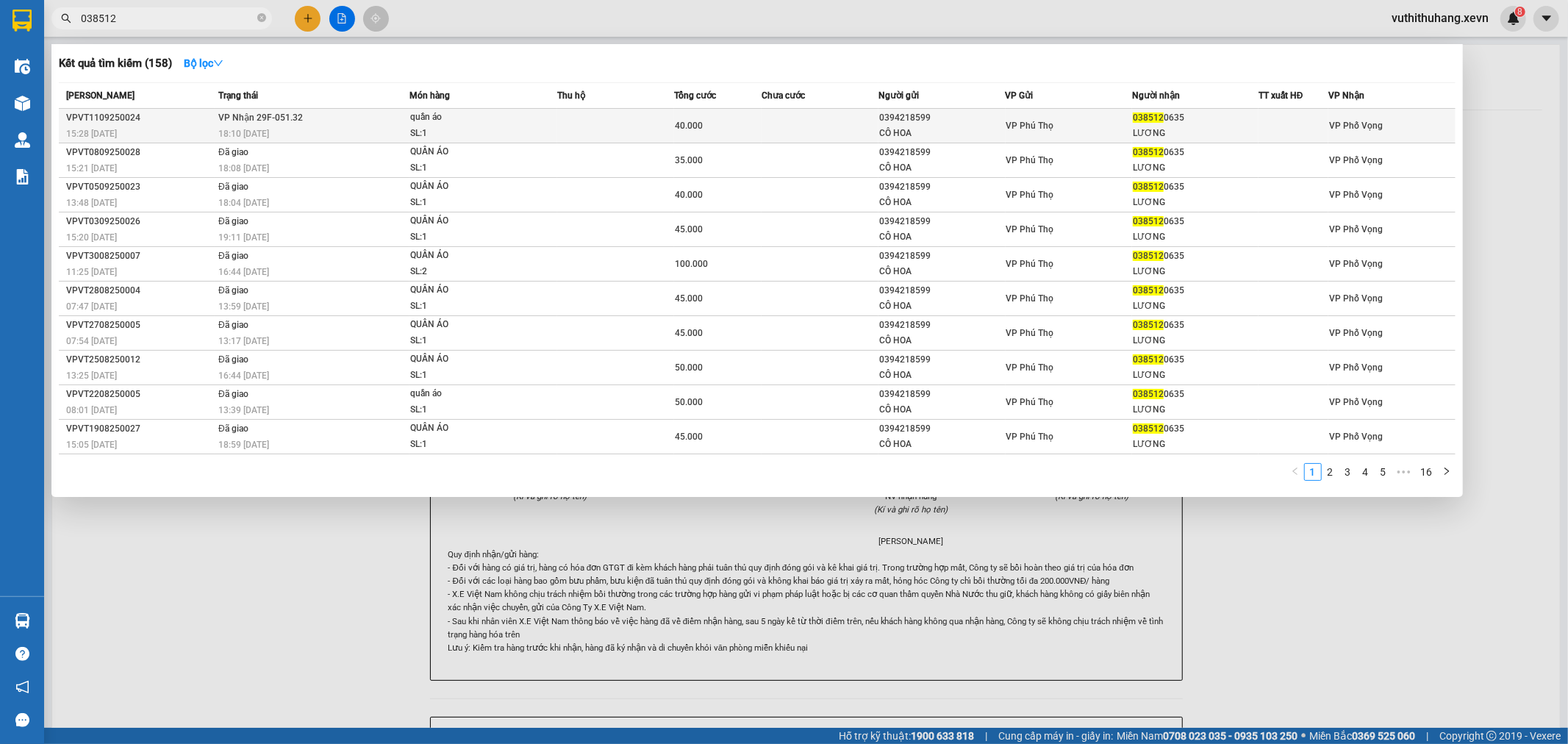
type input "038512"
click at [517, 129] on div "SL: 1" at bounding box center [465, 133] width 110 height 17
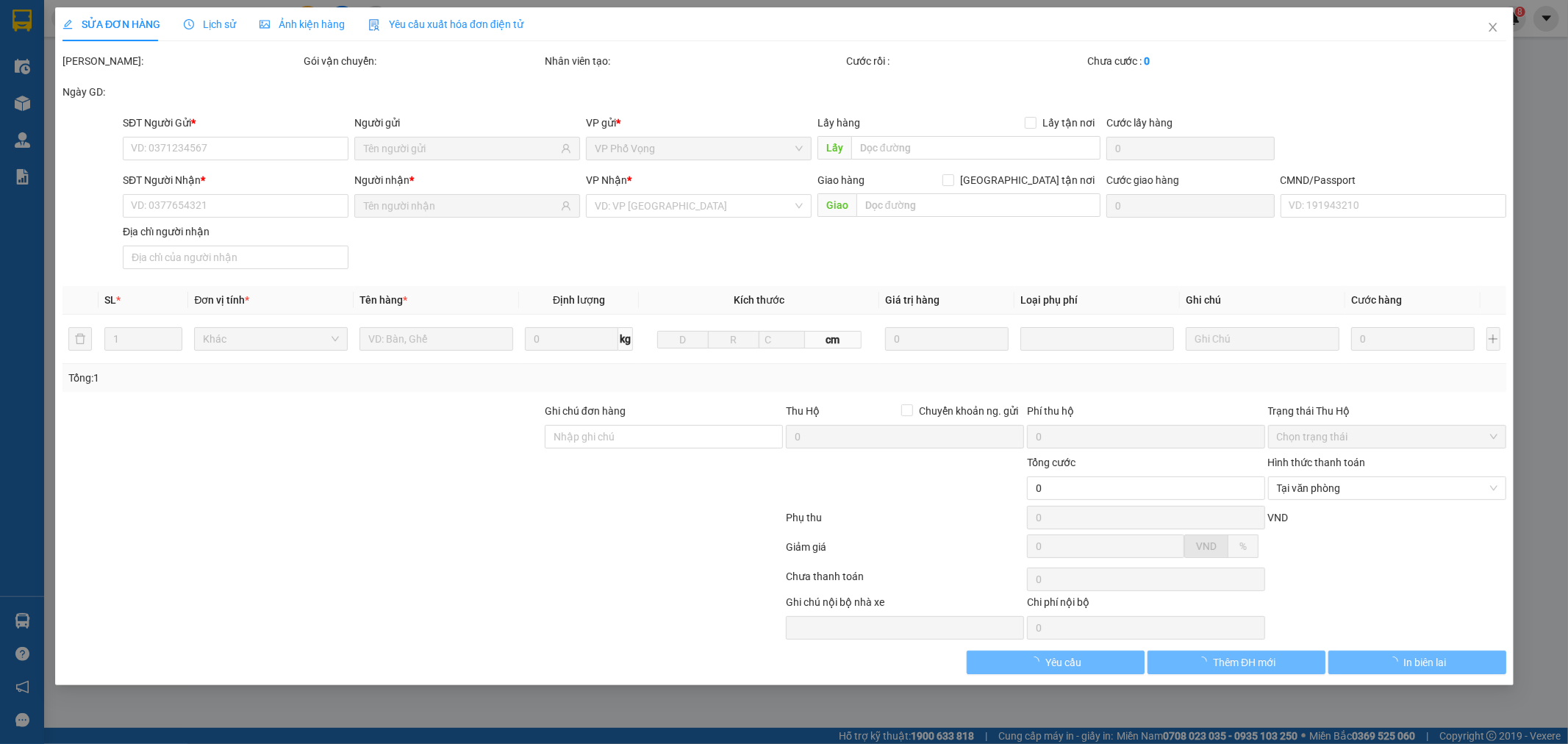
type input "0394218599"
type input "CÔ HOA"
type input "0385120635"
type input "LƯƠNG"
type input "031200008395 NGUYỄN QUANG LƯƠNG"
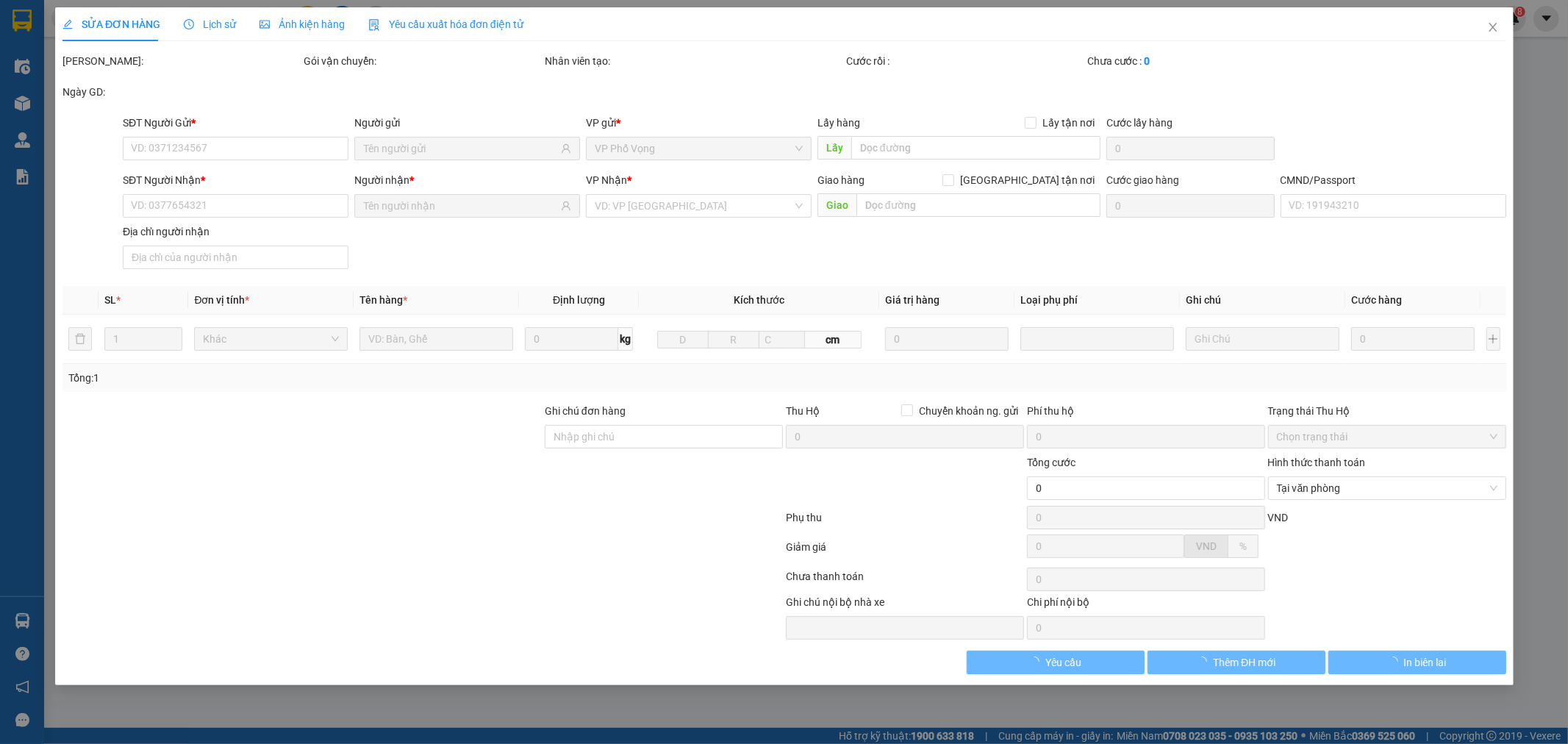
type input "40.000"
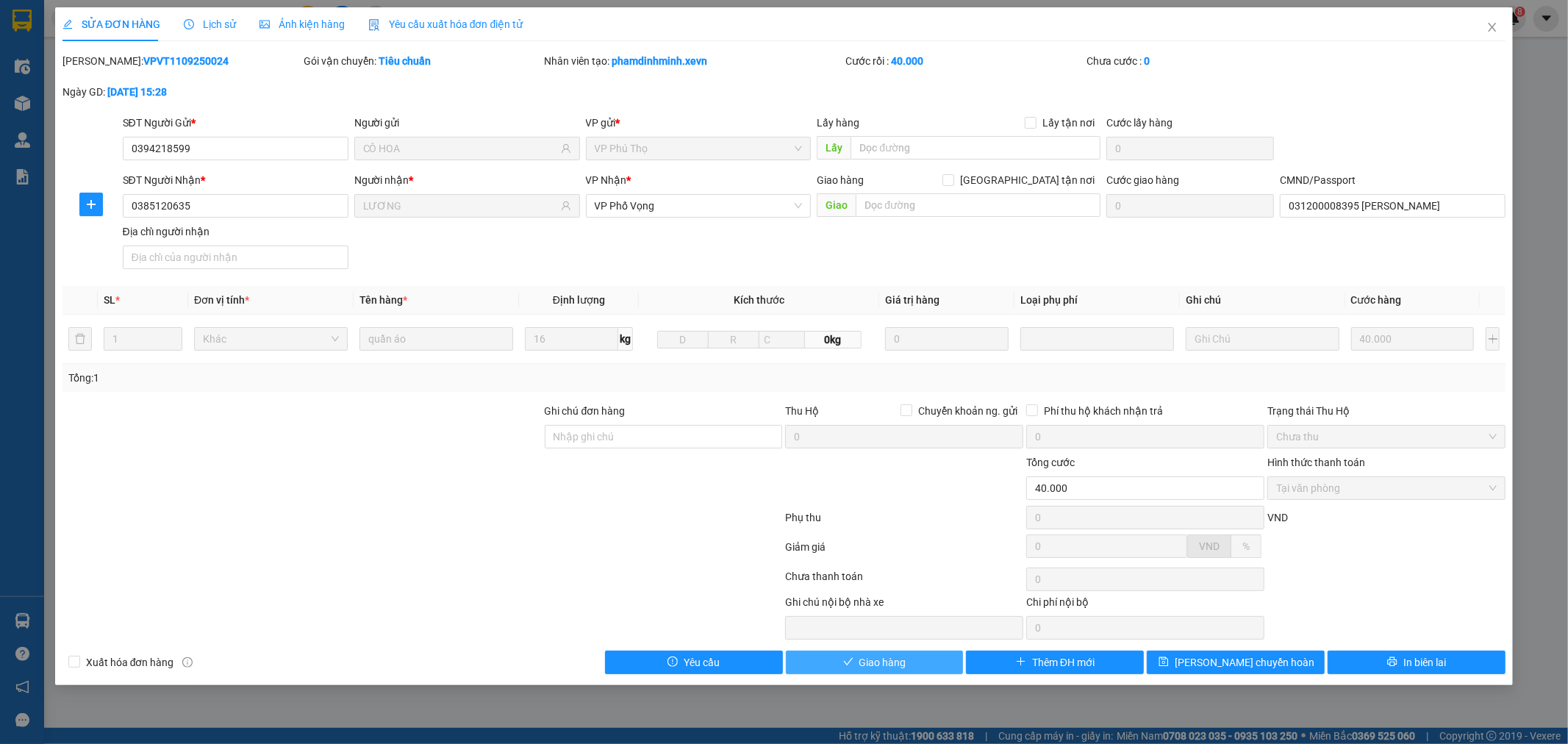
click at [868, 658] on span "Giao hàng" at bounding box center [882, 662] width 47 height 17
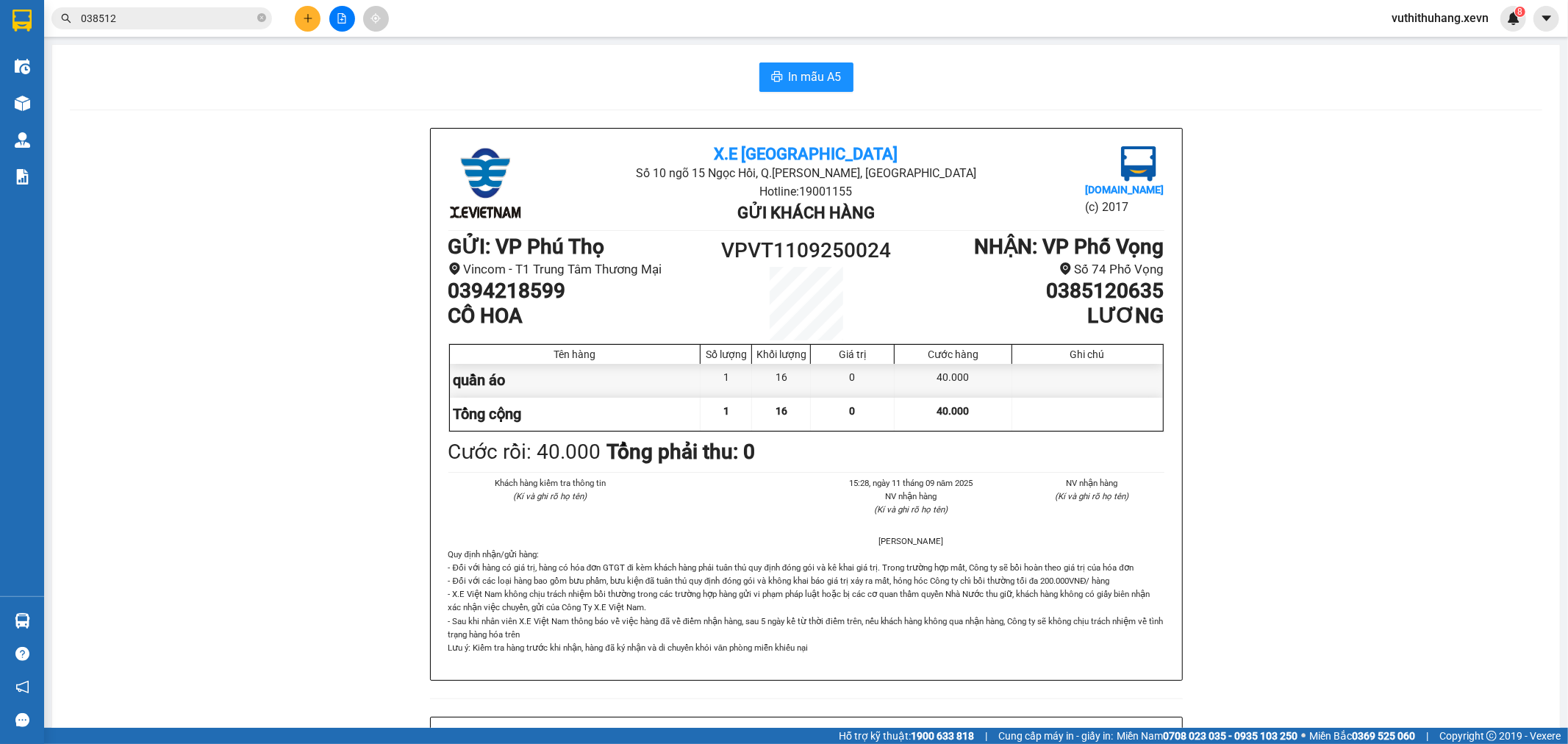
click at [234, 12] on input "038512" at bounding box center [168, 19] width 173 height 17
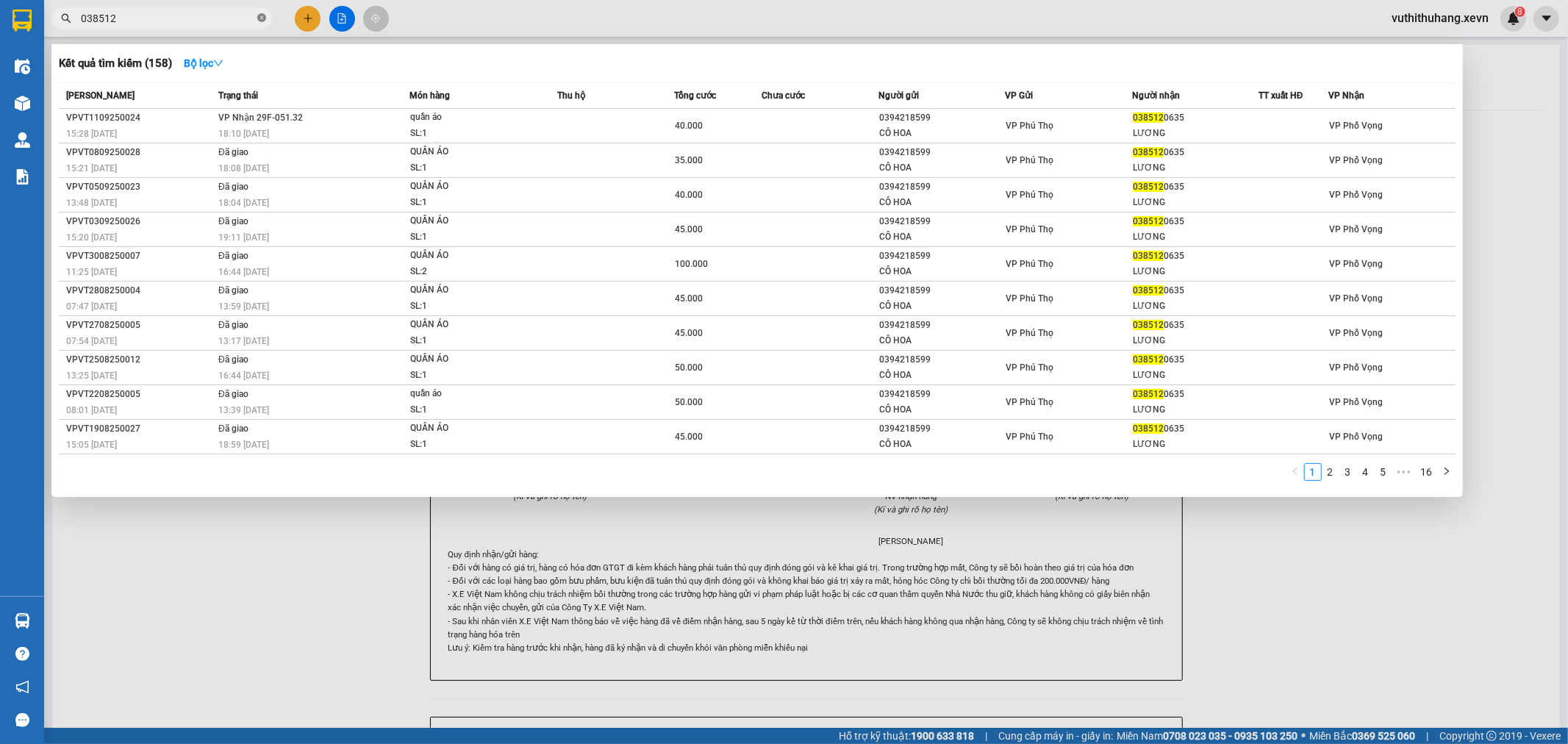
click at [260, 16] on icon "close-circle" at bounding box center [261, 18] width 9 height 9
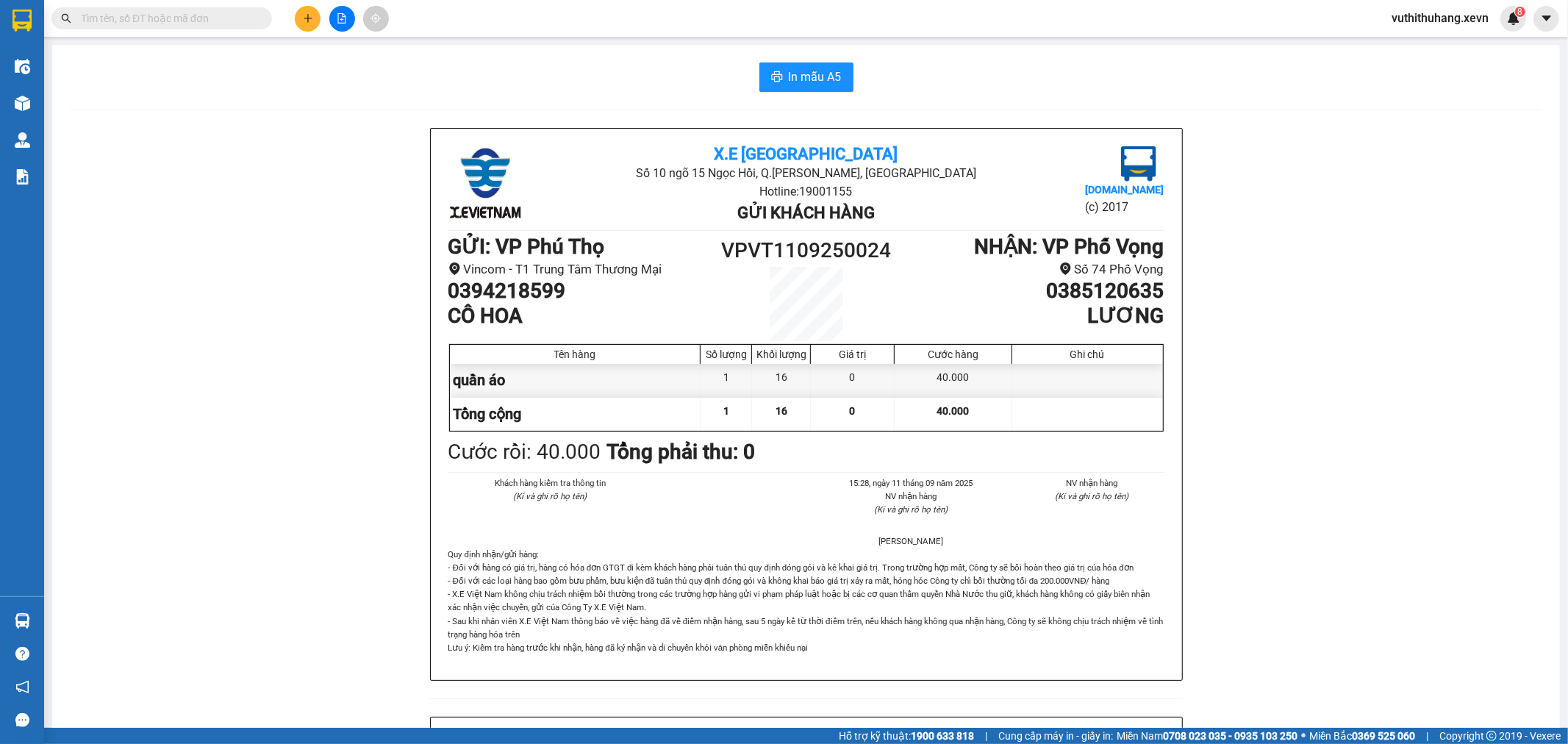
drag, startPoint x: 239, startPoint y: 18, endPoint x: 814, endPoint y: 14, distance: 575.0
click at [304, 27] on div "Kết quả tìm kiếm ( 158 ) Bộ lọc Mã ĐH Trạng thái Món hàng Thu hộ Tổng cước Chưa…" at bounding box center [199, 19] width 397 height 25
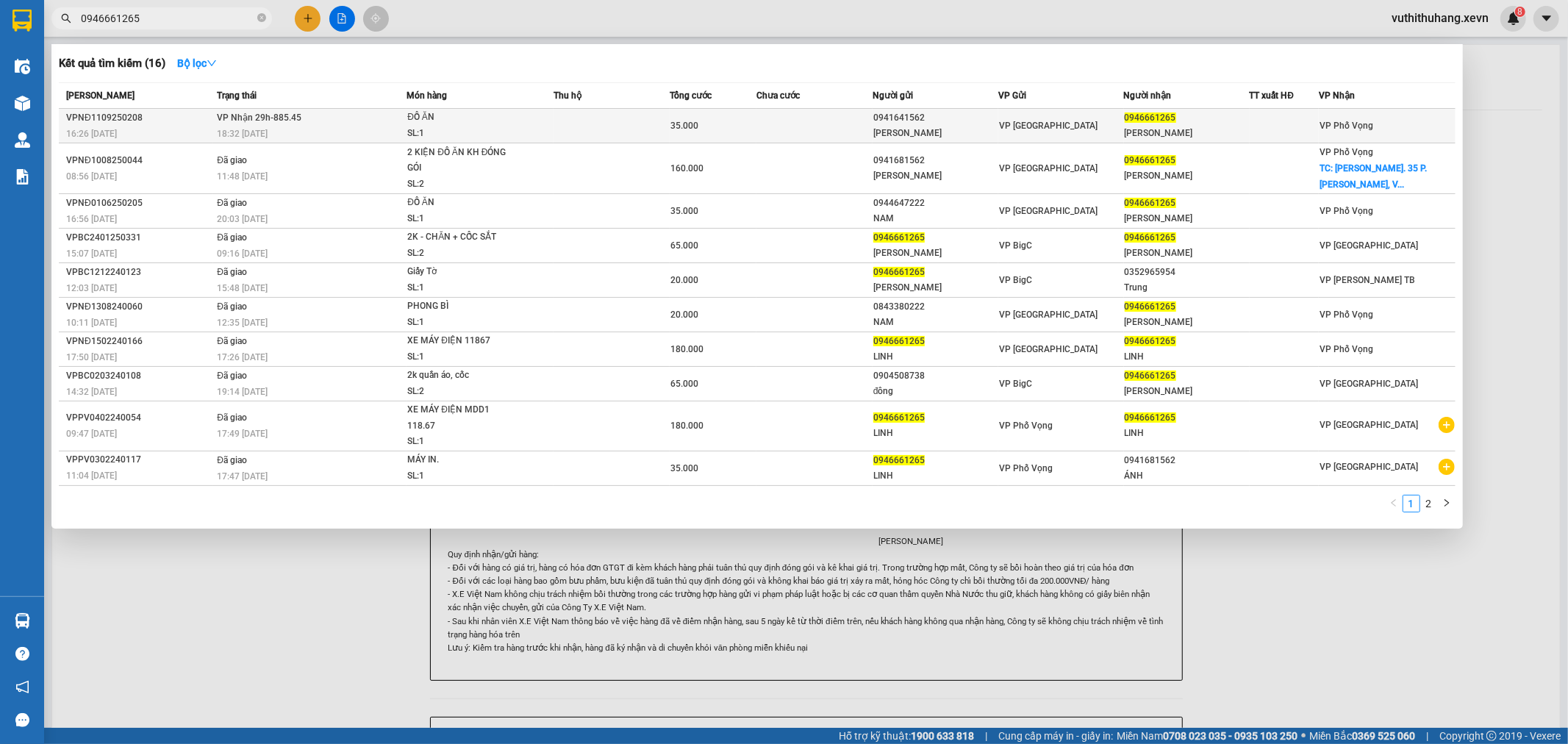
type input "0946661265"
click at [484, 128] on div "SL: 1" at bounding box center [462, 133] width 110 height 17
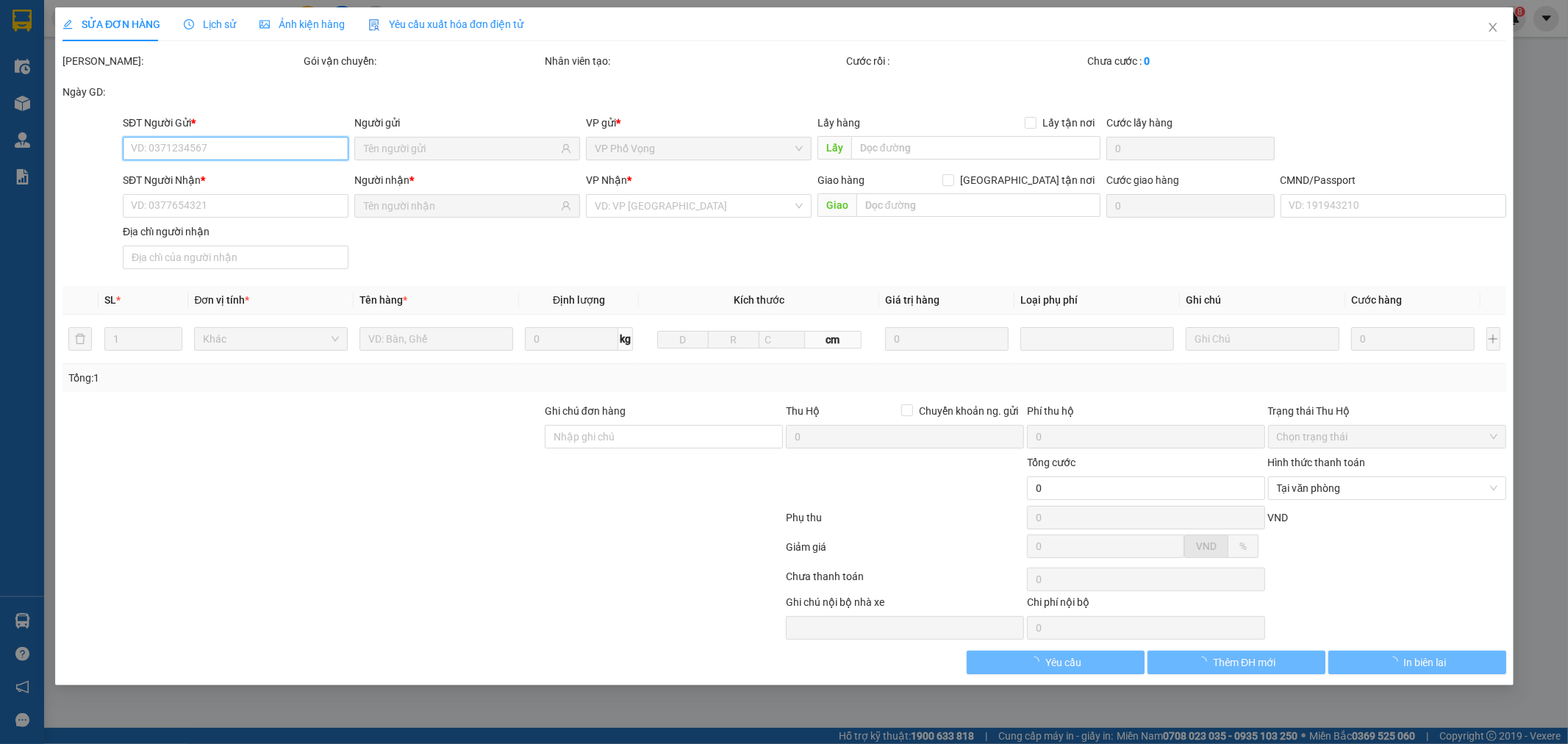
type input "0941641562"
type input "TRẦN KIM ÁNH"
type input "0946661265"
type input "NGUYỄN THỊ PHƯƠNG LINH"
type input "35.000"
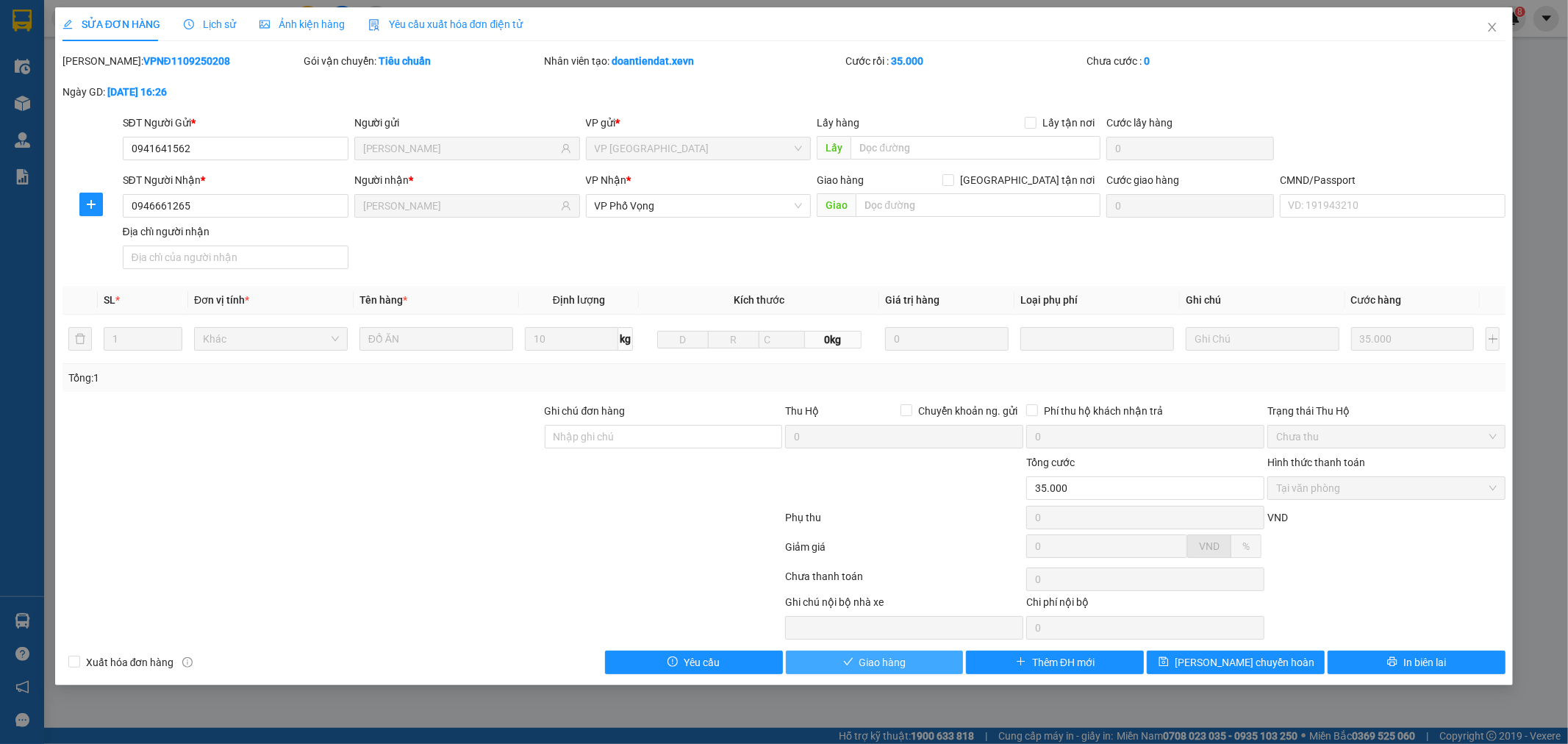
click at [898, 655] on span "Giao hàng" at bounding box center [882, 662] width 47 height 17
click at [1417, 211] on input "CMND/Passport" at bounding box center [1393, 205] width 226 height 23
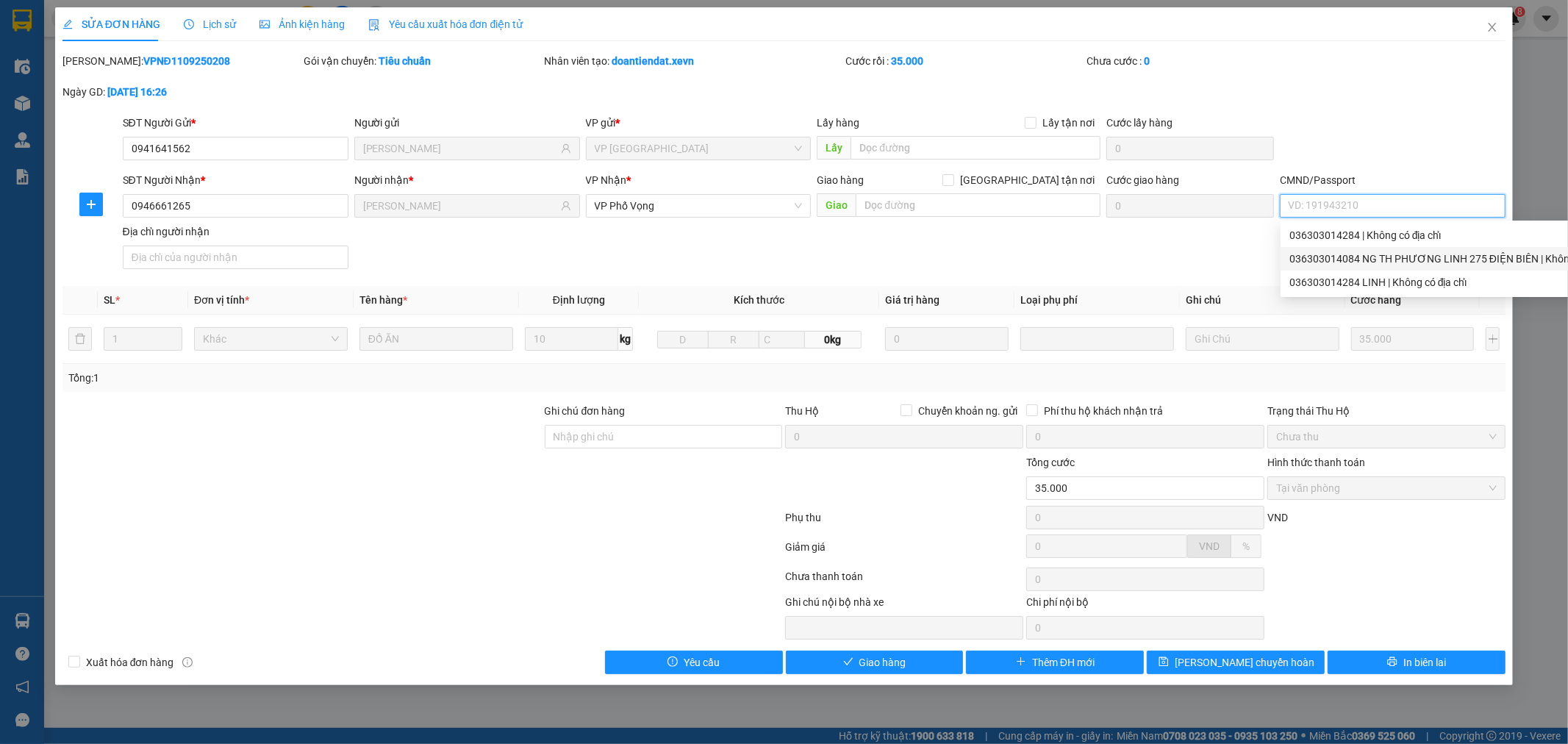
click at [1325, 252] on div "036303014084 NG TH PHƯƠNG LINH 275 ĐIỆN BIÊN | Không có địa chỉ" at bounding box center [1455, 258] width 331 height 17
type input "036303014084 NG TH PHƯƠNG LINH 275 ĐIỆN BIÊN"
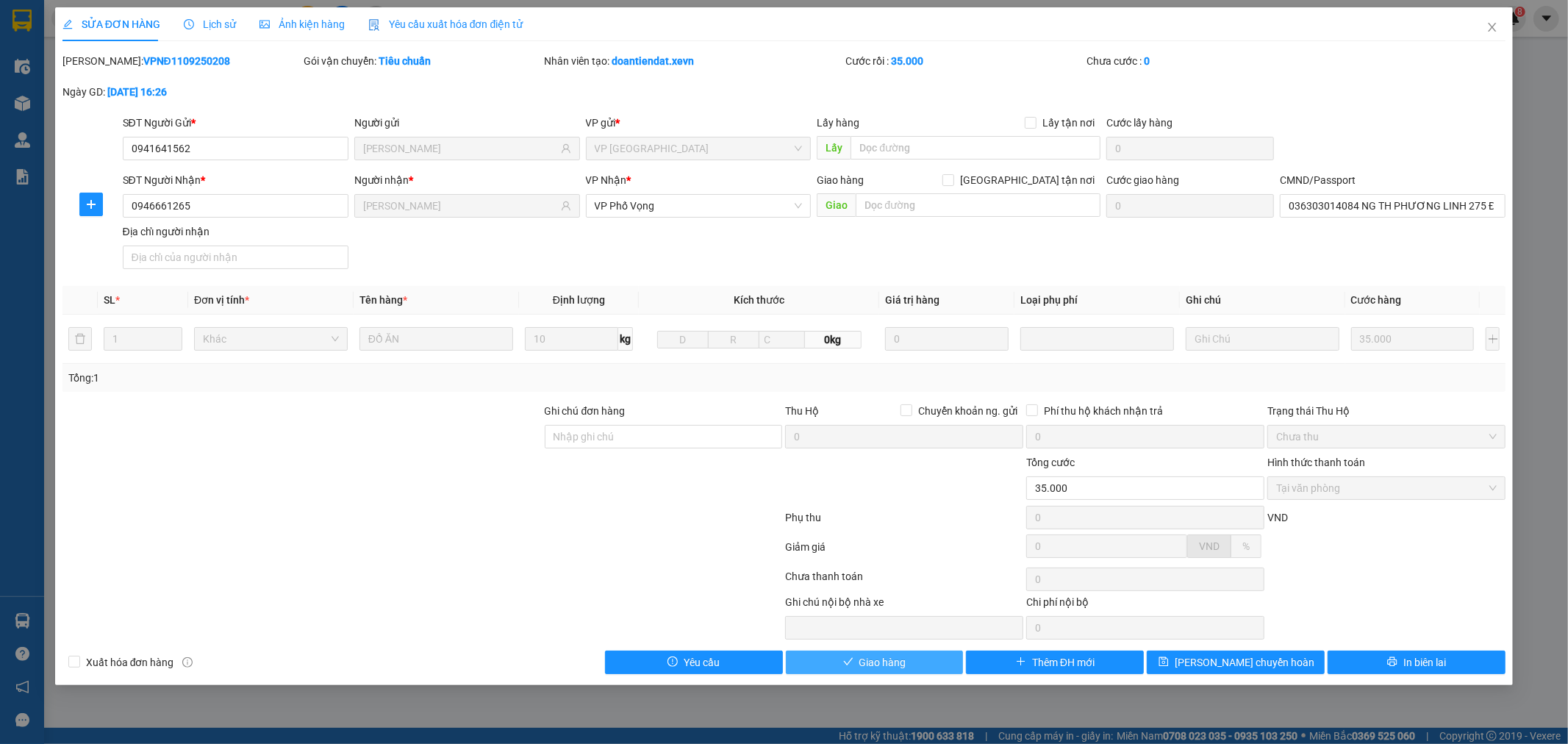
click at [920, 656] on button "Giao hàng" at bounding box center [875, 662] width 178 height 23
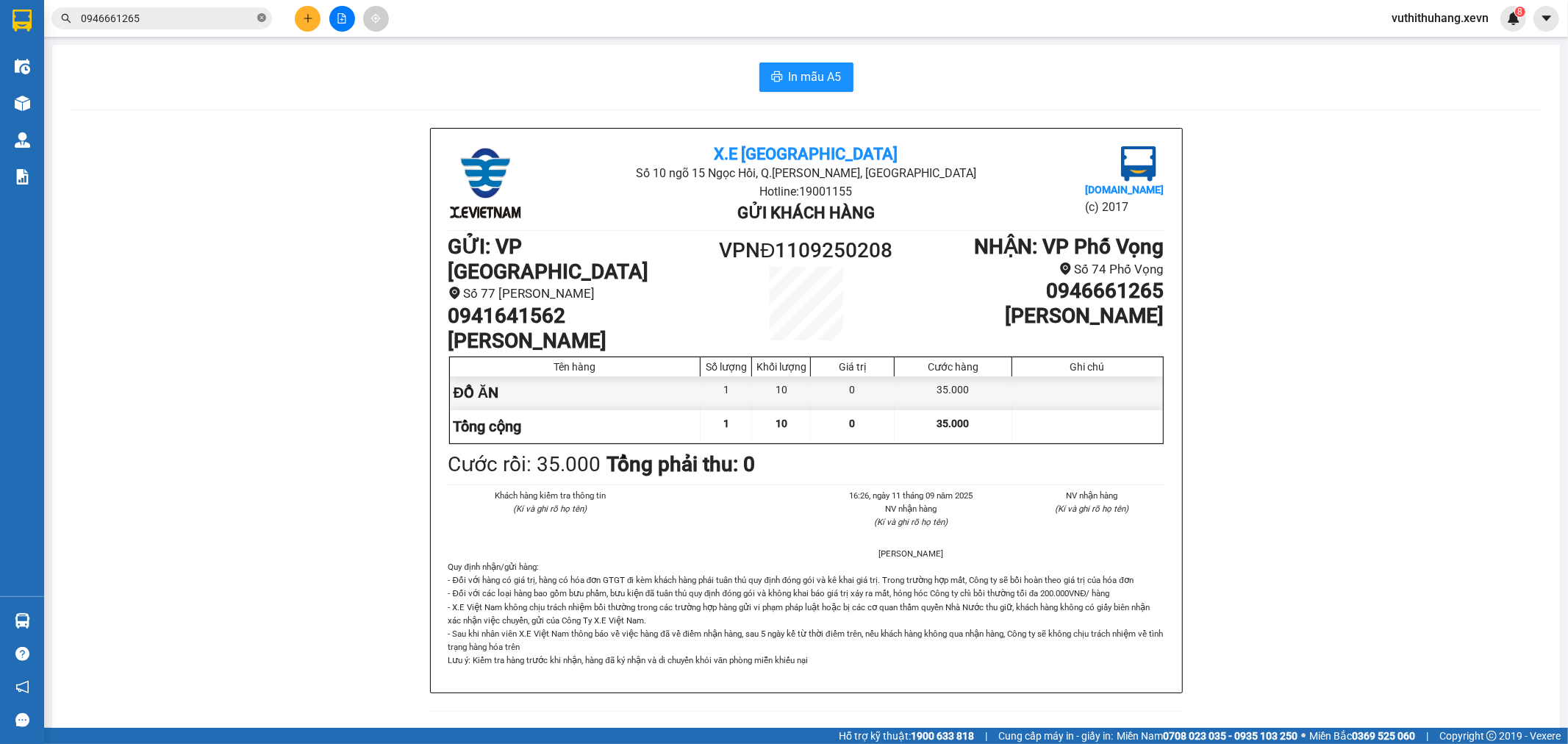
click at [260, 14] on icon "close-circle" at bounding box center [261, 18] width 9 height 9
click at [227, 17] on input "text" at bounding box center [168, 19] width 173 height 17
click at [119, 22] on input "text" at bounding box center [168, 19] width 173 height 17
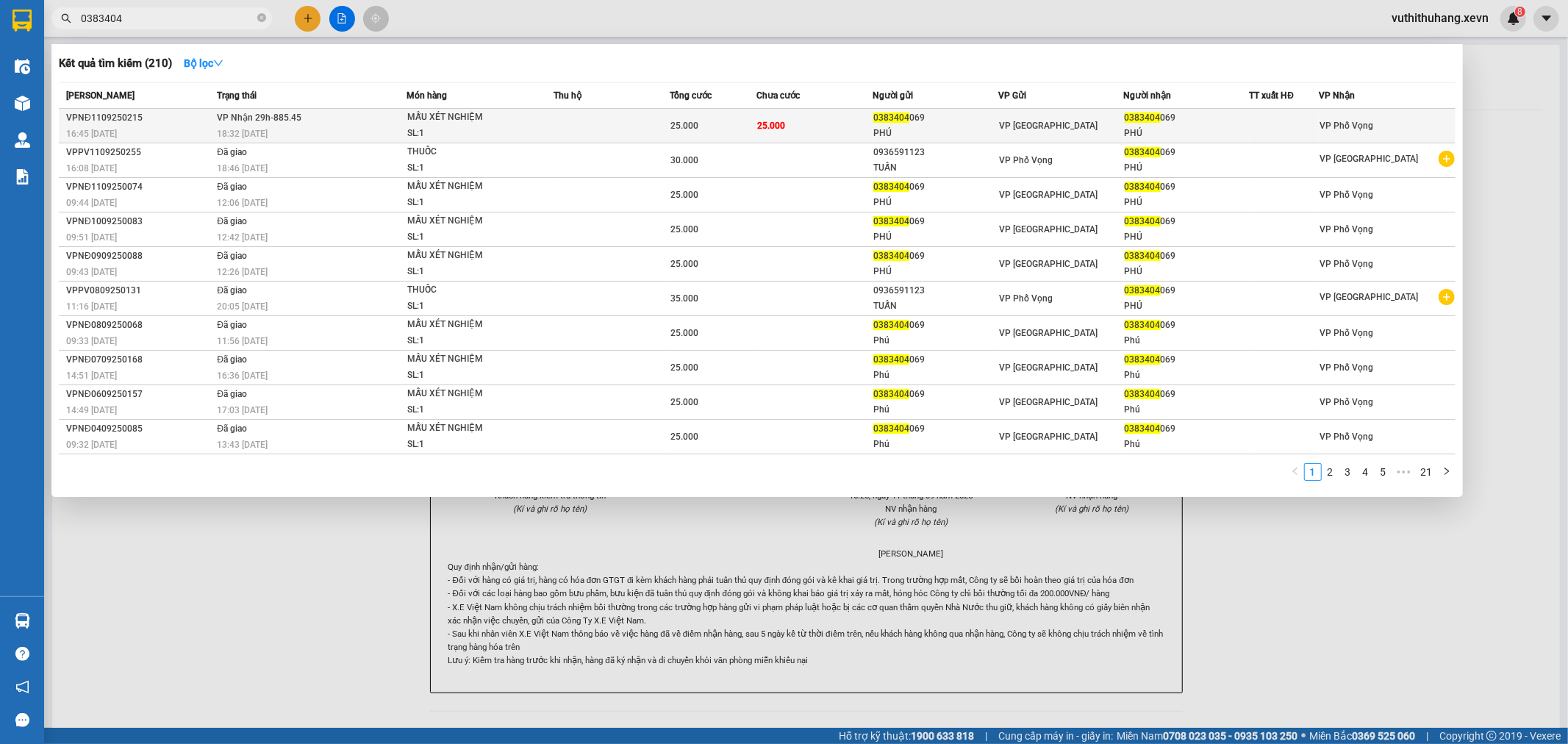
type input "0383404"
click at [389, 127] on div "18:32 - 11/09" at bounding box center [312, 133] width 189 height 17
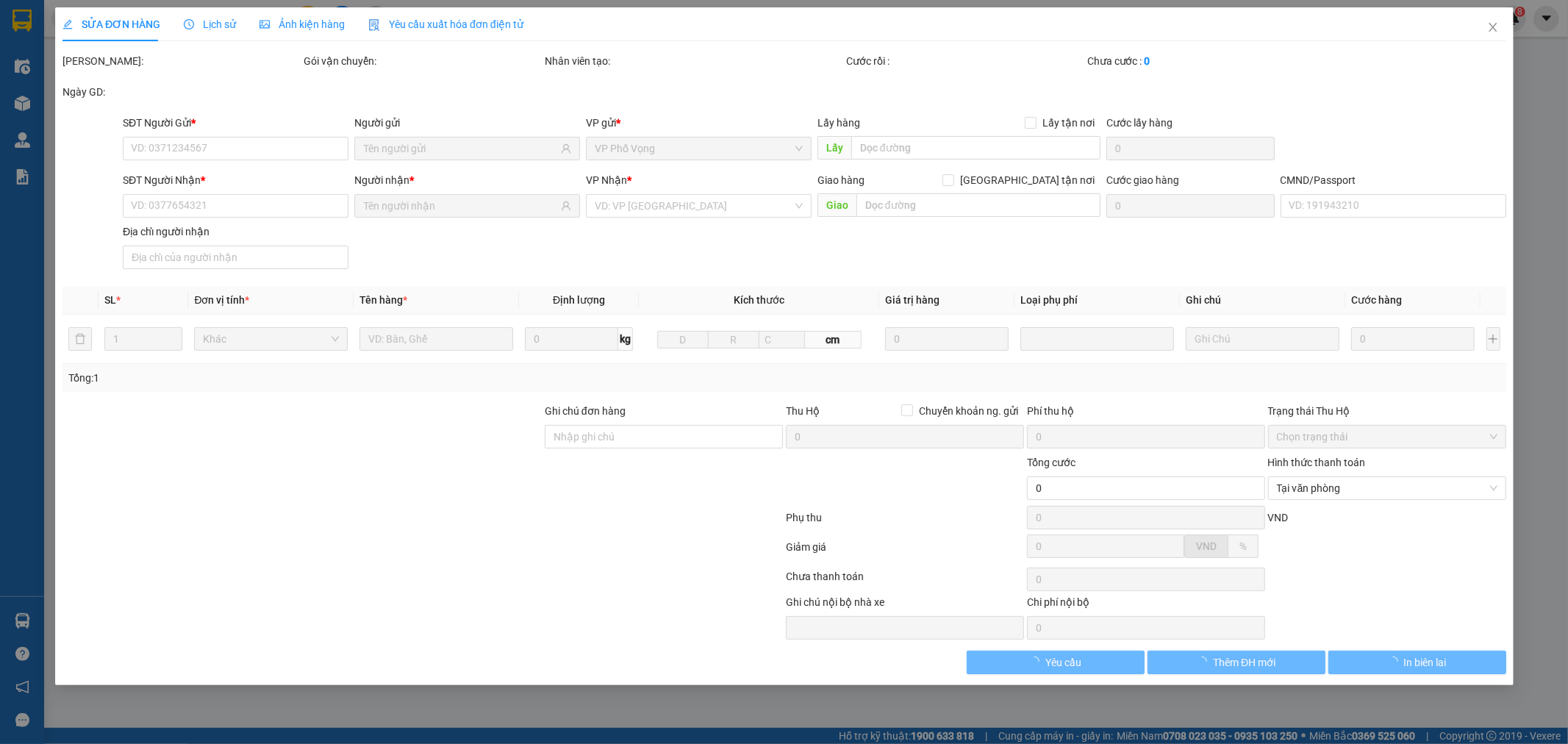
type input "0383404069"
type input "PHÚ"
type input "0383404069"
type input "PHÚ"
type input "026097001261 hai"
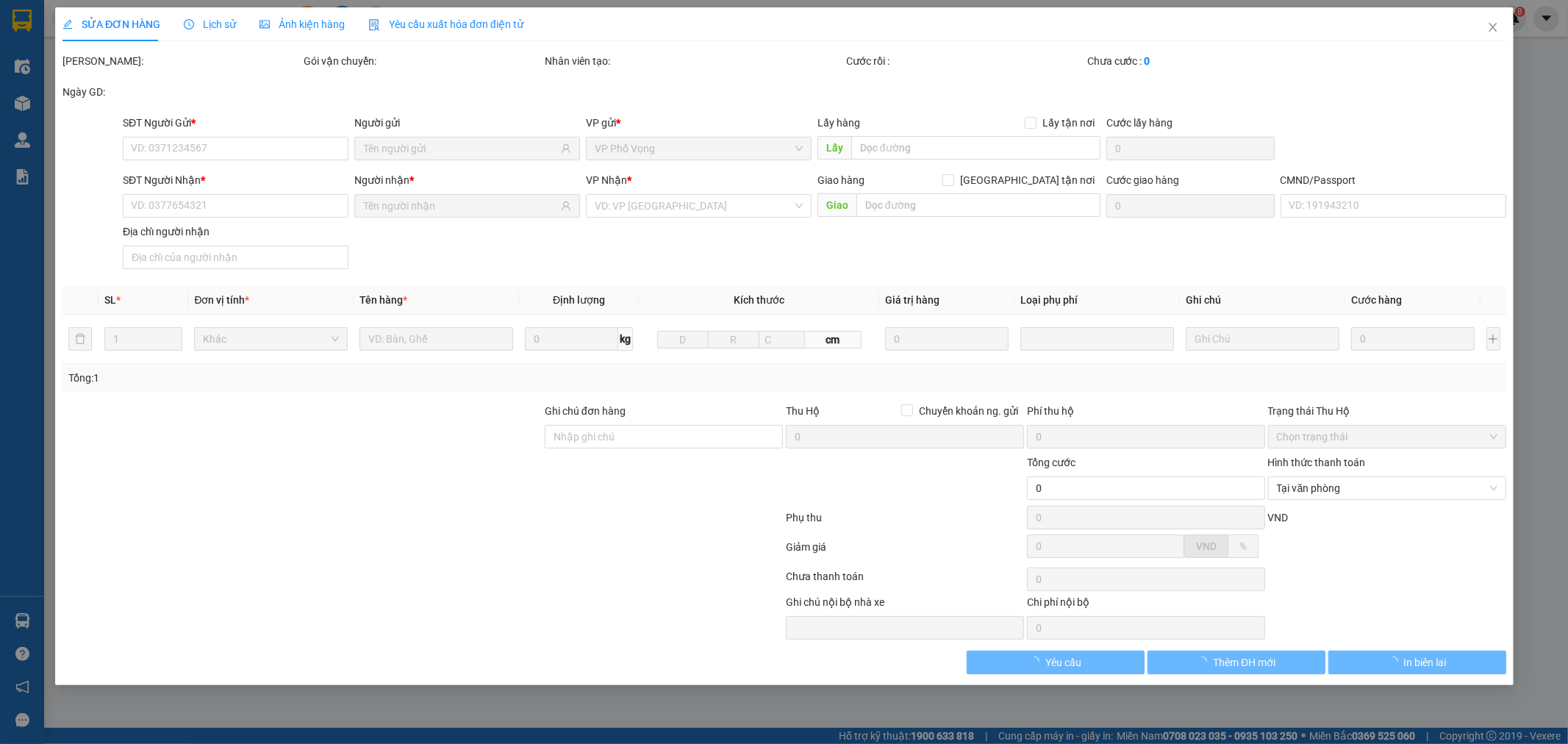
type input "25.000"
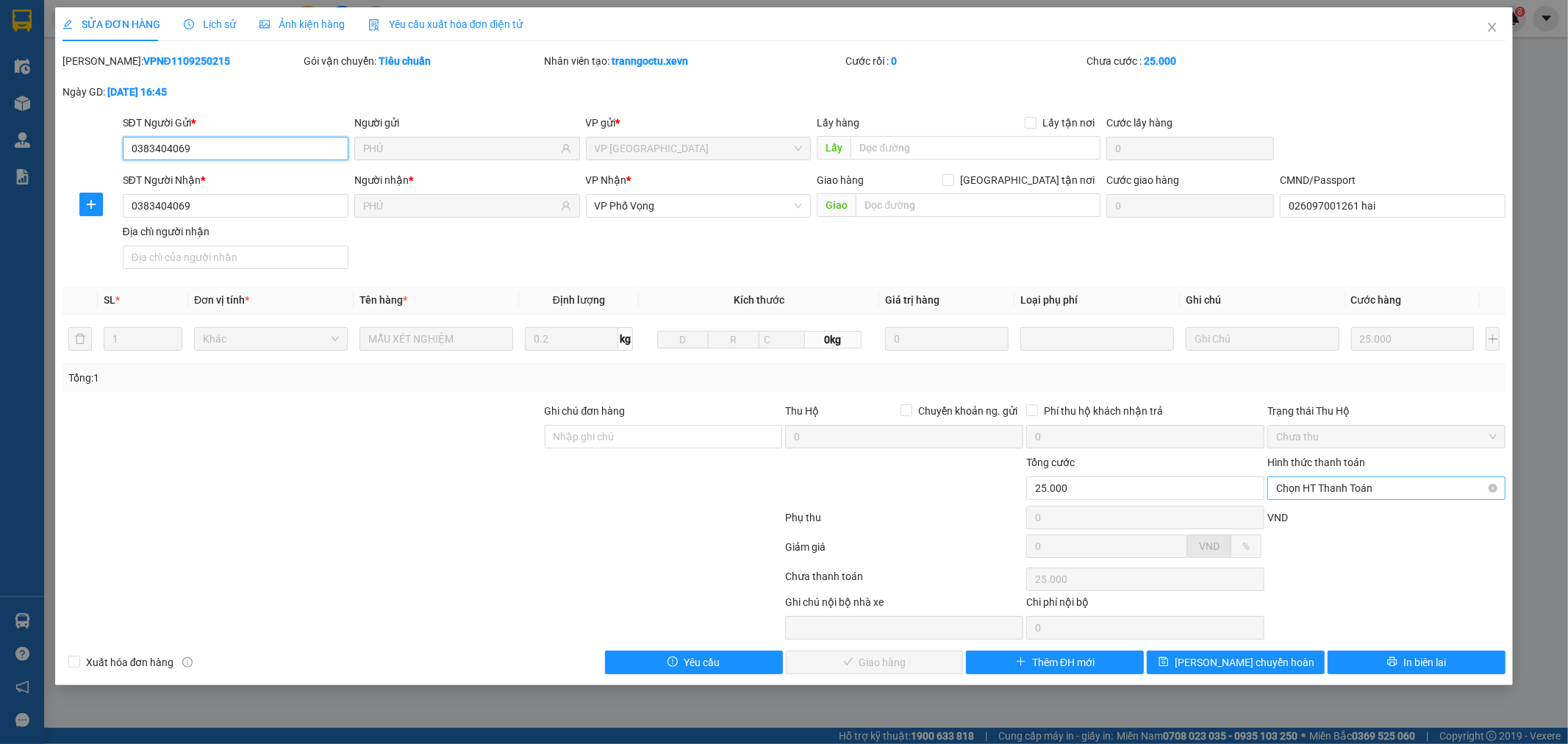
click at [1338, 491] on span "Chọn HT Thanh Toán" at bounding box center [1386, 488] width 220 height 22
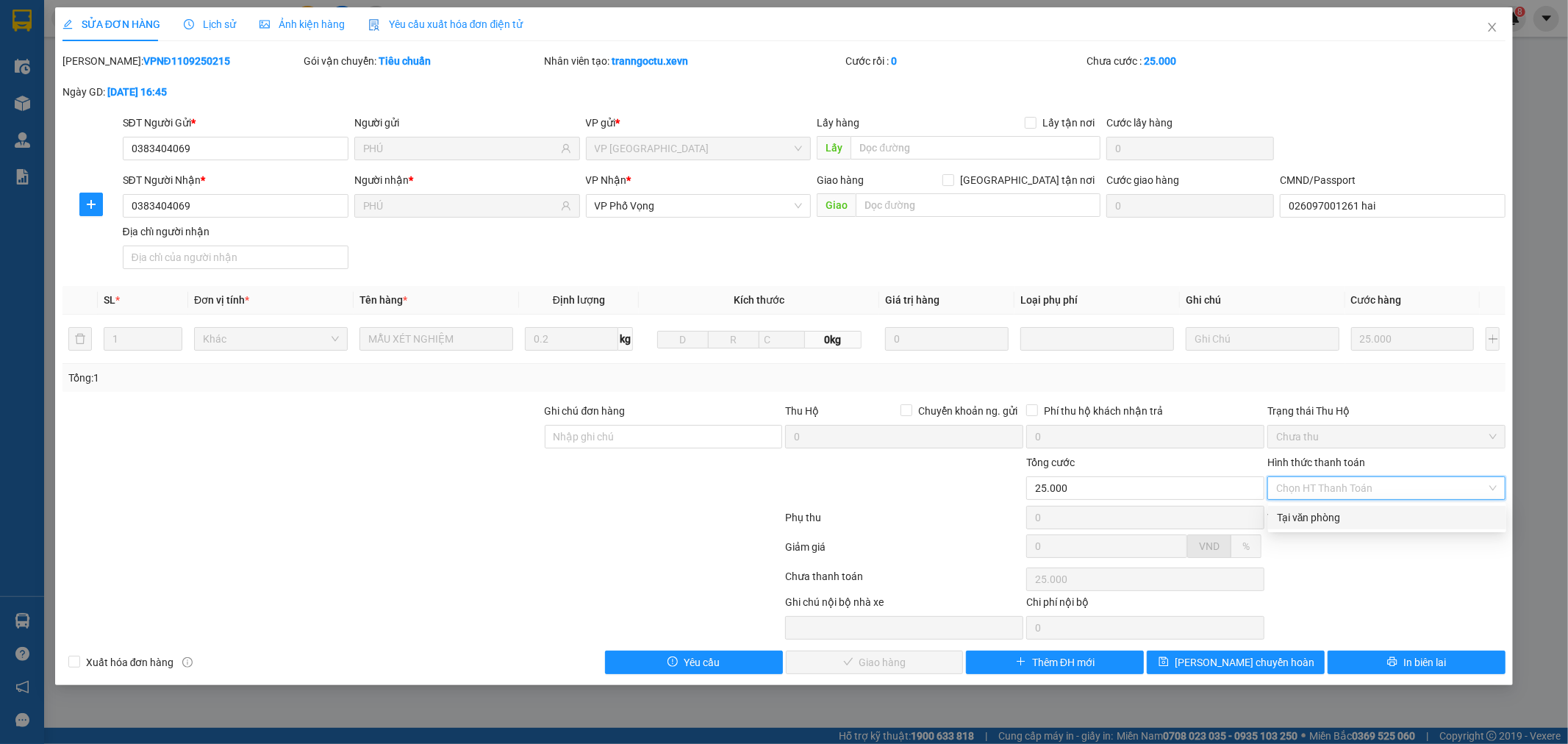
click at [1294, 517] on div "Tại văn phòng" at bounding box center [1387, 517] width 220 height 17
type input "0"
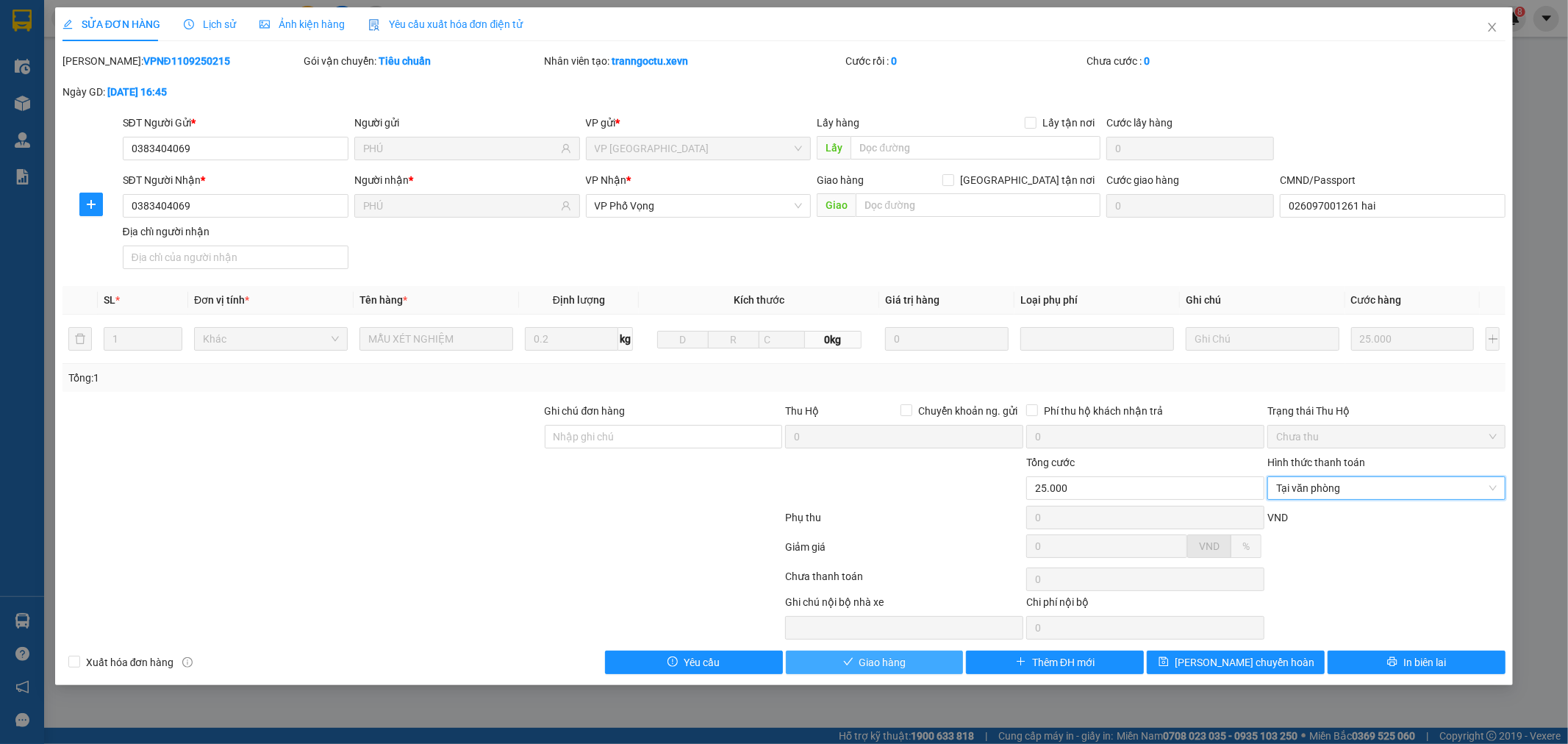
click at [854, 656] on button "Giao hàng" at bounding box center [875, 662] width 178 height 23
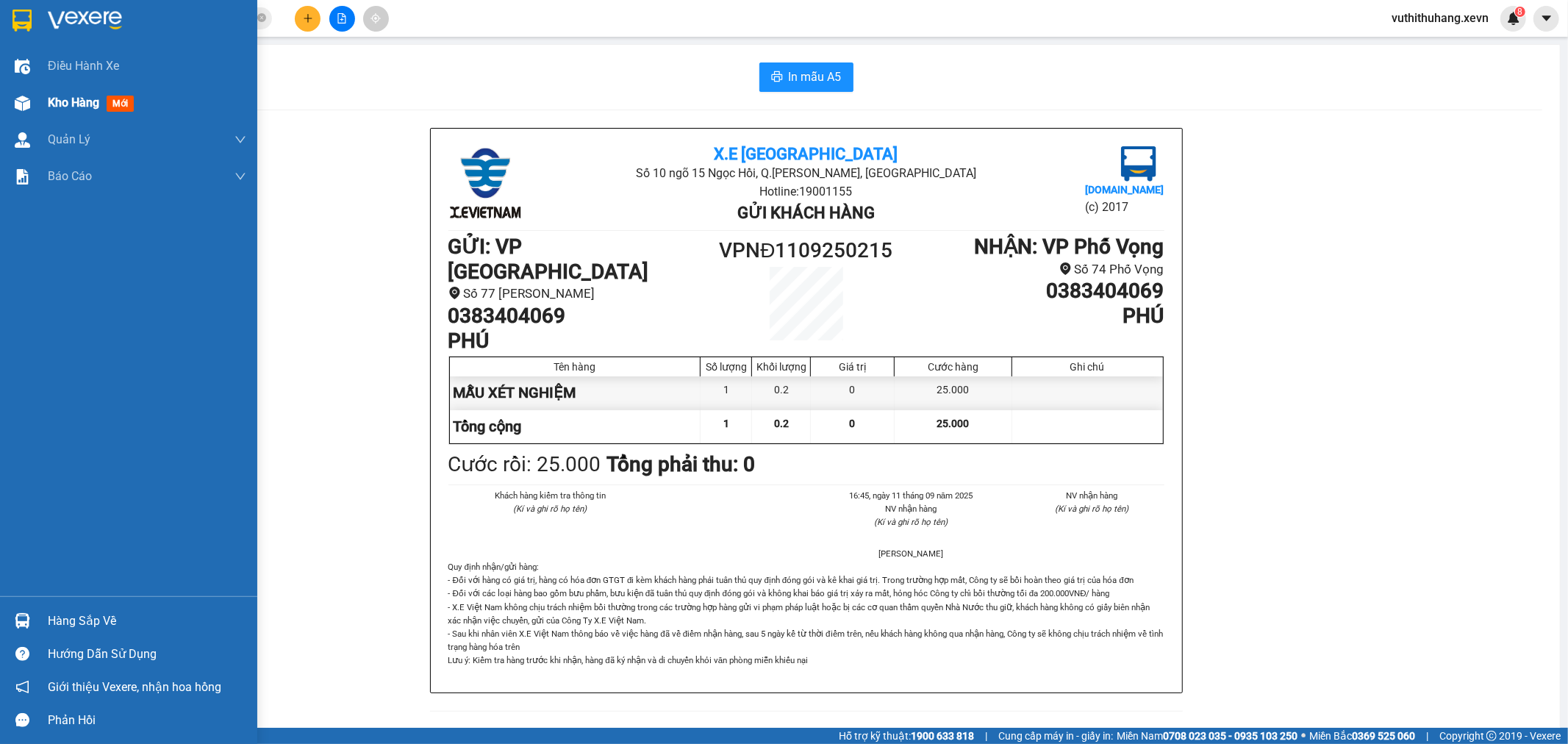
click at [68, 108] on span "Kho hàng" at bounding box center [73, 102] width 52 height 14
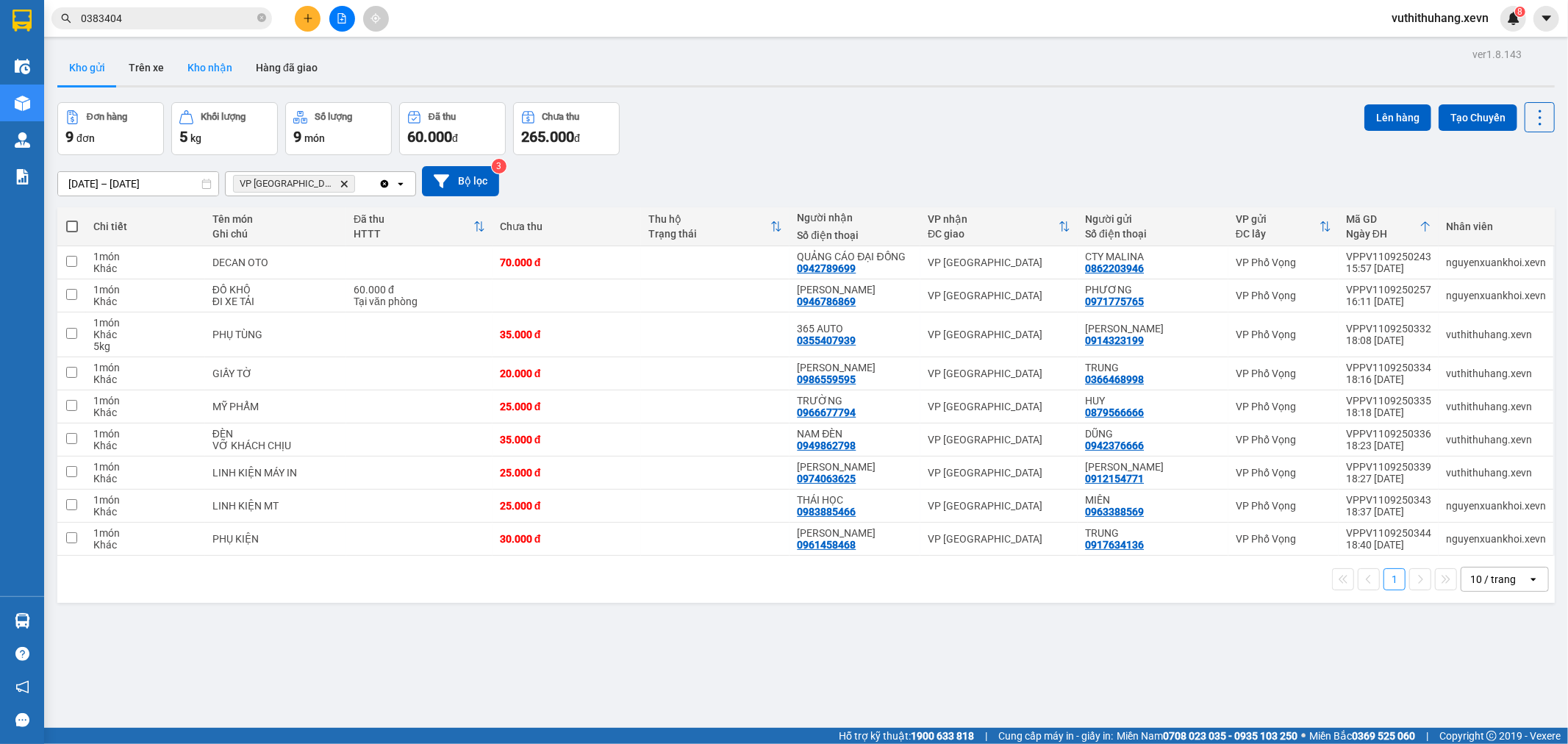
click at [196, 63] on button "Kho nhận" at bounding box center [209, 67] width 68 height 35
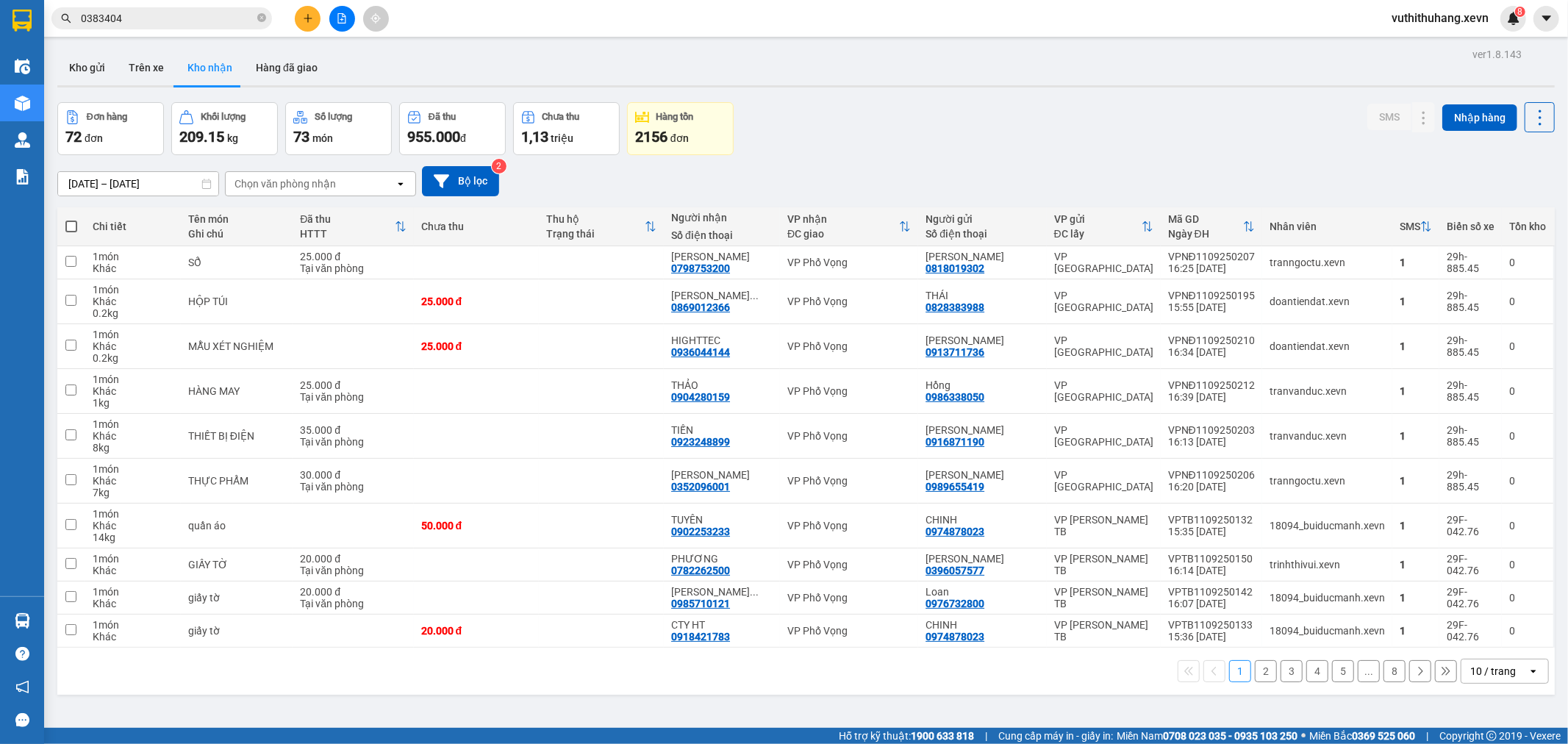
click at [1495, 672] on div "10 / trang" at bounding box center [1493, 671] width 46 height 15
click at [1480, 641] on span "100 / trang" at bounding box center [1486, 640] width 53 height 15
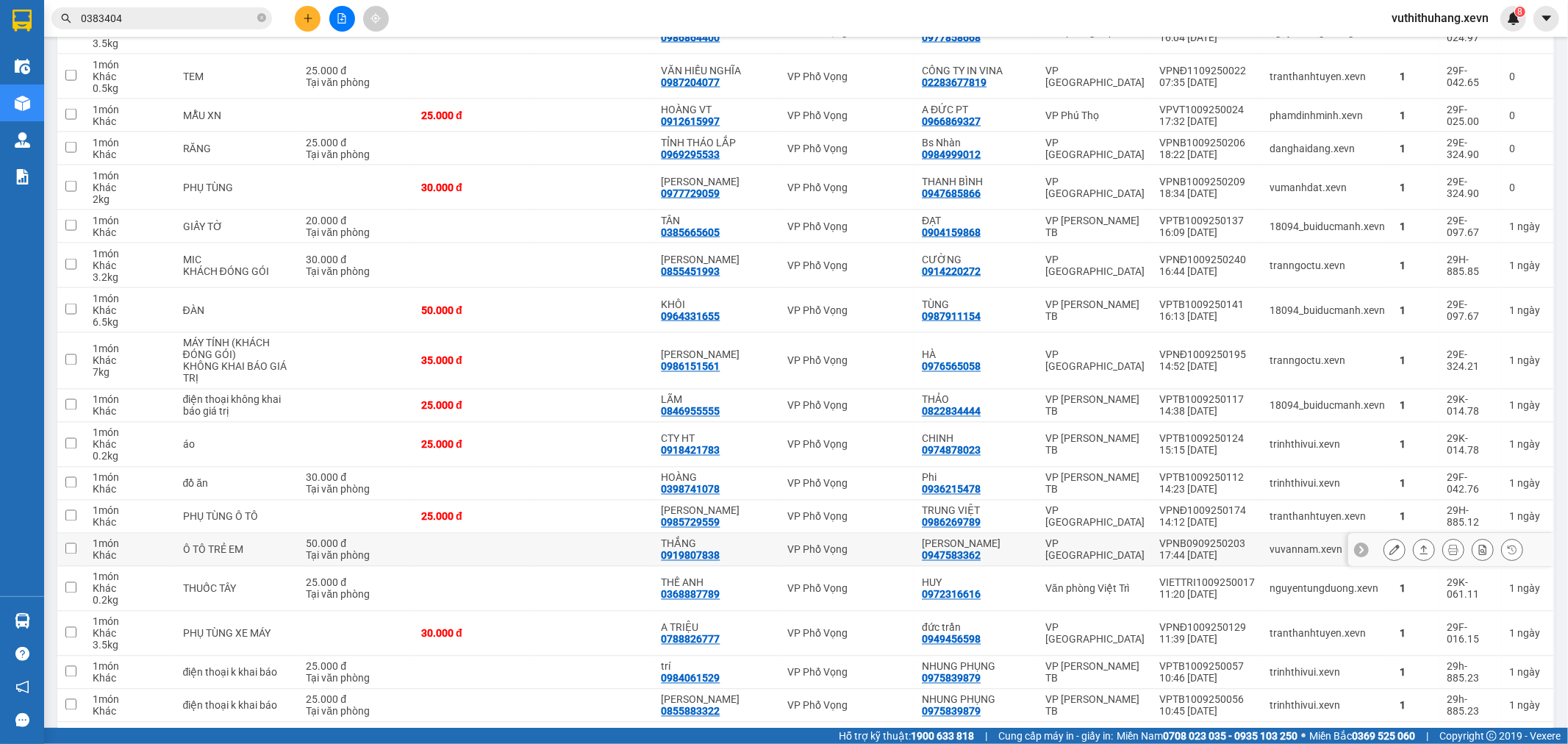
scroll to position [2426, 0]
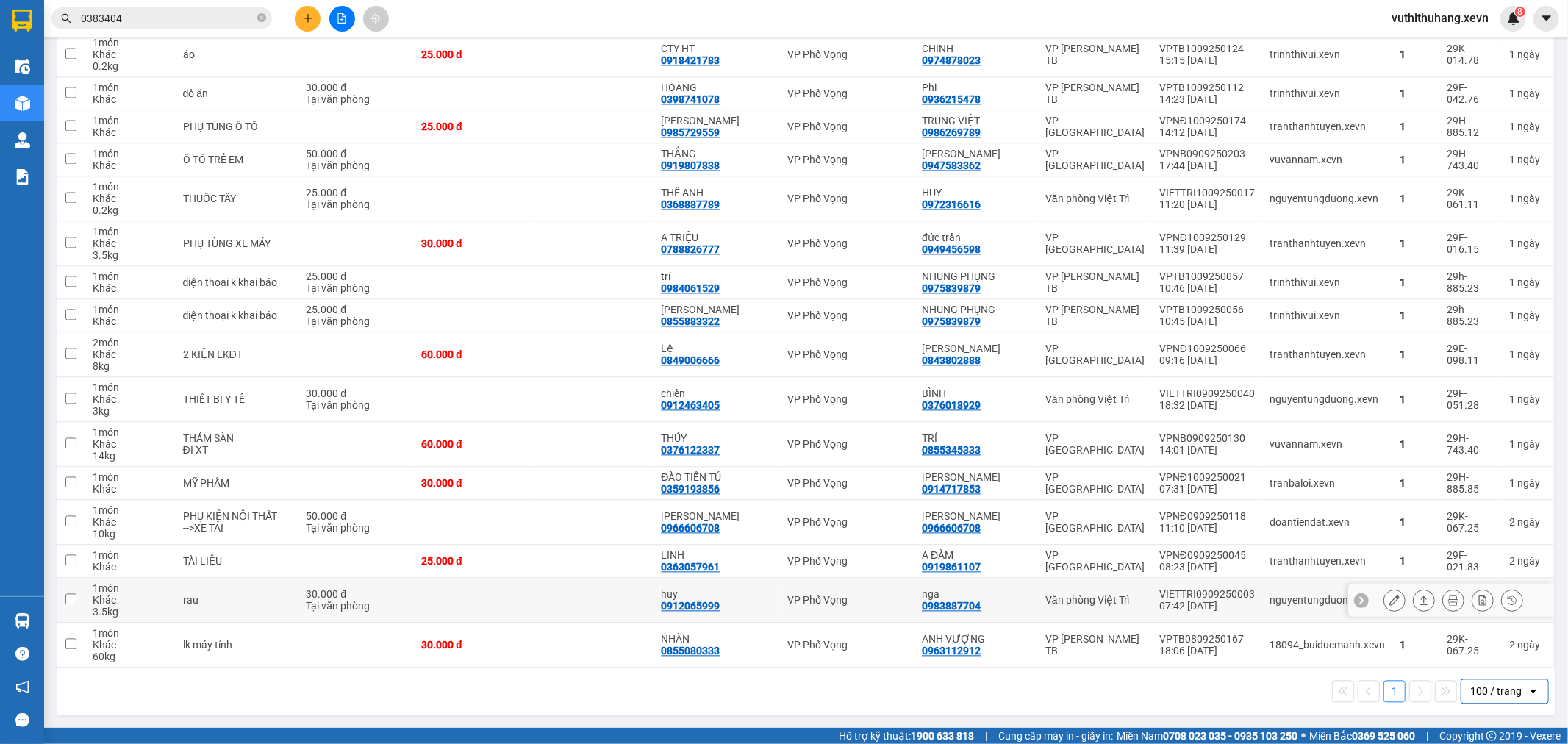
click at [378, 611] on div "Tại văn phòng" at bounding box center [355, 606] width 100 height 12
checkbox input "true"
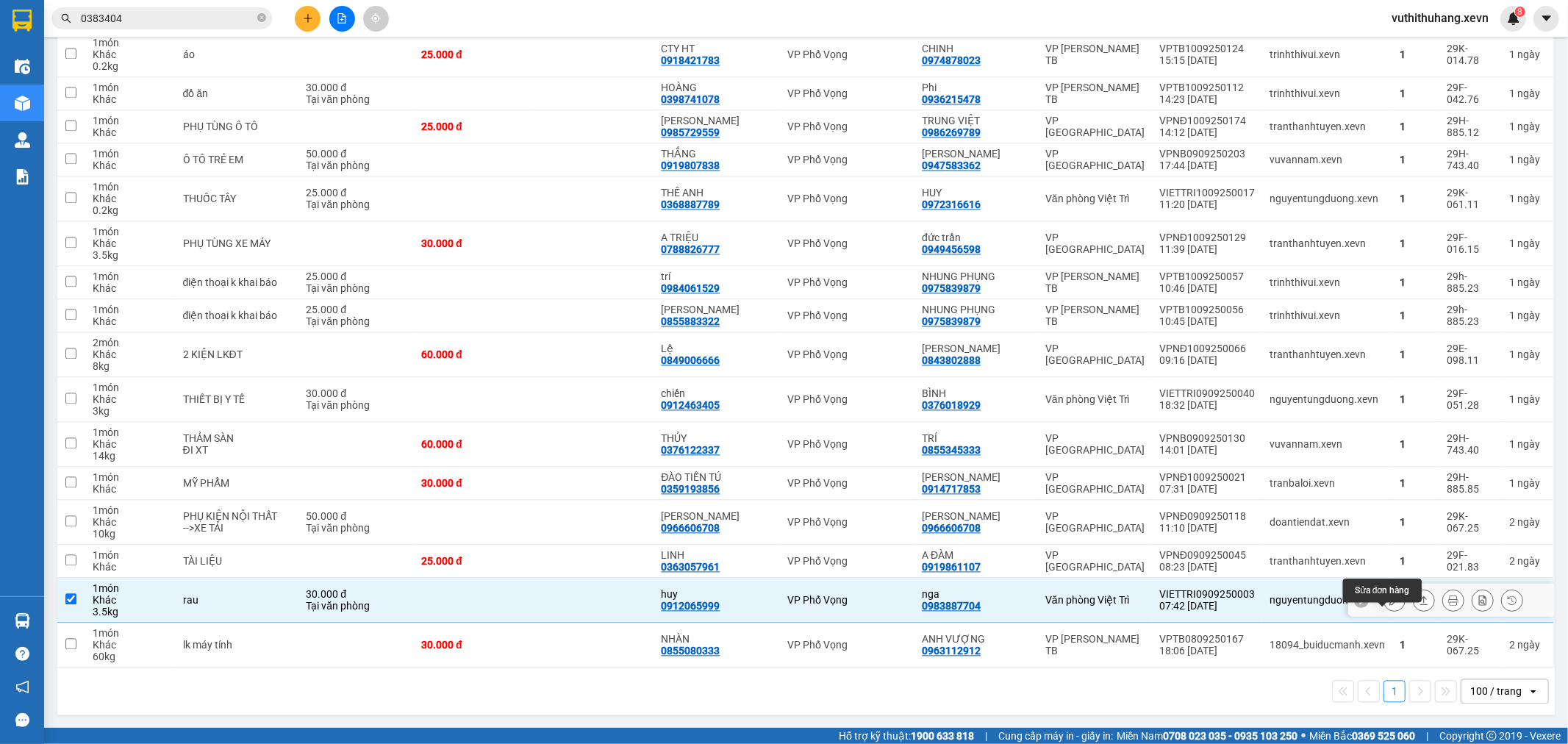
click at [1390, 598] on button at bounding box center [1394, 600] width 20 height 25
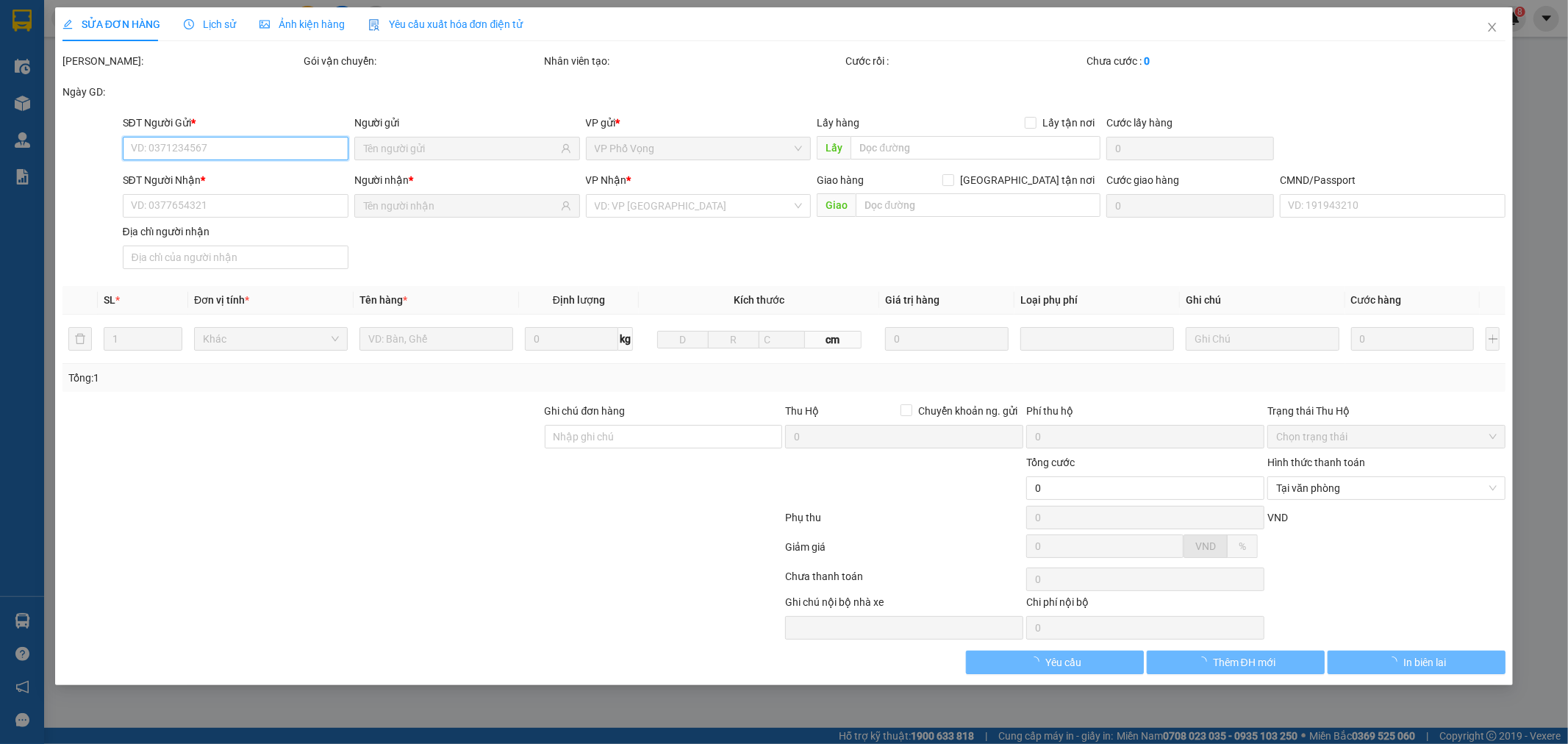
type input "0983887704"
type input "nga"
type input "0912065999"
type input "huy"
type input "30.000"
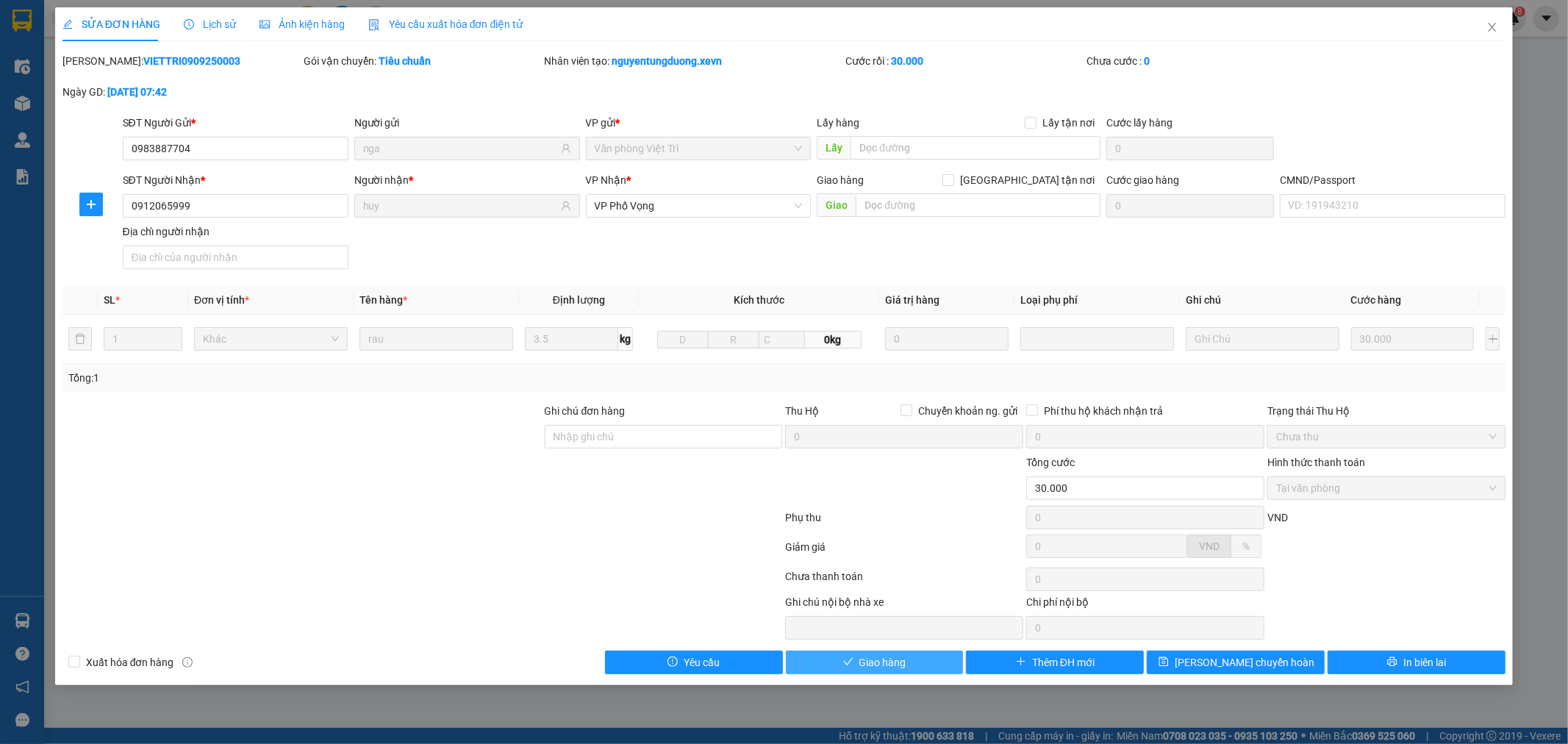
click at [865, 651] on button "Giao hàng" at bounding box center [875, 662] width 178 height 23
click at [1405, 211] on input "CMND/Passport" at bounding box center [1393, 205] width 226 height 23
click at [1322, 232] on div "SĐT Người Nhận * 0912065999 Người nhận * huy VP Nhận * VP Phố Vọng Giao hàng Gi…" at bounding box center [814, 224] width 1390 height 103
click at [1309, 206] on input "CMND/Passport" at bounding box center [1393, 205] width 226 height 23
type input "1"
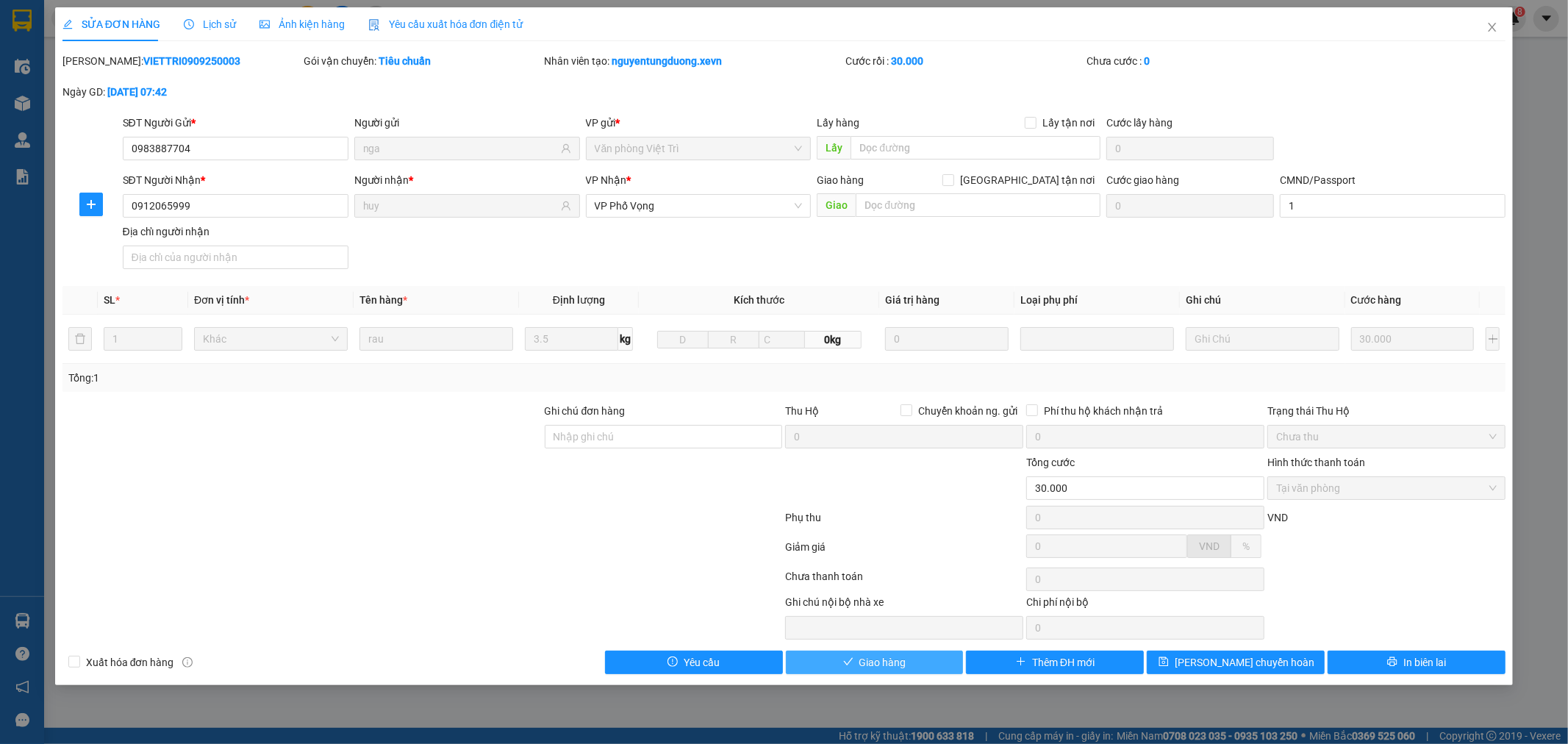
click at [884, 663] on span "Giao hàng" at bounding box center [882, 662] width 47 height 17
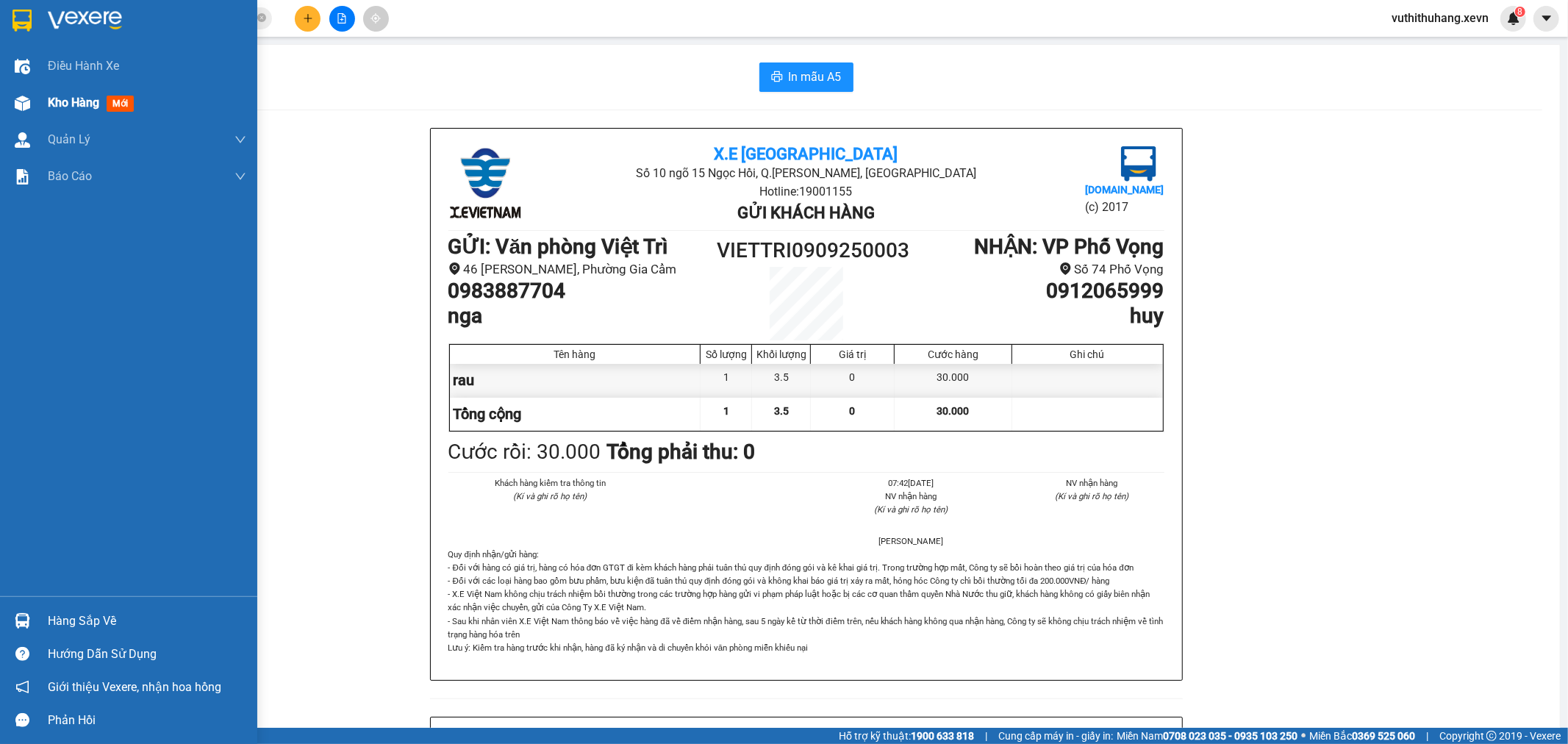
click at [67, 97] on span "Kho hàng" at bounding box center [73, 102] width 52 height 14
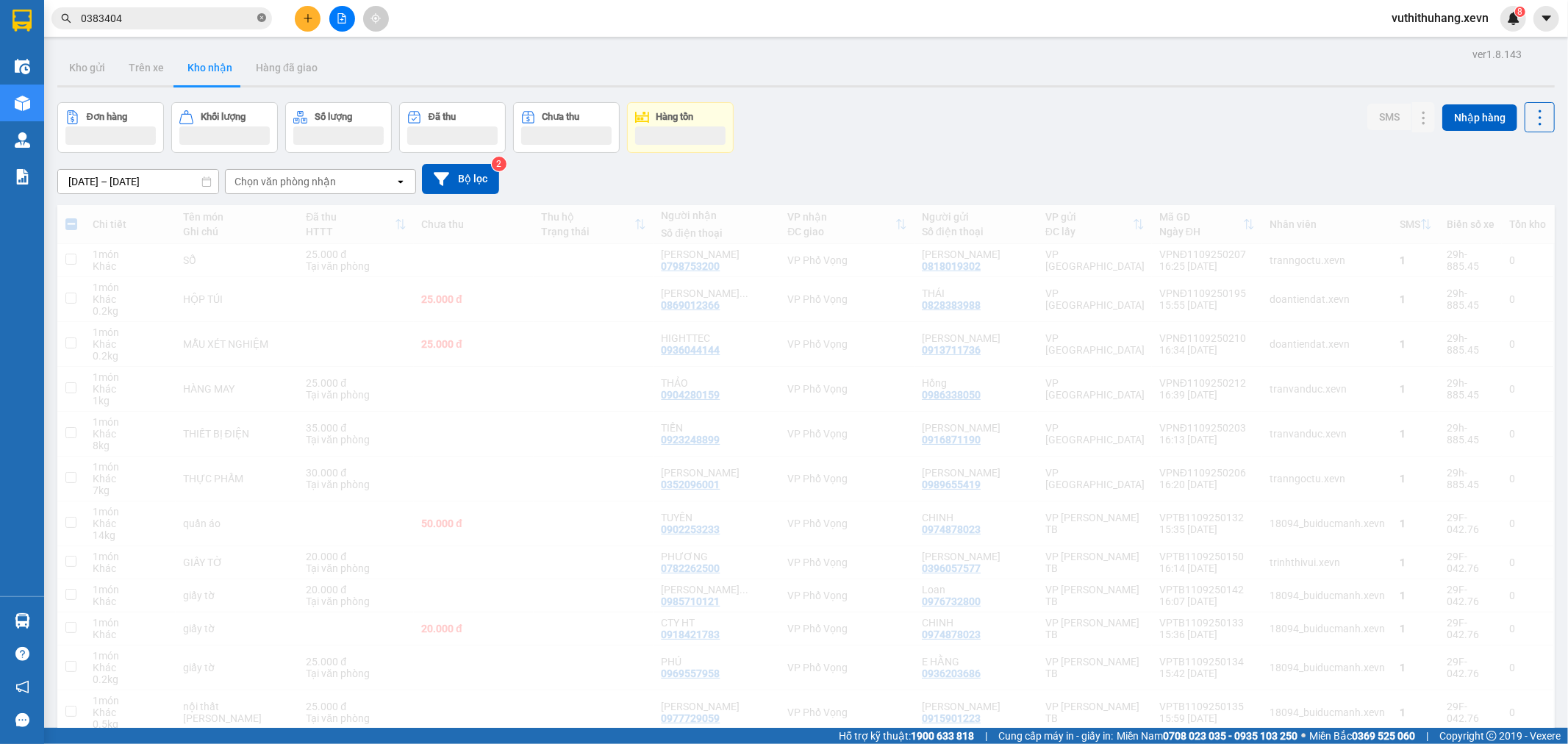
click at [262, 16] on icon "close-circle" at bounding box center [261, 18] width 9 height 9
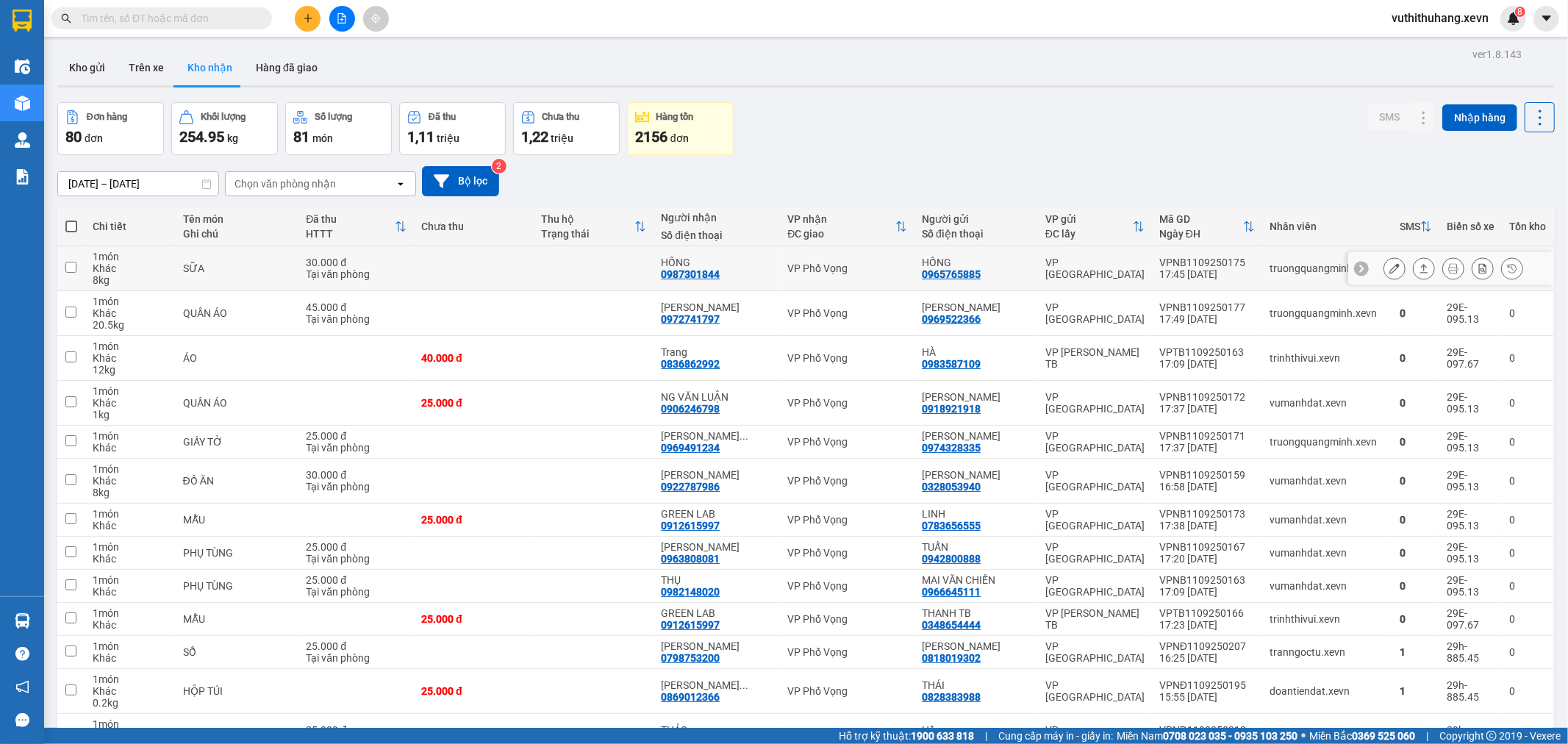
click at [541, 267] on td at bounding box center [593, 269] width 120 height 45
checkbox input "true"
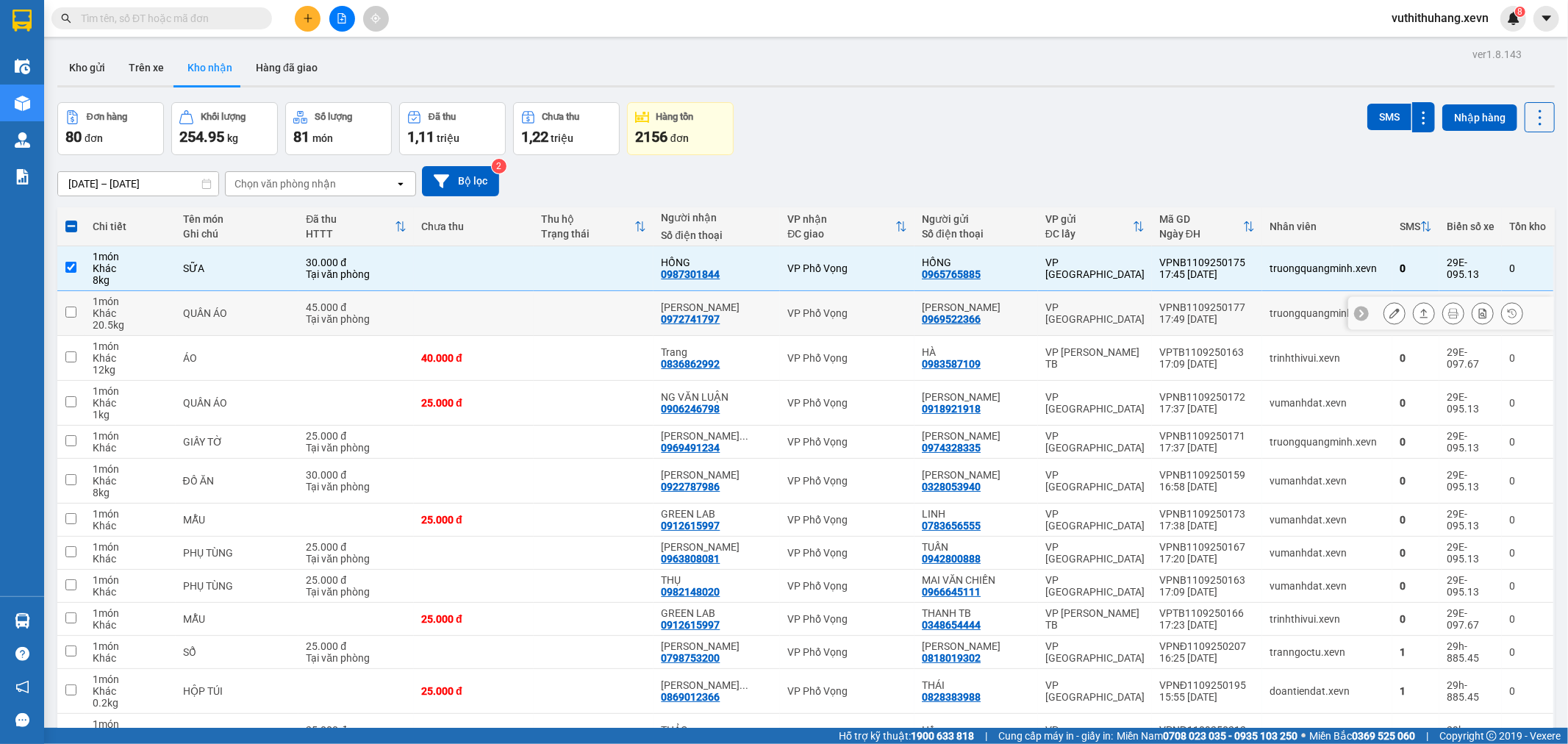
click at [542, 311] on td at bounding box center [593, 314] width 120 height 45
checkbox input "true"
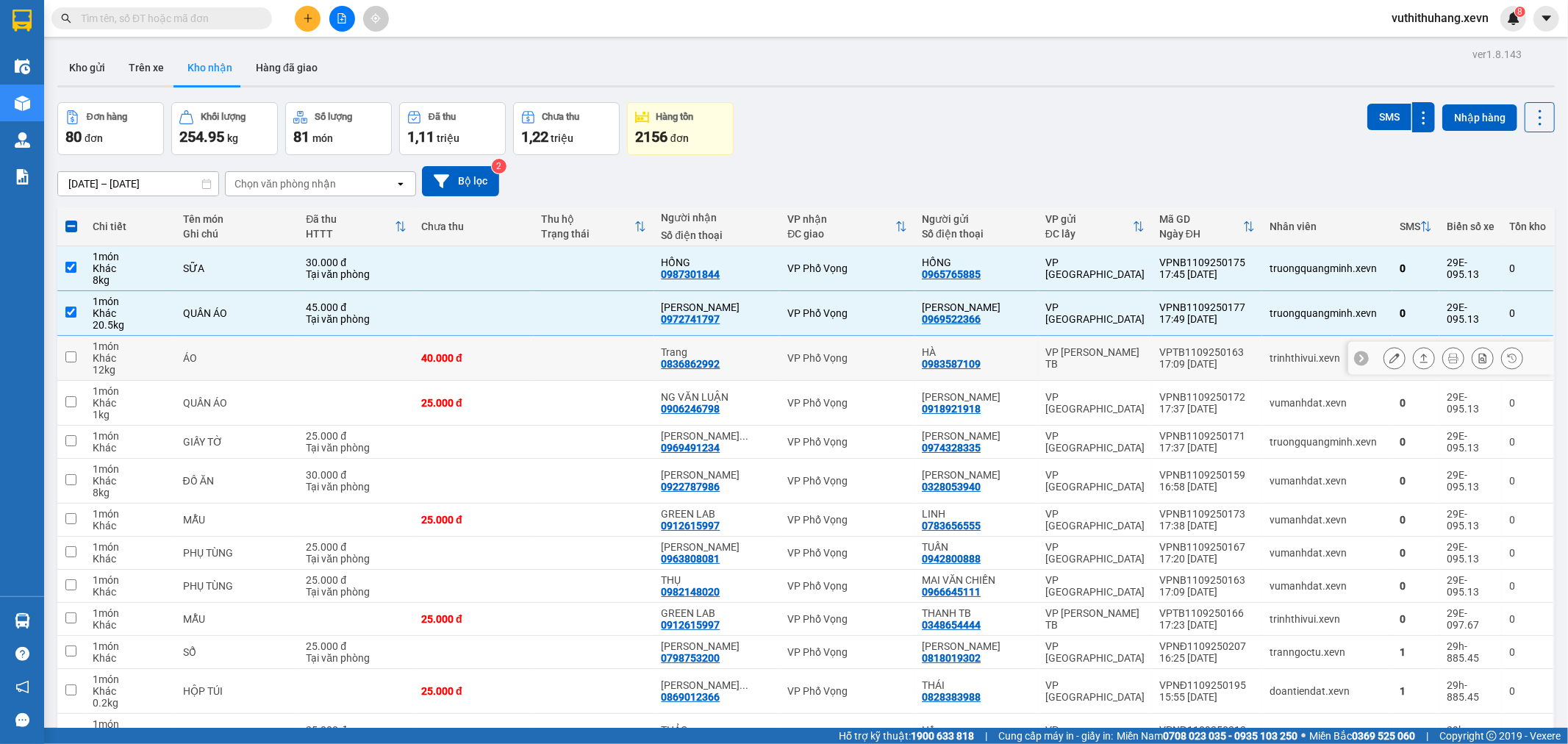
click at [507, 368] on td "40.000 đ" at bounding box center [473, 358] width 120 height 45
checkbox input "true"
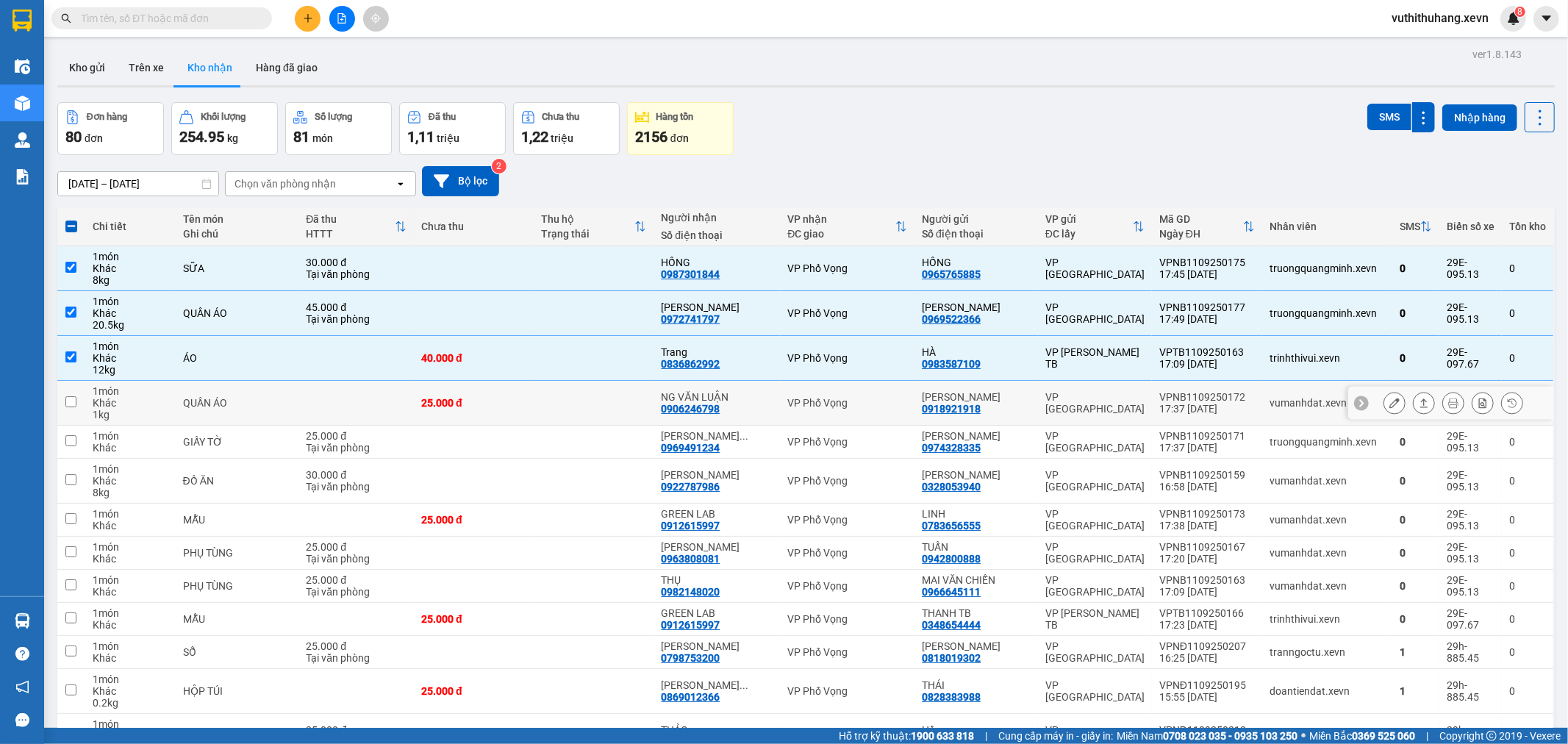
drag, startPoint x: 511, startPoint y: 400, endPoint x: 520, endPoint y: 422, distance: 23.8
click at [513, 401] on div "25.000 đ" at bounding box center [474, 403] width 105 height 12
checkbox input "true"
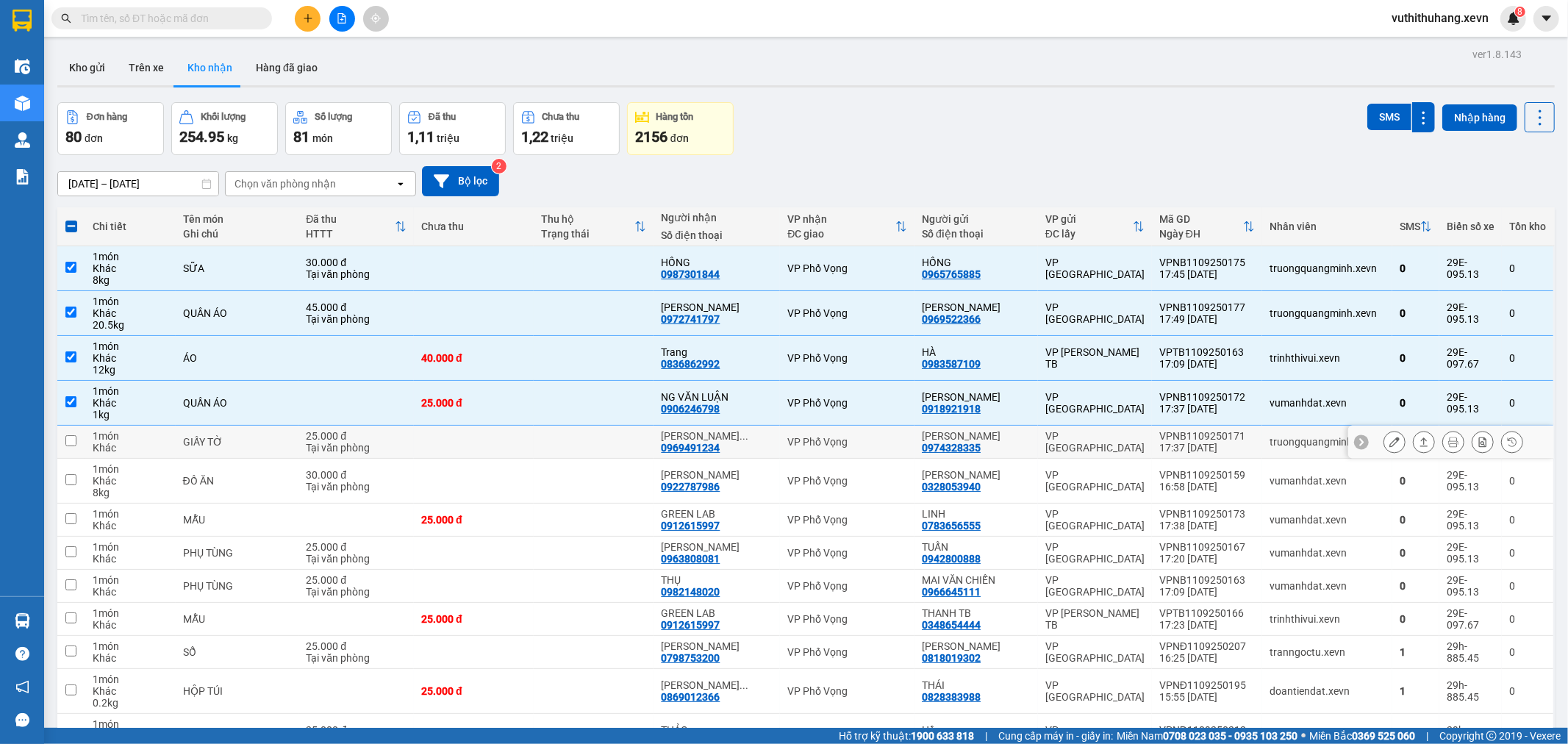
click at [520, 450] on td at bounding box center [473, 442] width 120 height 33
checkbox input "true"
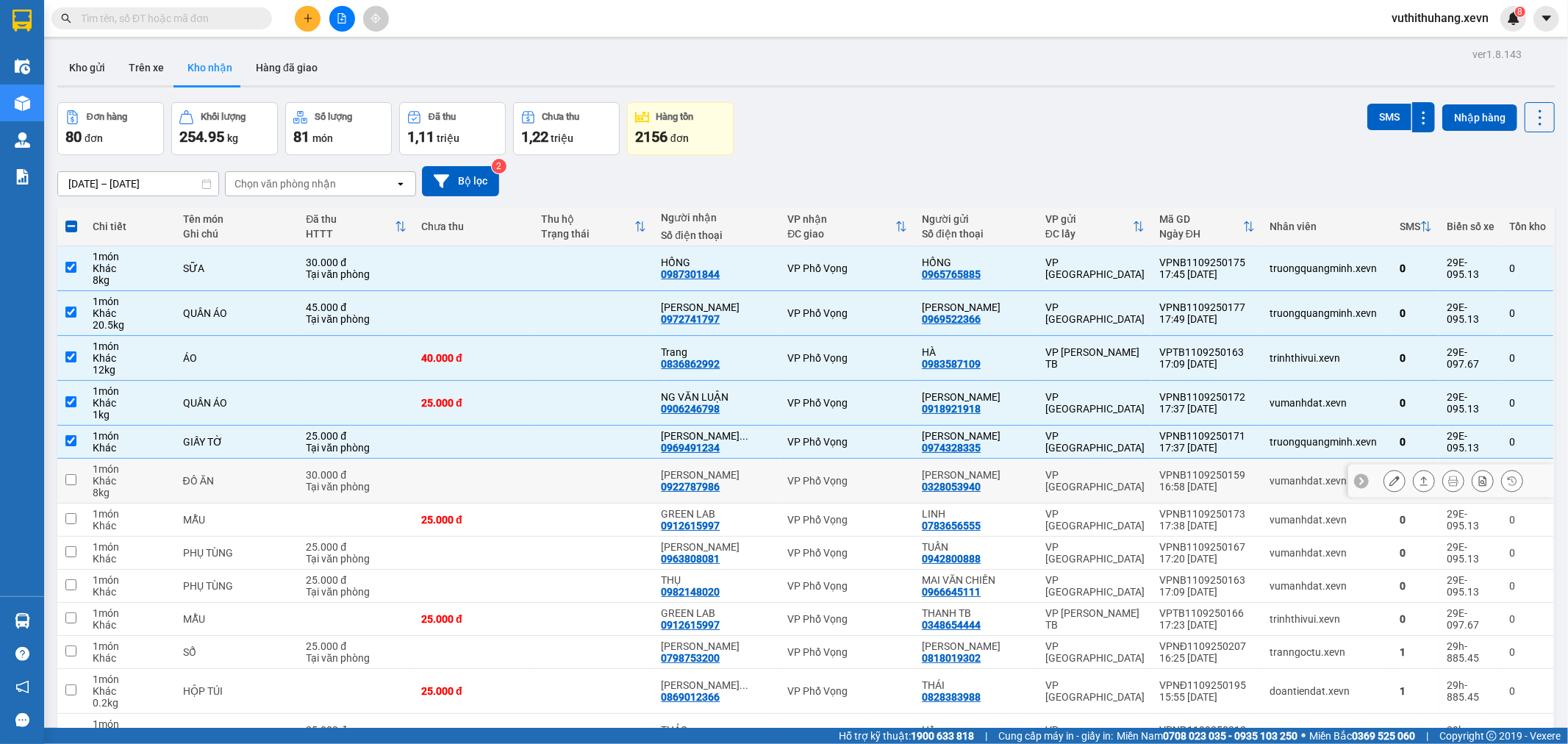
drag, startPoint x: 537, startPoint y: 490, endPoint x: 553, endPoint y: 547, distance: 59.2
click at [546, 503] on tr "1 món Khác 8 kg ĐỒ ĂN 30.000 đ Tại văn phòng TRẦN VĂN TUYỂN 0922787986 VP Phố V…" at bounding box center [806, 481] width 1498 height 45
checkbox input "true"
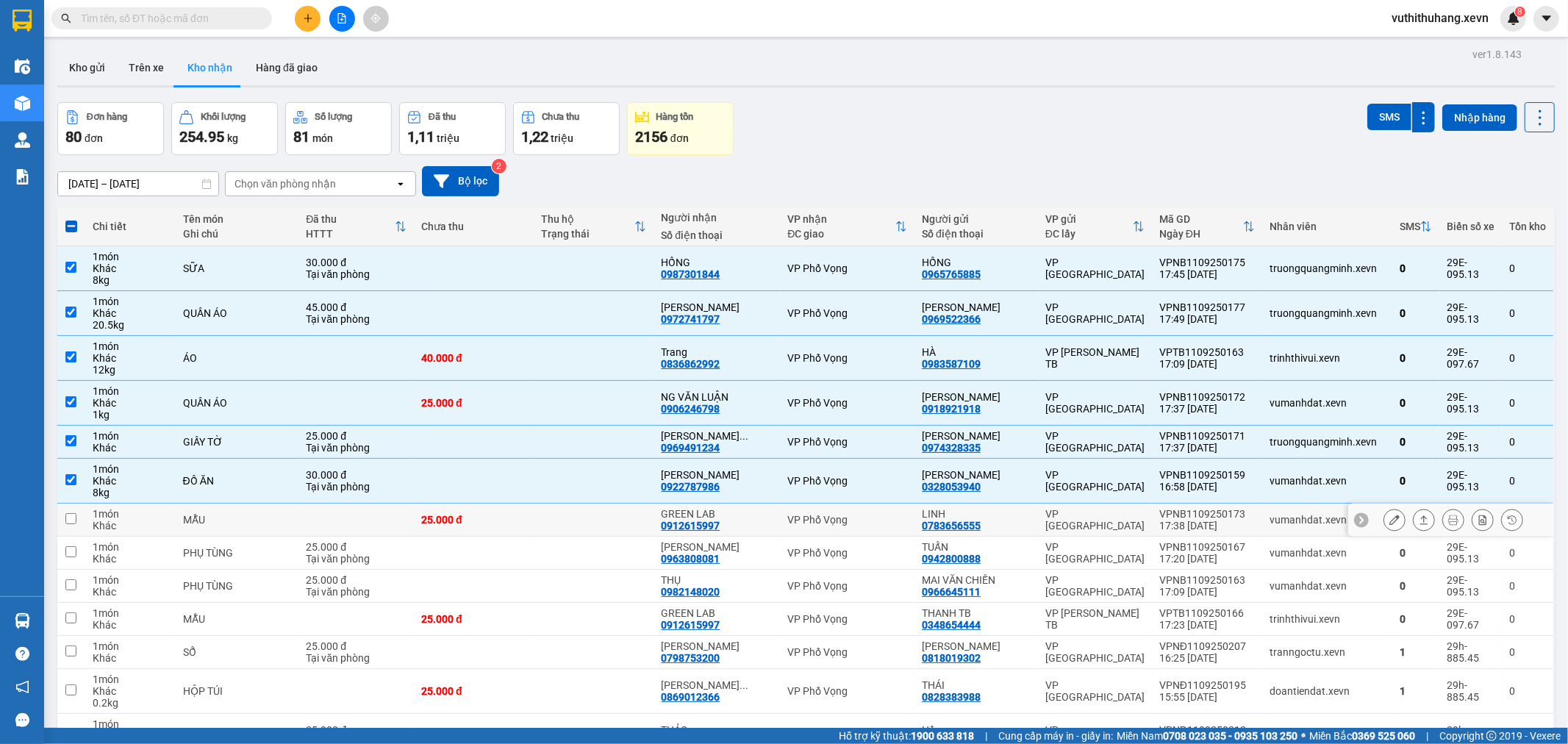
click at [554, 537] on td at bounding box center [593, 520] width 120 height 33
checkbox input "true"
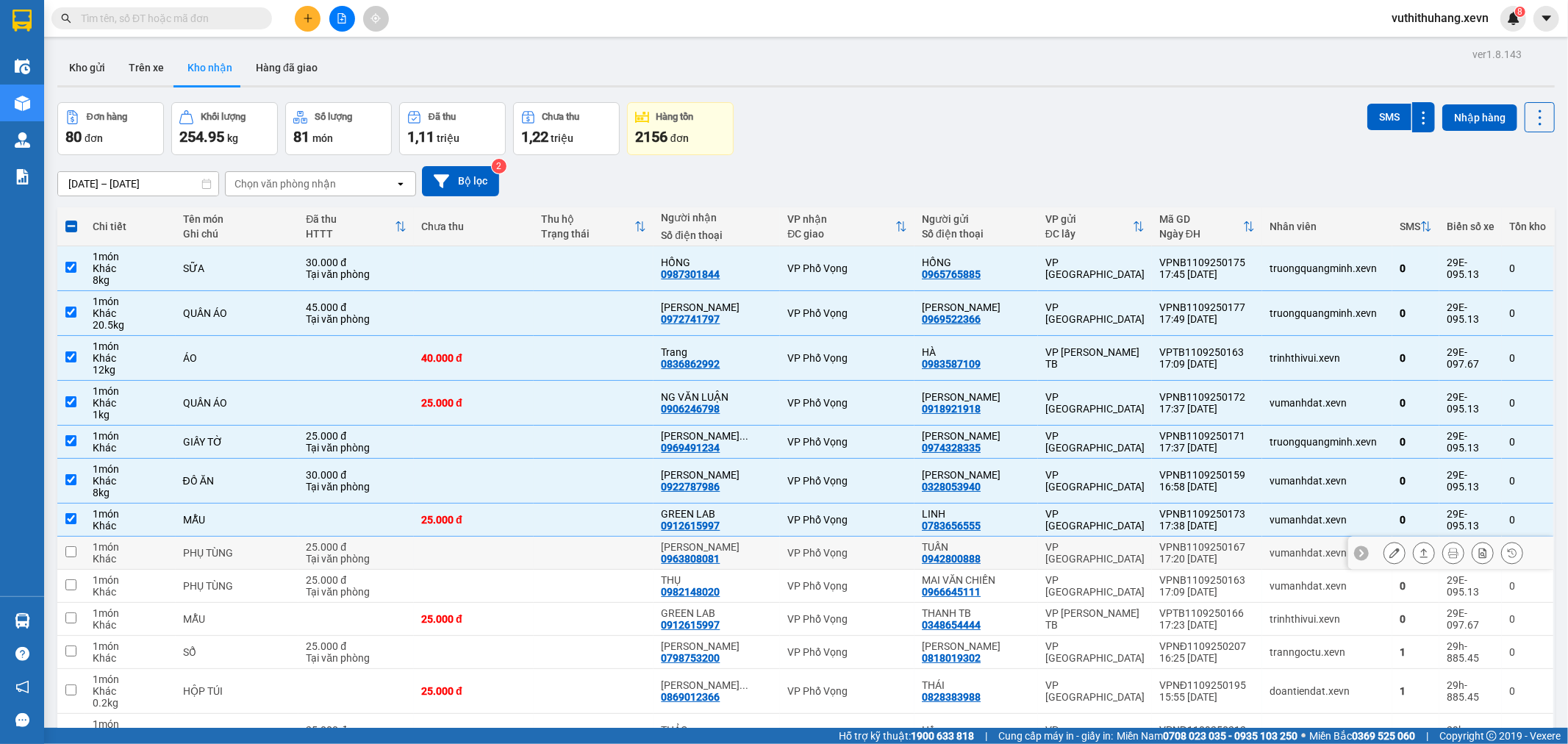
click at [547, 570] on td at bounding box center [593, 553] width 120 height 33
checkbox input "true"
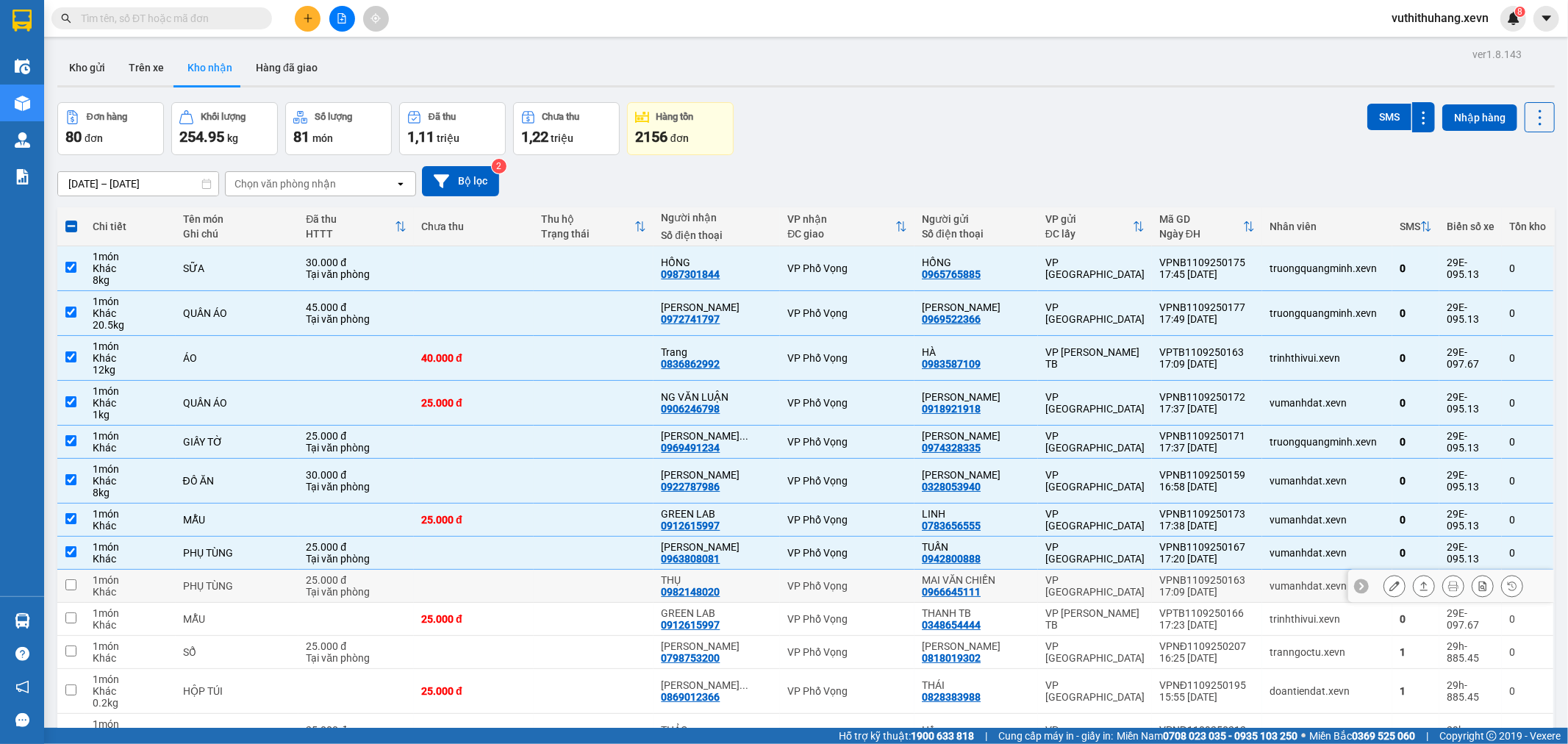
drag, startPoint x: 541, startPoint y: 605, endPoint x: 551, endPoint y: 618, distance: 16.4
click at [534, 603] on td at bounding box center [473, 586] width 120 height 33
checkbox input "true"
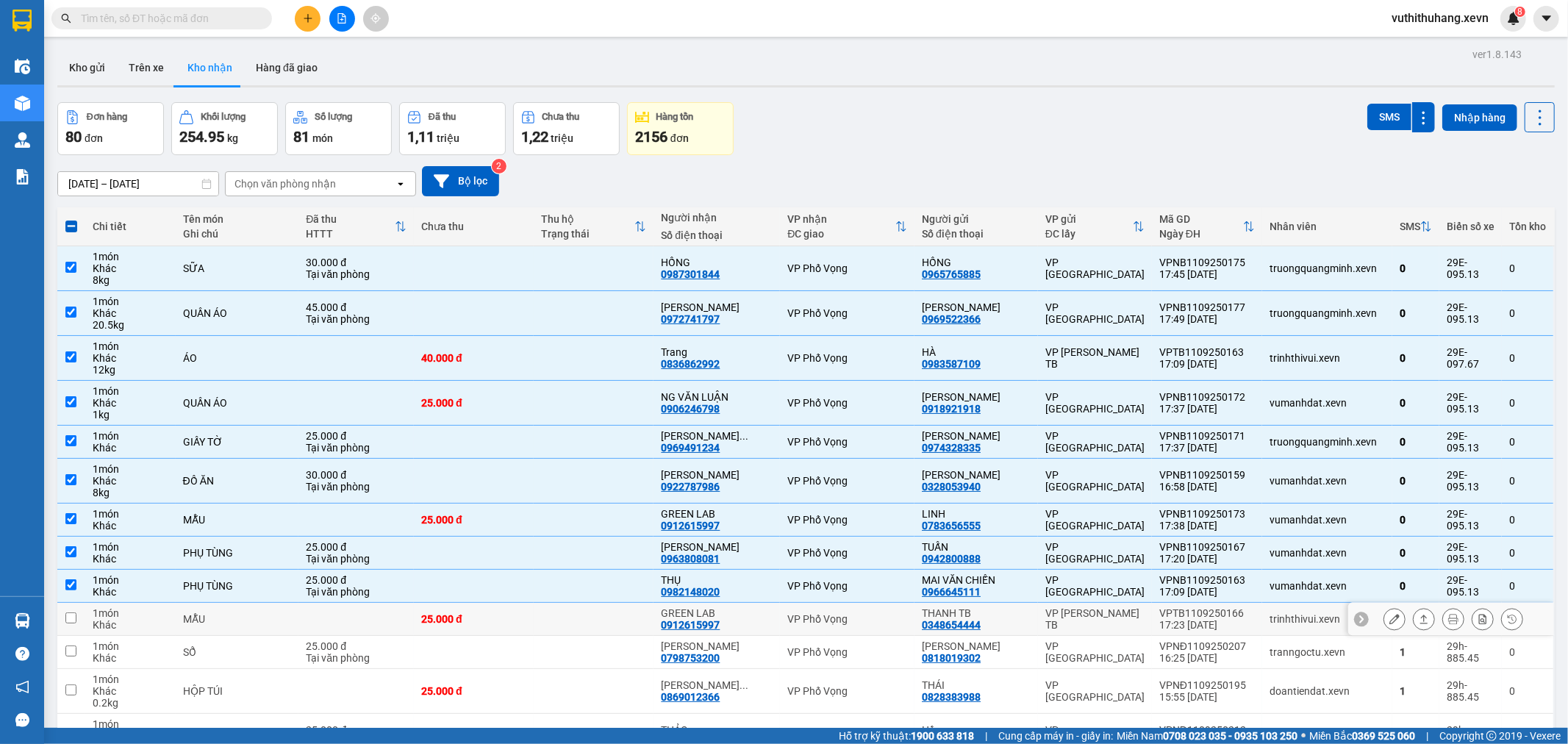
click at [556, 636] on td at bounding box center [593, 619] width 120 height 33
checkbox input "true"
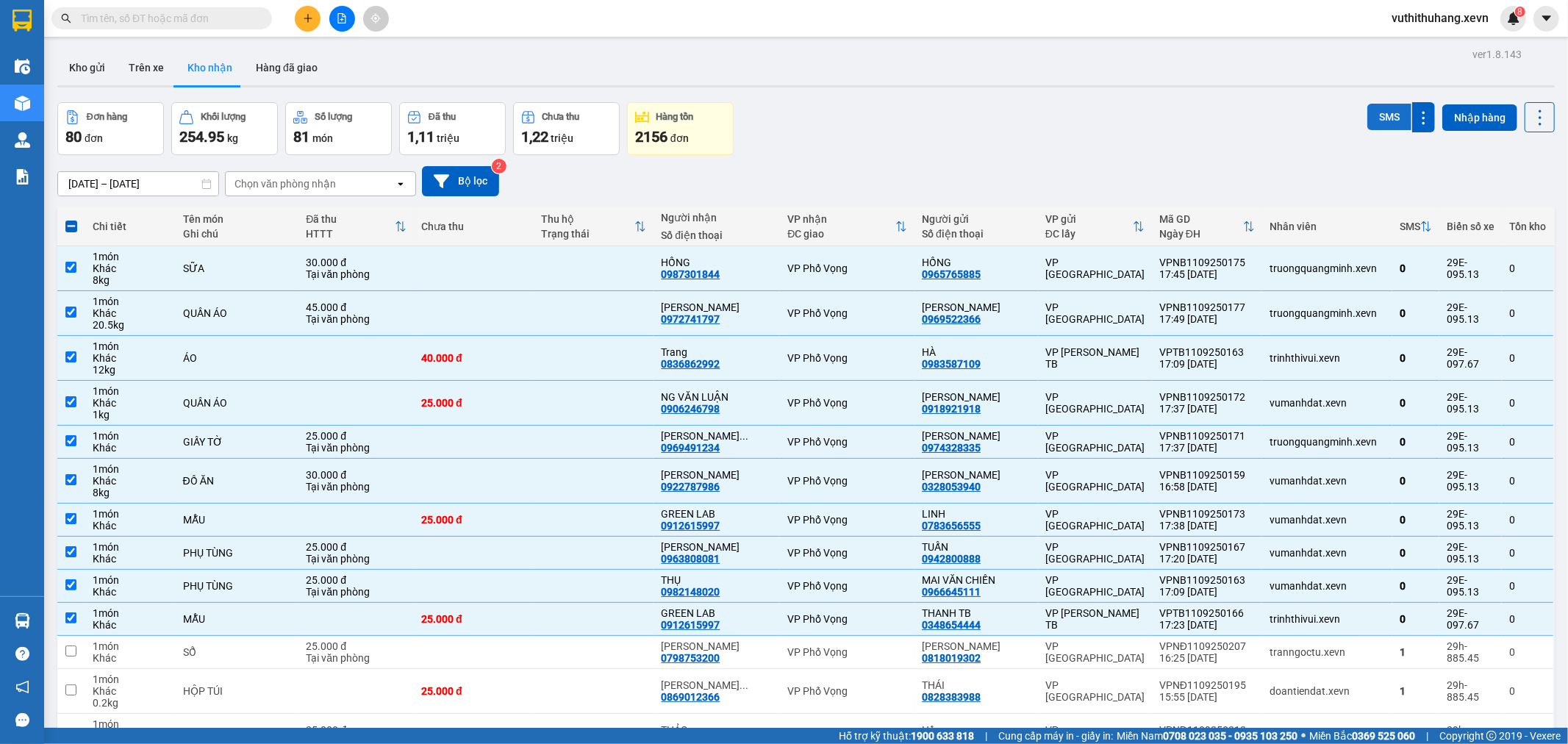
click at [1380, 116] on button "SMS" at bounding box center [1389, 116] width 44 height 26
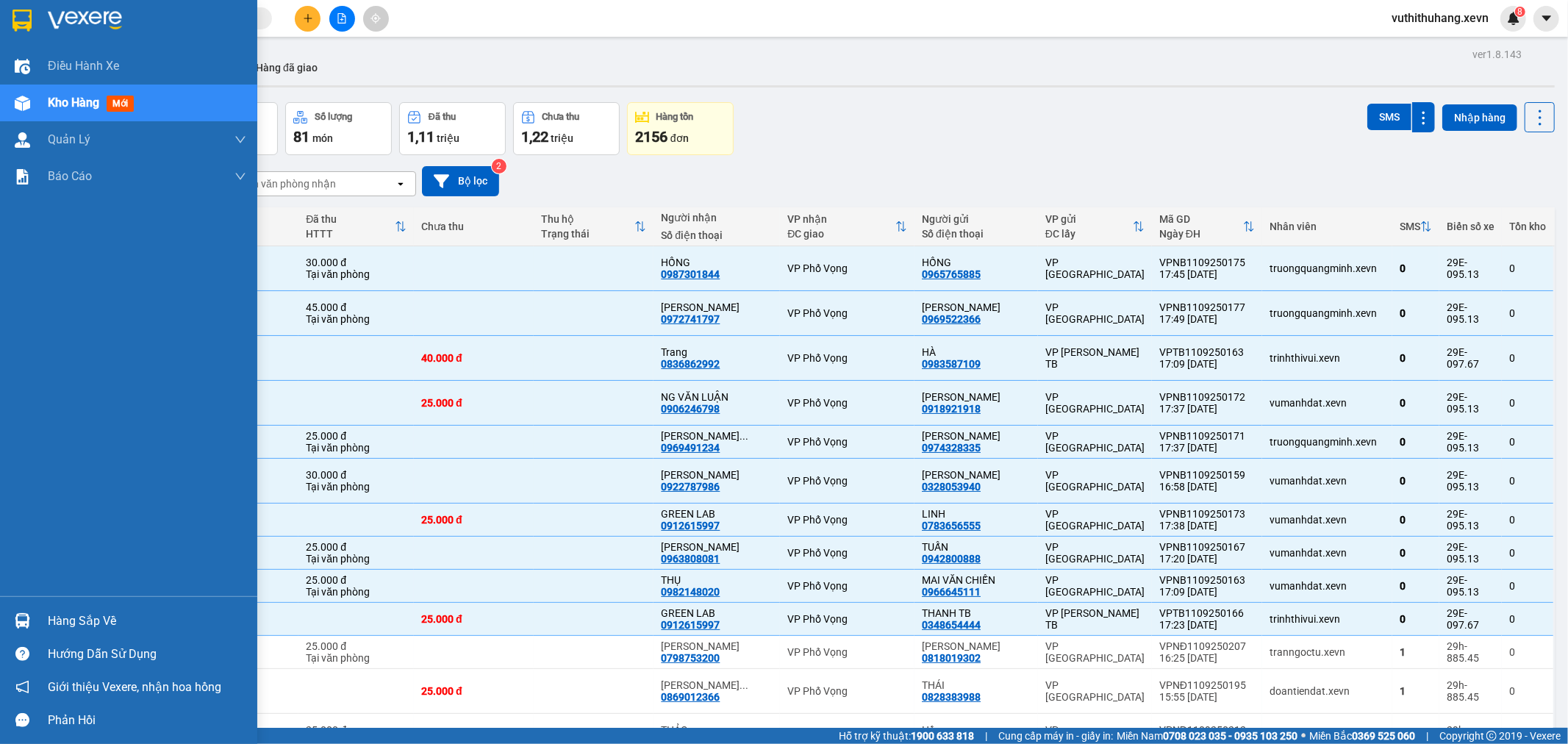
click at [82, 607] on div "Hàng sắp về" at bounding box center [129, 621] width 257 height 33
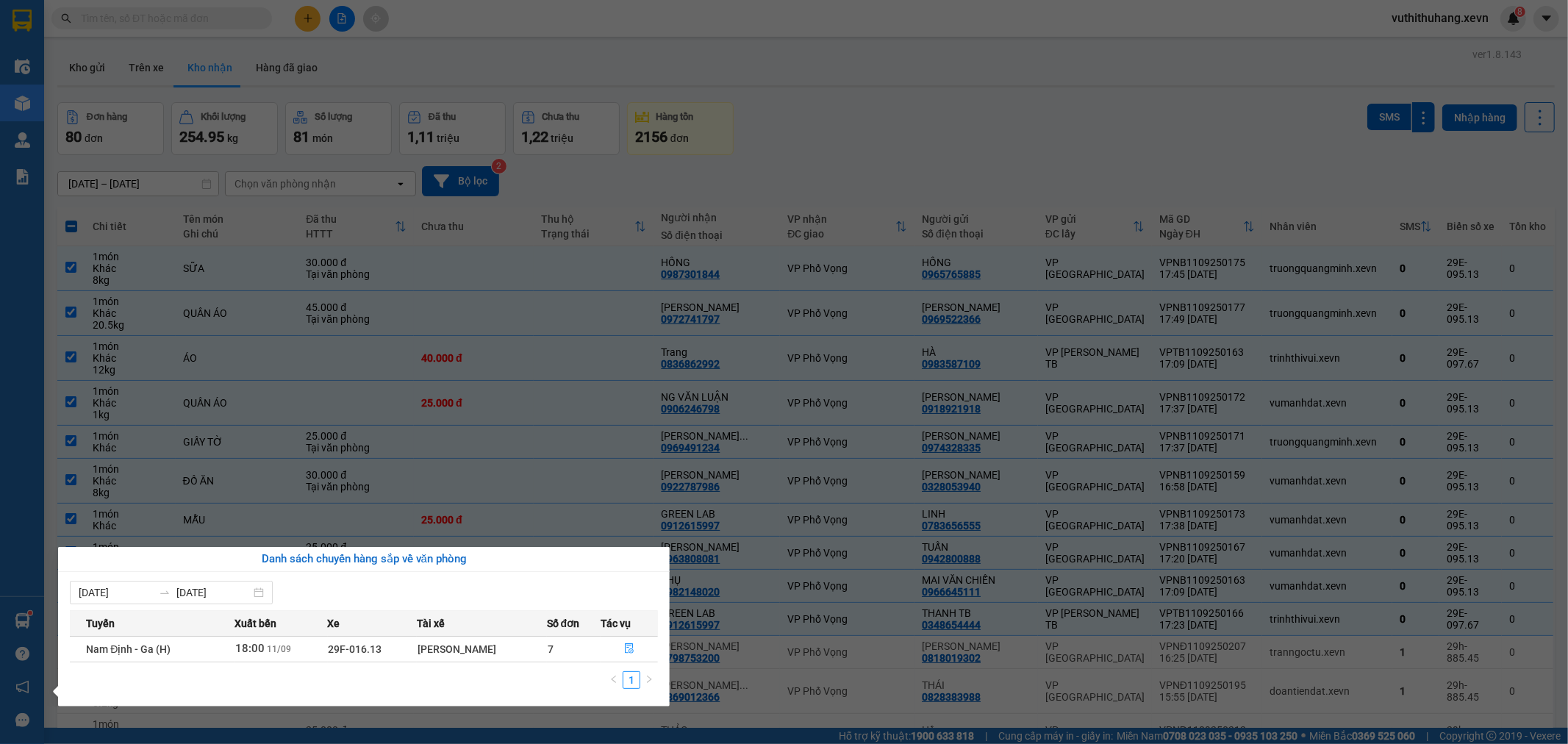
click at [254, 22] on section "Kết quả tìm kiếm ( 210 ) Bộ lọc Mã ĐH Trạng thái Món hàng Thu hộ Tổng cước Chưa…" at bounding box center [784, 372] width 1568 height 744
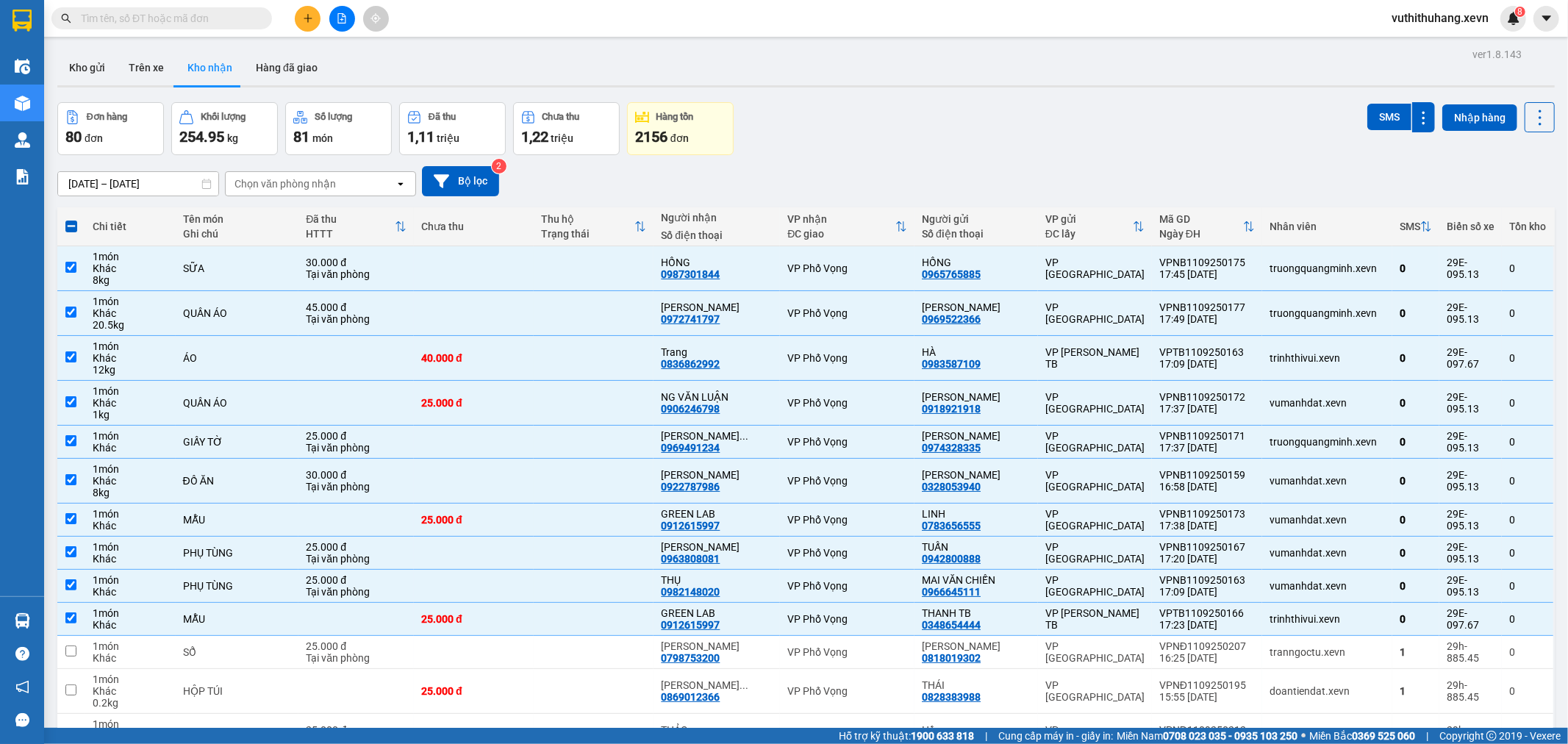
click at [182, 19] on input "text" at bounding box center [168, 19] width 173 height 17
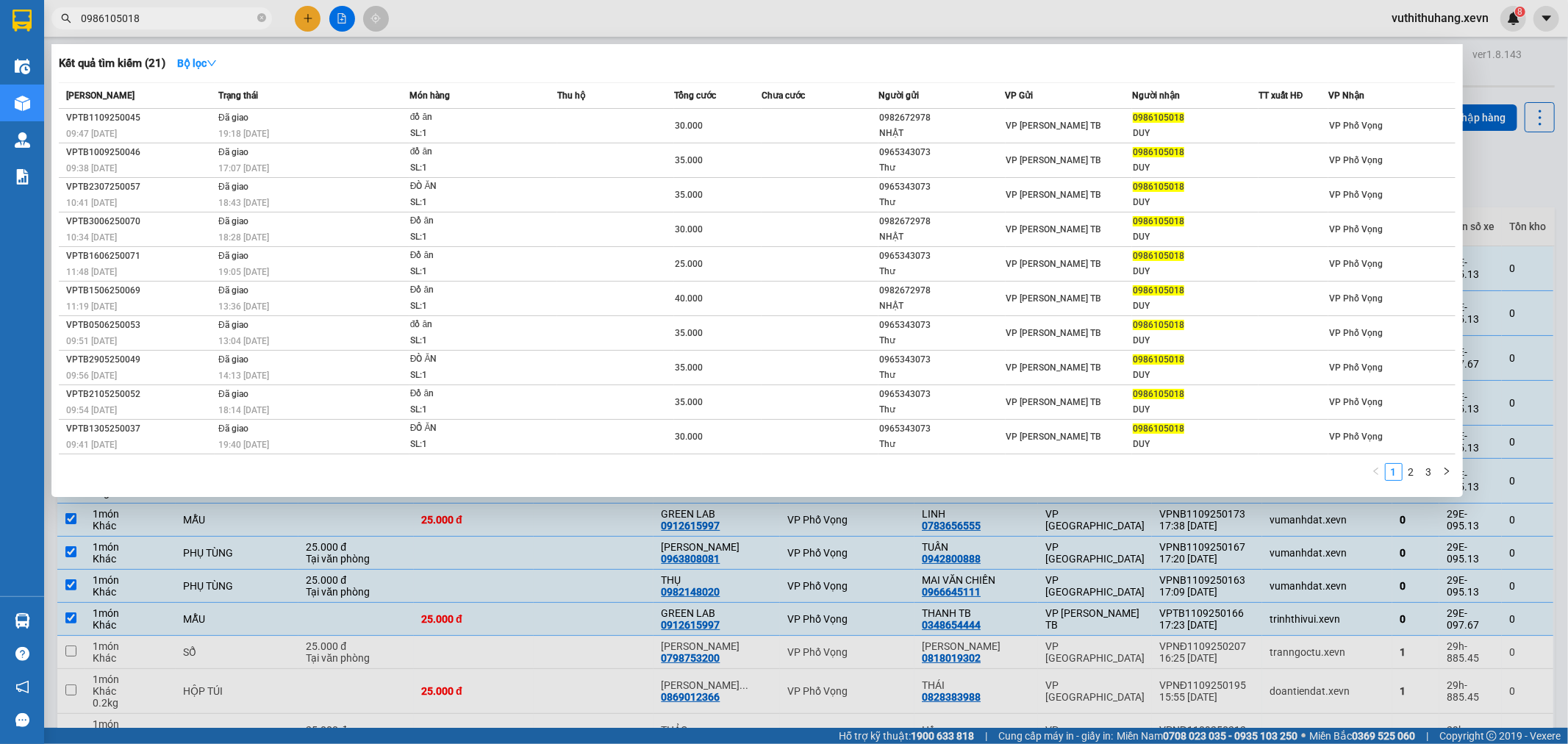
type input "0986105018"
click at [259, 18] on icon "close-circle" at bounding box center [261, 18] width 9 height 9
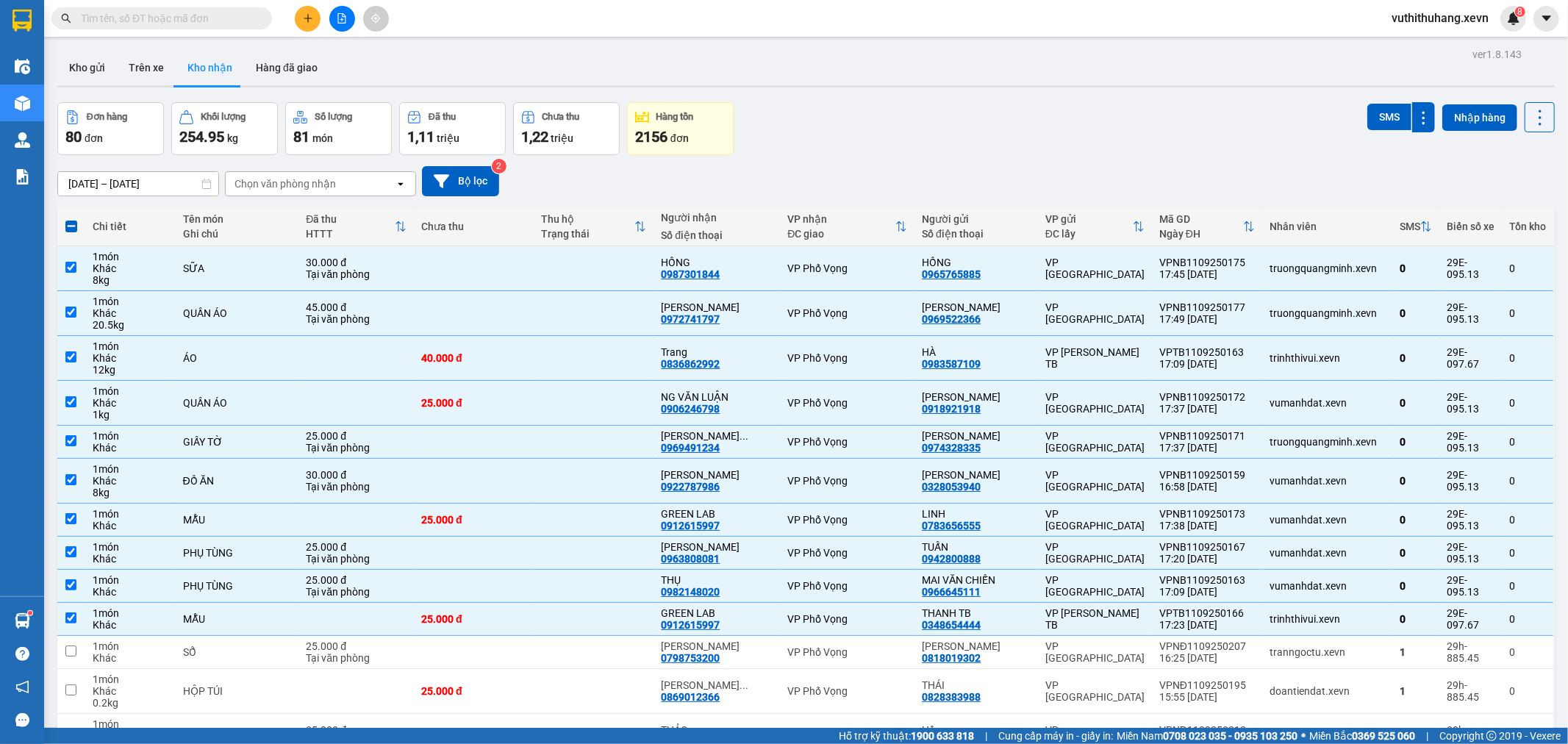
click at [278, 26] on div at bounding box center [143, 19] width 286 height 22
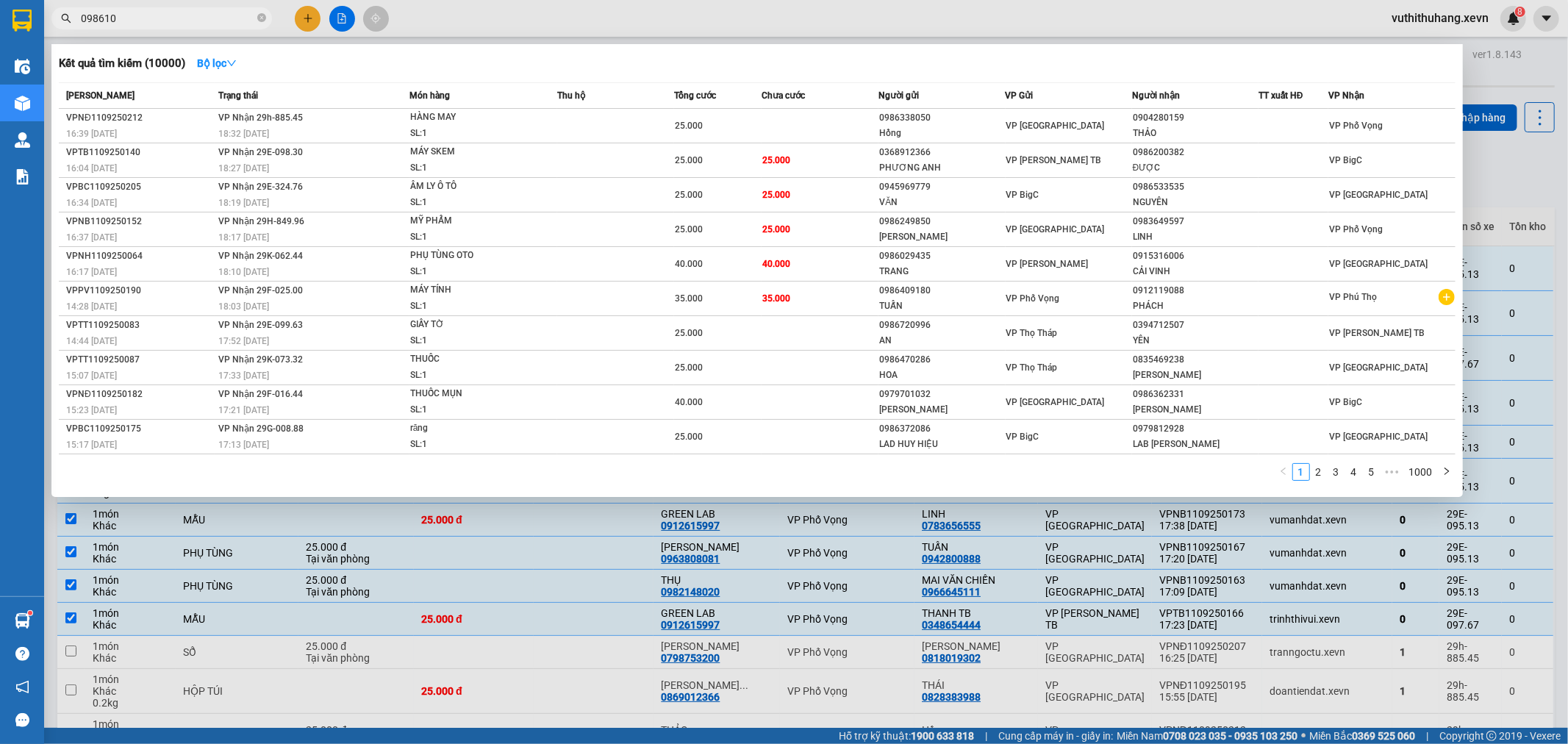
type input "0986105"
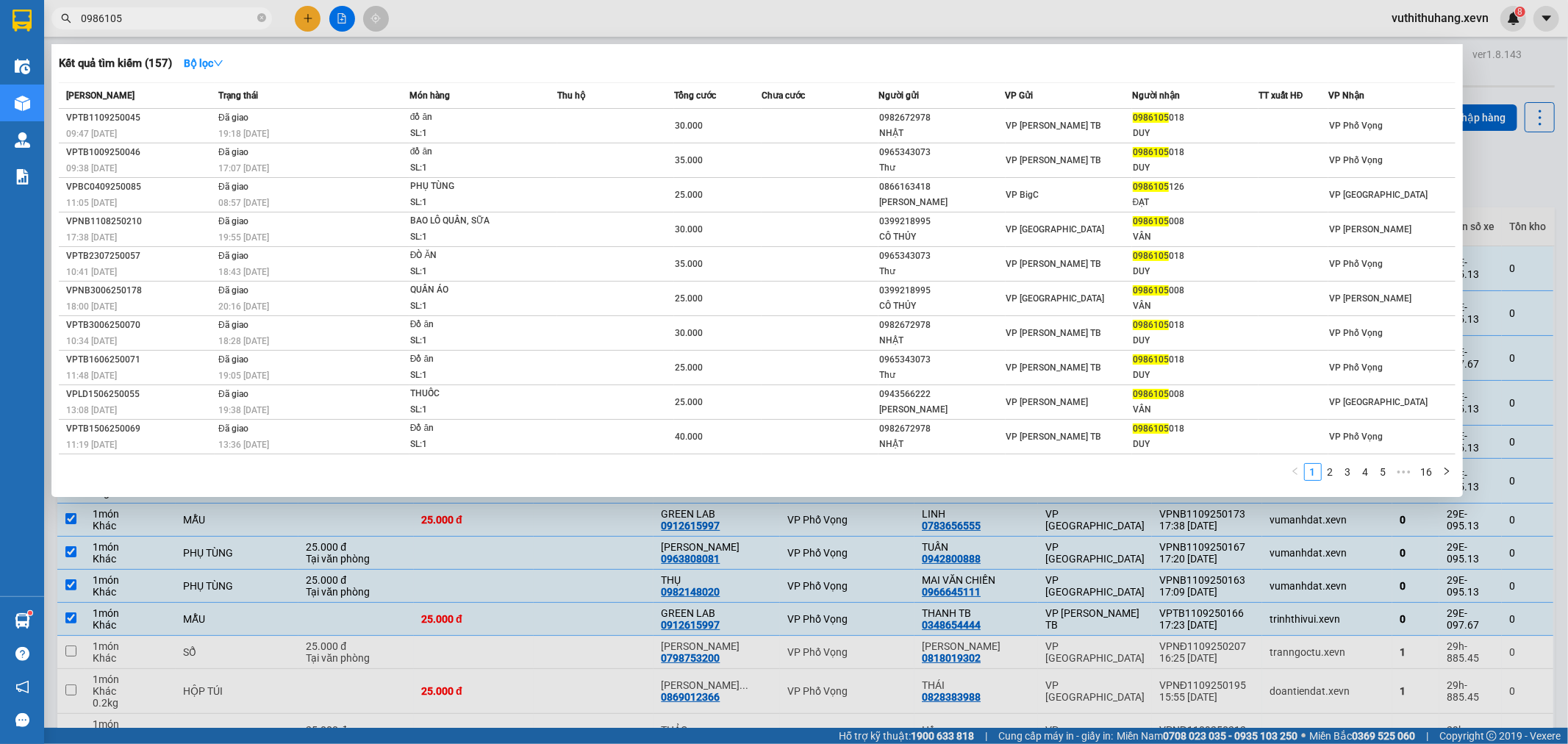
drag, startPoint x: 265, startPoint y: 17, endPoint x: 250, endPoint y: 19, distance: 15.1
click at [262, 17] on icon "close-circle" at bounding box center [261, 18] width 9 height 9
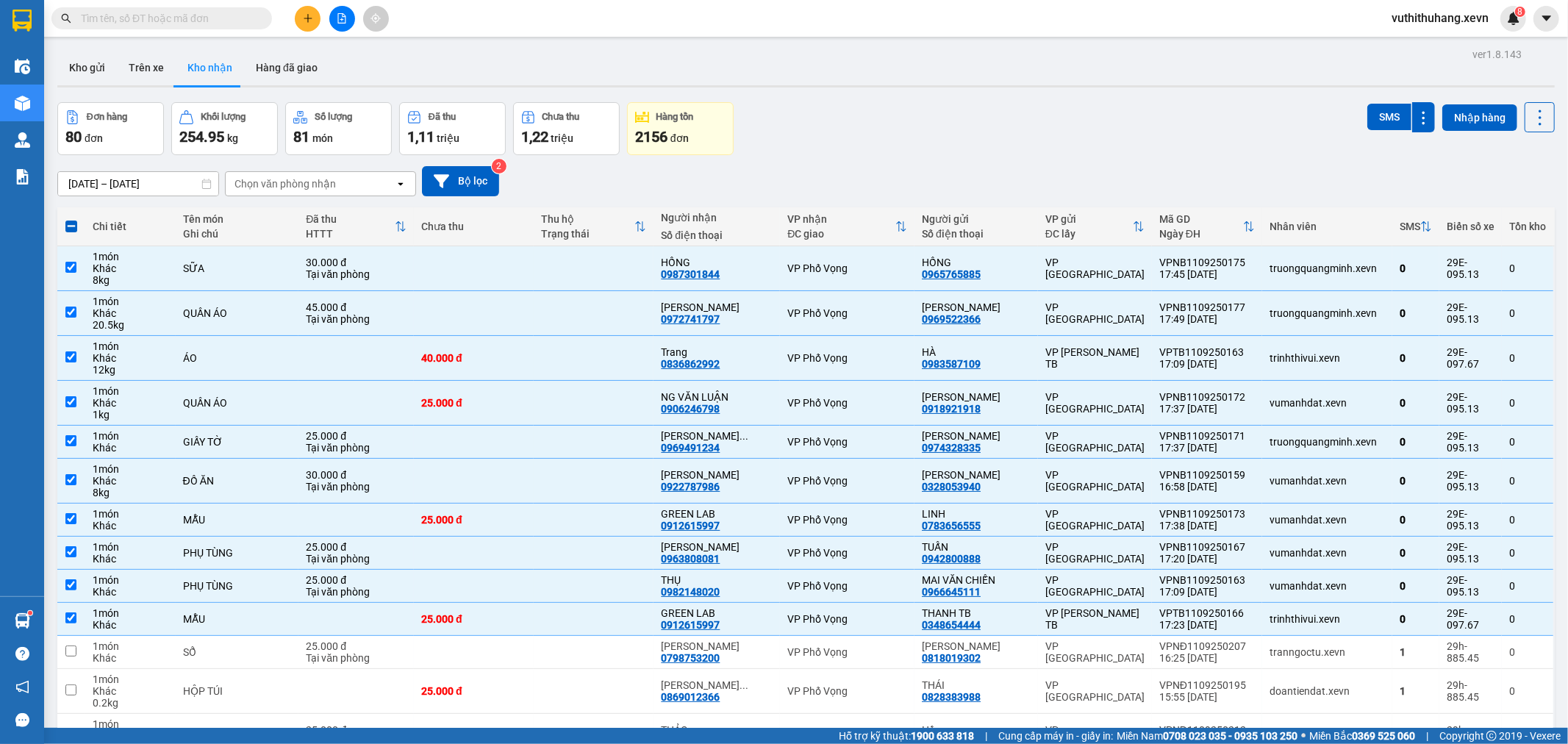
click at [222, 22] on input "text" at bounding box center [168, 19] width 173 height 17
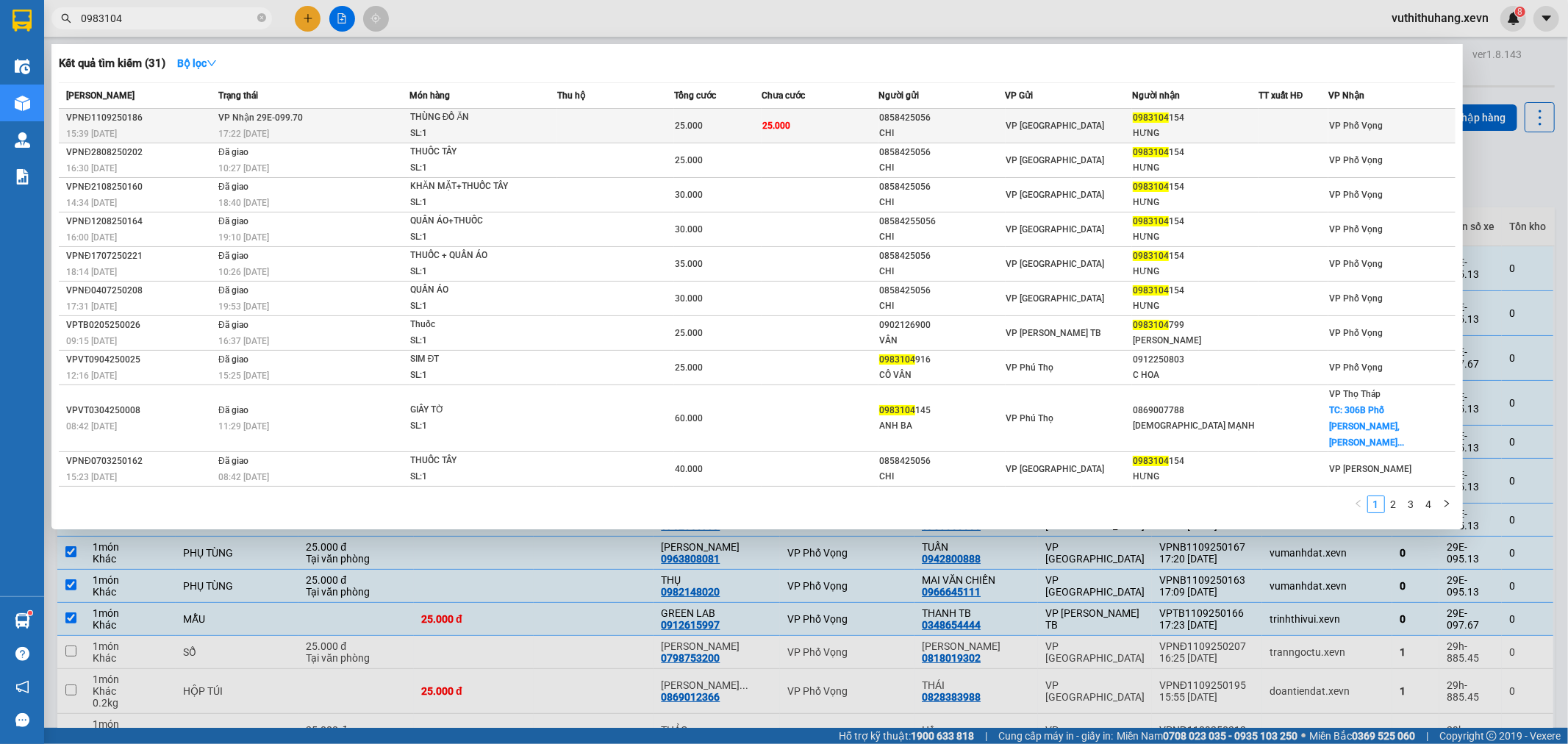
type input "0983104"
click at [291, 122] on span "VP Nhận 29E-099.70" at bounding box center [260, 117] width 85 height 11
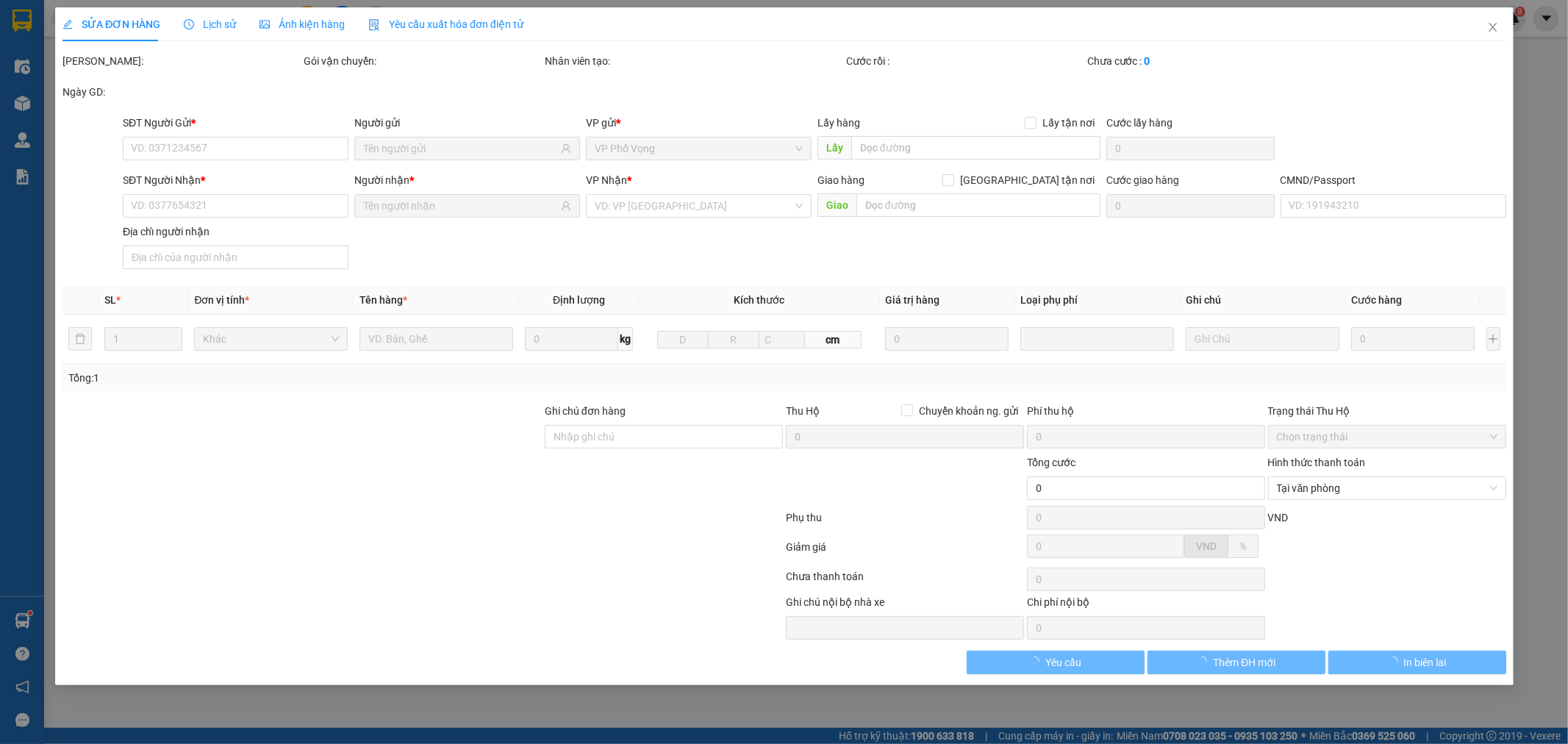
type input "0858425056"
type input "CHI"
type input "0983104154"
type input "HƯNG"
type input "001180040350 NGUYỄN THỊ HẠNH"
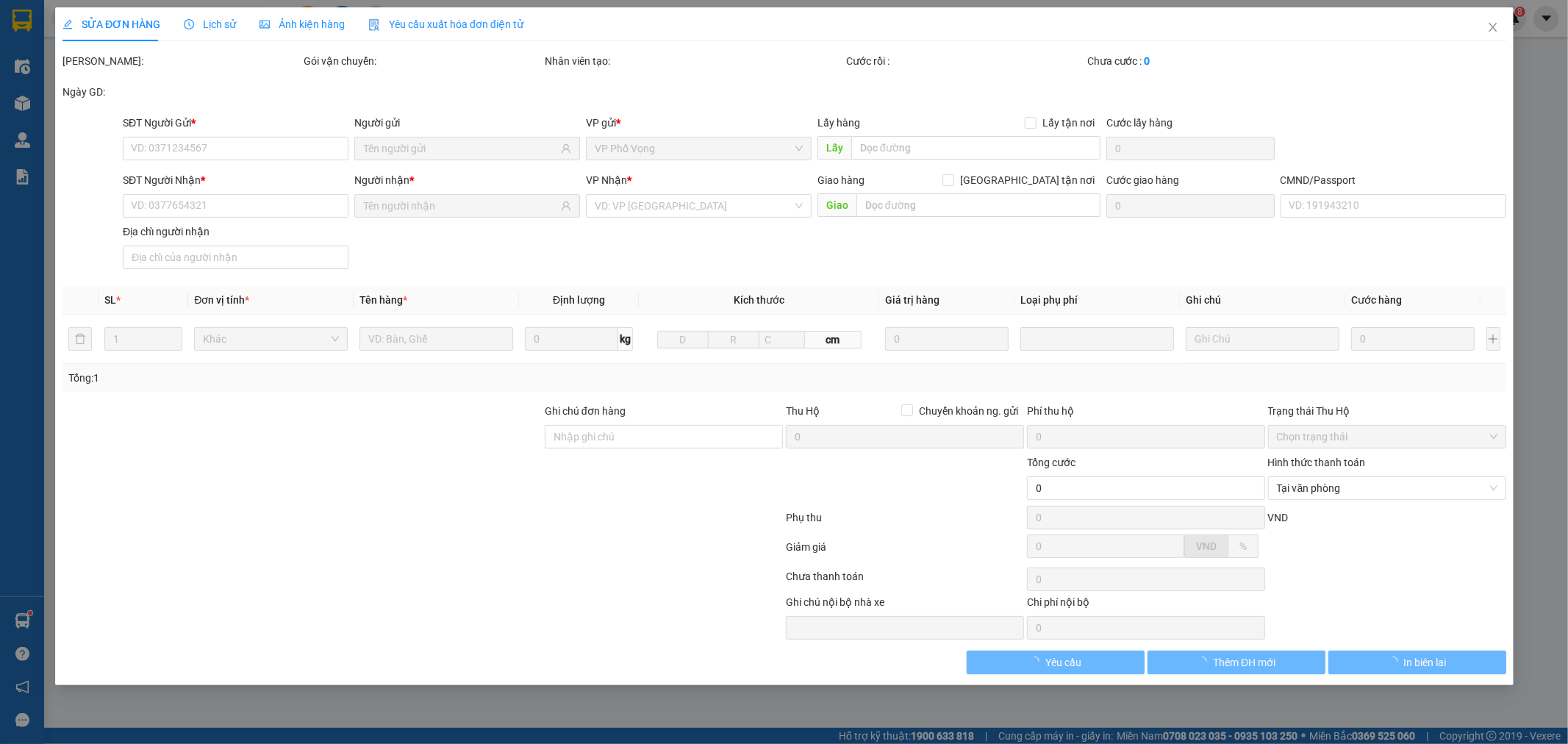
type input "25.000"
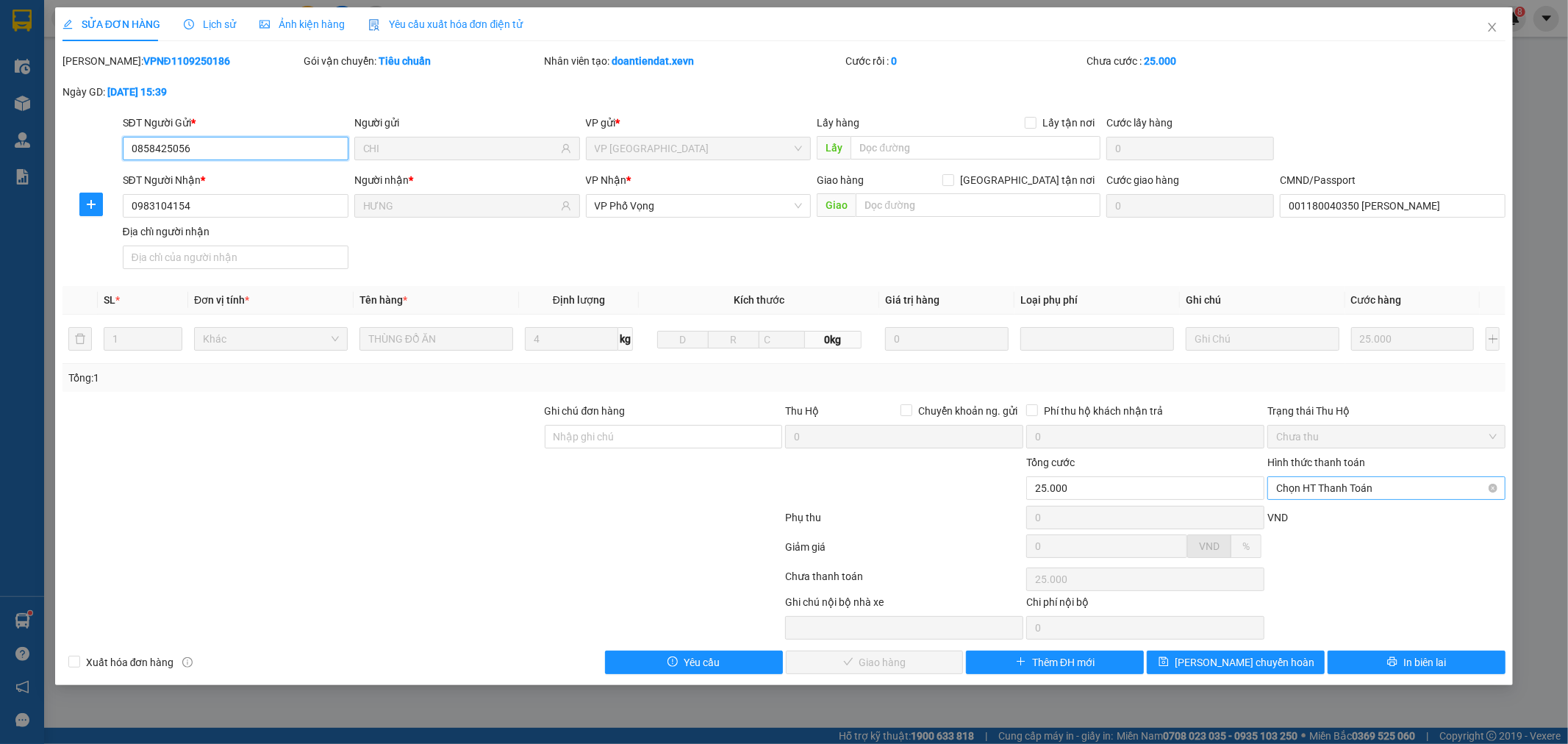
click at [1321, 481] on span "Chọn HT Thanh Toán" at bounding box center [1386, 488] width 220 height 22
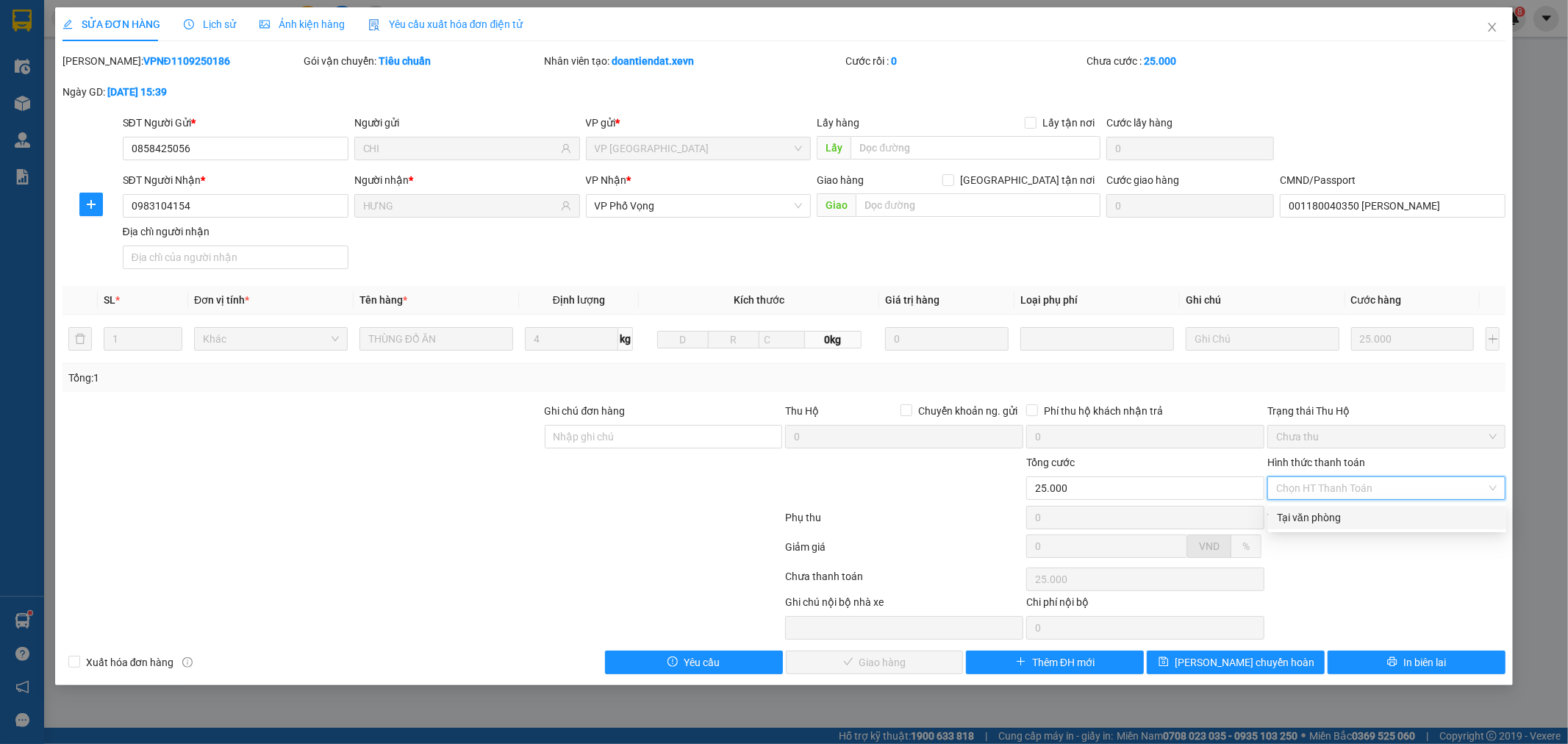
drag, startPoint x: 1312, startPoint y: 510, endPoint x: 997, endPoint y: 612, distance: 331.1
click at [1312, 511] on div "Tại văn phòng" at bounding box center [1387, 517] width 220 height 17
type input "0"
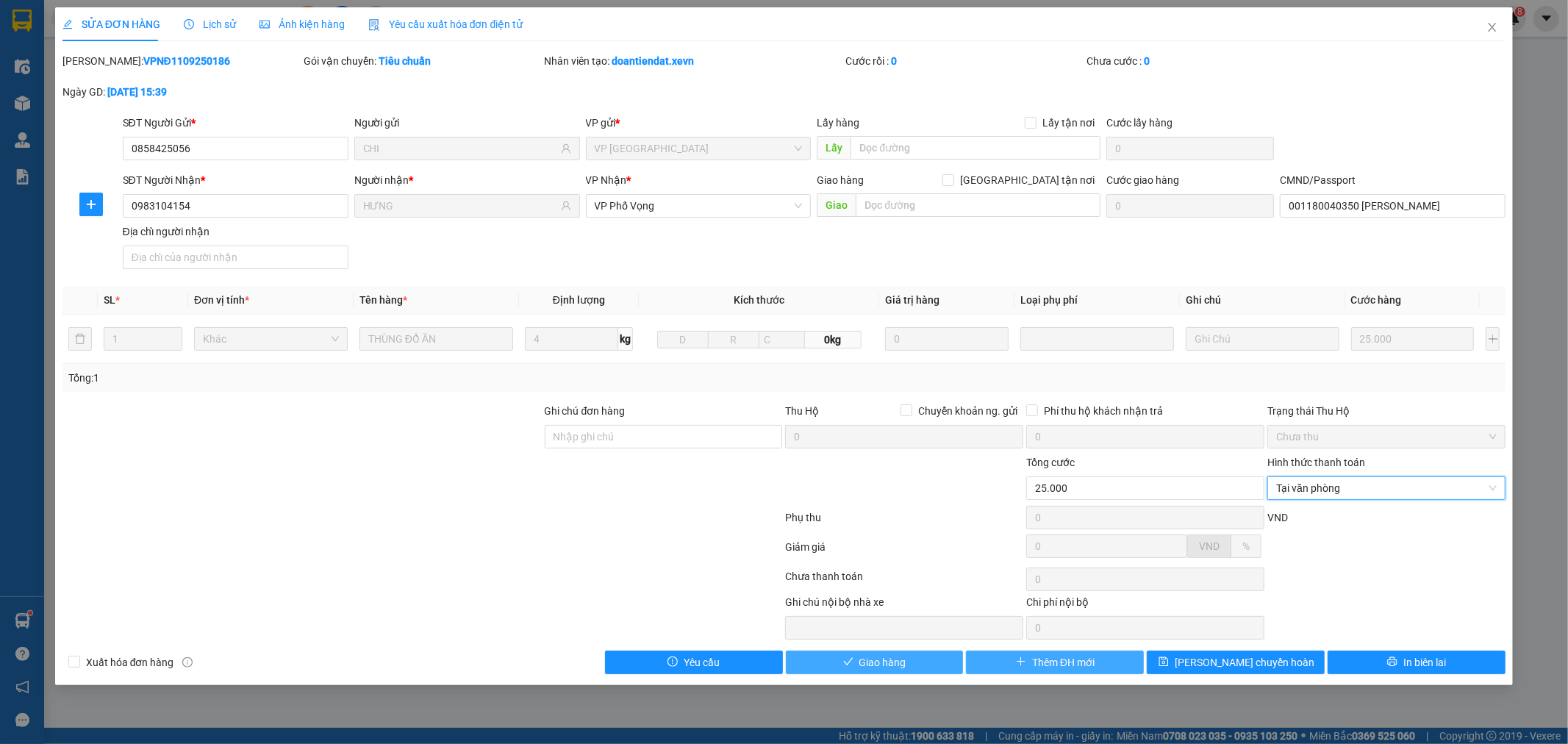
drag, startPoint x: 942, startPoint y: 669, endPoint x: 996, endPoint y: 656, distance: 55.5
click at [944, 665] on button "Giao hàng" at bounding box center [875, 662] width 178 height 23
